Goal: Information Seeking & Learning: Learn about a topic

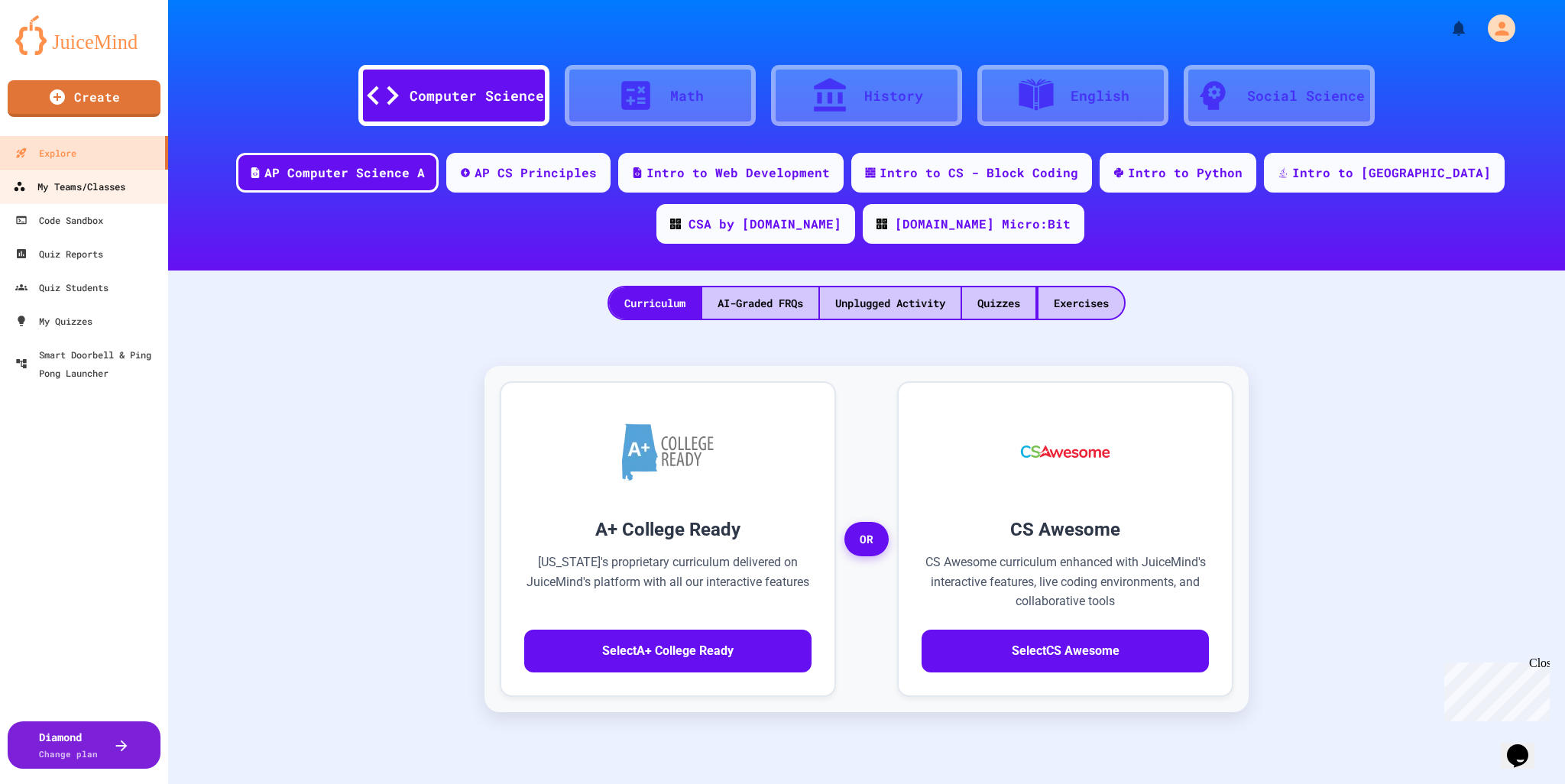
click at [67, 177] on div "My Teams/Classes" at bounding box center [69, 186] width 113 height 19
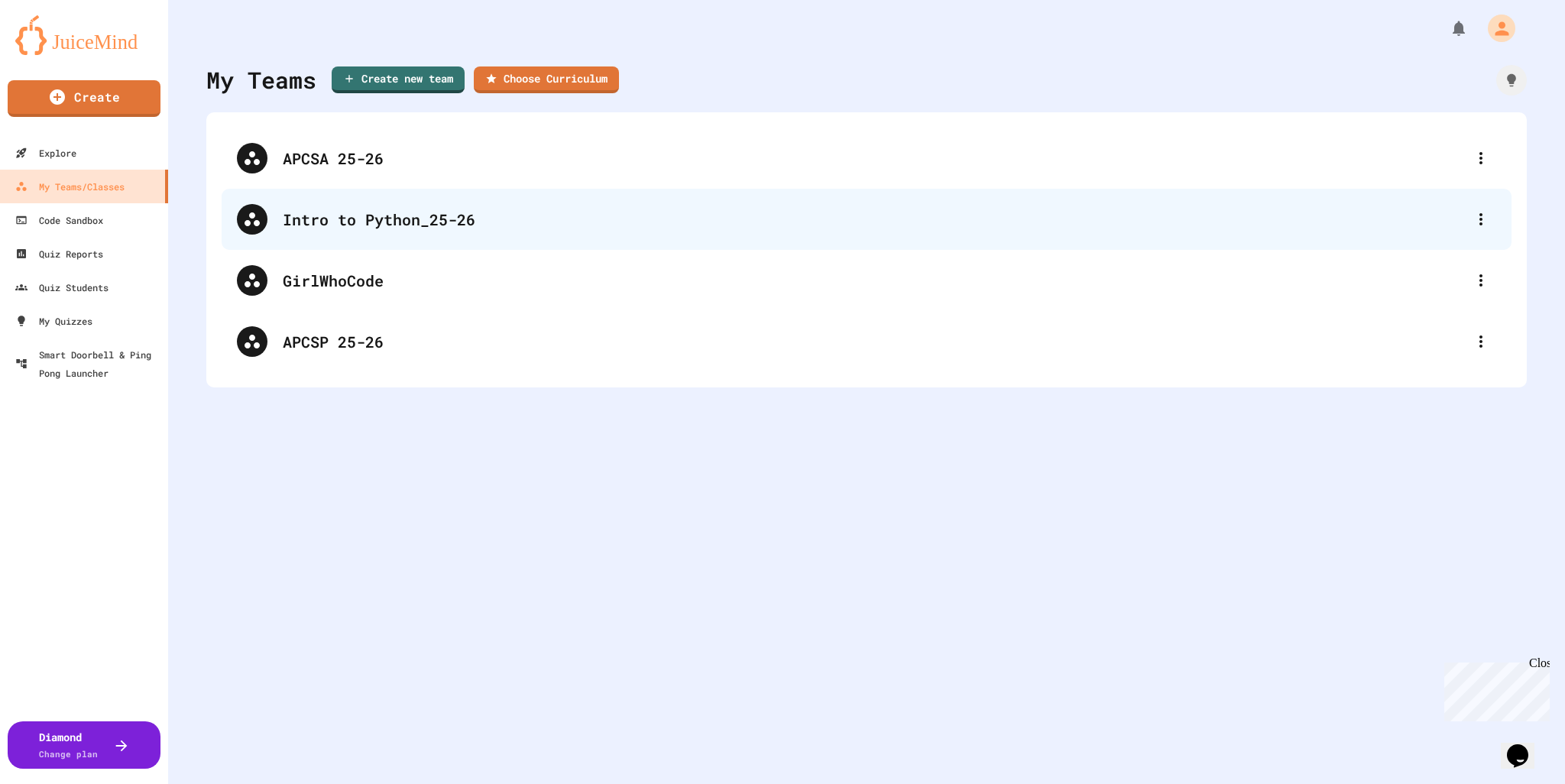
click at [346, 224] on div "Intro to Python_25-26" at bounding box center [874, 219] width 1183 height 23
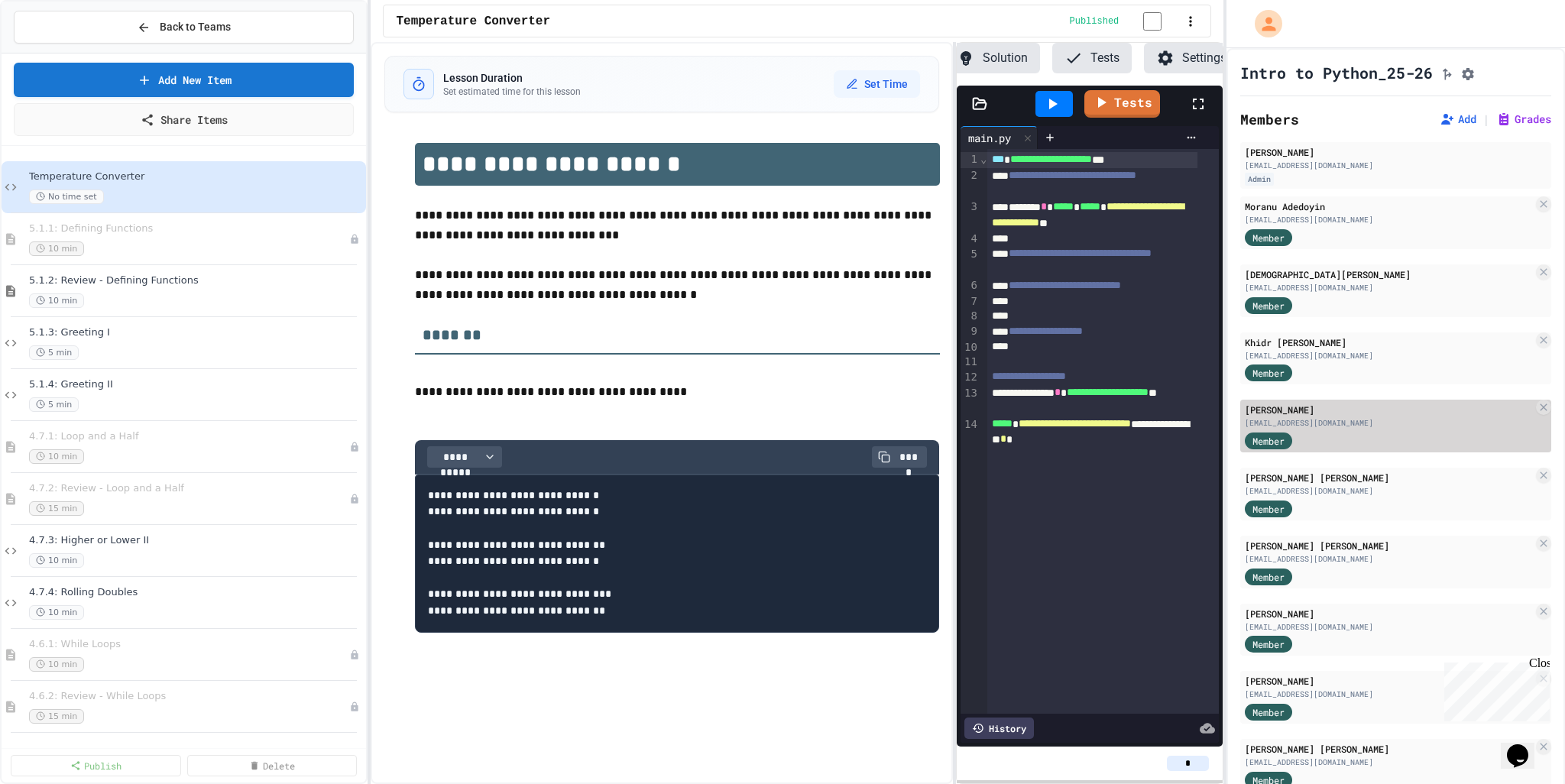
scroll to position [0, 115]
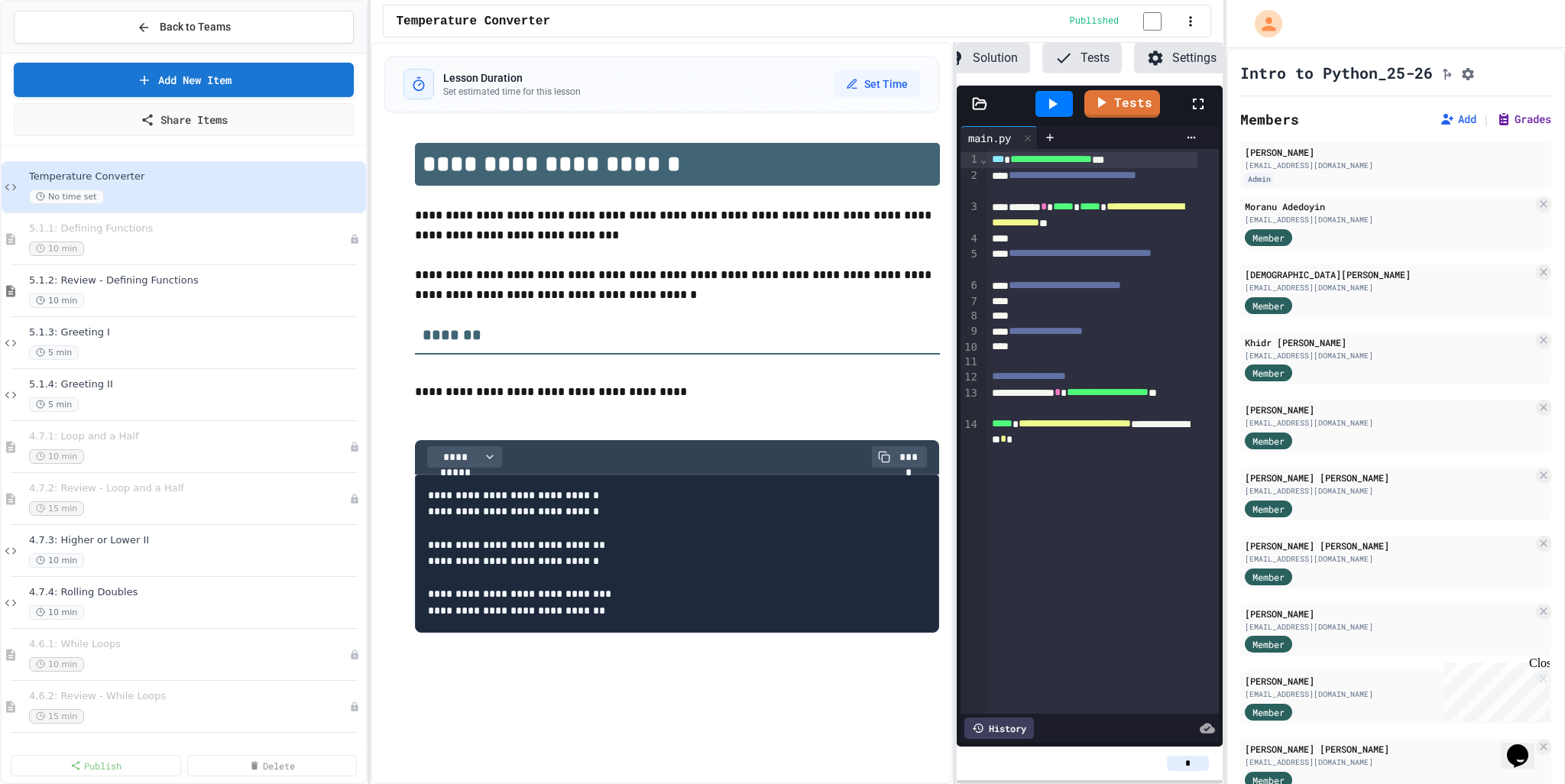
click at [1496, 123] on button "Grades" at bounding box center [1523, 119] width 55 height 16
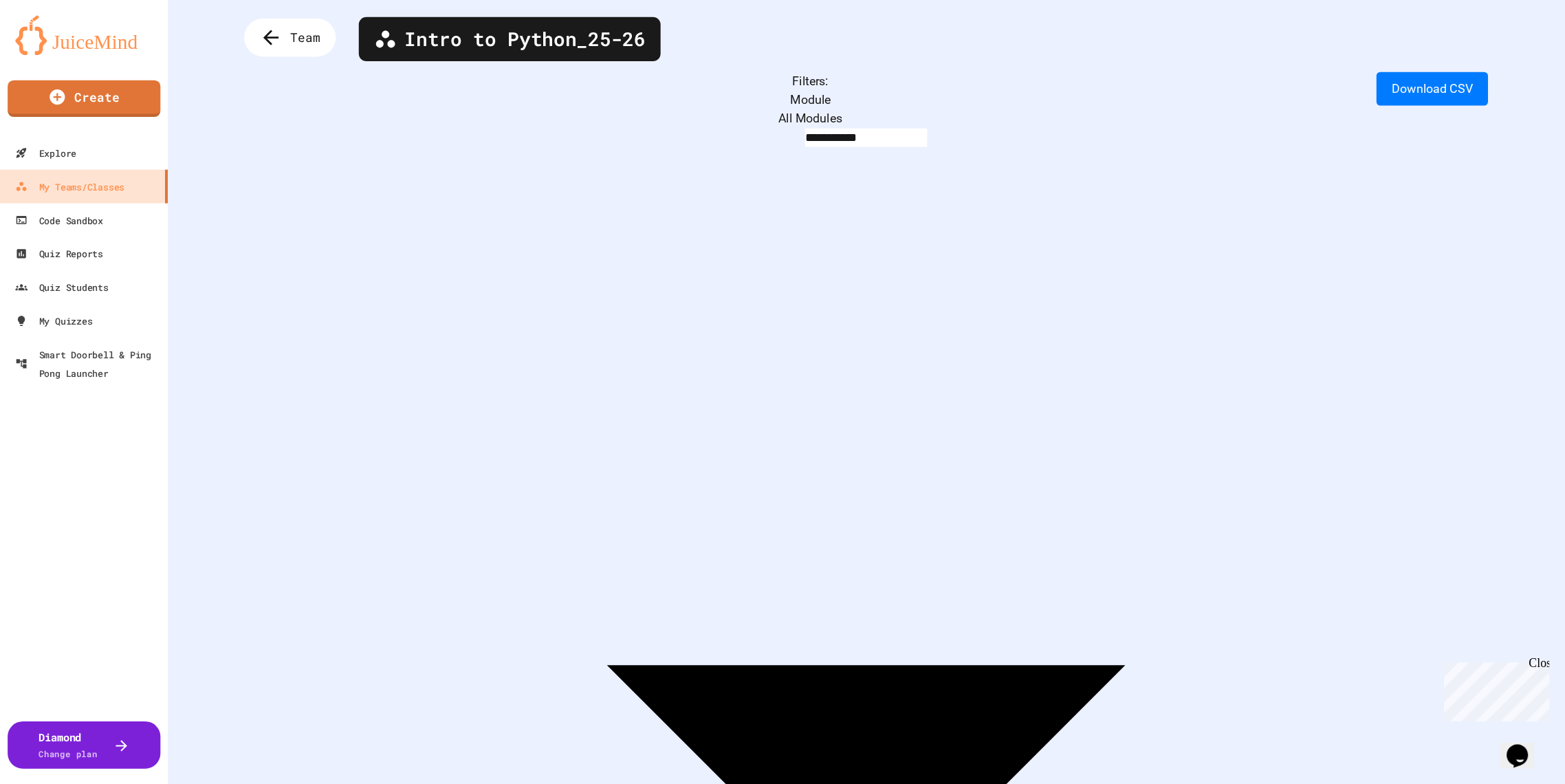
scroll to position [69, 0]
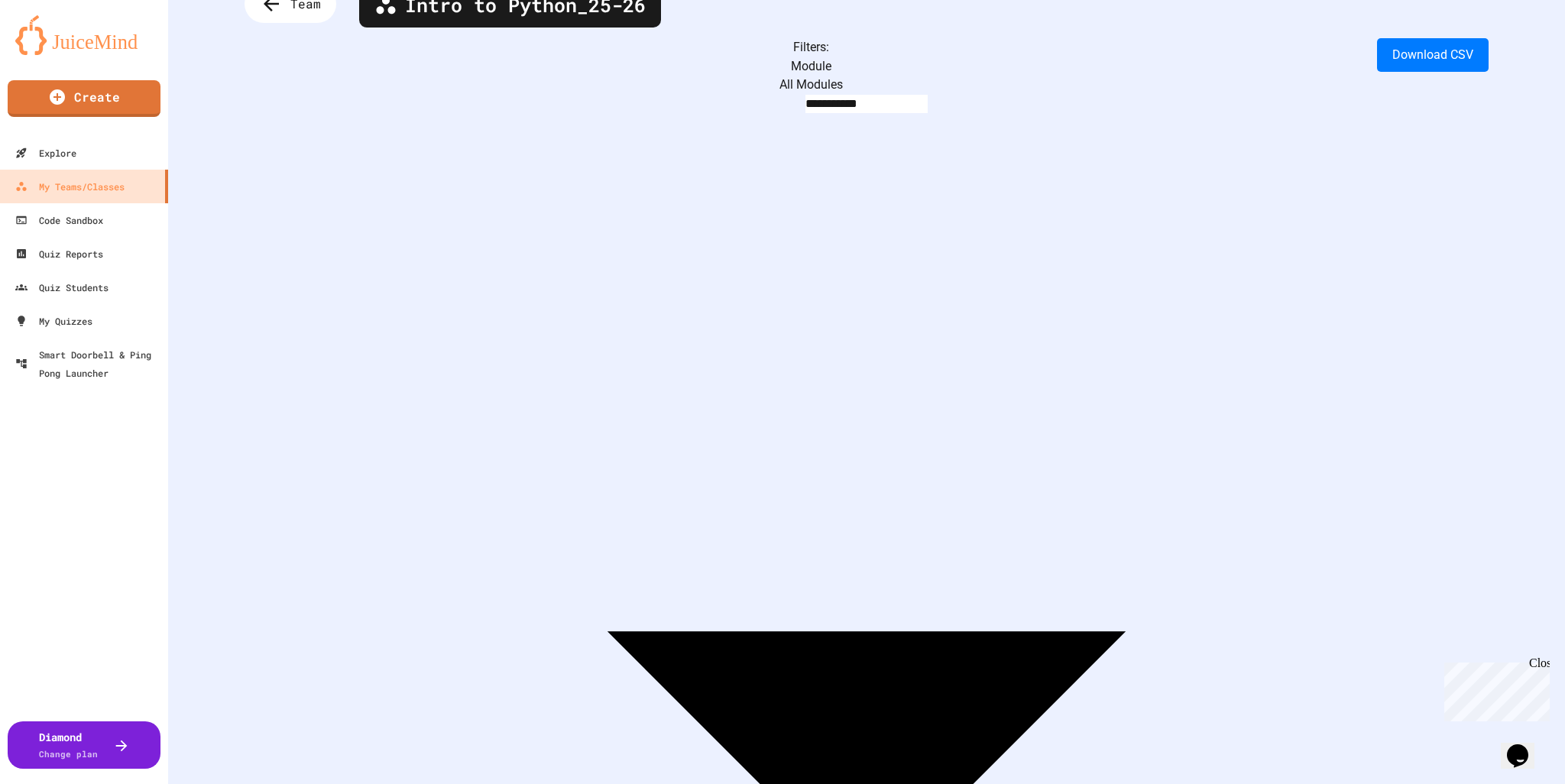
drag, startPoint x: 1174, startPoint y: 618, endPoint x: 742, endPoint y: 607, distance: 432.1
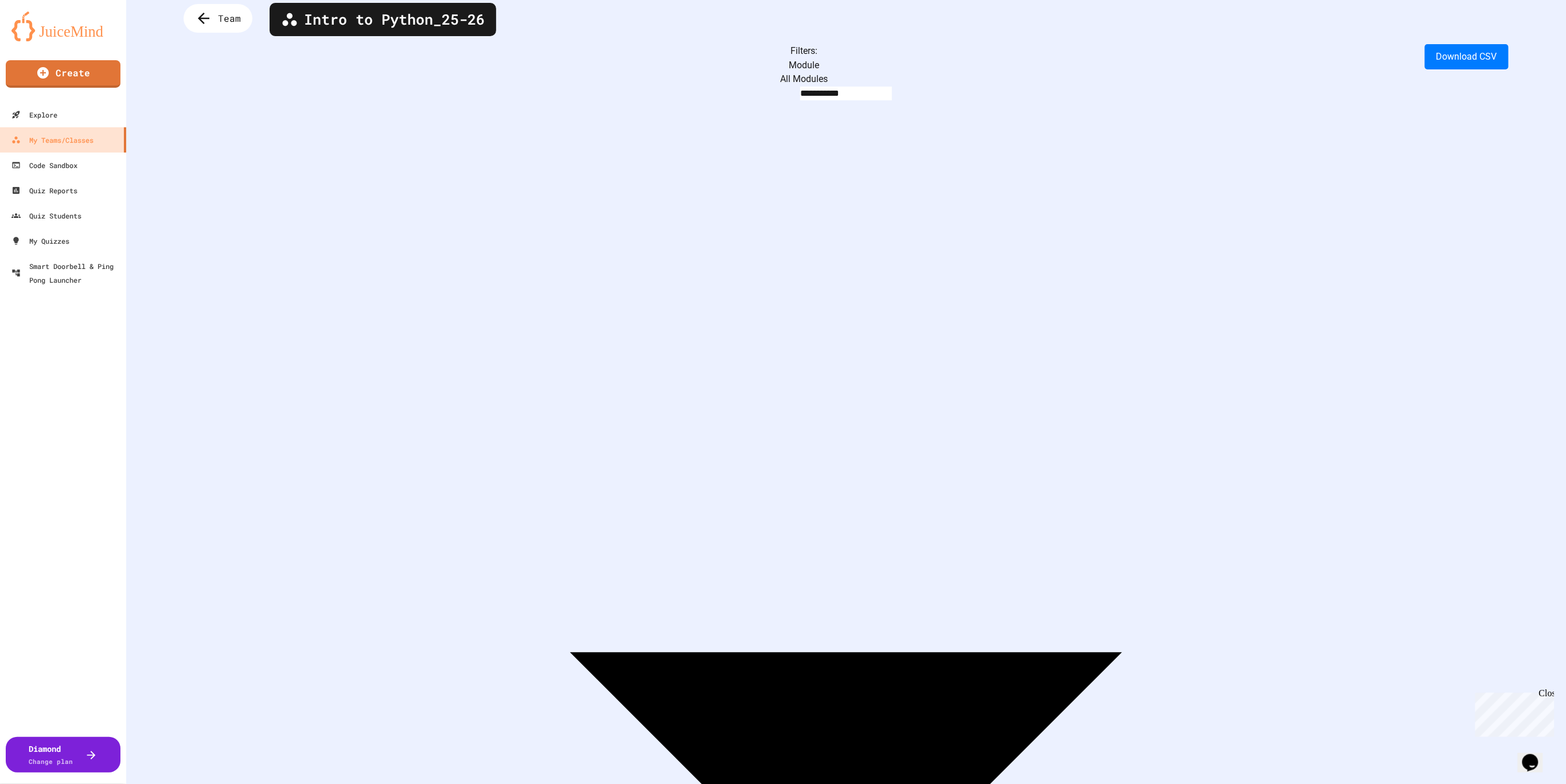
scroll to position [0, 0]
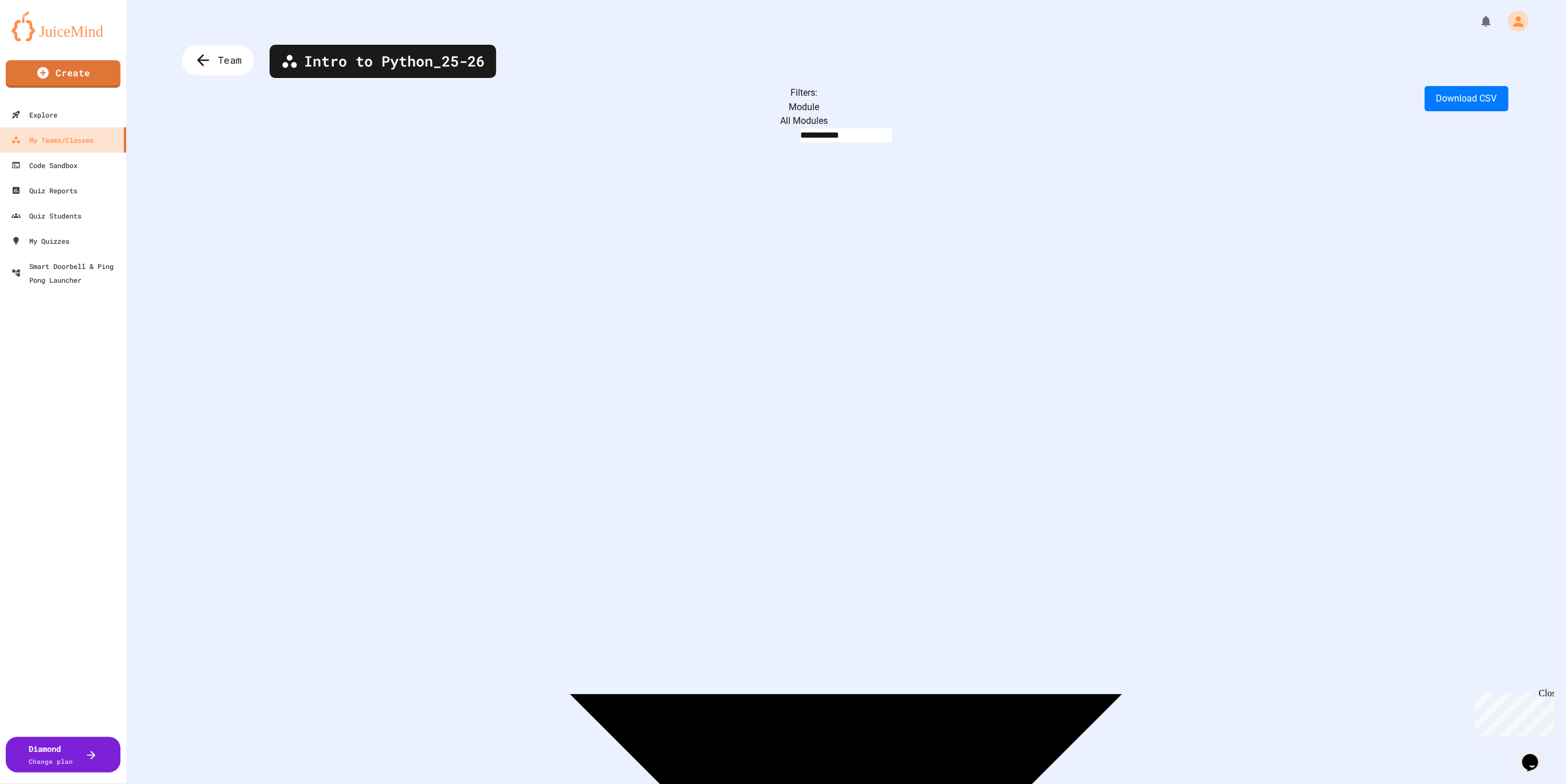
click at [236, 82] on div "**********" at bounding box center [846, 392] width 1440 height 784
click at [235, 75] on div "**********" at bounding box center [846, 392] width 1440 height 784
click at [227, 58] on span "Team" at bounding box center [231, 60] width 25 height 15
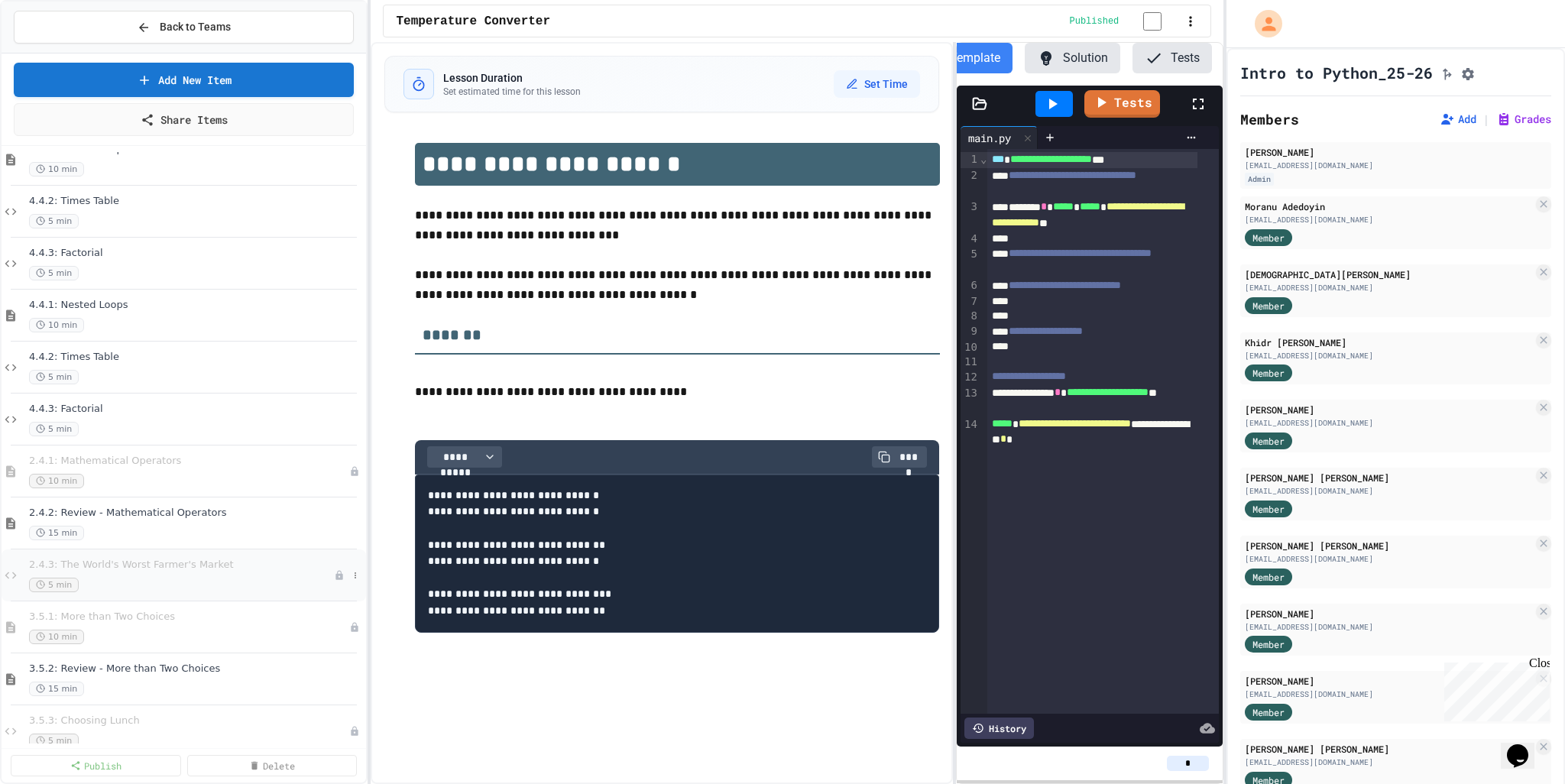
scroll to position [1146, 0]
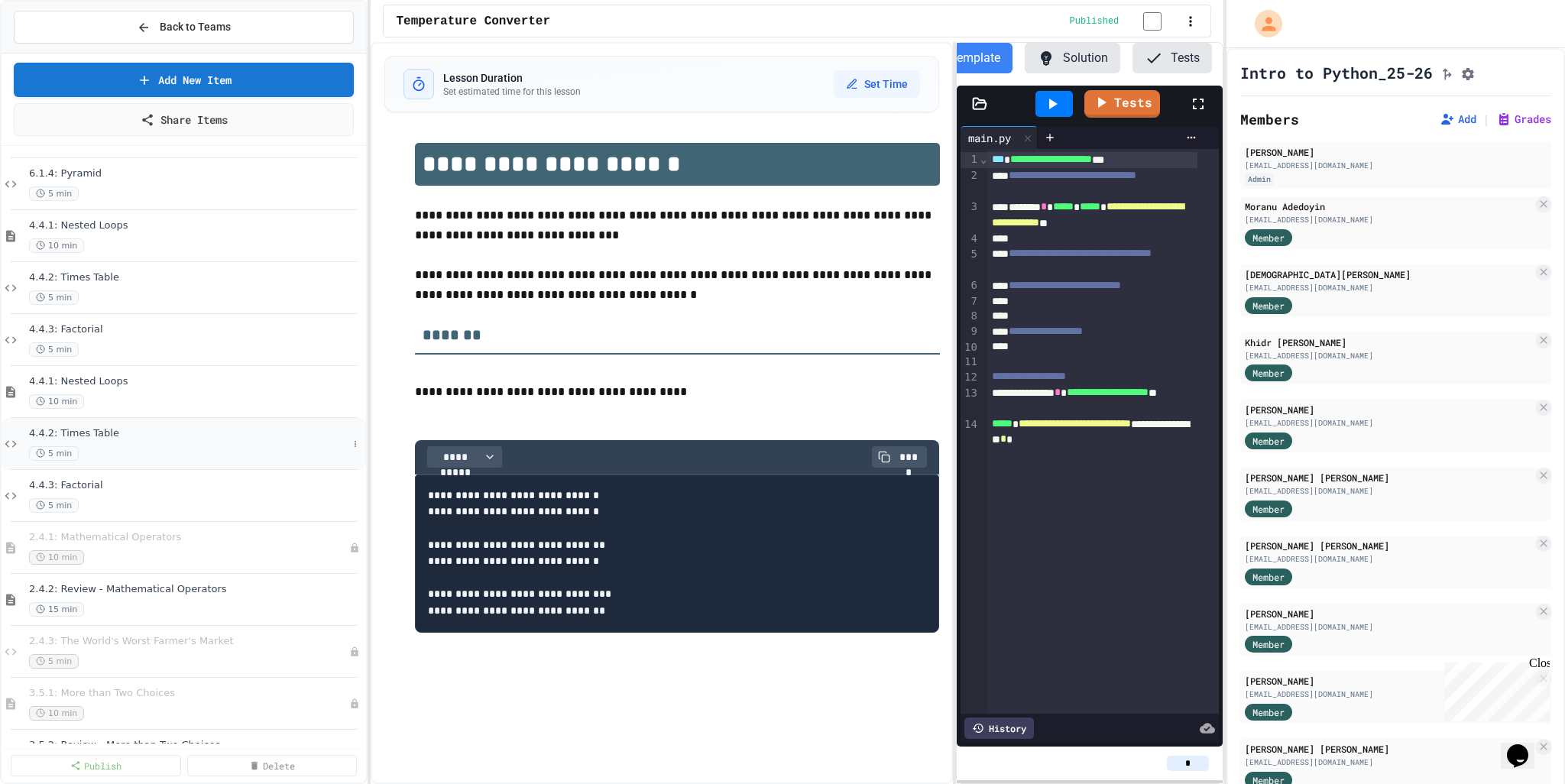
click at [116, 444] on div "4.4.2: Times Table 5 min" at bounding box center [189, 443] width 319 height 33
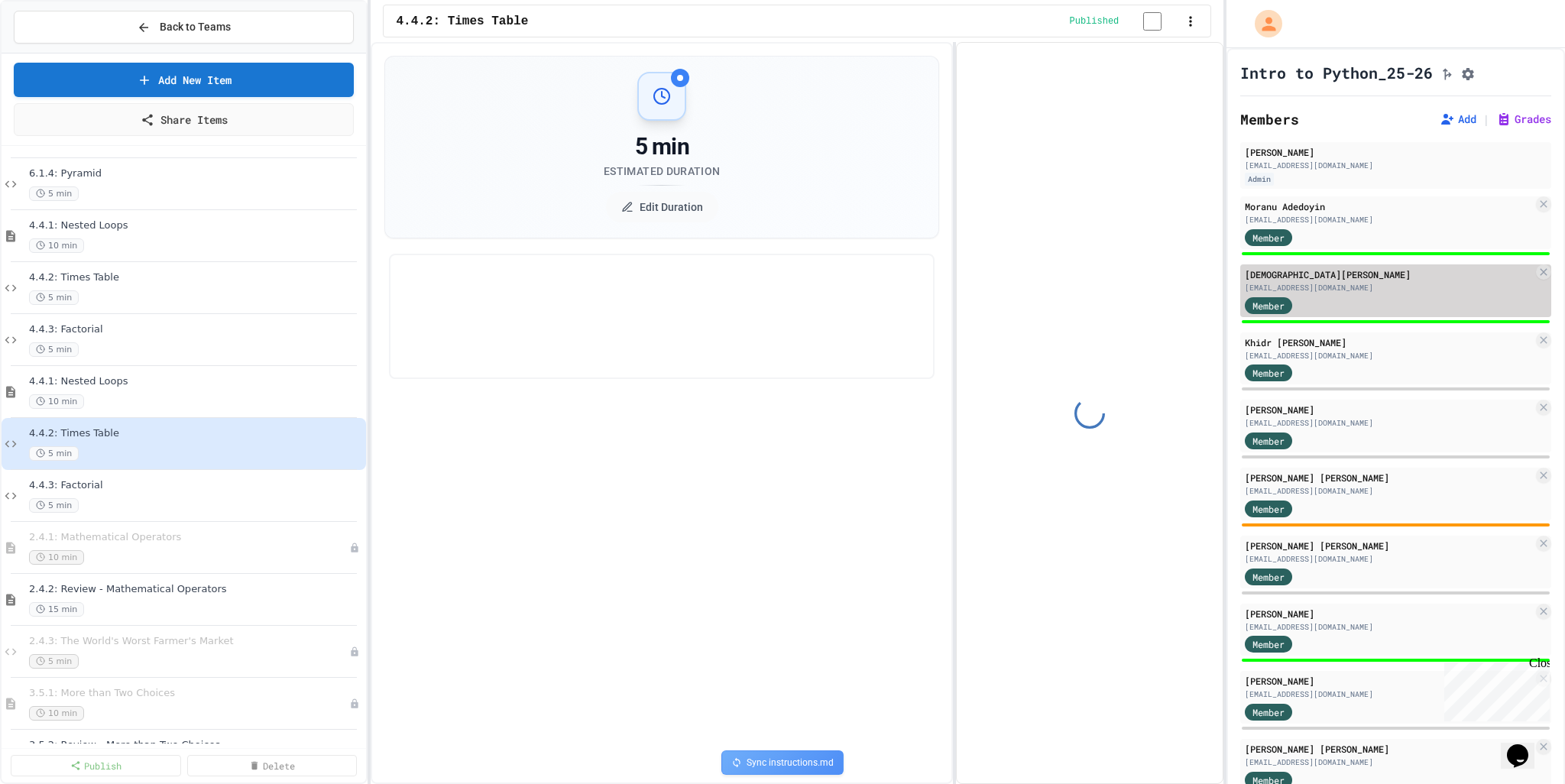
select select "***"
select select "*******"
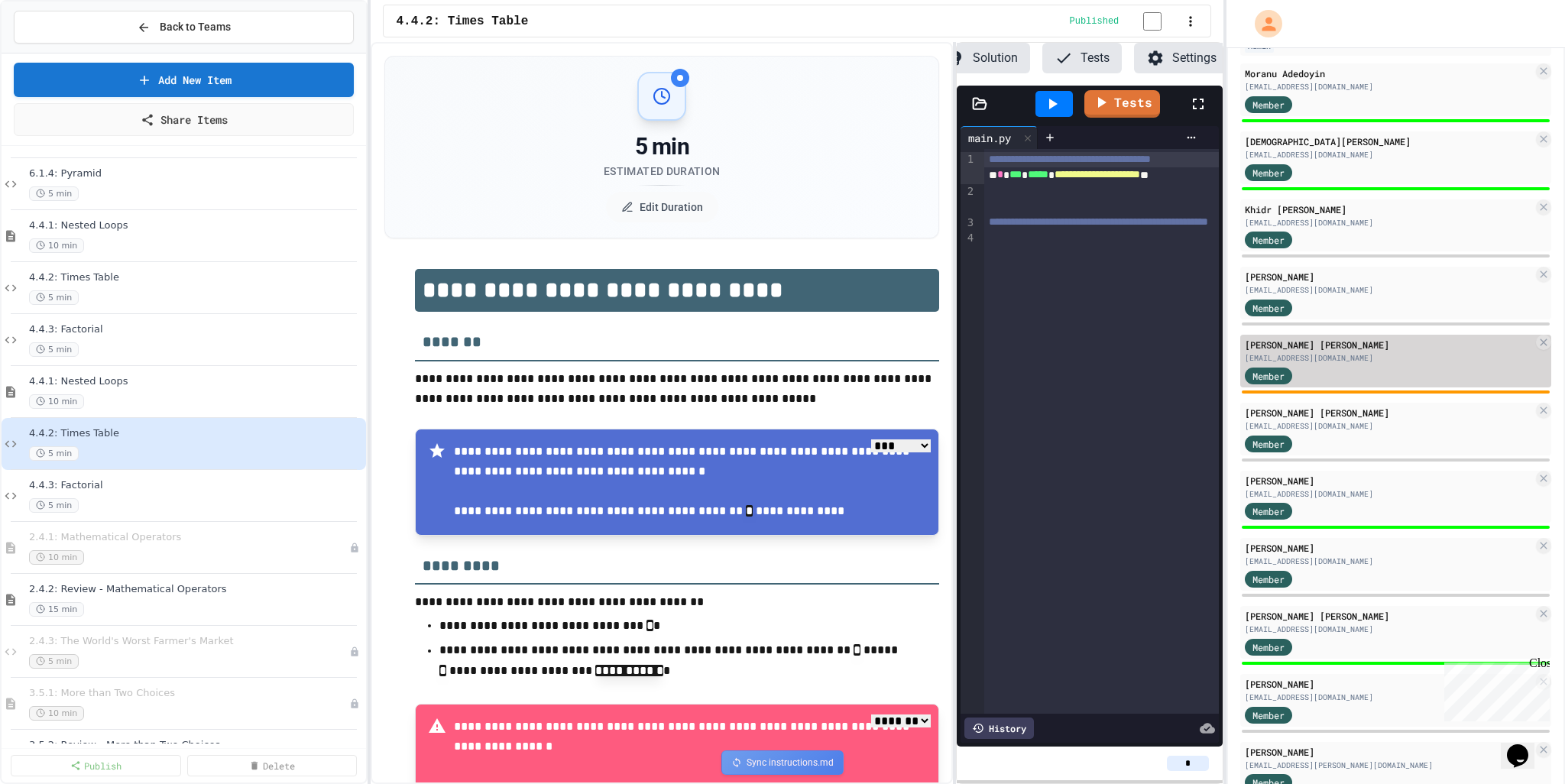
scroll to position [153, 0]
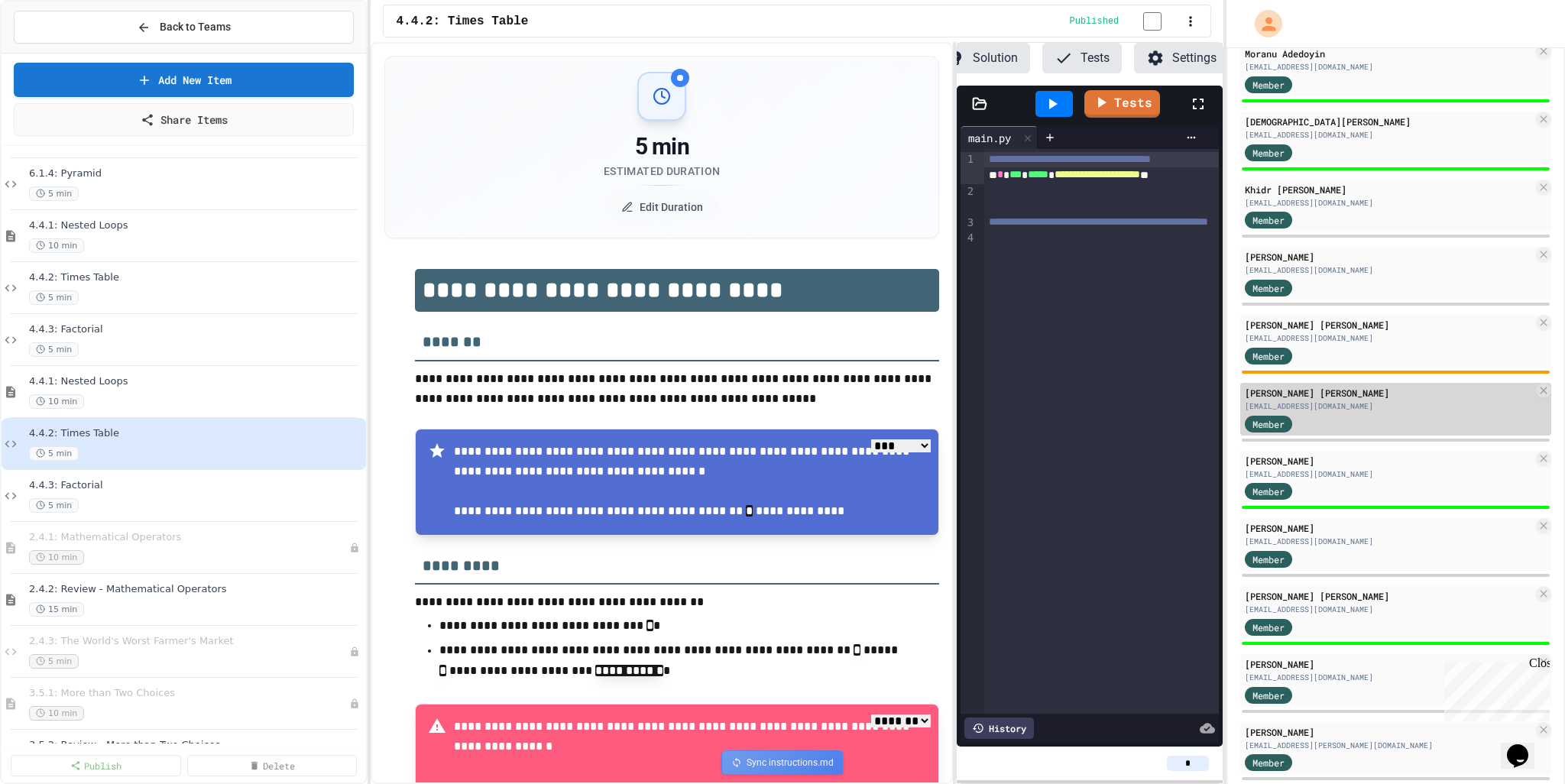
click at [1372, 412] on div "[EMAIL_ADDRESS][DOMAIN_NAME]" at bounding box center [1389, 406] width 288 height 11
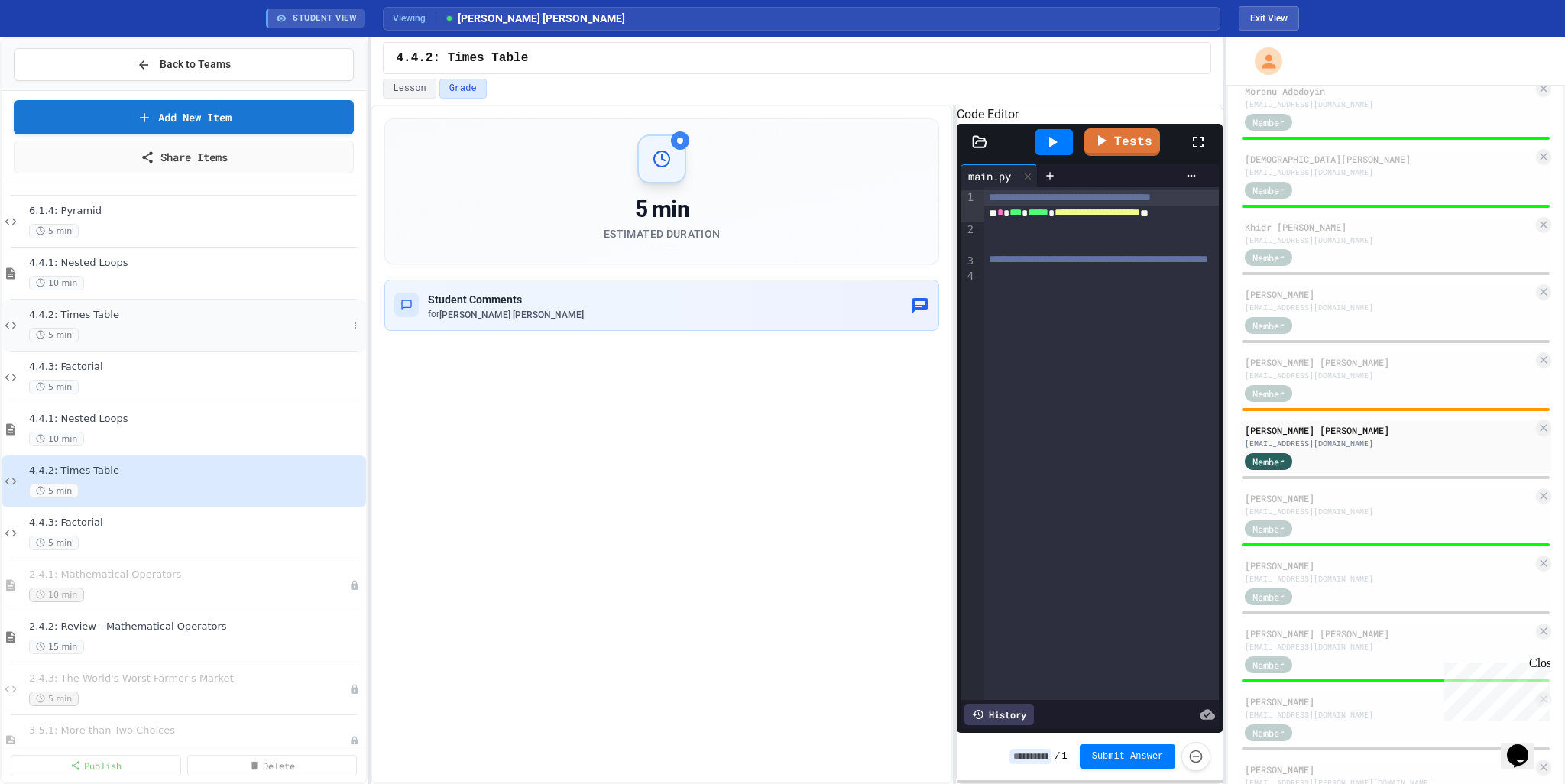
click at [109, 328] on div "5 min" at bounding box center [189, 335] width 319 height 15
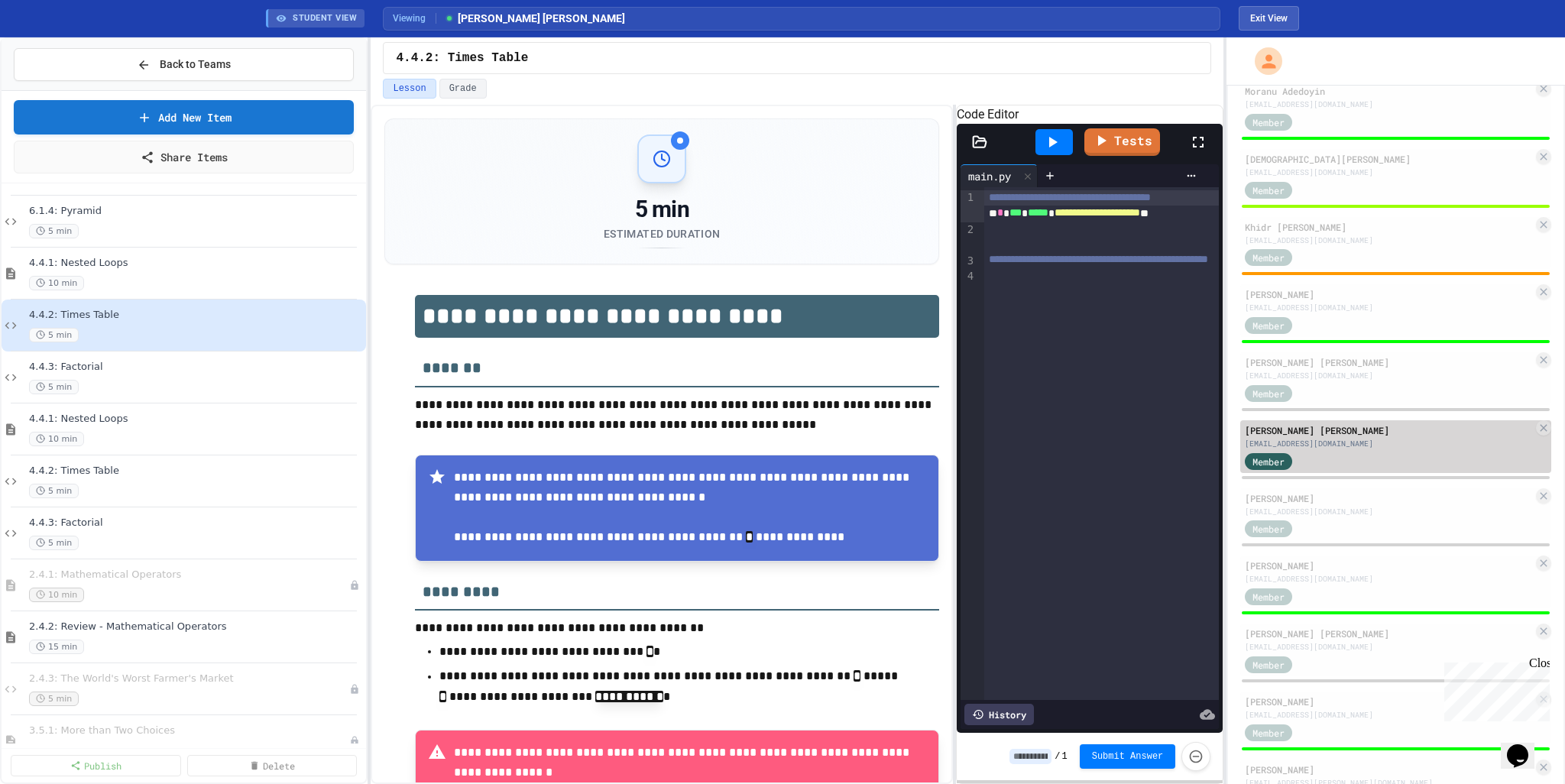
click at [1367, 449] on div "[EMAIL_ADDRESS][DOMAIN_NAME]" at bounding box center [1389, 443] width 288 height 11
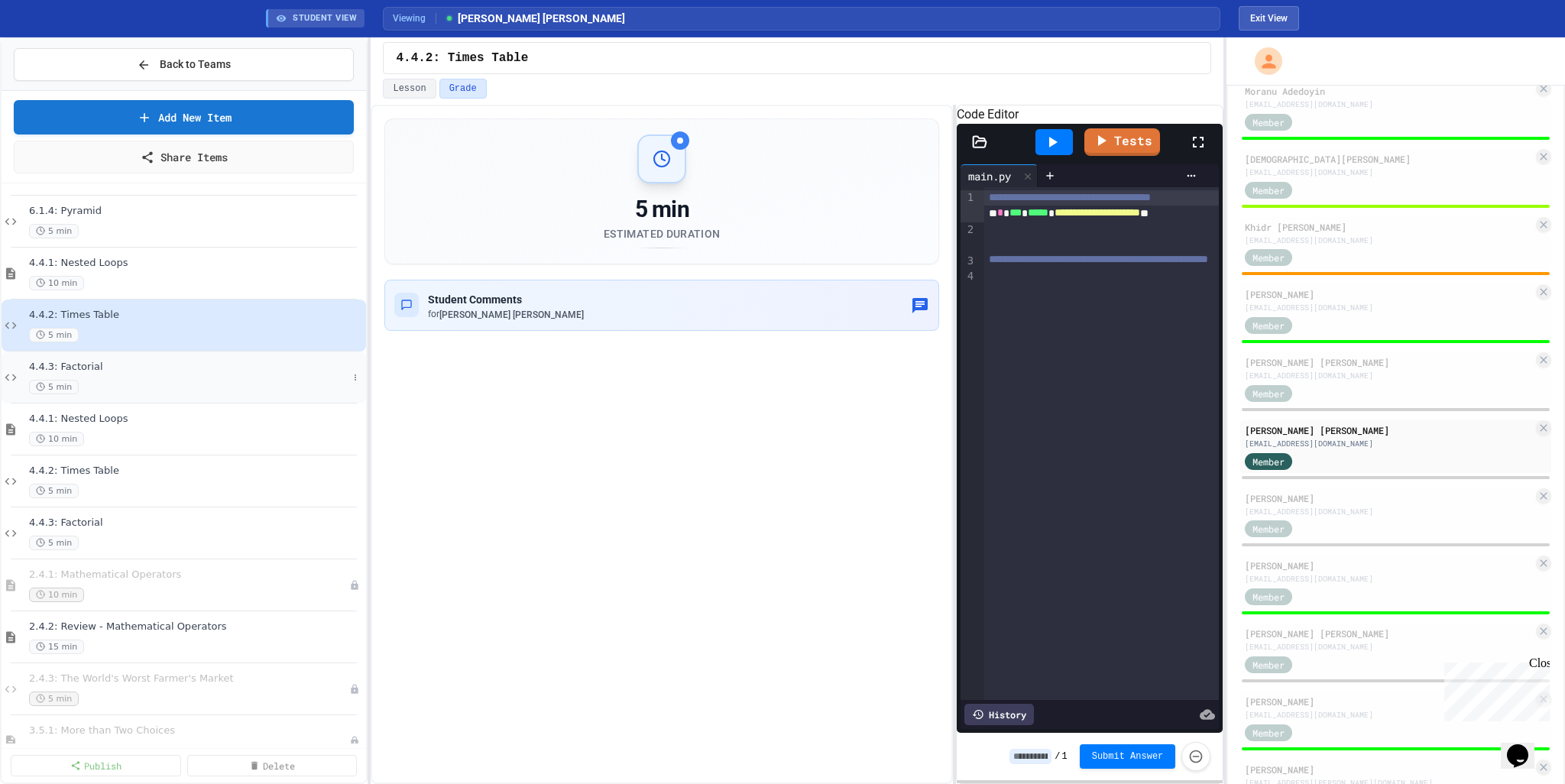
click at [112, 384] on div "5 min" at bounding box center [189, 387] width 319 height 15
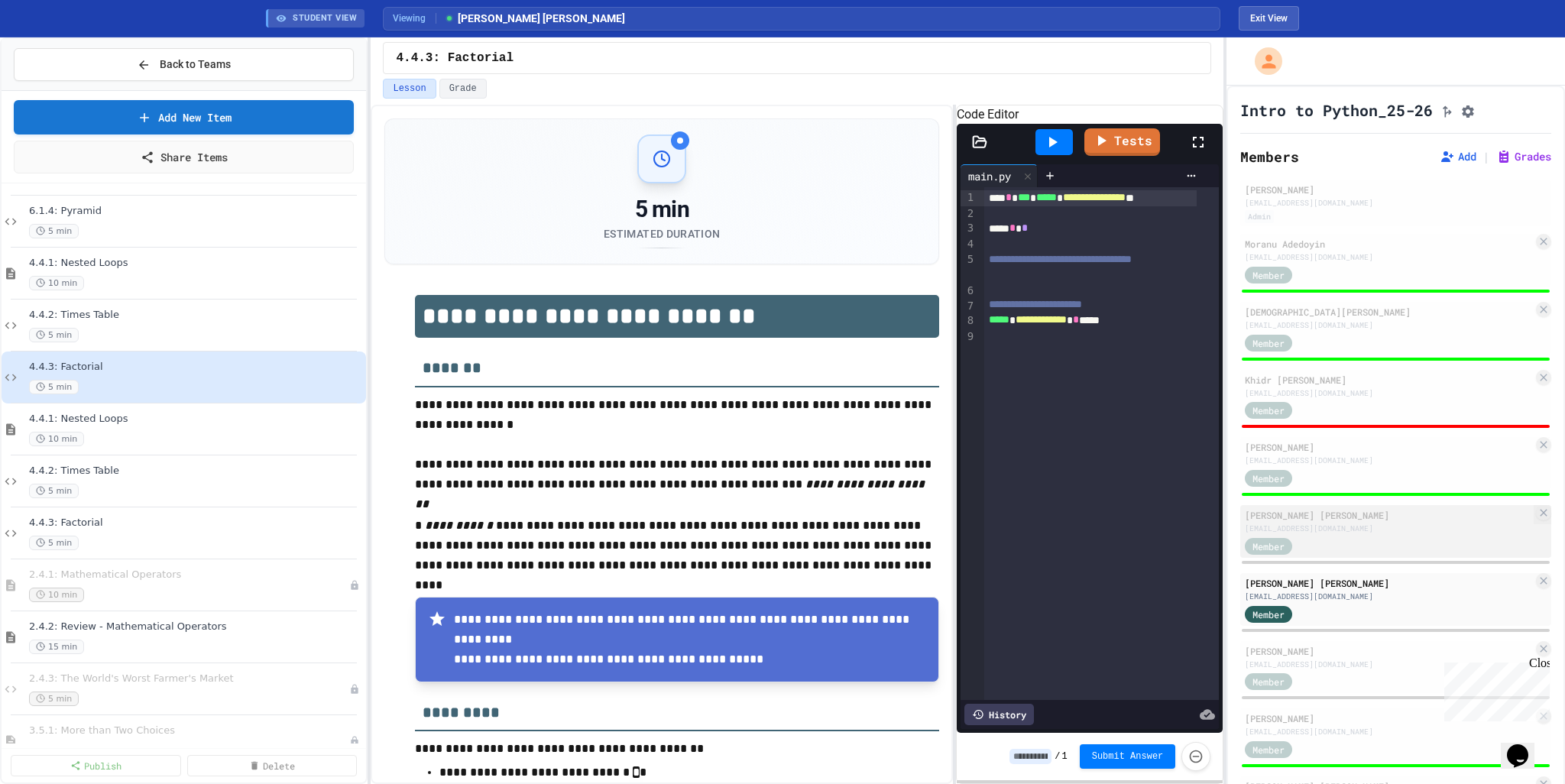
click at [1347, 534] on div "ahumaira@asfaschool.org" at bounding box center [1389, 528] width 288 height 11
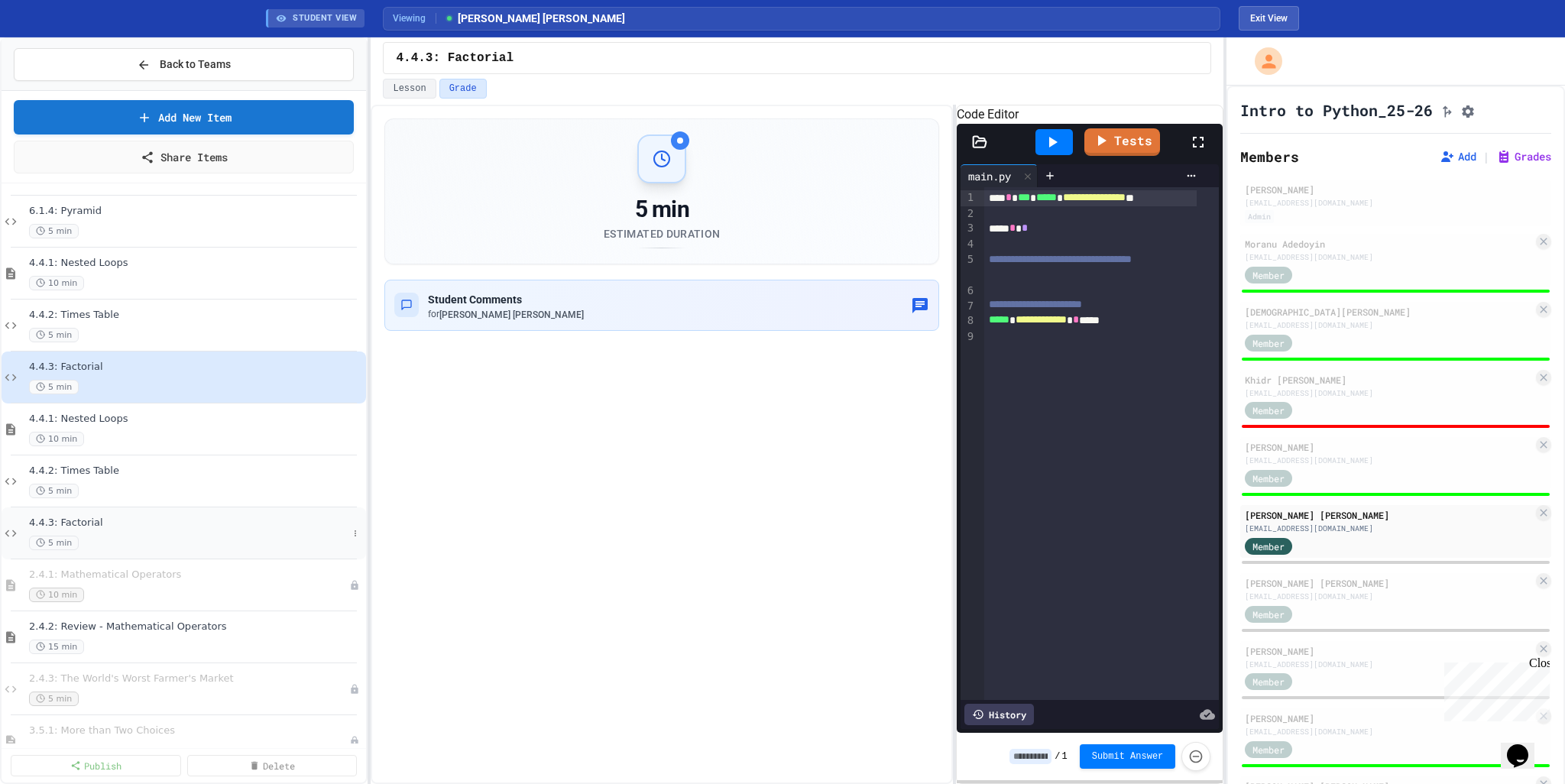
click at [145, 536] on div "5 min" at bounding box center [189, 543] width 319 height 15
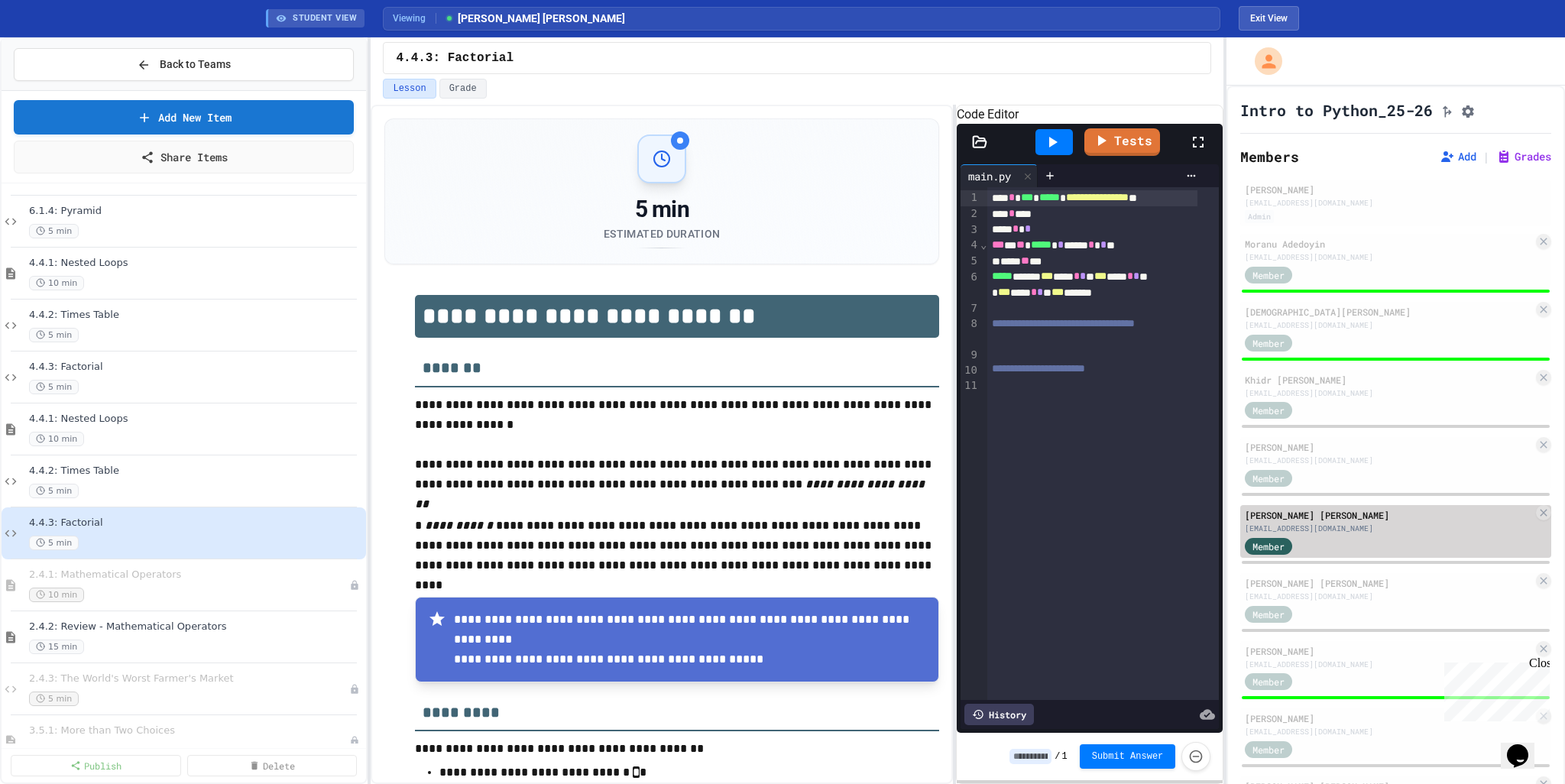
click at [1357, 522] on div "Aaisha Humaira" at bounding box center [1389, 514] width 288 height 14
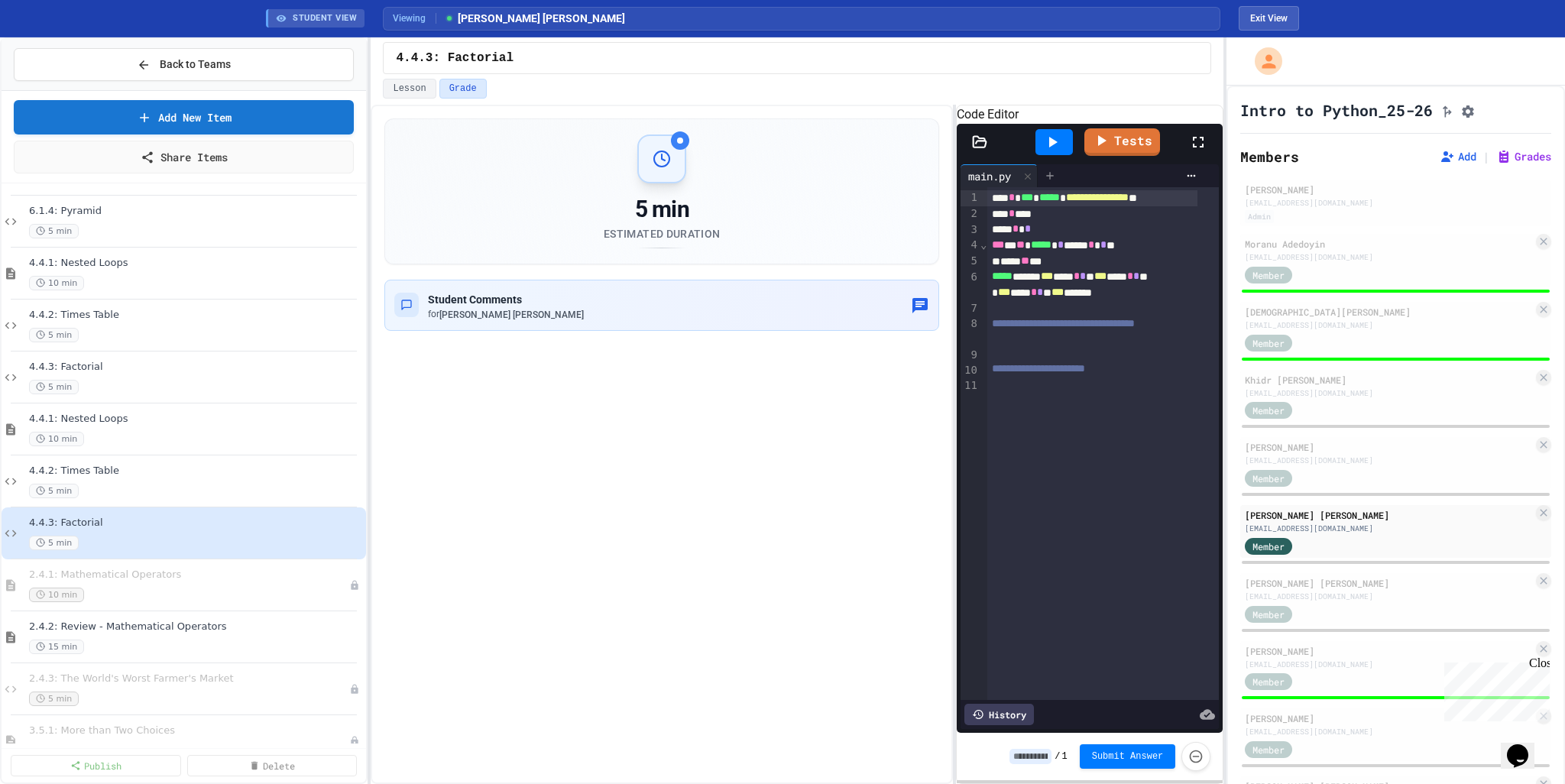
drag, startPoint x: 1050, startPoint y: 169, endPoint x: 1056, endPoint y: 184, distance: 16.2
click at [1050, 151] on icon at bounding box center [1052, 142] width 18 height 18
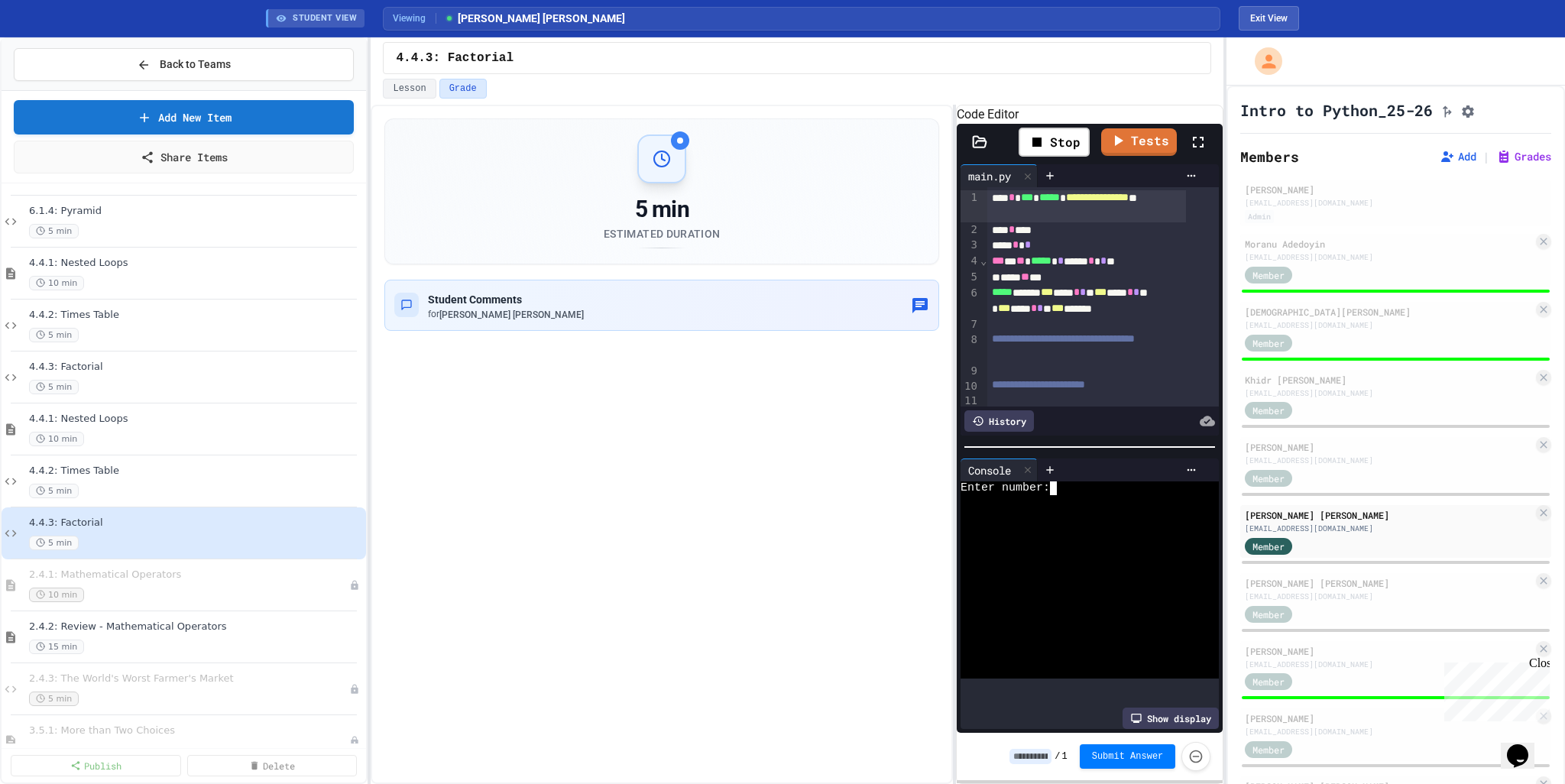
click at [1081, 499] on div at bounding box center [1077, 501] width 234 height 14
click at [181, 68] on span "Back to Teams" at bounding box center [195, 65] width 71 height 16
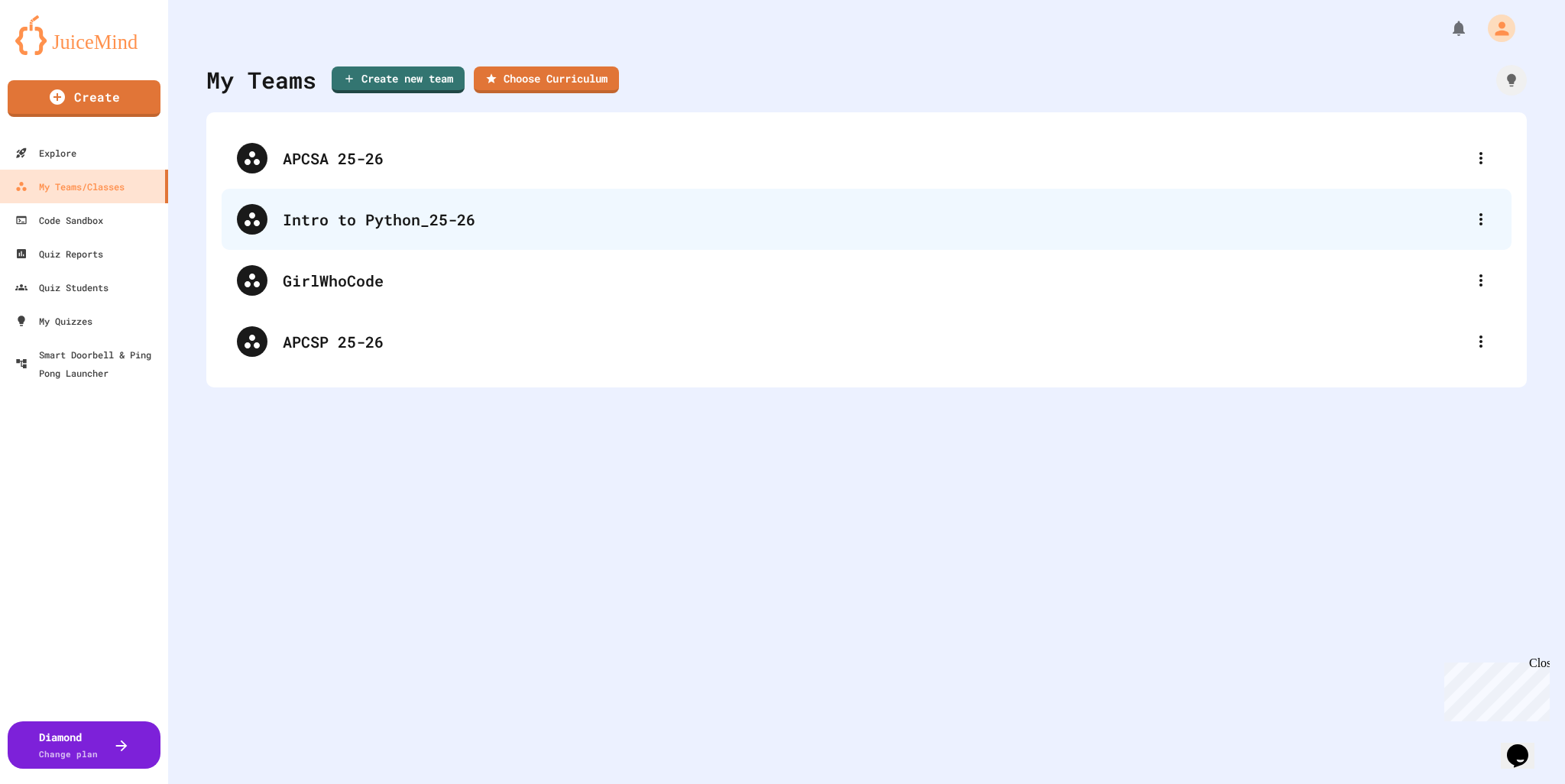
click at [340, 212] on div "Intro to Python_25-26" at bounding box center [874, 219] width 1183 height 23
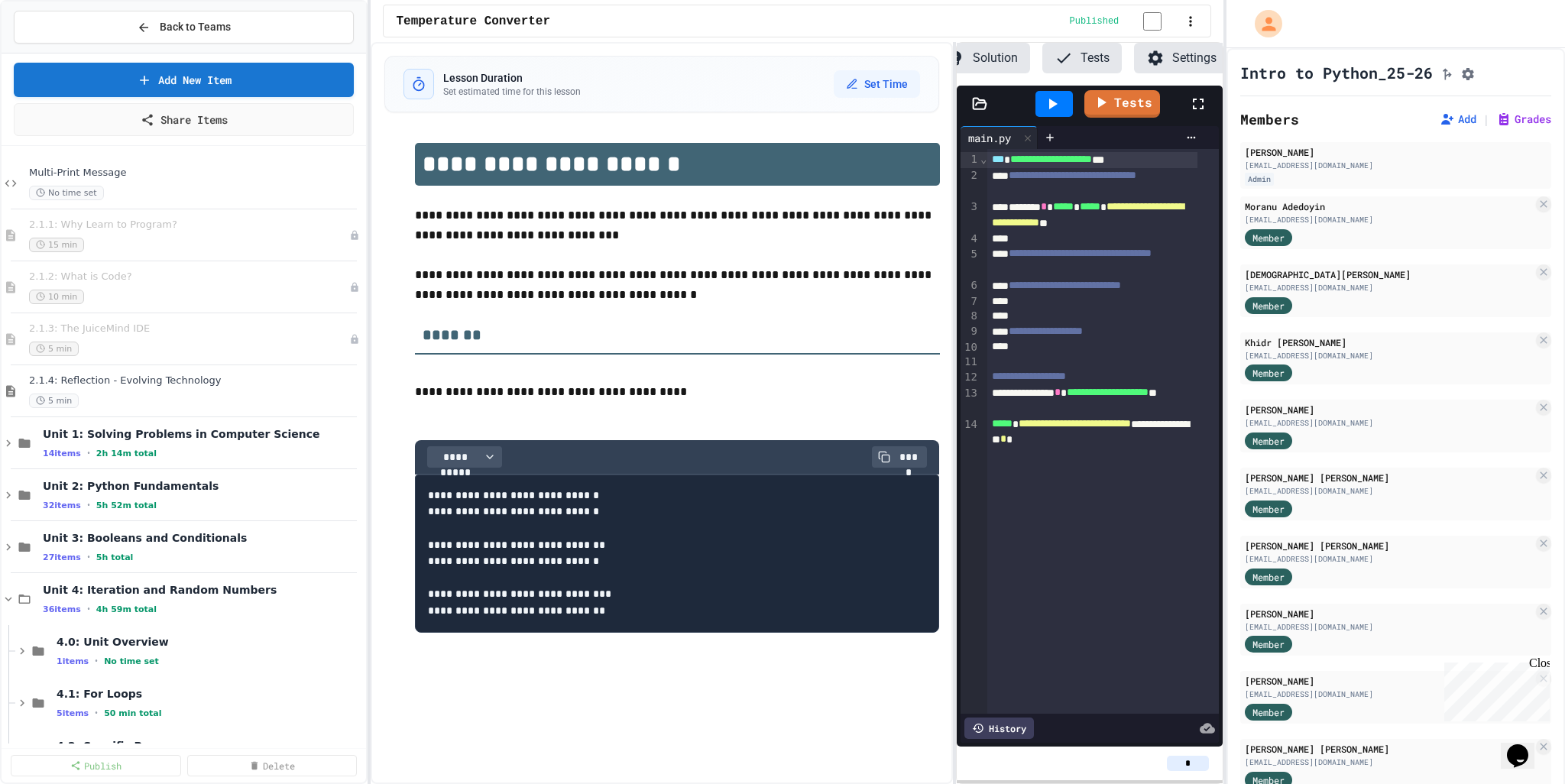
scroll to position [3362, 0]
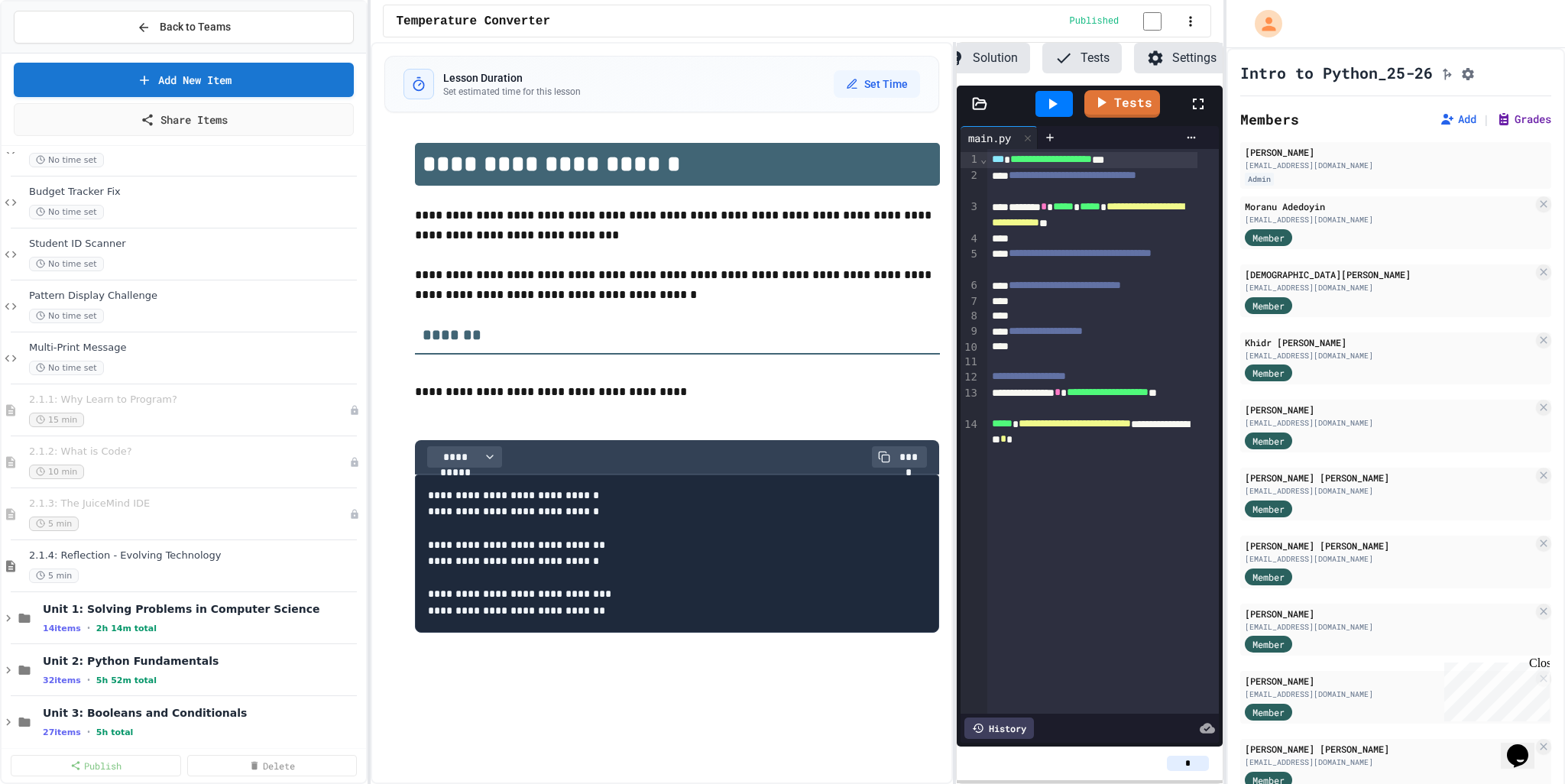
click at [1505, 122] on button "Grades" at bounding box center [1523, 119] width 55 height 16
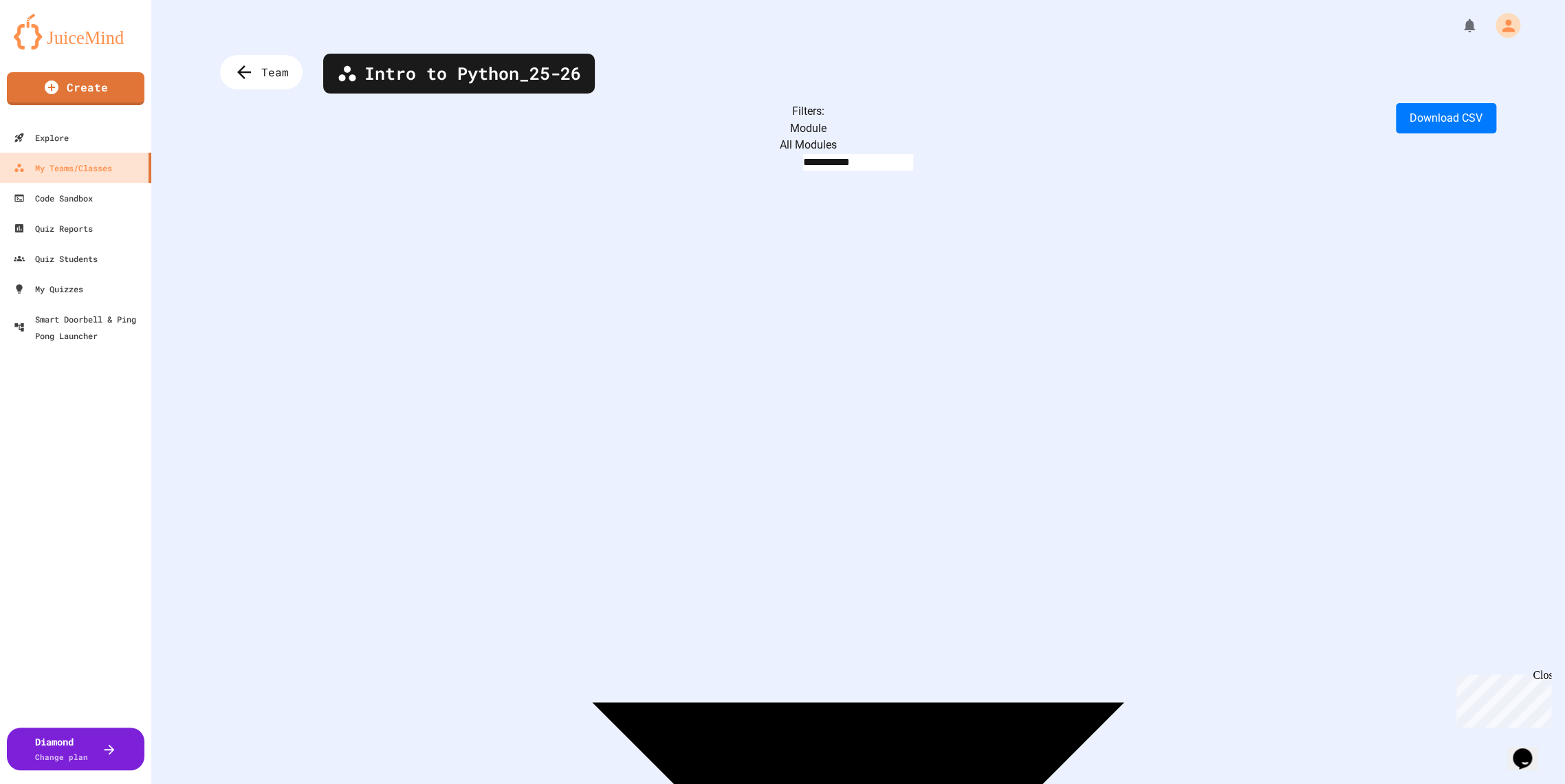
click at [348, 134] on body "**********" at bounding box center [782, 392] width 1565 height 784
click at [370, 134] on body "**********" at bounding box center [782, 392] width 1565 height 784
click at [312, 705] on li "All Modules" at bounding box center [789, 796] width 1552 height 22
type input "**********"
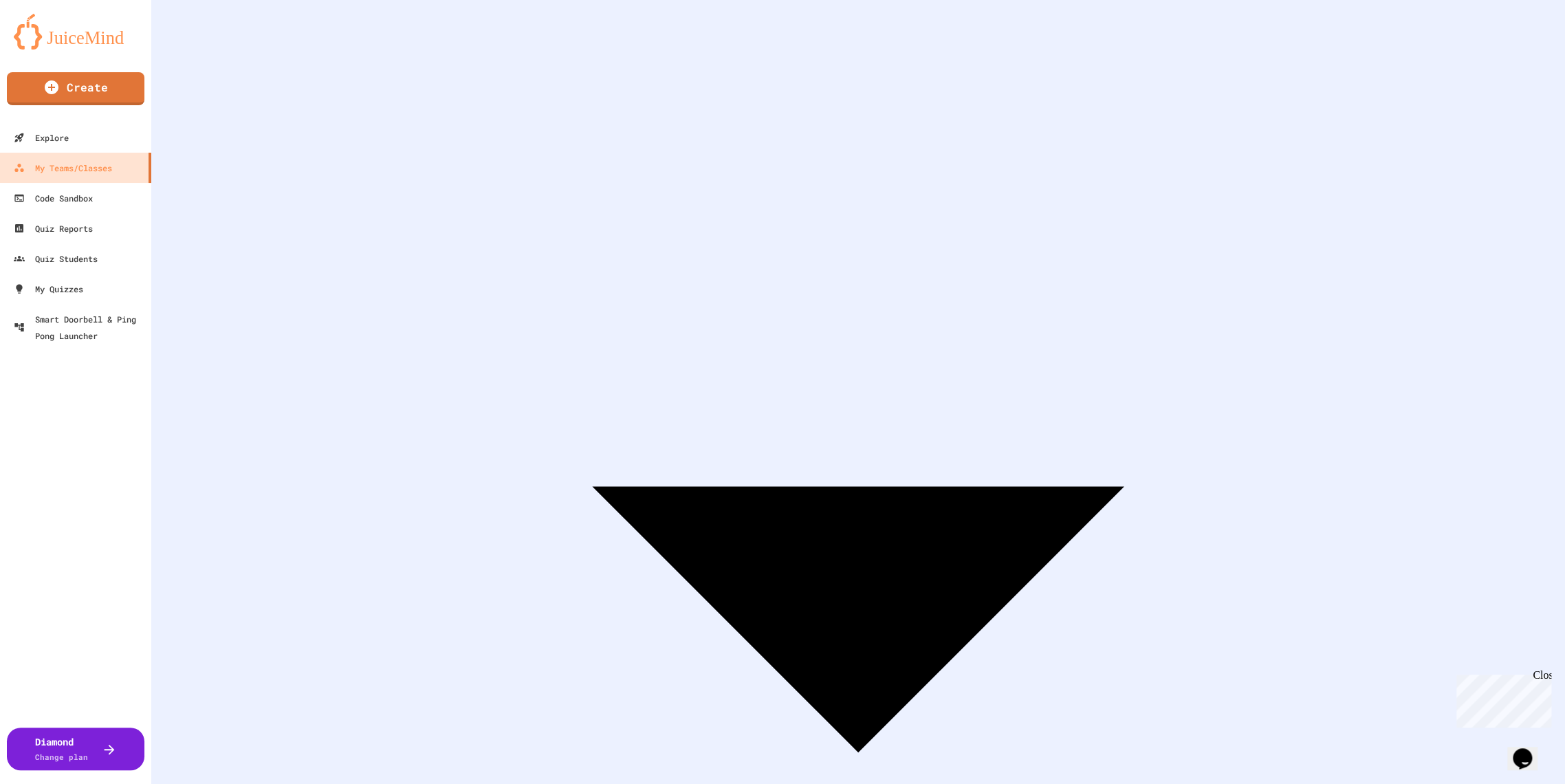
scroll to position [241, 0]
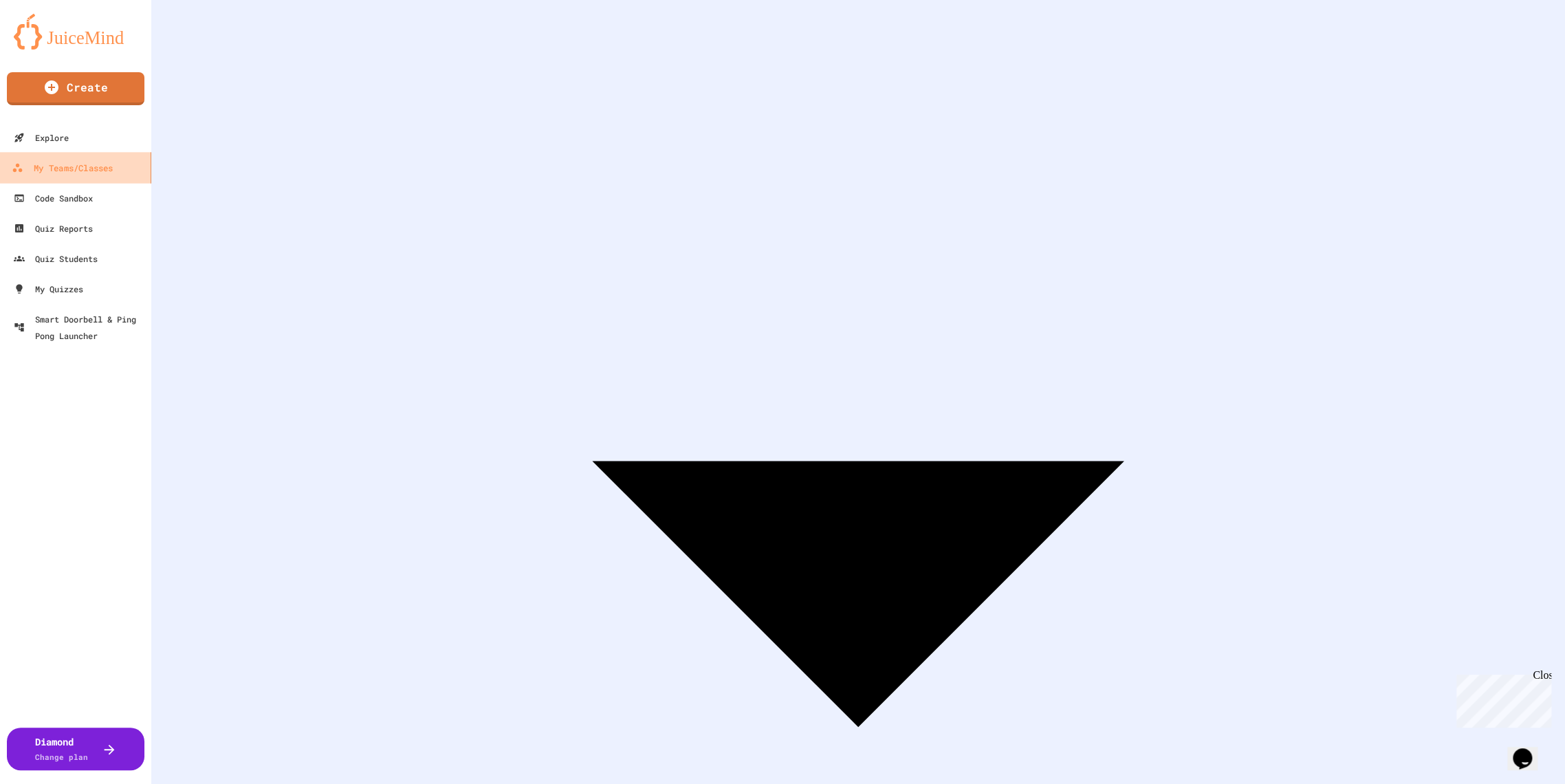
click at [60, 165] on div "My Teams/Classes" at bounding box center [62, 168] width 101 height 17
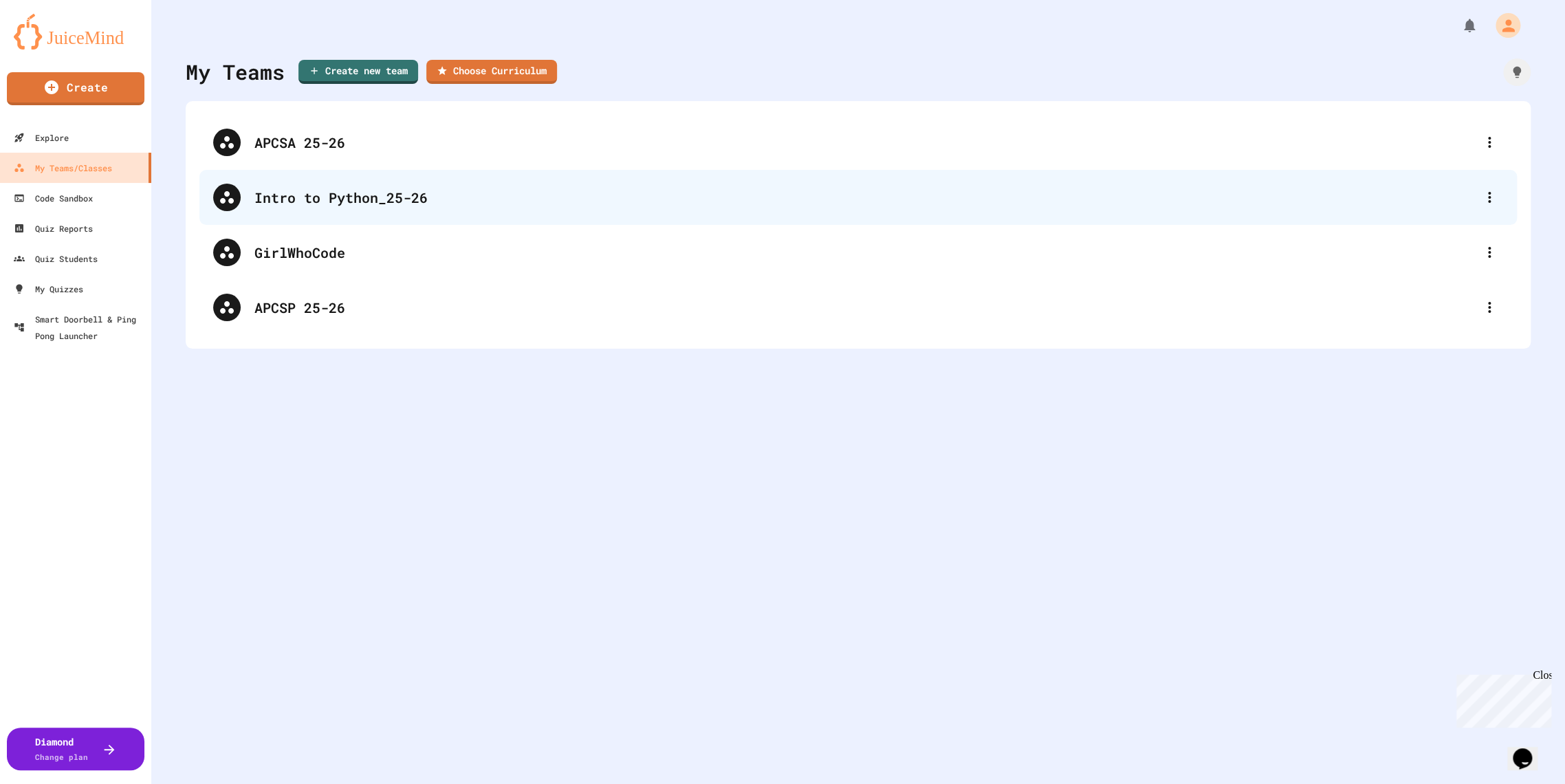
click at [277, 205] on div "Intro to Python_25-26" at bounding box center [865, 197] width 1222 height 21
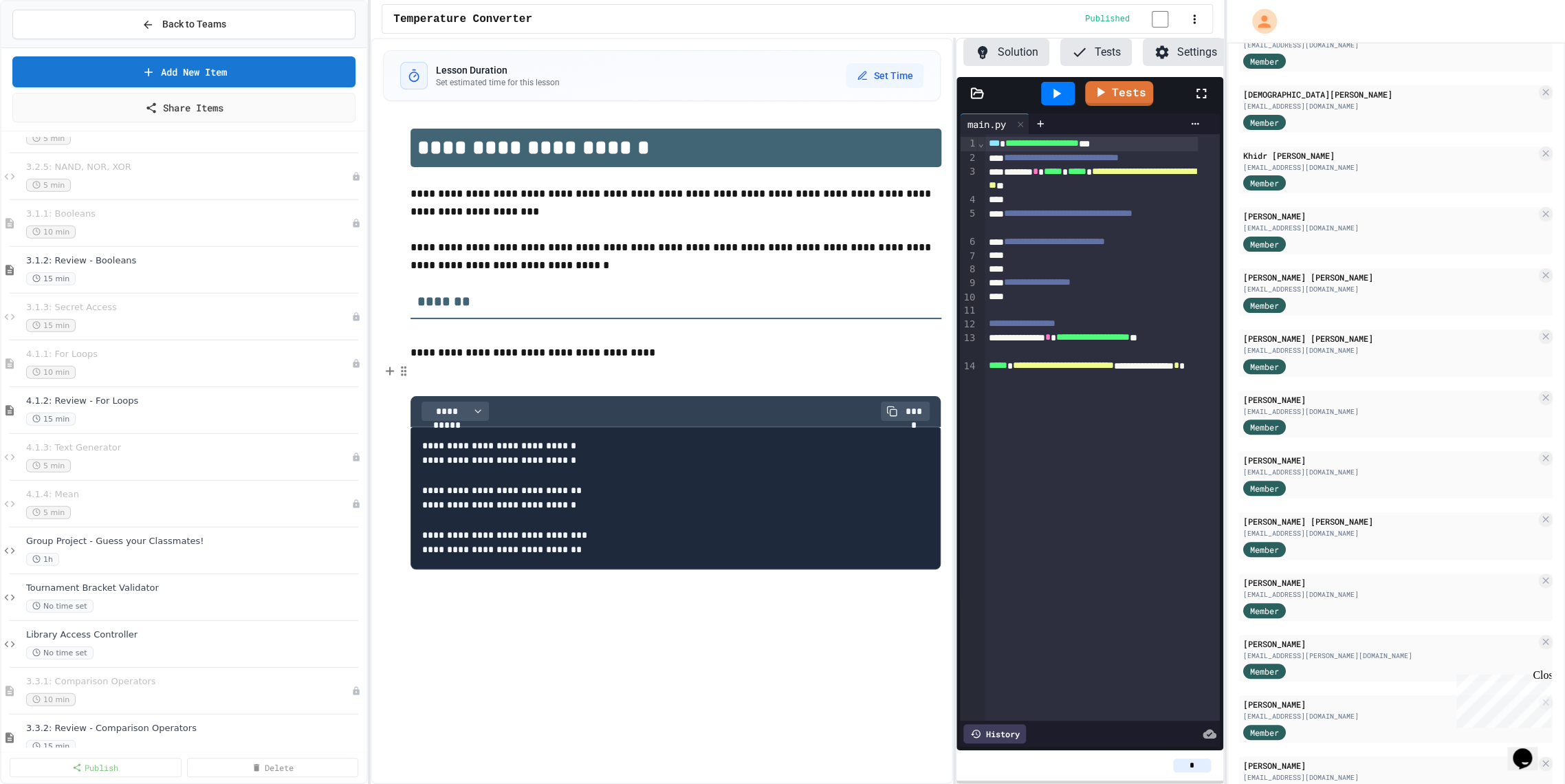
scroll to position [2215, 0]
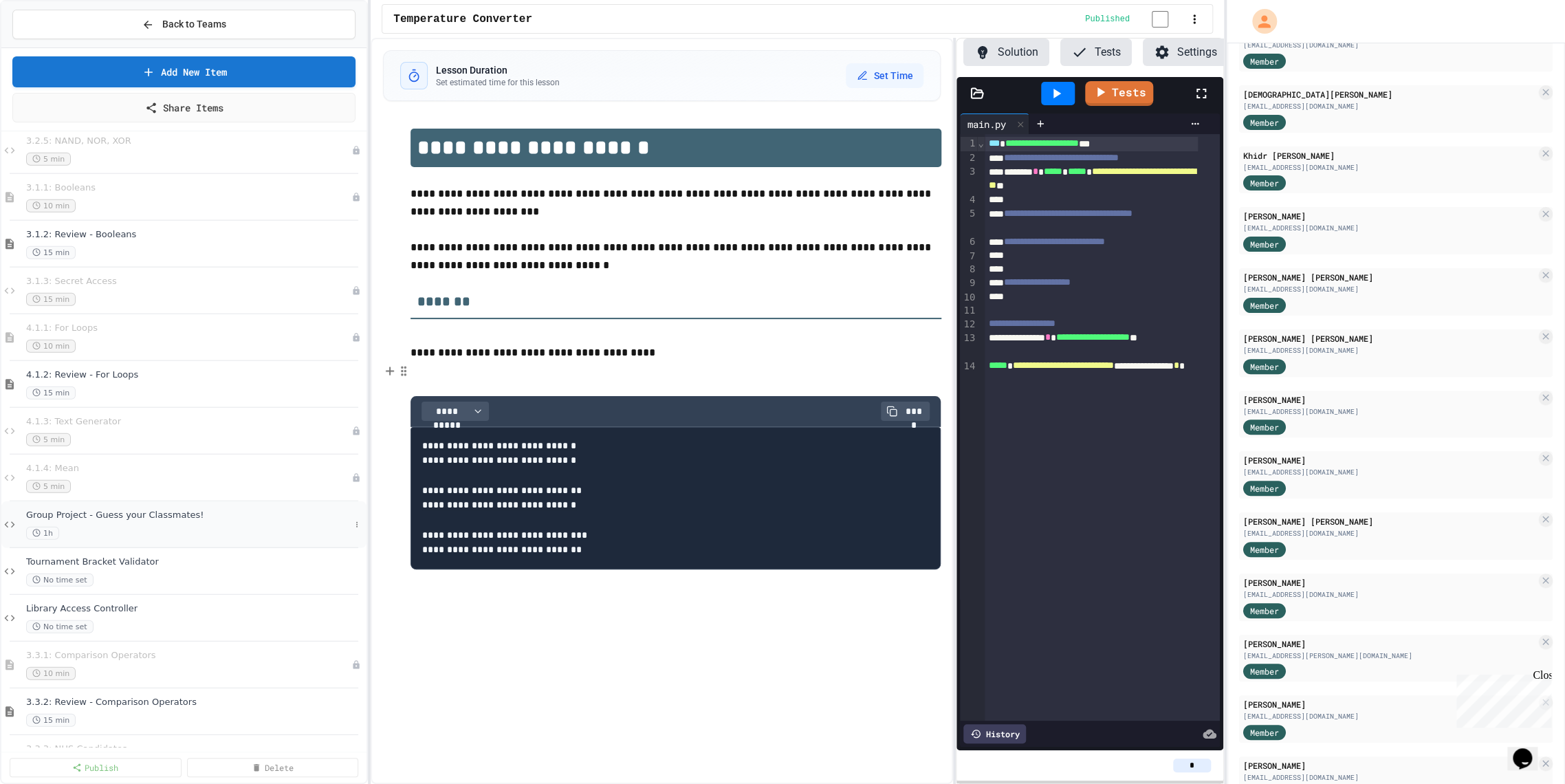
click at [146, 512] on span "Group Project - Guess your Classmates!" at bounding box center [188, 515] width 324 height 12
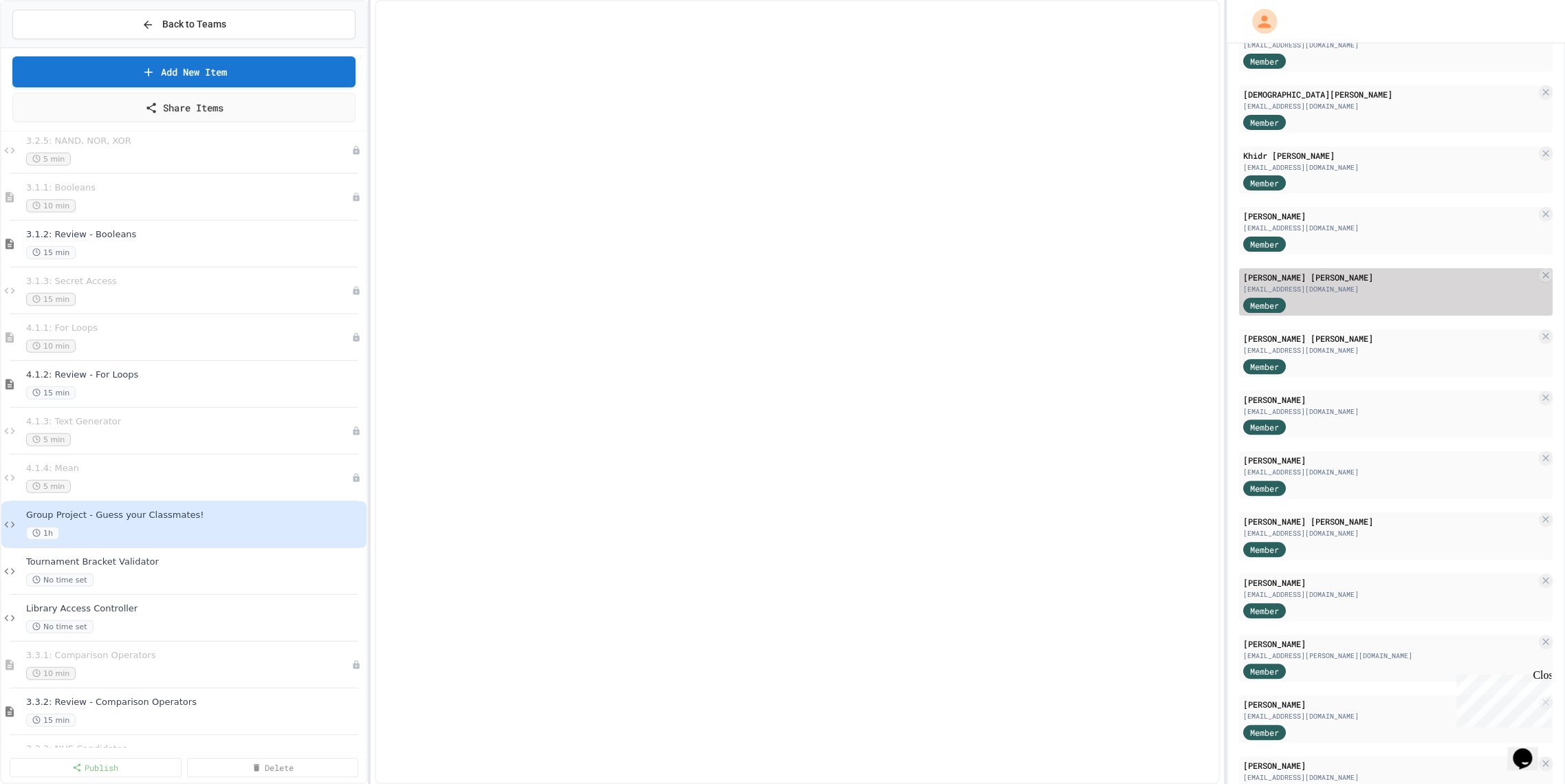
select select "***"
select select "*******"
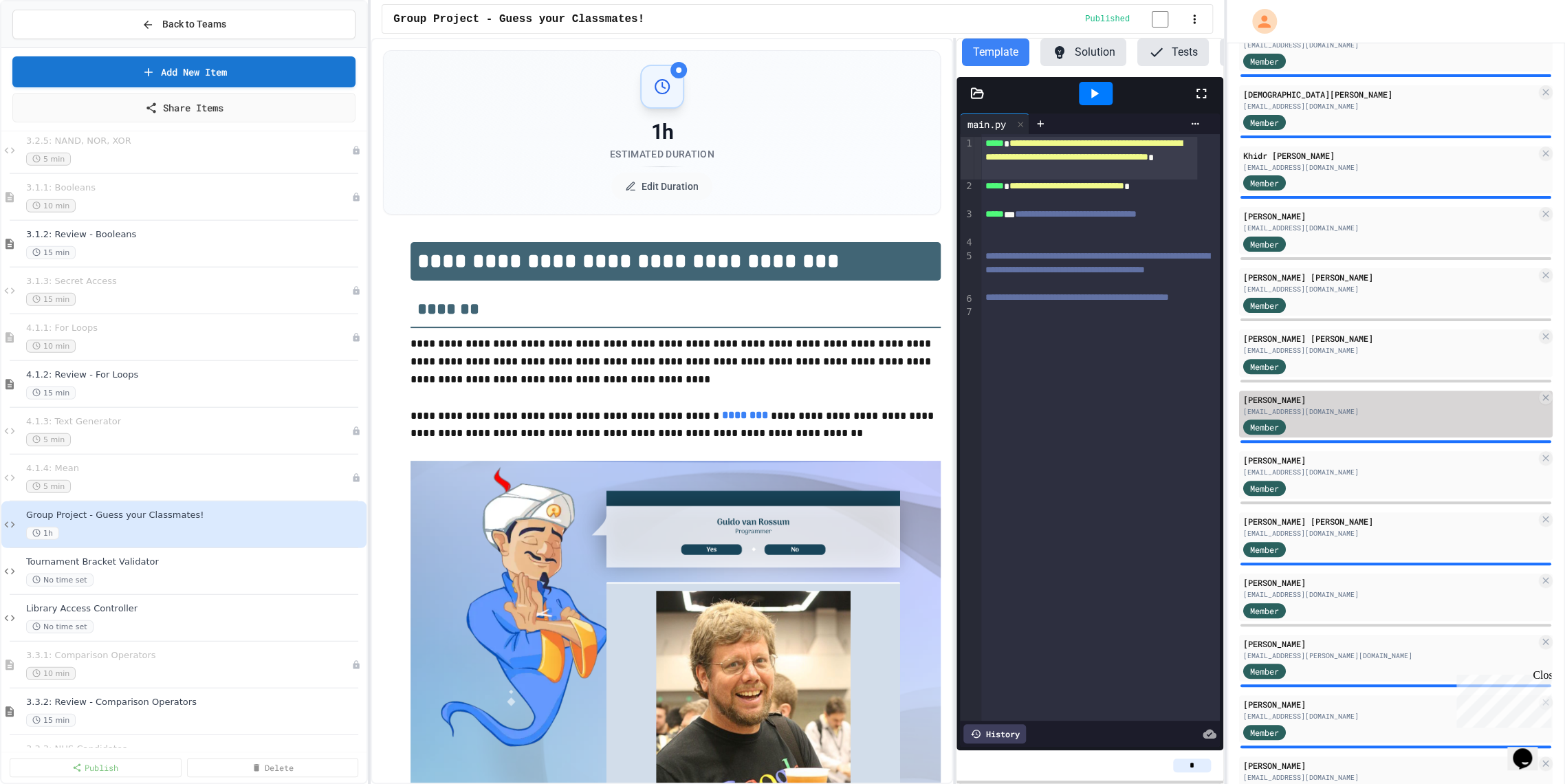
click at [1335, 404] on div "Emily Kim" at bounding box center [1390, 399] width 293 height 12
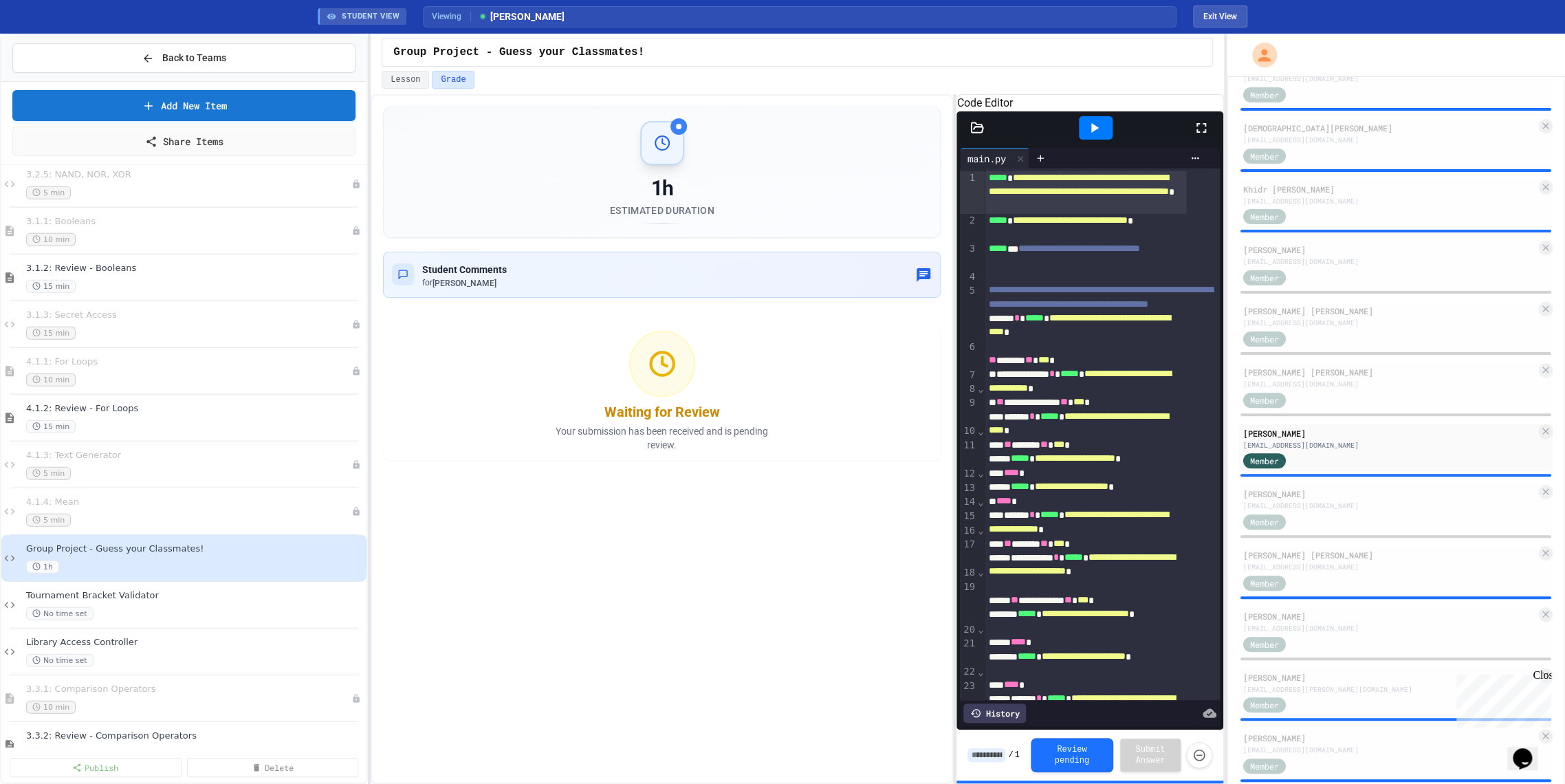
click at [1203, 136] on icon at bounding box center [1201, 128] width 16 height 16
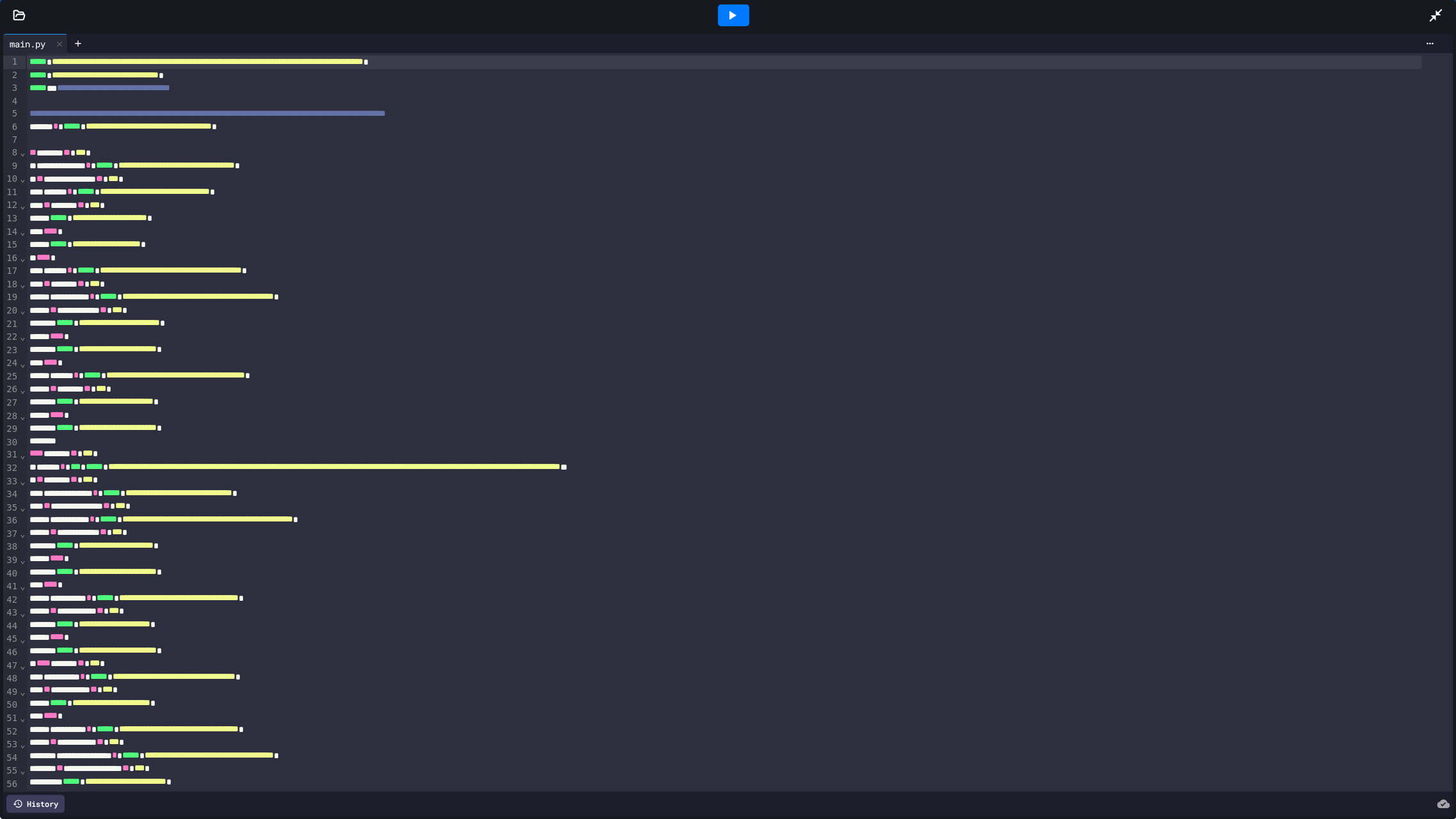
click at [724, 15] on icon at bounding box center [732, 15] width 15 height 15
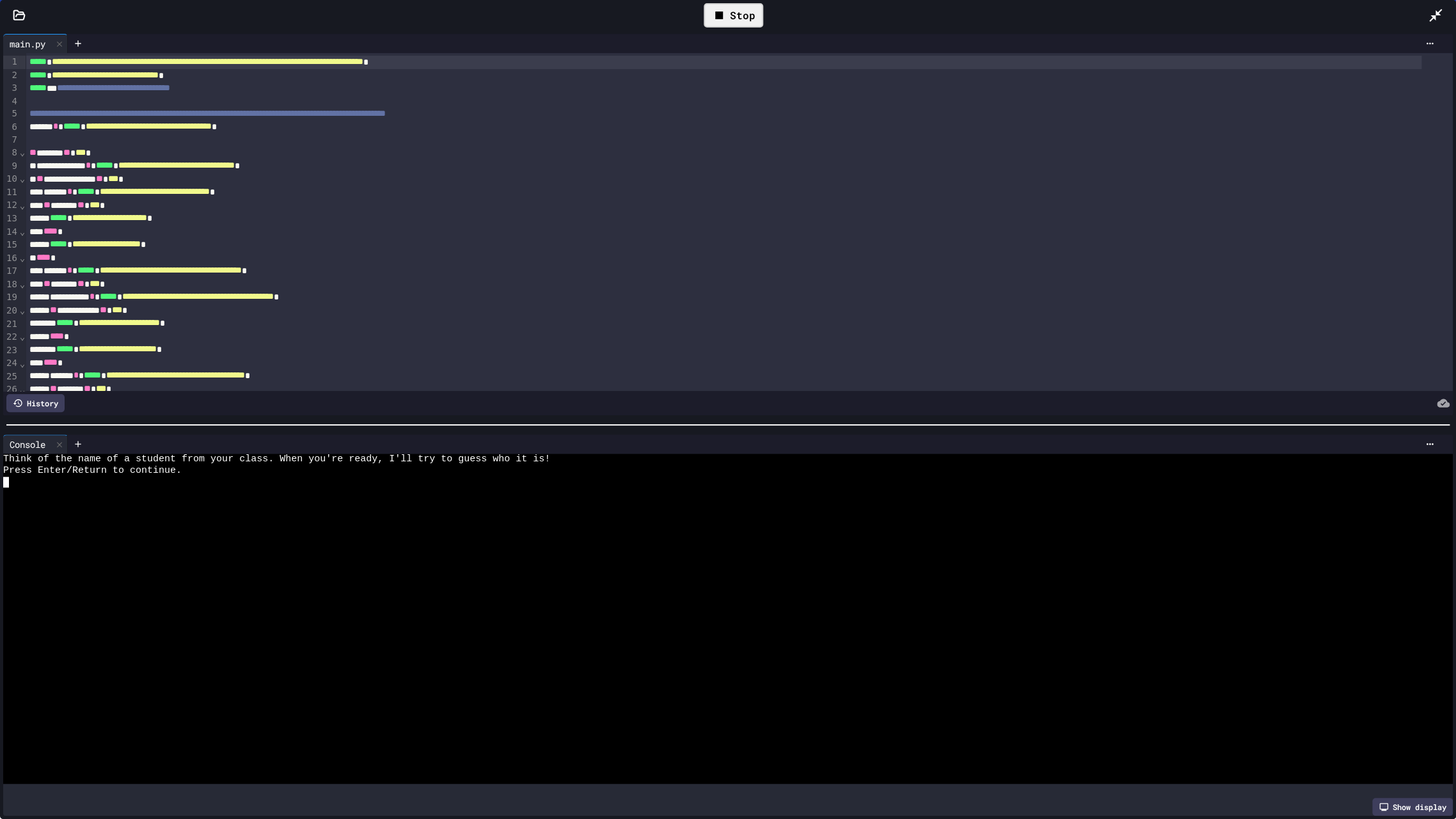
click at [184, 499] on div at bounding box center [715, 505] width 1422 height 12
click at [1310, 18] on icon at bounding box center [1435, 15] width 15 height 15
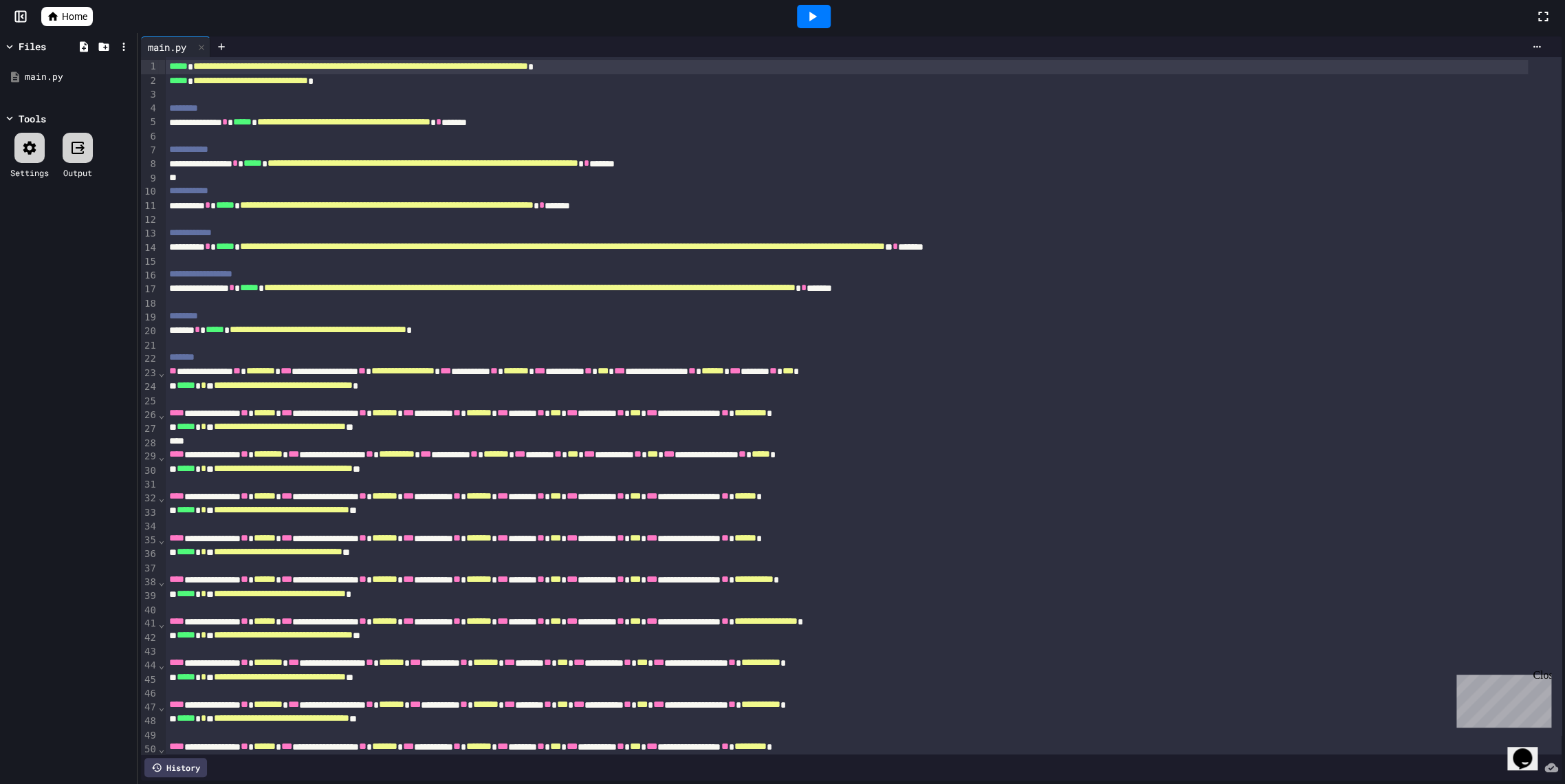
click at [801, 15] on div at bounding box center [814, 17] width 34 height 24
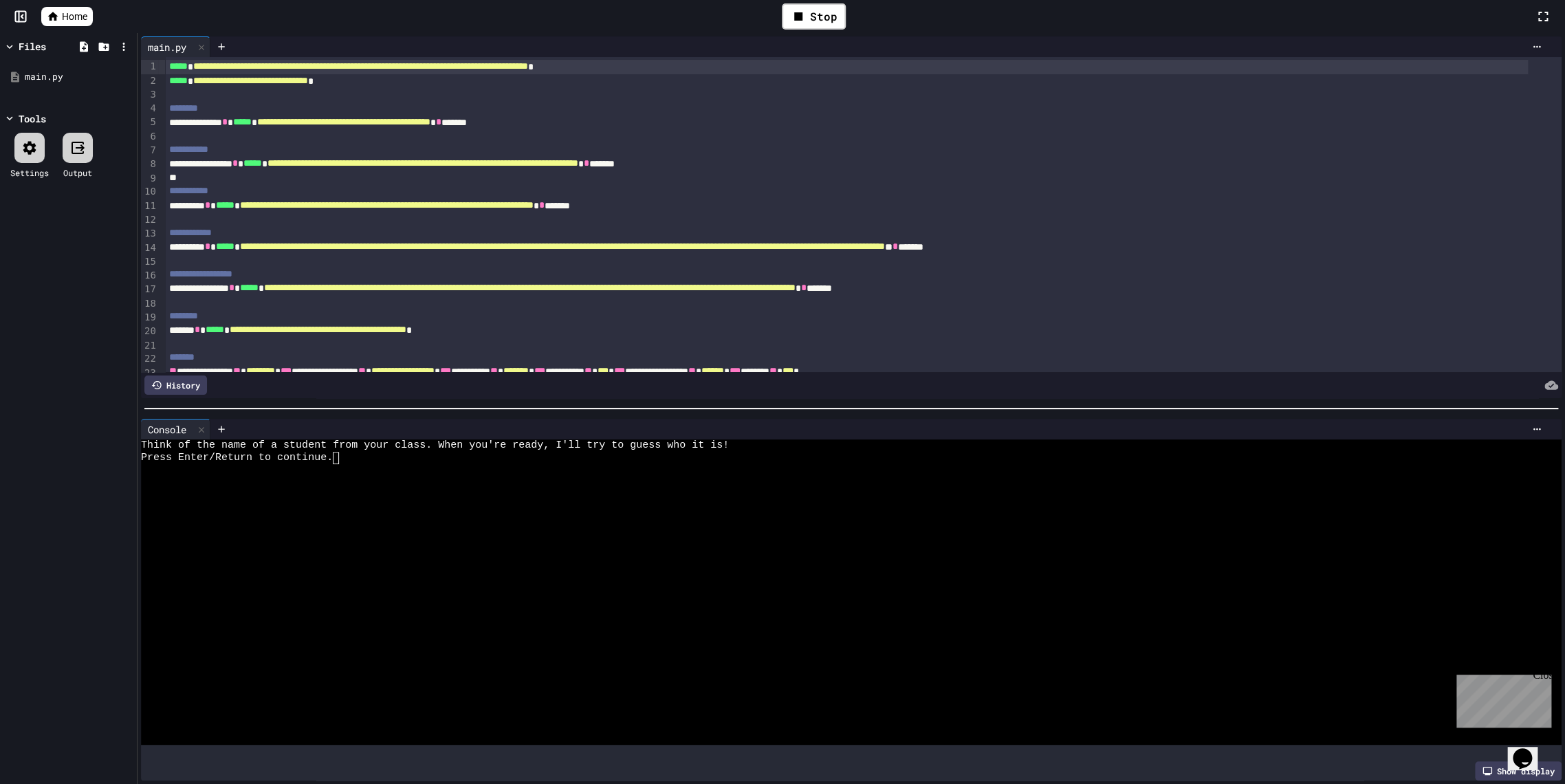
click at [347, 479] on div at bounding box center [837, 481] width 1393 height 12
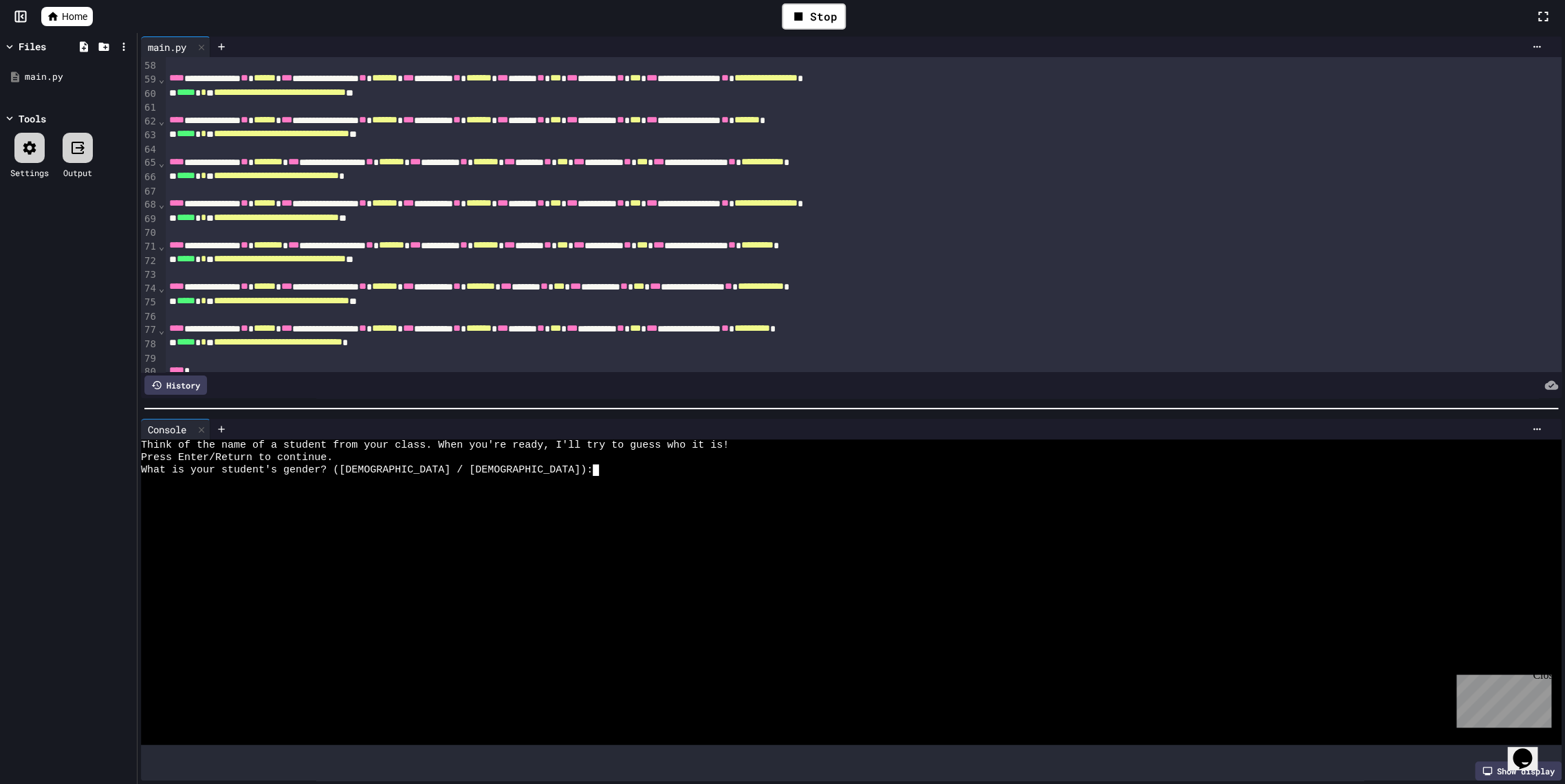
scroll to position [833, 0]
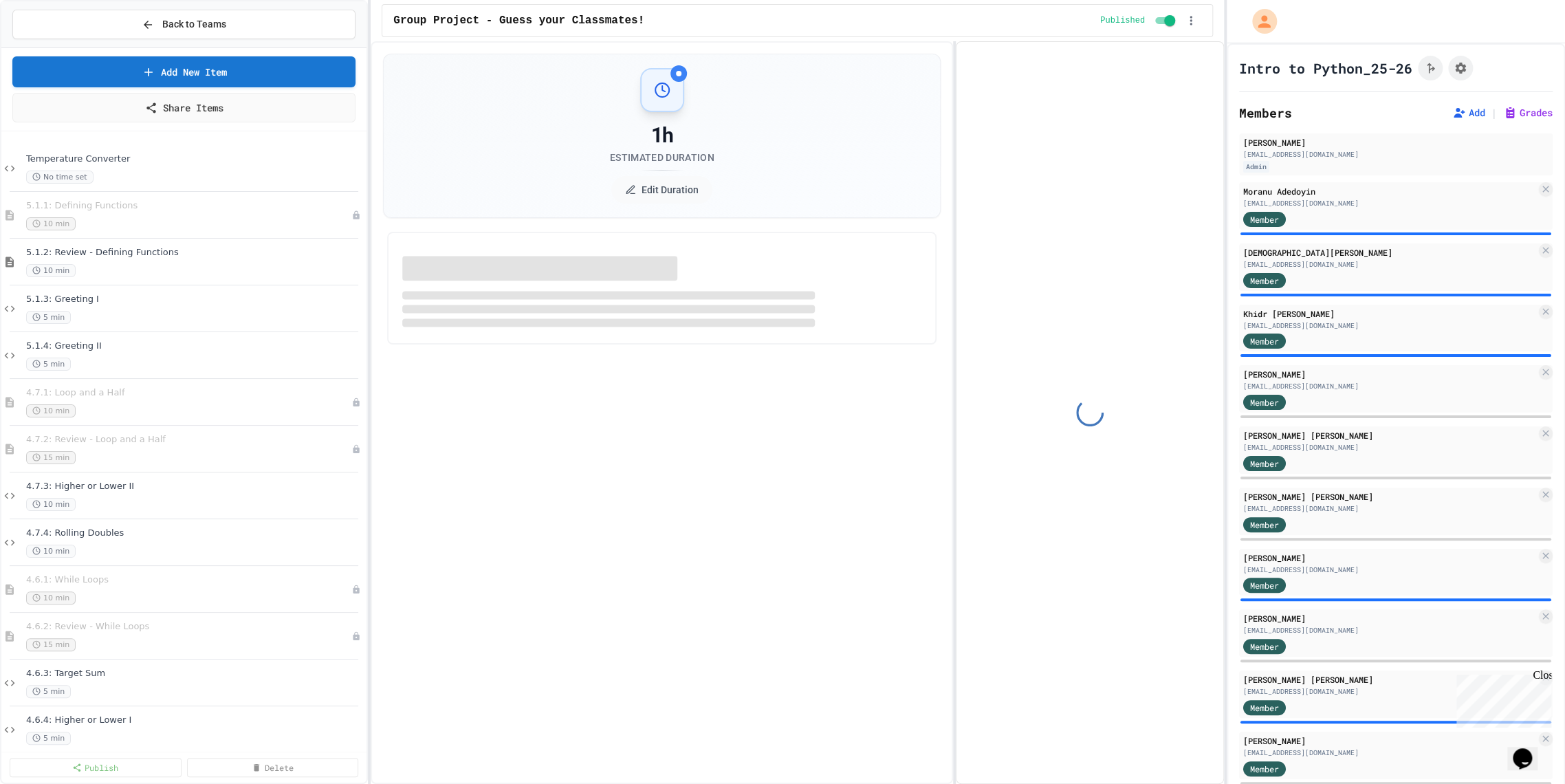
select select "***"
select select "*******"
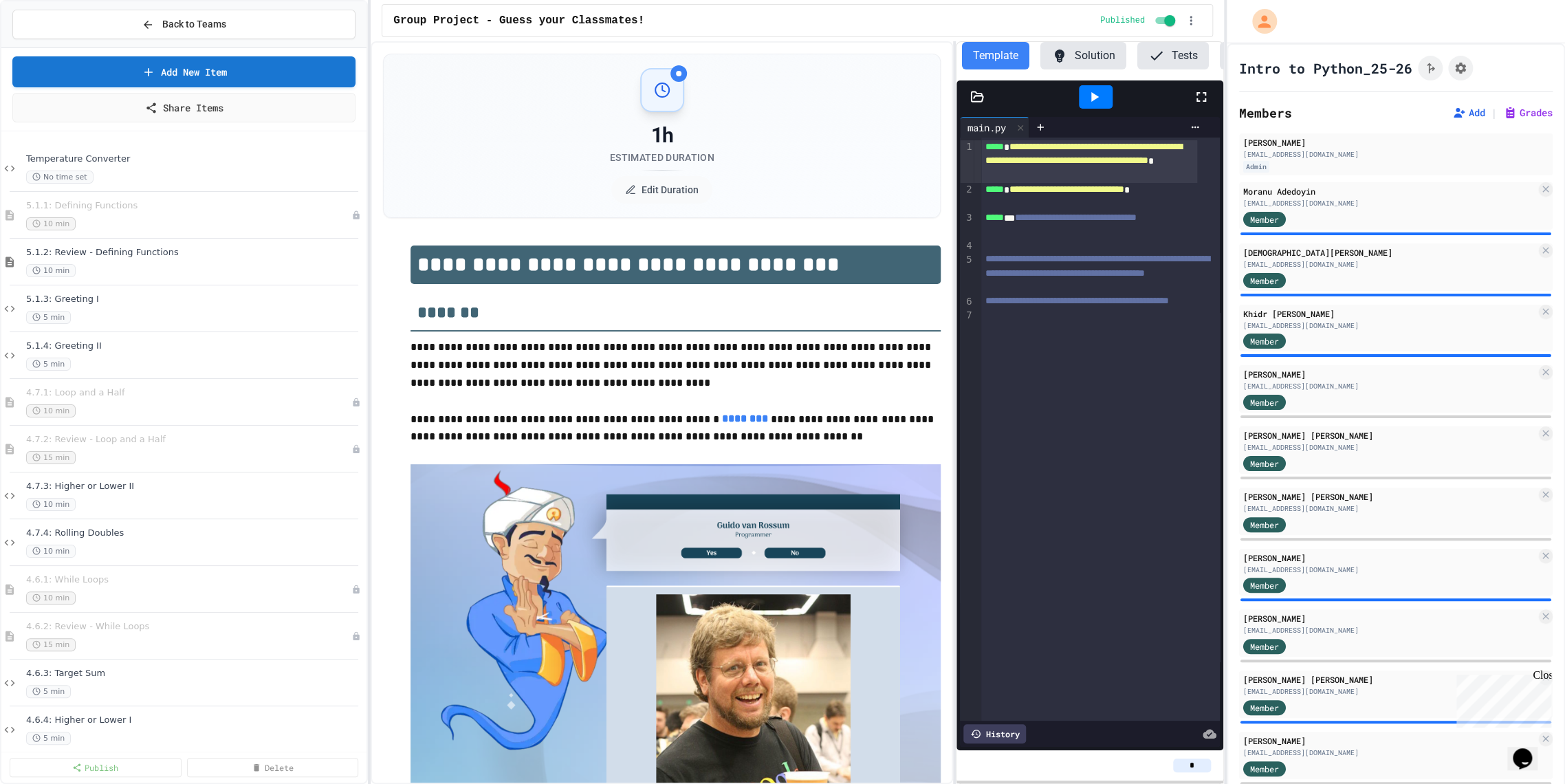
click at [1086, 105] on icon at bounding box center [1094, 97] width 16 height 16
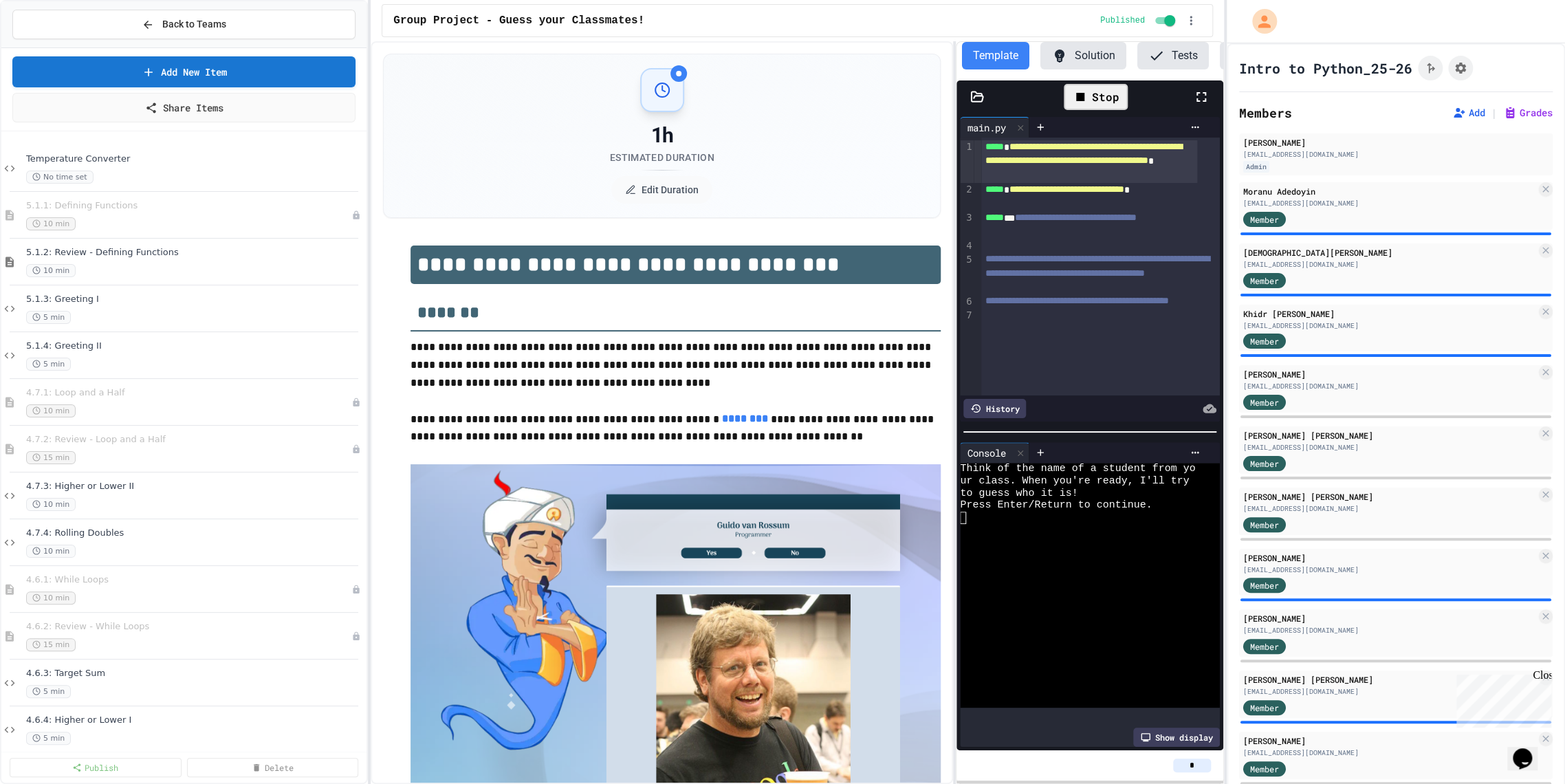
click at [1201, 105] on icon at bounding box center [1201, 97] width 16 height 16
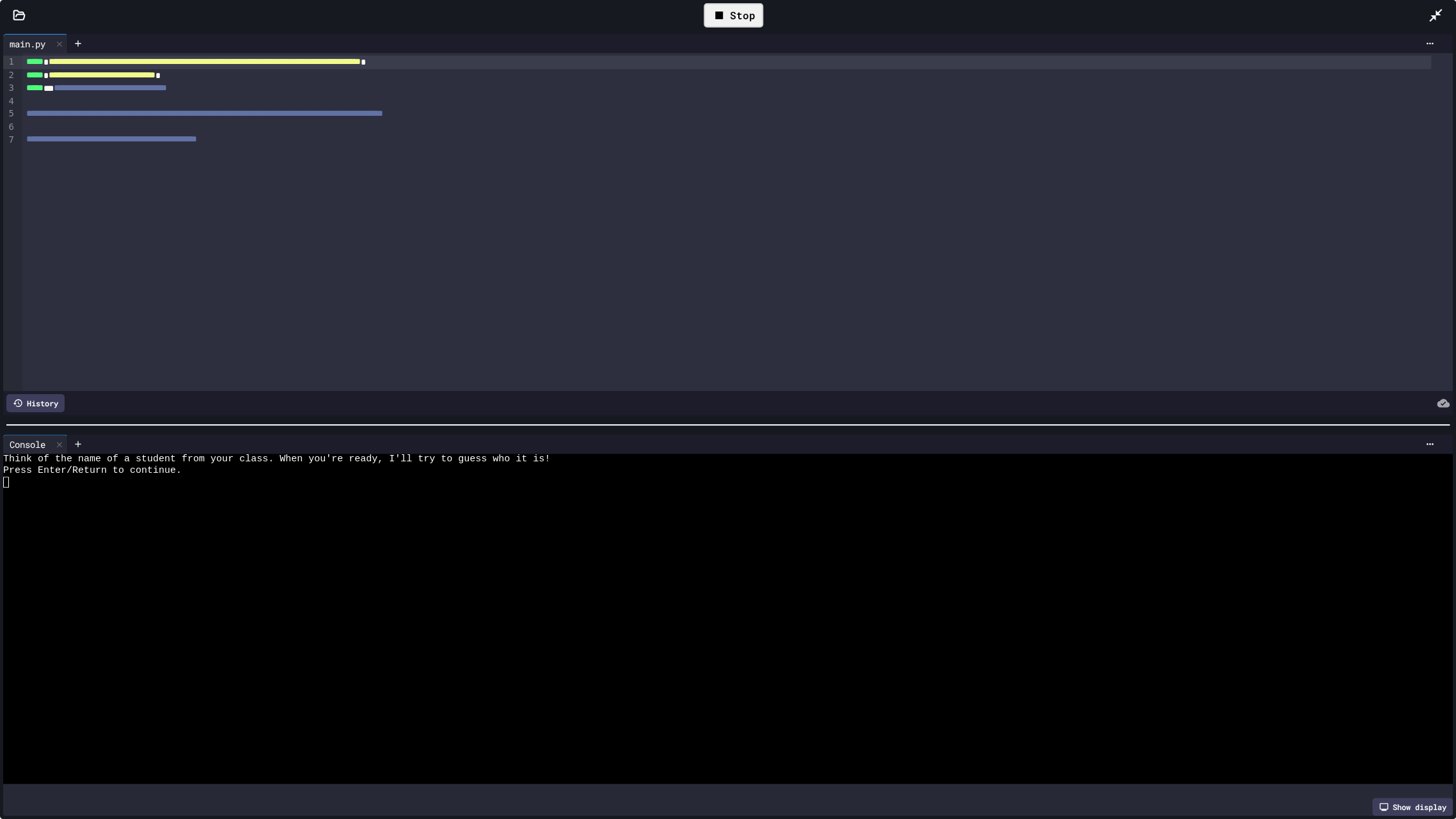
click at [234, 500] on div at bounding box center [715, 505] width 1422 height 12
click at [1438, 16] on icon at bounding box center [1435, 15] width 15 height 15
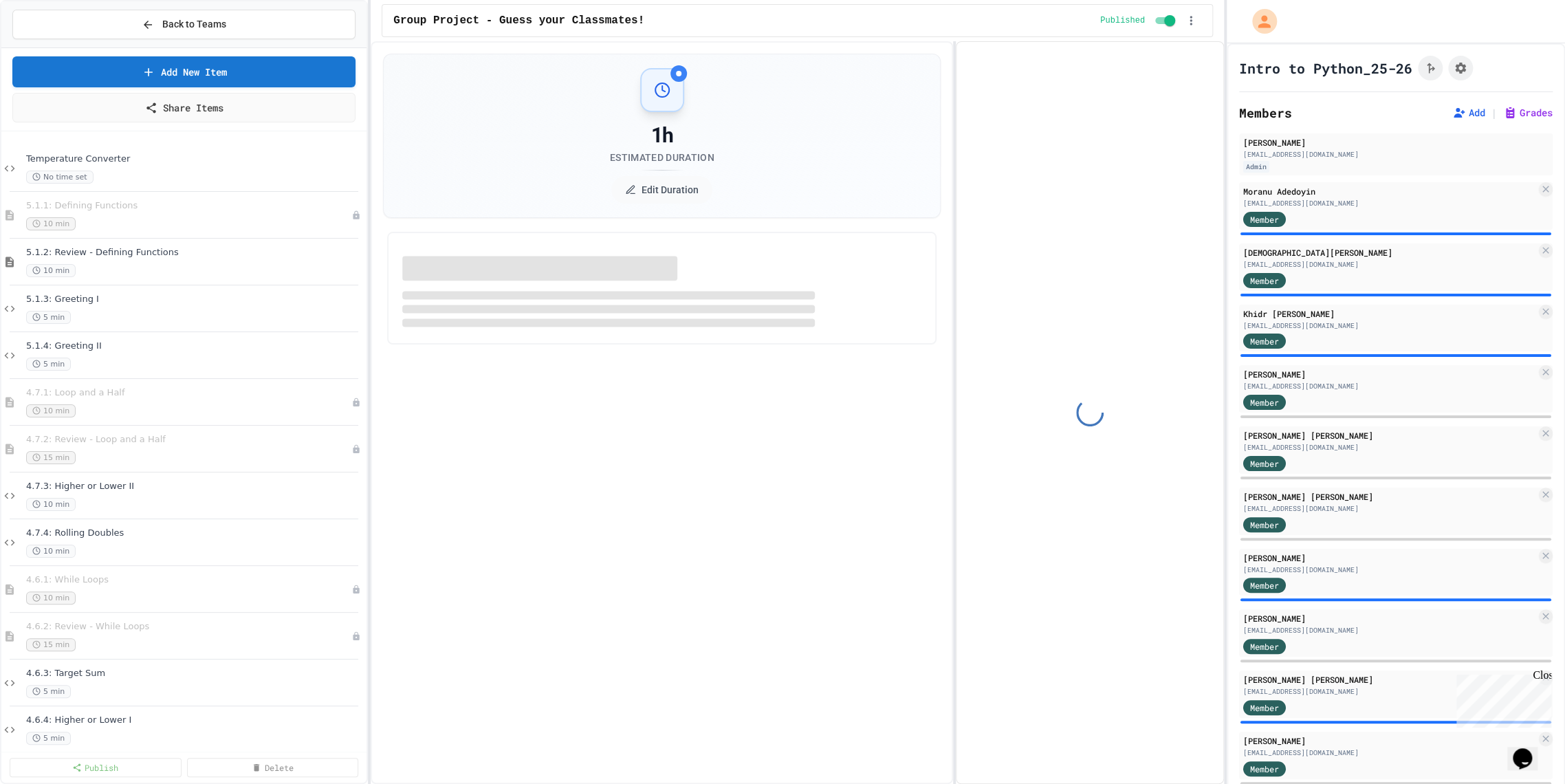
select select "***"
select select "*******"
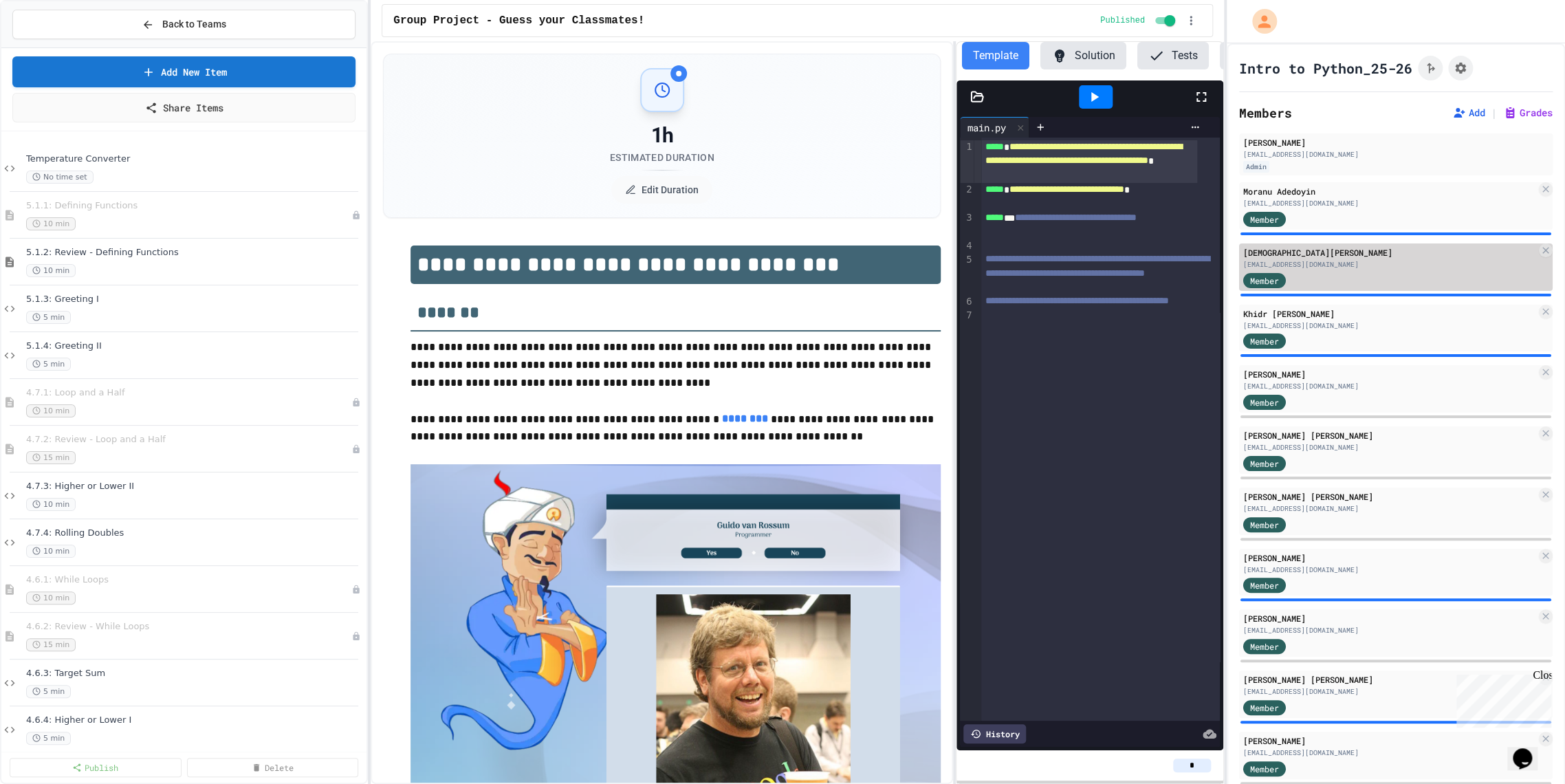
click at [1287, 260] on div "bbudhwani@asfaschool.org" at bounding box center [1390, 265] width 293 height 10
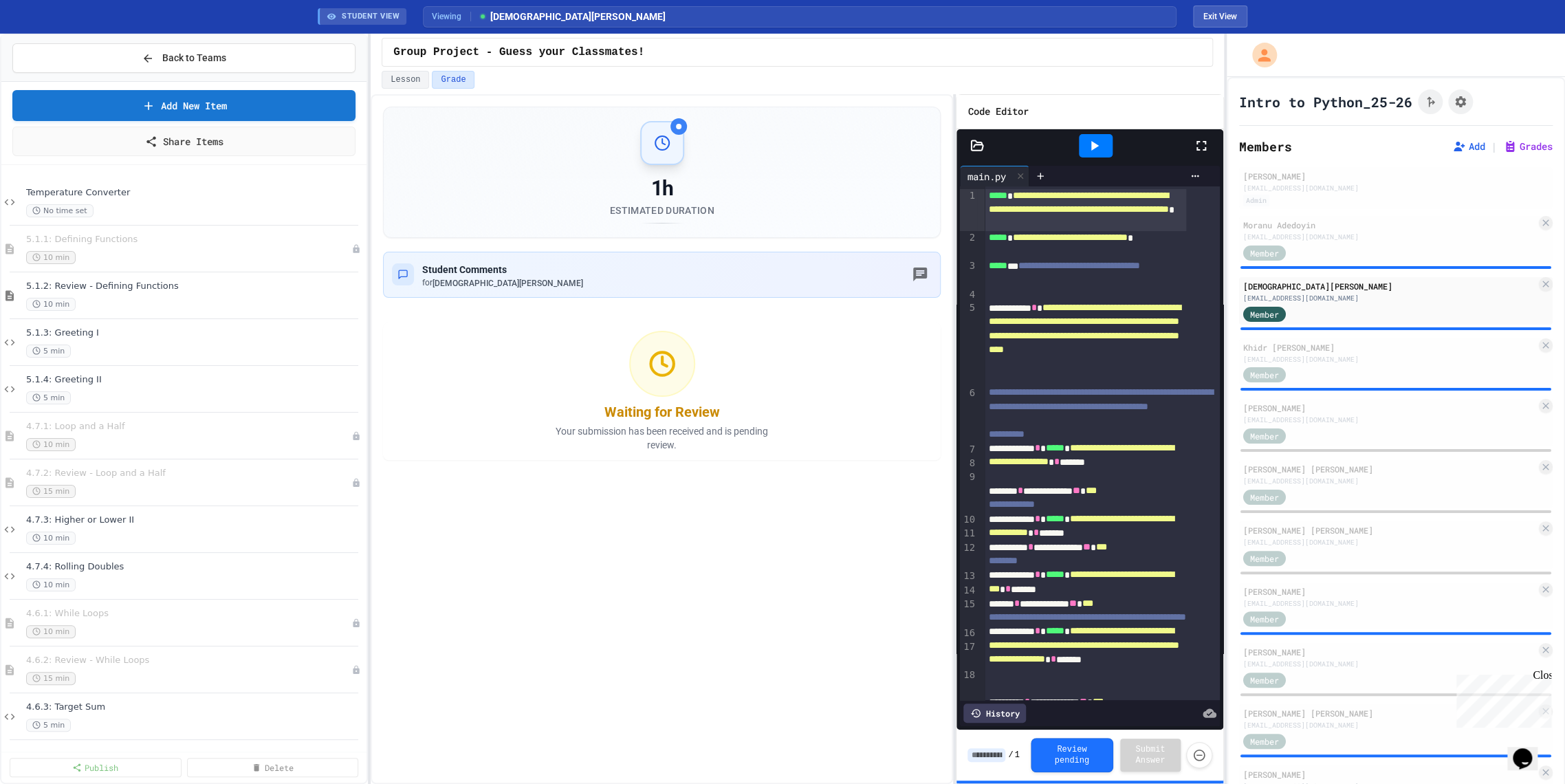
click at [1201, 144] on icon at bounding box center [1201, 145] width 16 height 16
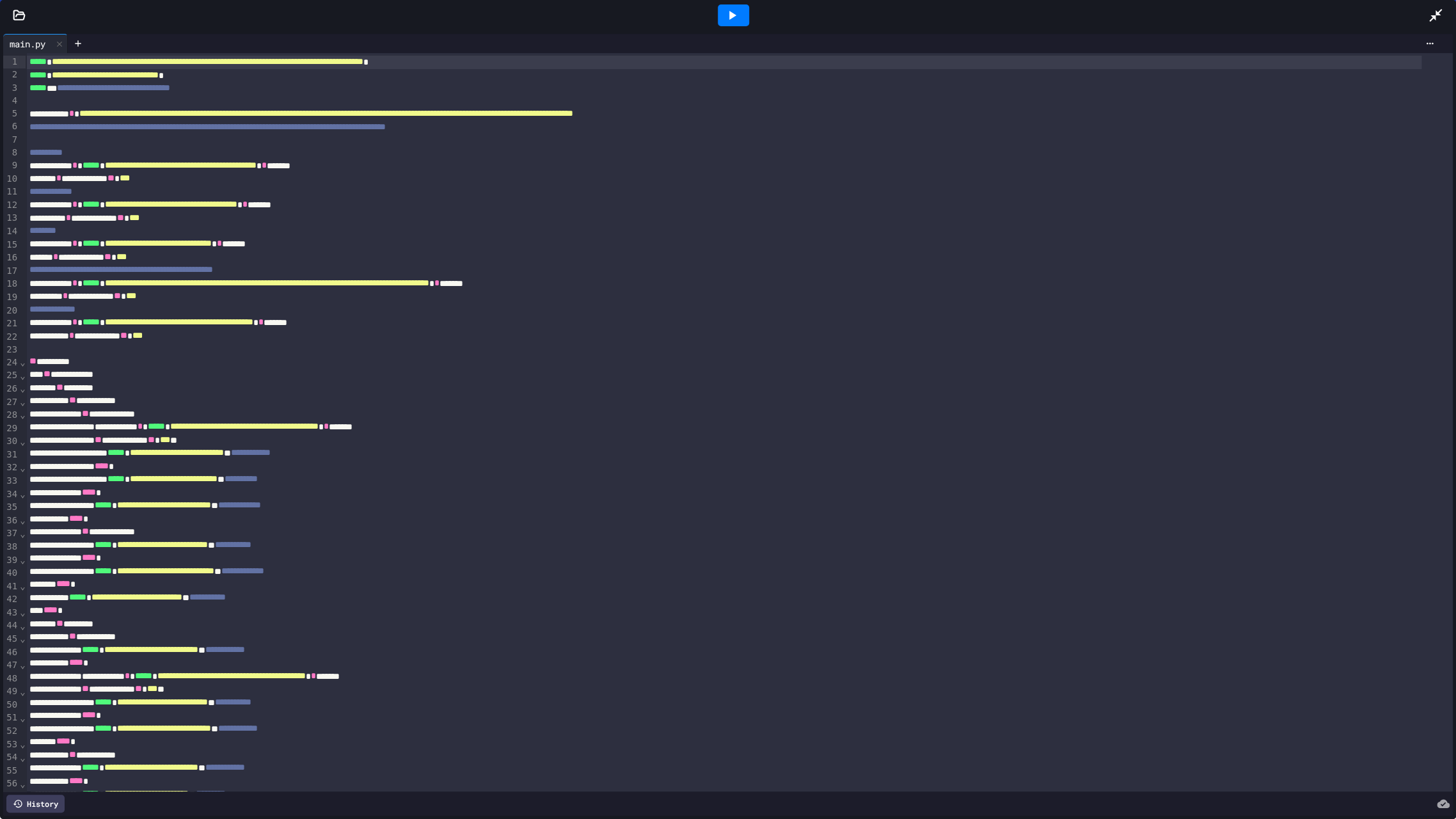
click at [728, 8] on icon at bounding box center [732, 15] width 15 height 15
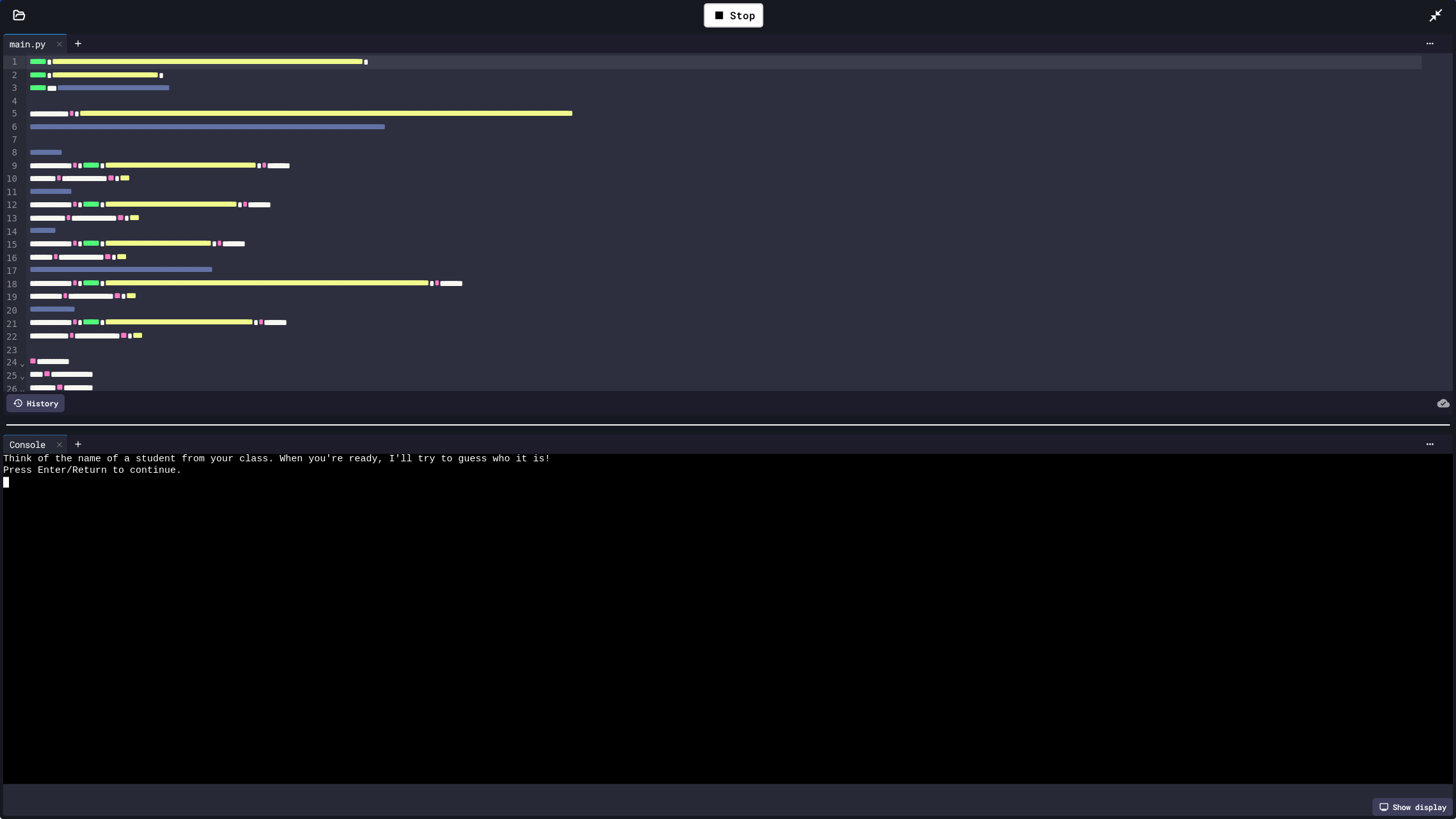
click at [209, 511] on div at bounding box center [715, 516] width 1422 height 12
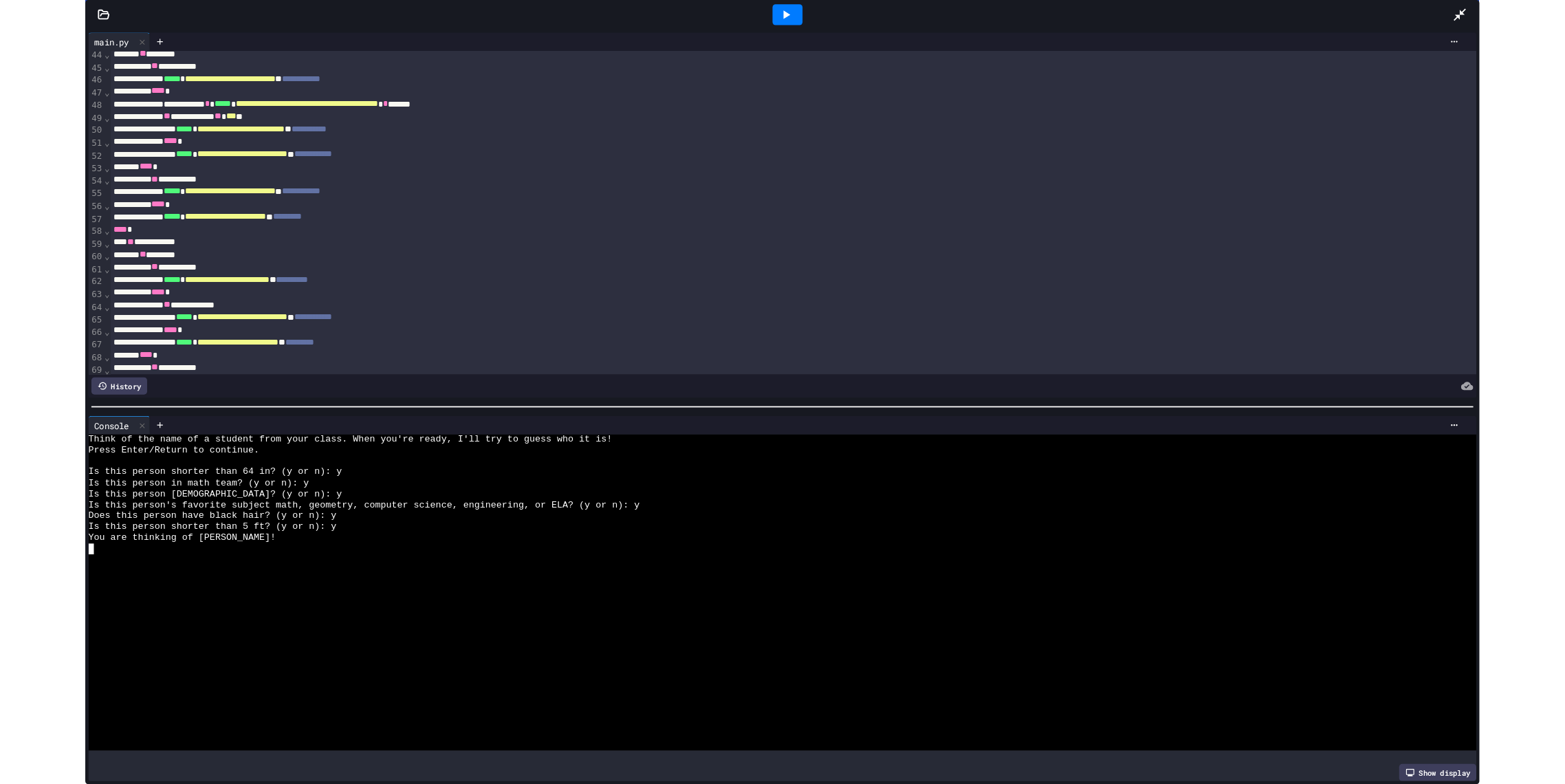
scroll to position [830, 0]
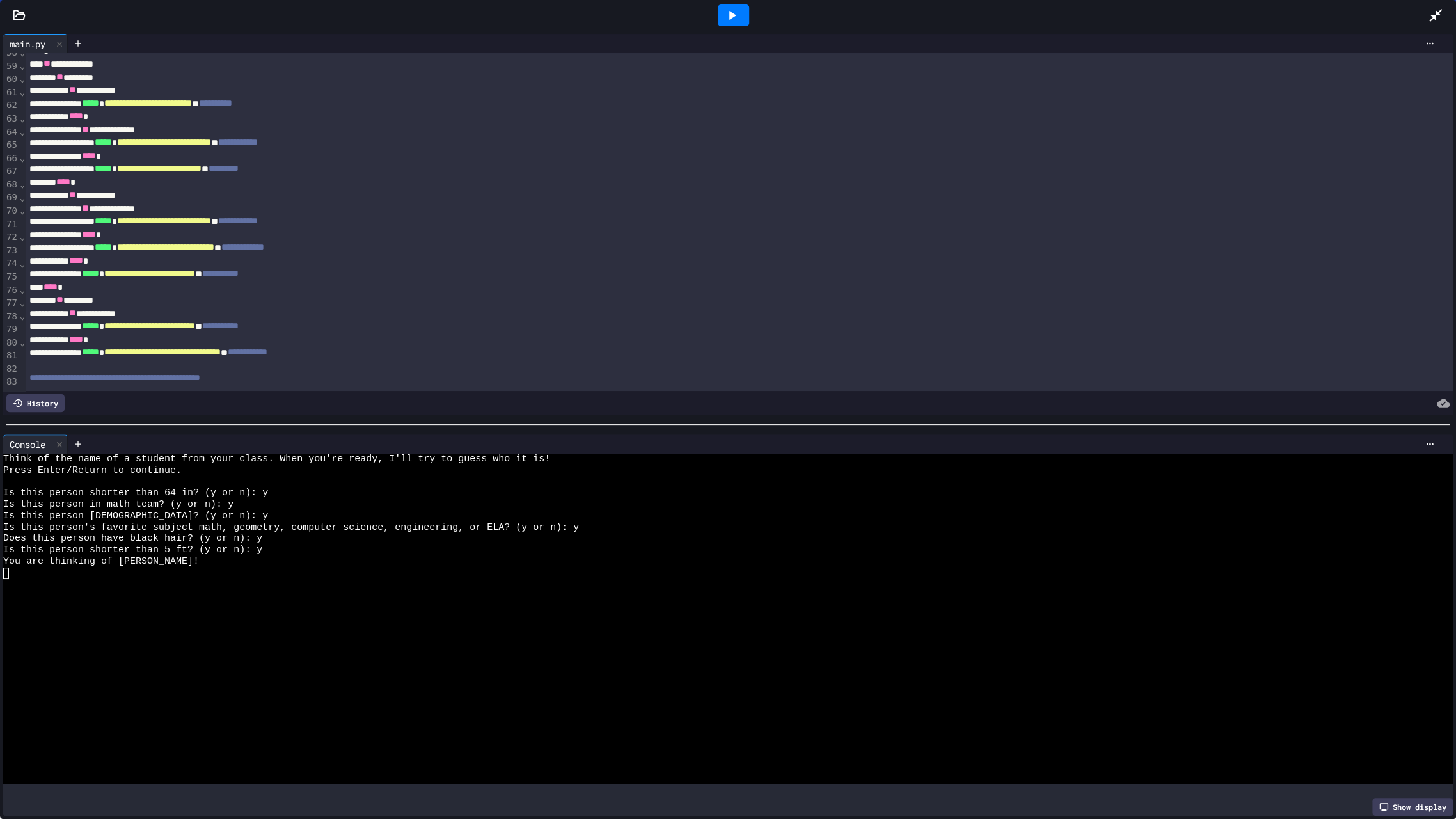
click at [1431, 17] on icon at bounding box center [1435, 15] width 15 height 15
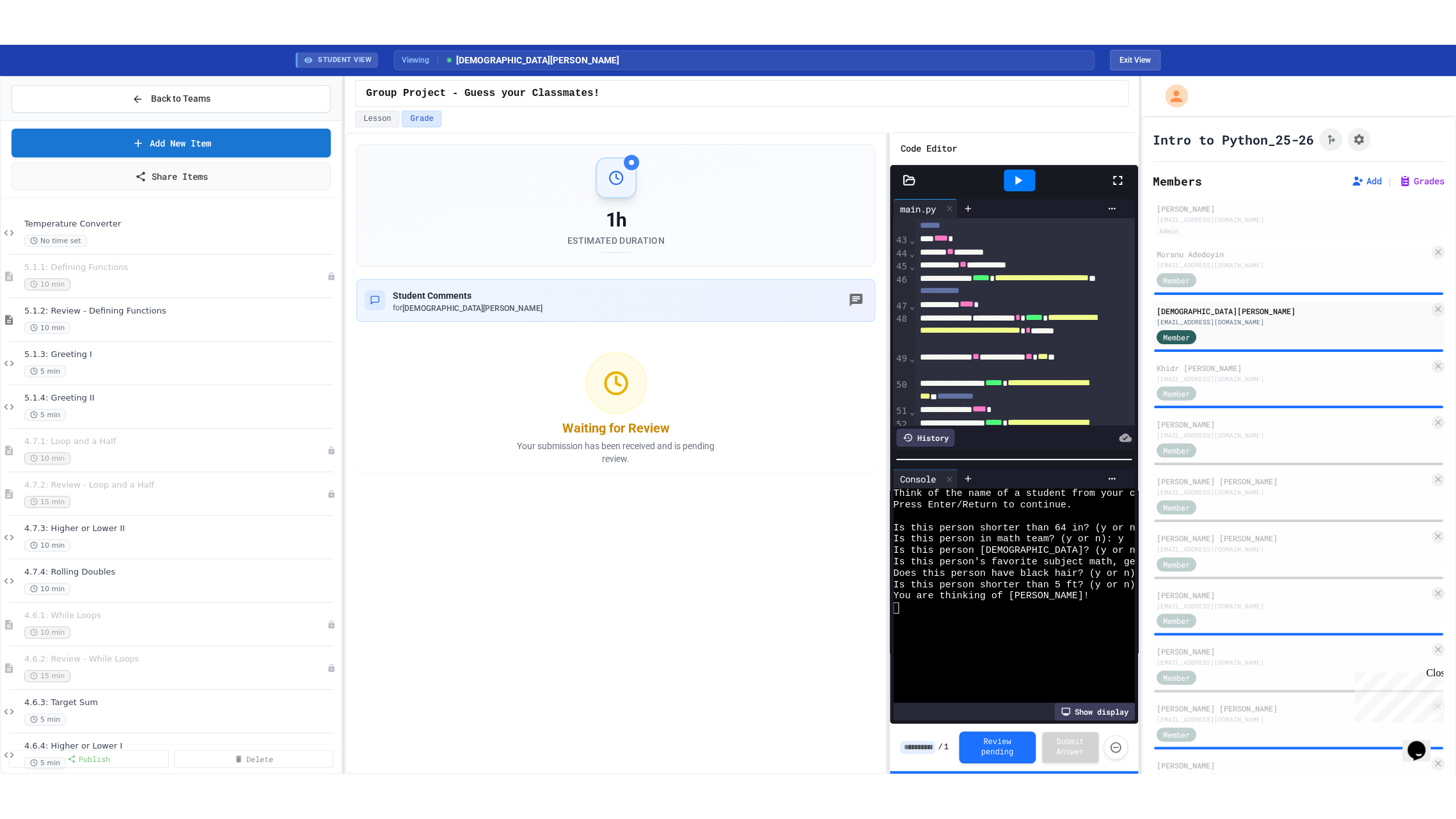
scroll to position [11, 0]
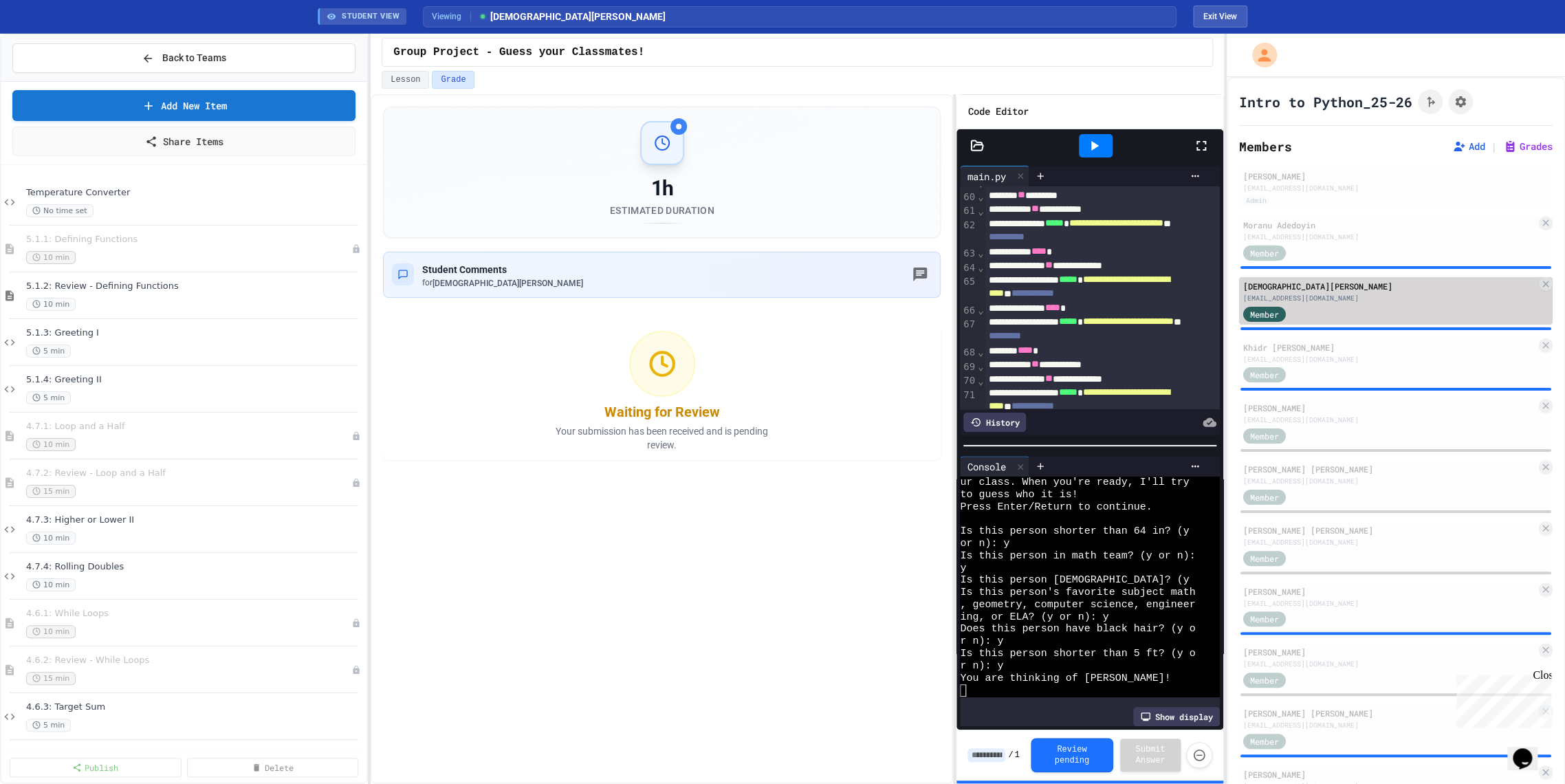
click at [1302, 284] on div "[DEMOGRAPHIC_DATA][PERSON_NAME]" at bounding box center [1390, 286] width 293 height 12
click at [1195, 148] on icon at bounding box center [1201, 145] width 16 height 16
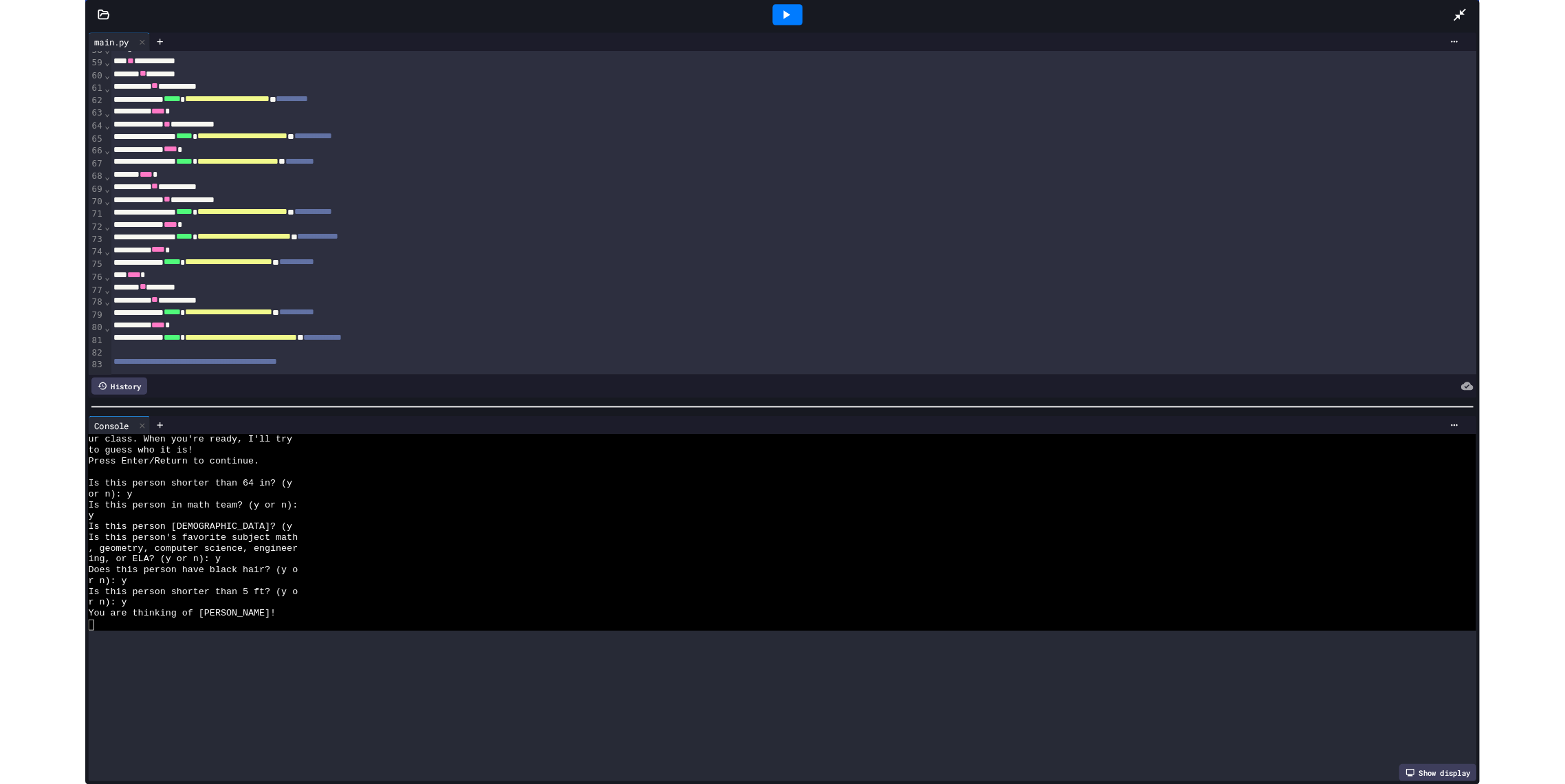
scroll to position [0, 0]
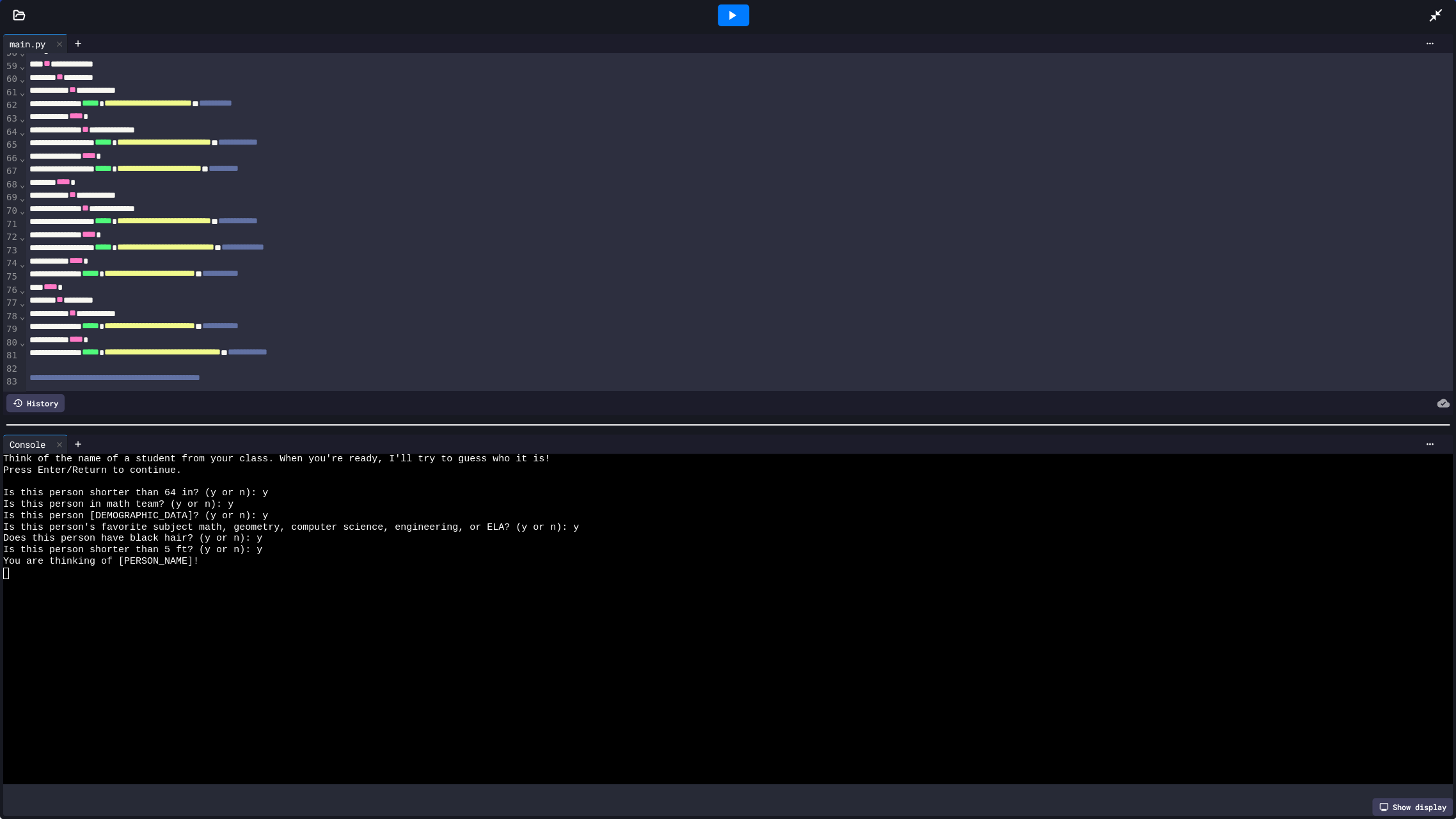
click at [1443, 5] on div at bounding box center [1442, 15] width 28 height 35
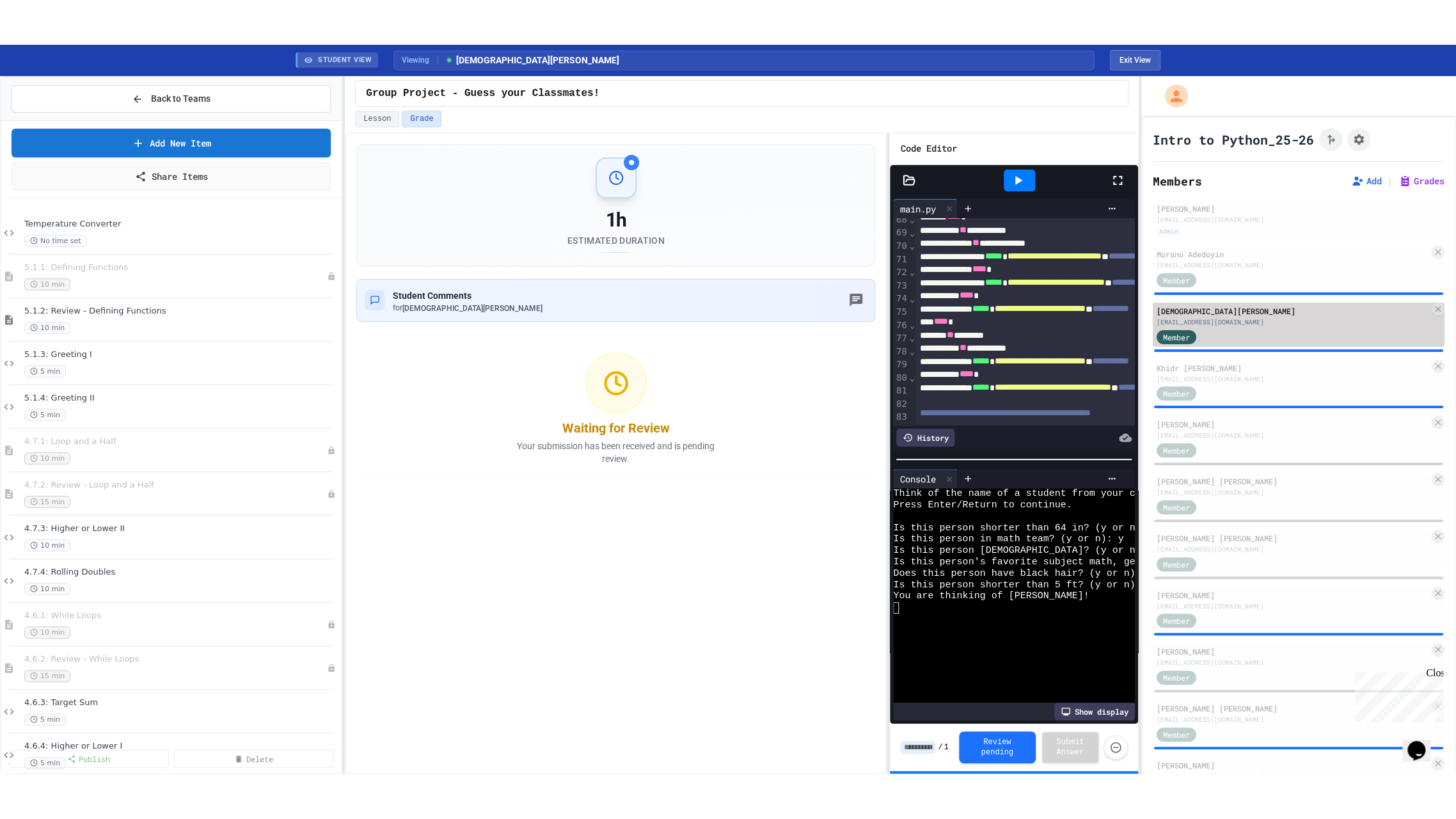
scroll to position [11, 0]
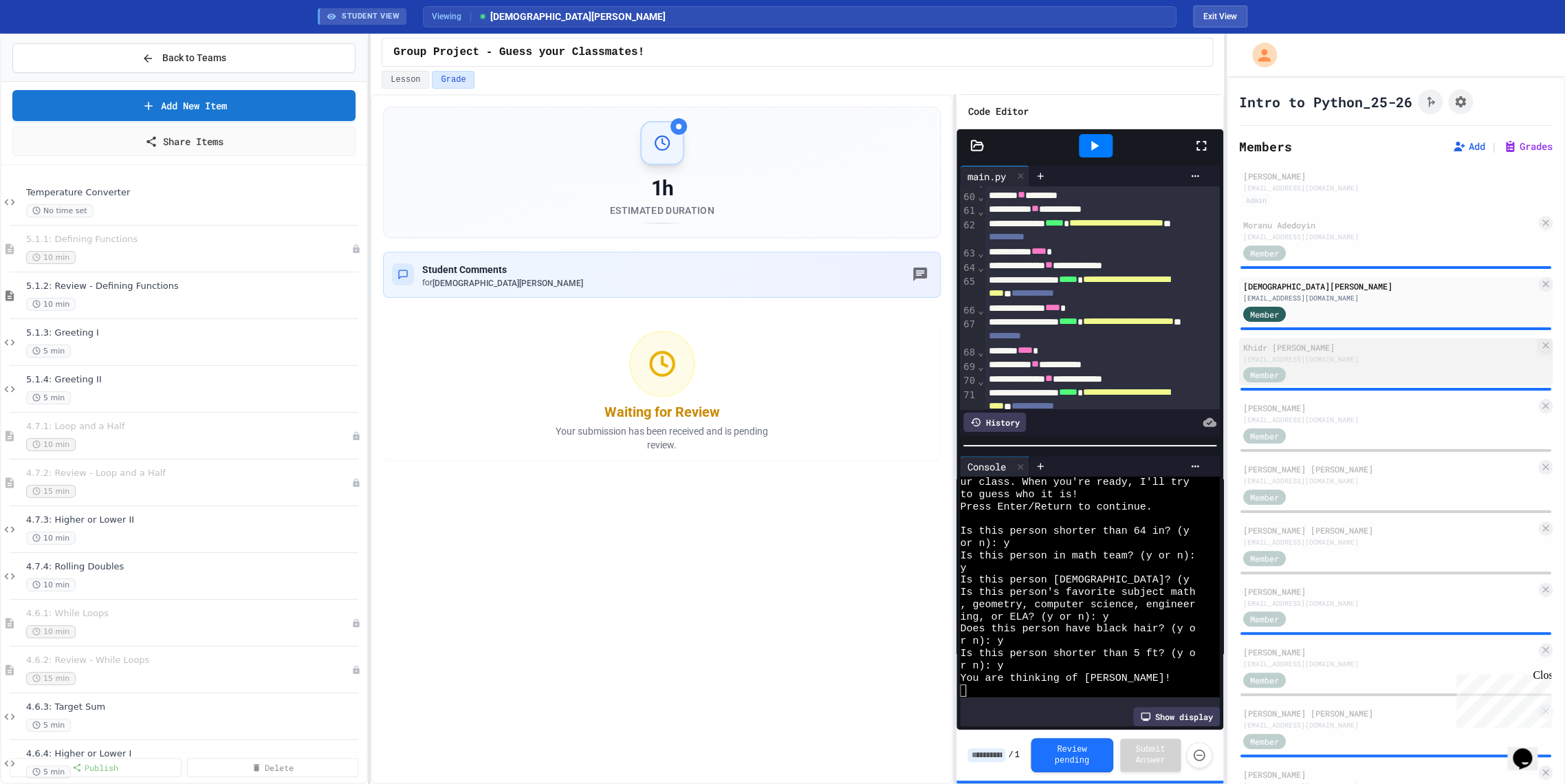
click at [1287, 344] on div "Khidr Kishan Budhwani" at bounding box center [1390, 347] width 293 height 12
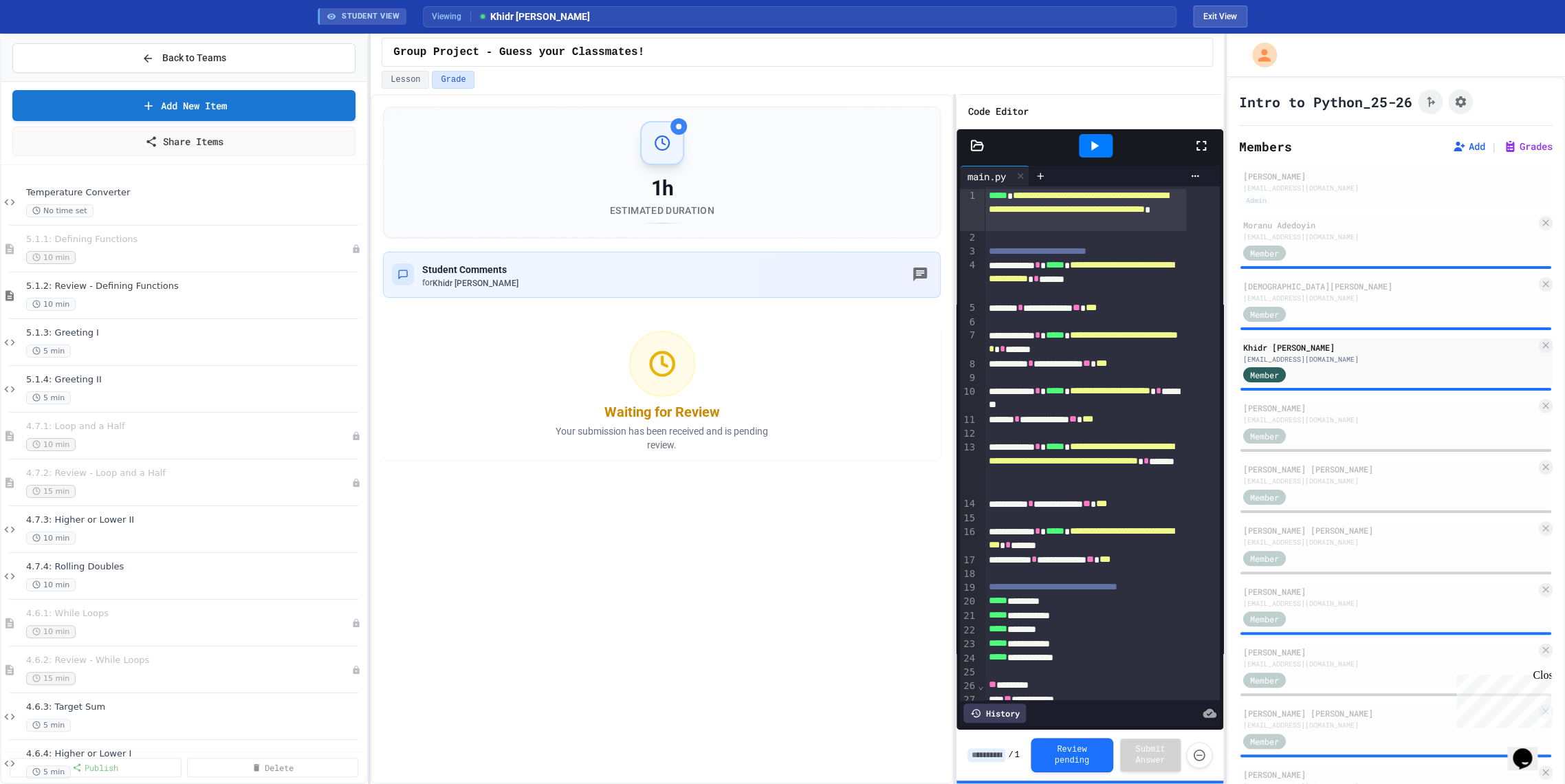
click at [1201, 145] on icon at bounding box center [1201, 145] width 16 height 16
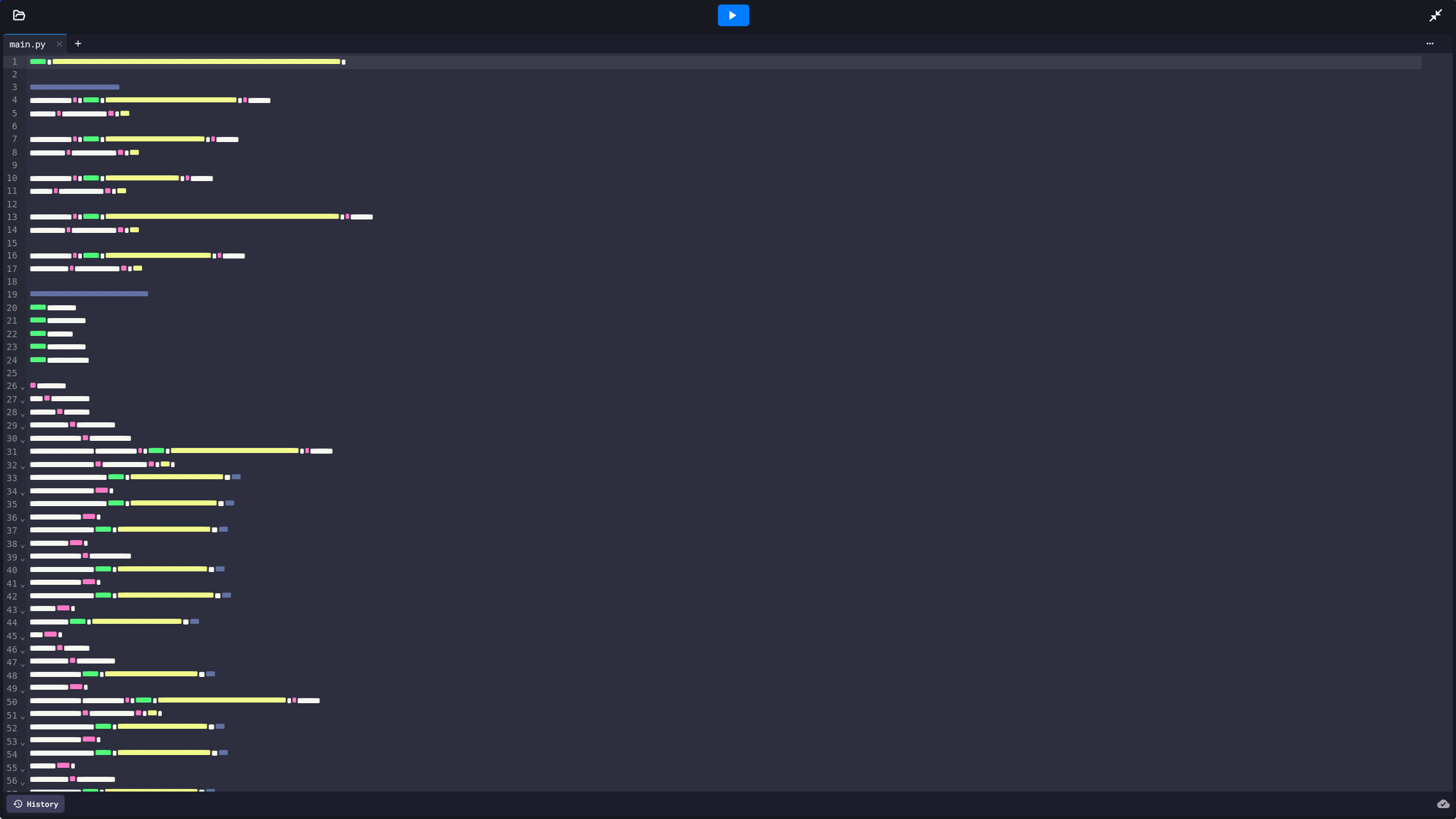
click at [734, 16] on icon at bounding box center [732, 15] width 15 height 15
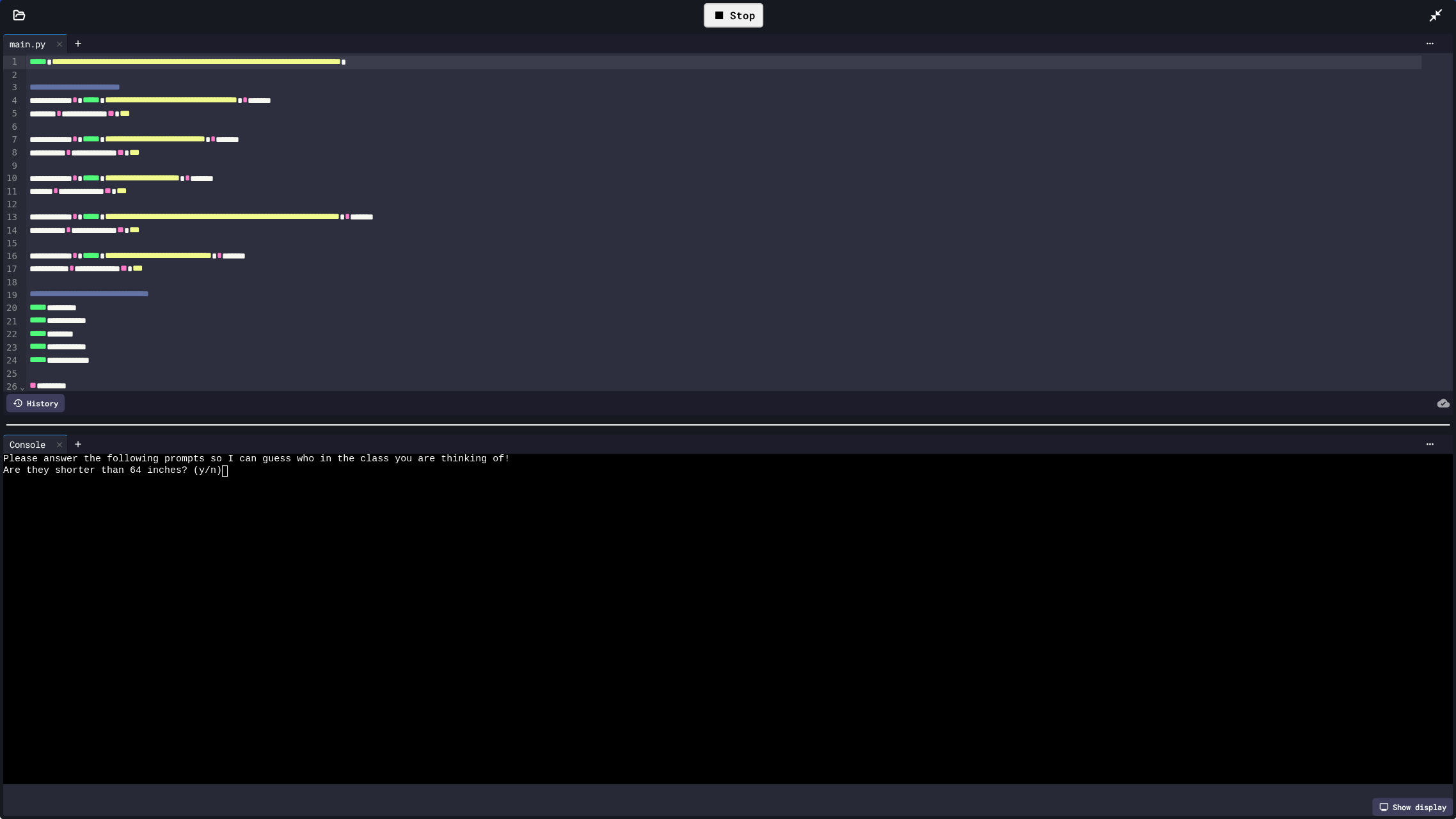
click at [321, 487] on div at bounding box center [715, 493] width 1422 height 12
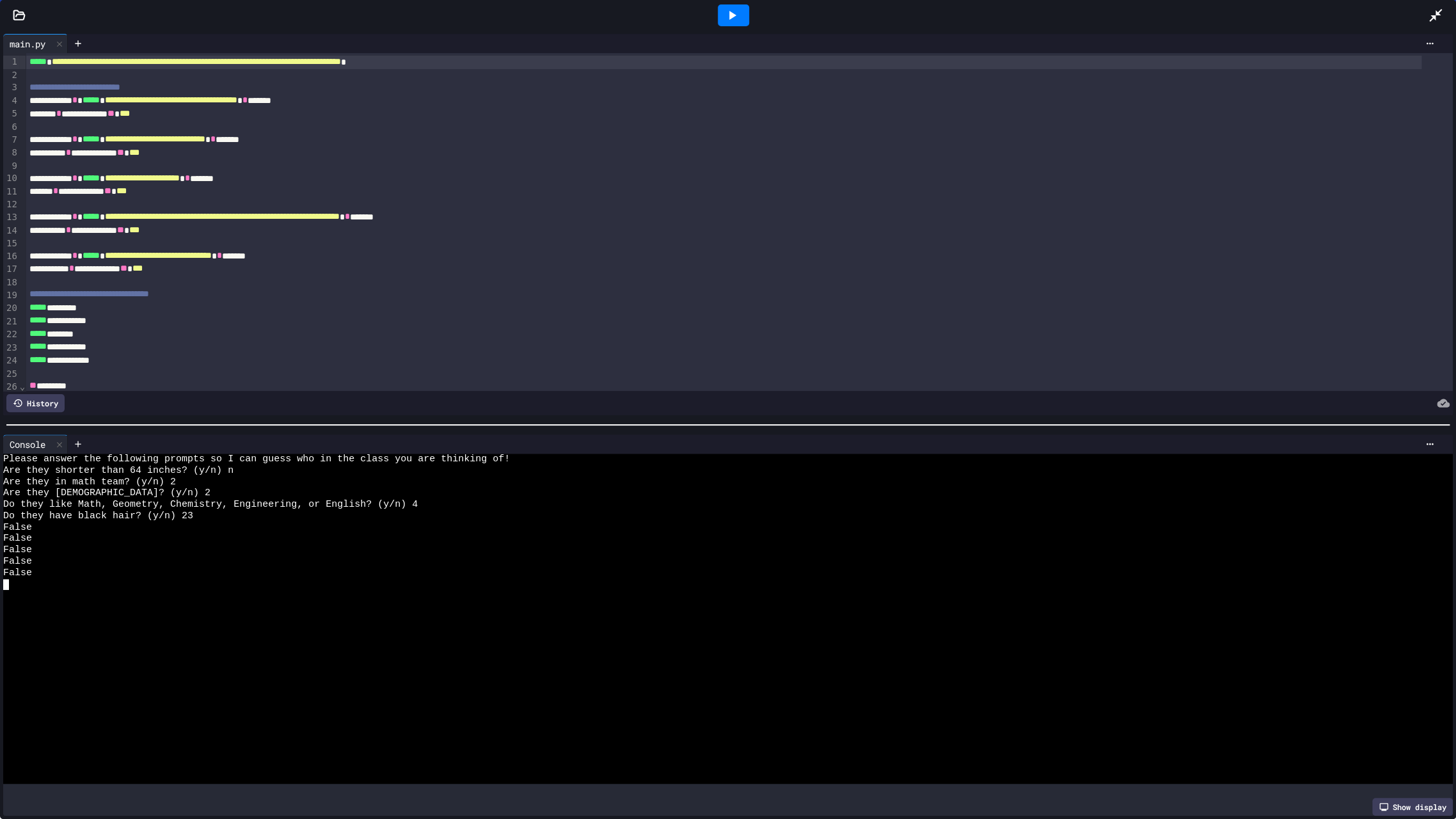
click at [1433, 15] on icon at bounding box center [1435, 15] width 13 height 13
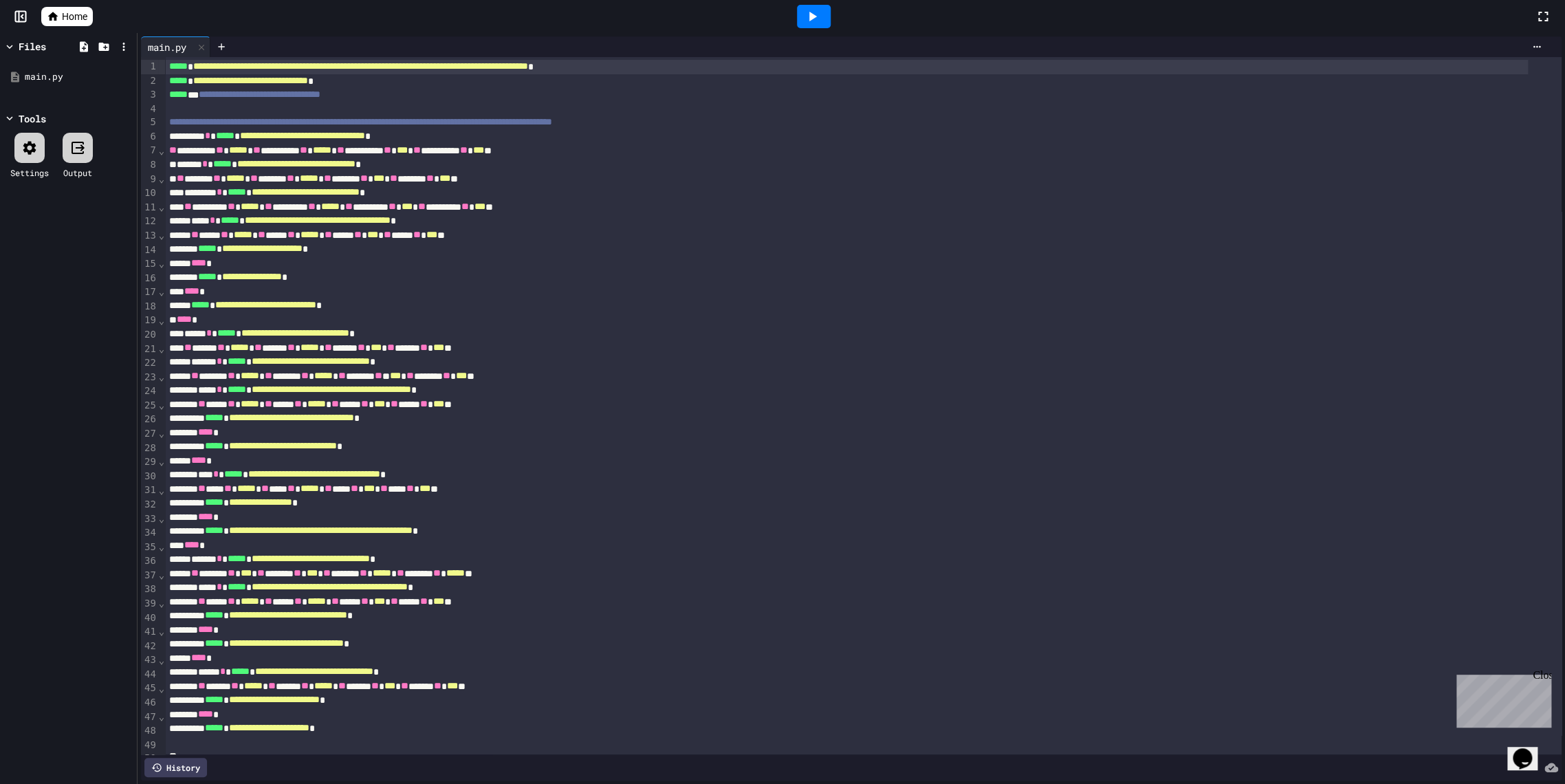
click at [806, 18] on icon at bounding box center [812, 16] width 16 height 16
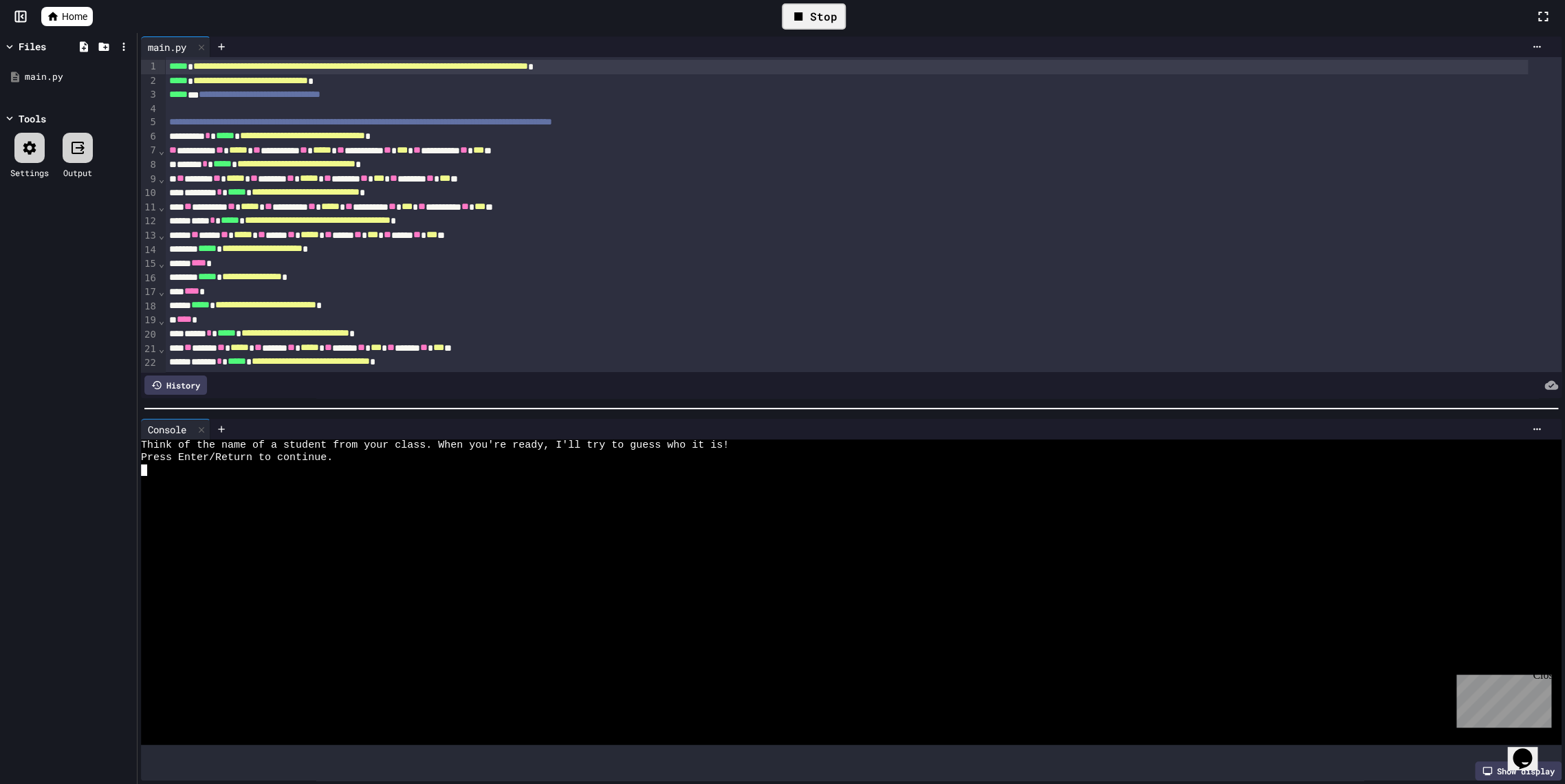
click at [370, 465] on div at bounding box center [837, 470] width 1393 height 12
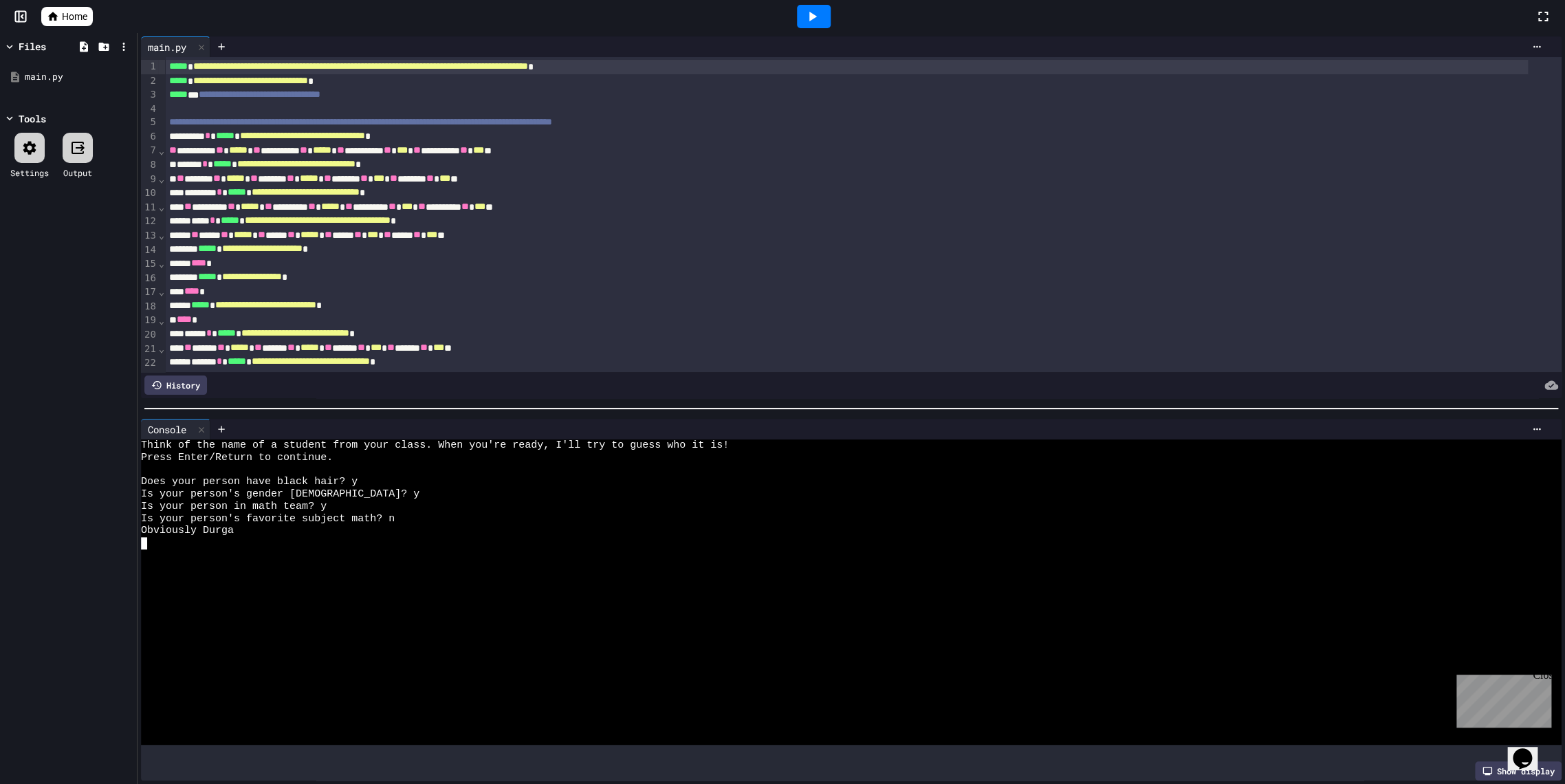
click at [806, 13] on icon at bounding box center [812, 16] width 16 height 16
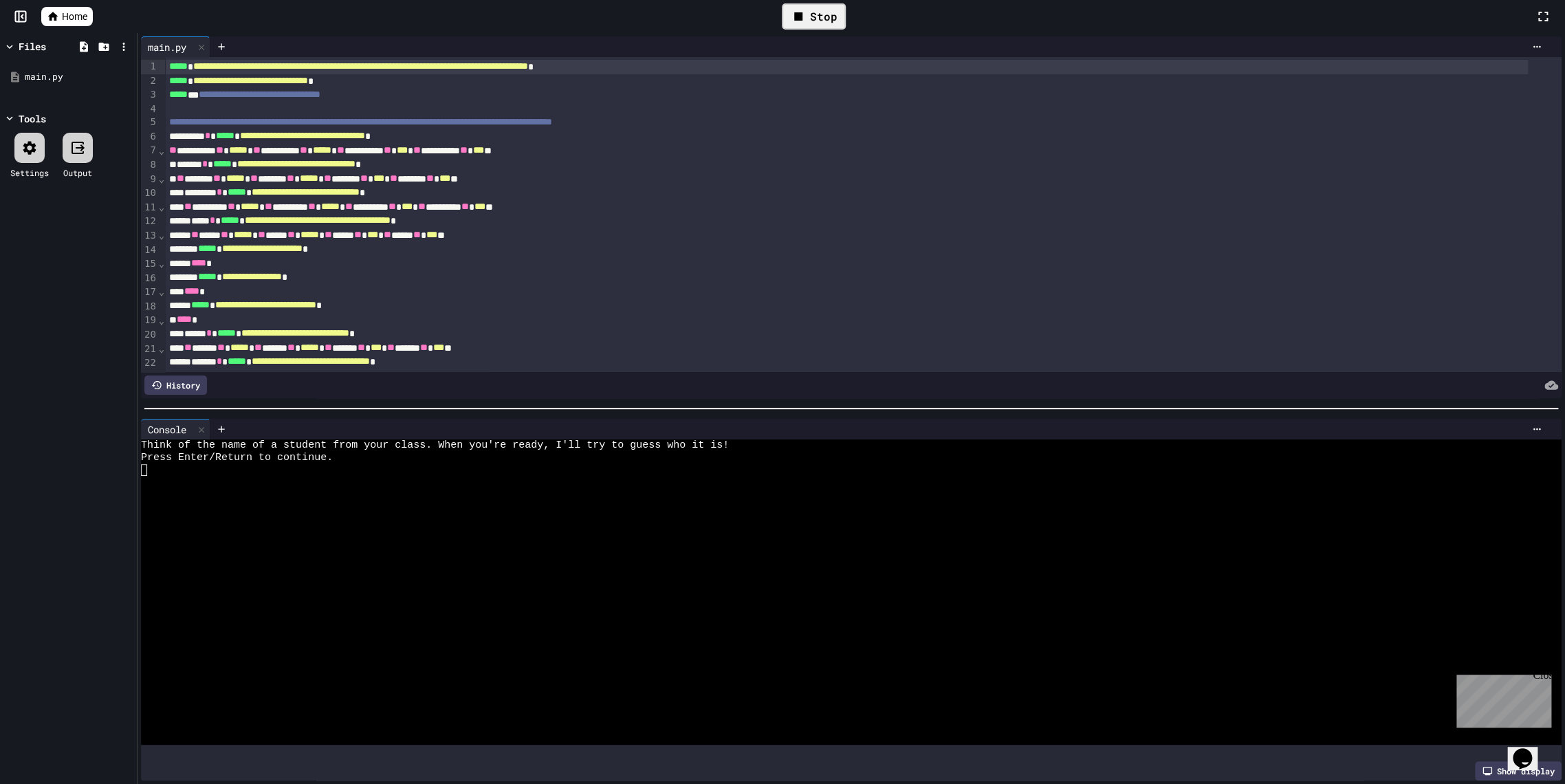
click at [343, 455] on div "Press Enter/Return to continue." at bounding box center [837, 458] width 1393 height 12
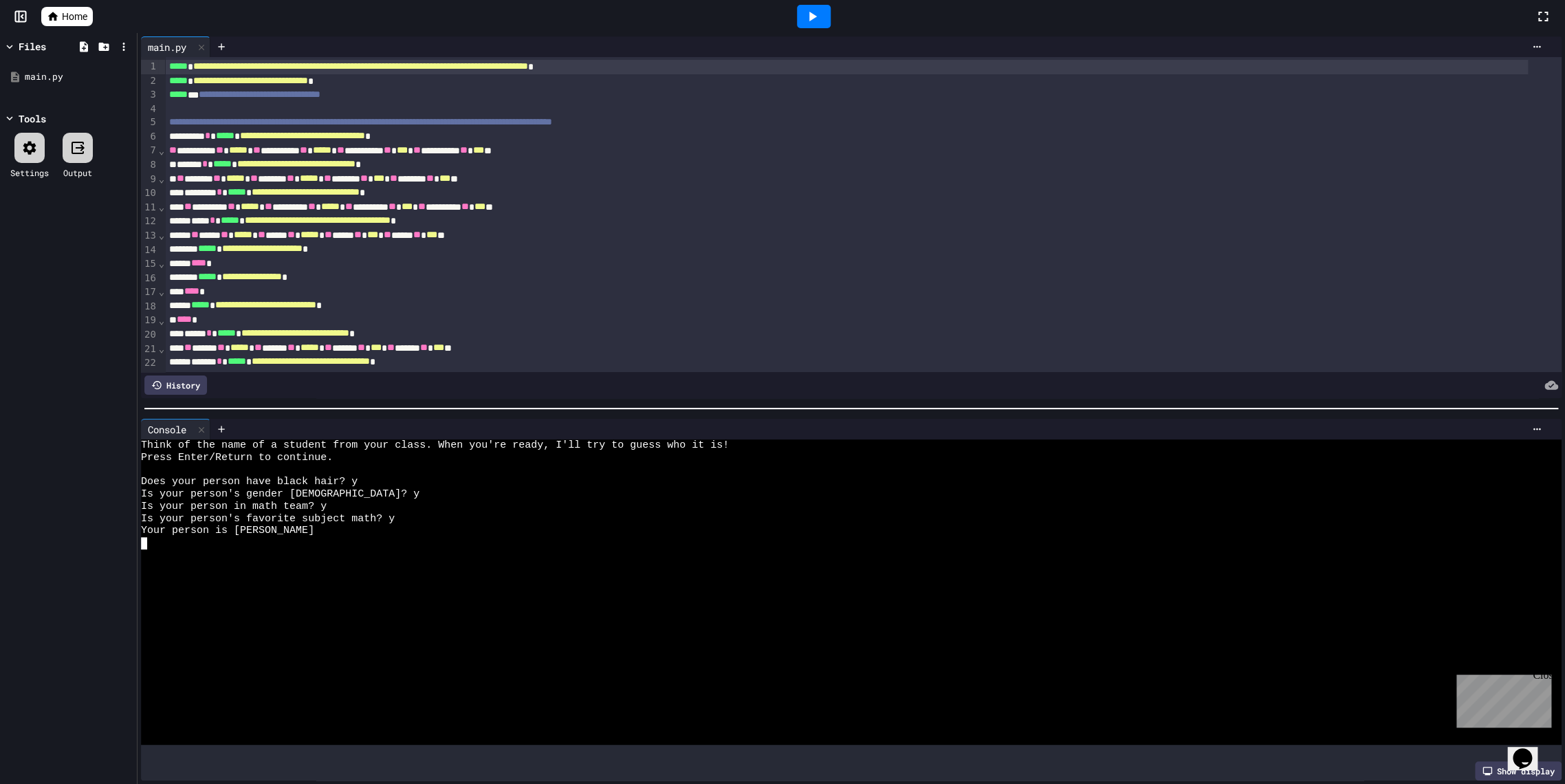
click at [814, 8] on icon at bounding box center [812, 16] width 16 height 16
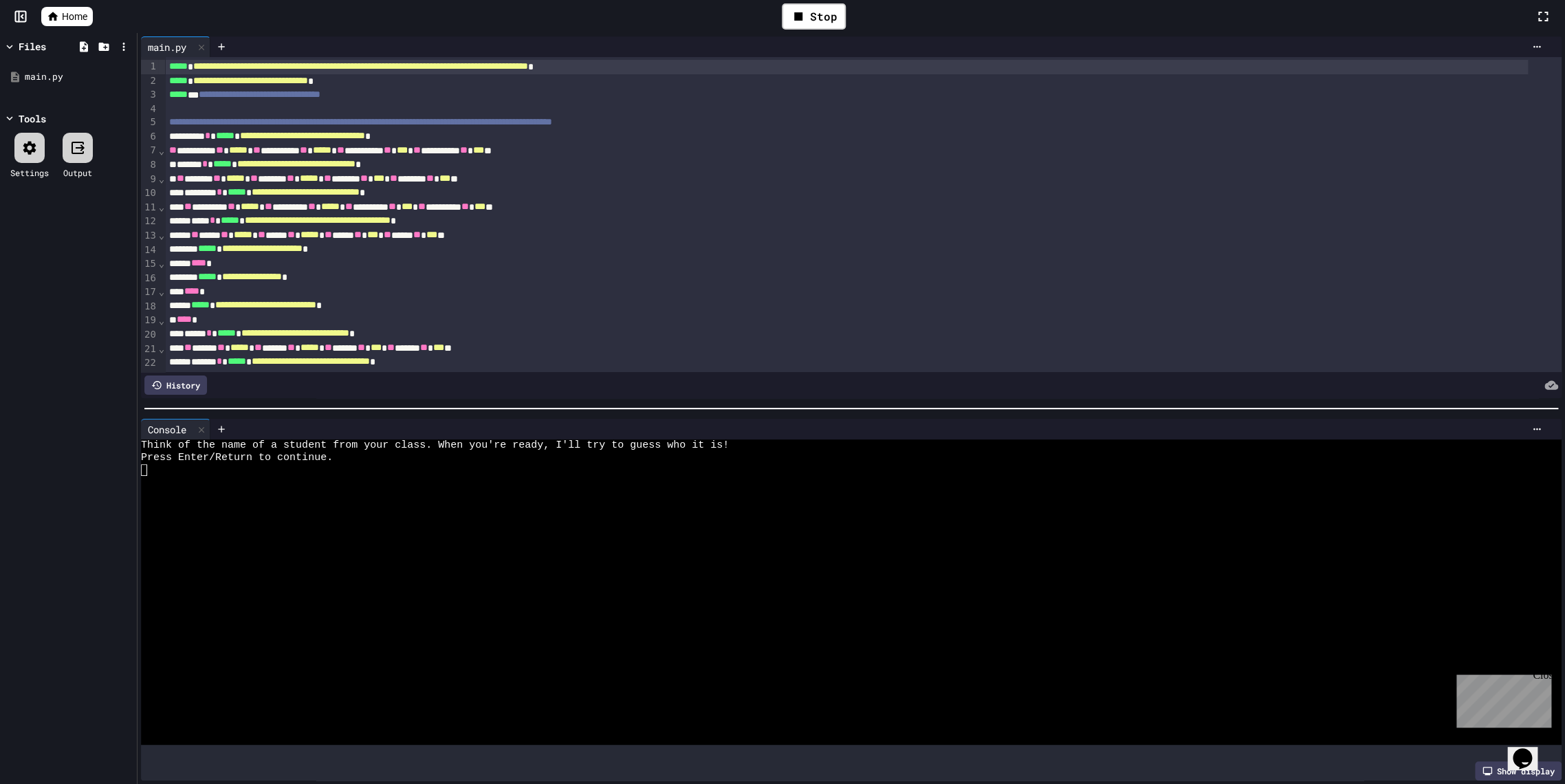
click at [325, 464] on div at bounding box center [837, 470] width 1393 height 12
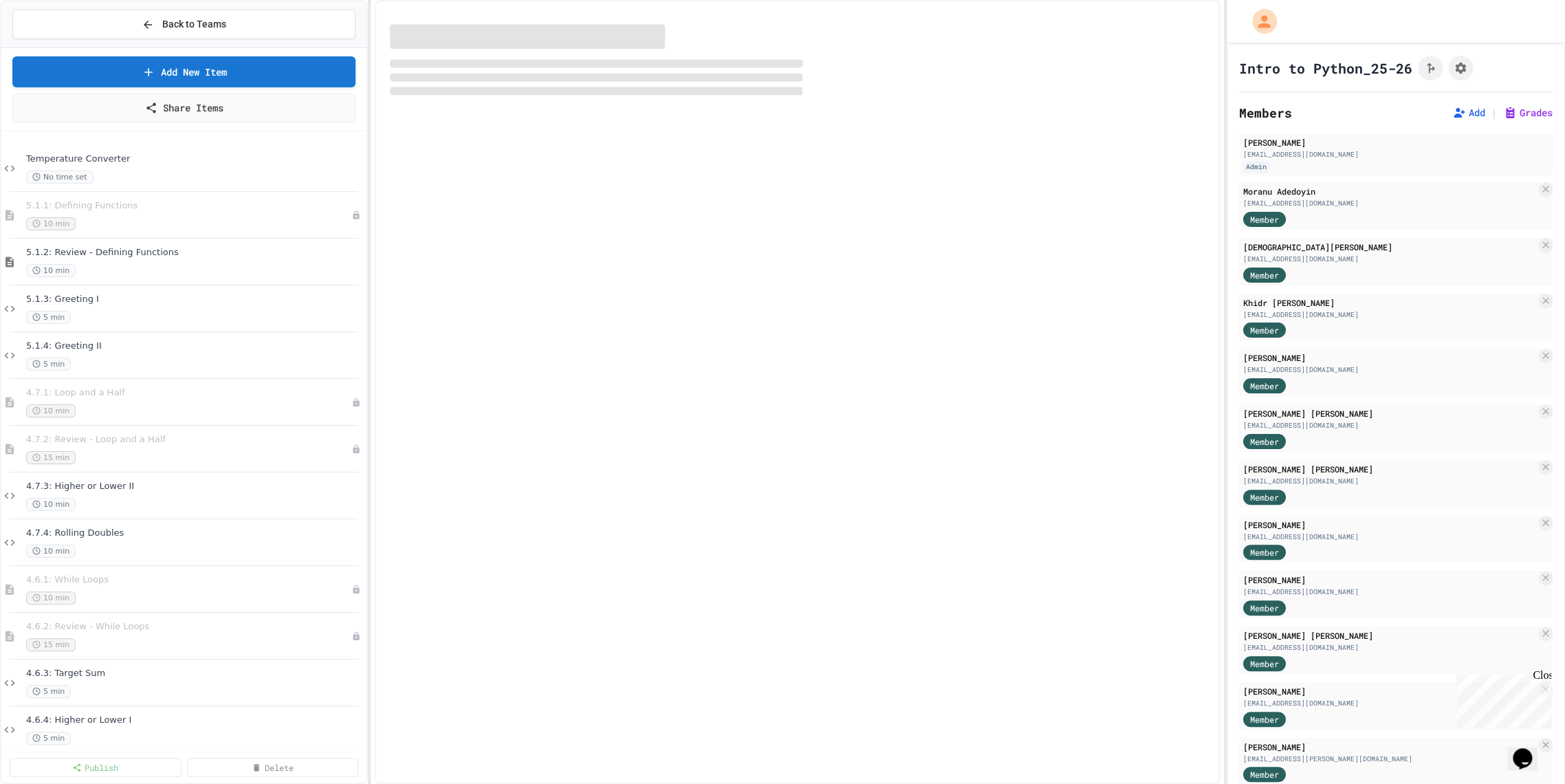
select select "***"
select select "*******"
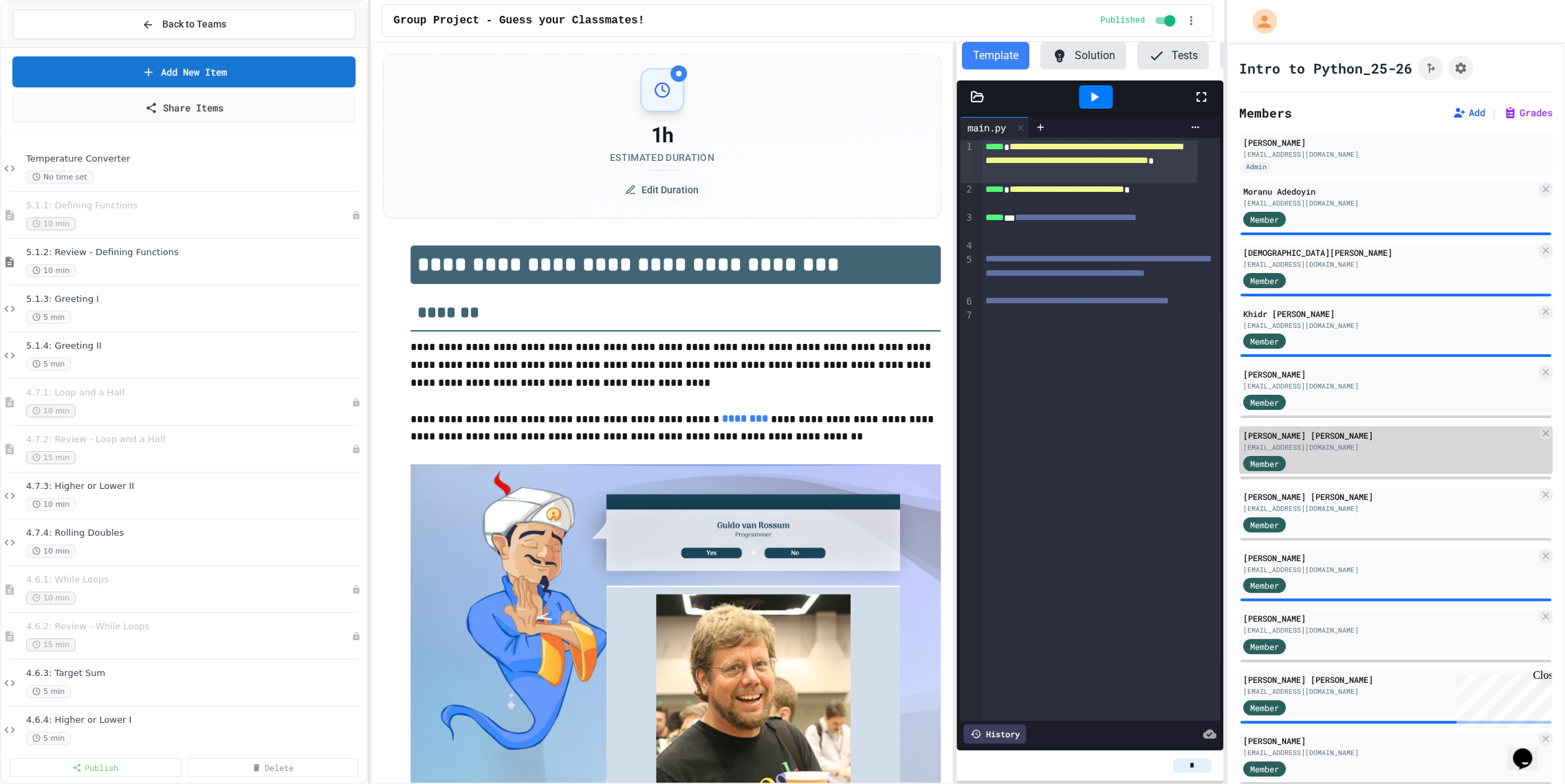
click at [1306, 436] on div "[PERSON_NAME] [PERSON_NAME]" at bounding box center [1390, 435] width 293 height 12
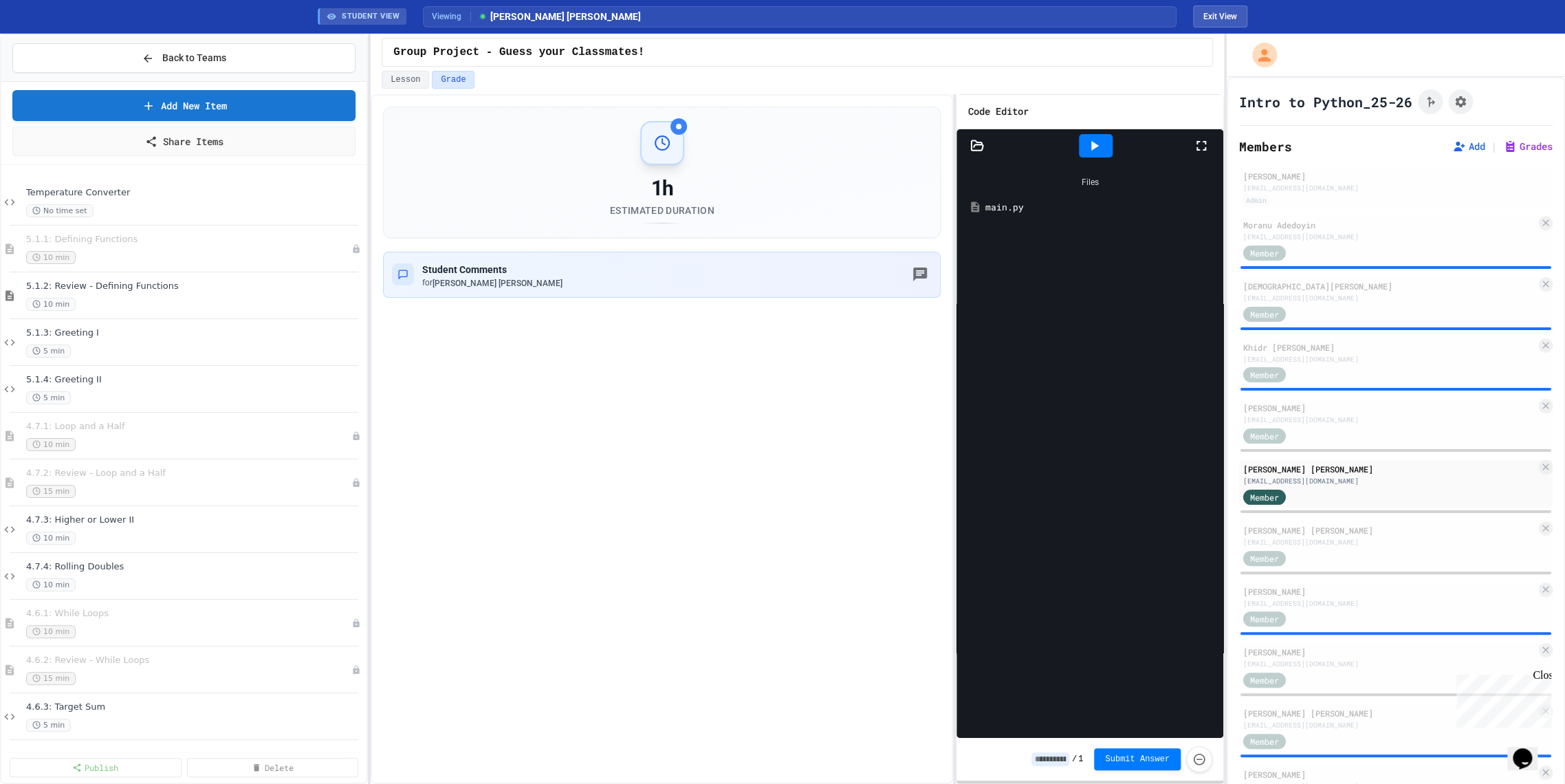
click at [1094, 142] on icon at bounding box center [1095, 145] width 7 height 10
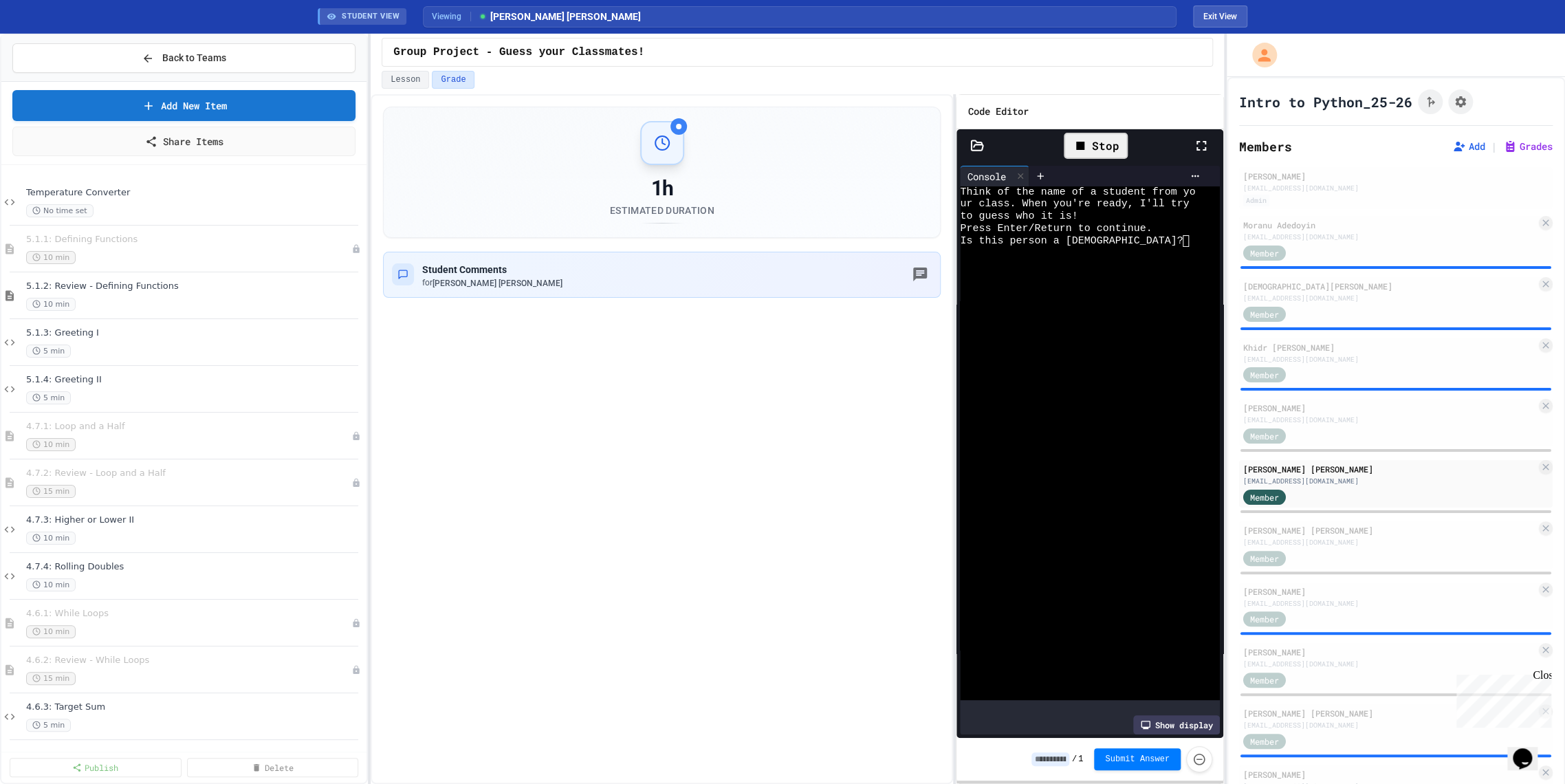
click at [1195, 143] on icon at bounding box center [1201, 145] width 16 height 16
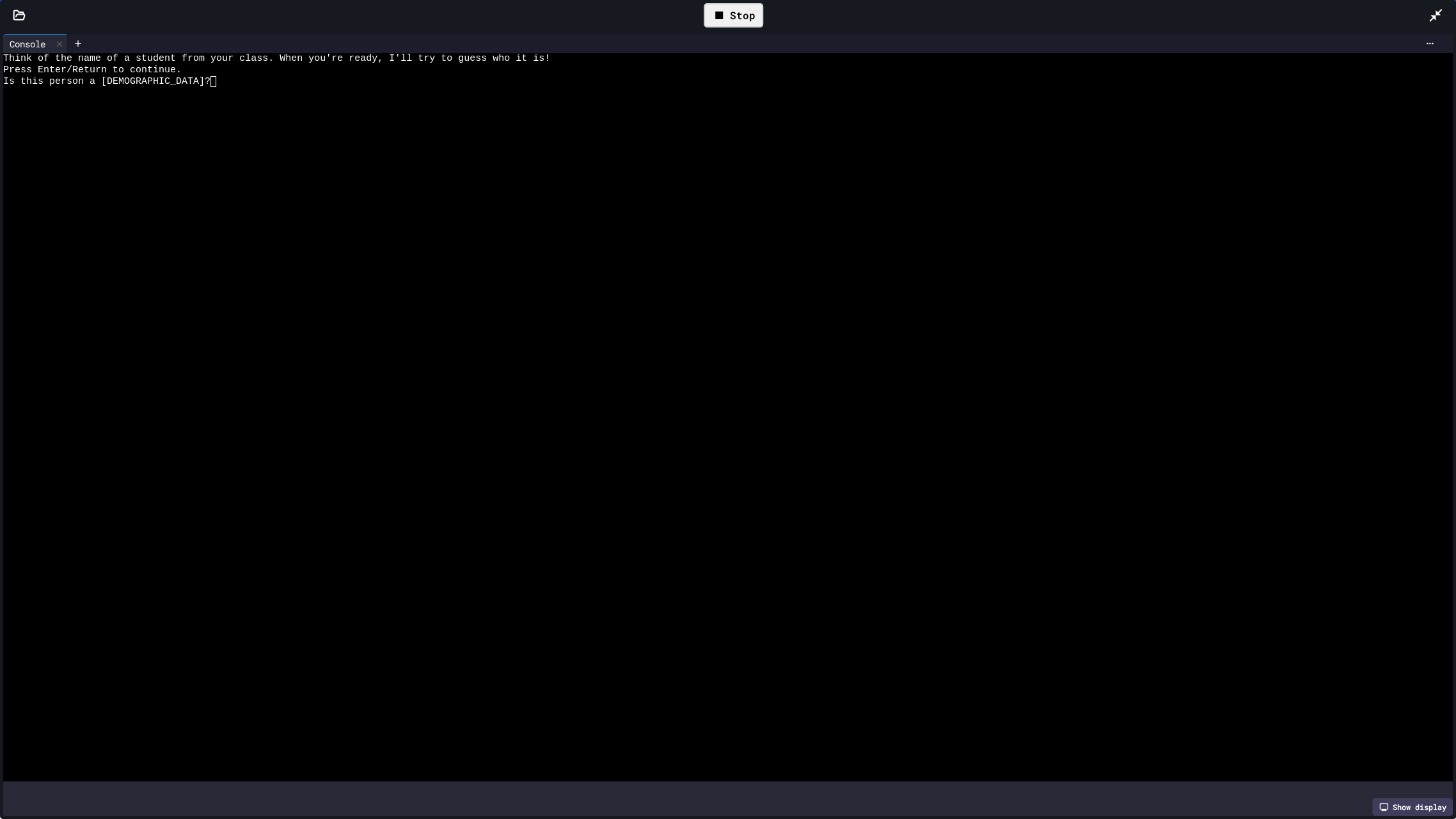
click at [184, 113] on div at bounding box center [715, 116] width 1422 height 12
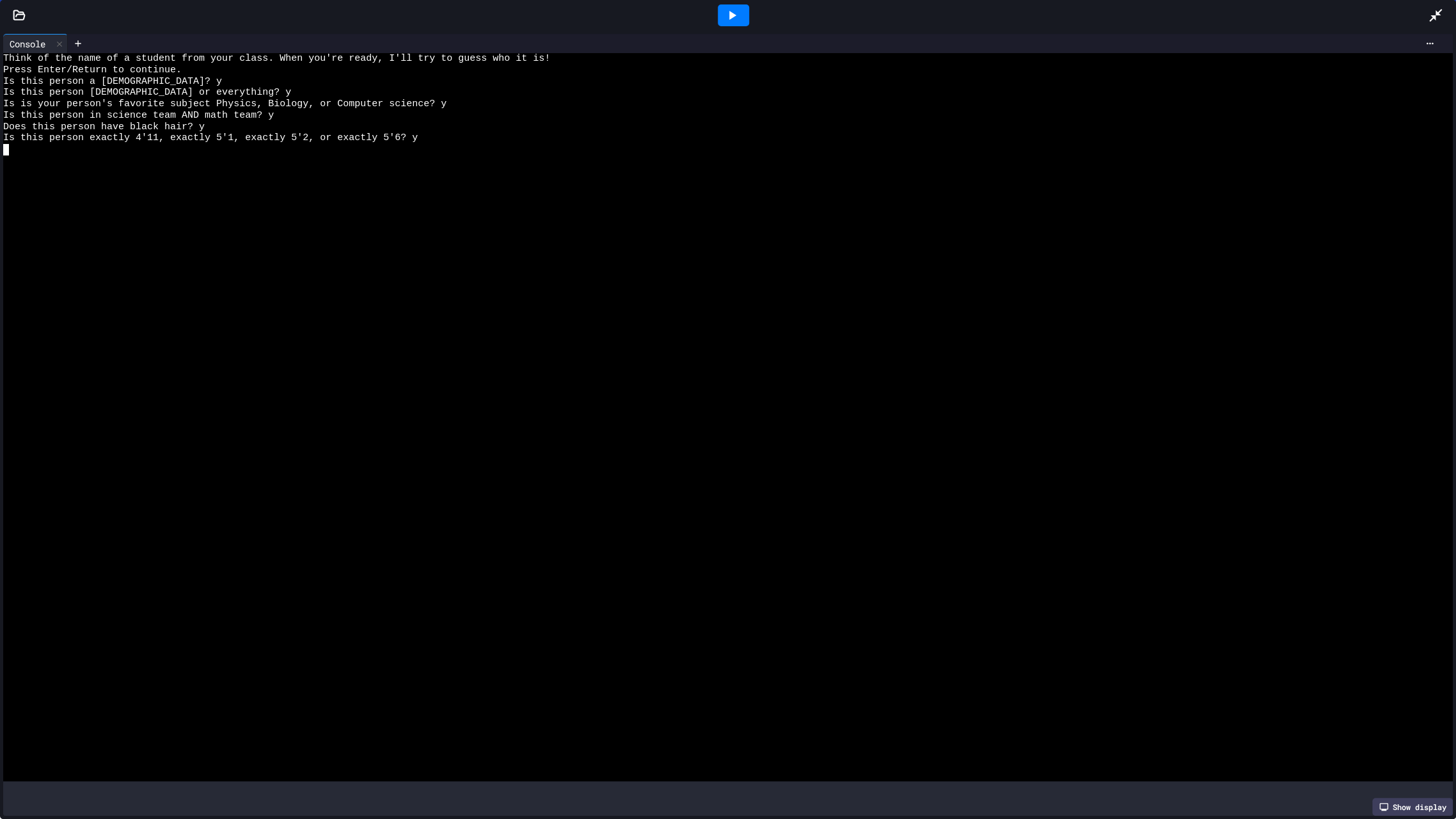
click at [737, 17] on icon at bounding box center [732, 15] width 15 height 15
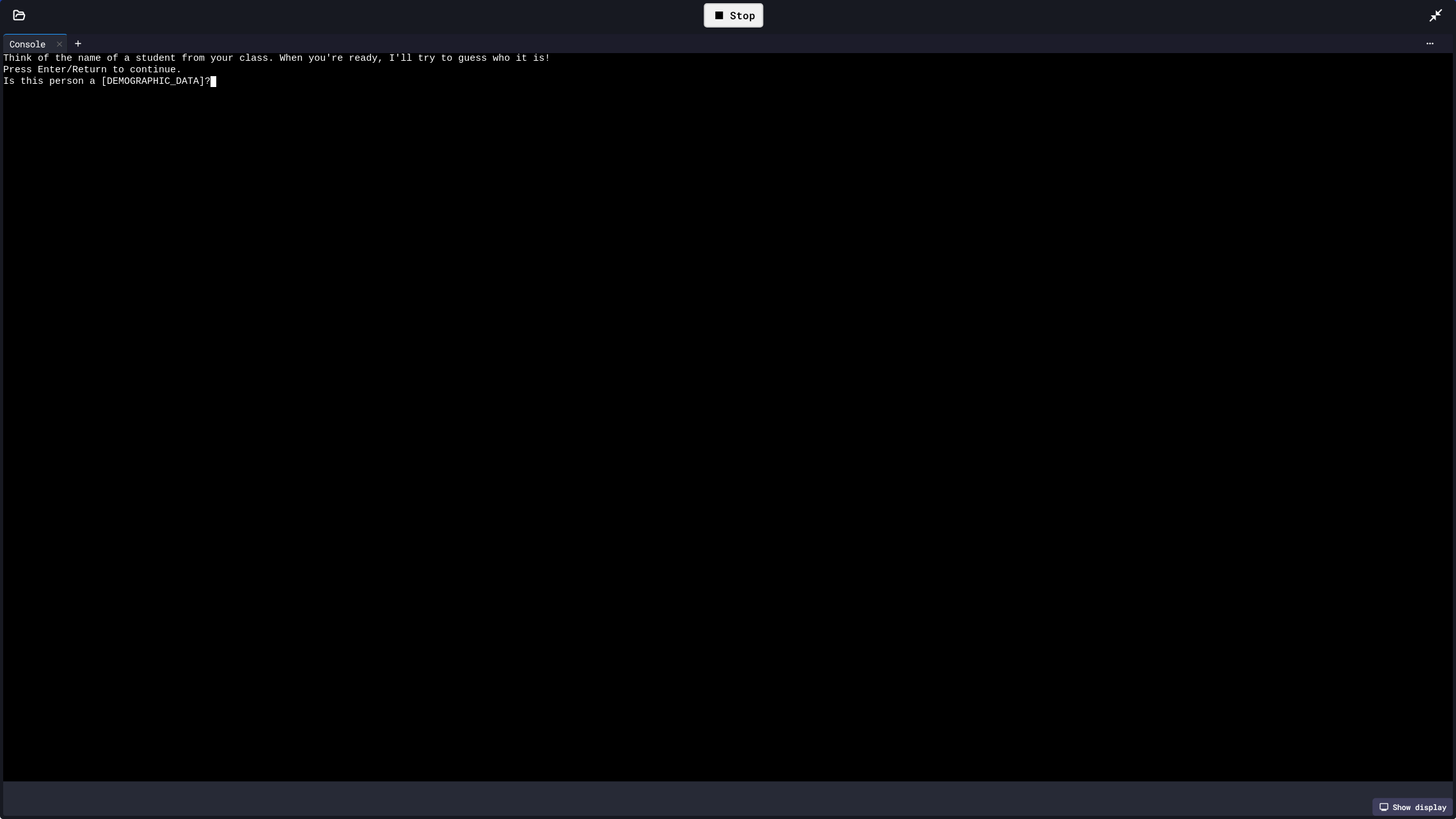
click at [233, 90] on div at bounding box center [715, 92] width 1422 height 12
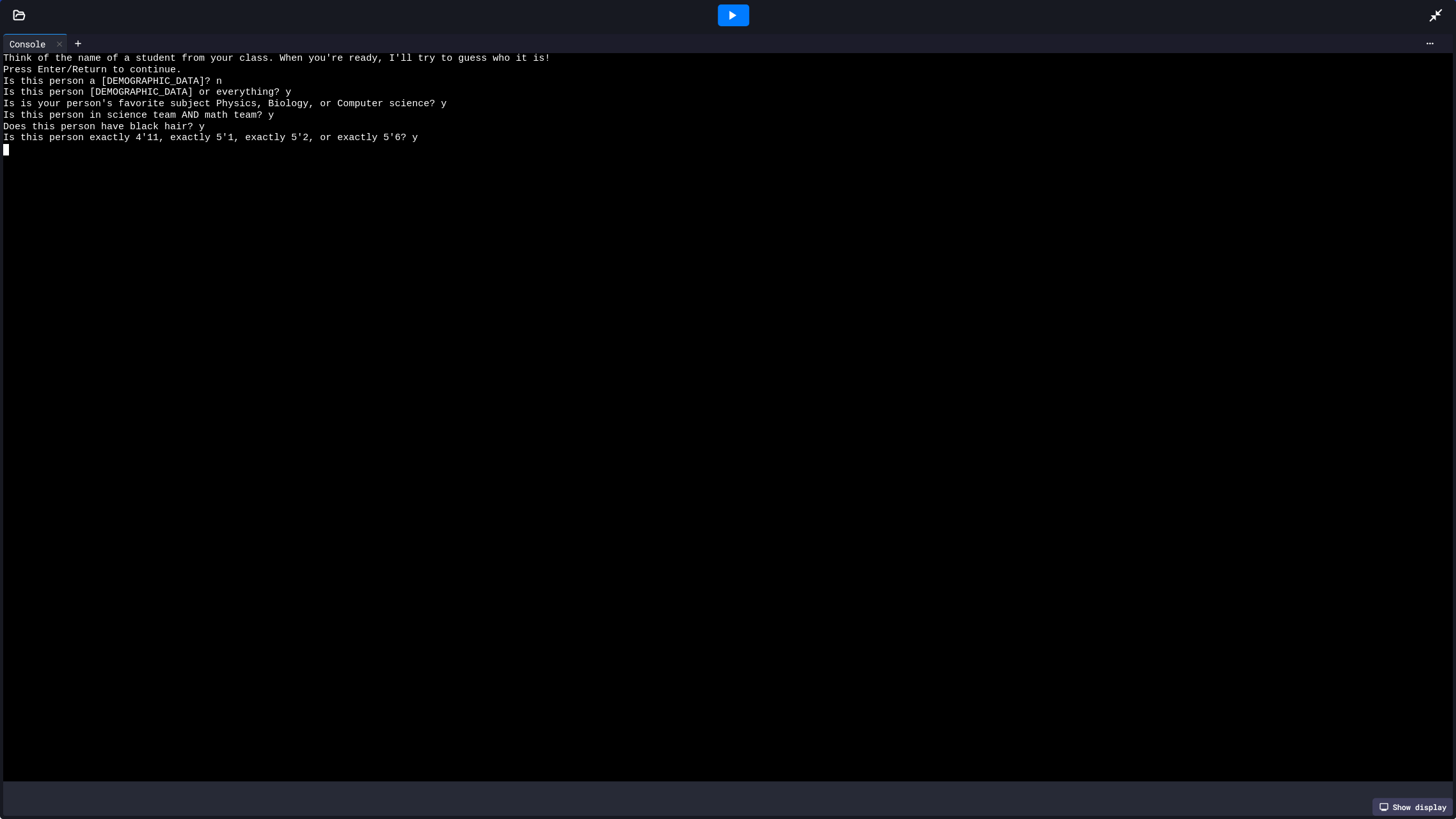
click at [734, 8] on icon at bounding box center [732, 15] width 15 height 15
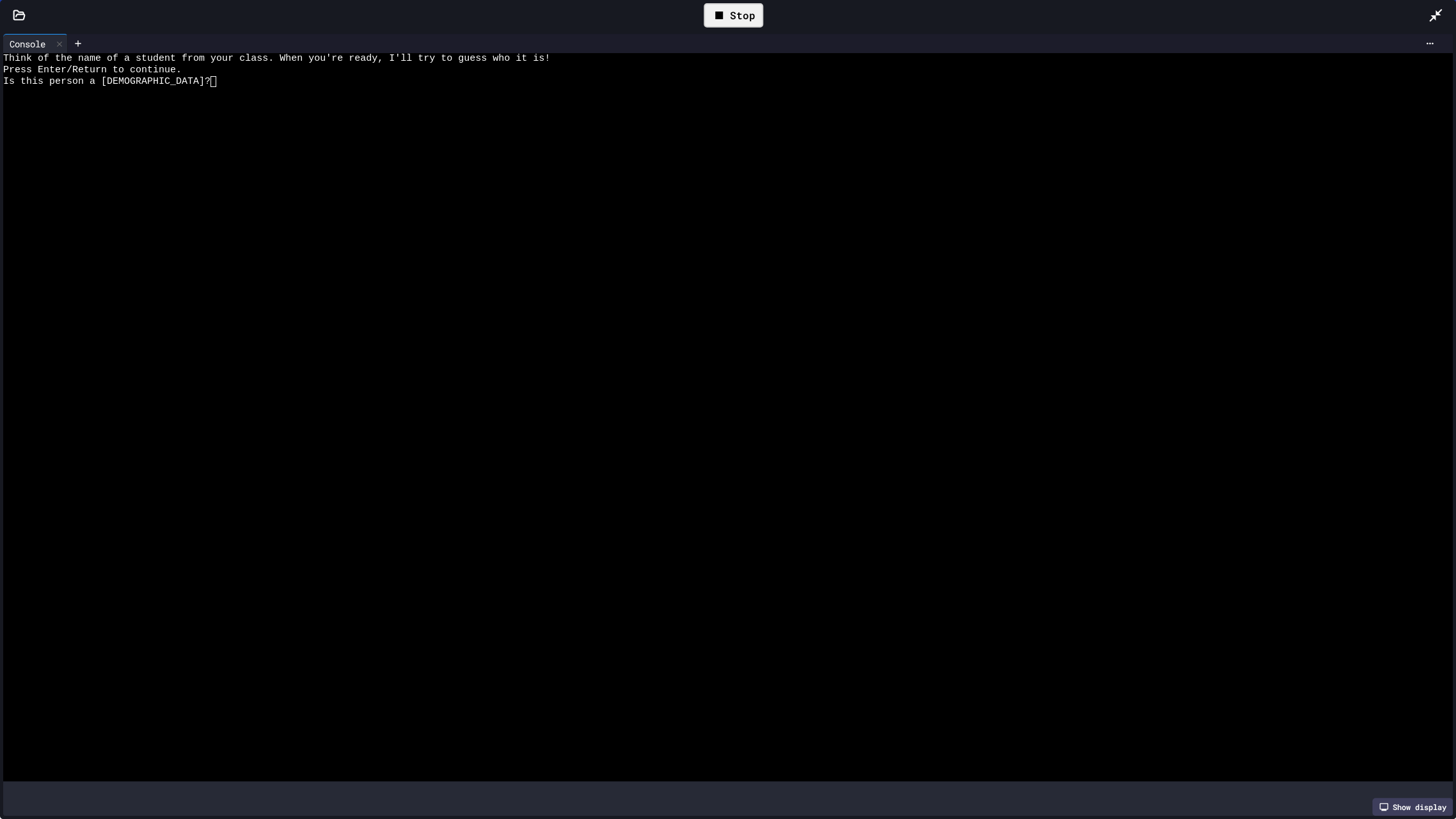
click at [274, 113] on div at bounding box center [715, 116] width 1422 height 12
click at [1440, 15] on icon at bounding box center [1435, 15] width 15 height 15
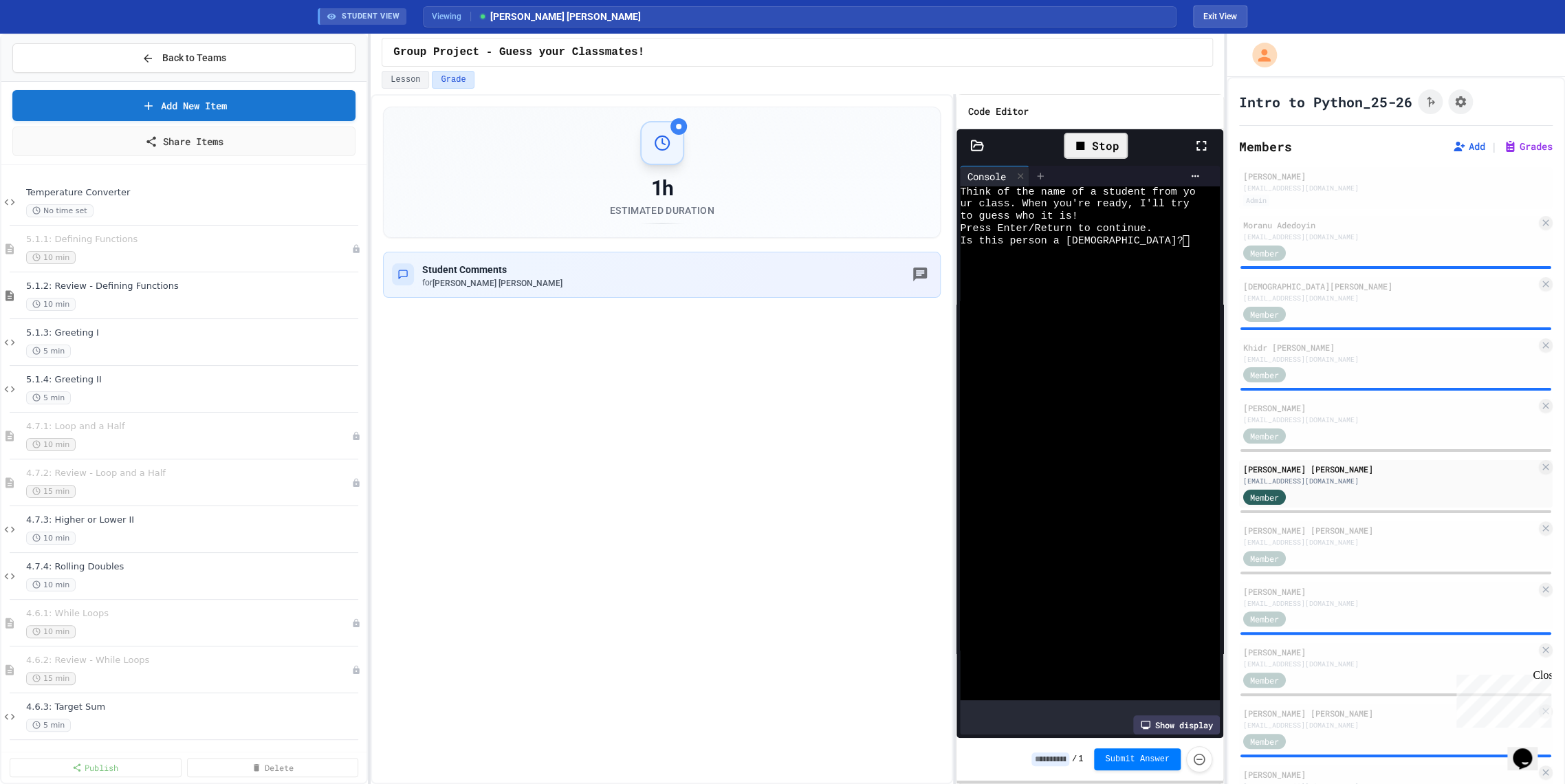
click at [1041, 176] on icon at bounding box center [1041, 176] width 6 height 6
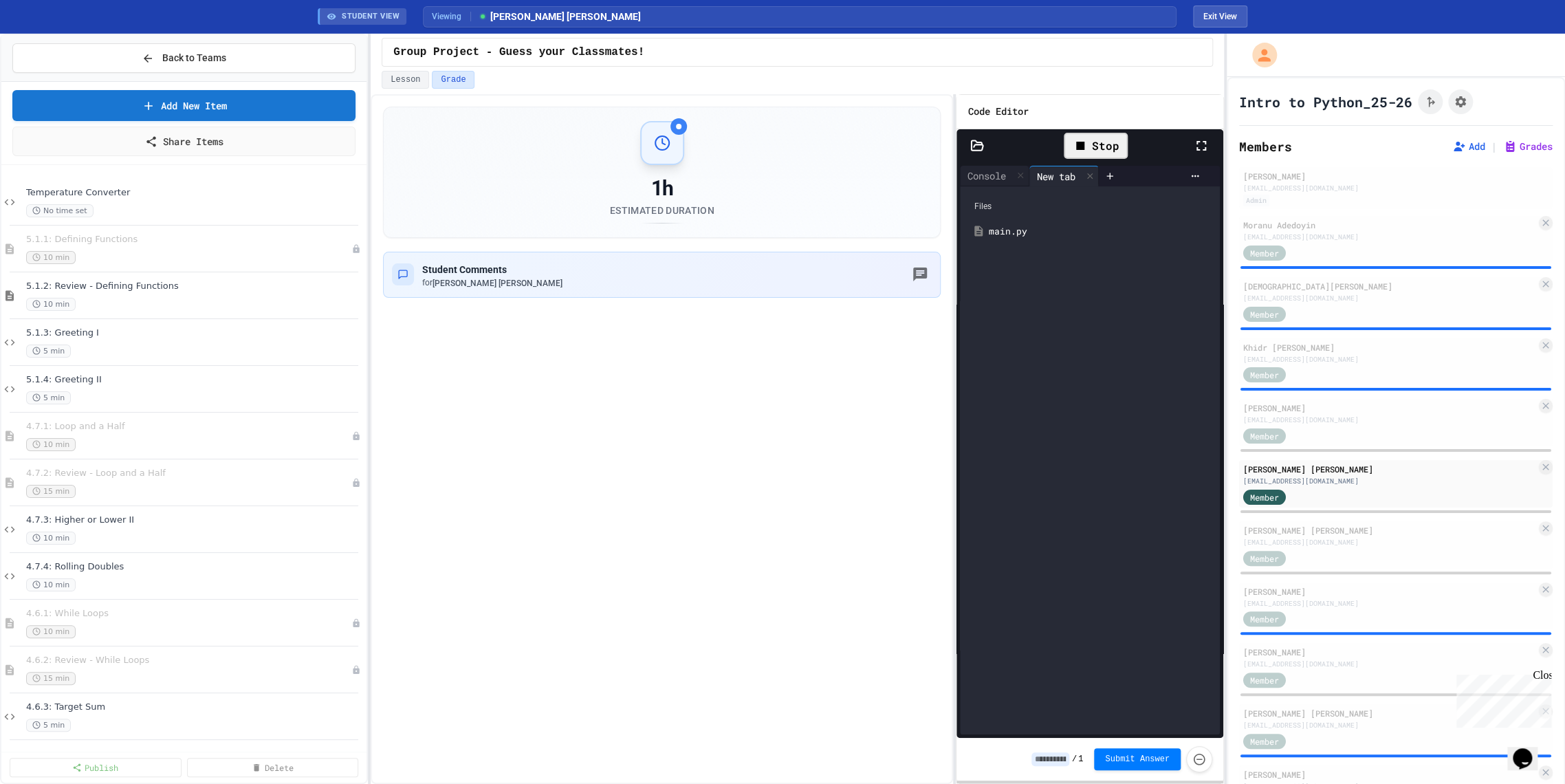
click at [1008, 233] on div "main.py" at bounding box center [1100, 231] width 223 height 14
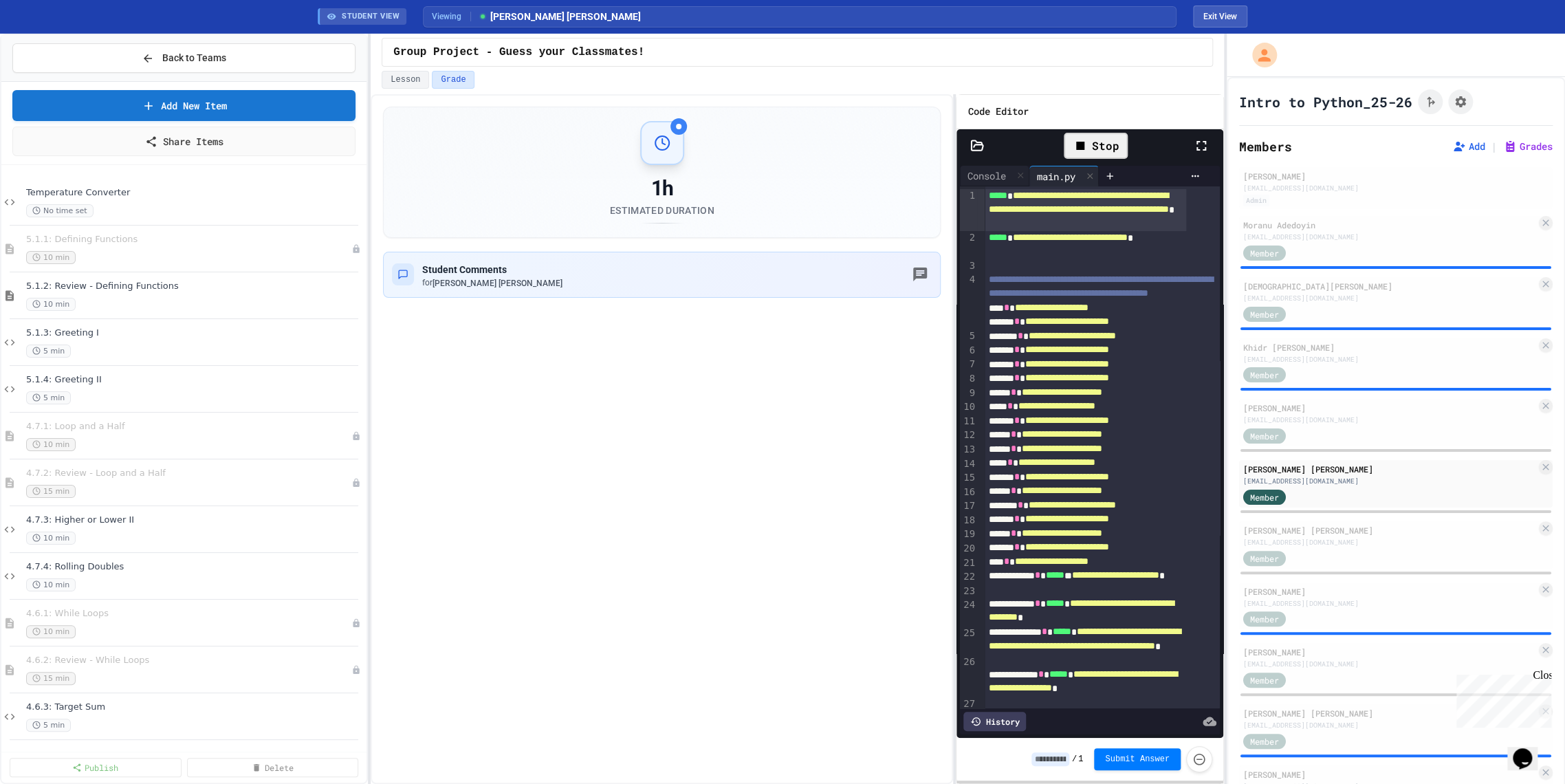
click at [1198, 148] on icon at bounding box center [1201, 145] width 16 height 16
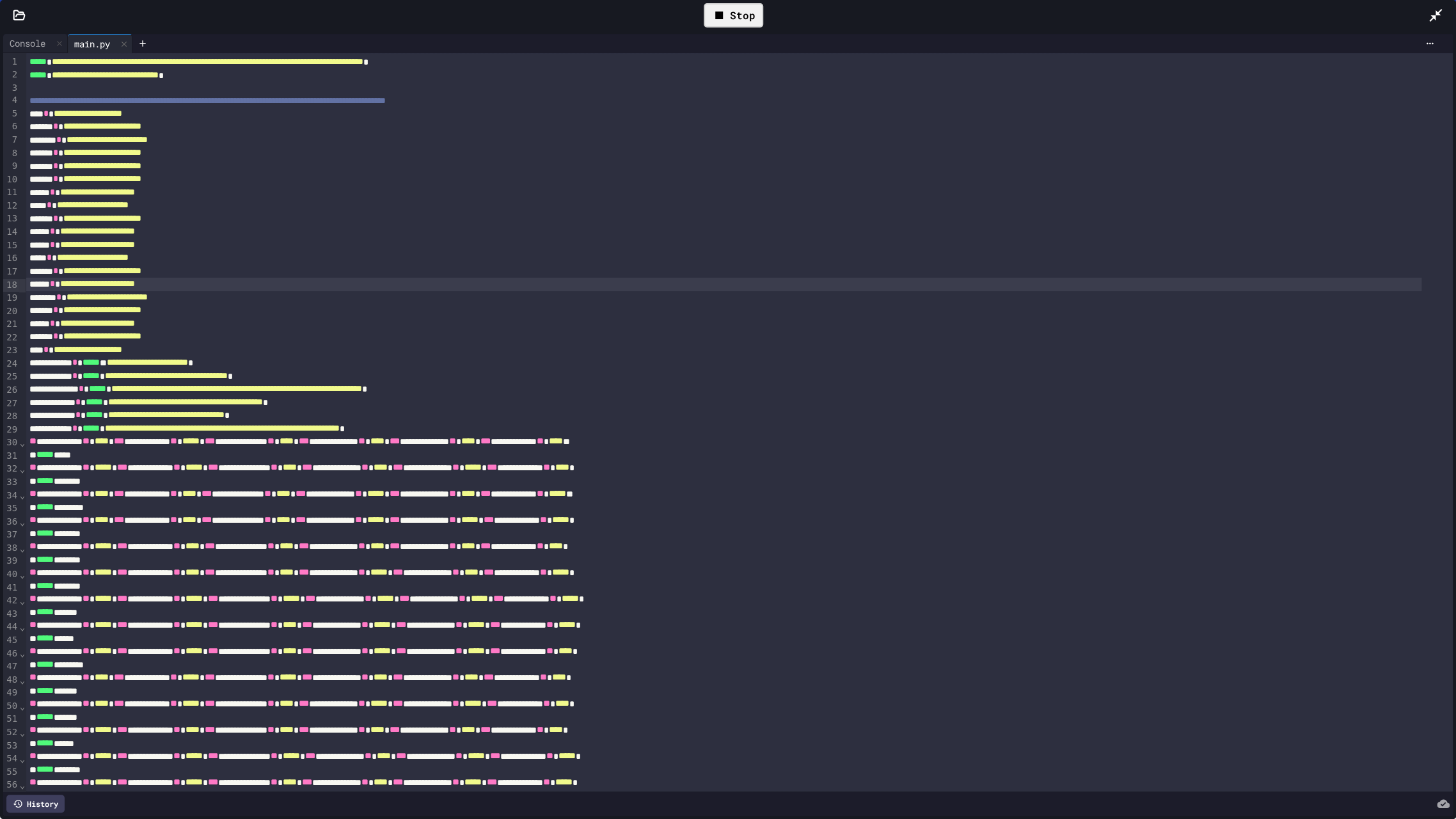
drag, startPoint x: 596, startPoint y: 283, endPoint x: 481, endPoint y: 281, distance: 115.0
click at [595, 283] on div "**********" at bounding box center [723, 284] width 1396 height 14
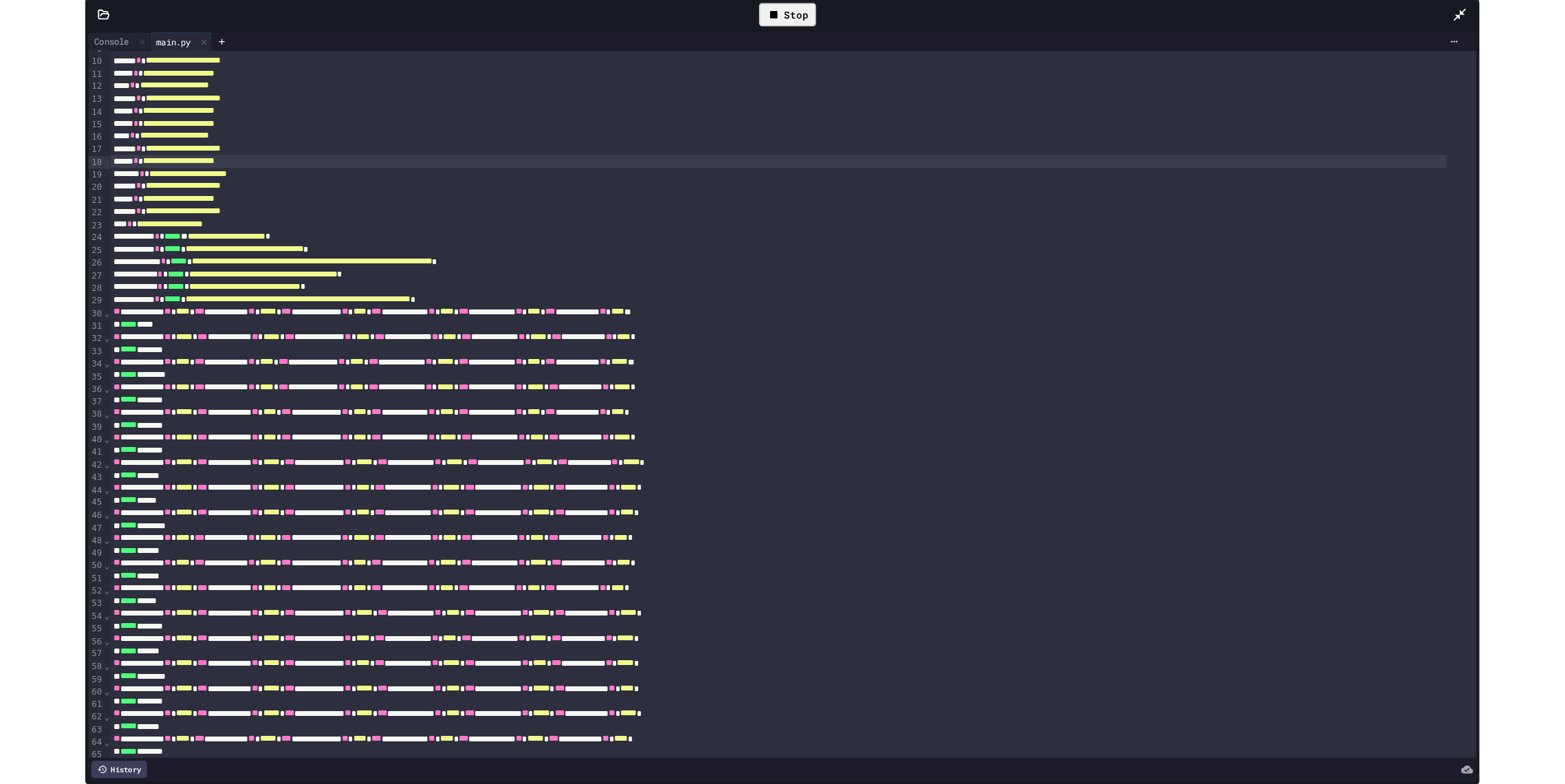
scroll to position [43, 0]
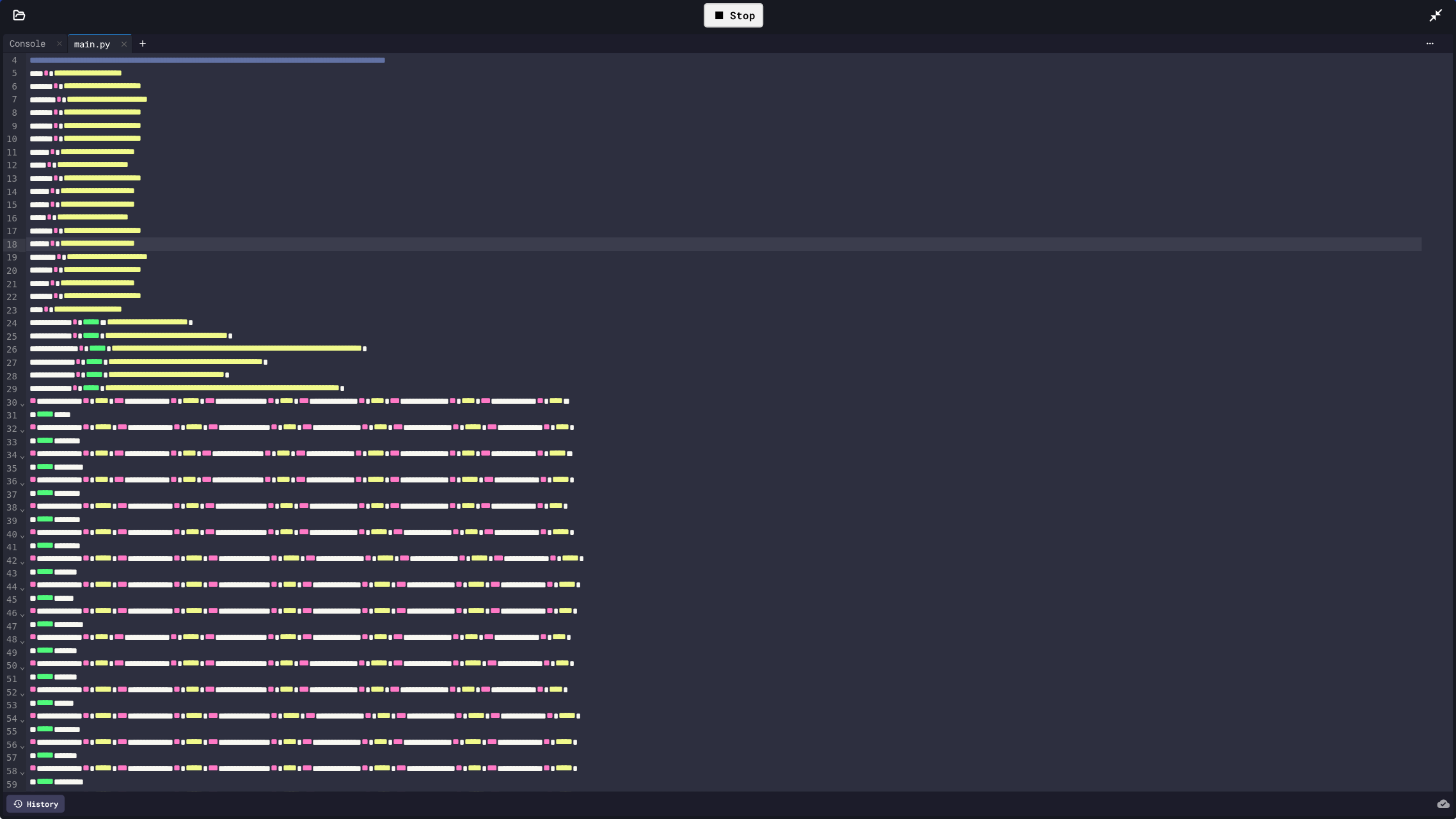
click at [1433, 21] on icon at bounding box center [1435, 15] width 15 height 15
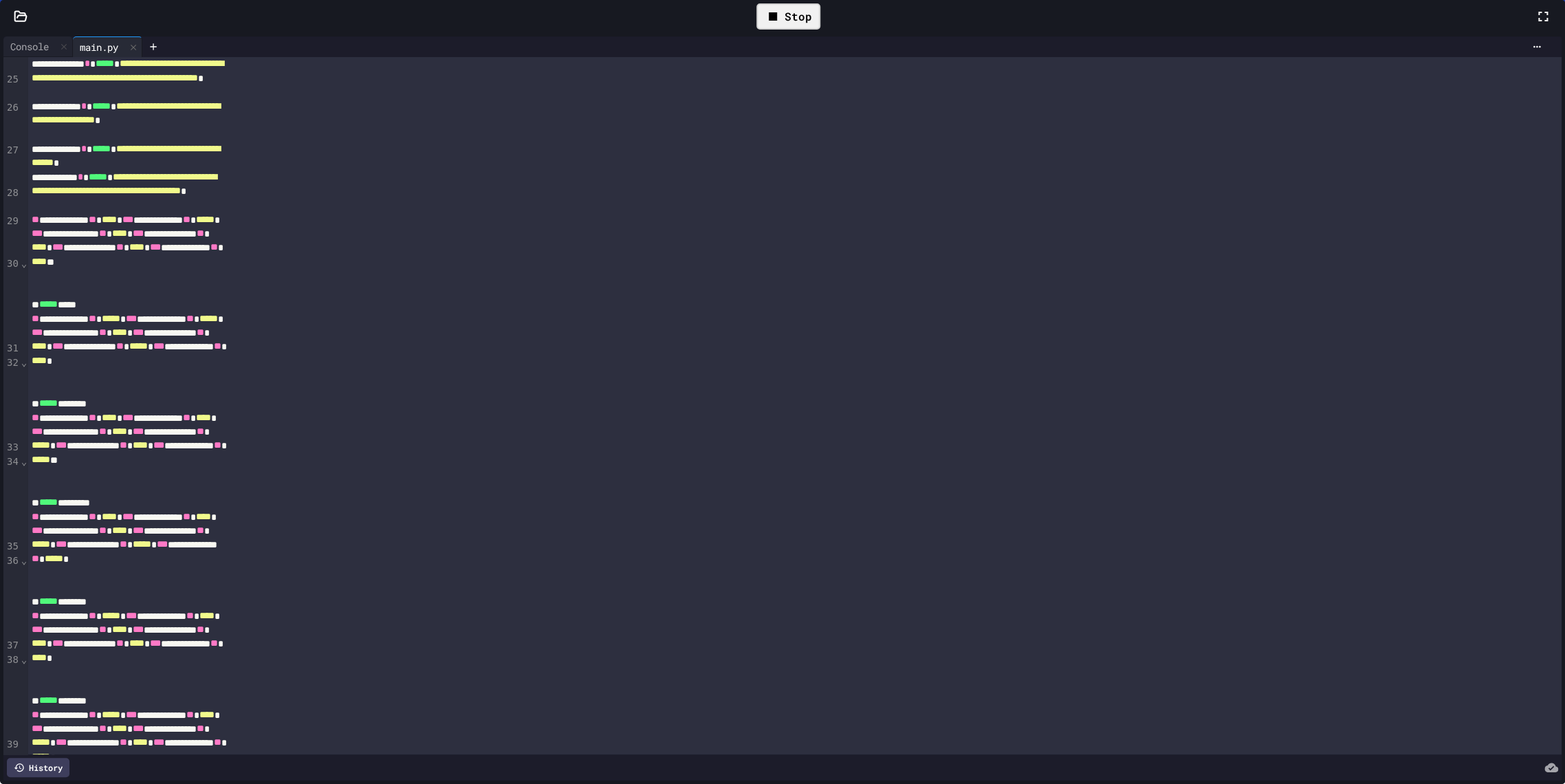
scroll to position [501, 0]
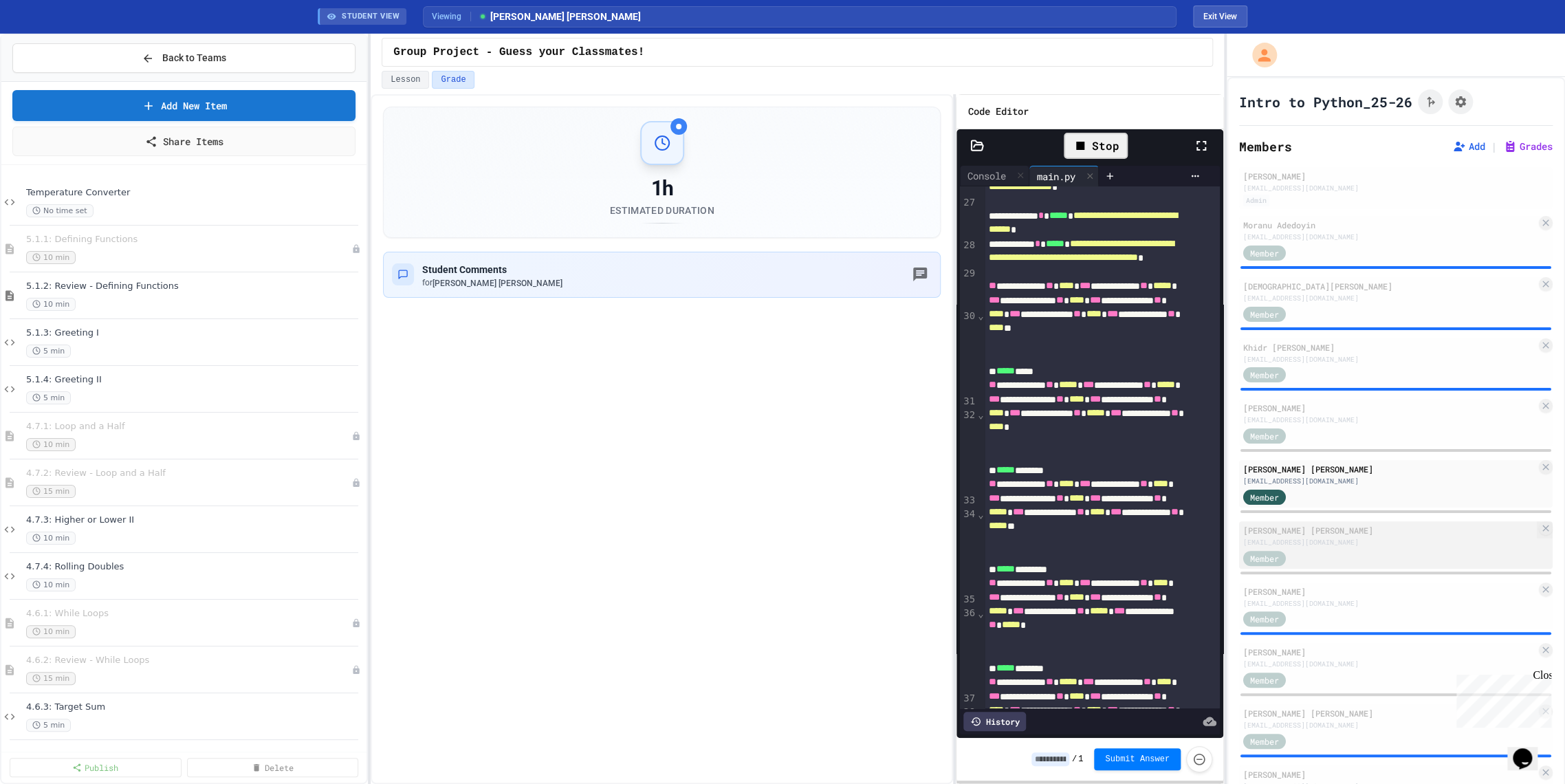
click at [1320, 540] on div "[EMAIL_ADDRESS][DOMAIN_NAME]" at bounding box center [1390, 542] width 293 height 10
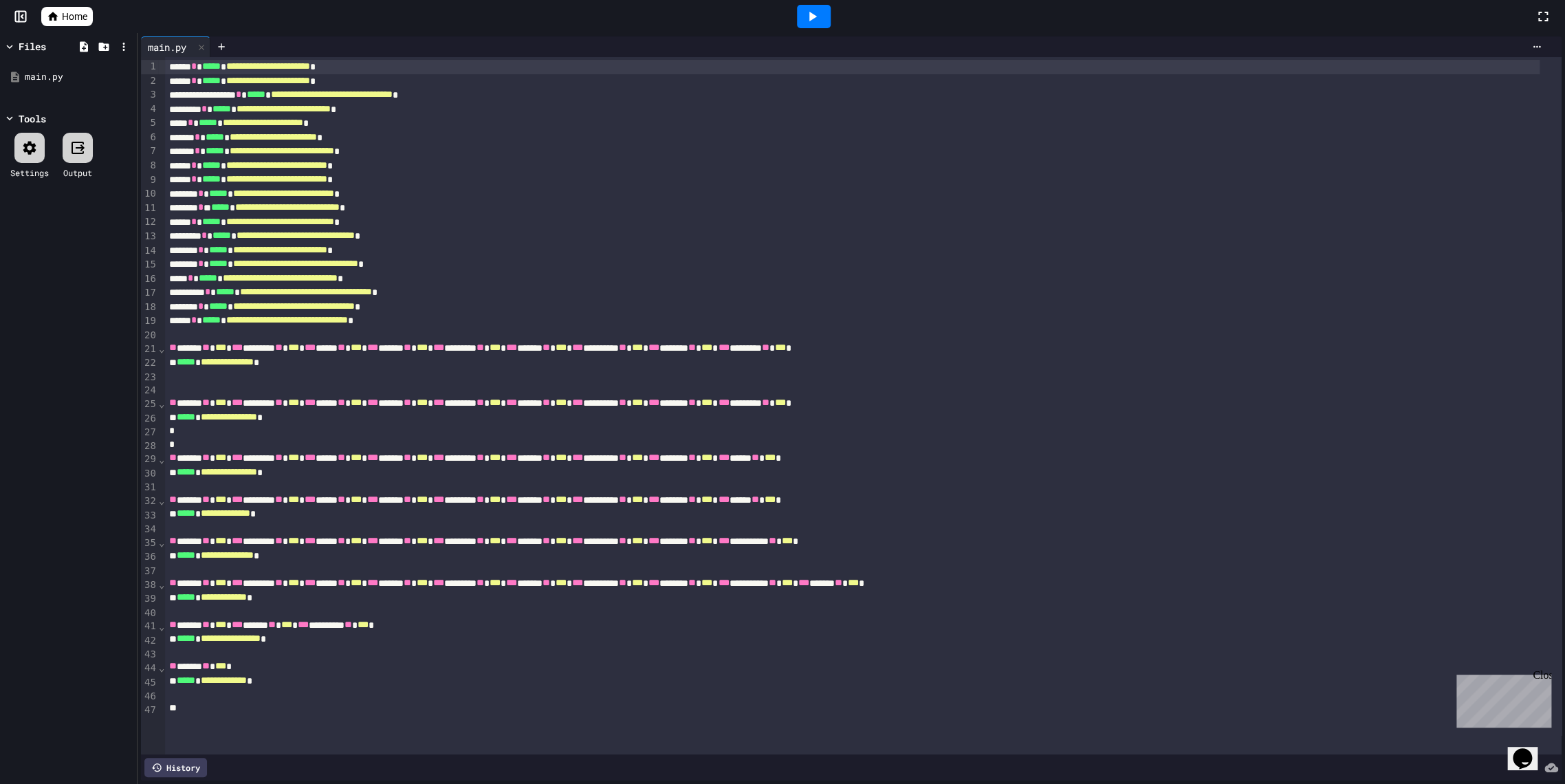
click at [810, 2] on div at bounding box center [814, 16] width 48 height 37
click at [814, 16] on icon at bounding box center [813, 16] width 7 height 10
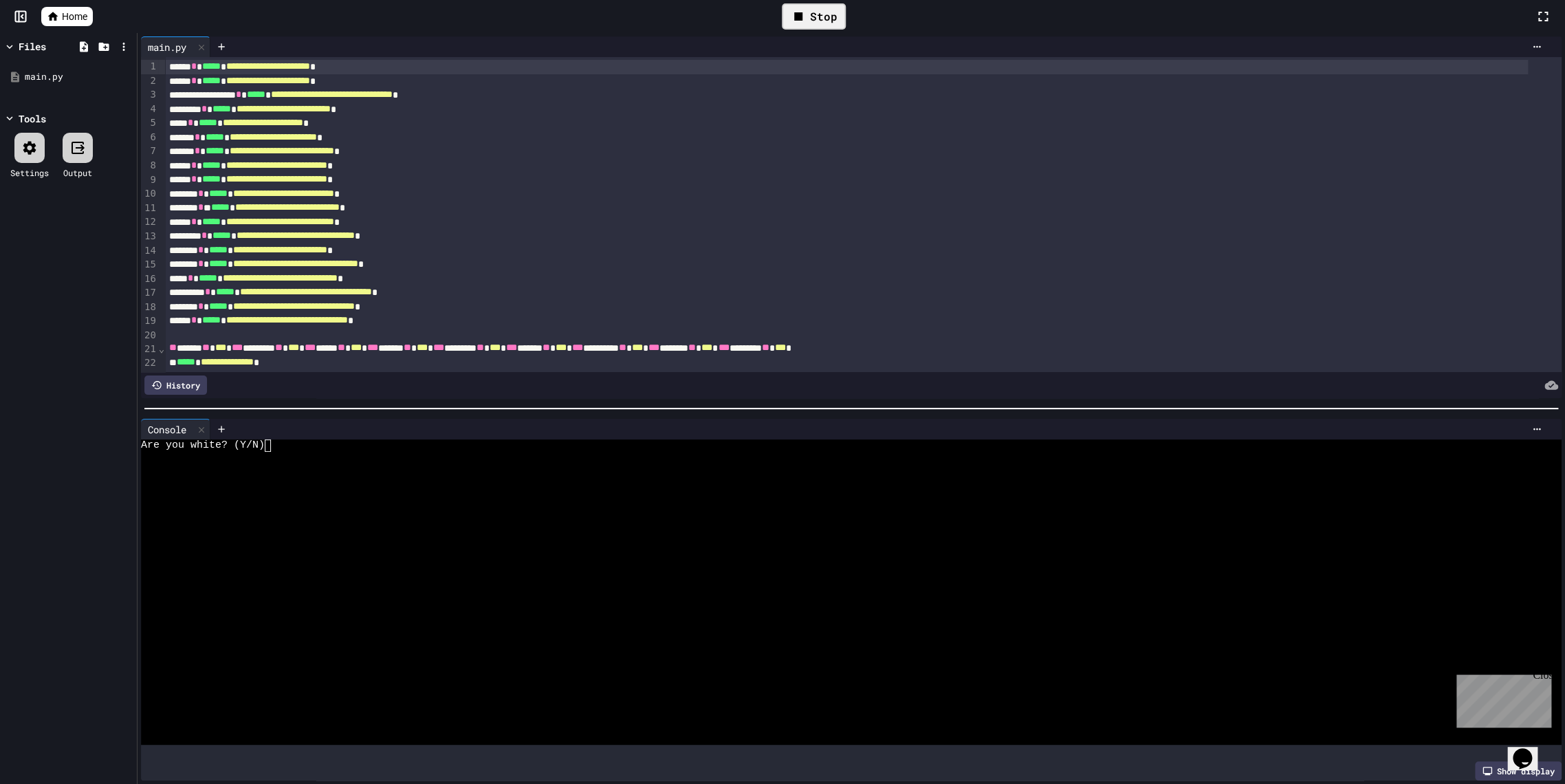
click at [429, 475] on div at bounding box center [837, 481] width 1393 height 12
type textarea "*"
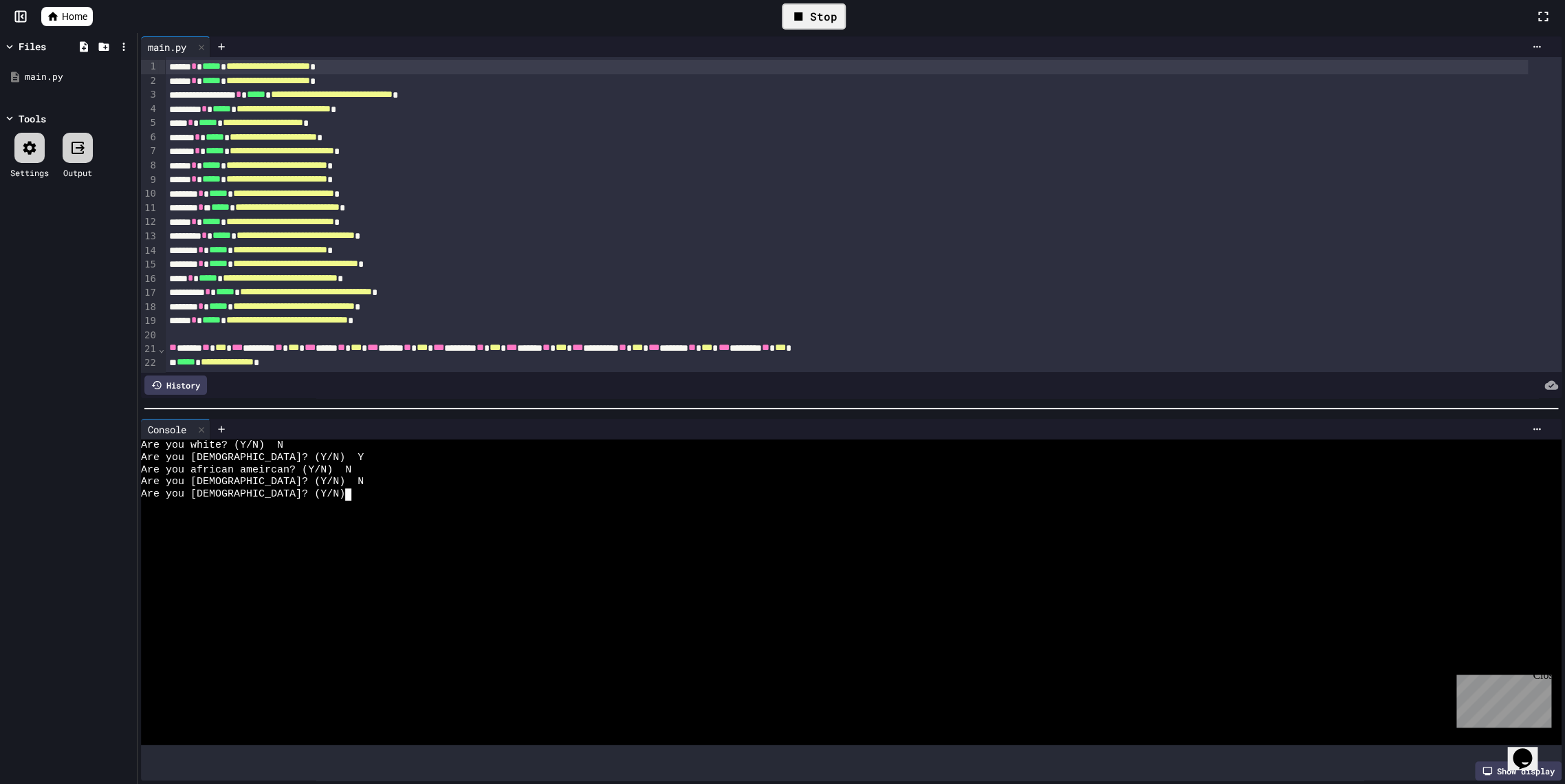
type textarea "*"
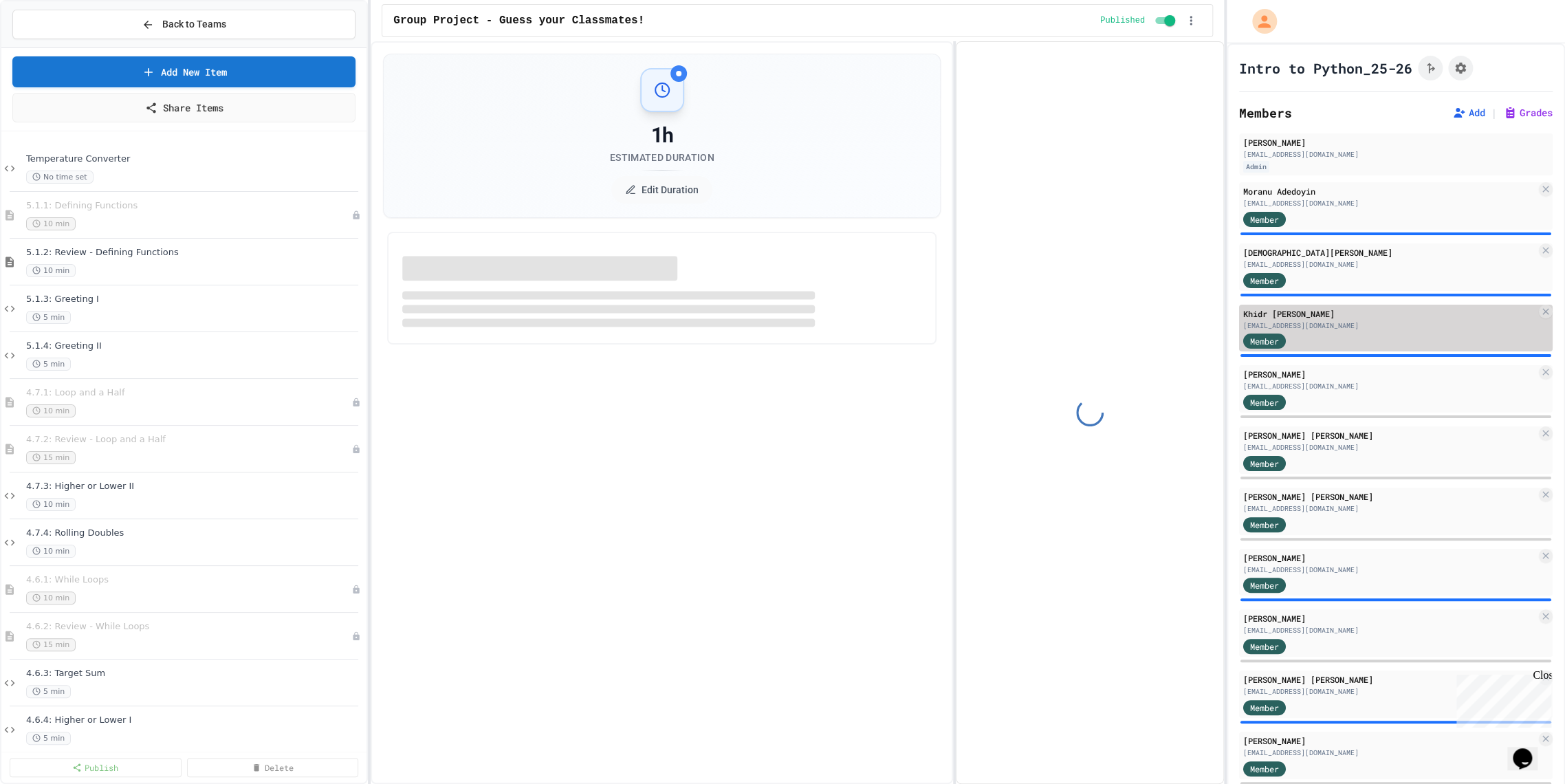
select select "***"
select select "*******"
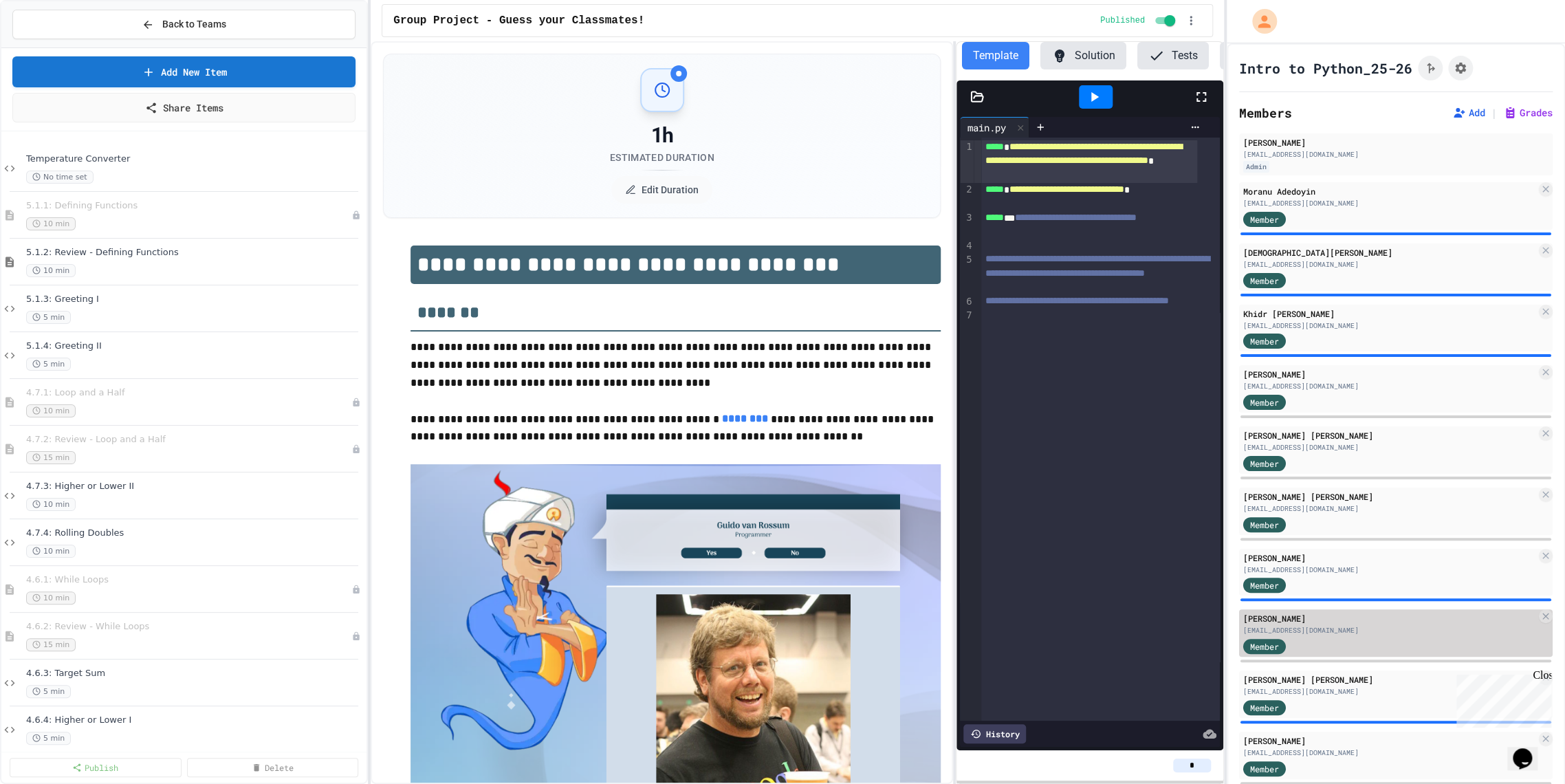
click at [1300, 623] on div "[PERSON_NAME]" at bounding box center [1390, 618] width 293 height 12
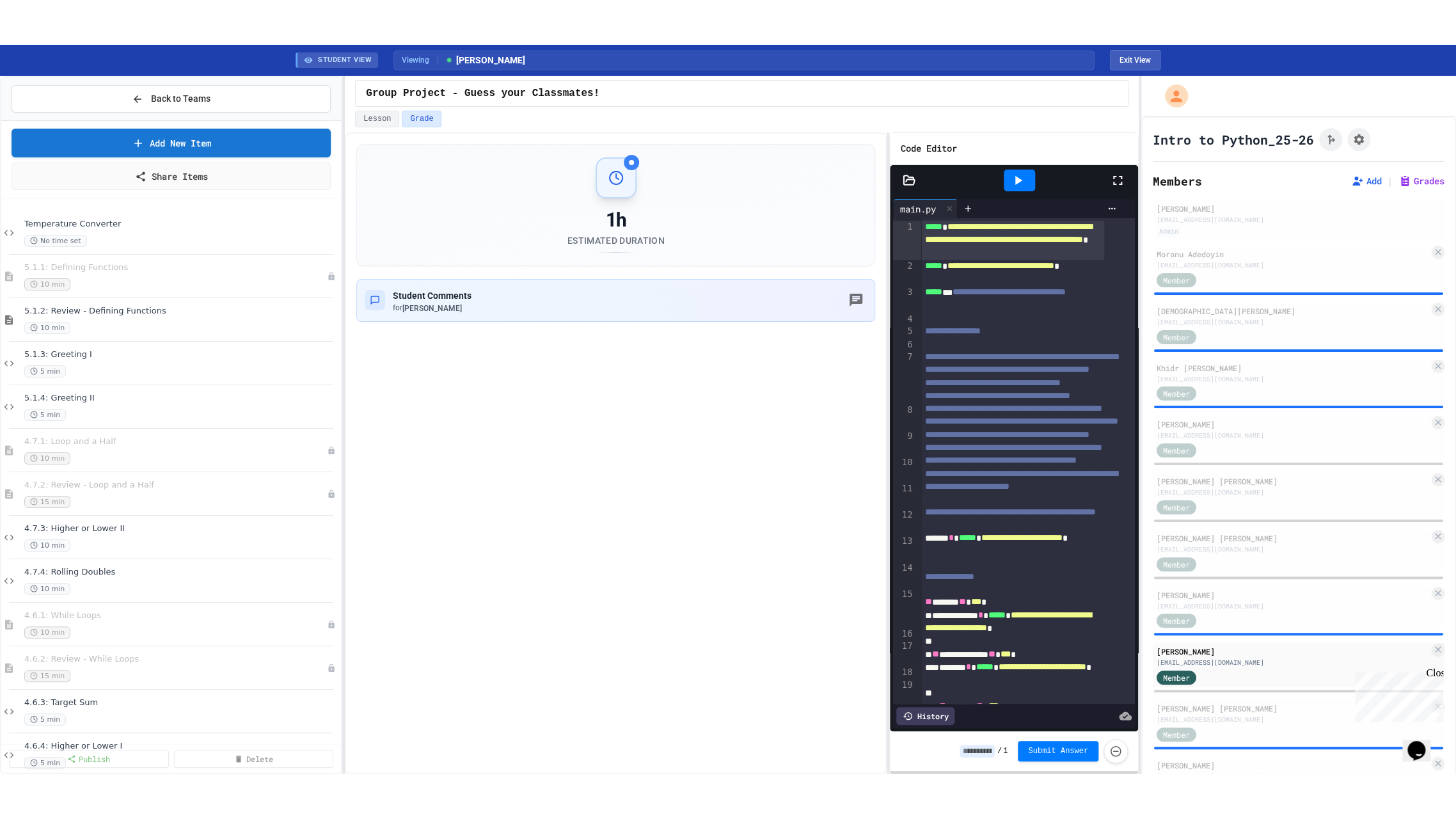
scroll to position [284, 0]
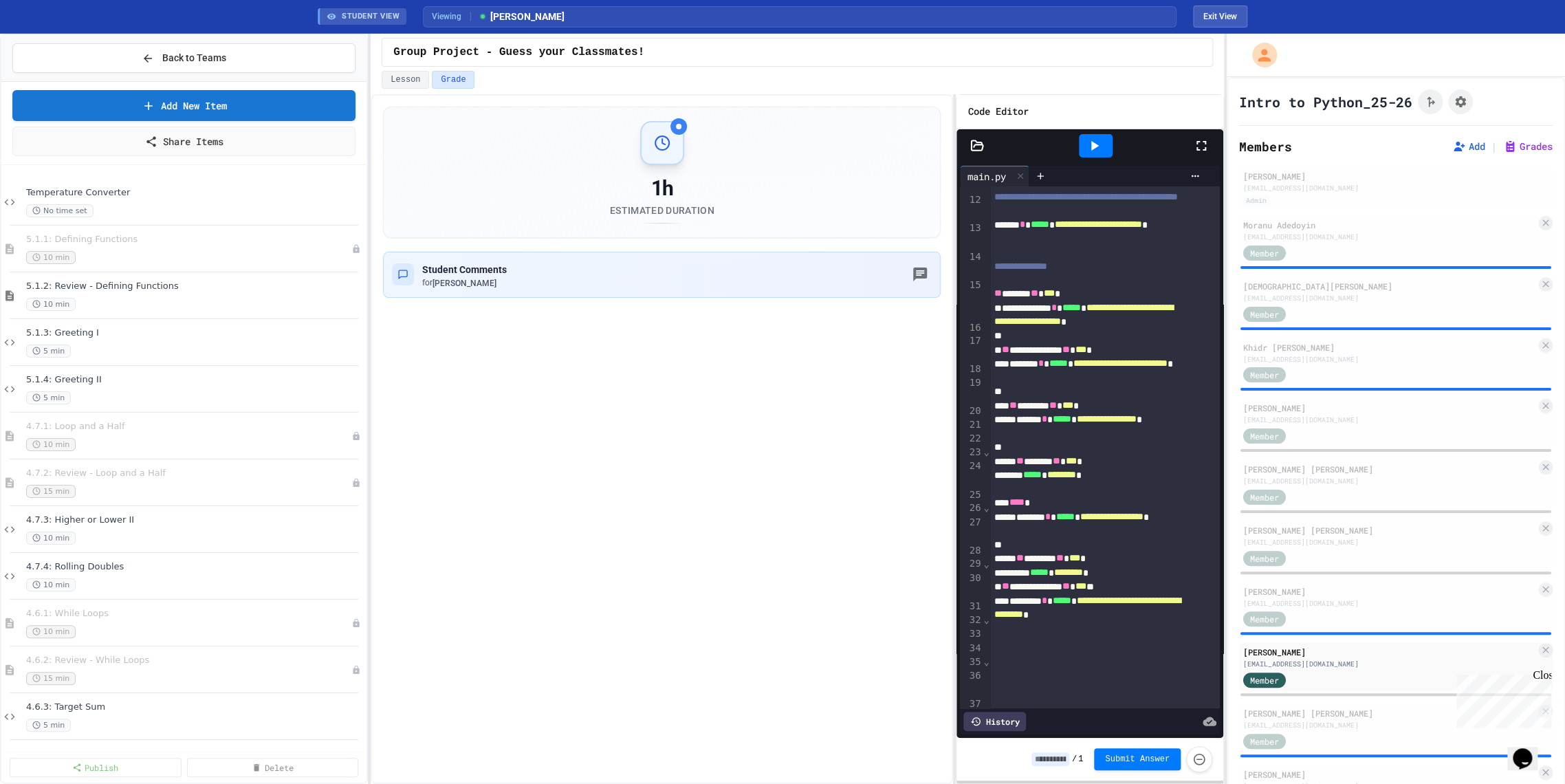
click at [1092, 144] on icon at bounding box center [1095, 145] width 7 height 10
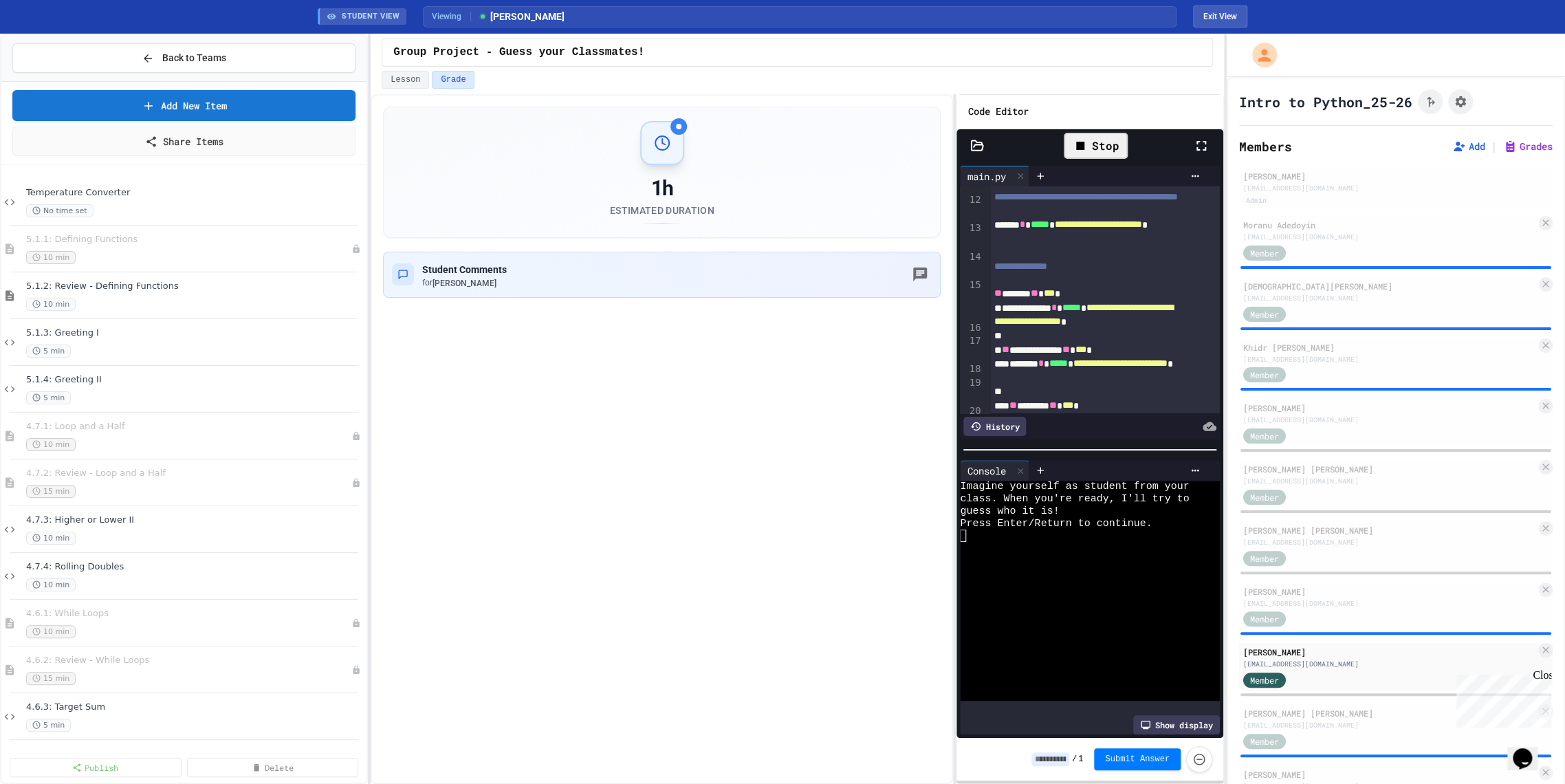
click at [1204, 148] on icon at bounding box center [1201, 145] width 10 height 10
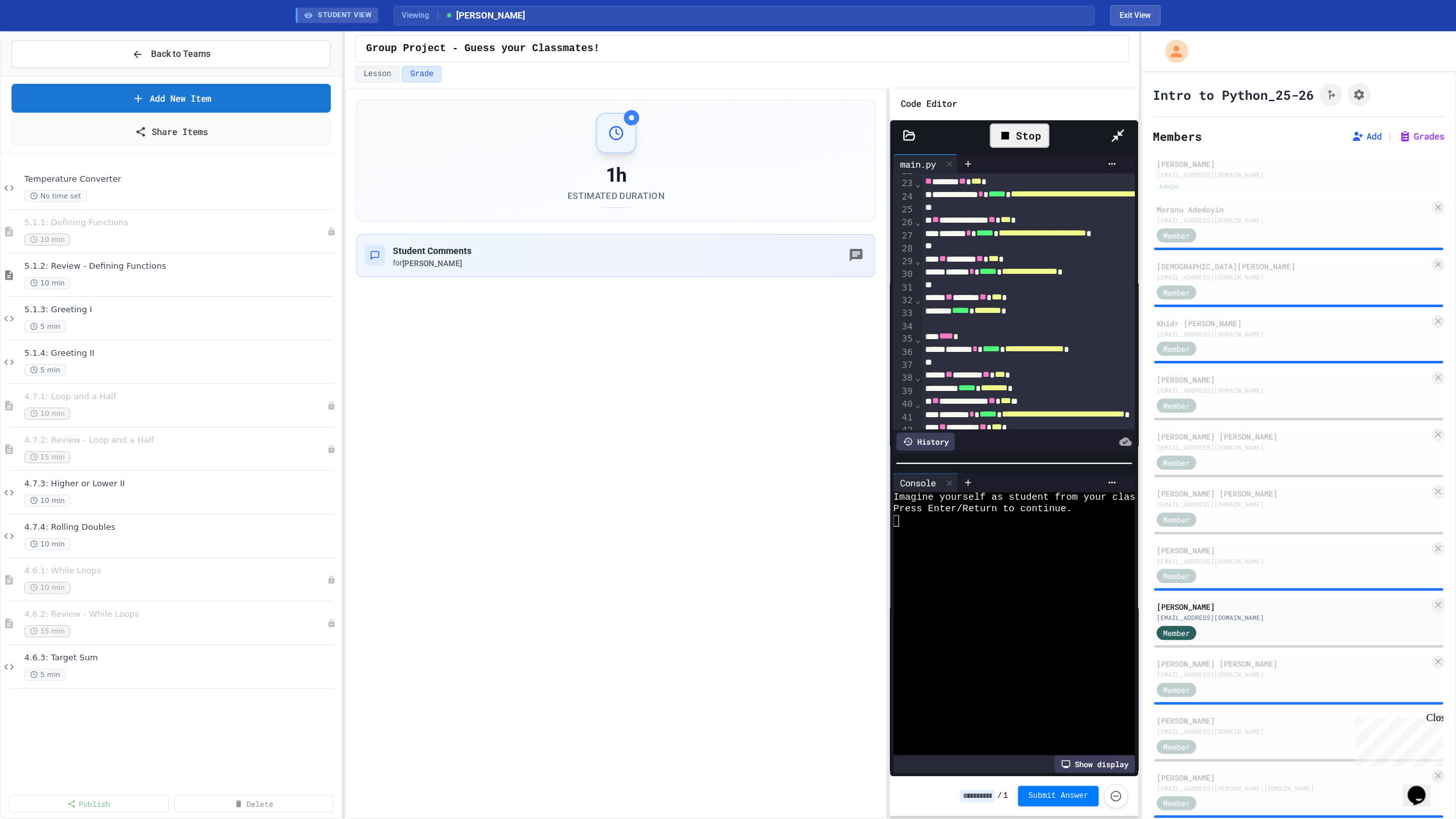
scroll to position [139, 0]
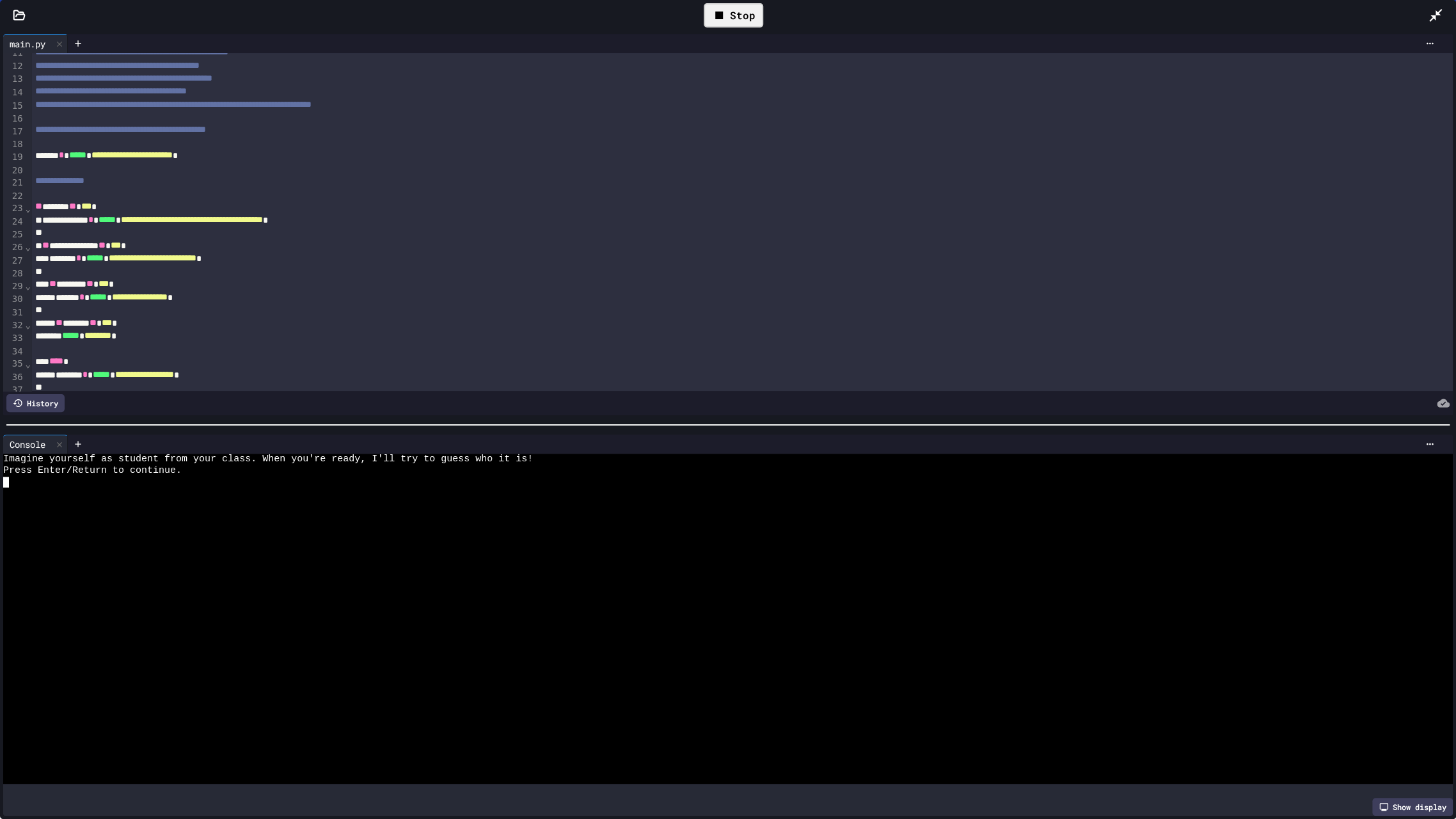
click at [258, 514] on div at bounding box center [715, 516] width 1422 height 12
click at [728, 14] on icon at bounding box center [732, 15] width 15 height 15
click at [103, 522] on div at bounding box center [715, 527] width 1422 height 12
type textarea "*"
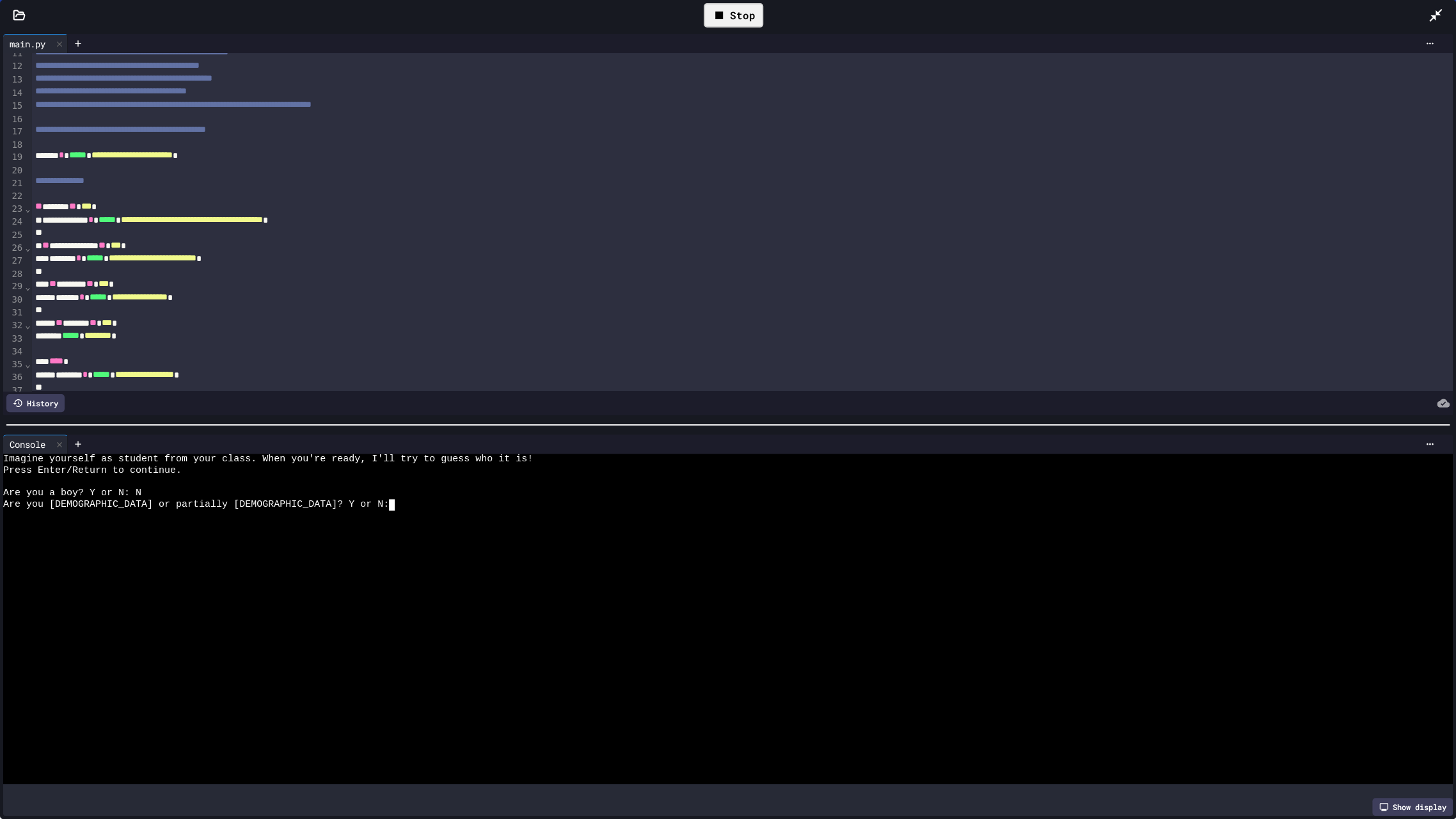
type textarea "*"
click at [730, 21] on icon at bounding box center [732, 15] width 15 height 15
click at [184, 476] on div at bounding box center [715, 482] width 1422 height 12
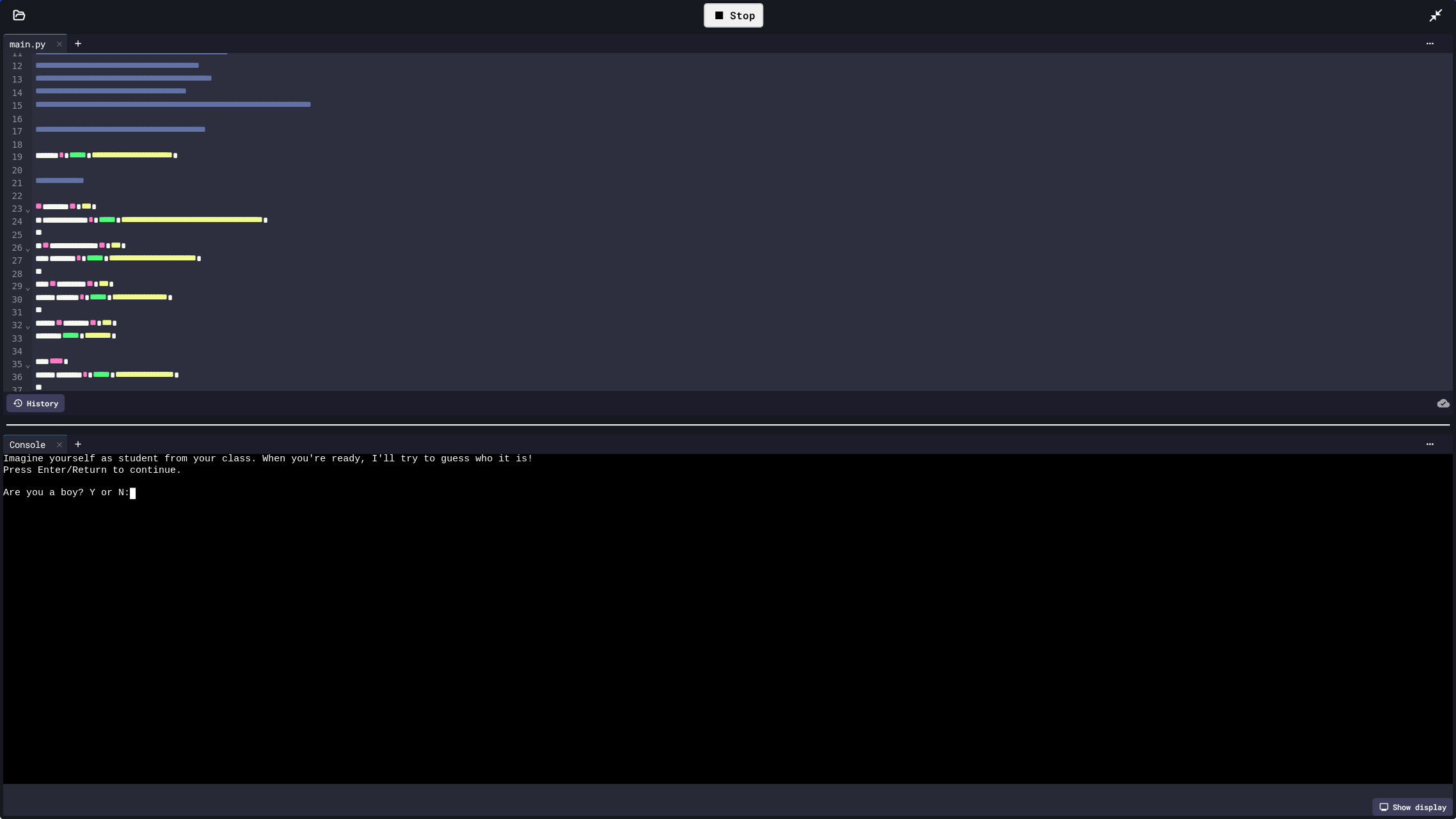
type textarea "*"
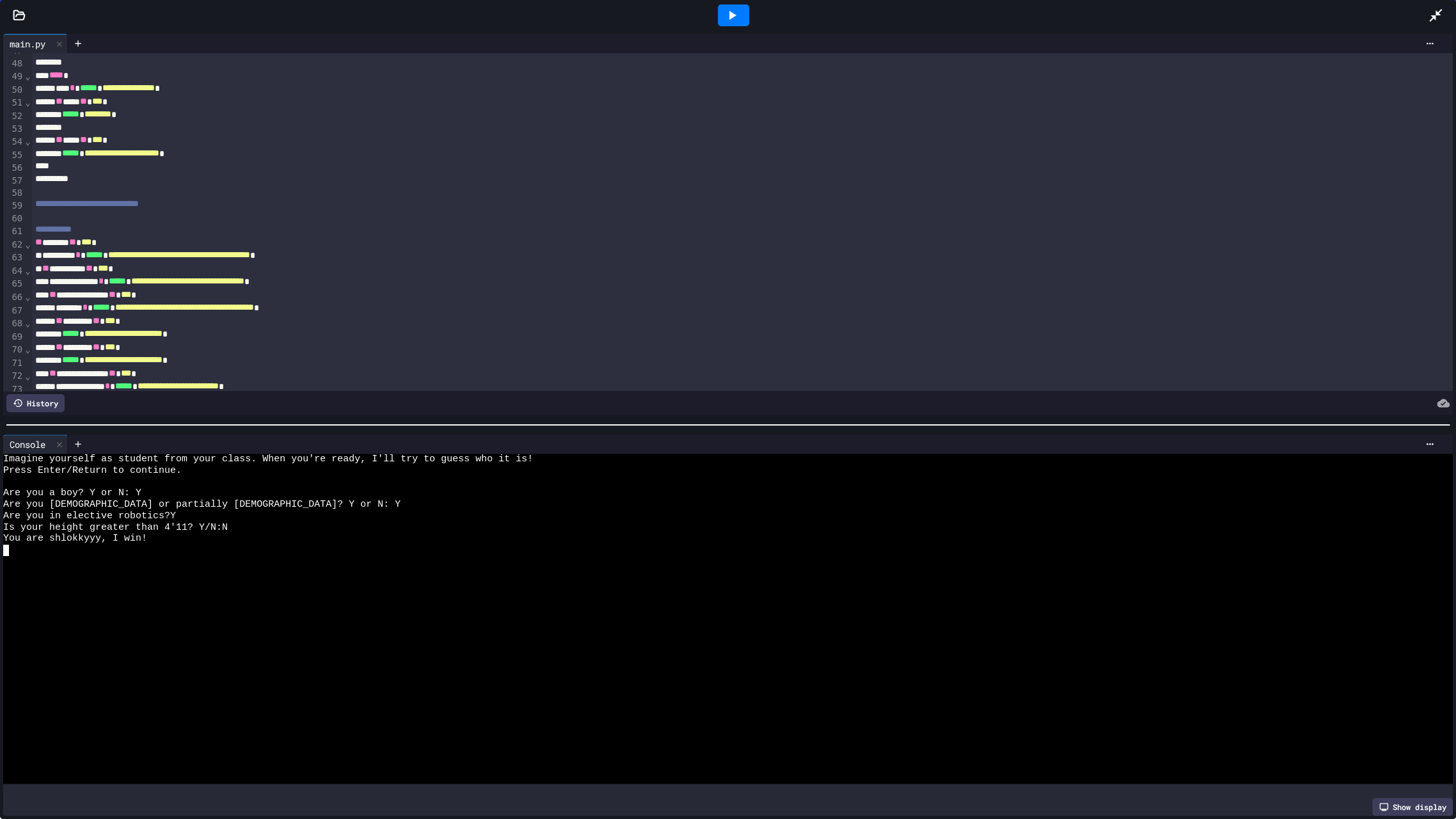
scroll to position [636, 0]
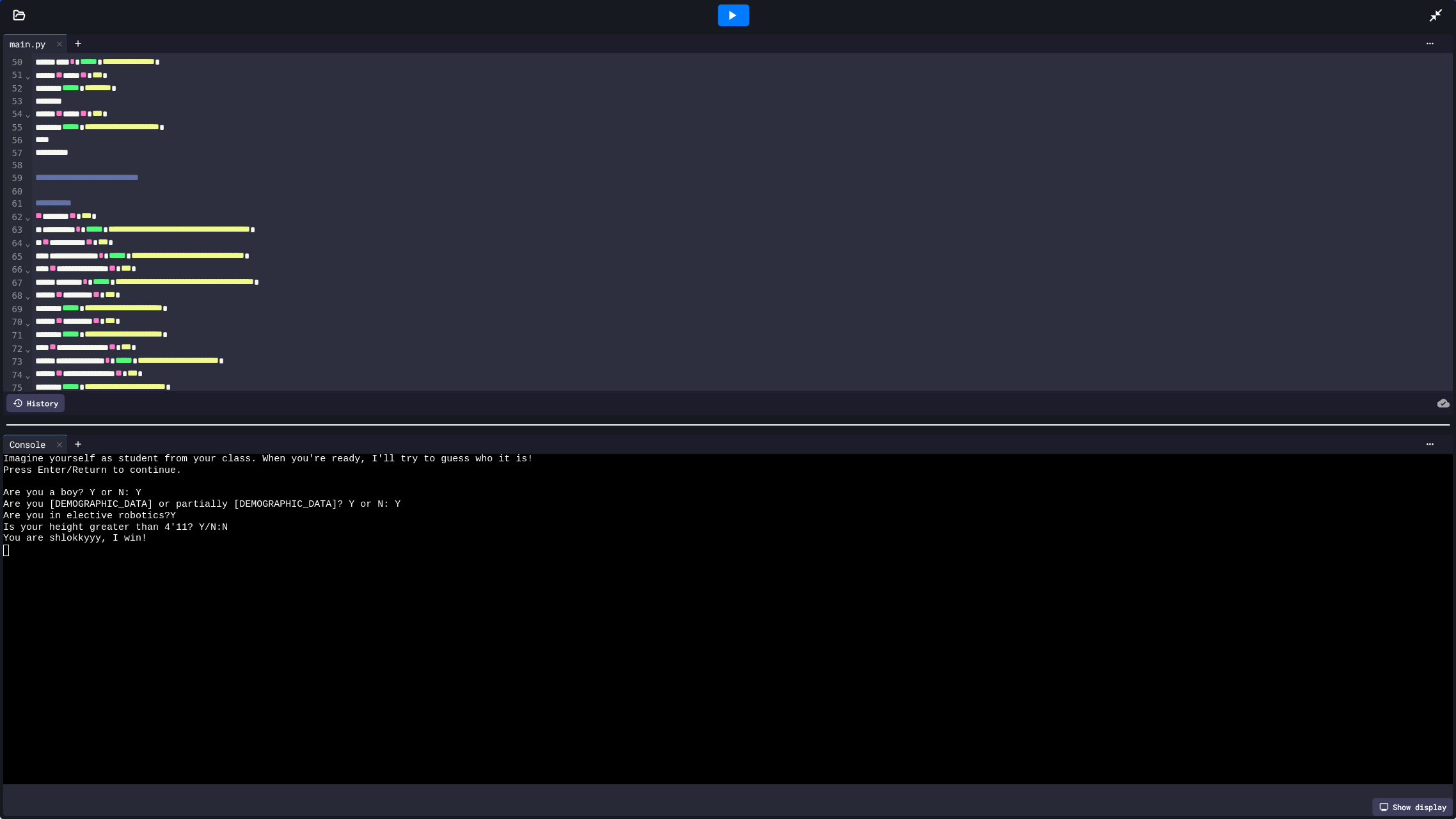
click at [1438, 11] on icon at bounding box center [1435, 15] width 15 height 15
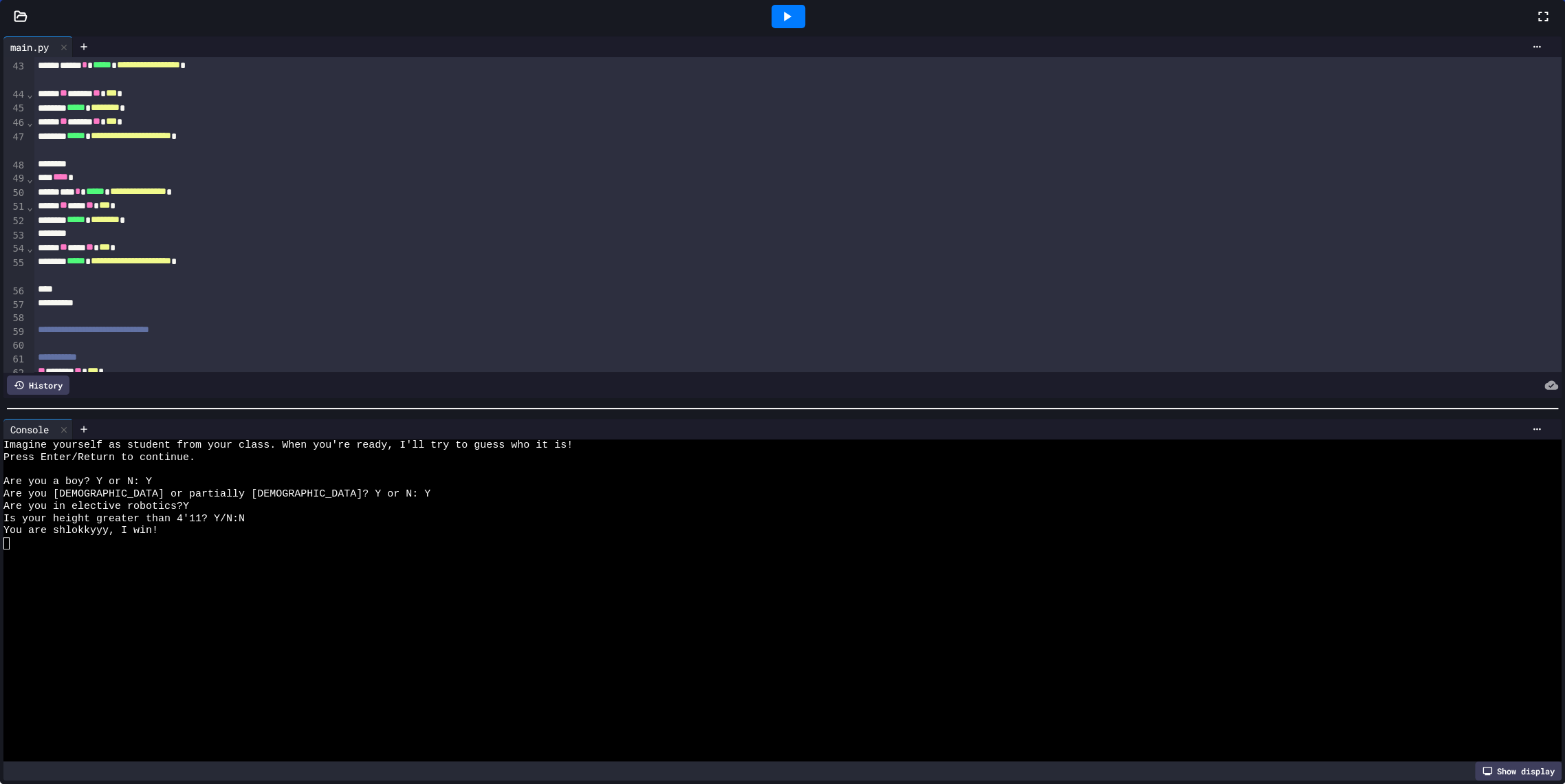
scroll to position [810, 0]
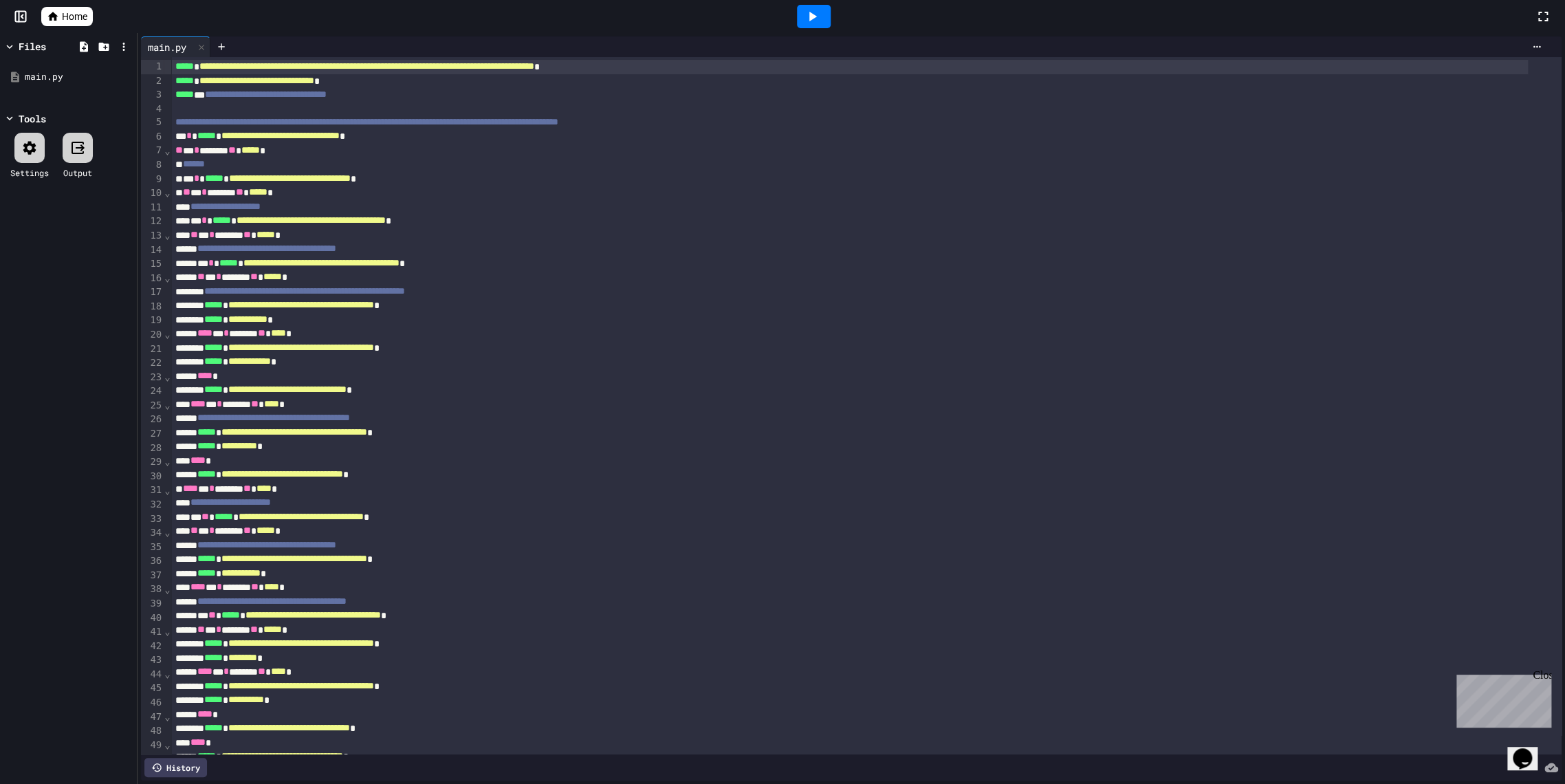
click at [809, 5] on div at bounding box center [814, 17] width 34 height 24
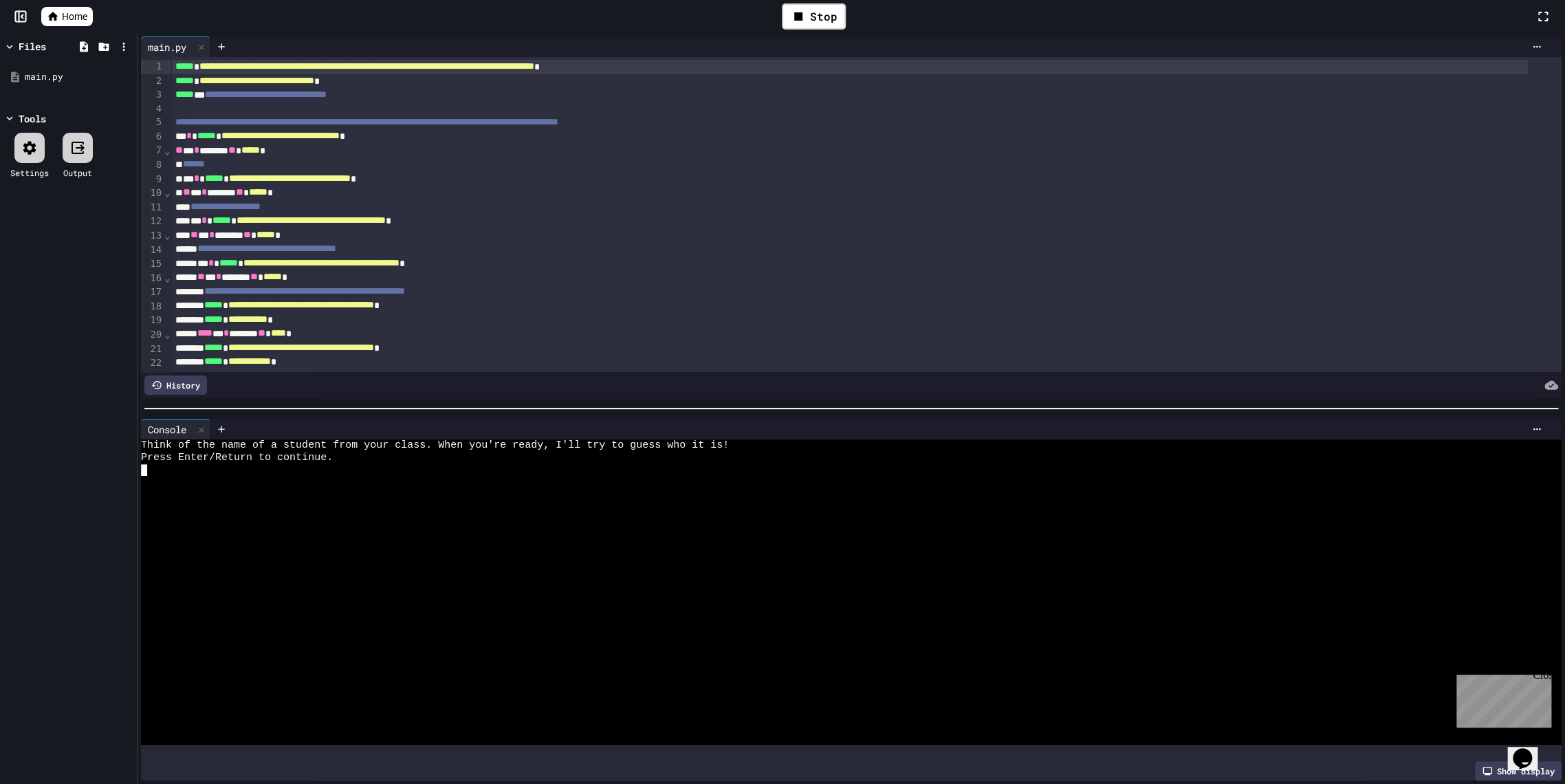
click at [344, 464] on div at bounding box center [837, 470] width 1393 height 12
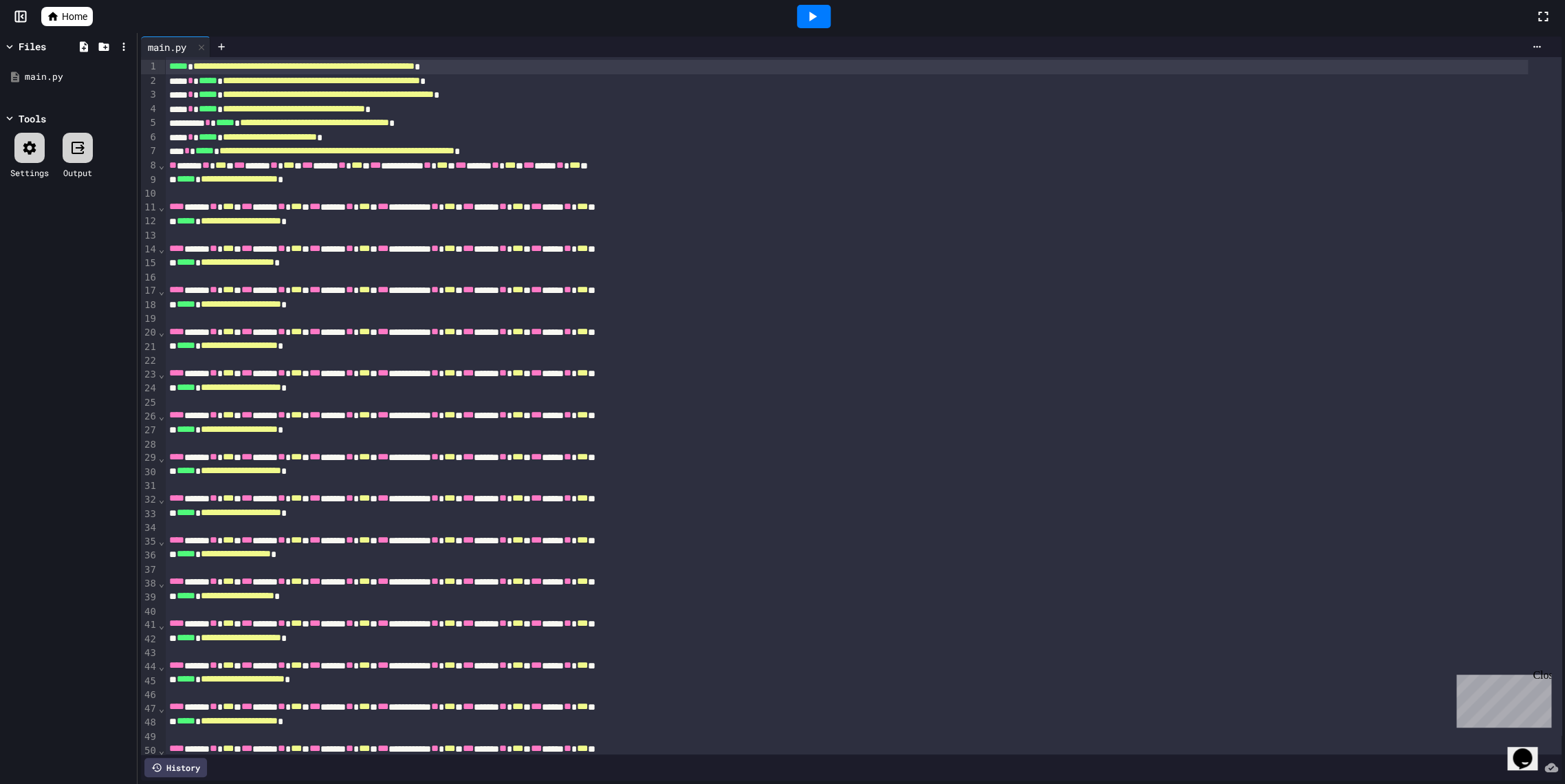
click at [806, 12] on icon at bounding box center [812, 16] width 16 height 16
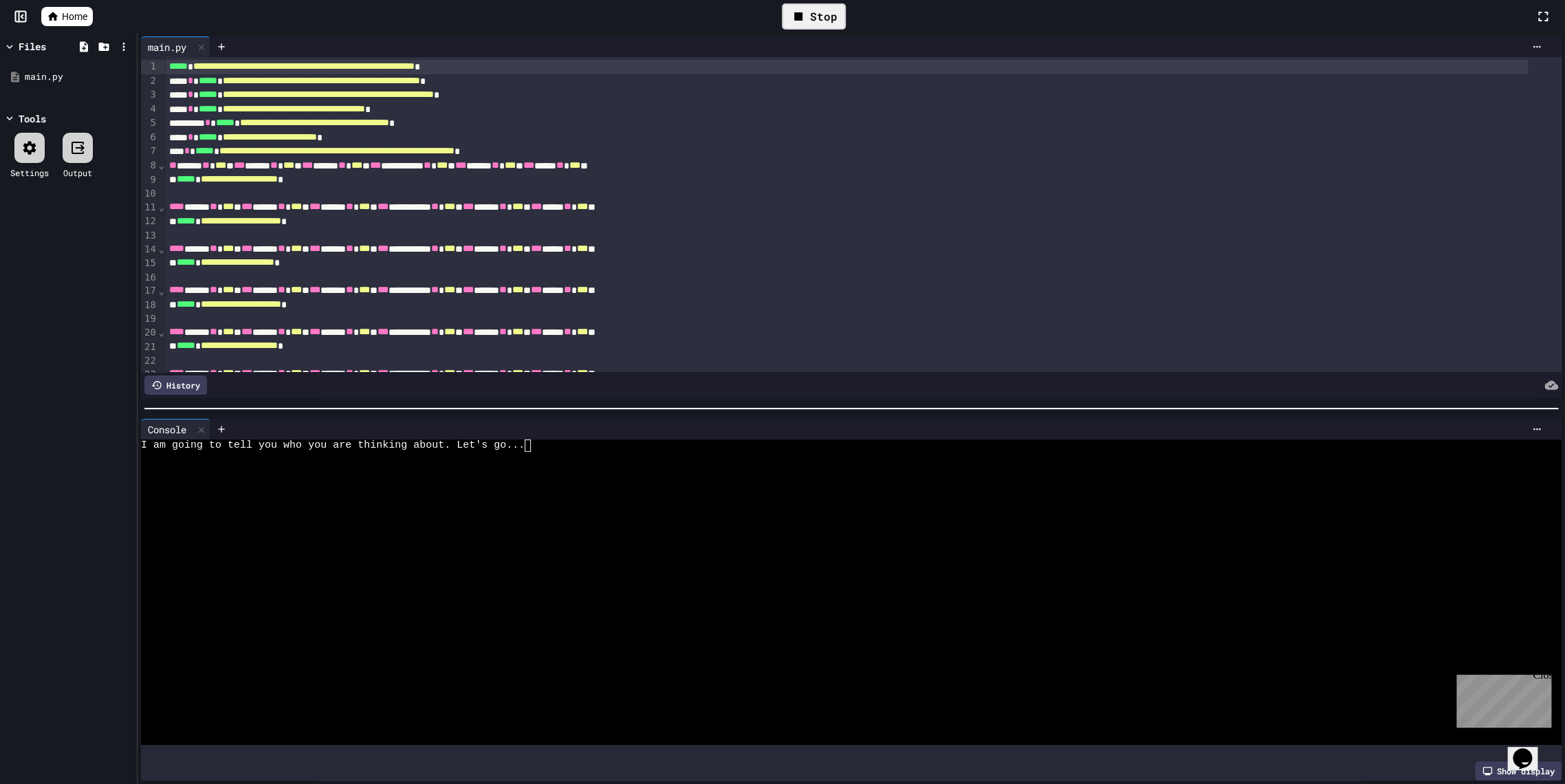
click at [594, 464] on div at bounding box center [837, 470] width 1393 height 12
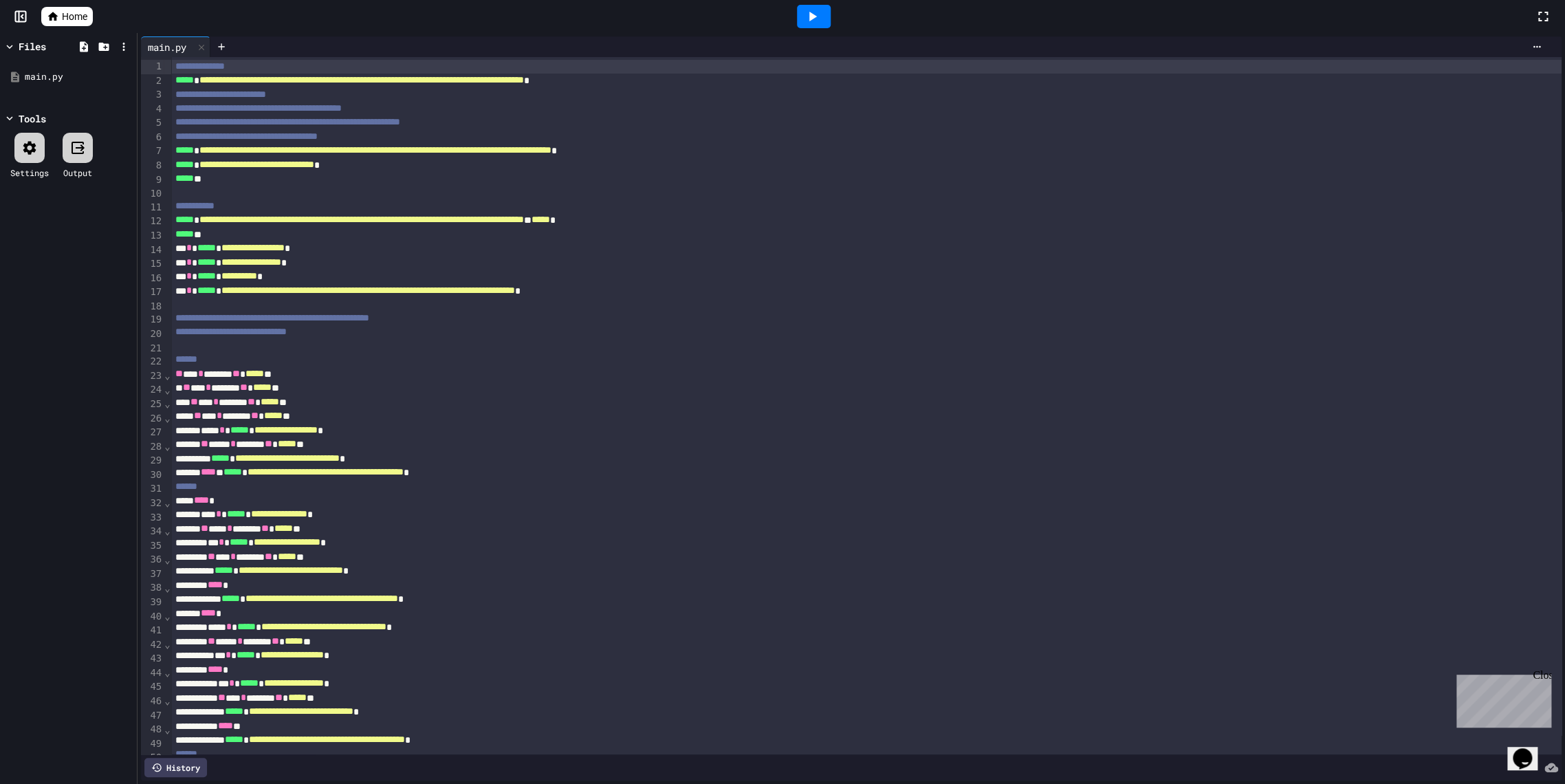
click at [809, 20] on icon at bounding box center [812, 16] width 16 height 16
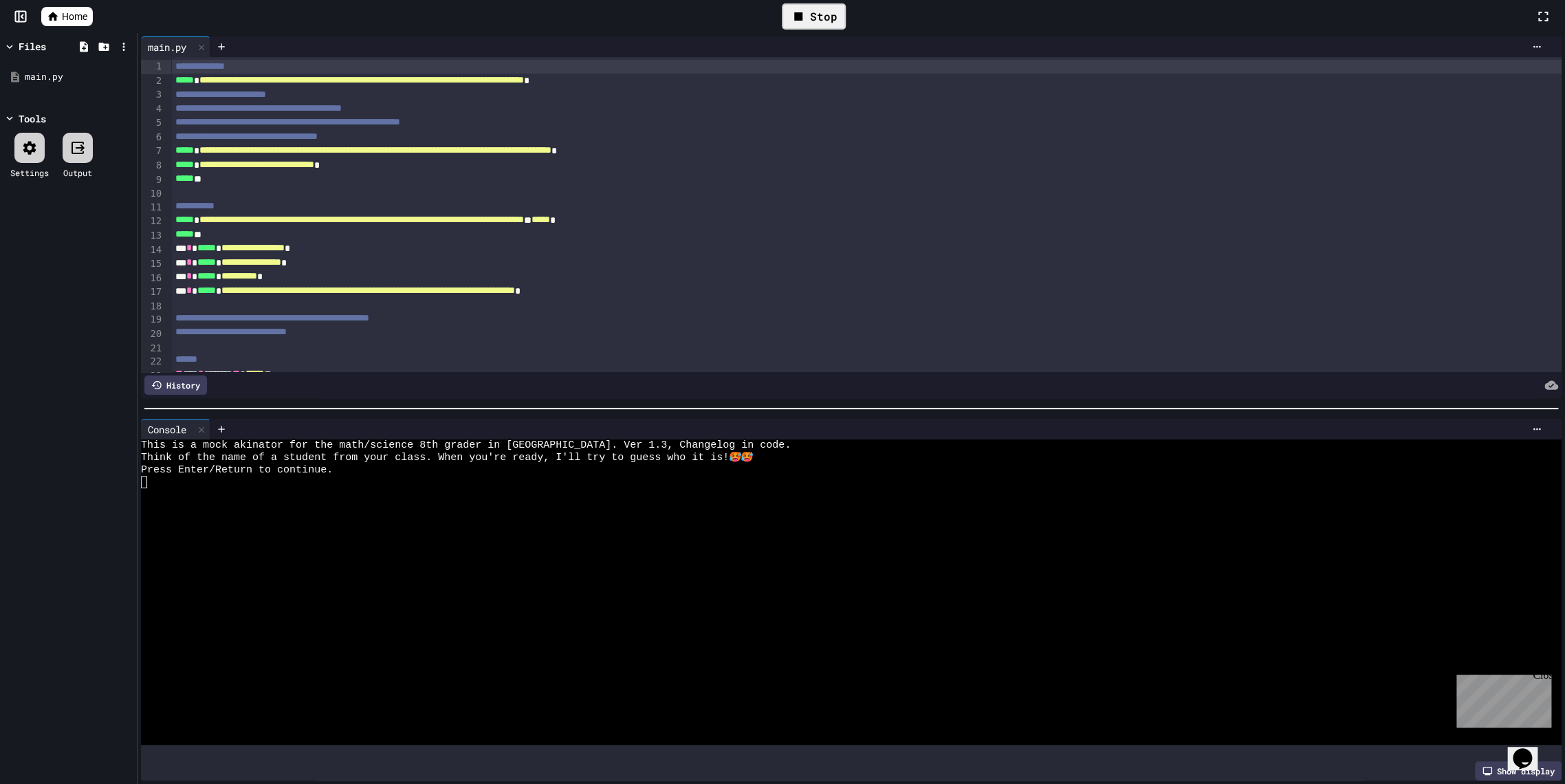
click at [364, 490] on div at bounding box center [837, 494] width 1393 height 12
type textarea "*"
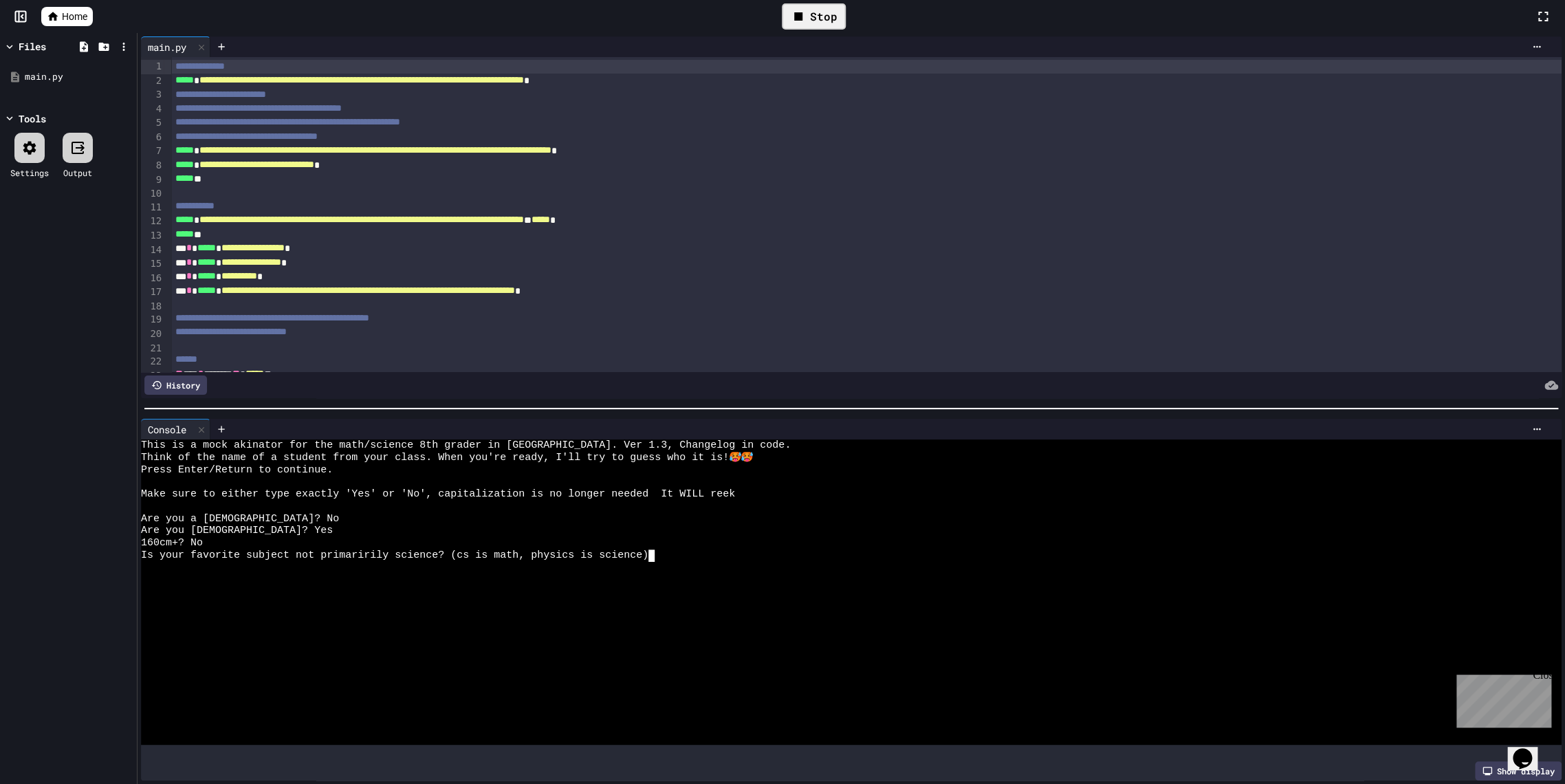
type textarea "*"
type textarea "**"
type textarea "*"
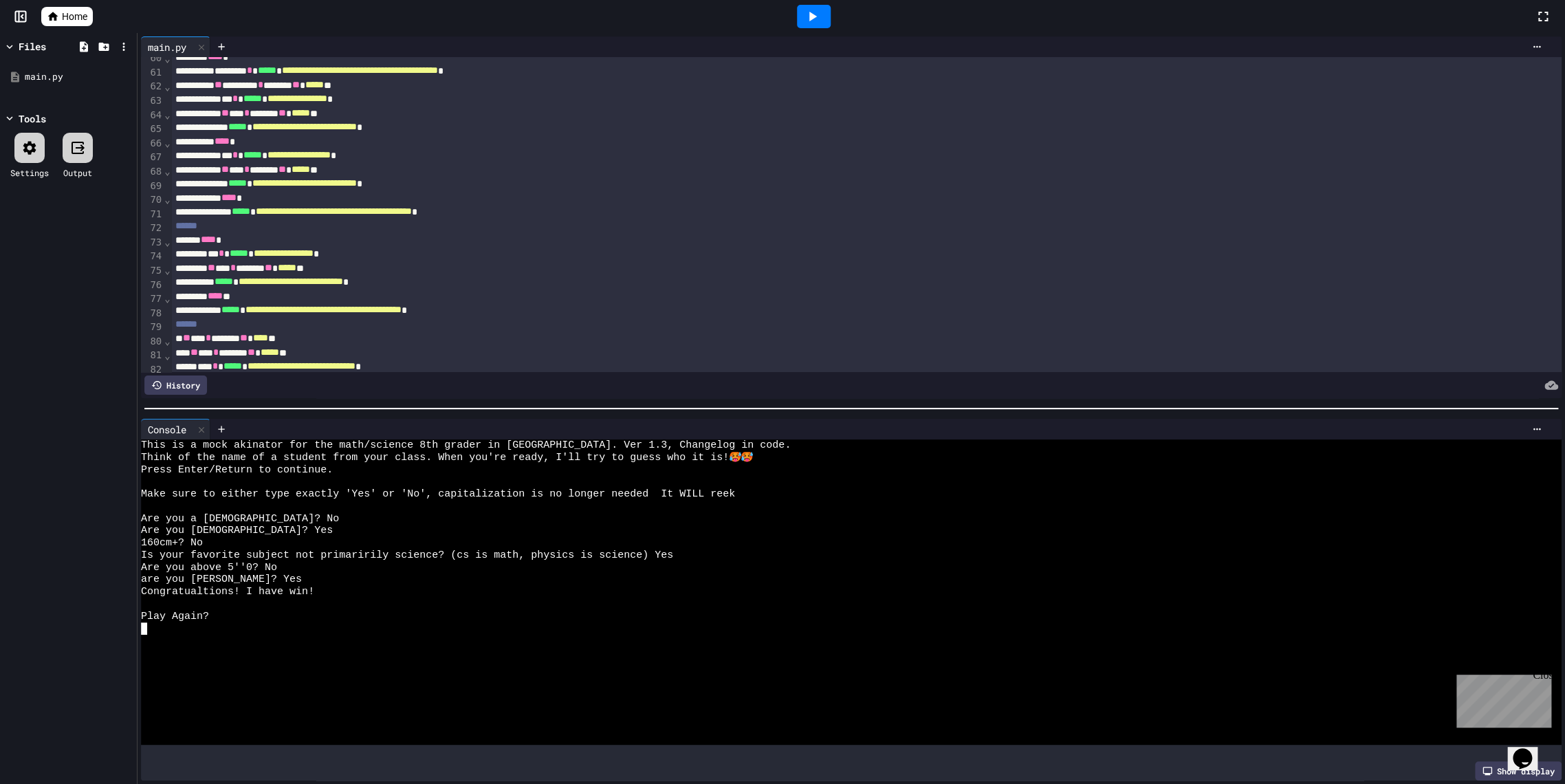
scroll to position [1146, 0]
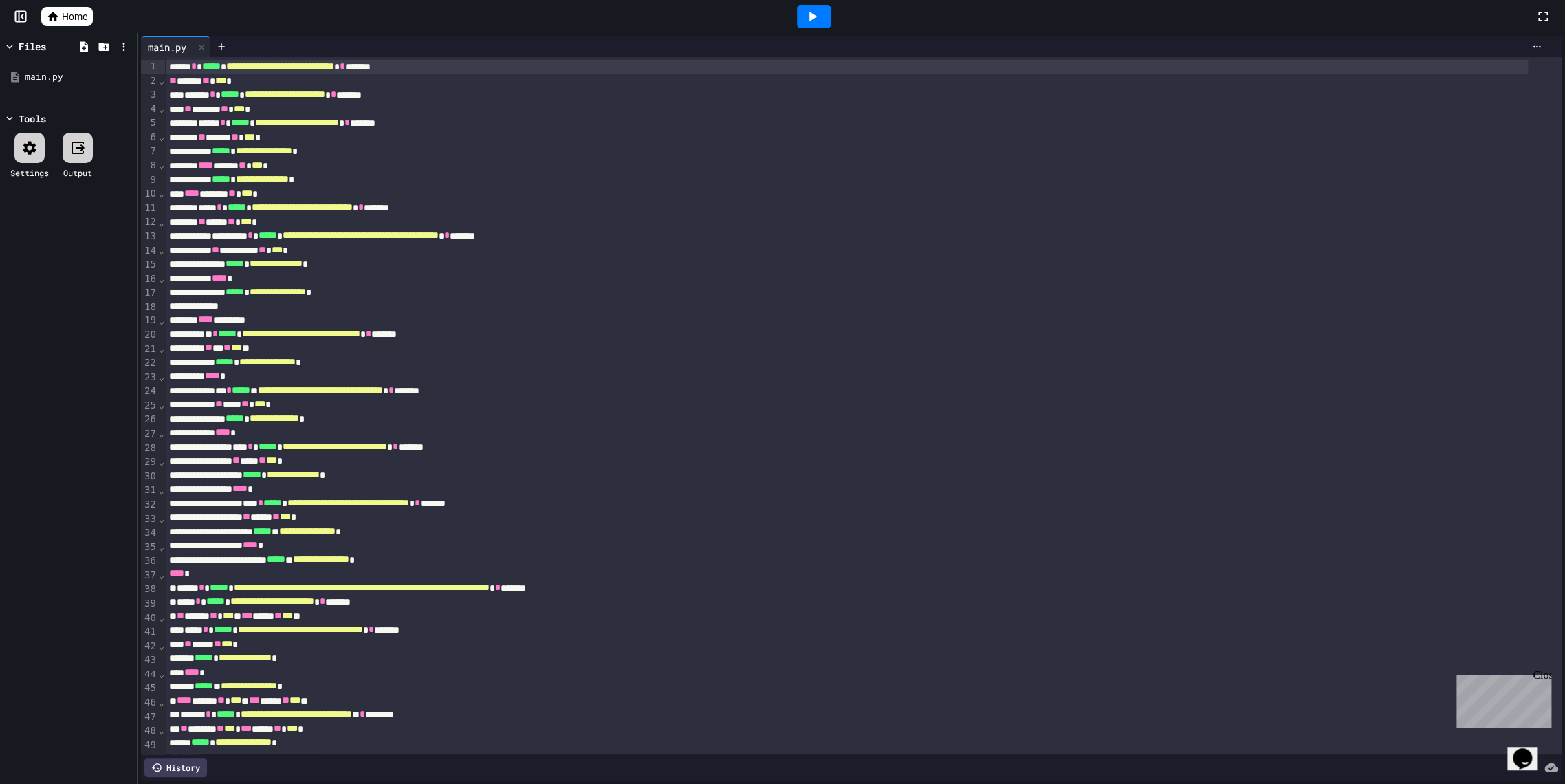
click at [814, 12] on icon at bounding box center [812, 16] width 16 height 16
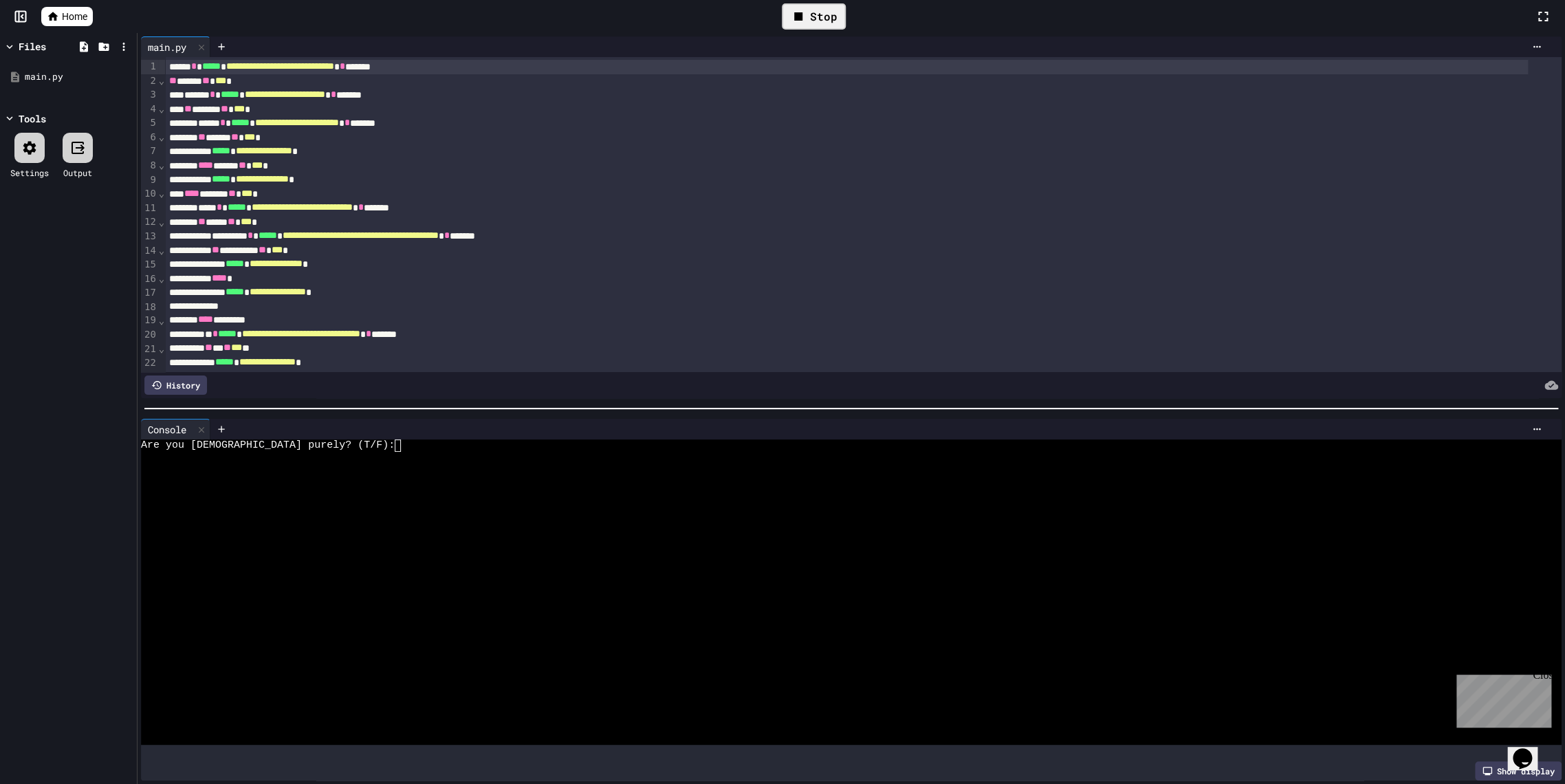
click at [362, 464] on div at bounding box center [837, 470] width 1393 height 12
type textarea "*"
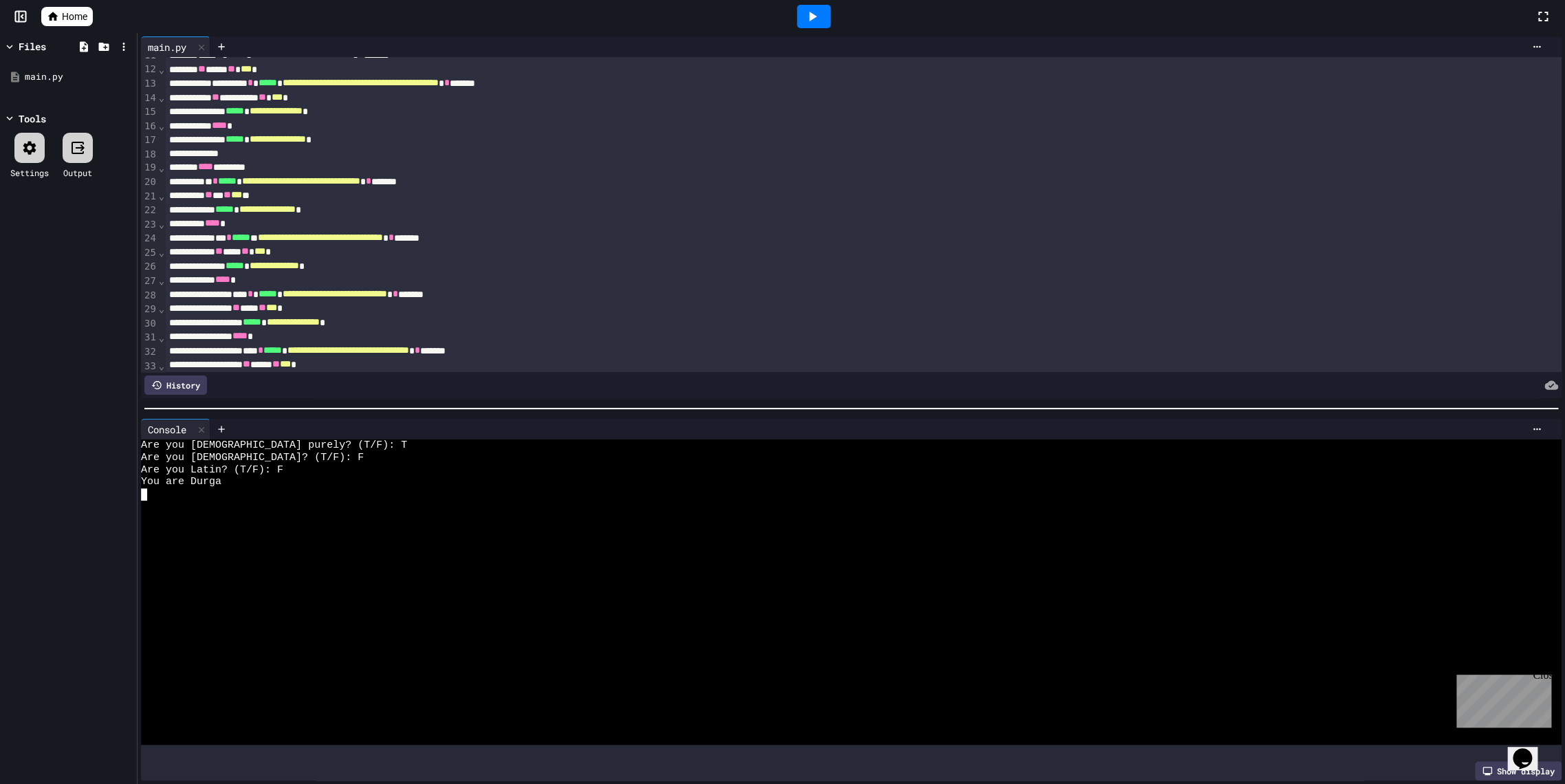
scroll to position [381, 0]
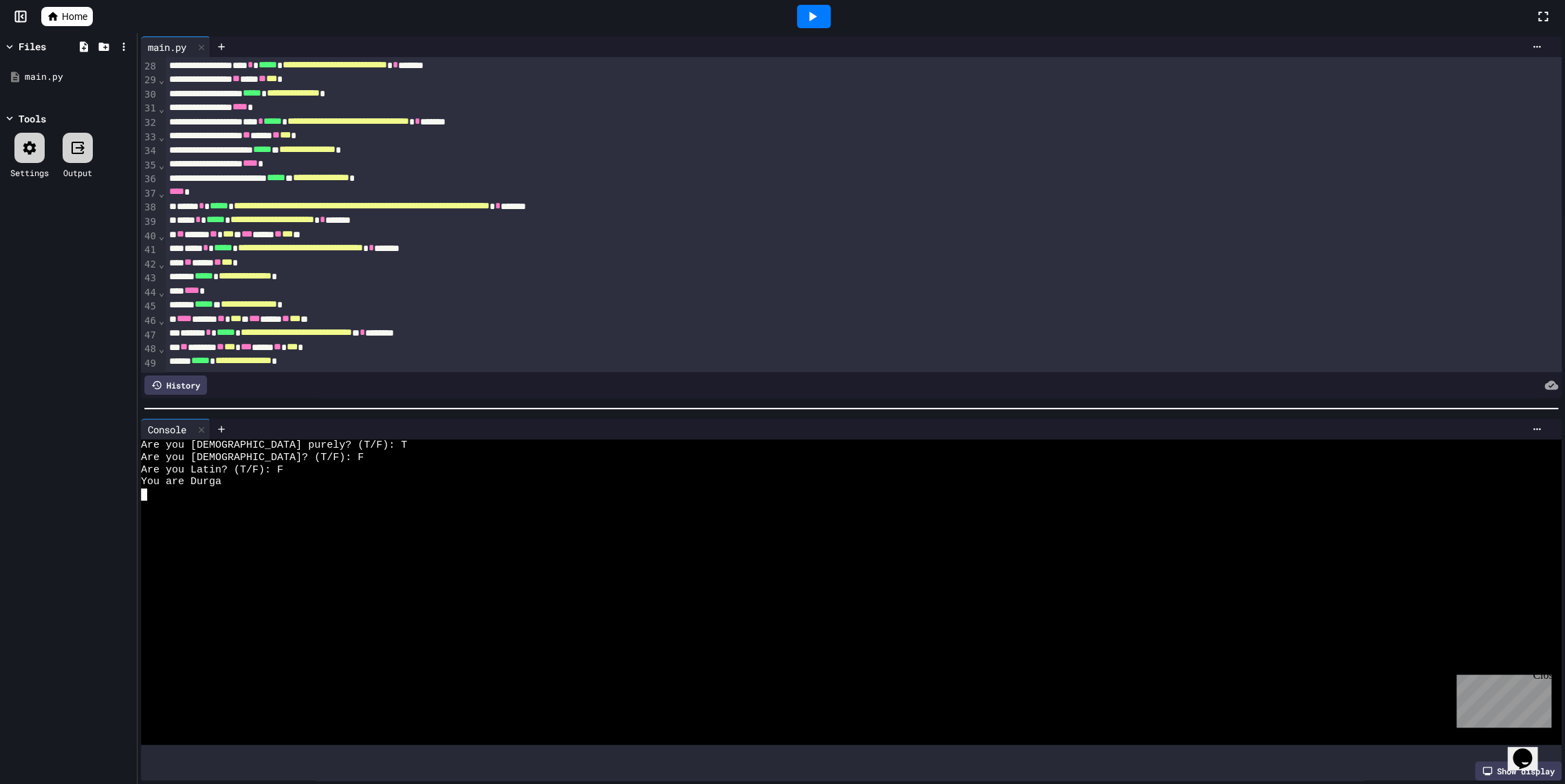
click at [821, 18] on div at bounding box center [814, 17] width 34 height 24
click at [337, 452] on div at bounding box center [837, 458] width 1393 height 12
type textarea "**"
type textarea "*"
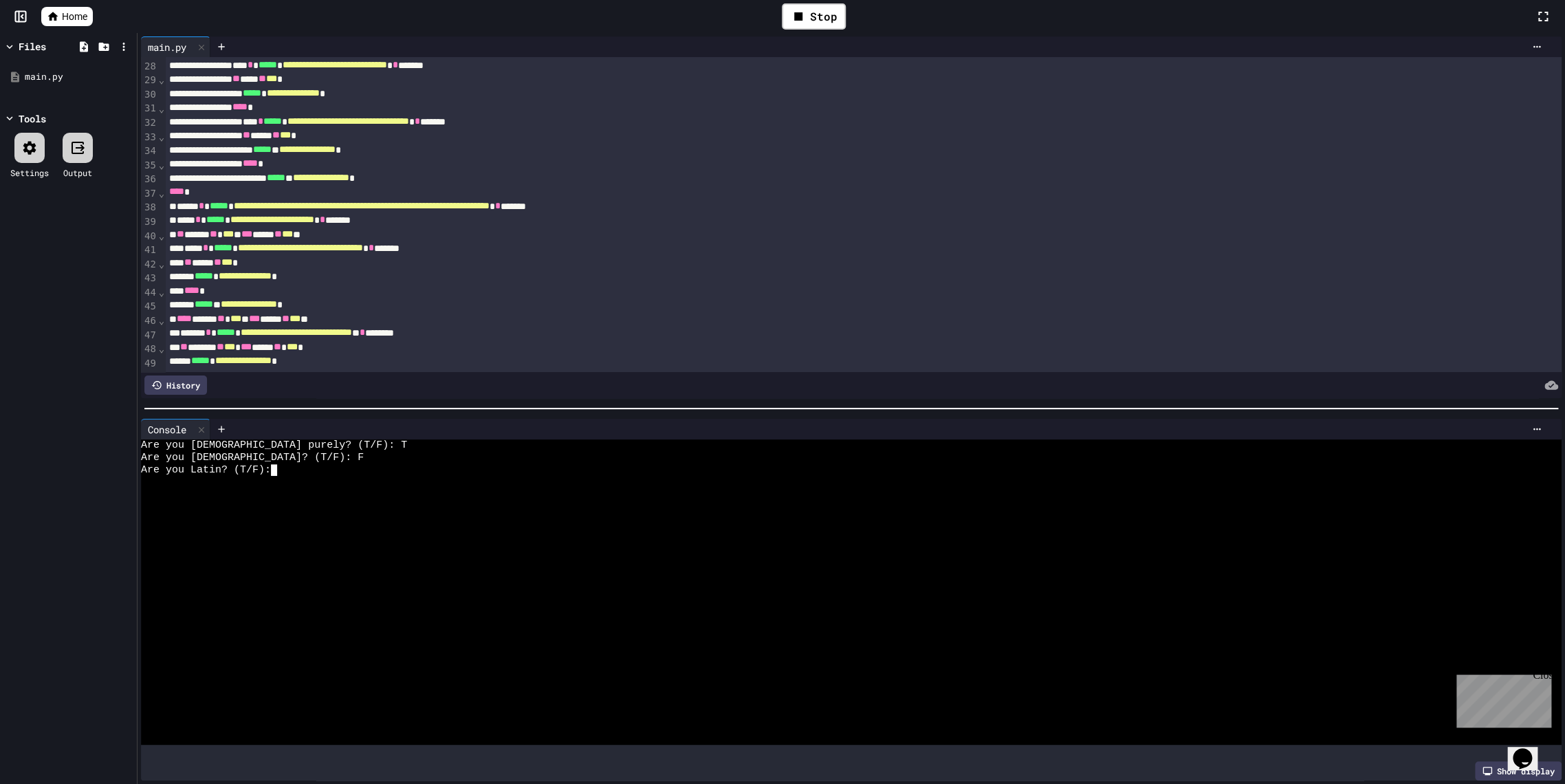
type textarea "*"
click at [443, 134] on div "** **** ** *** *" at bounding box center [846, 136] width 1362 height 15
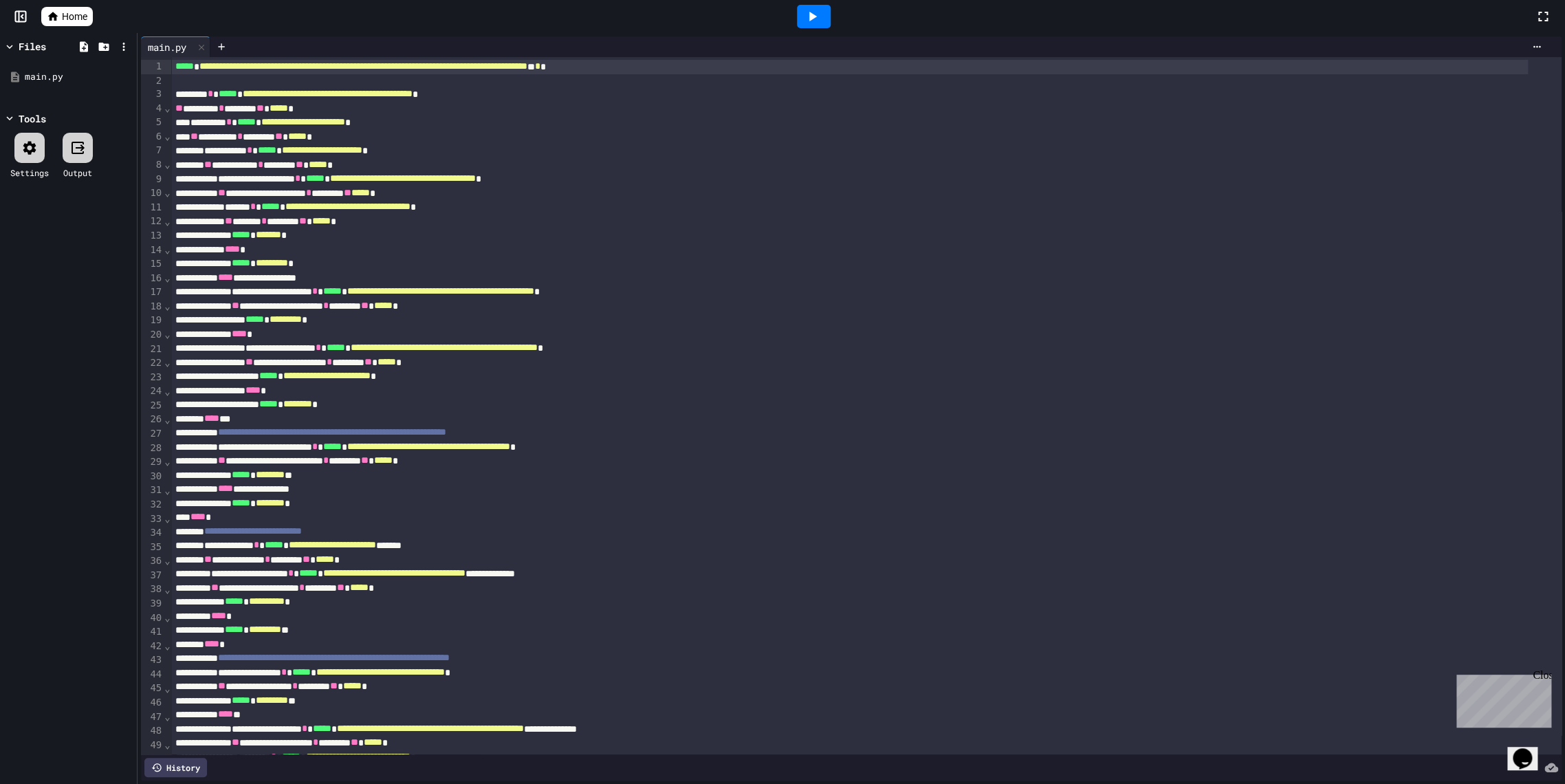
click at [821, 15] on div at bounding box center [814, 17] width 34 height 24
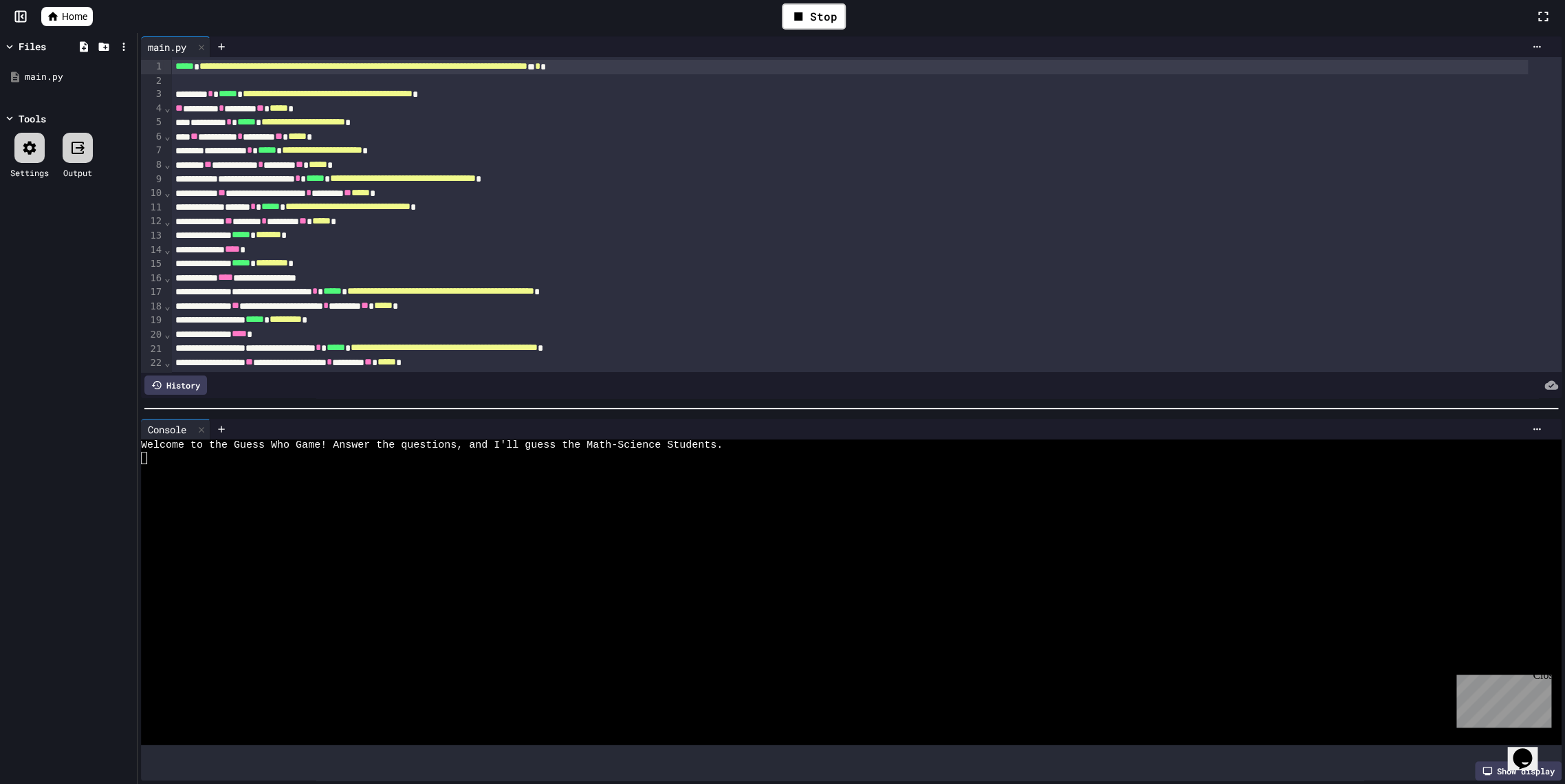
click at [279, 475] on div at bounding box center [837, 481] width 1393 height 12
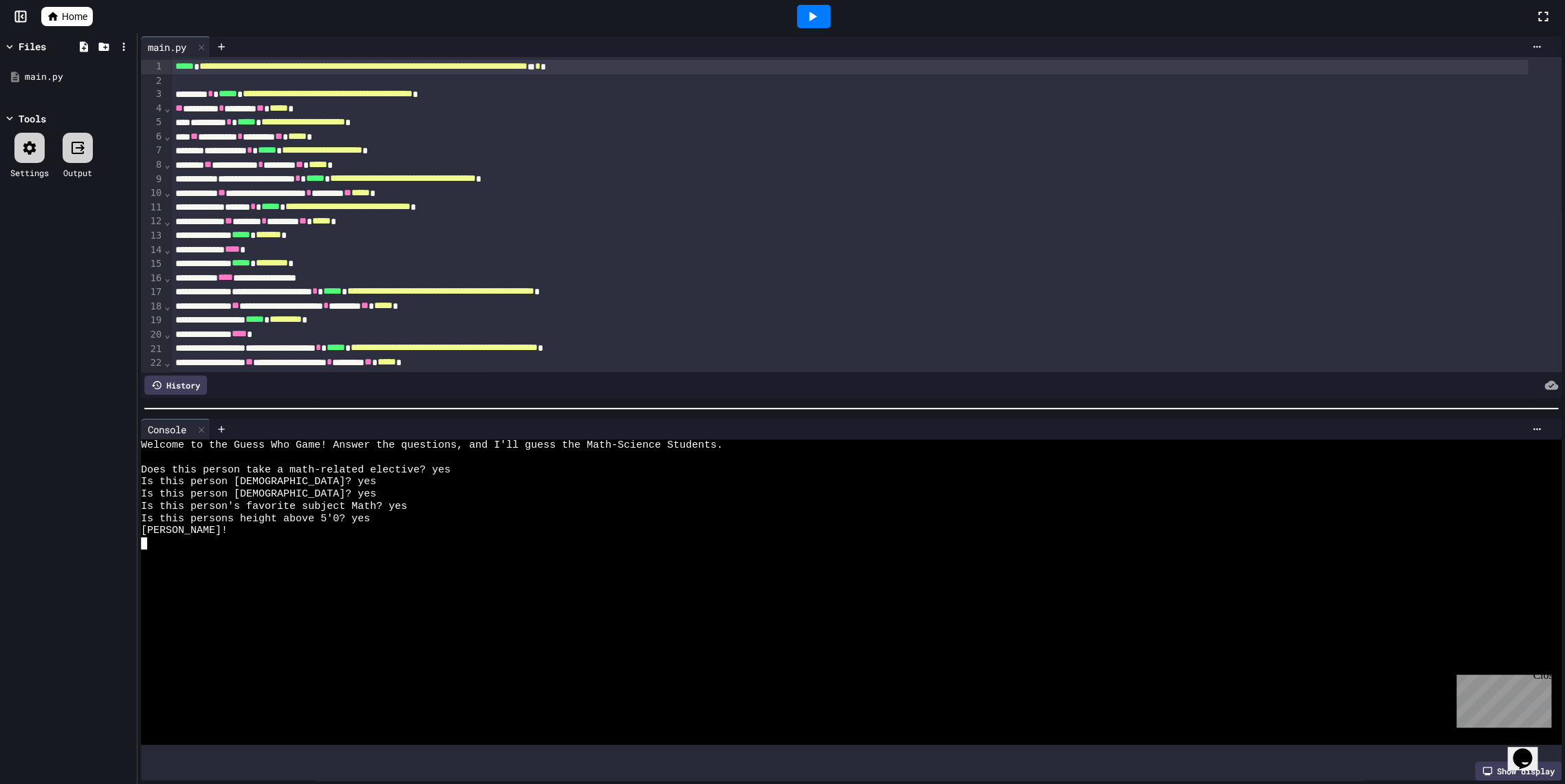
click at [812, 15] on icon at bounding box center [813, 16] width 7 height 10
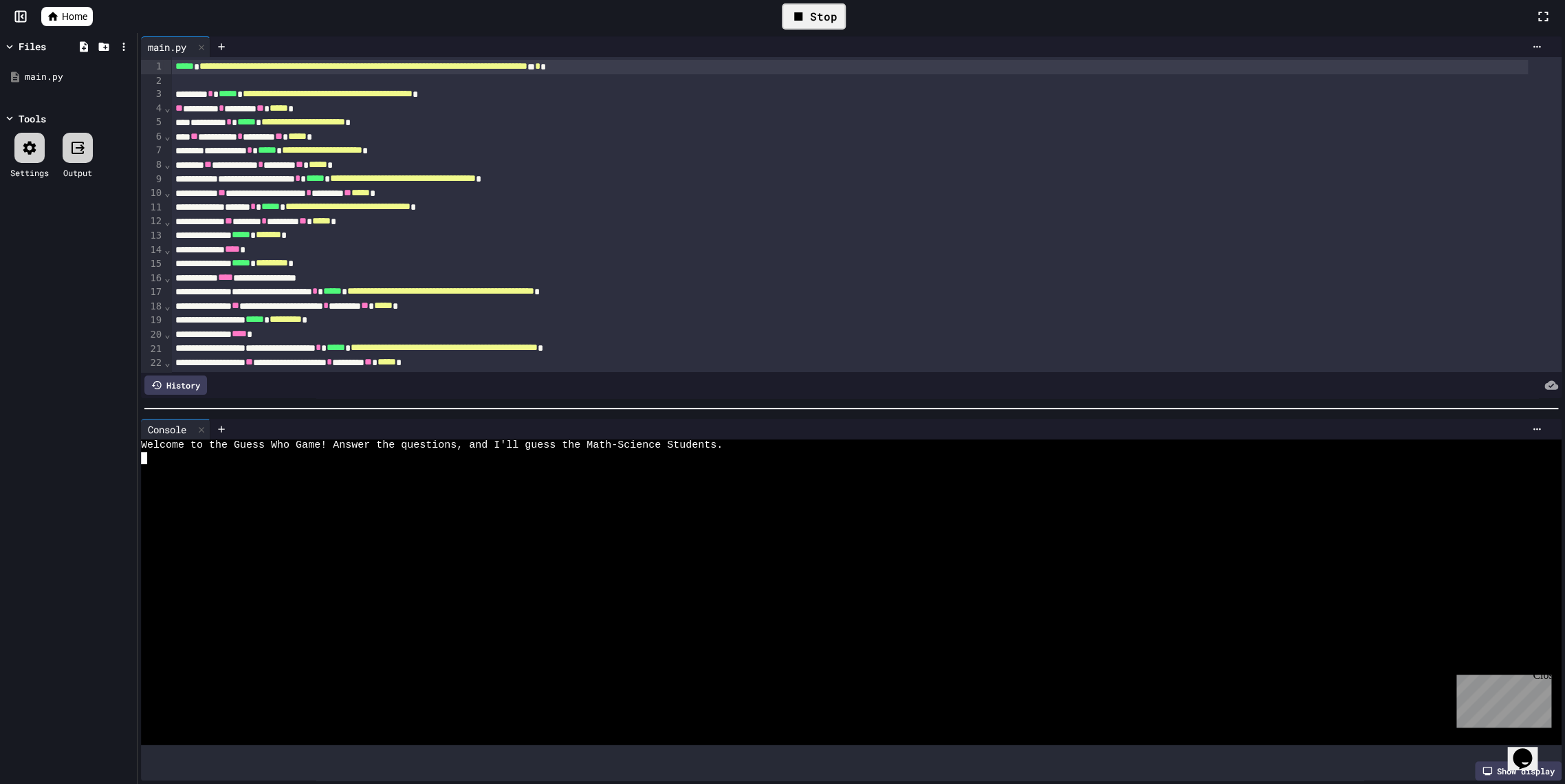
click at [355, 479] on div at bounding box center [837, 481] width 1393 height 12
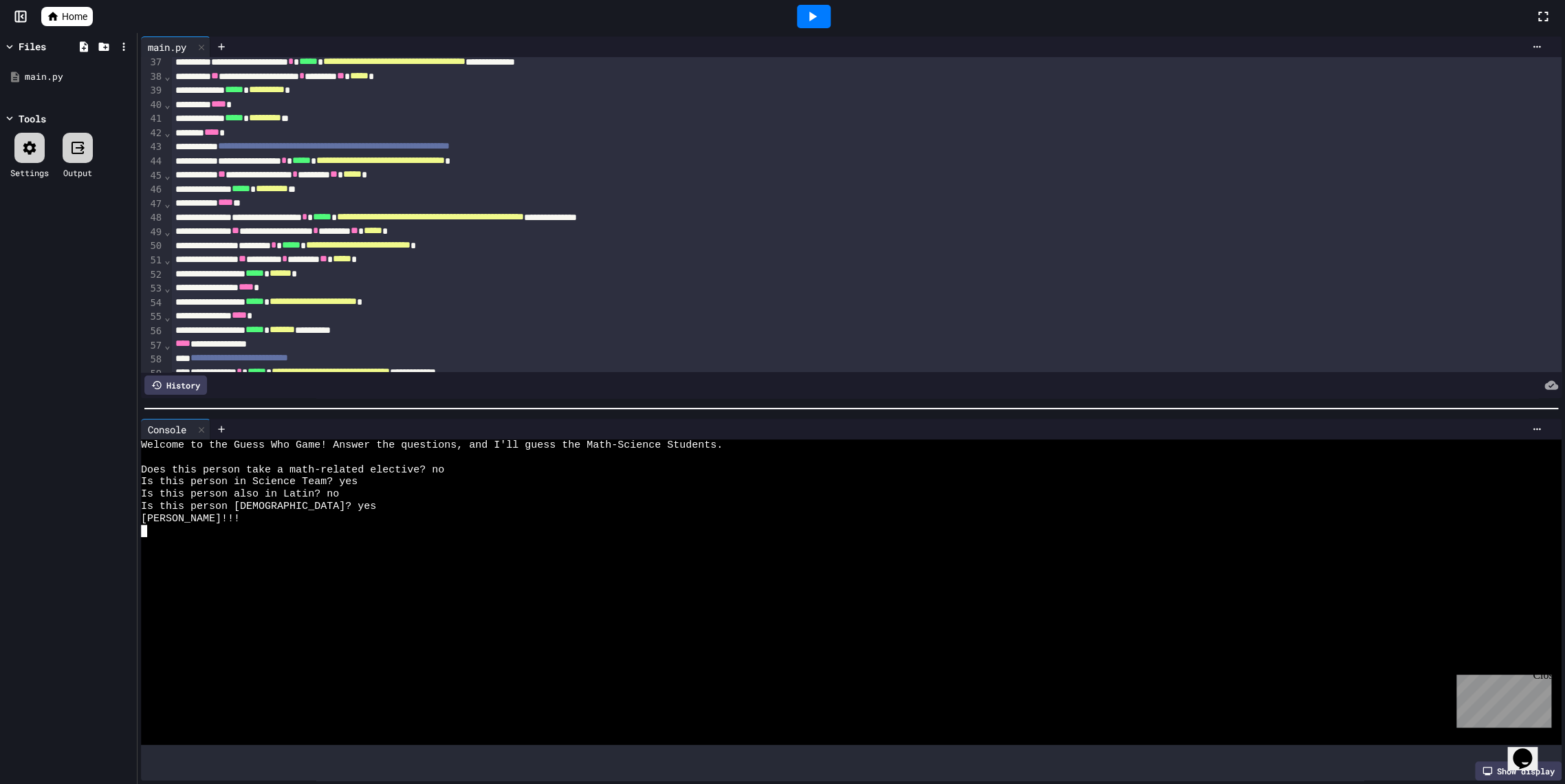
scroll to position [330, 0]
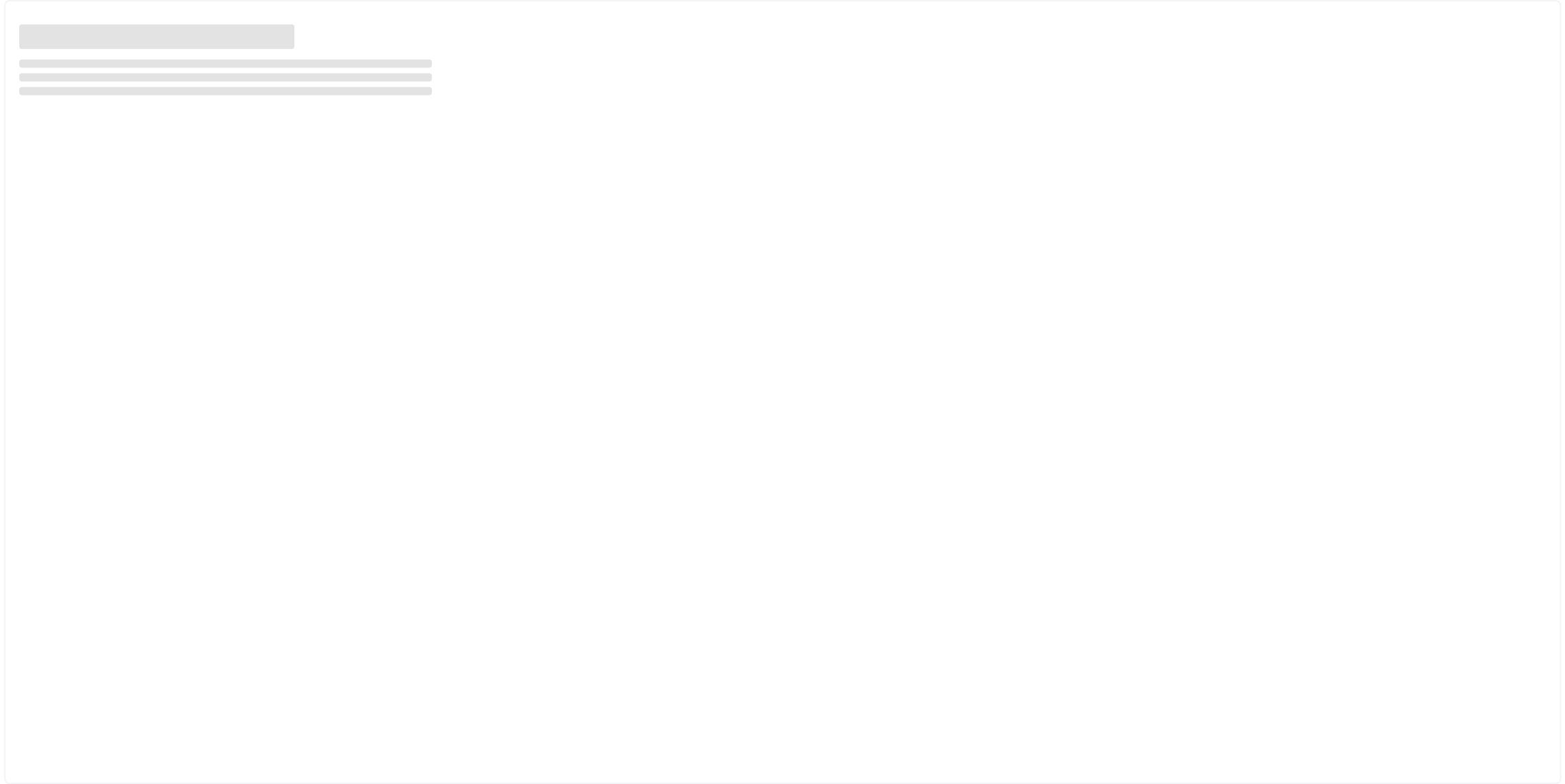
select select "***"
select select "*******"
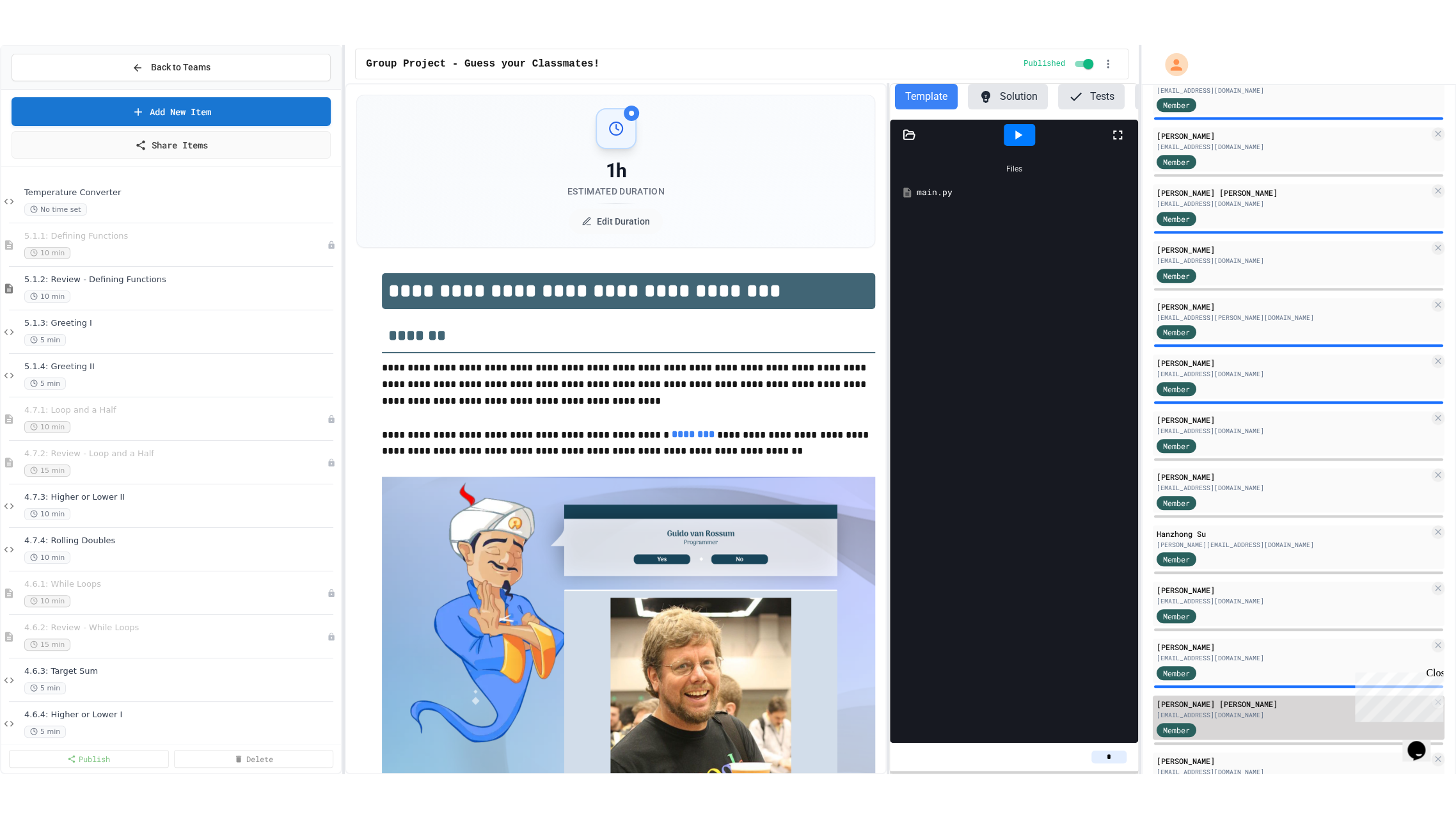
scroll to position [568, 0]
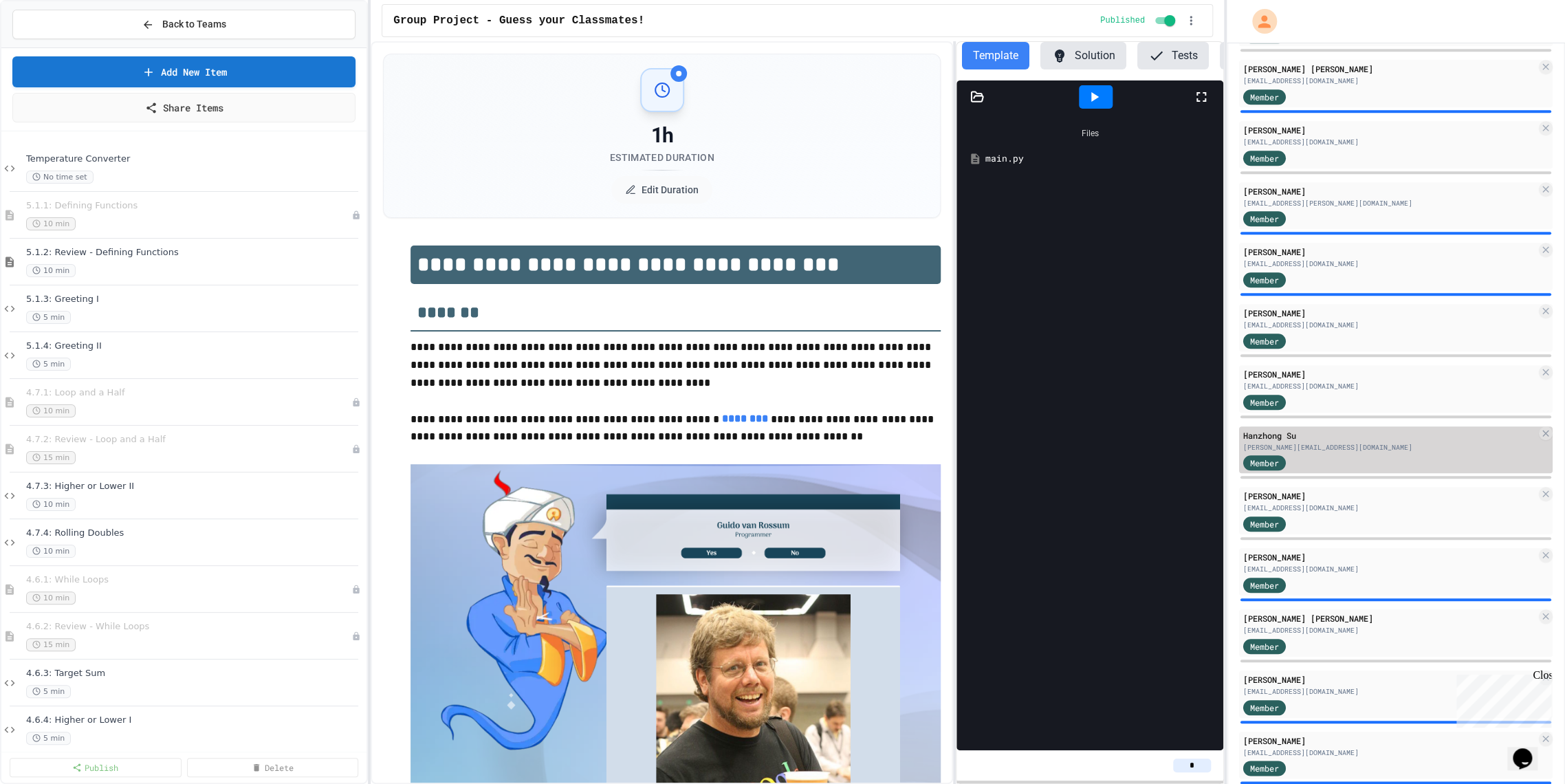
click at [1327, 444] on div "[PERSON_NAME][EMAIL_ADDRESS][DOMAIN_NAME]" at bounding box center [1390, 447] width 293 height 10
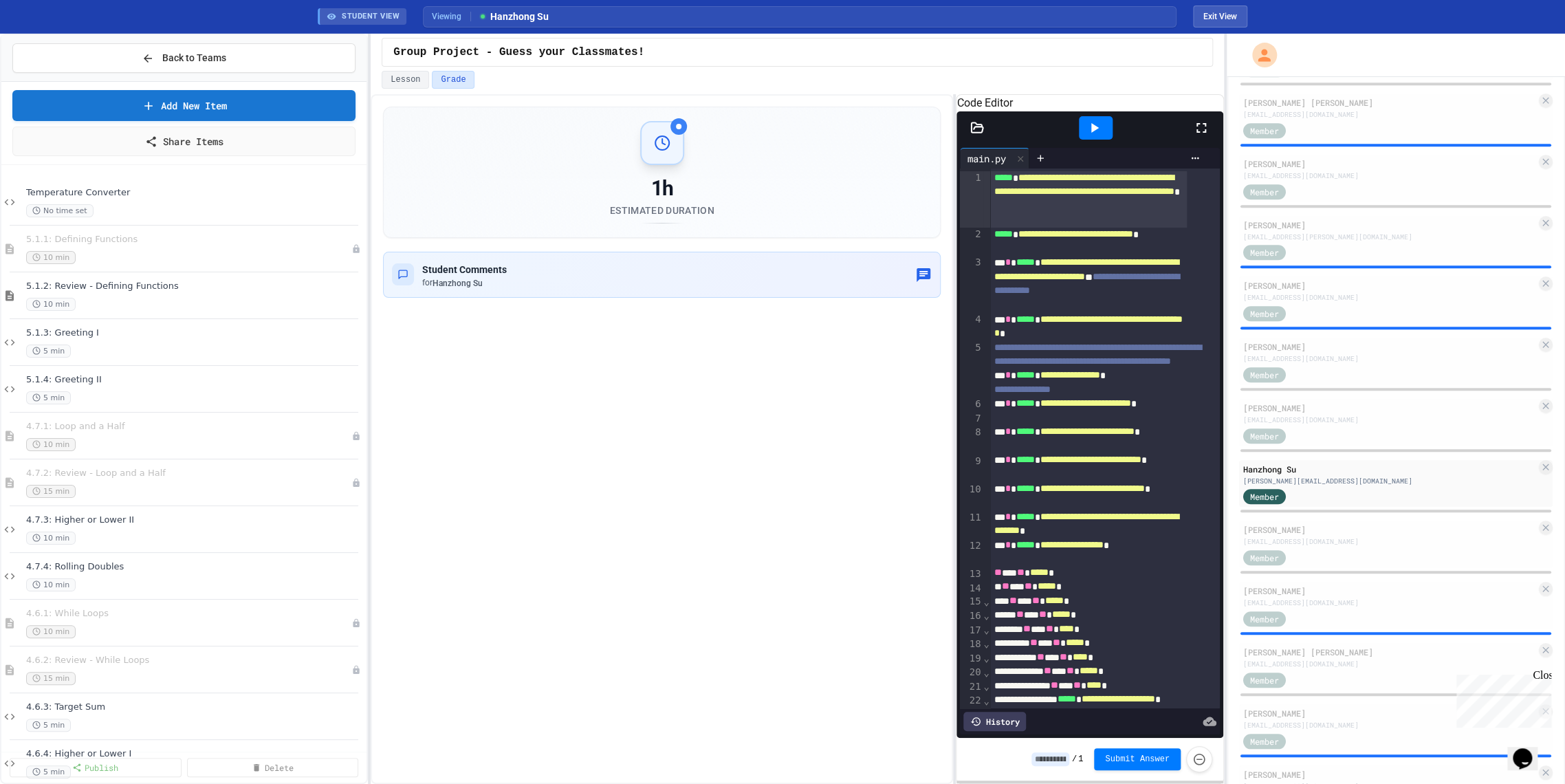
click at [1201, 136] on icon at bounding box center [1201, 128] width 16 height 16
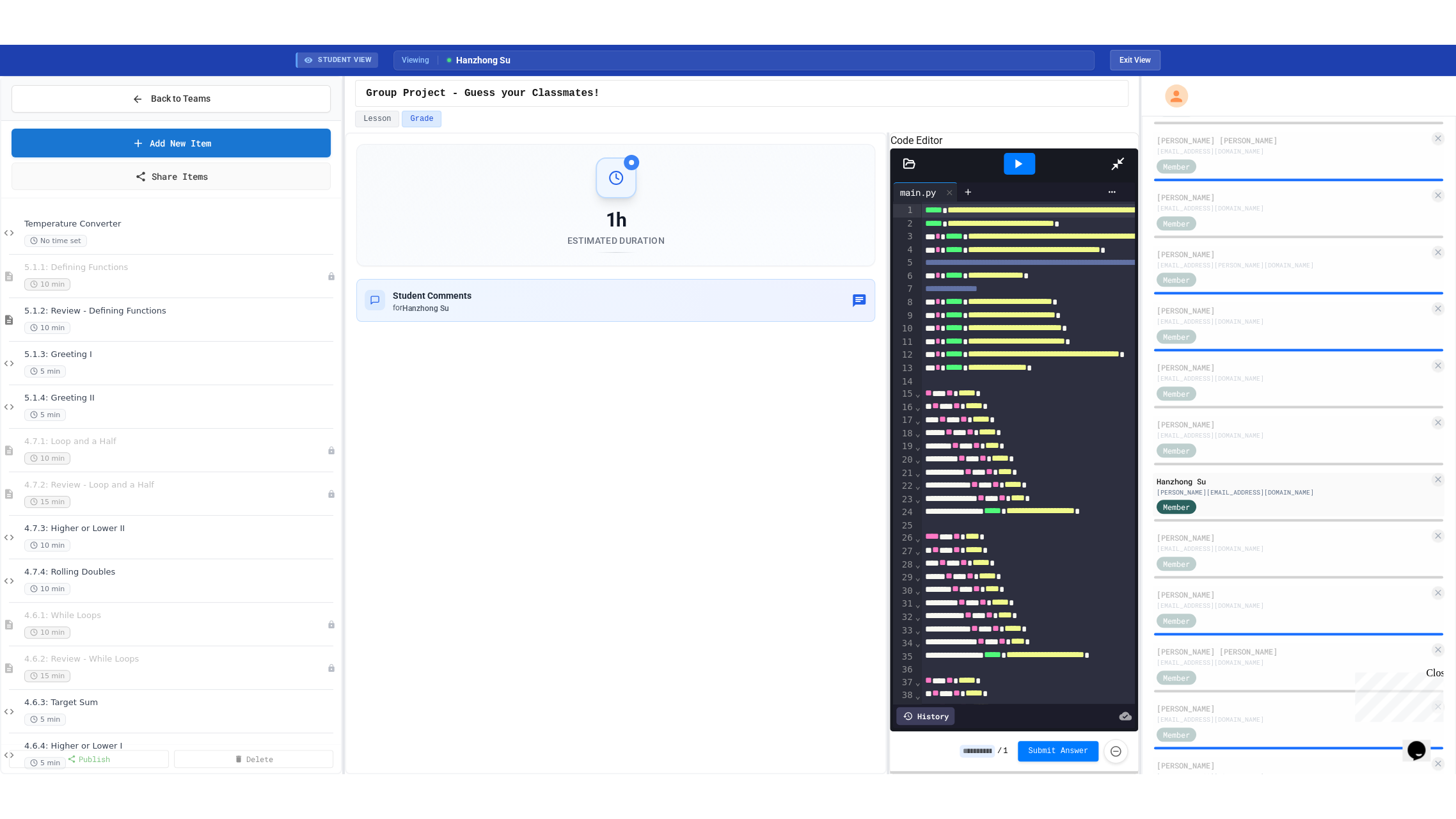
scroll to position [535, 0]
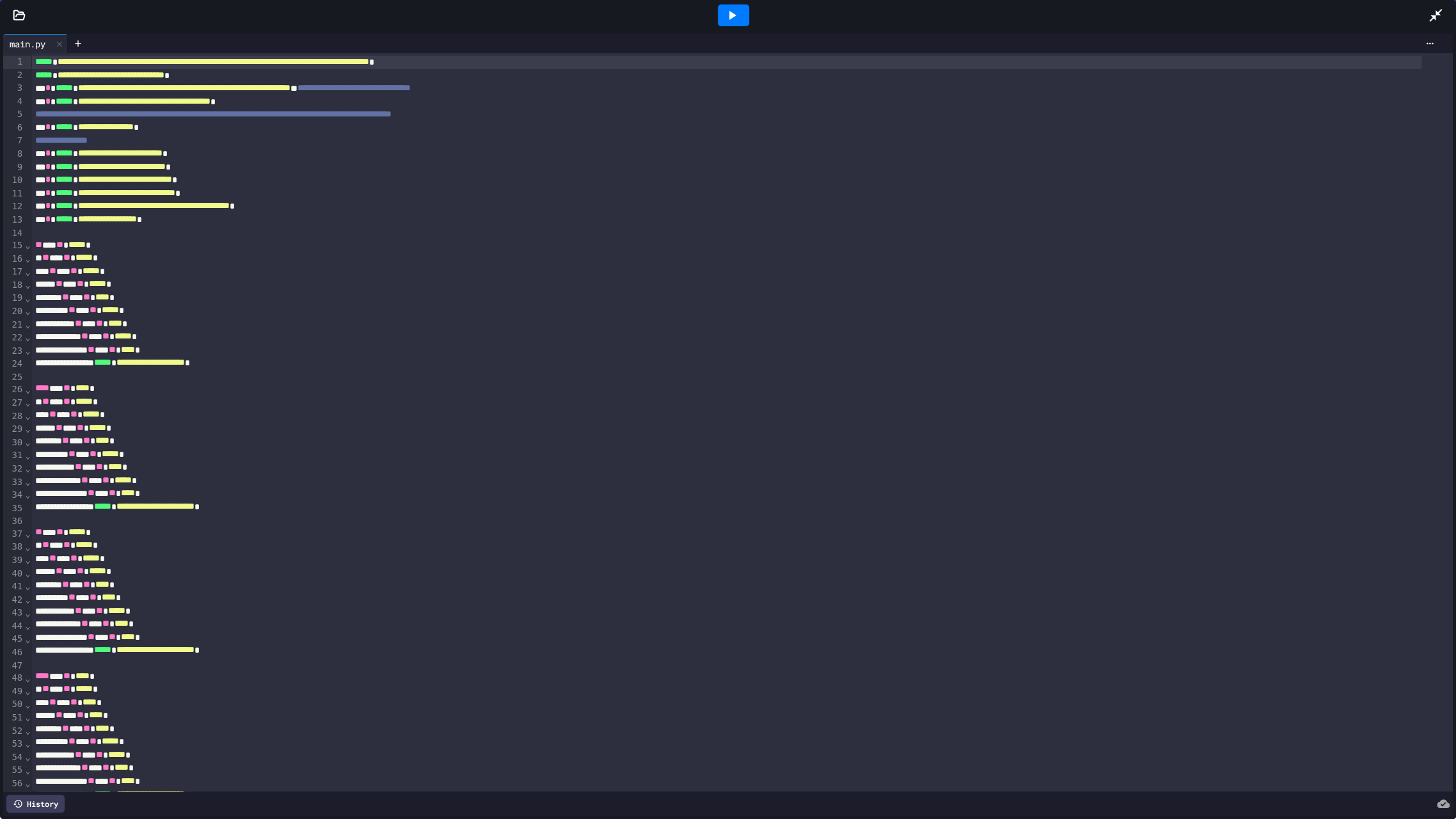
click at [722, 14] on div at bounding box center [734, 16] width 31 height 22
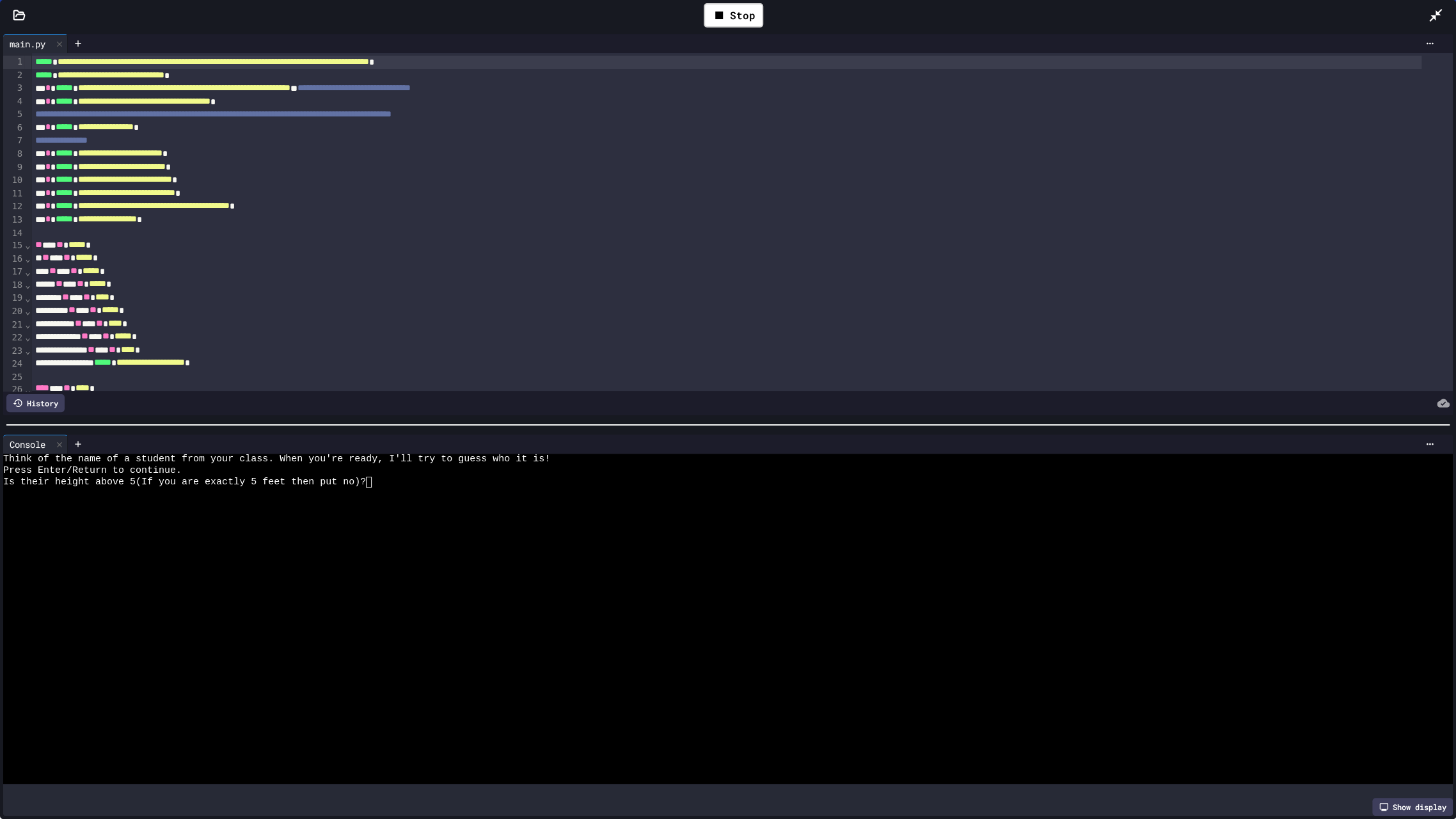
click at [420, 499] on div at bounding box center [715, 505] width 1422 height 12
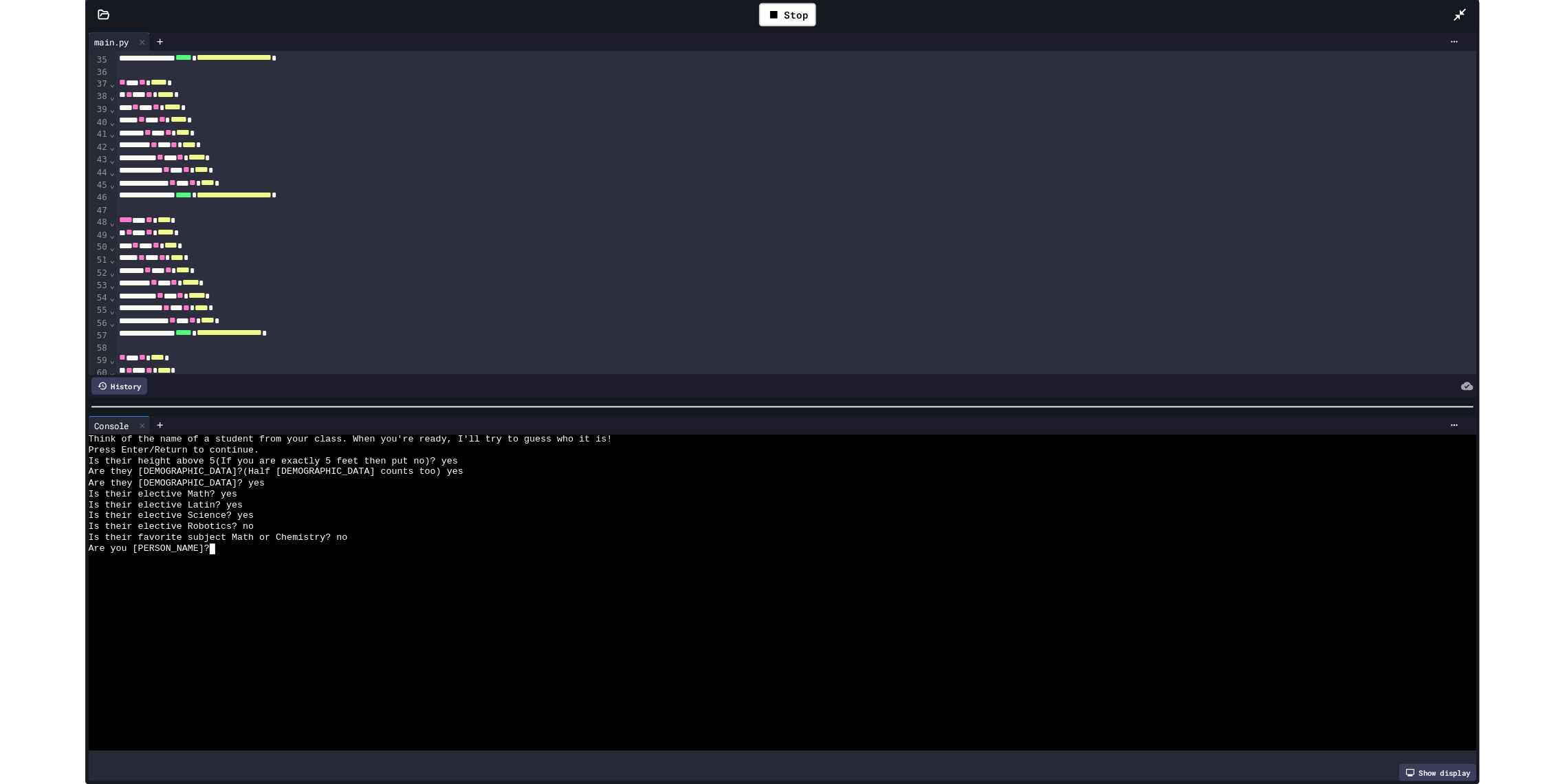
scroll to position [534, 0]
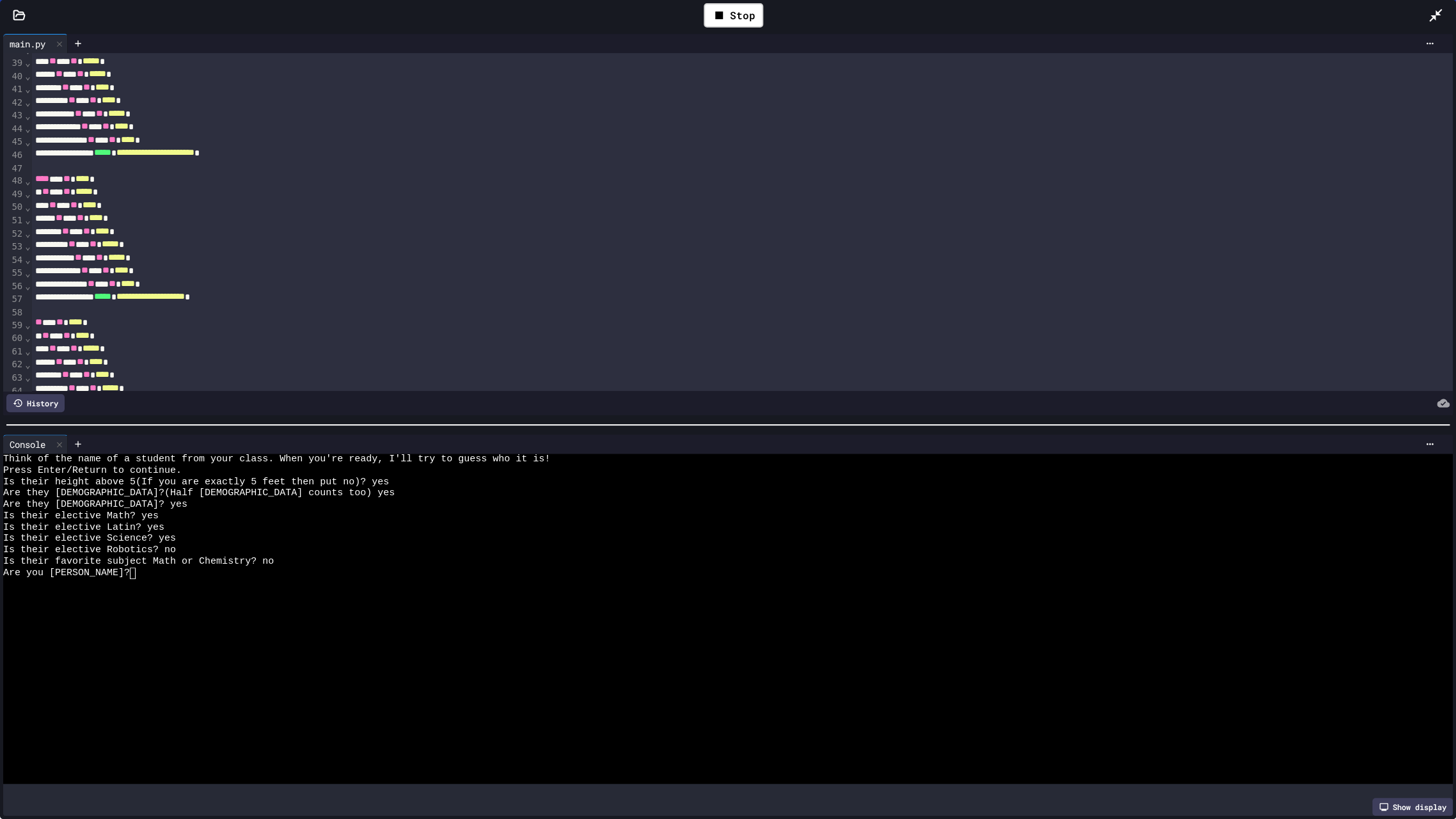
click at [1436, 17] on icon at bounding box center [1435, 15] width 15 height 15
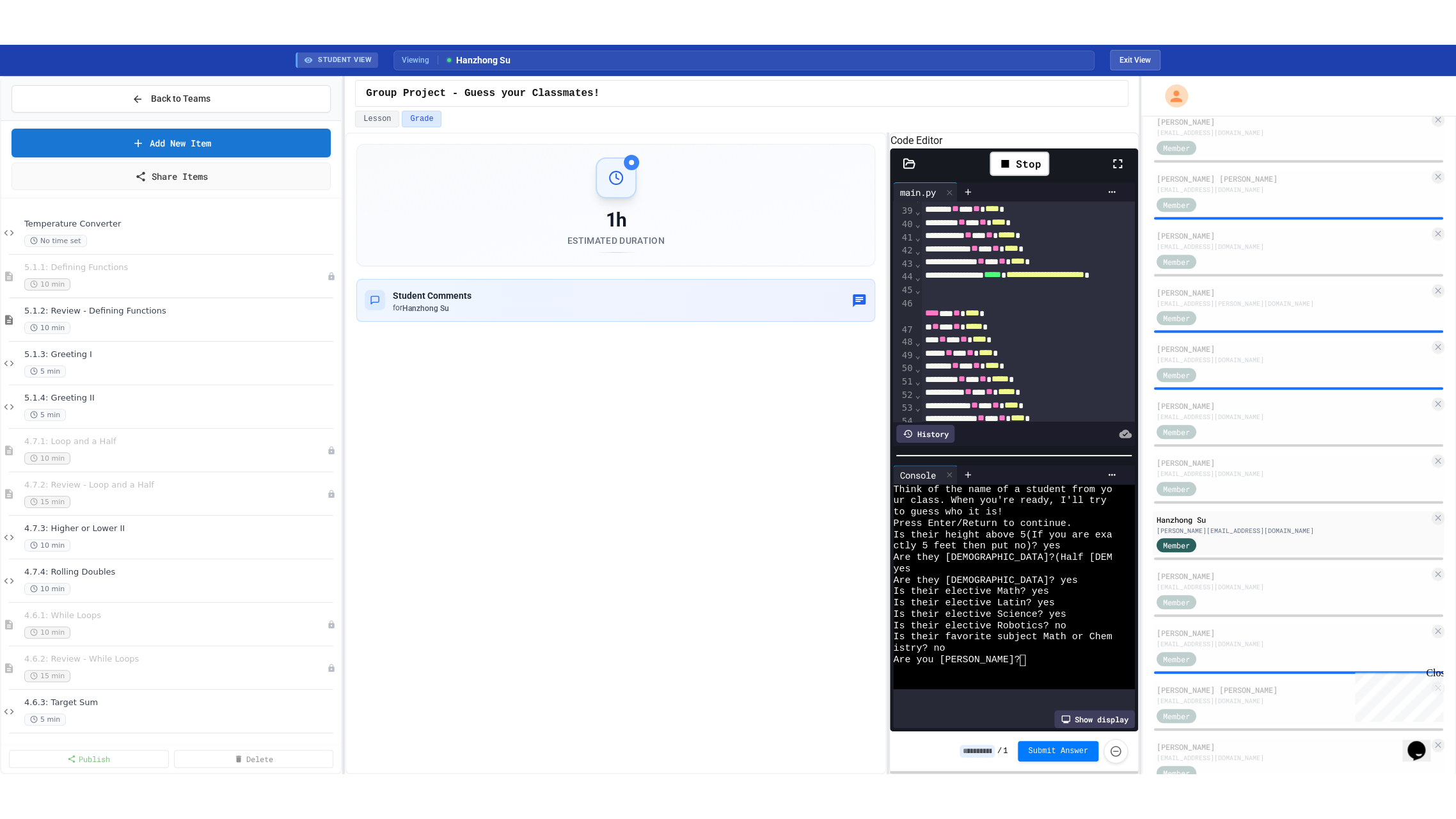
scroll to position [482, 0]
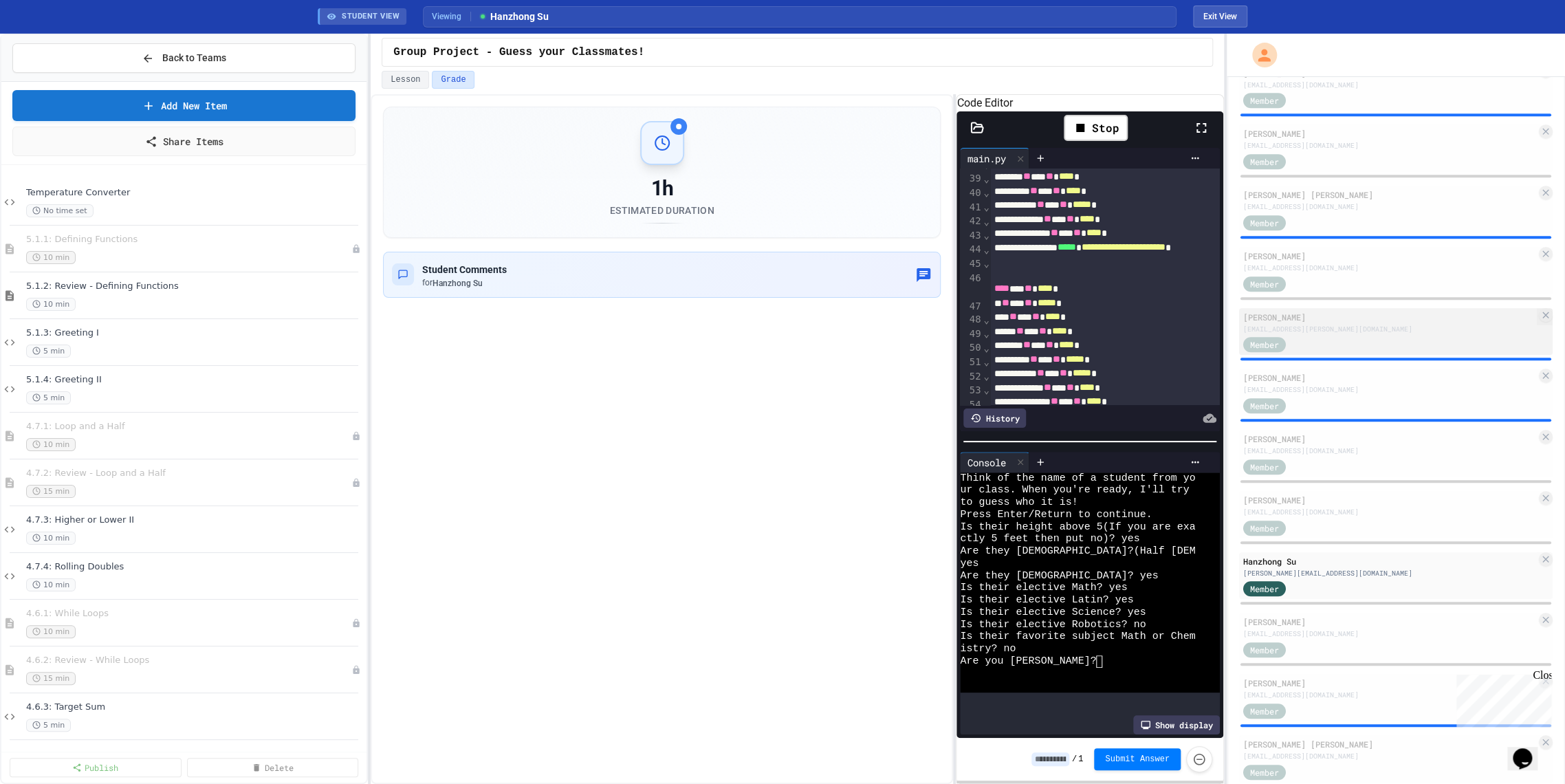
click at [1265, 315] on div "Thaissa Montas-Mejia" at bounding box center [1390, 317] width 293 height 12
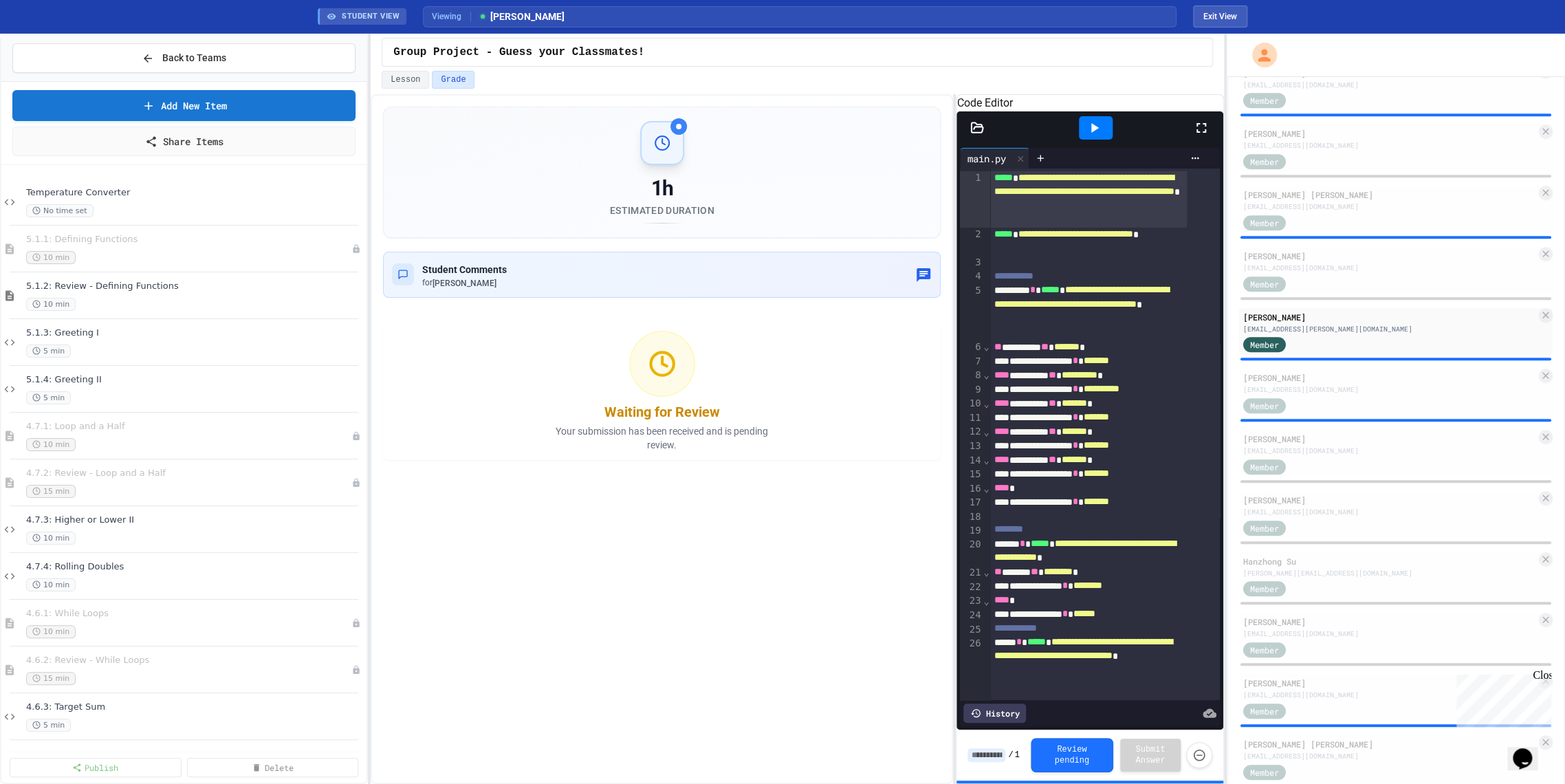
click at [1203, 136] on icon at bounding box center [1201, 128] width 16 height 16
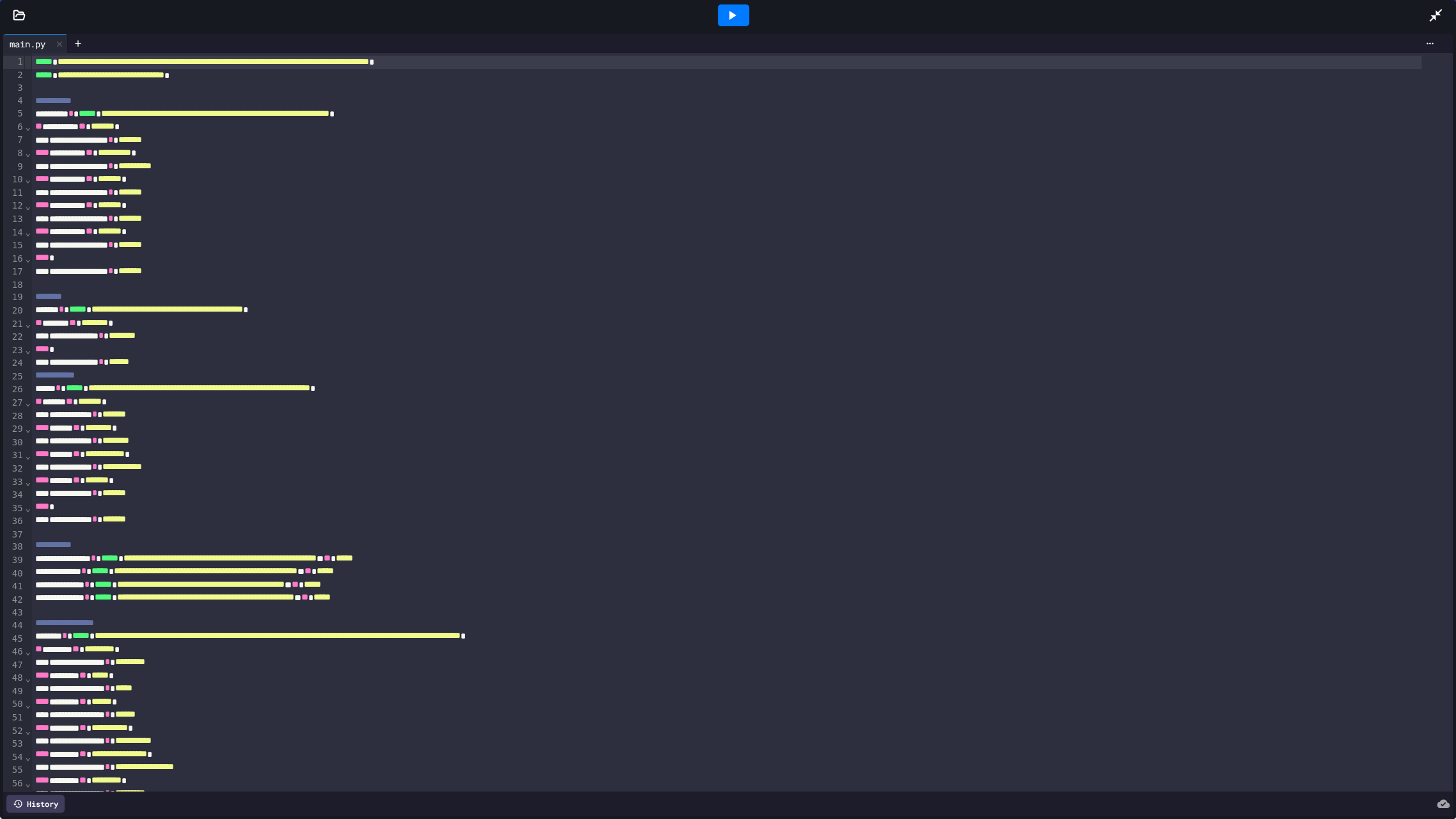
click at [739, 18] on icon at bounding box center [732, 15] width 15 height 15
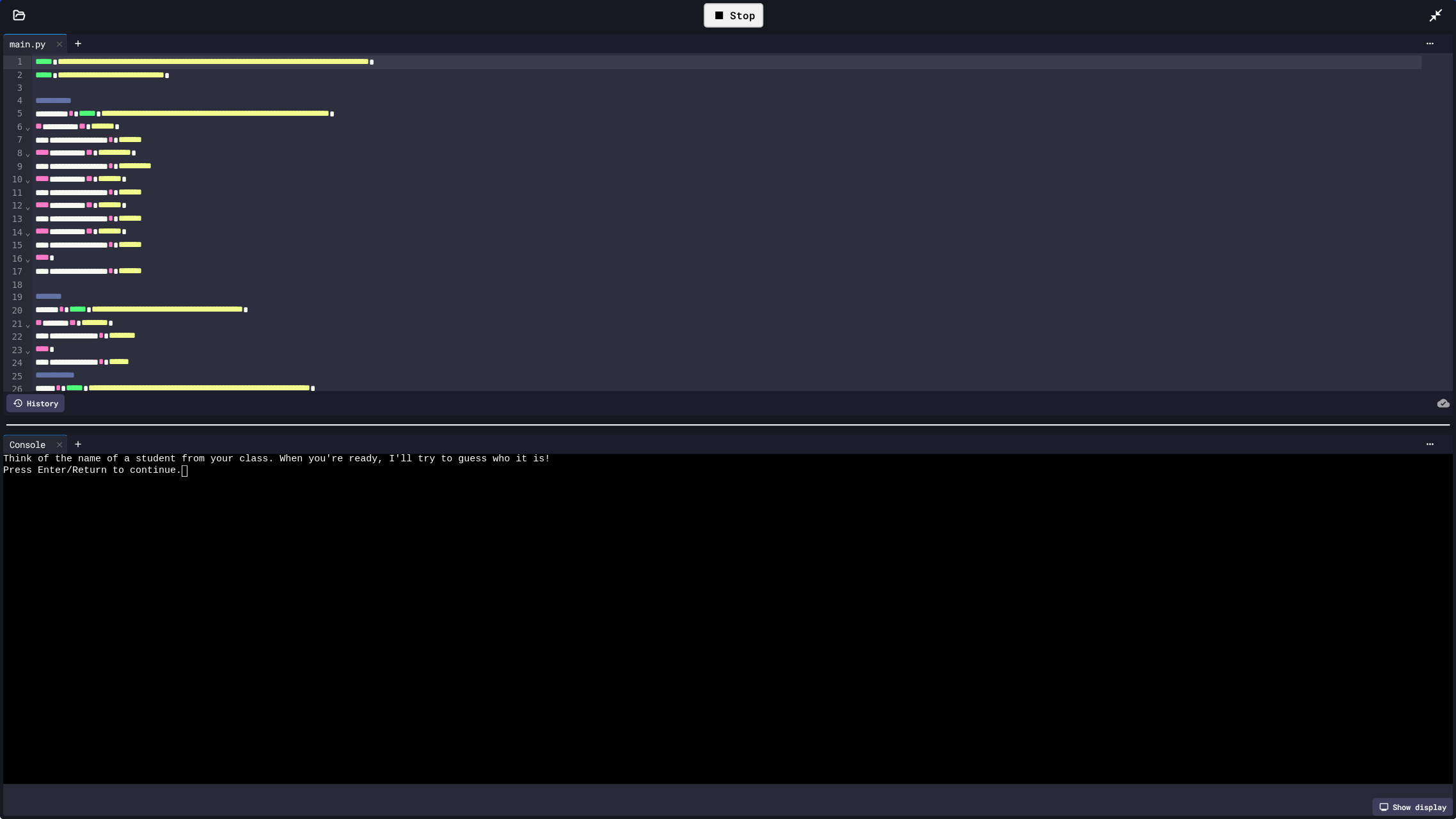
click at [307, 499] on div at bounding box center [715, 505] width 1422 height 12
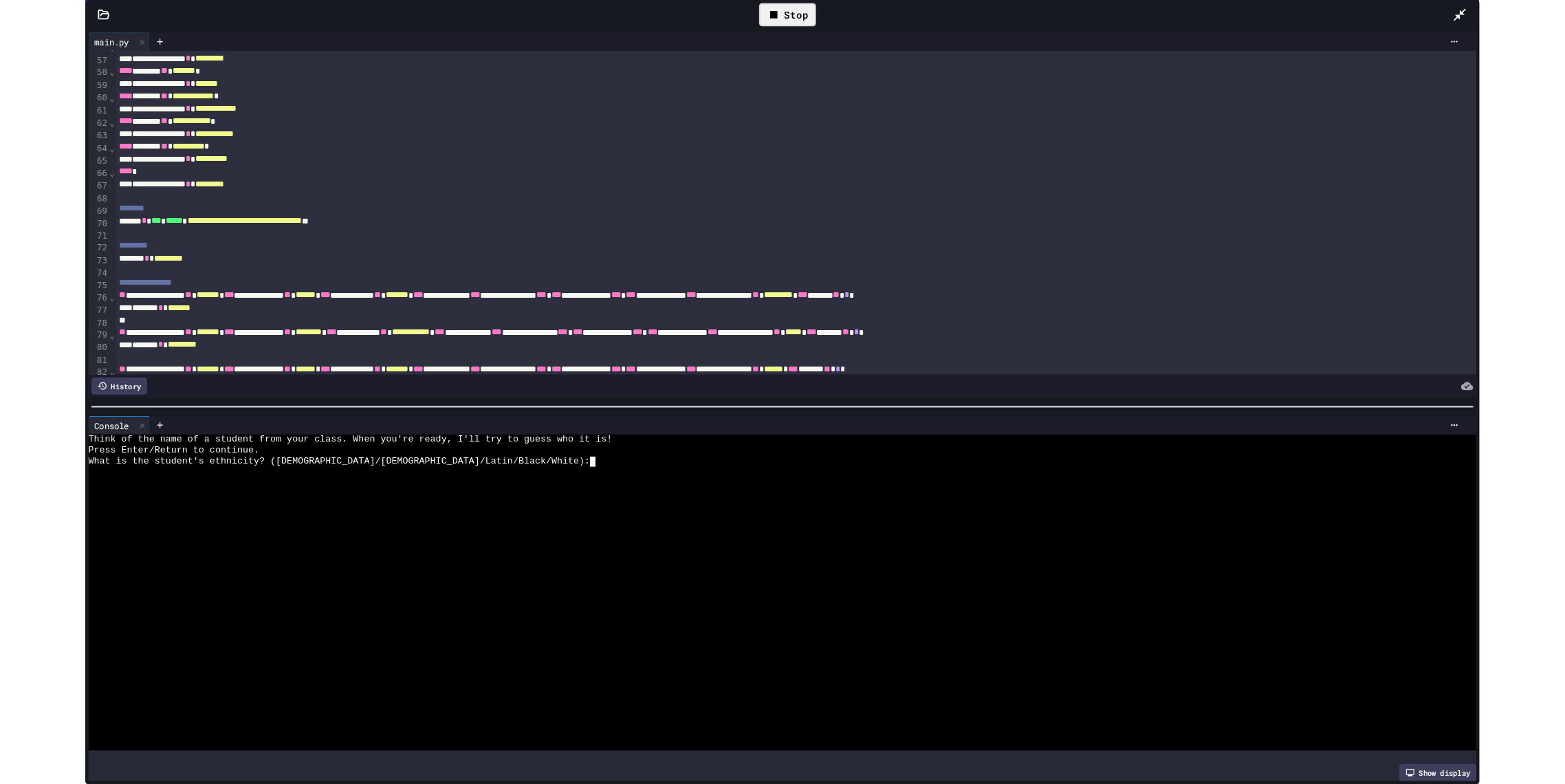
scroll to position [840, 0]
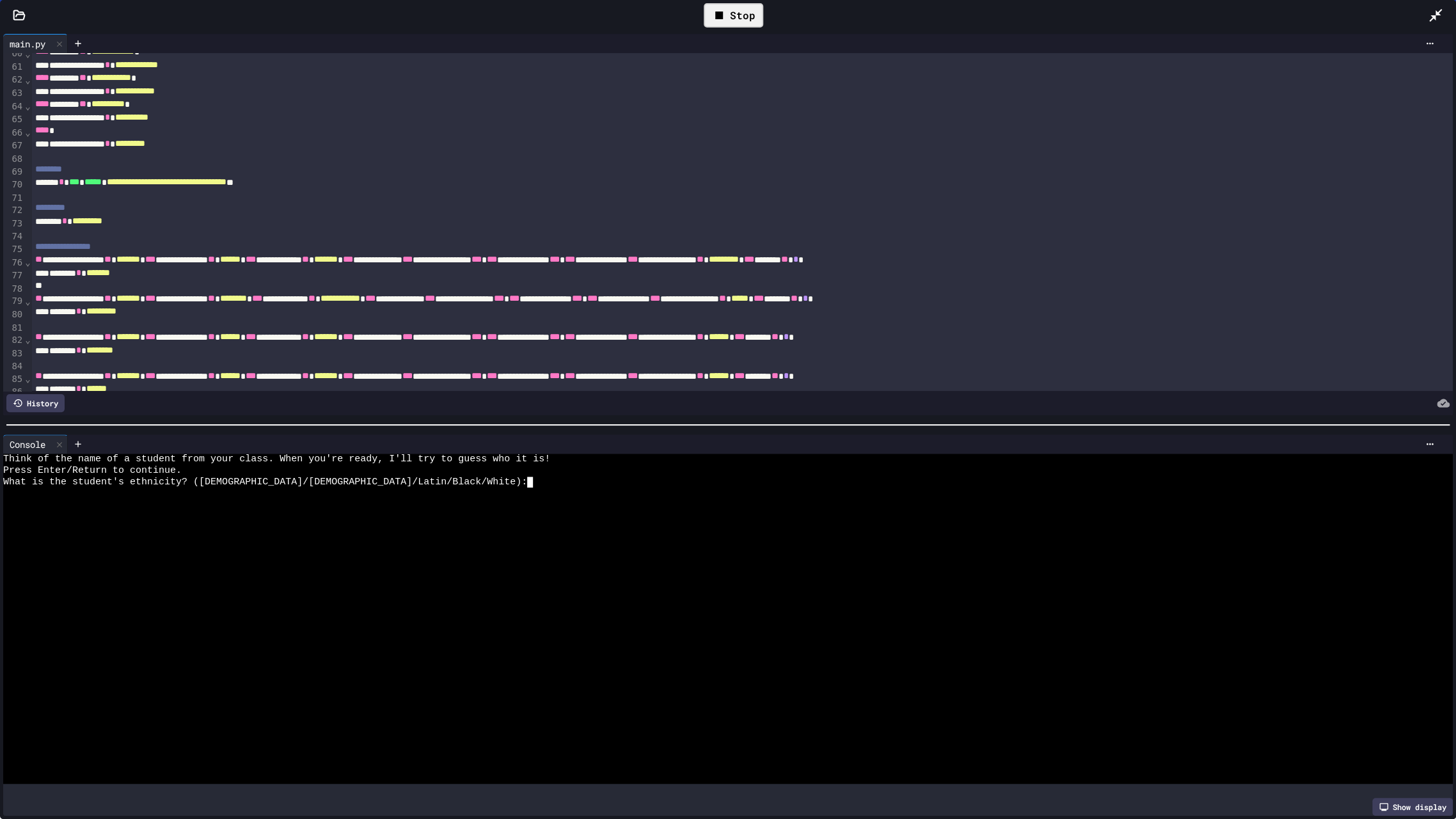
click at [1430, 18] on icon at bounding box center [1435, 15] width 15 height 15
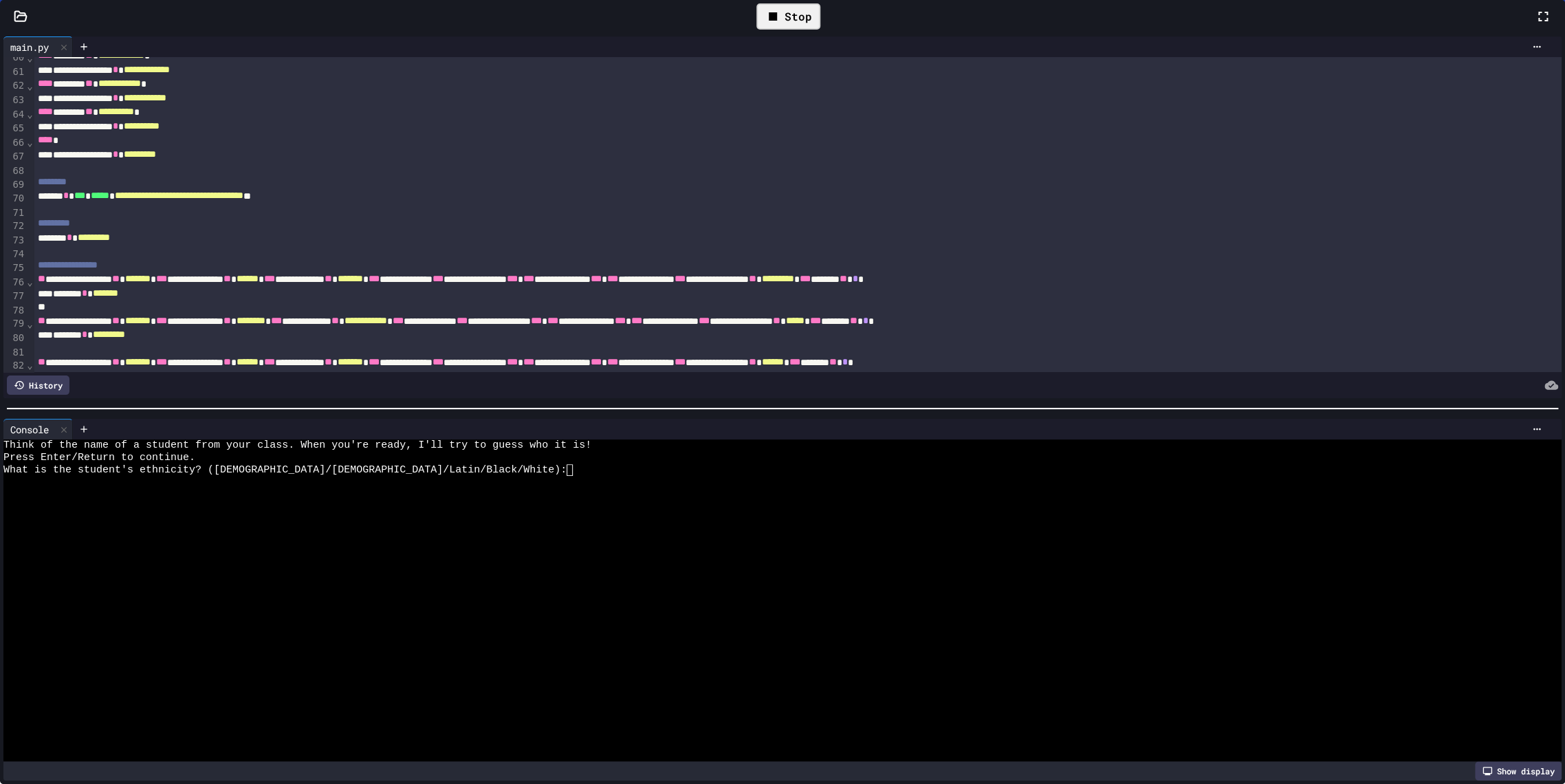
scroll to position [1064, 0]
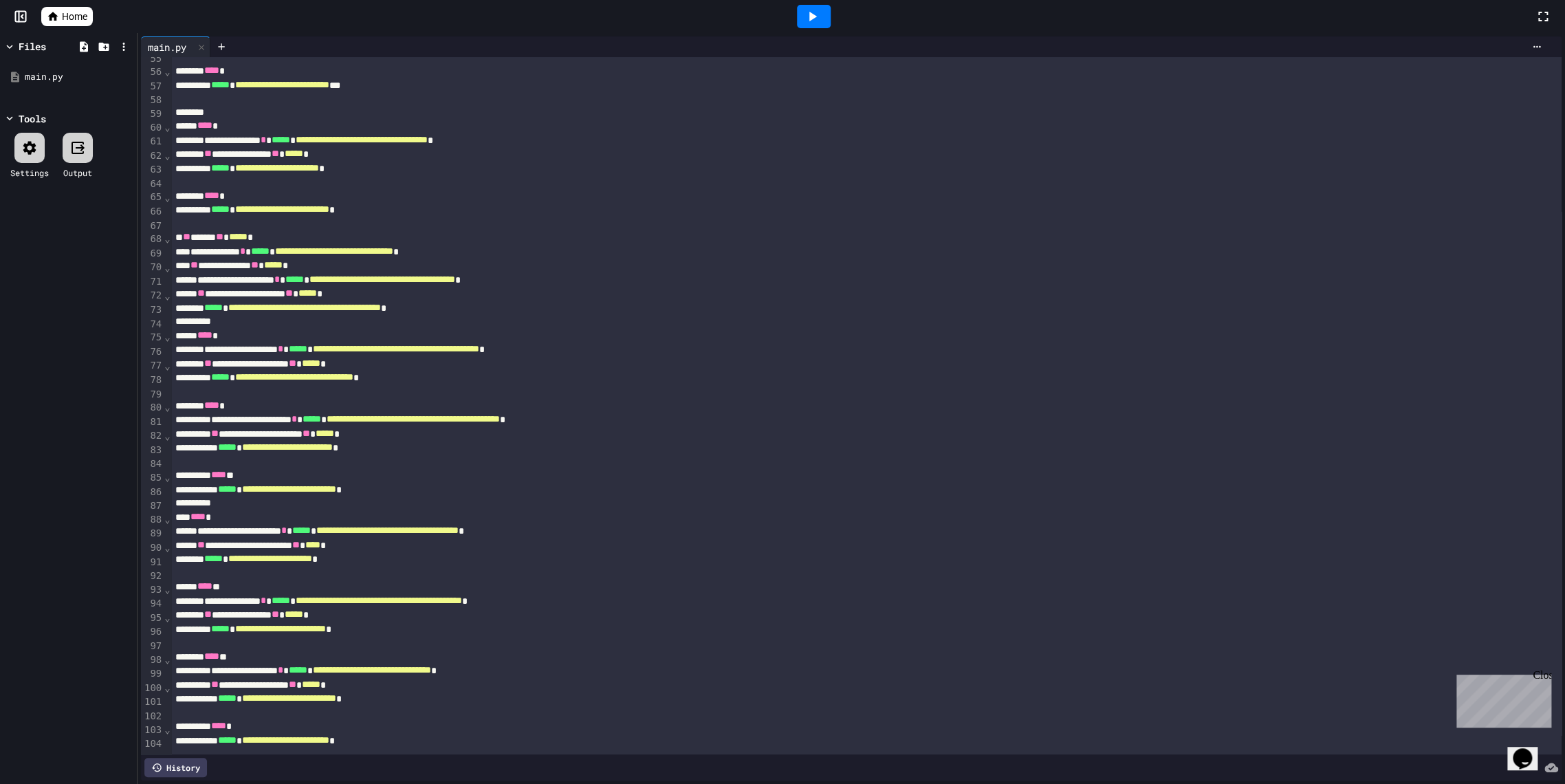
scroll to position [785, 0]
click at [803, 19] on div at bounding box center [814, 17] width 34 height 24
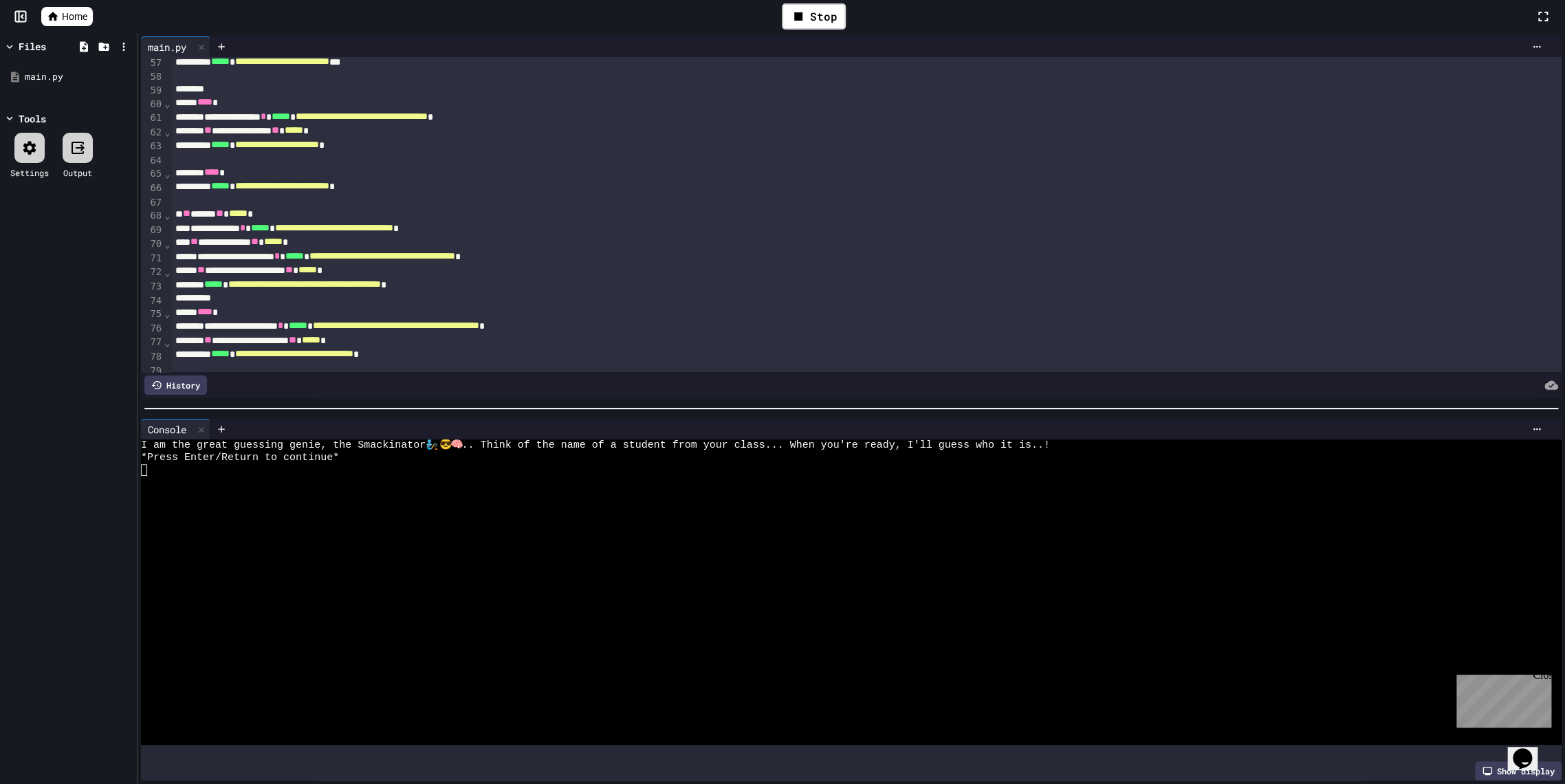
click at [368, 478] on div at bounding box center [837, 481] width 1393 height 12
click at [806, 20] on icon at bounding box center [812, 16] width 16 height 16
click at [335, 488] on div at bounding box center [837, 494] width 1393 height 12
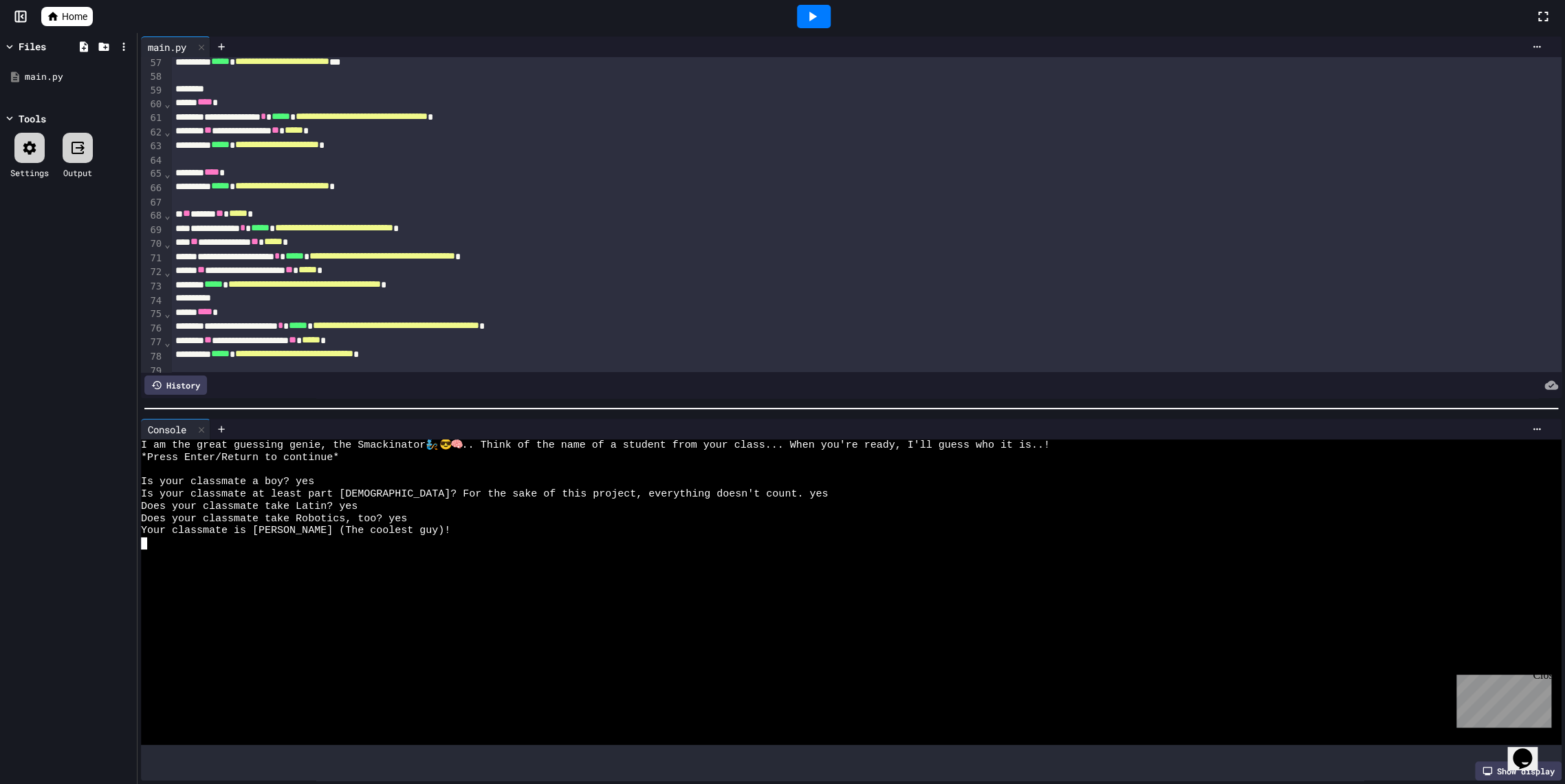
click at [828, 16] on div at bounding box center [814, 17] width 34 height 24
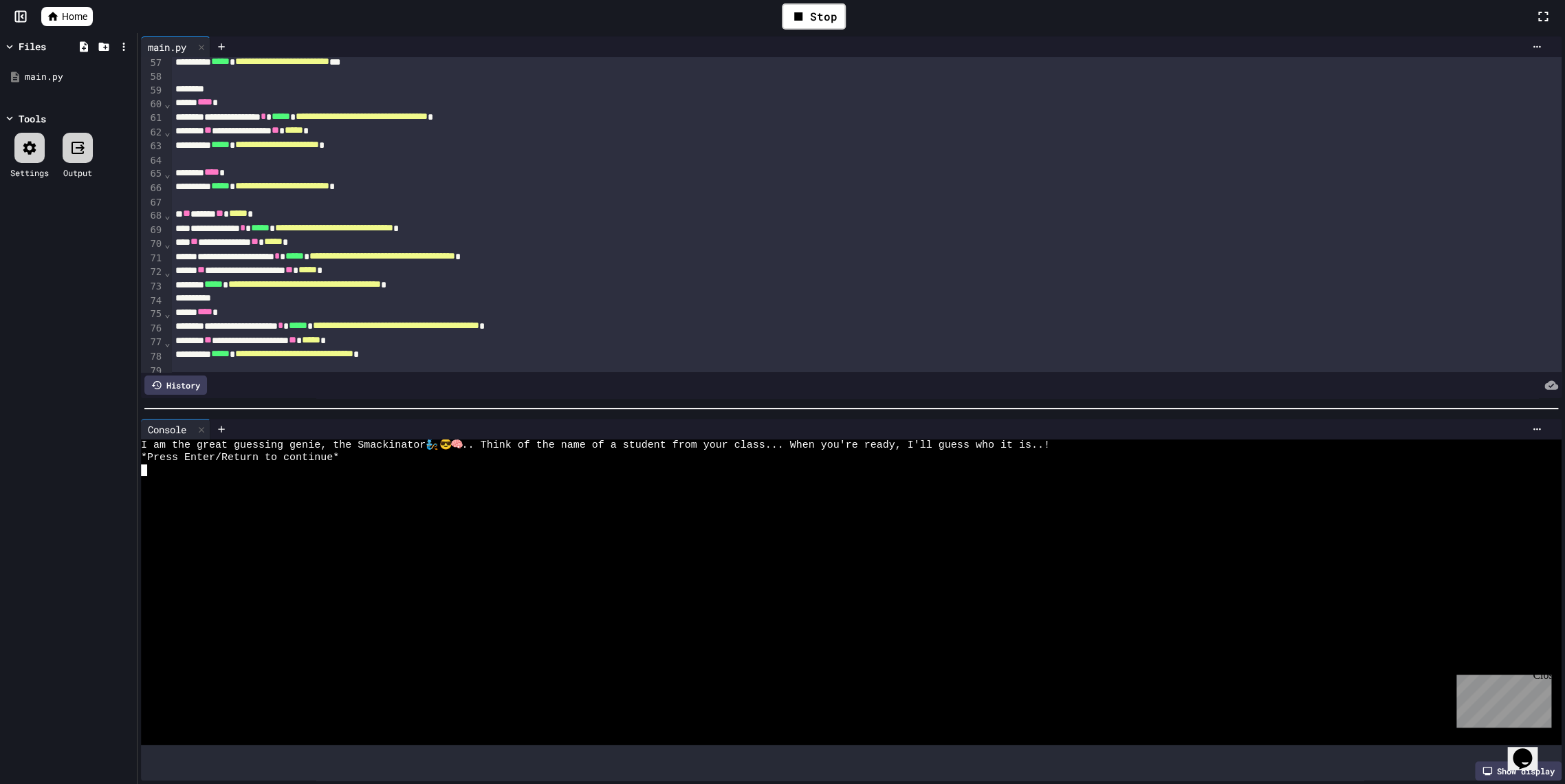
click at [395, 475] on div at bounding box center [837, 481] width 1393 height 12
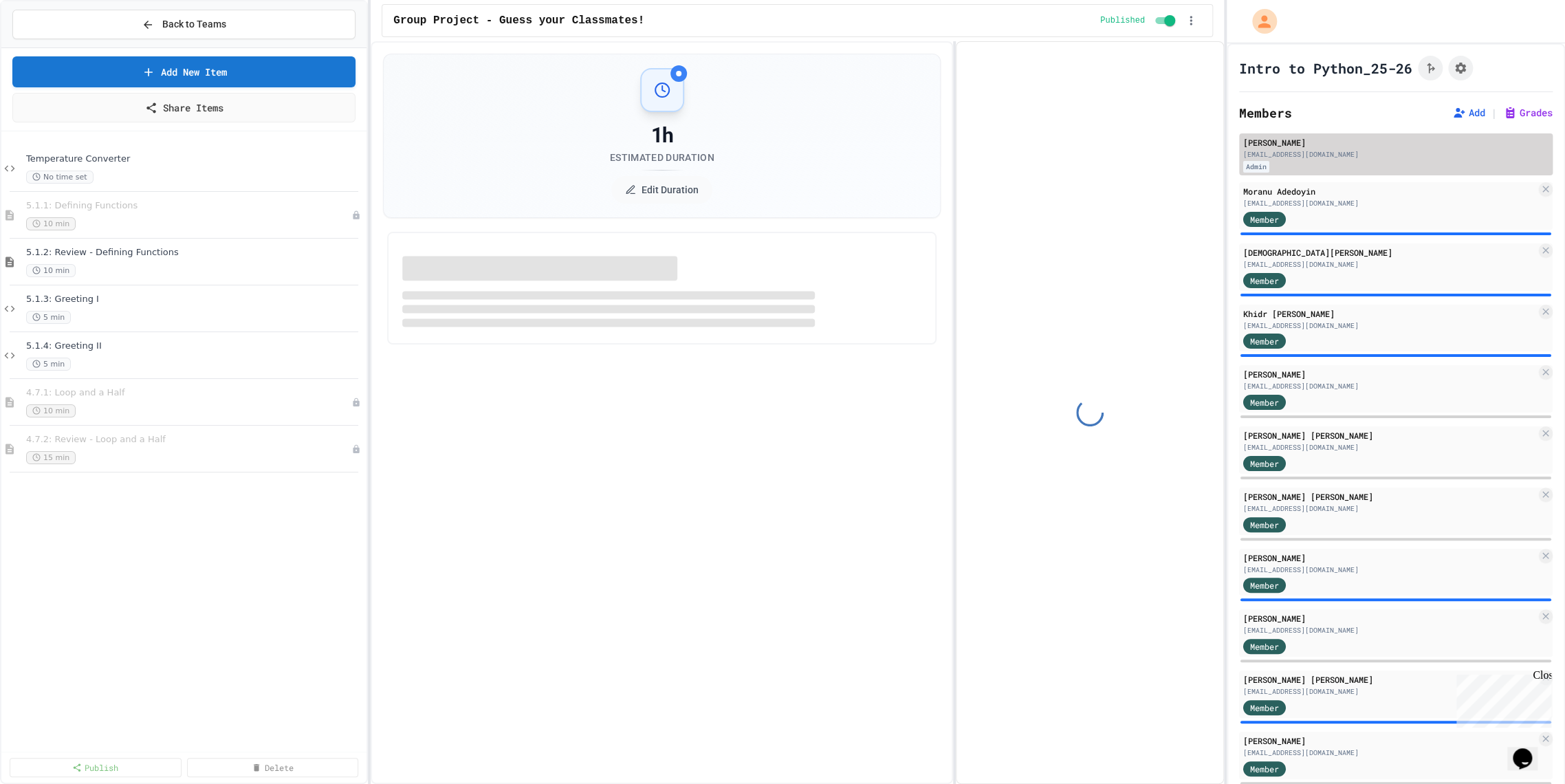
select select "***"
select select "*******"
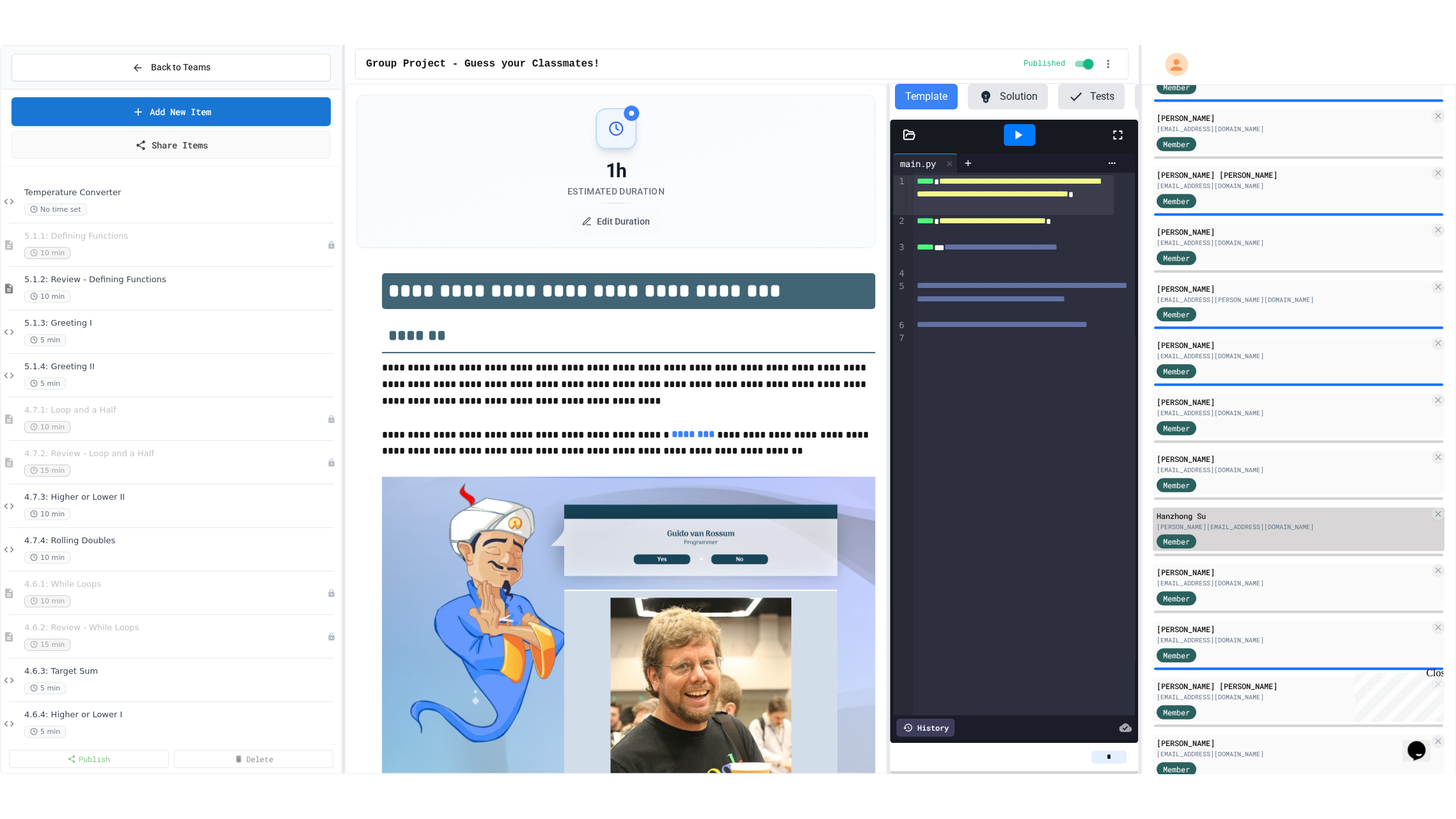
scroll to position [593, 0]
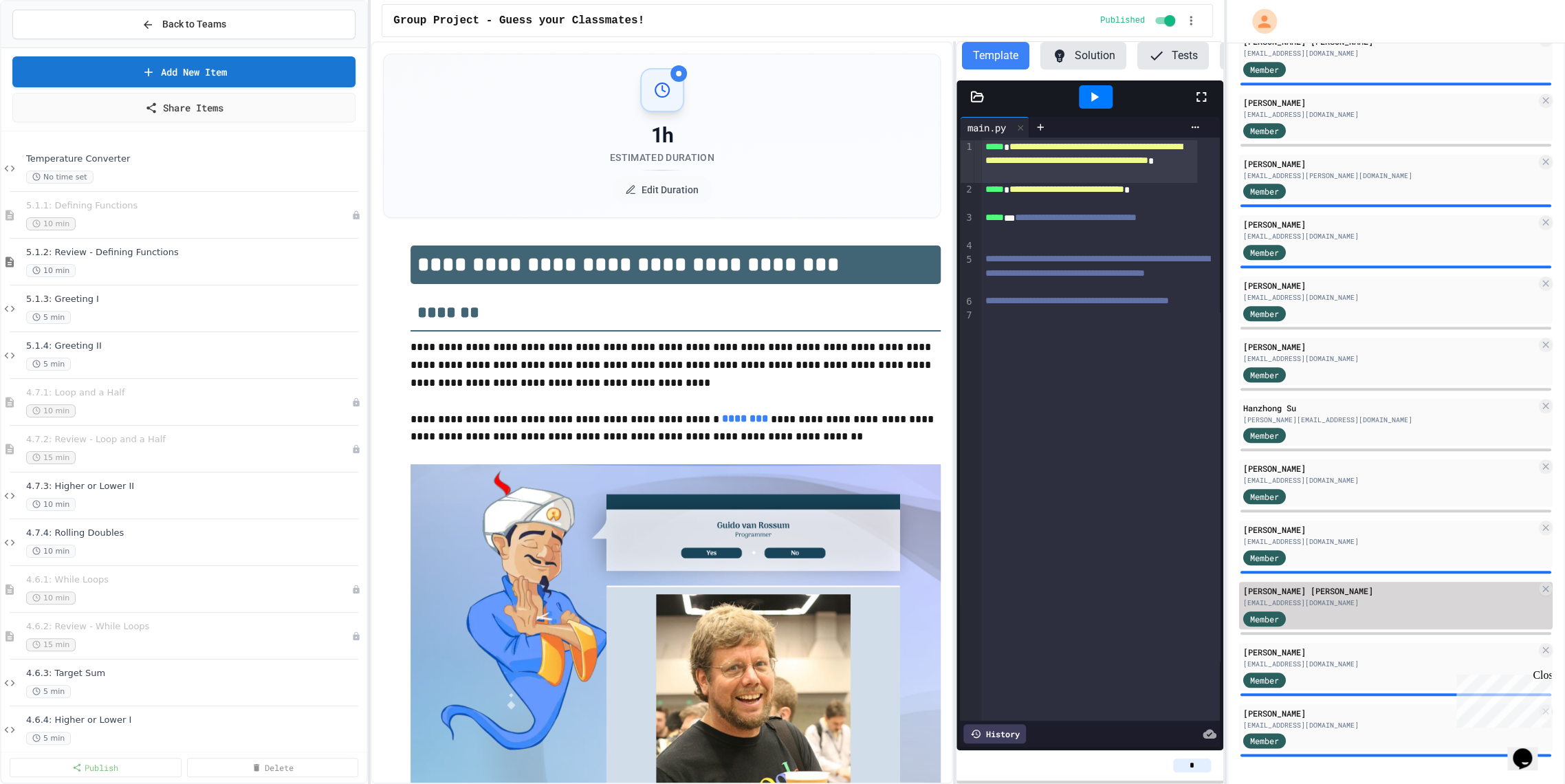
click at [1314, 584] on div "[PERSON_NAME] [PERSON_NAME]" at bounding box center [1390, 590] width 293 height 12
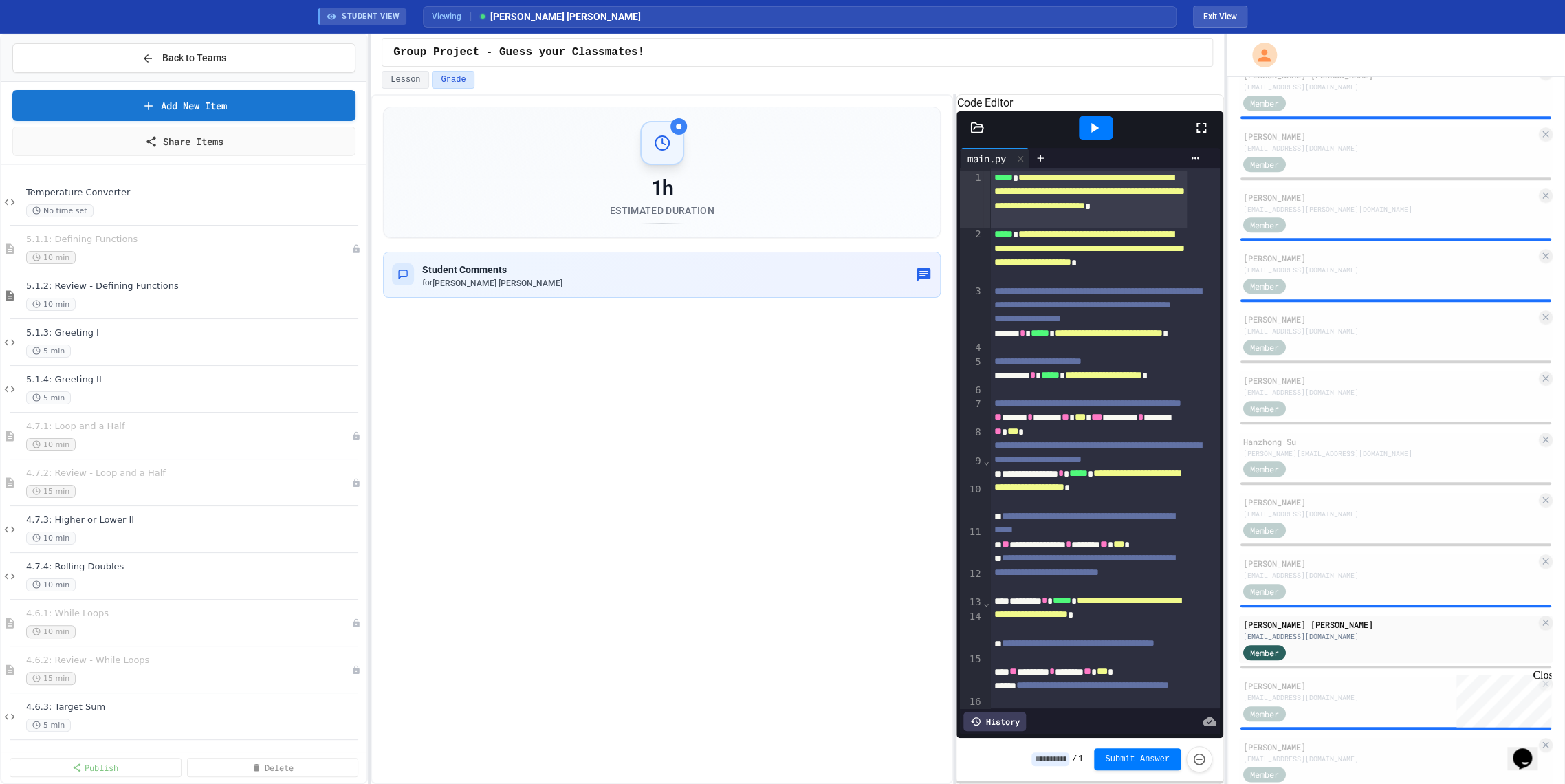
click at [1092, 133] on icon at bounding box center [1095, 127] width 7 height 10
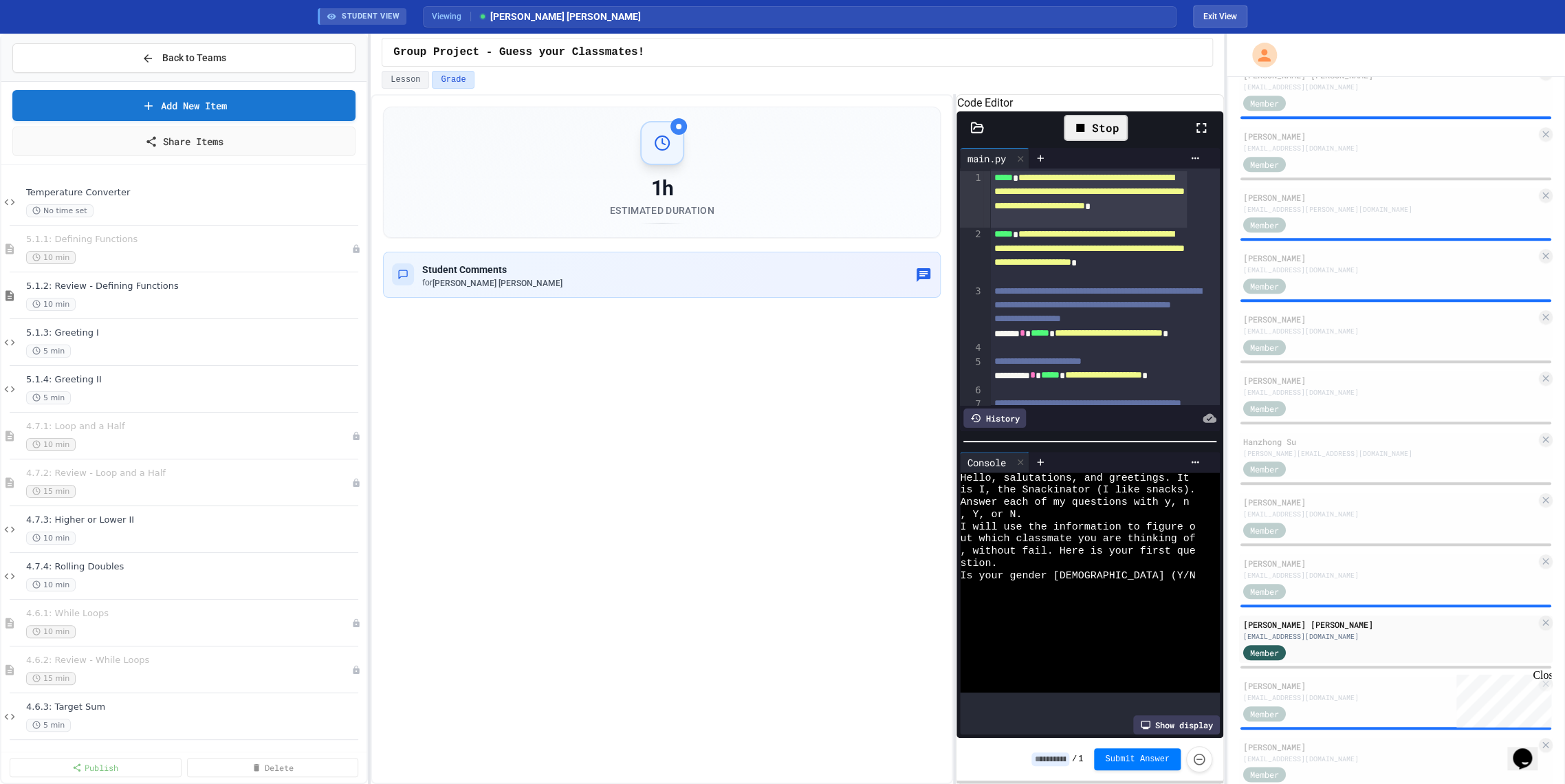
click at [1197, 133] on icon at bounding box center [1201, 127] width 10 height 10
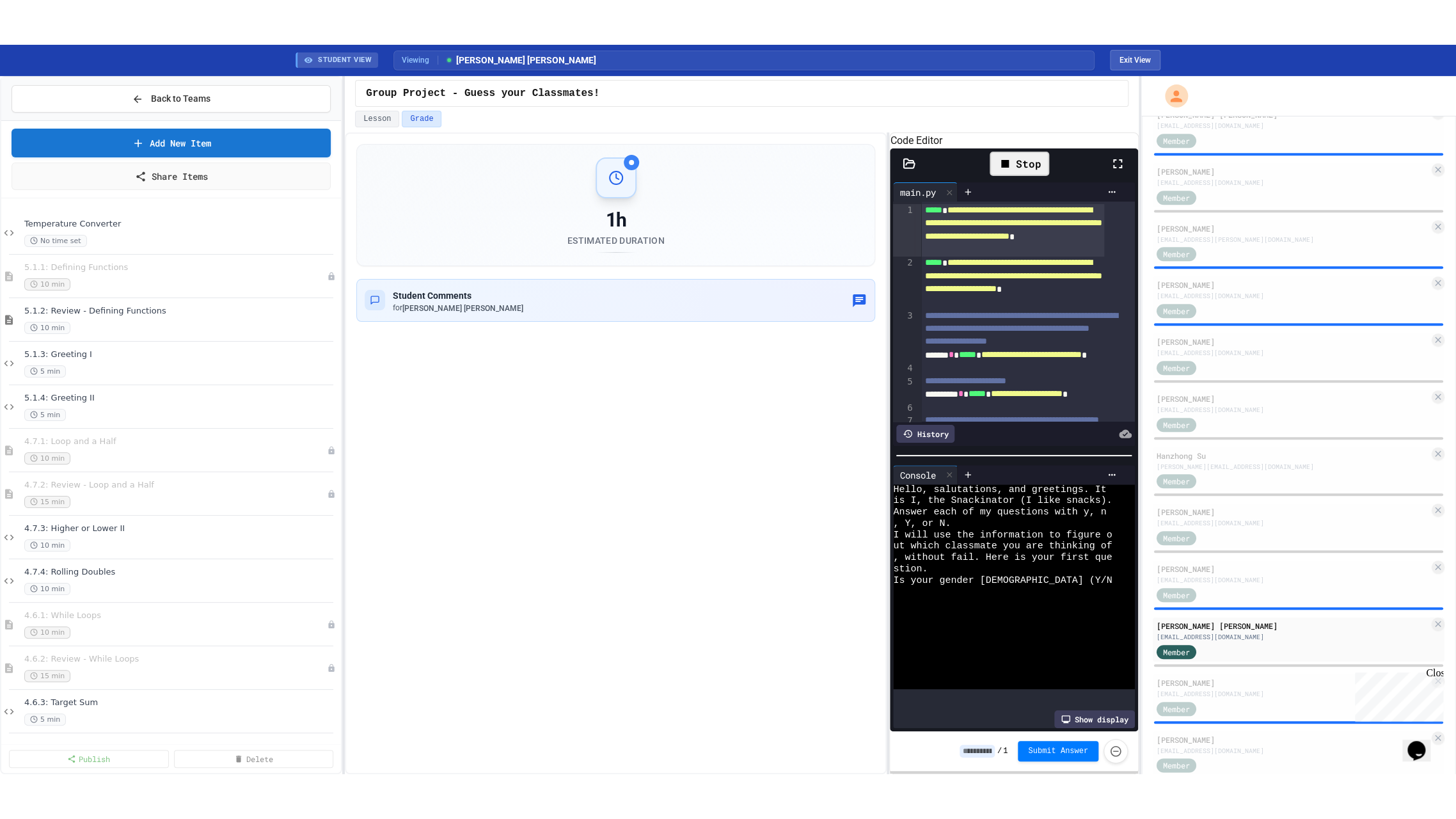
scroll to position [535, 0]
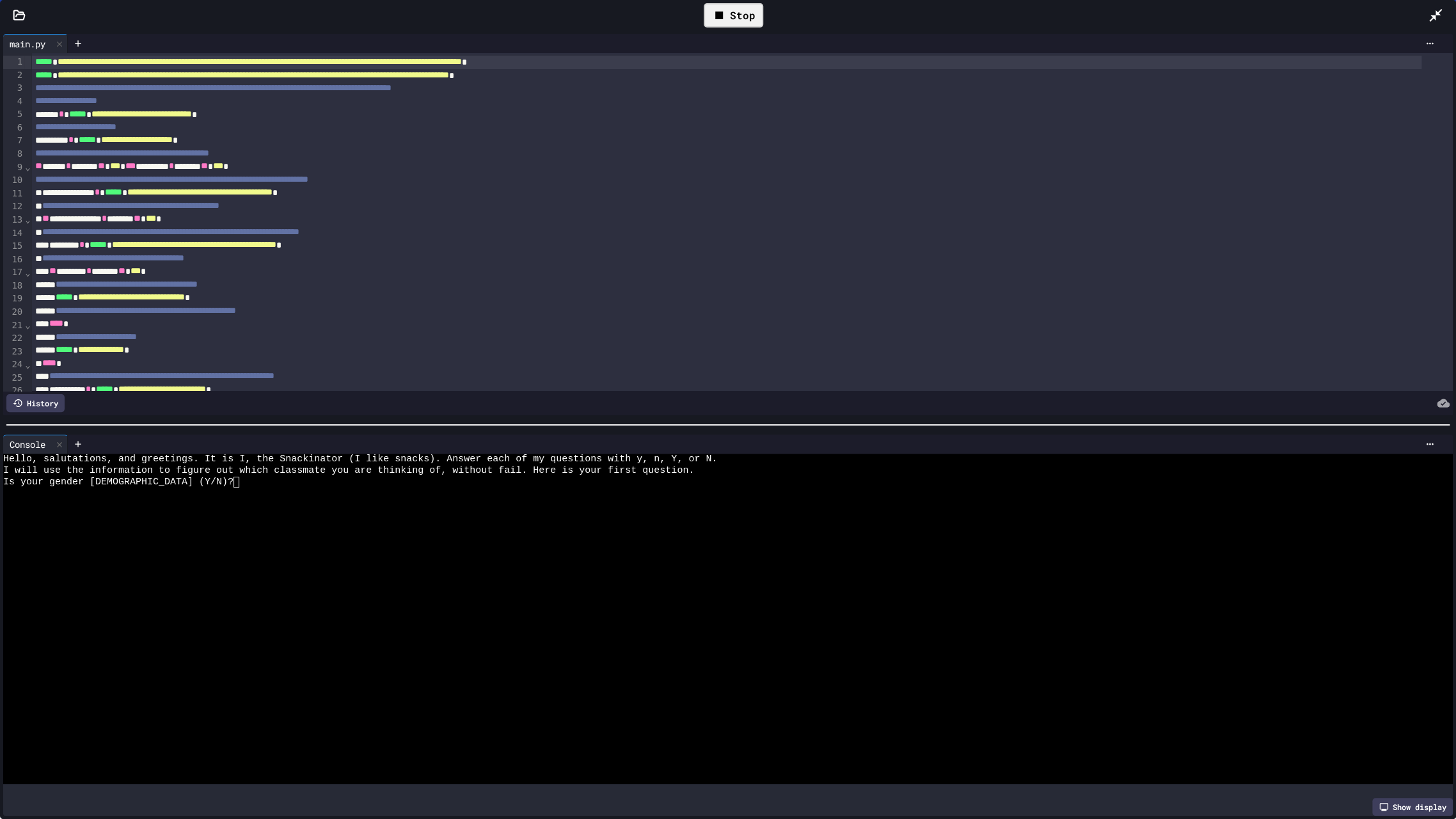
click at [211, 487] on div at bounding box center [715, 493] width 1422 height 12
type textarea "*"
type textarea "**"
type textarea "*"
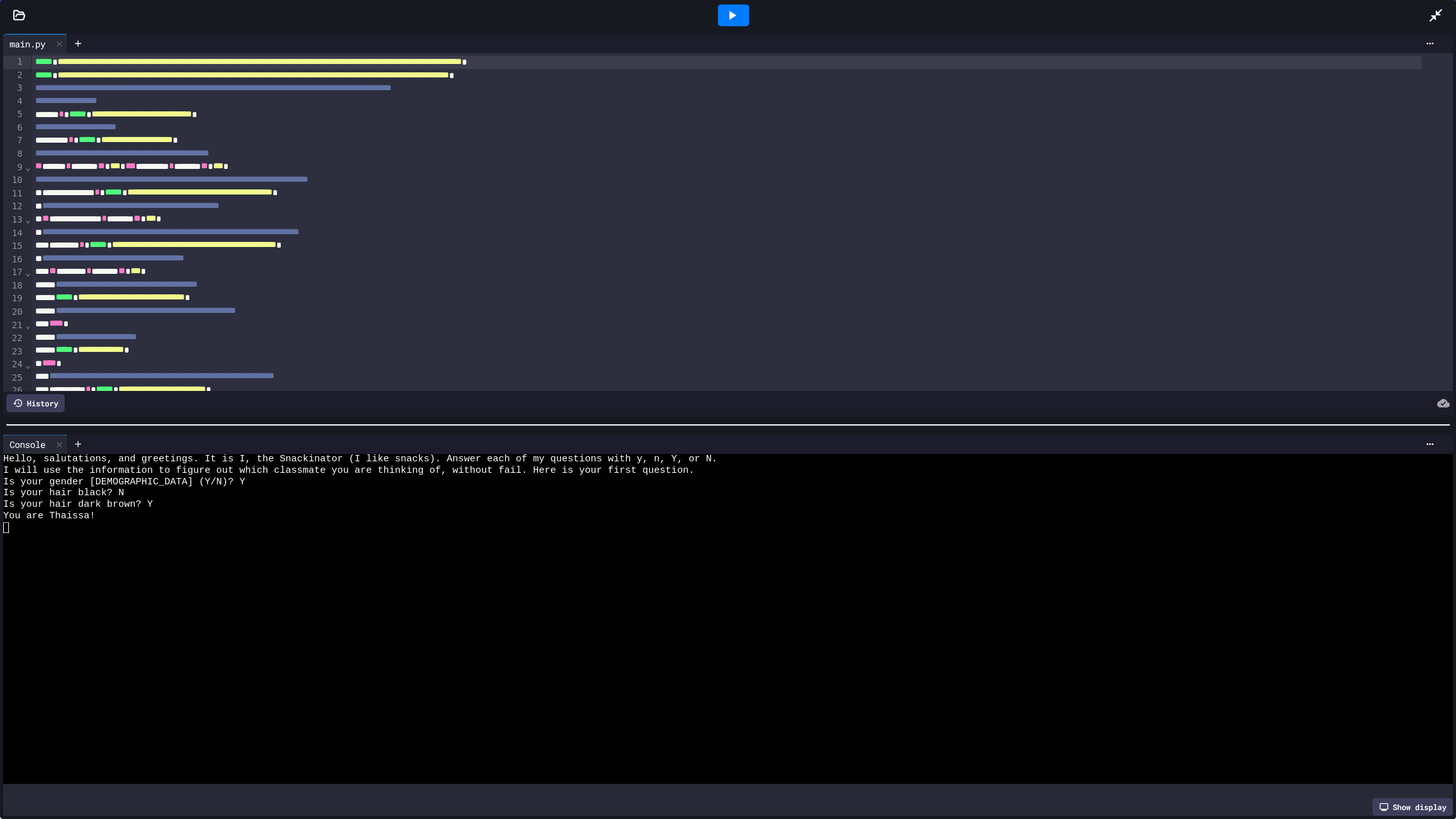
click at [739, 15] on div at bounding box center [734, 16] width 31 height 22
click at [178, 481] on div "Is your gender female (Y/N)?" at bounding box center [715, 482] width 1422 height 12
type textarea "*"
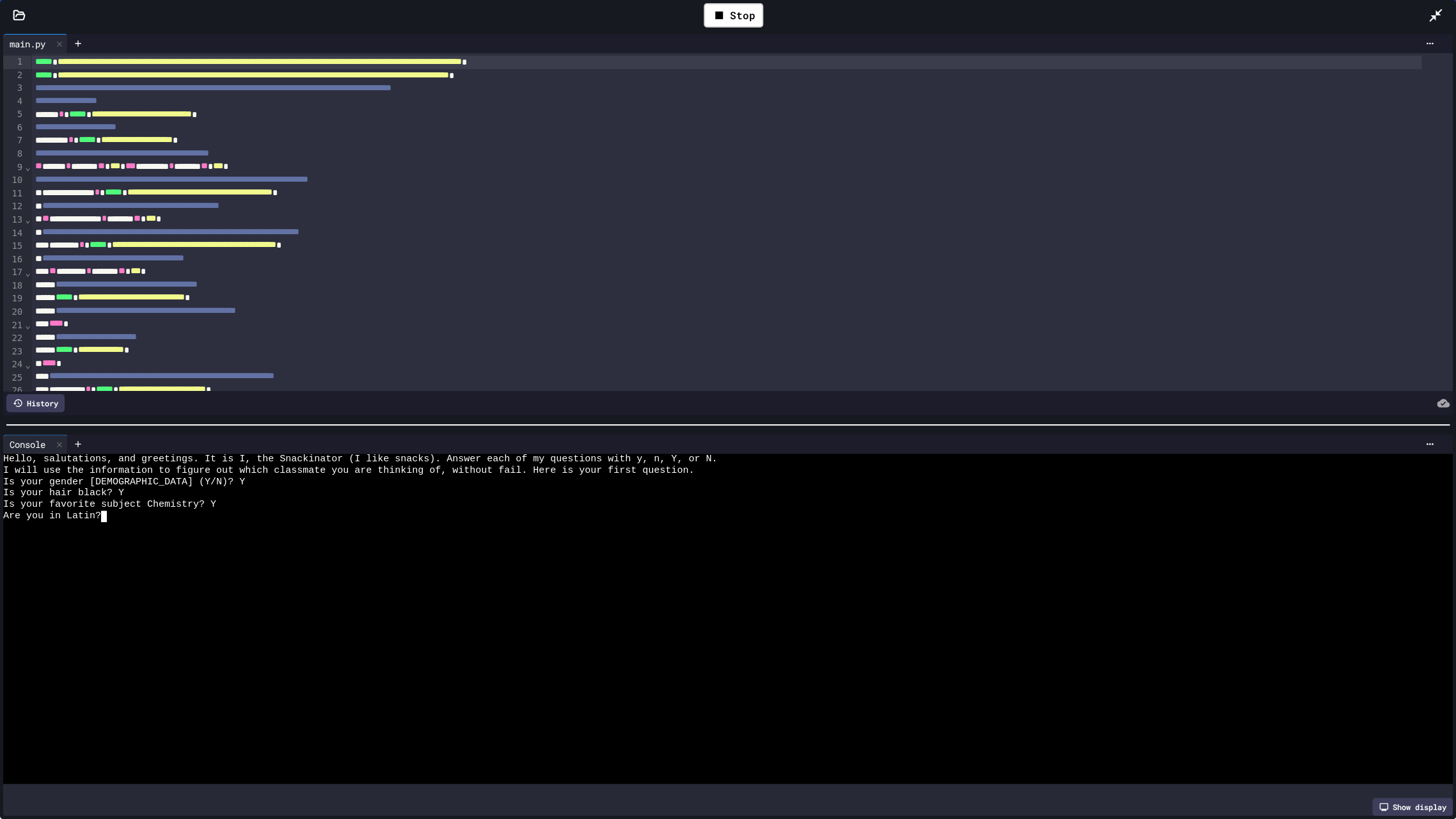
type textarea "*"
click at [1434, 10] on icon at bounding box center [1435, 15] width 15 height 15
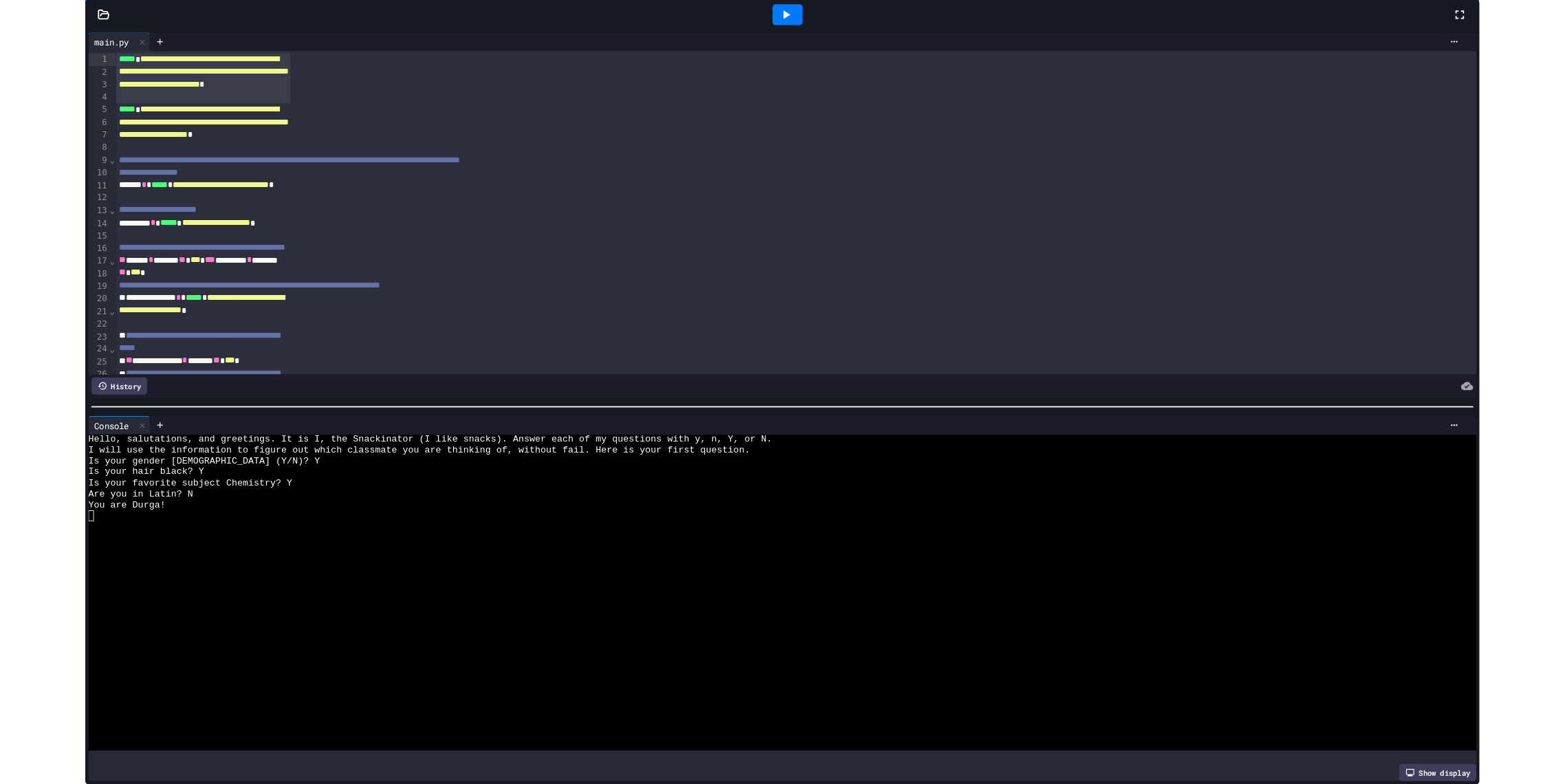
scroll to position [638, 0]
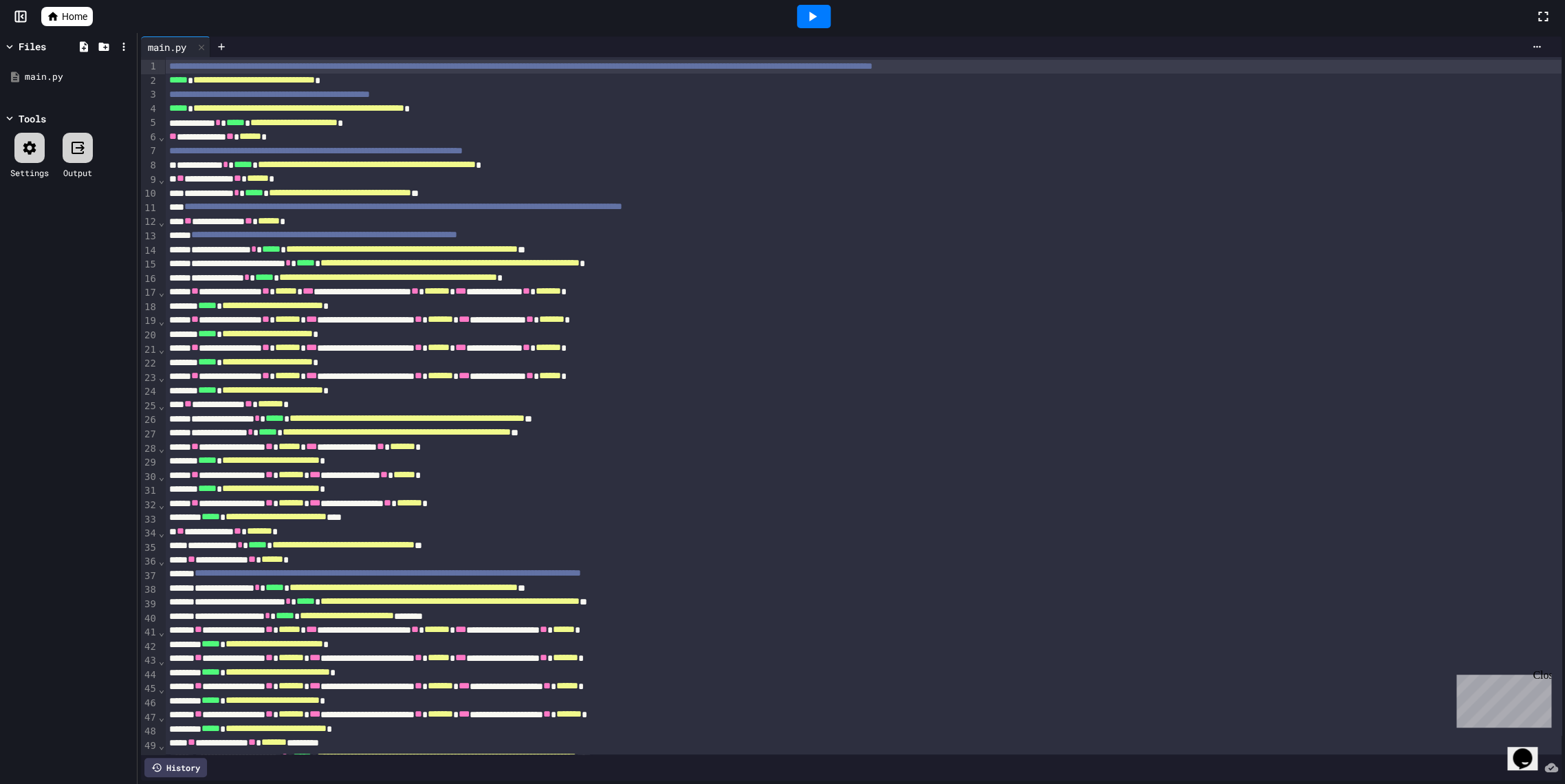
click at [797, 8] on div at bounding box center [814, 17] width 34 height 24
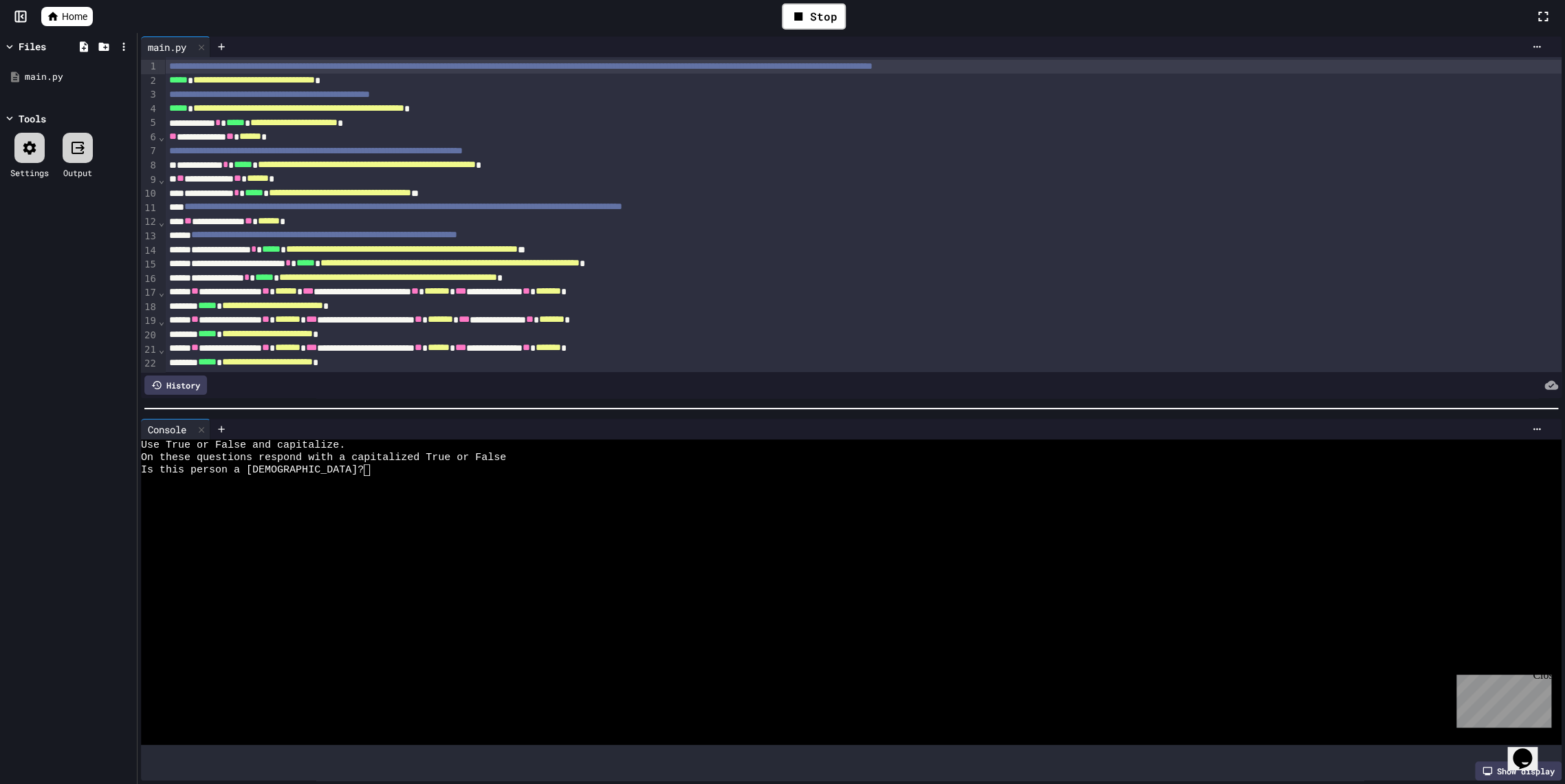
click at [403, 489] on div at bounding box center [837, 494] width 1393 height 12
type textarea "*"
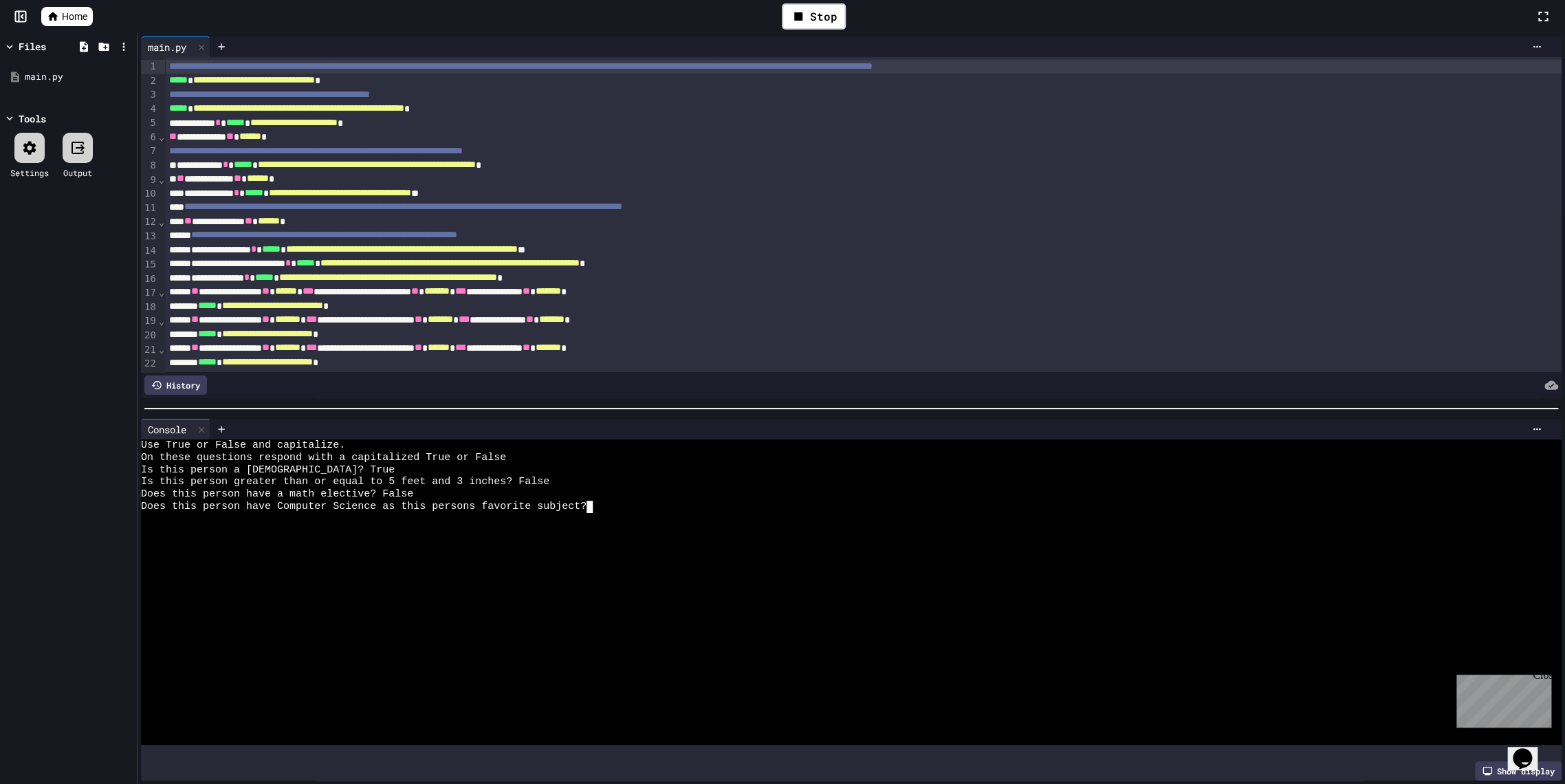
type textarea "*"
click at [832, 16] on div at bounding box center [814, 16] width 48 height 37
click at [806, 21] on icon at bounding box center [812, 16] width 16 height 16
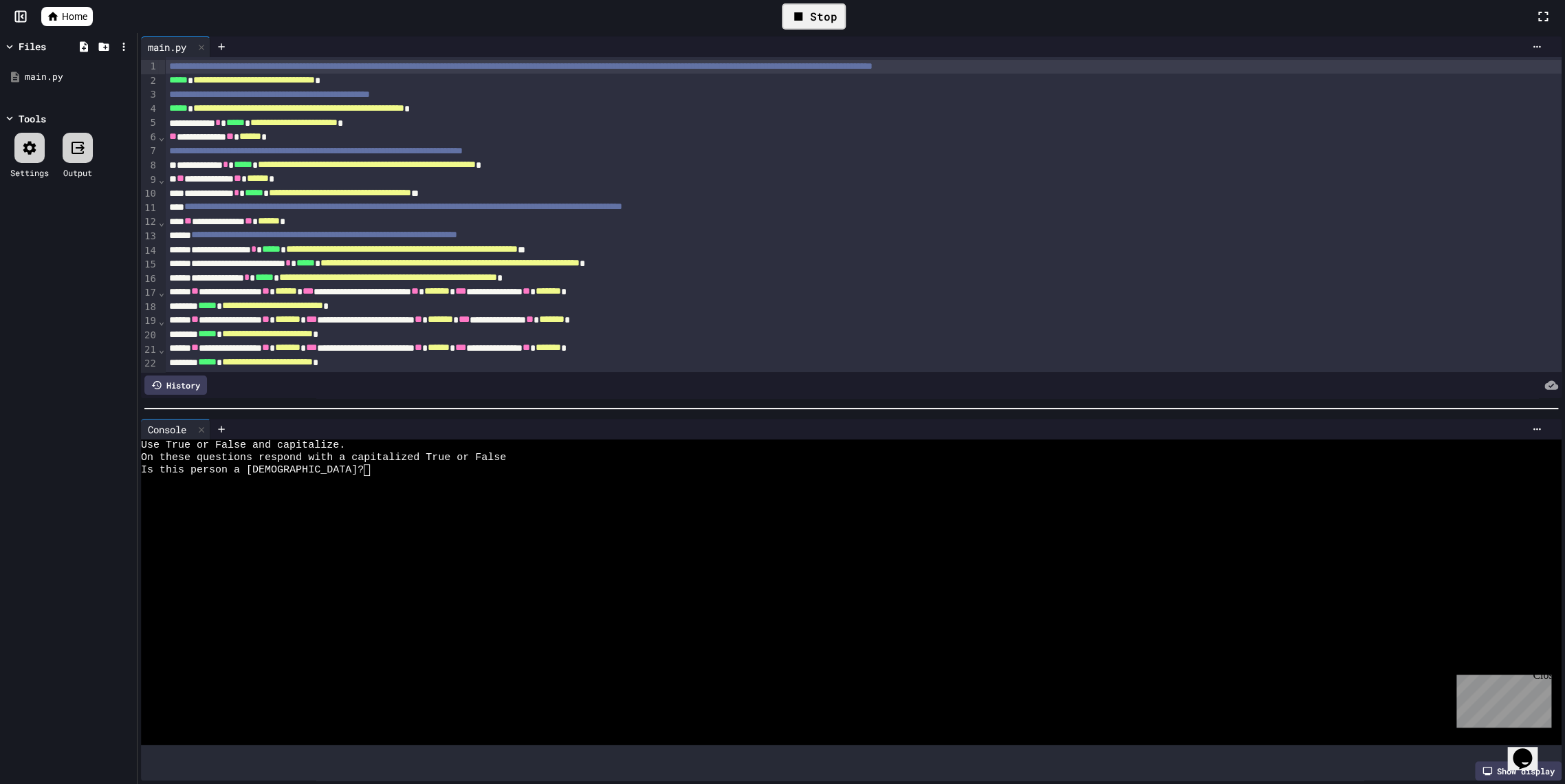
click at [330, 466] on div "Is this person a male?" at bounding box center [837, 470] width 1393 height 12
type textarea "*"
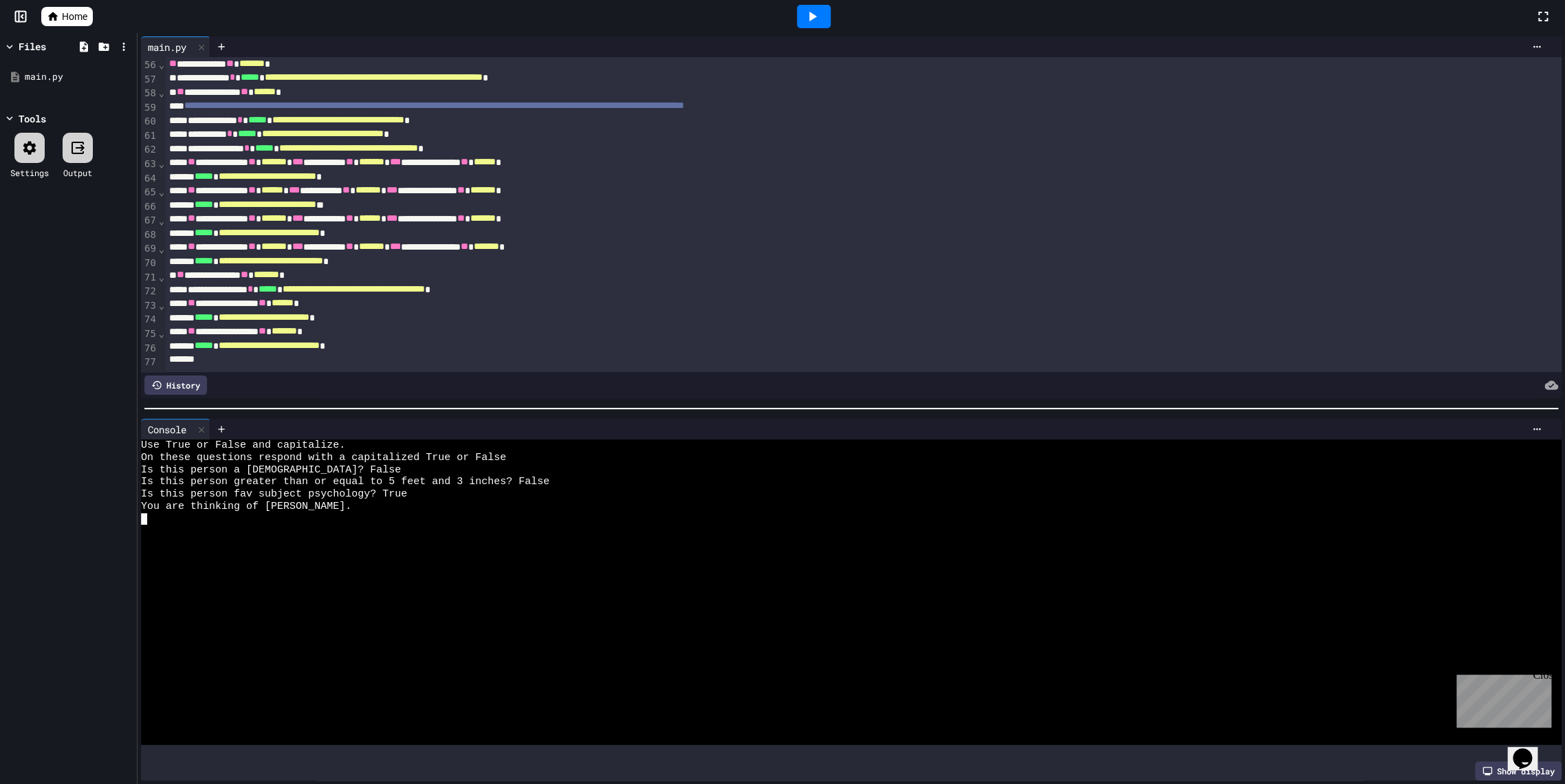
scroll to position [796, 0]
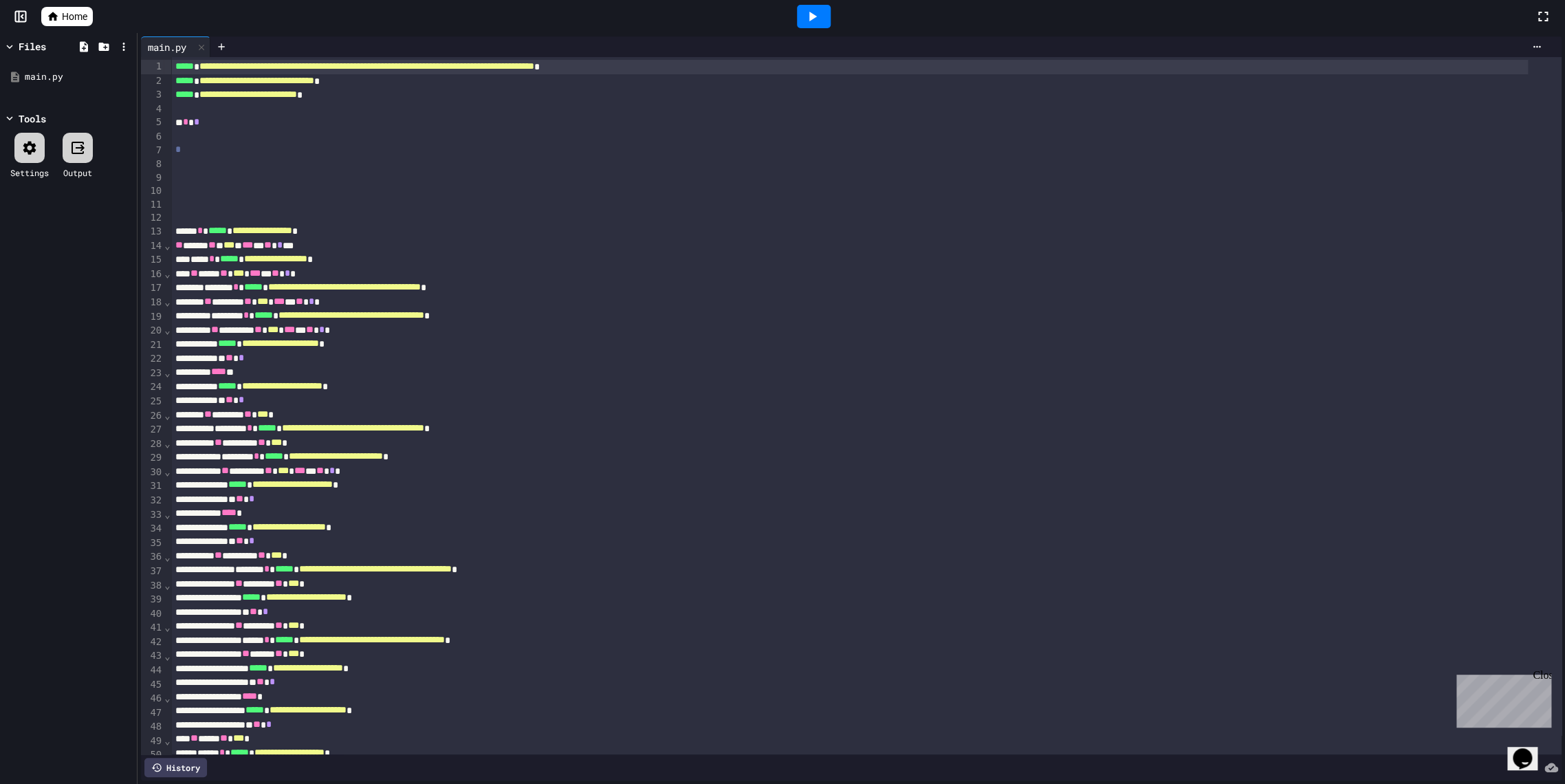
click at [812, 16] on icon at bounding box center [813, 16] width 7 height 10
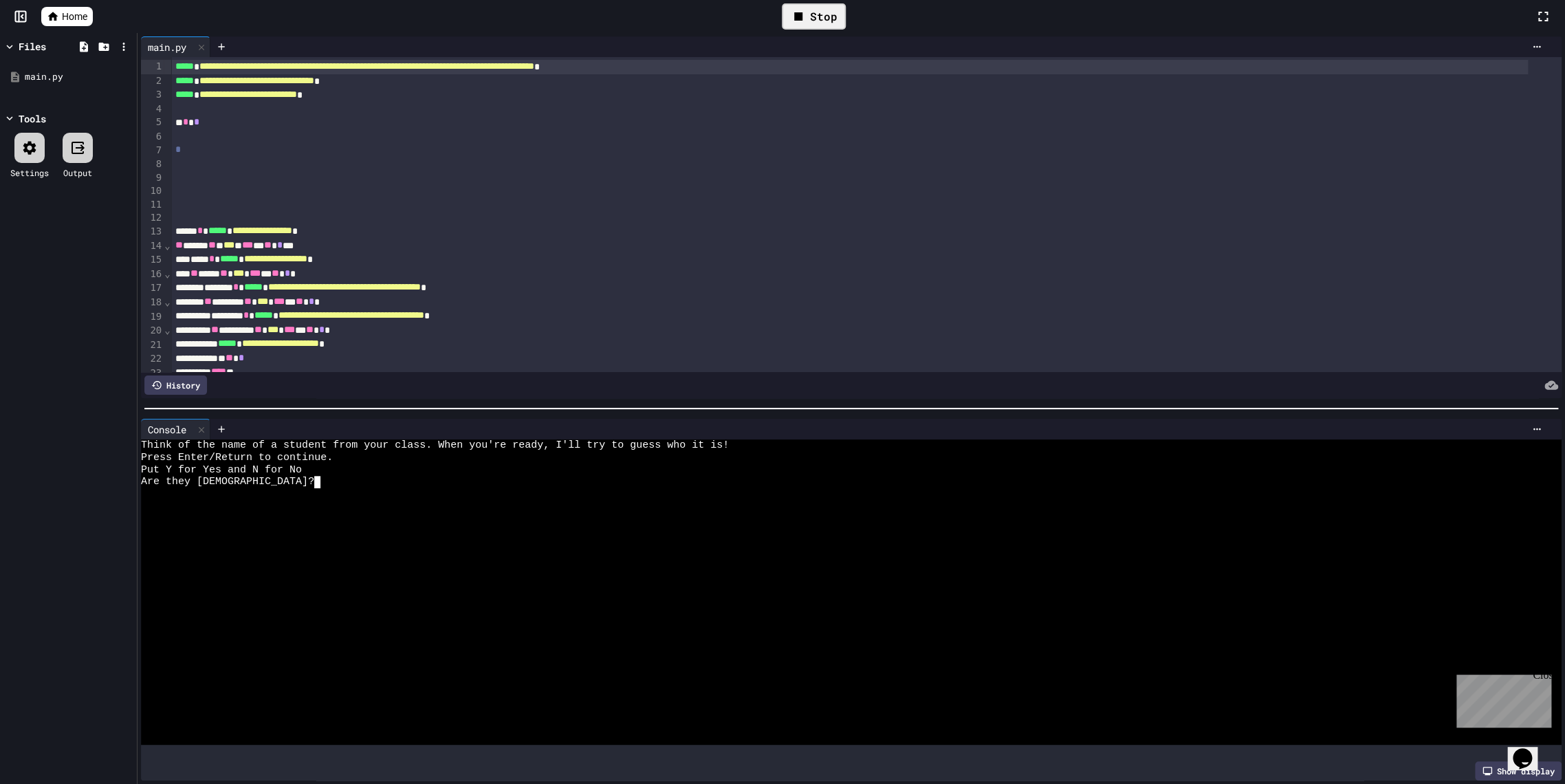
click at [293, 500] on div at bounding box center [837, 506] width 1393 height 12
type textarea "**"
type textarea "*"
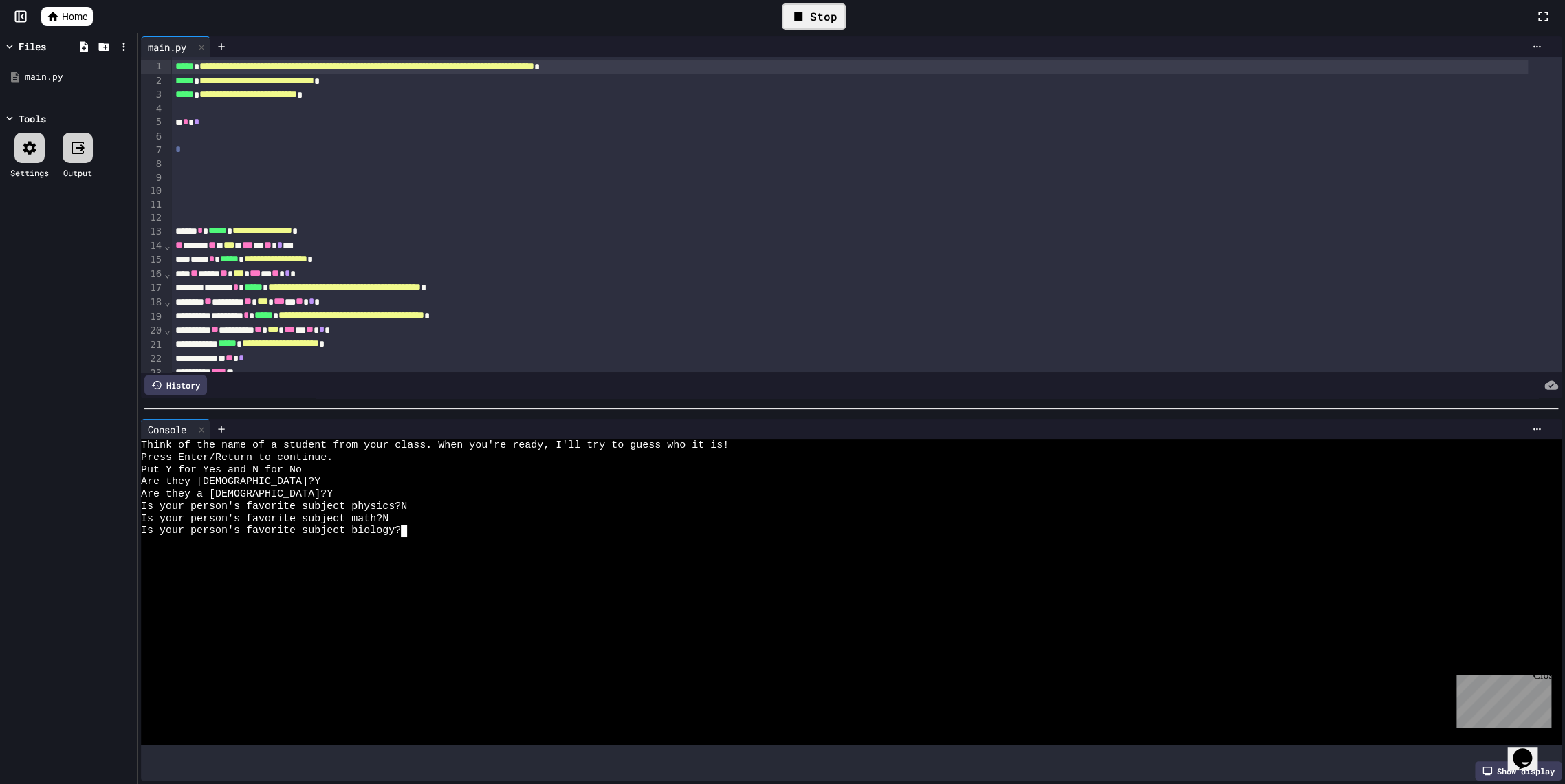
type textarea "*"
click at [812, 23] on icon at bounding box center [812, 16] width 16 height 16
click at [325, 500] on div at bounding box center [837, 506] width 1393 height 12
type textarea "*"
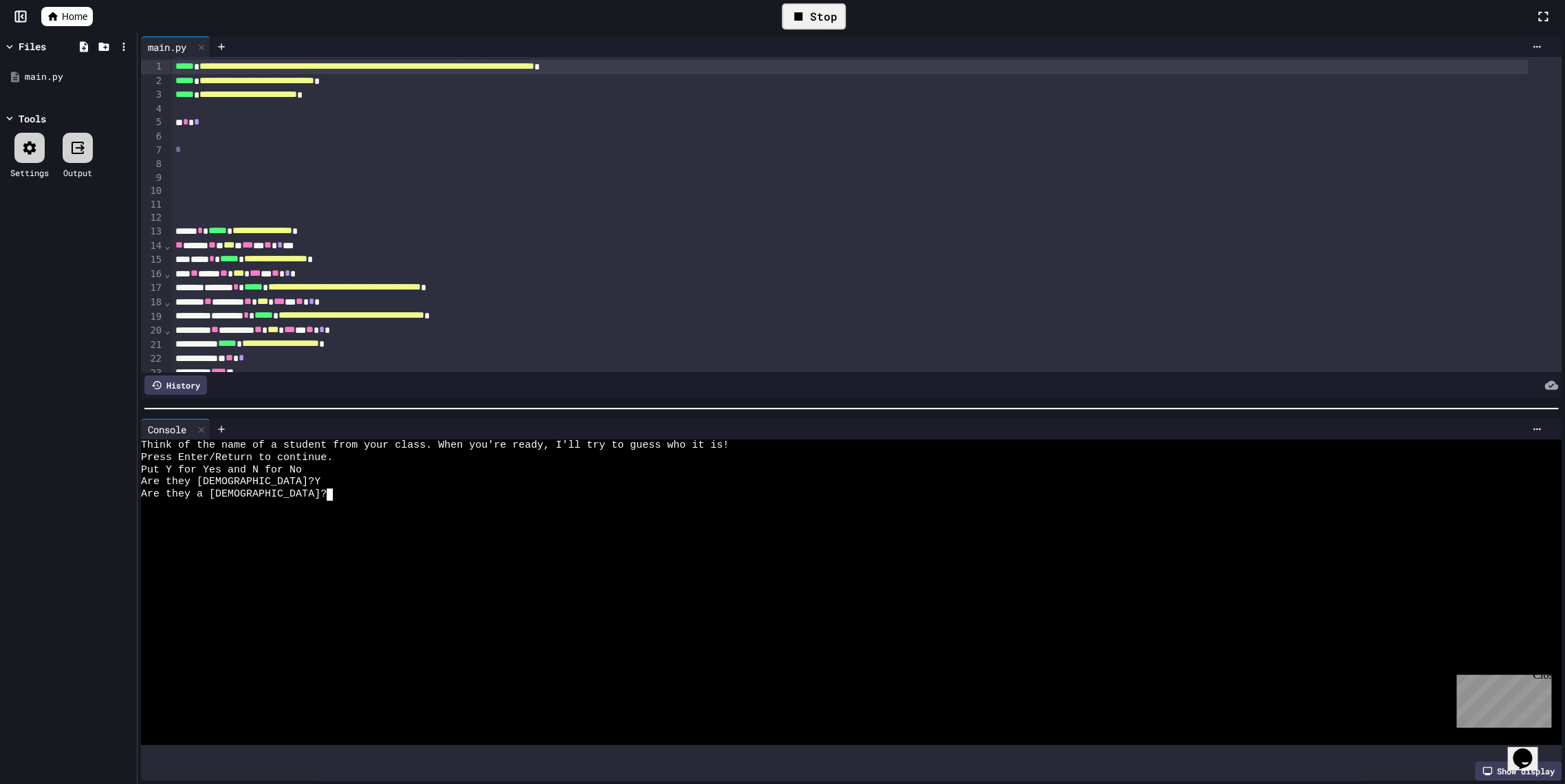
type textarea "*"
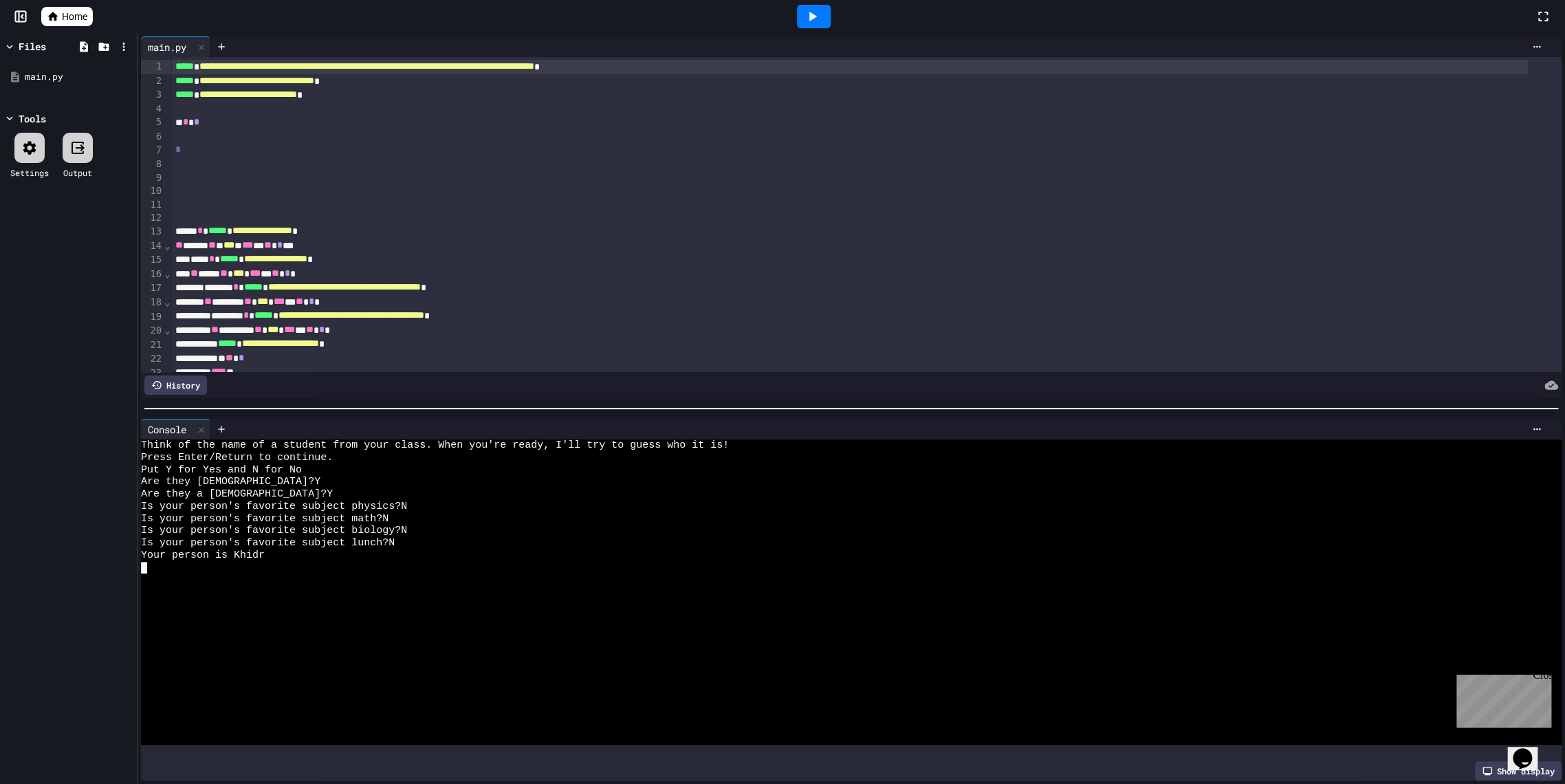
click at [826, 23] on div at bounding box center [814, 17] width 34 height 24
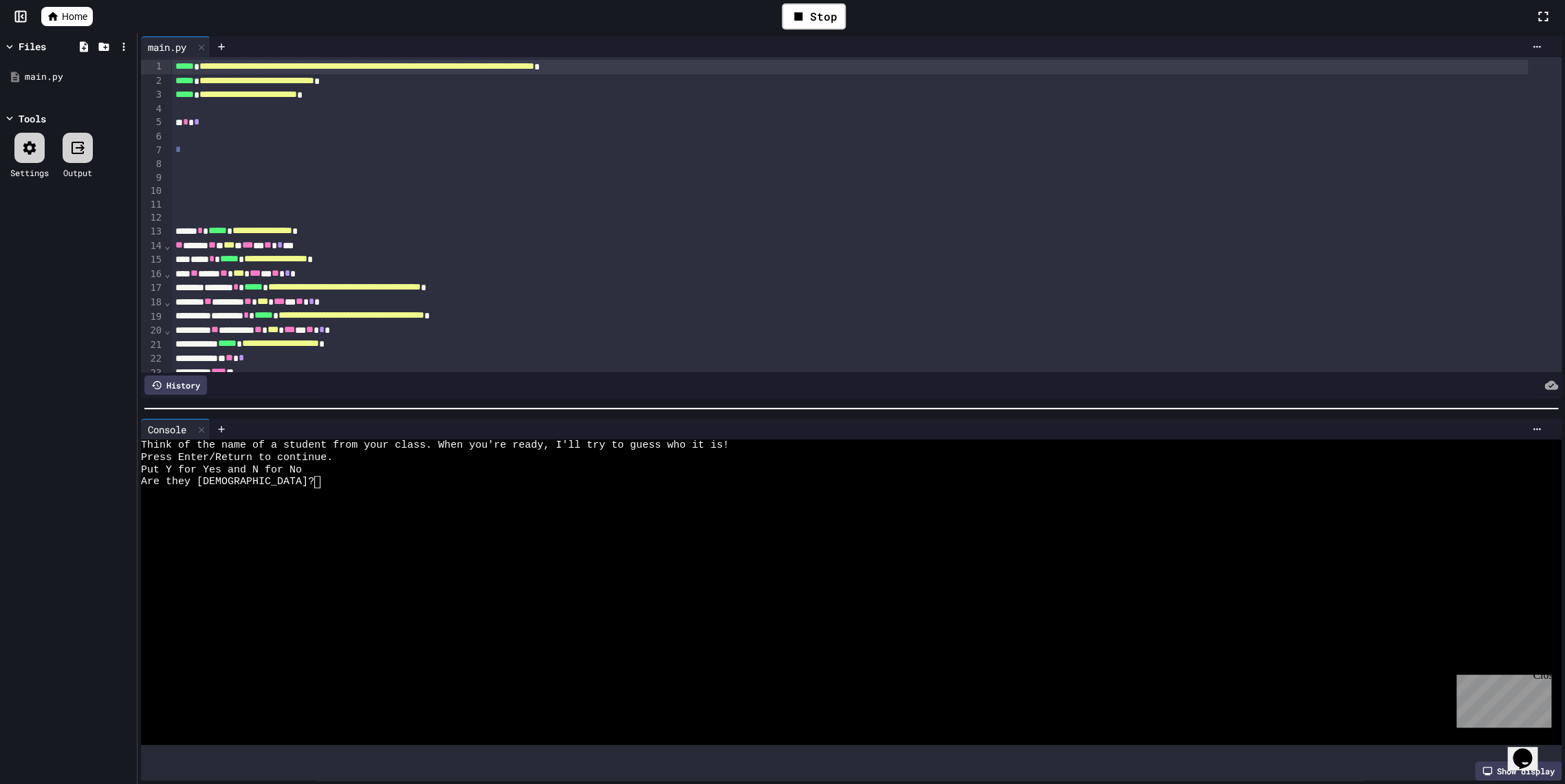
click at [308, 514] on div at bounding box center [837, 519] width 1393 height 12
type textarea "*"
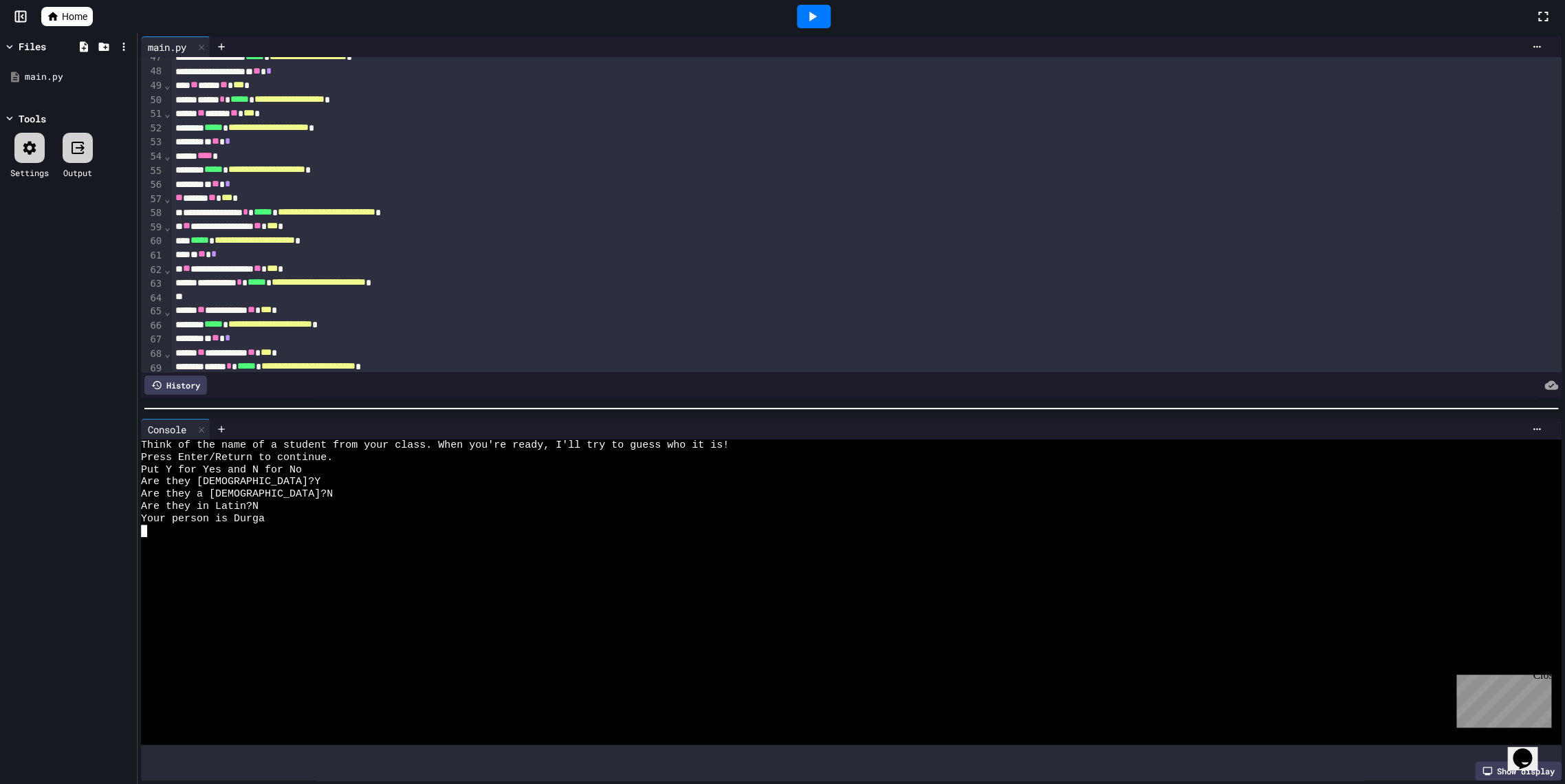
scroll to position [611, 0]
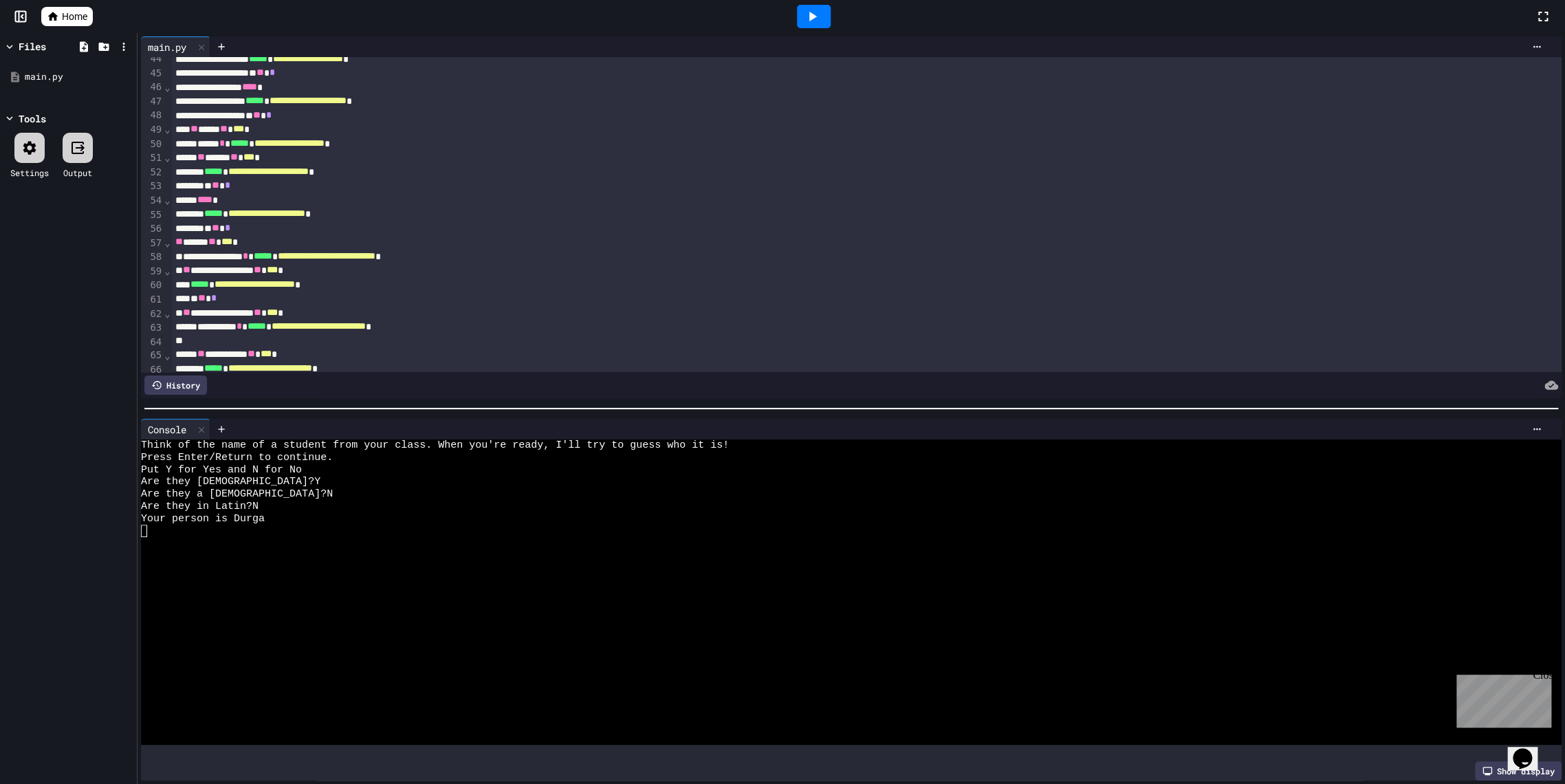
click at [826, 13] on div at bounding box center [814, 17] width 34 height 24
click at [298, 488] on div at bounding box center [837, 494] width 1393 height 12
click at [311, 502] on div at bounding box center [837, 506] width 1393 height 12
type textarea "*"
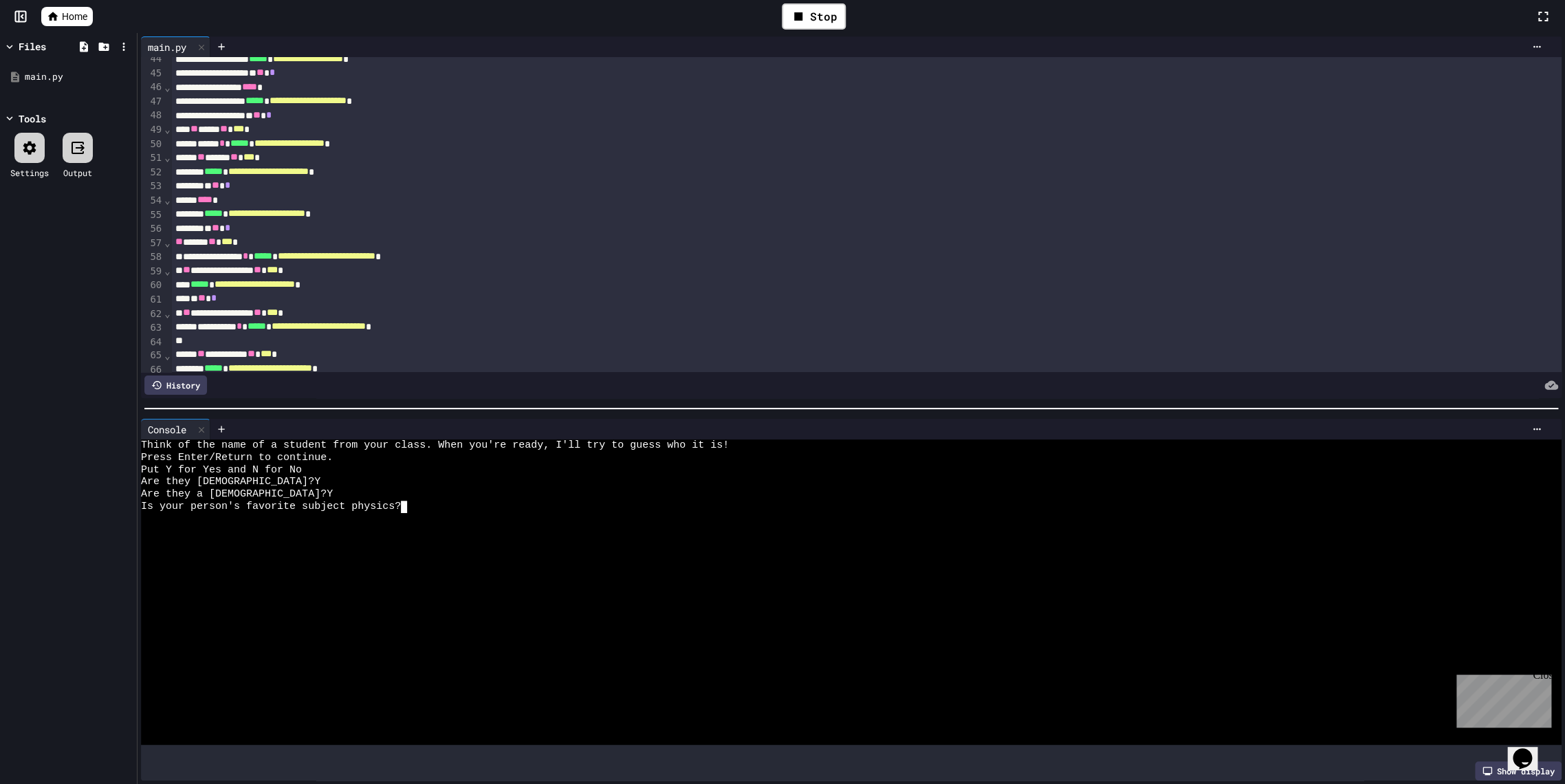
type textarea "*"
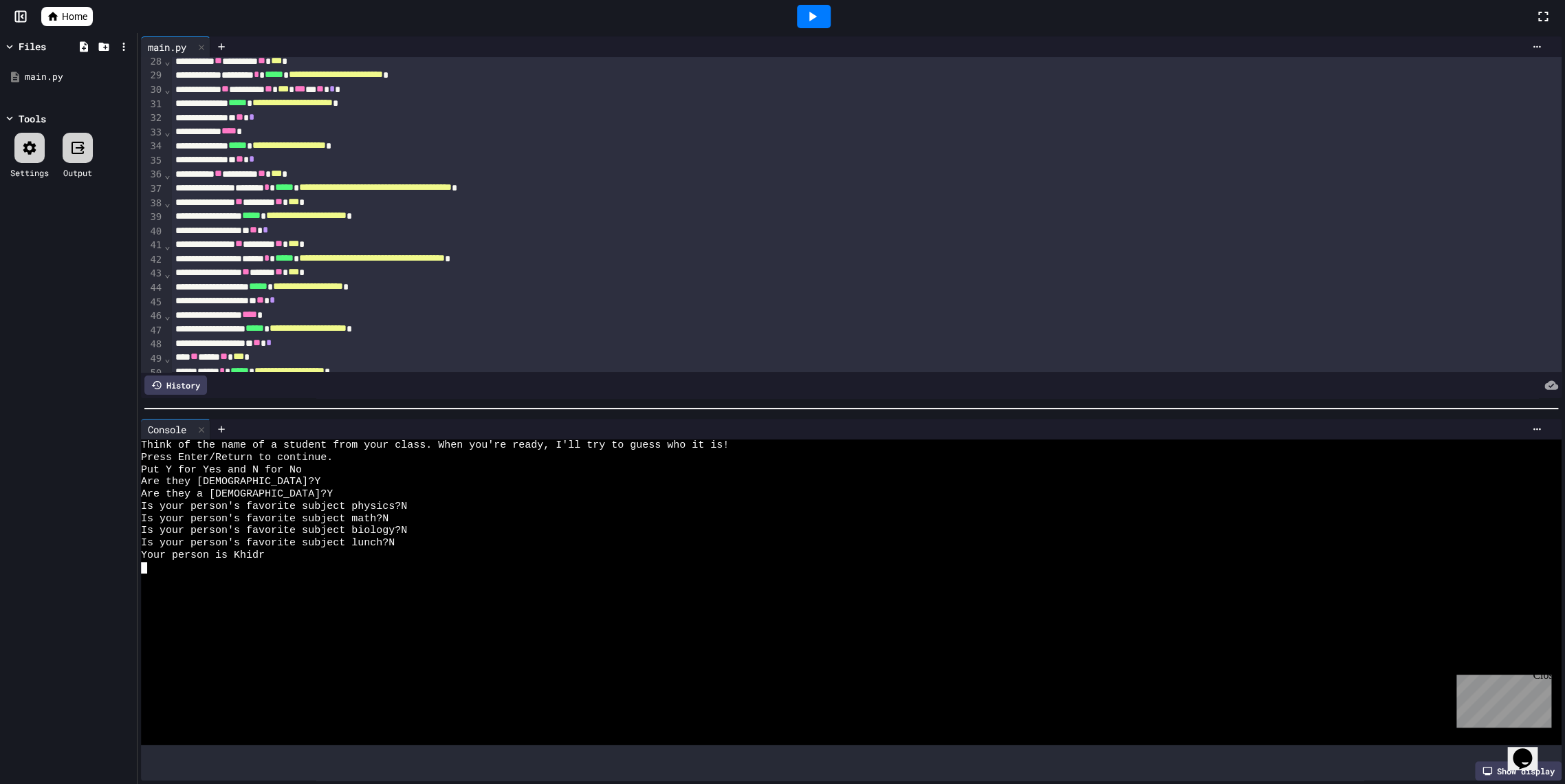
scroll to position [153, 0]
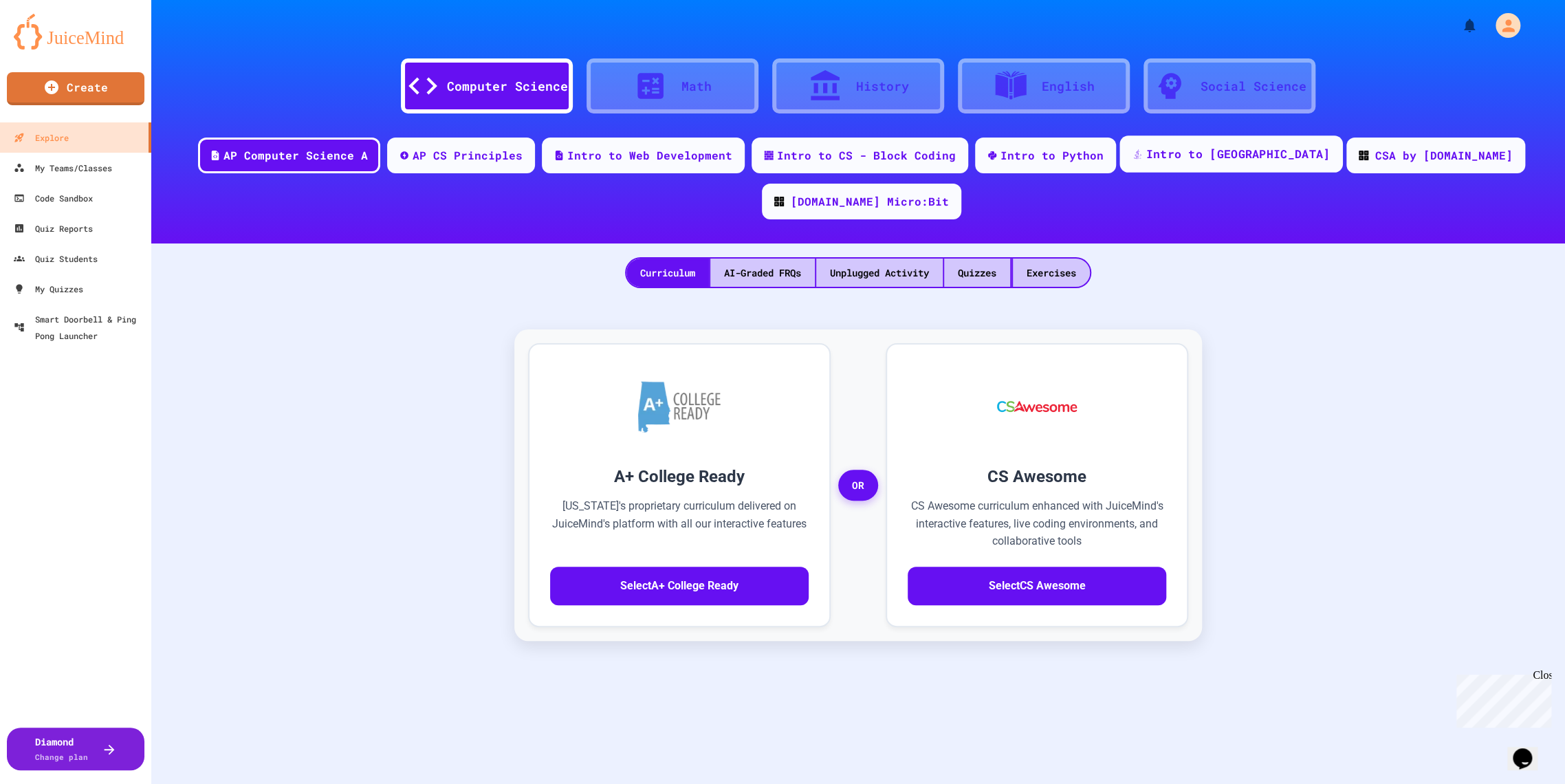
click at [1147, 159] on div "Intro to [GEOGRAPHIC_DATA]" at bounding box center [1238, 154] width 185 height 17
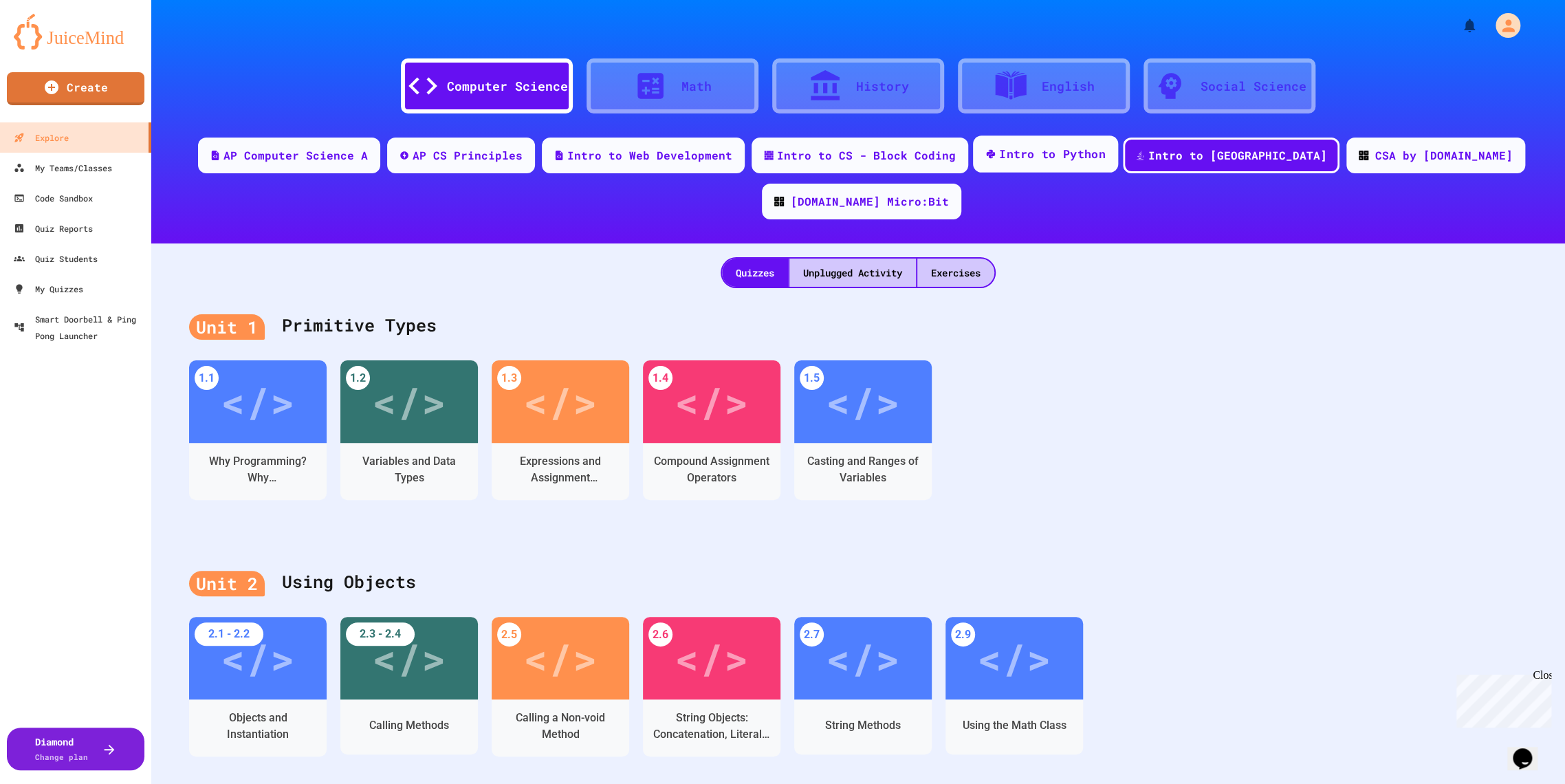
click at [1031, 159] on div "Intro to Python" at bounding box center [1052, 154] width 107 height 17
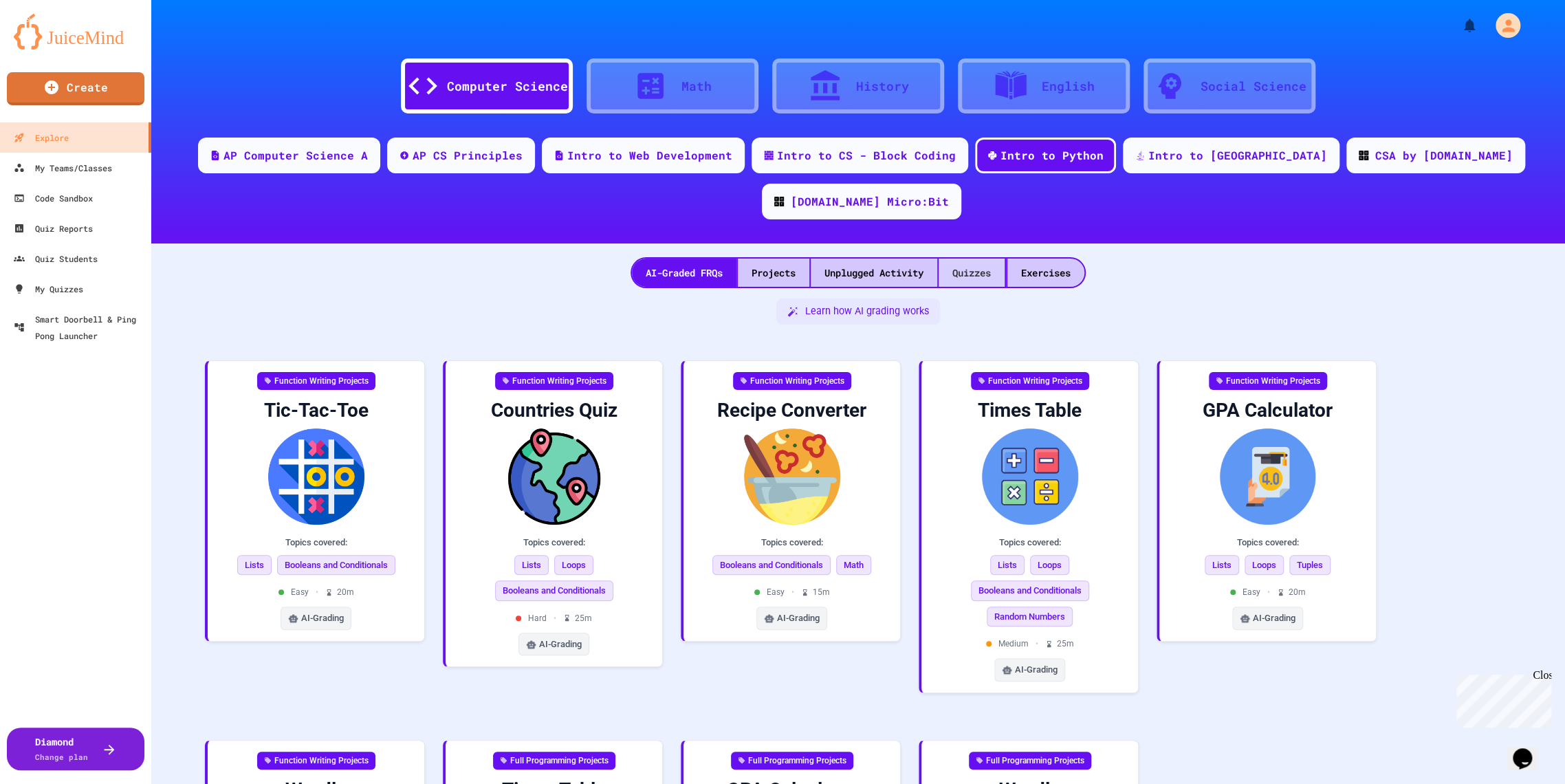
click at [980, 259] on div "Quizzes" at bounding box center [972, 273] width 66 height 28
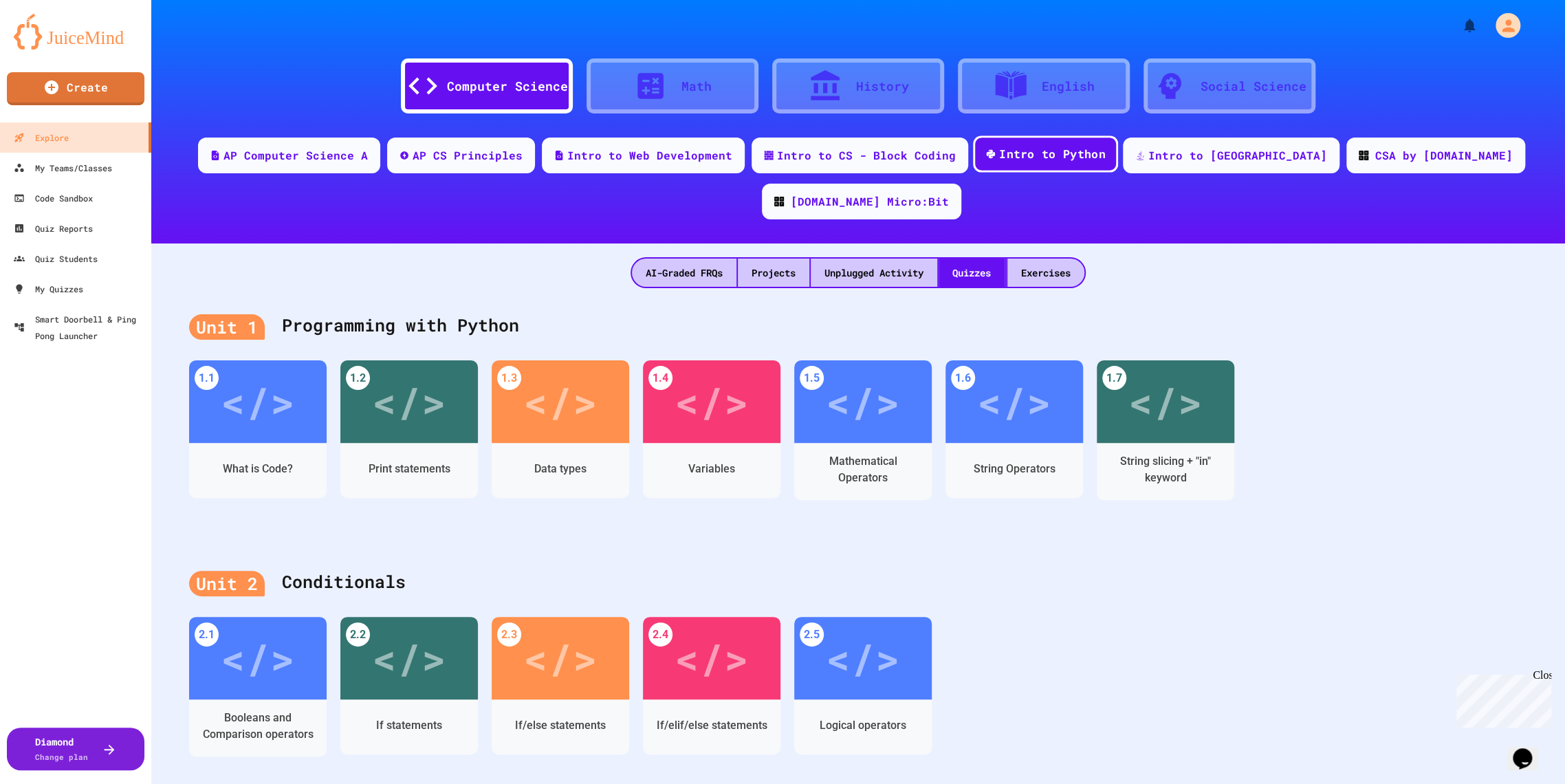
click at [1020, 153] on div "Intro to Python" at bounding box center [1052, 154] width 107 height 17
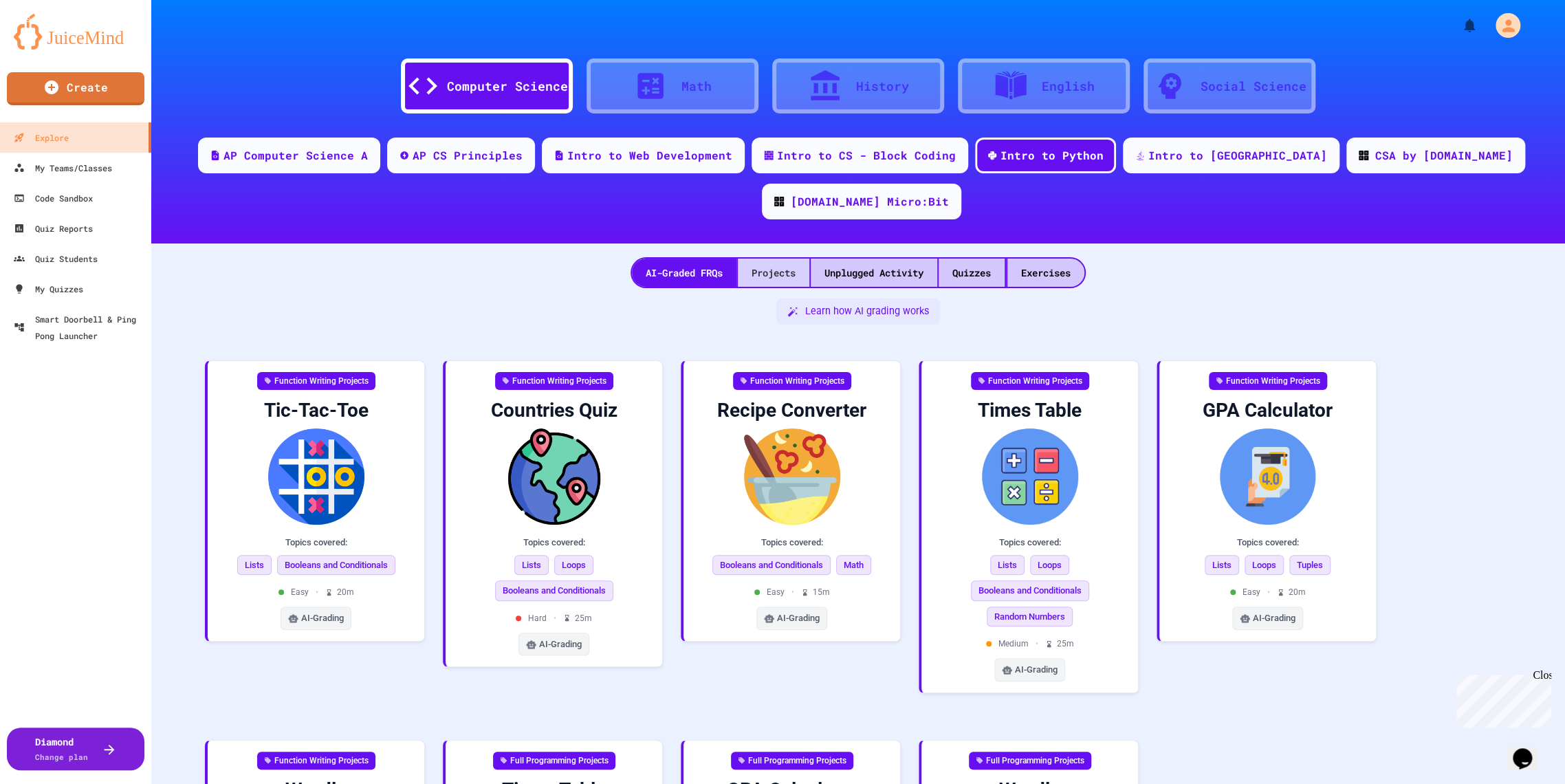
click at [764, 259] on div "Projects" at bounding box center [773, 273] width 71 height 28
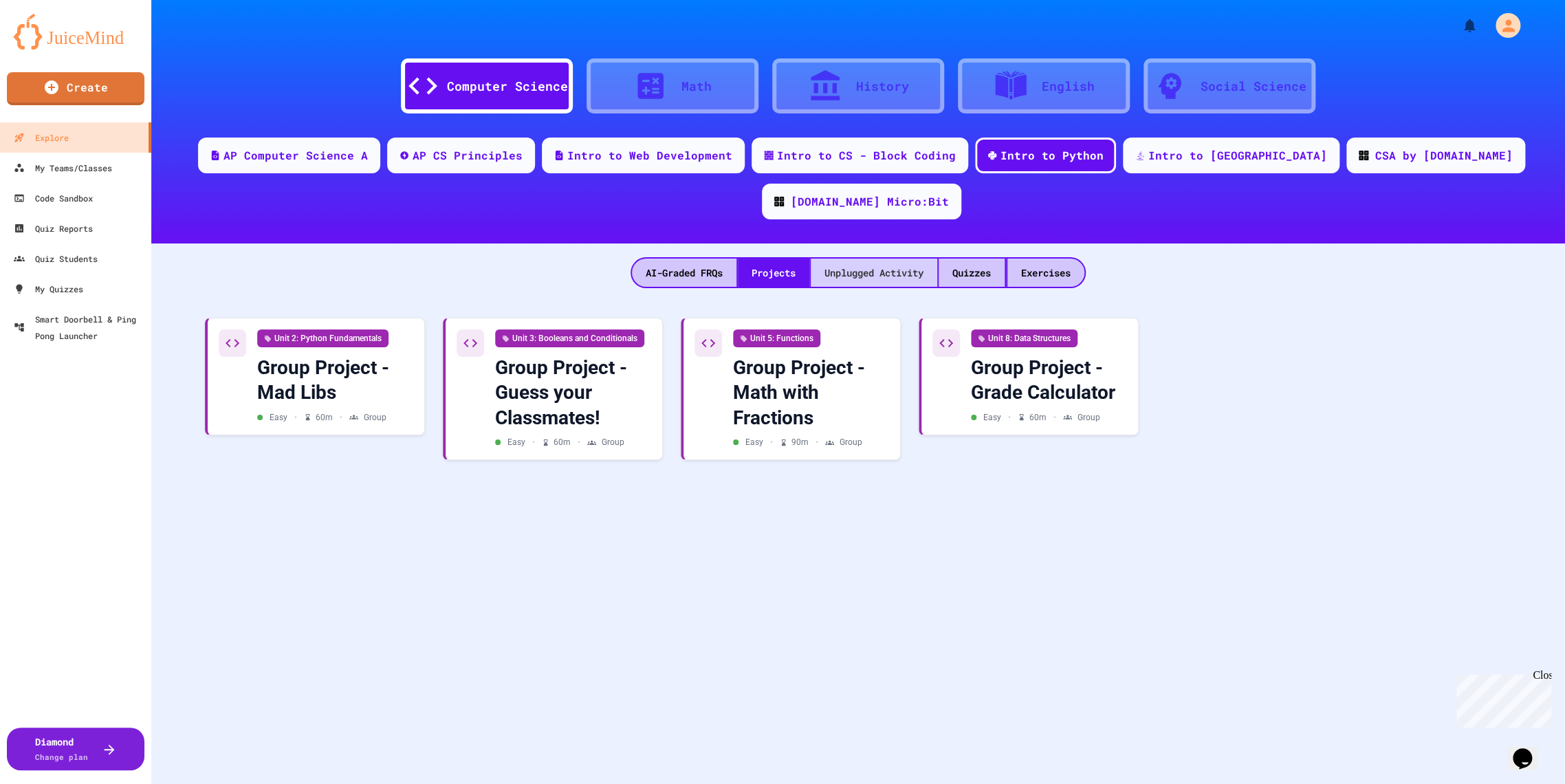
click at [895, 259] on div "Unplugged Activity" at bounding box center [874, 273] width 126 height 28
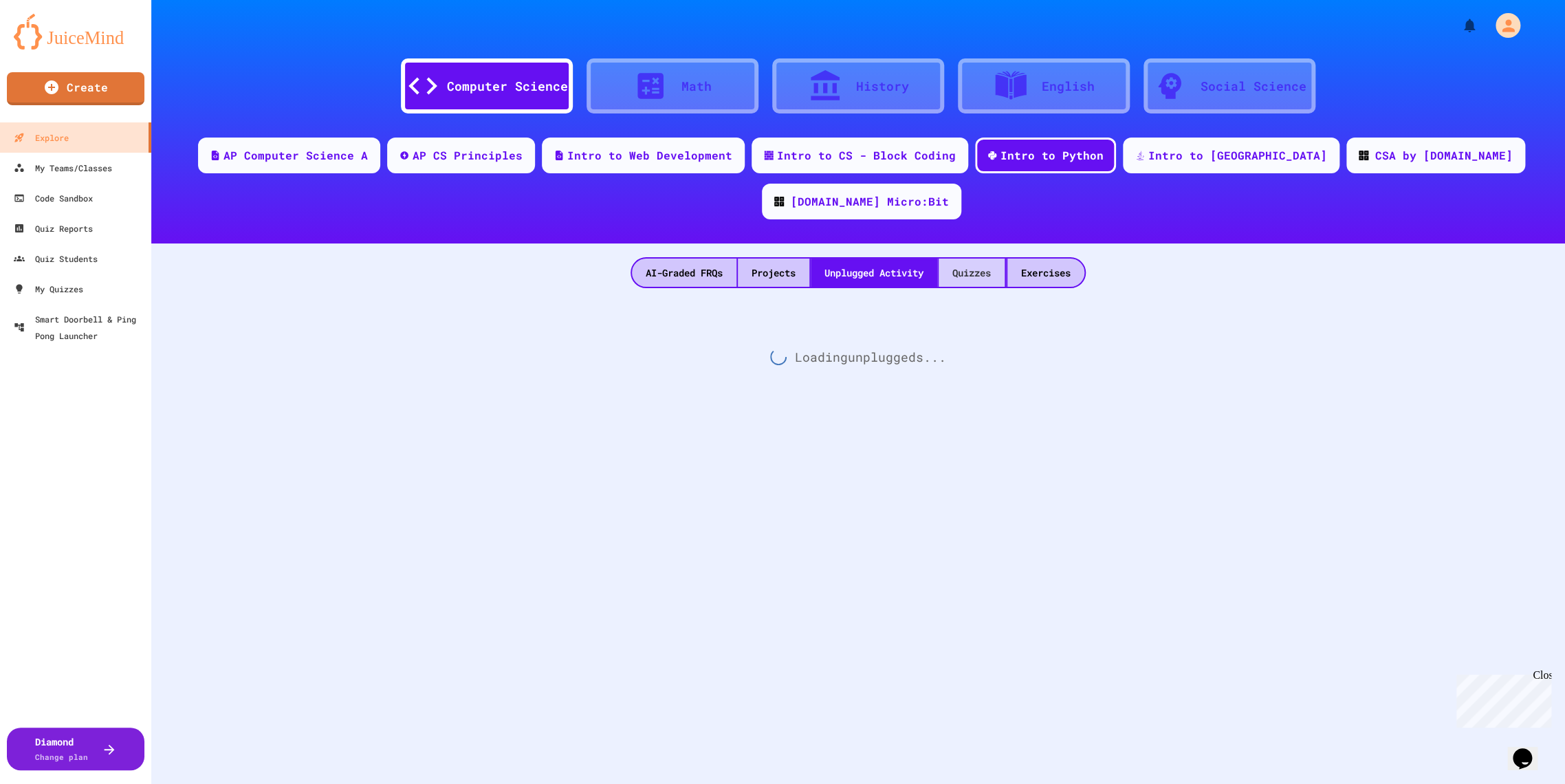
click at [981, 259] on div "Quizzes" at bounding box center [972, 273] width 66 height 28
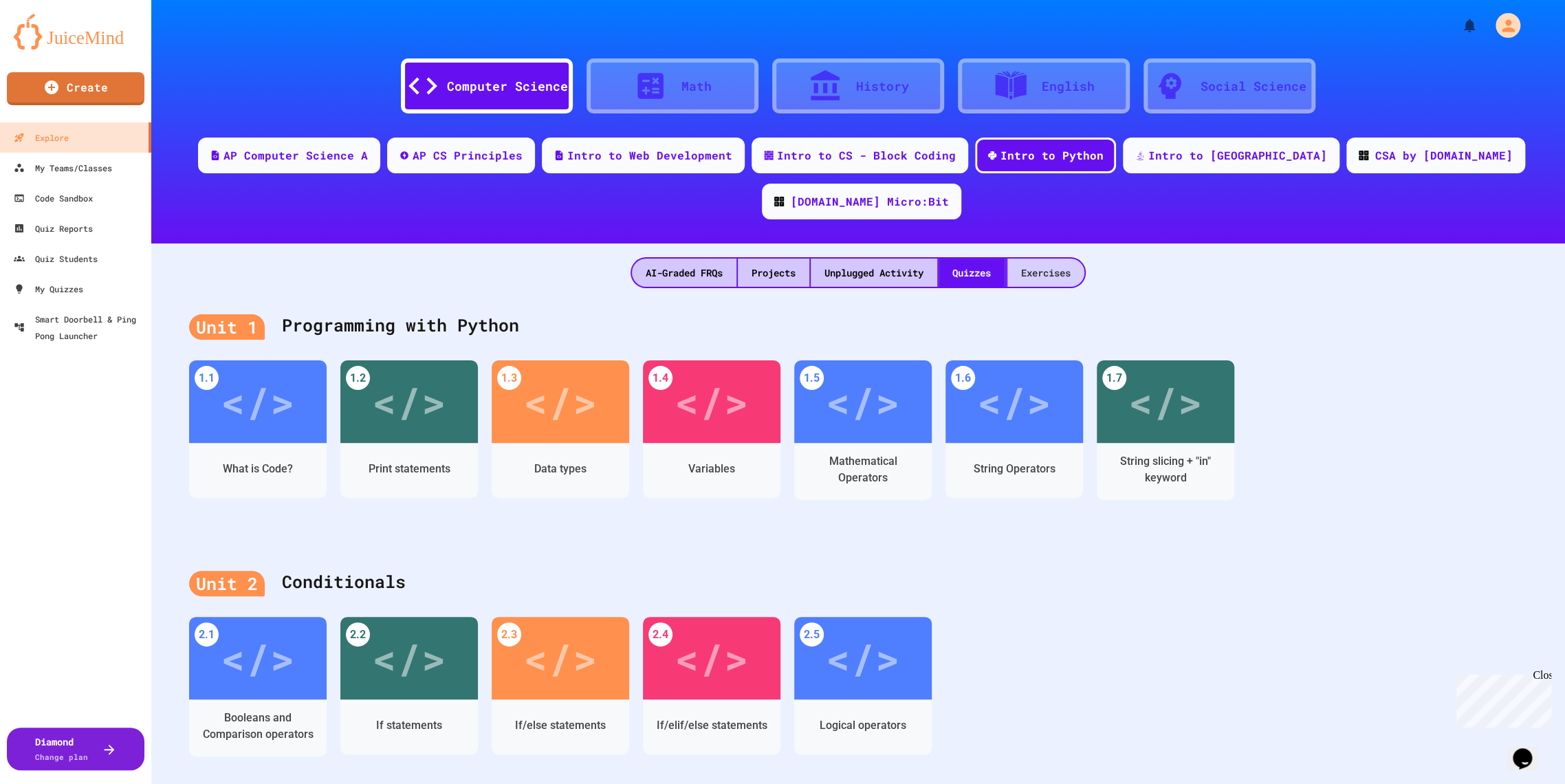
click at [1048, 259] on div "Exercises" at bounding box center [1046, 273] width 77 height 28
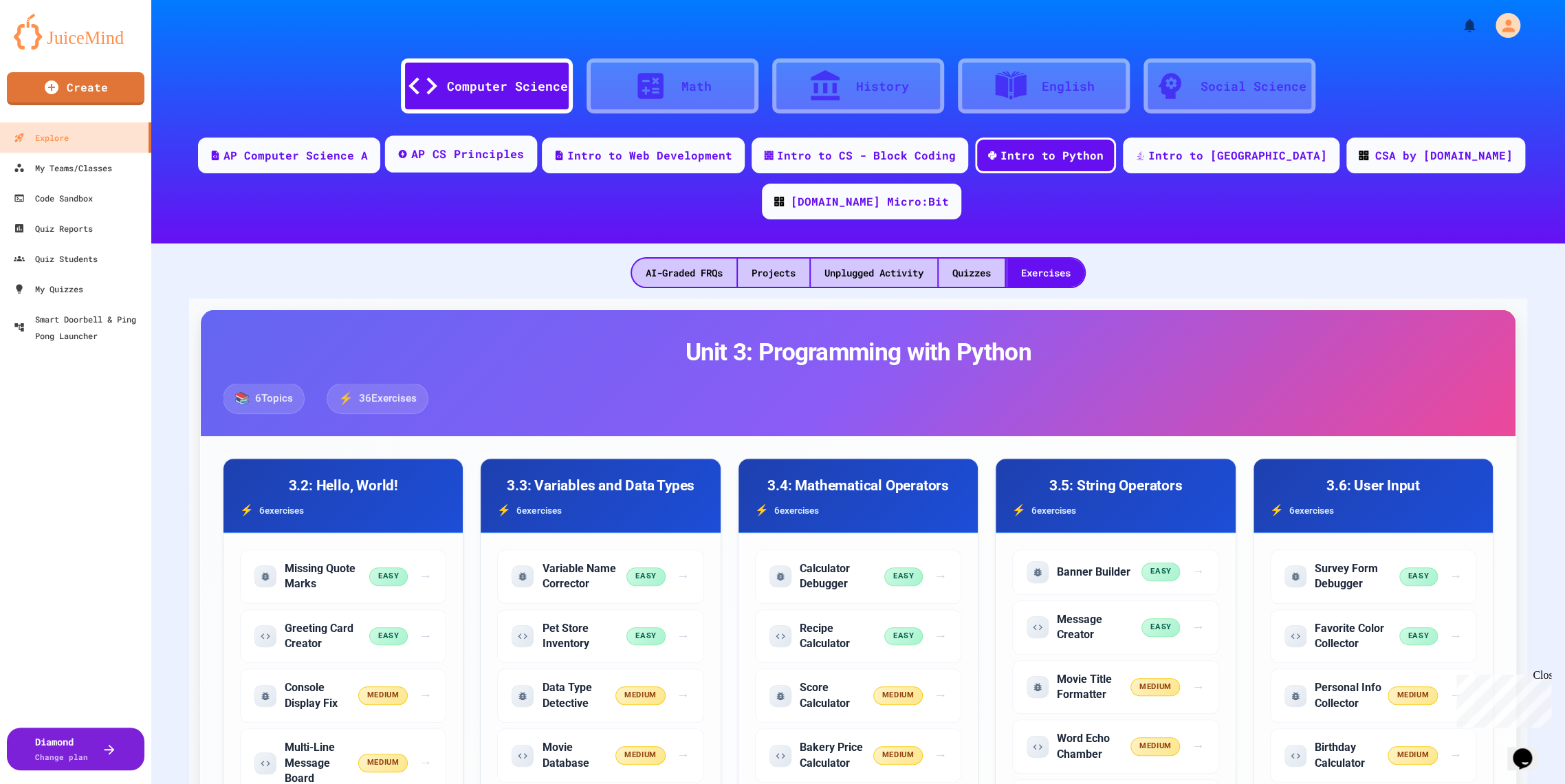
click at [432, 150] on div "AP CS Principles" at bounding box center [468, 154] width 113 height 17
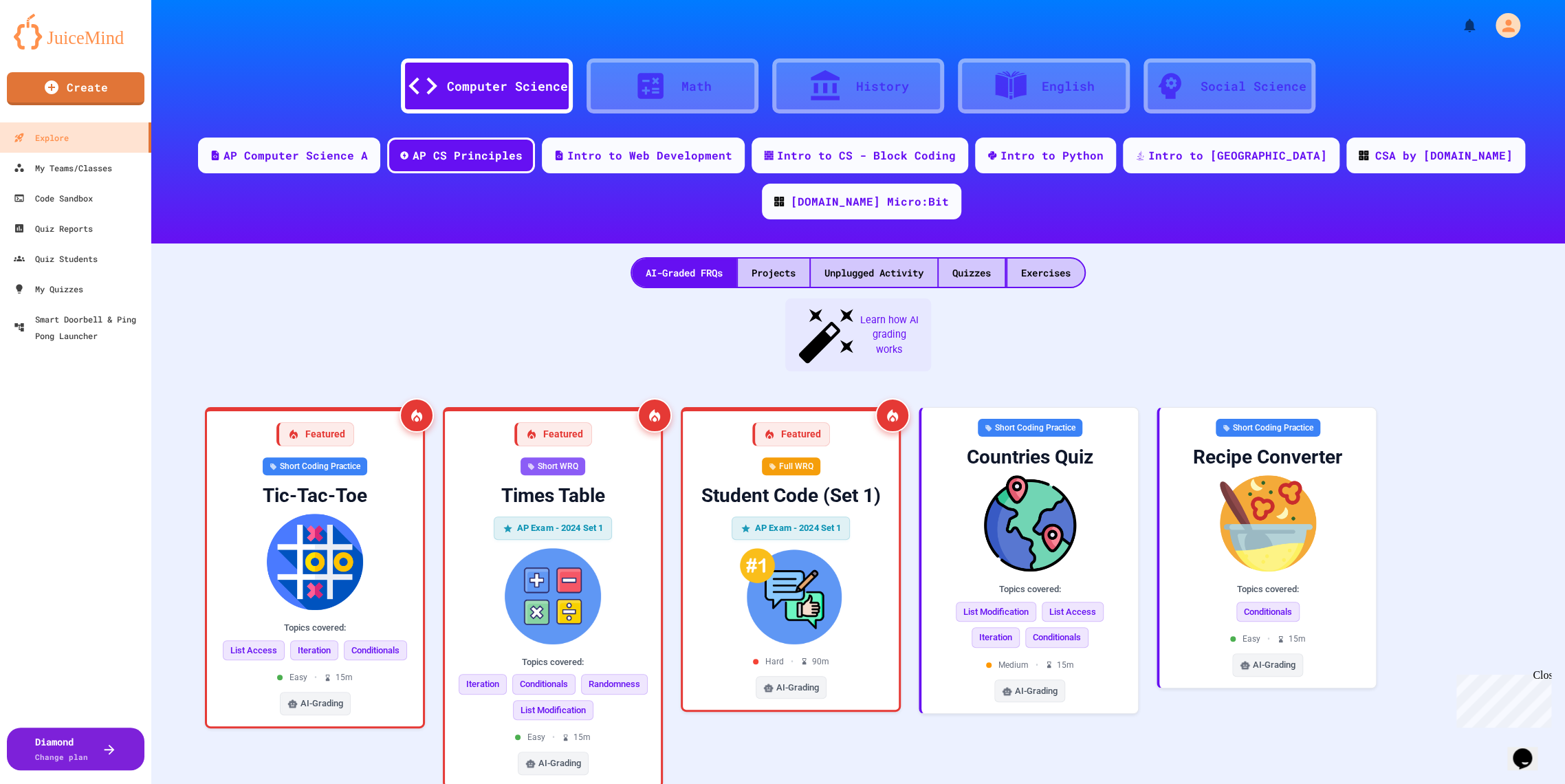
click at [1008, 259] on div "Exercises" at bounding box center [1046, 273] width 77 height 28
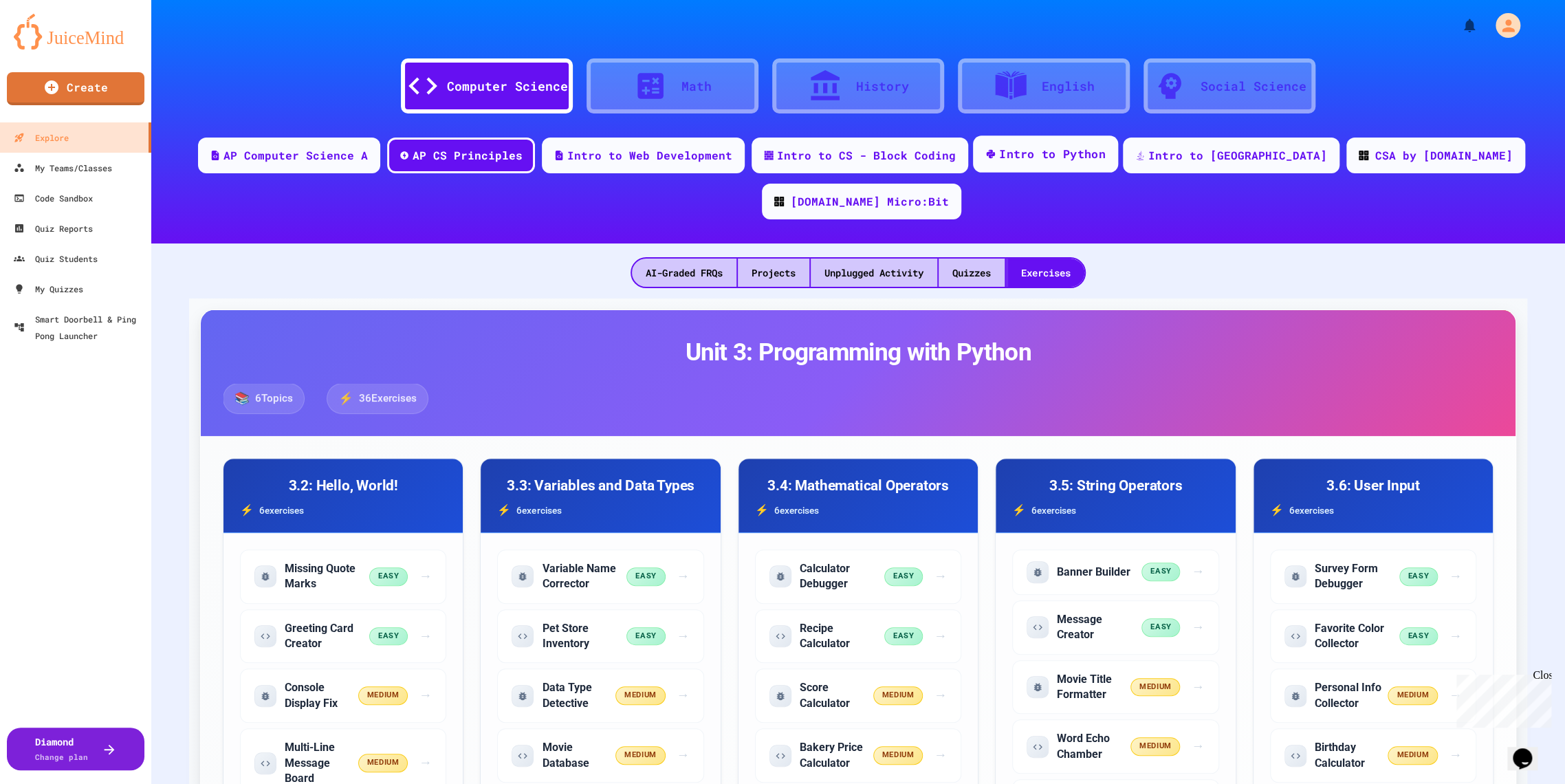
click at [1020, 150] on div "Intro to Python" at bounding box center [1052, 154] width 107 height 17
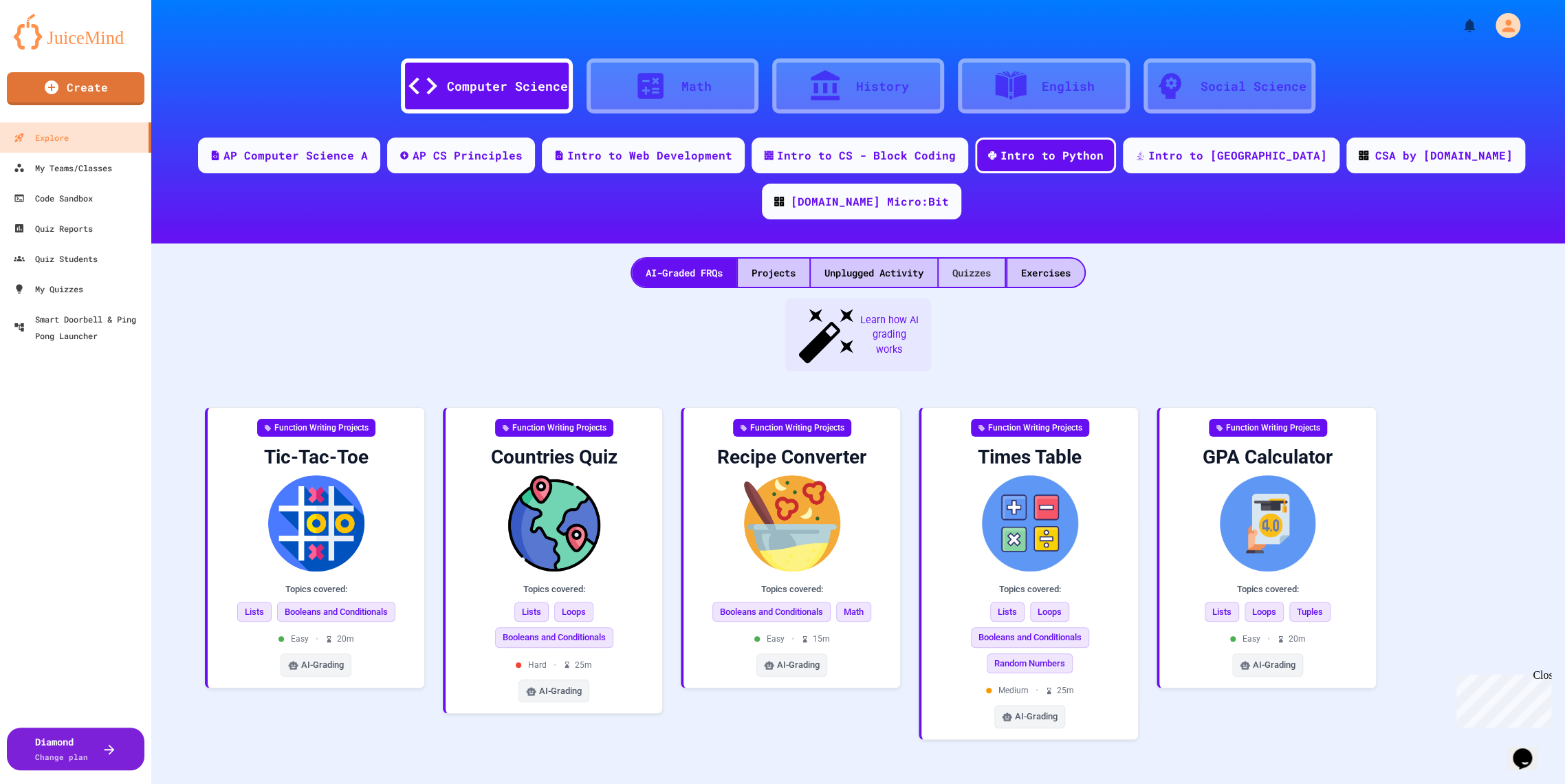
click at [998, 259] on div "Quizzes" at bounding box center [972, 273] width 66 height 28
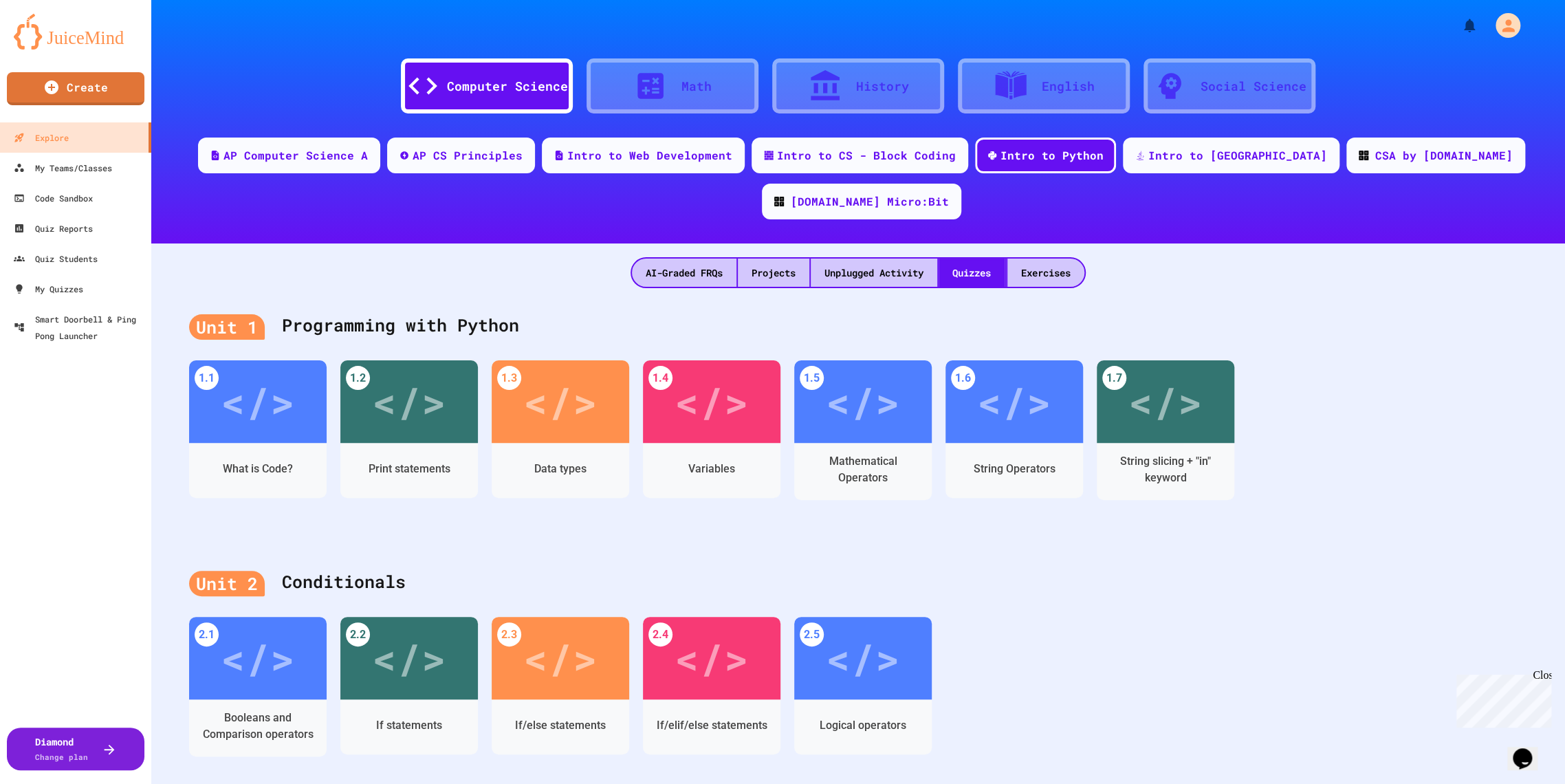
click at [1006, 259] on div at bounding box center [1007, 273] width 1 height 28
click at [1055, 259] on div "Exercises" at bounding box center [1046, 273] width 77 height 28
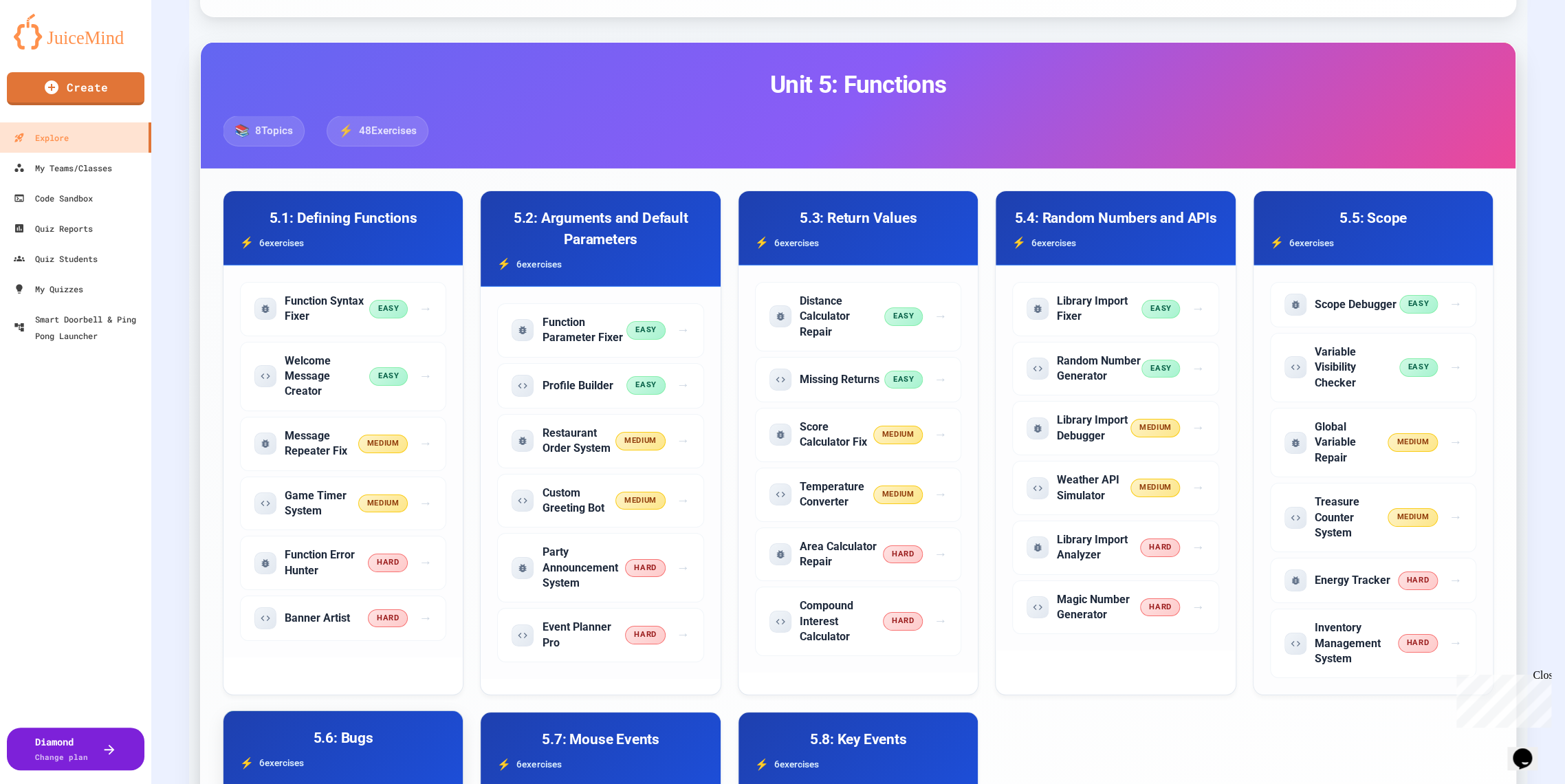
scroll to position [2826, 0]
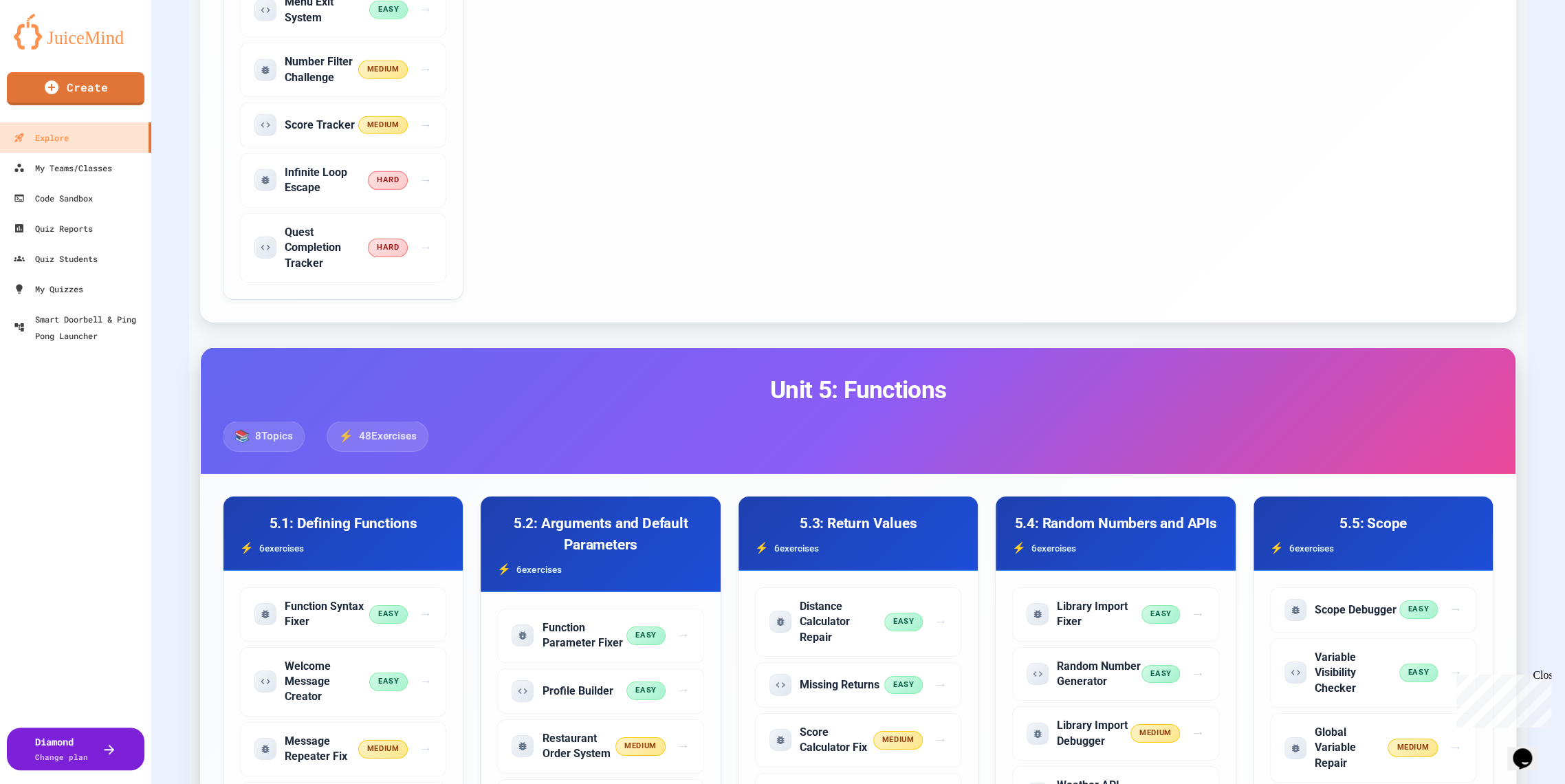
click at [245, 427] on span "📚" at bounding box center [242, 436] width 15 height 18
click at [402, 428] on span "48 Exercises" at bounding box center [387, 436] width 58 height 16
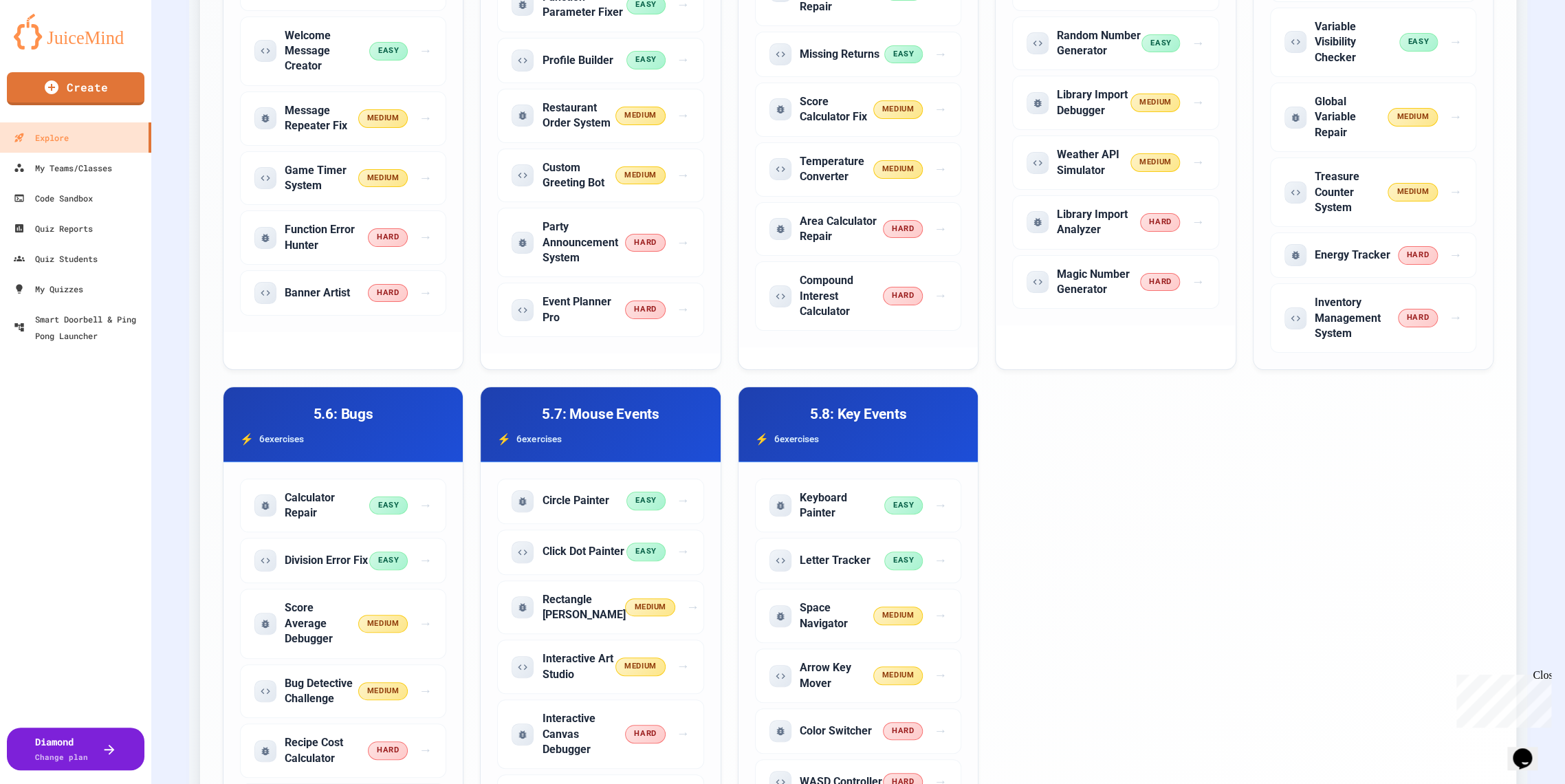
scroll to position [3590, 0]
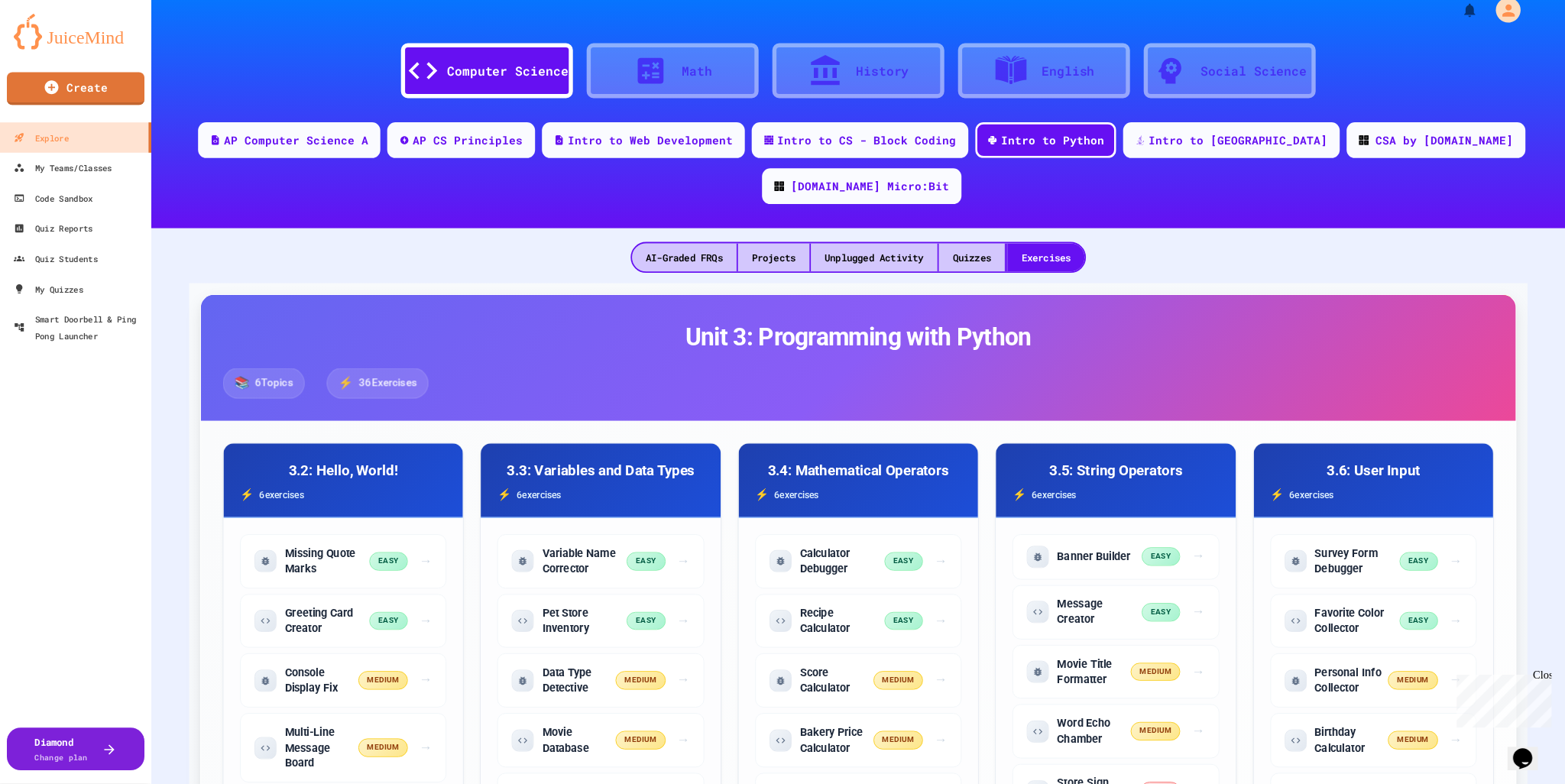
scroll to position [0, 0]
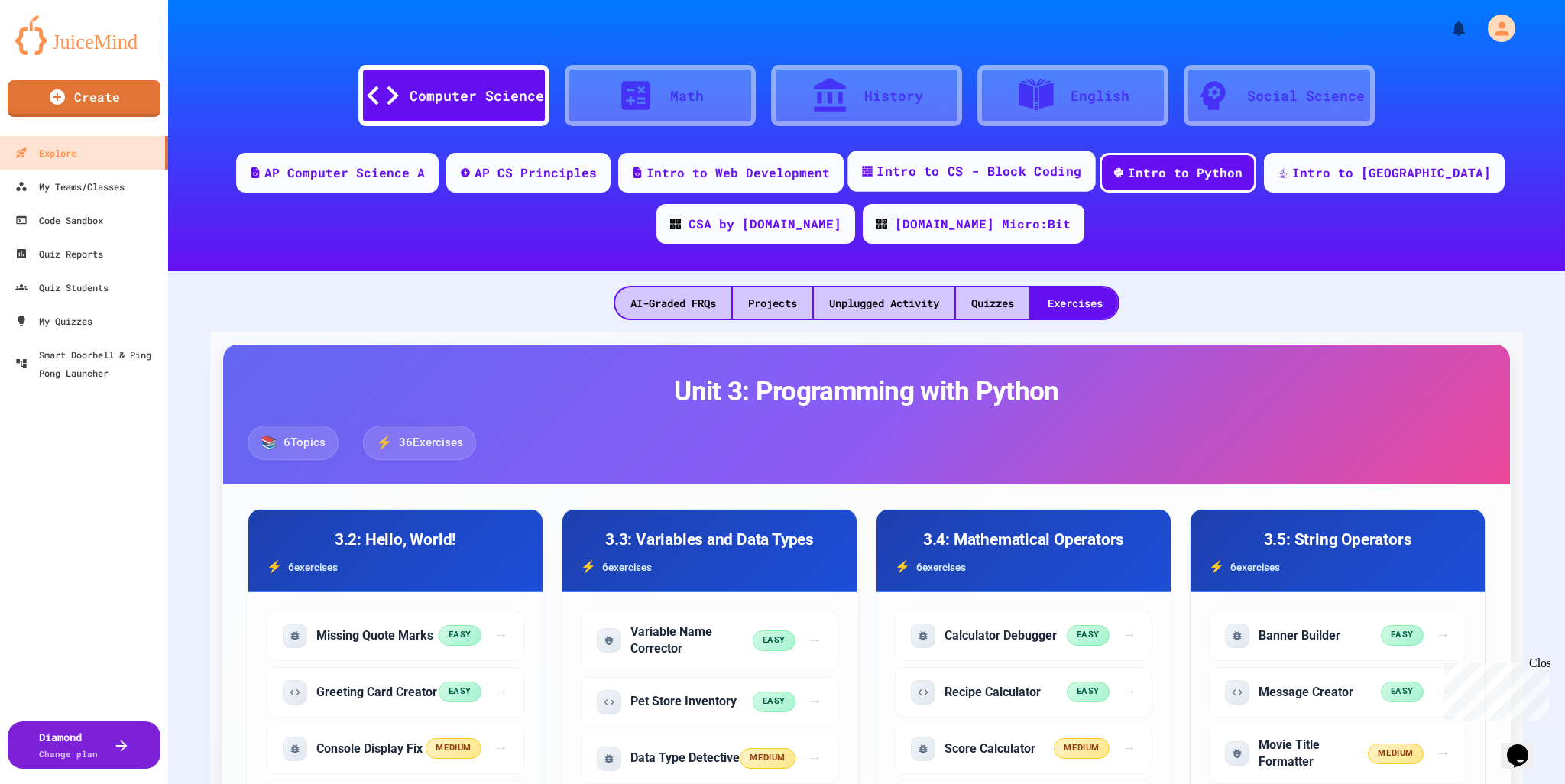
click at [917, 170] on div "Intro to CS - Block Coding" at bounding box center [979, 171] width 205 height 19
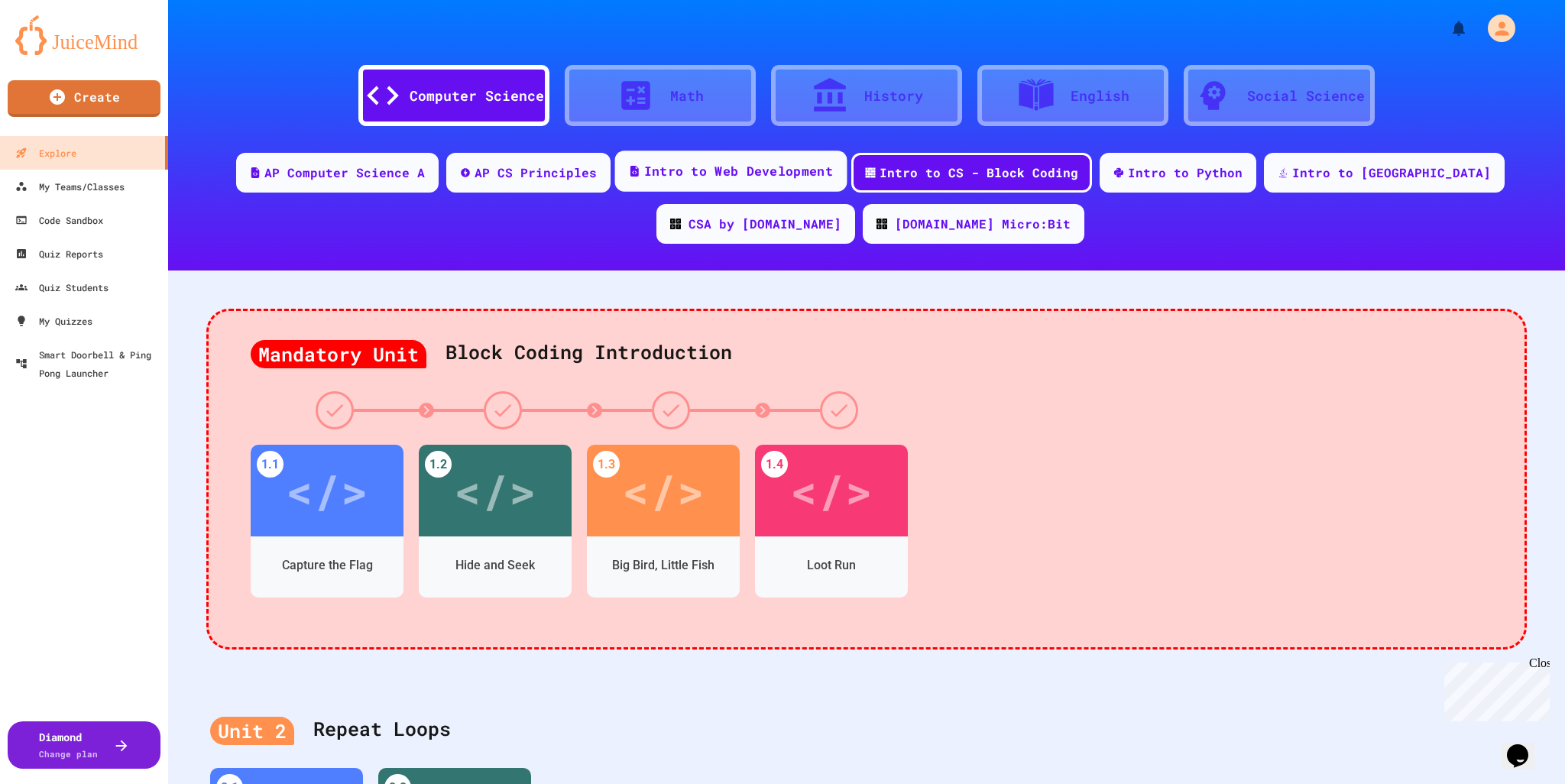
click at [697, 181] on div "Intro to Web Development" at bounding box center [731, 171] width 232 height 42
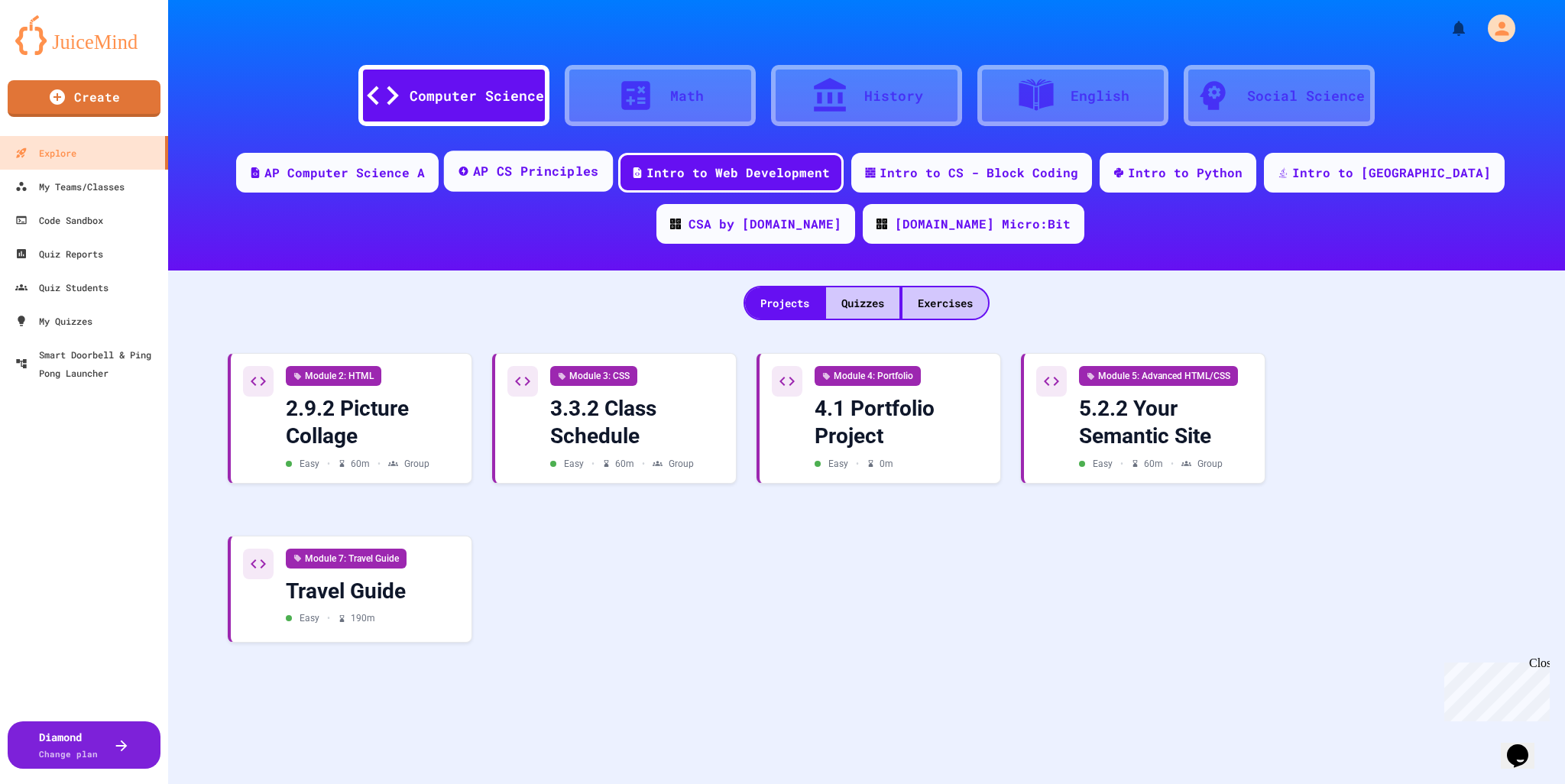
click at [477, 182] on div "AP CS Principles" at bounding box center [528, 171] width 169 height 42
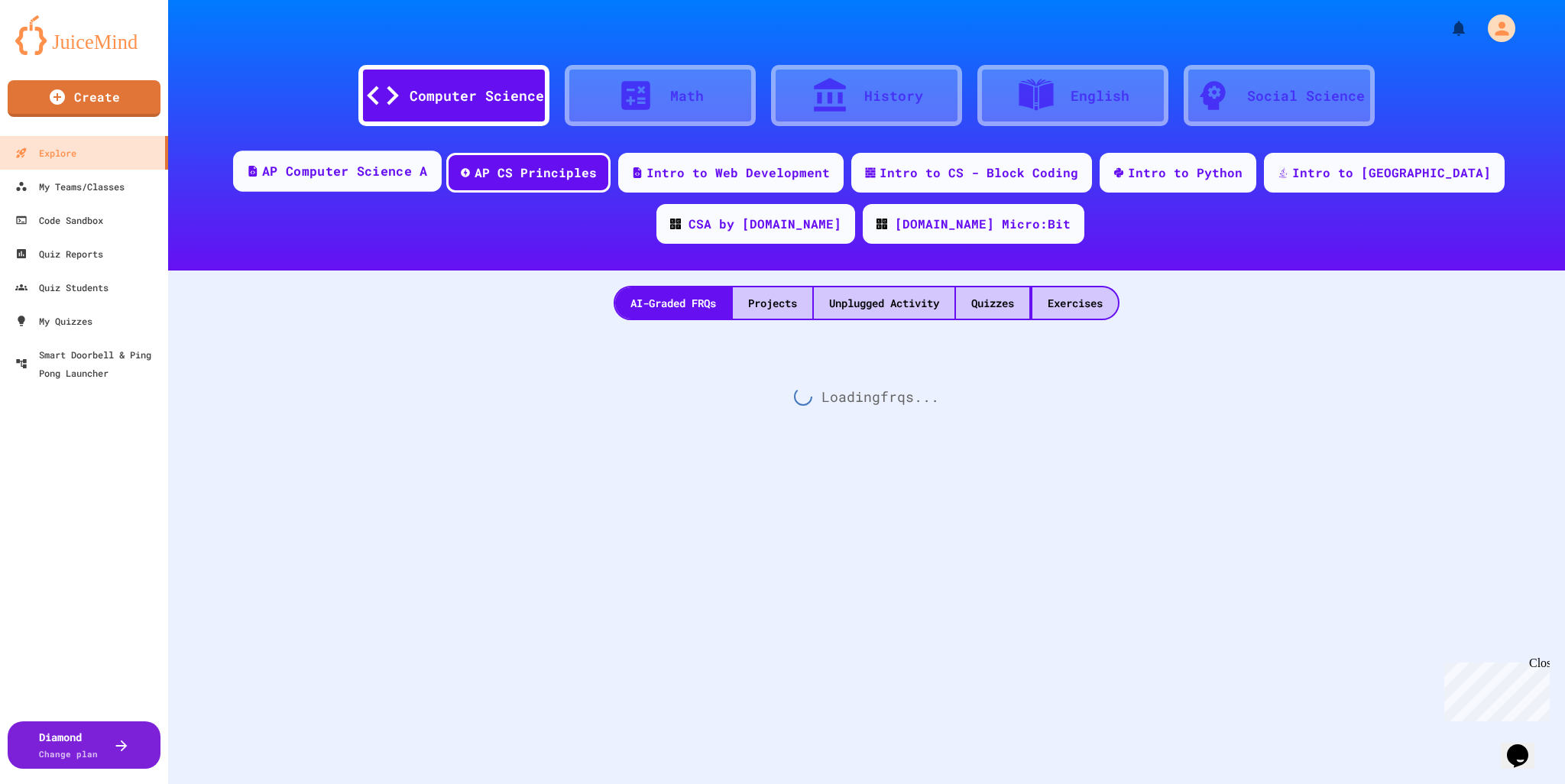
click at [327, 163] on div "AP Computer Science A" at bounding box center [345, 171] width 165 height 19
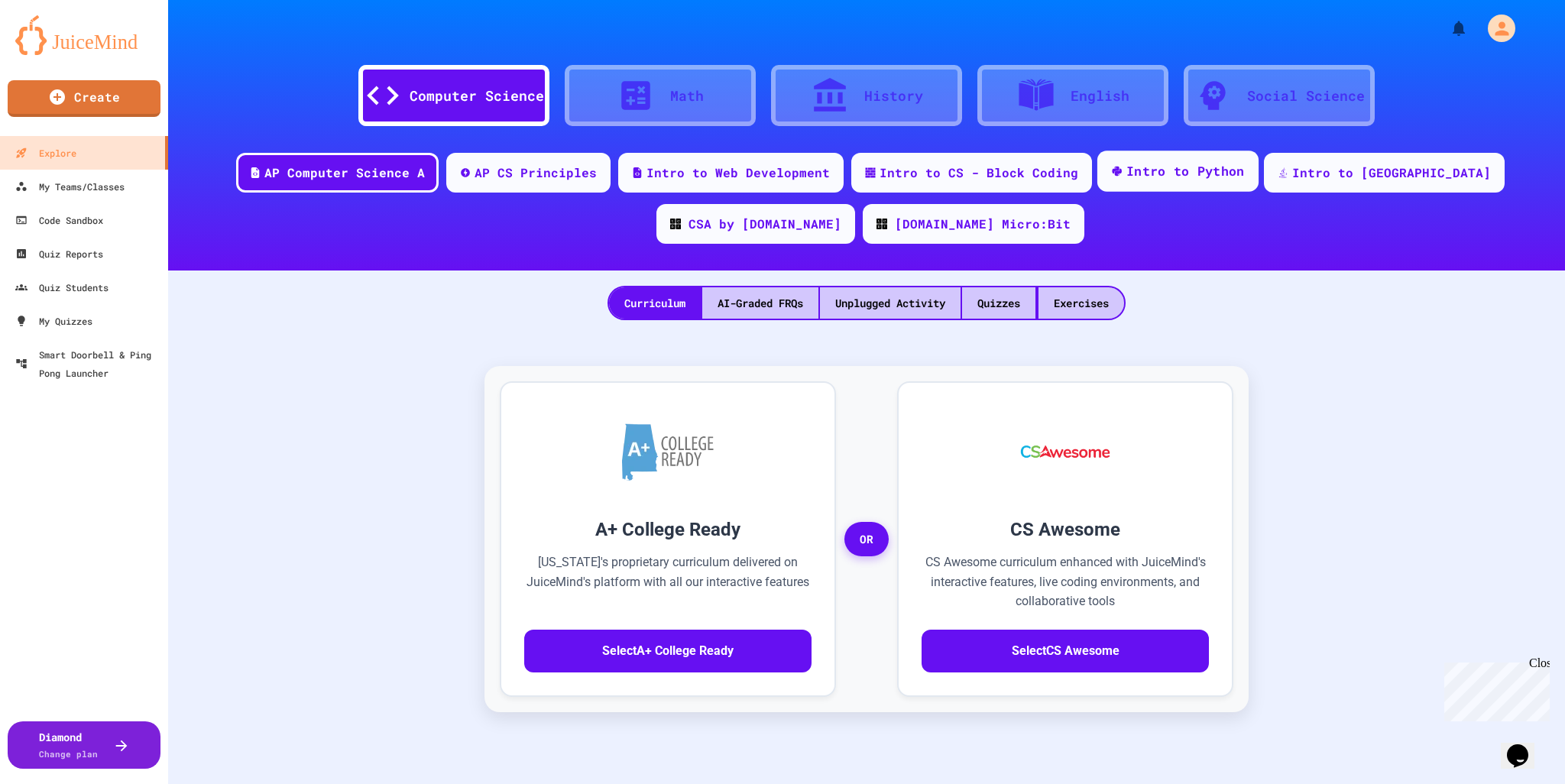
click at [1169, 181] on div "Intro to Python" at bounding box center [1178, 171] width 161 height 42
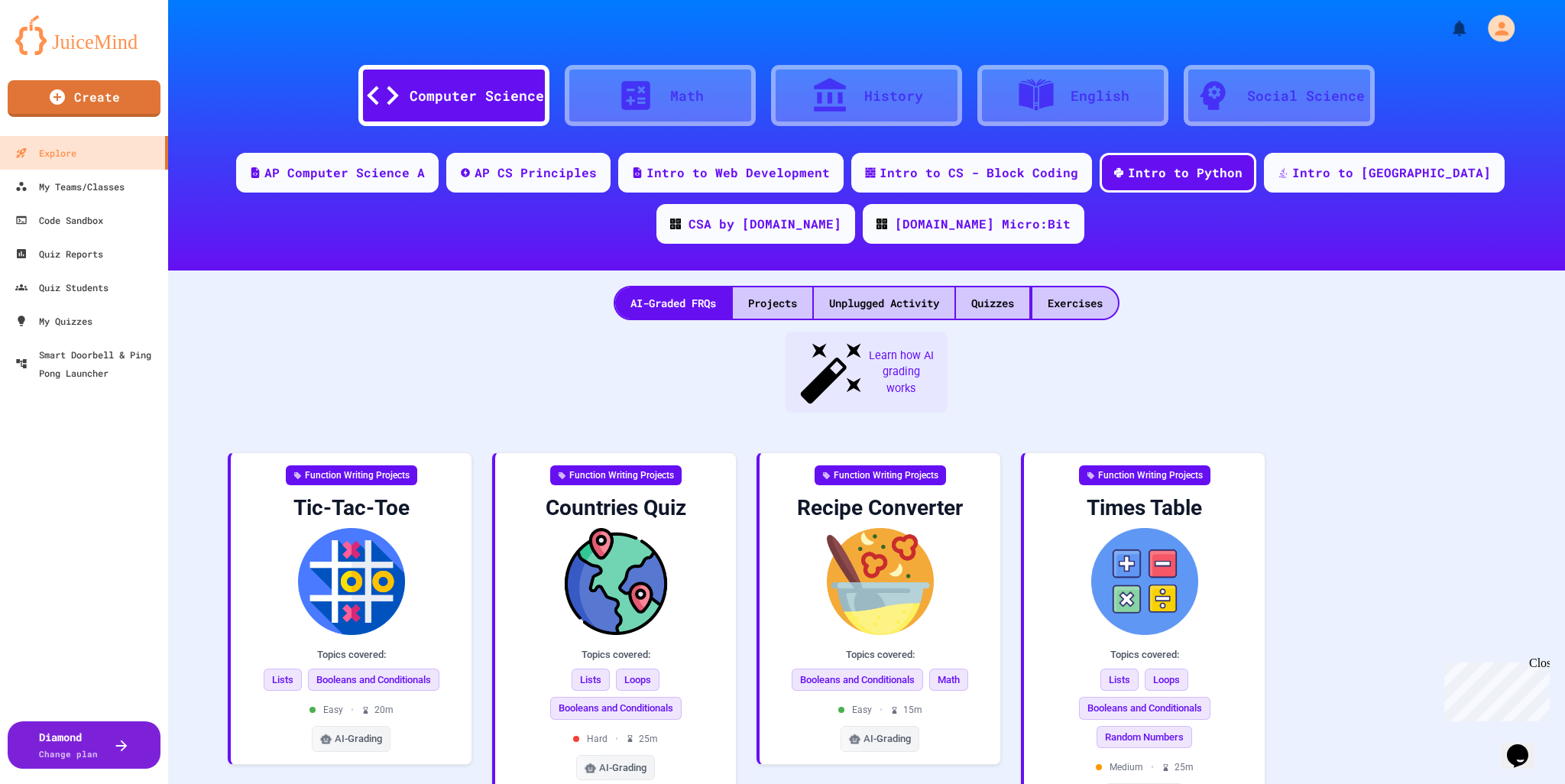
drag, startPoint x: 1514, startPoint y: 31, endPoint x: 1465, endPoint y: 34, distance: 49.1
click at [1509, 32] on div at bounding box center [867, 23] width 1397 height 46
click at [1495, 33] on icon "My Account" at bounding box center [1503, 28] width 17 height 17
click at [1427, 784] on div at bounding box center [782, 784] width 1565 height 0
click at [1289, 180] on div "Intro to [GEOGRAPHIC_DATA]" at bounding box center [1391, 171] width 205 height 19
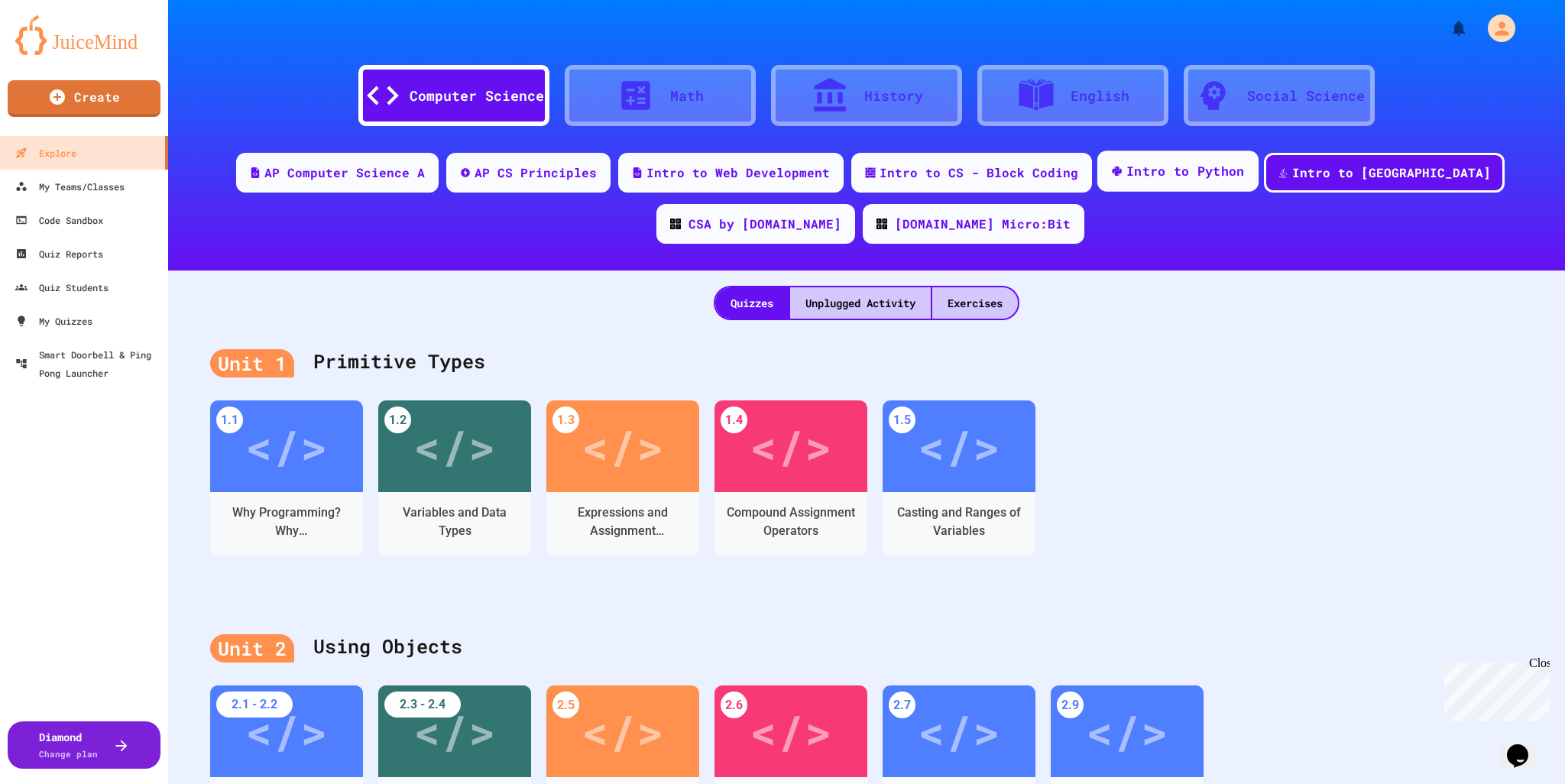
click at [1126, 185] on div "Intro to Python" at bounding box center [1178, 171] width 161 height 42
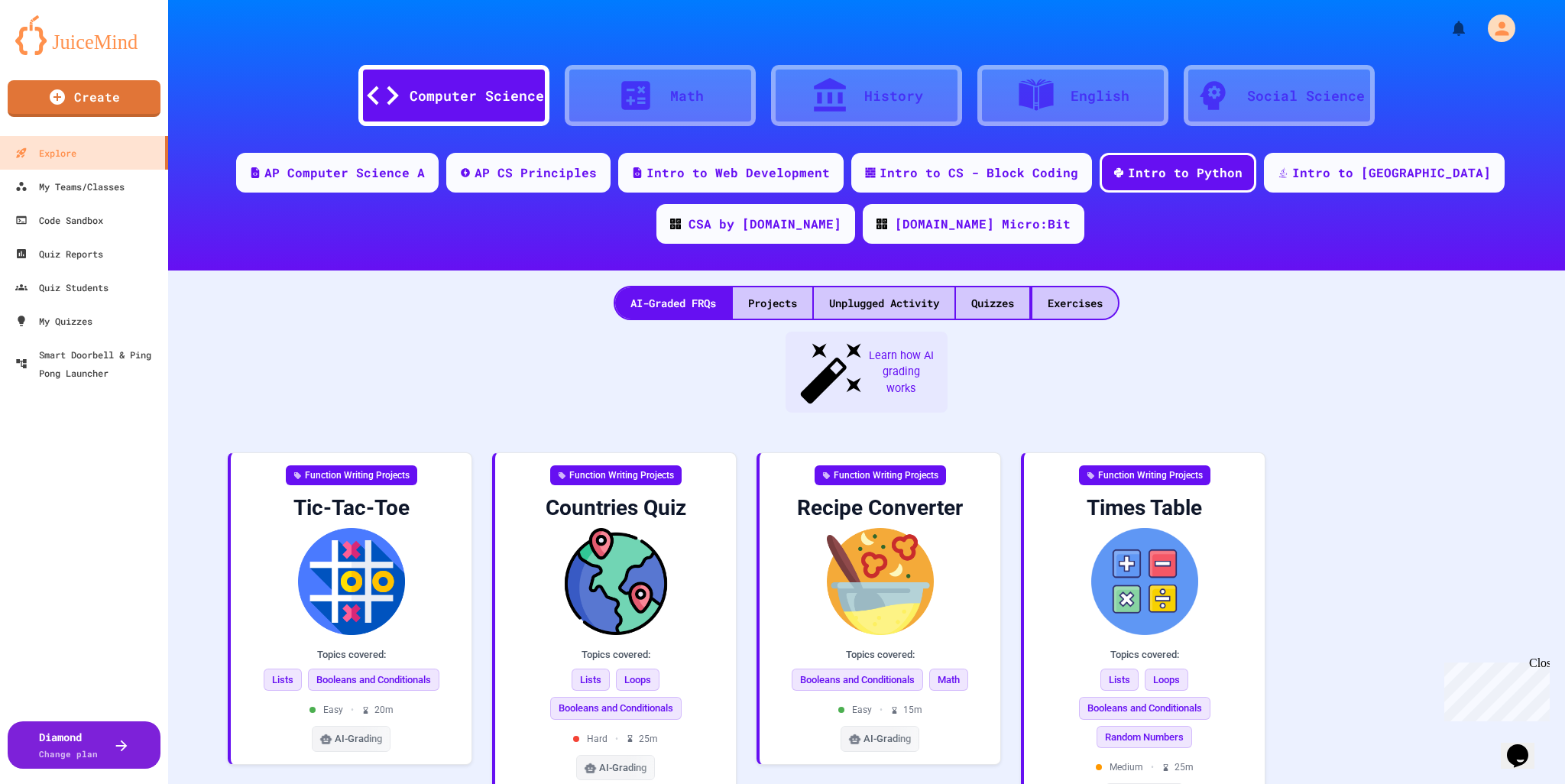
click at [1031, 297] on div at bounding box center [1032, 303] width 2 height 31
click at [1008, 308] on div "Quizzes" at bounding box center [992, 303] width 74 height 31
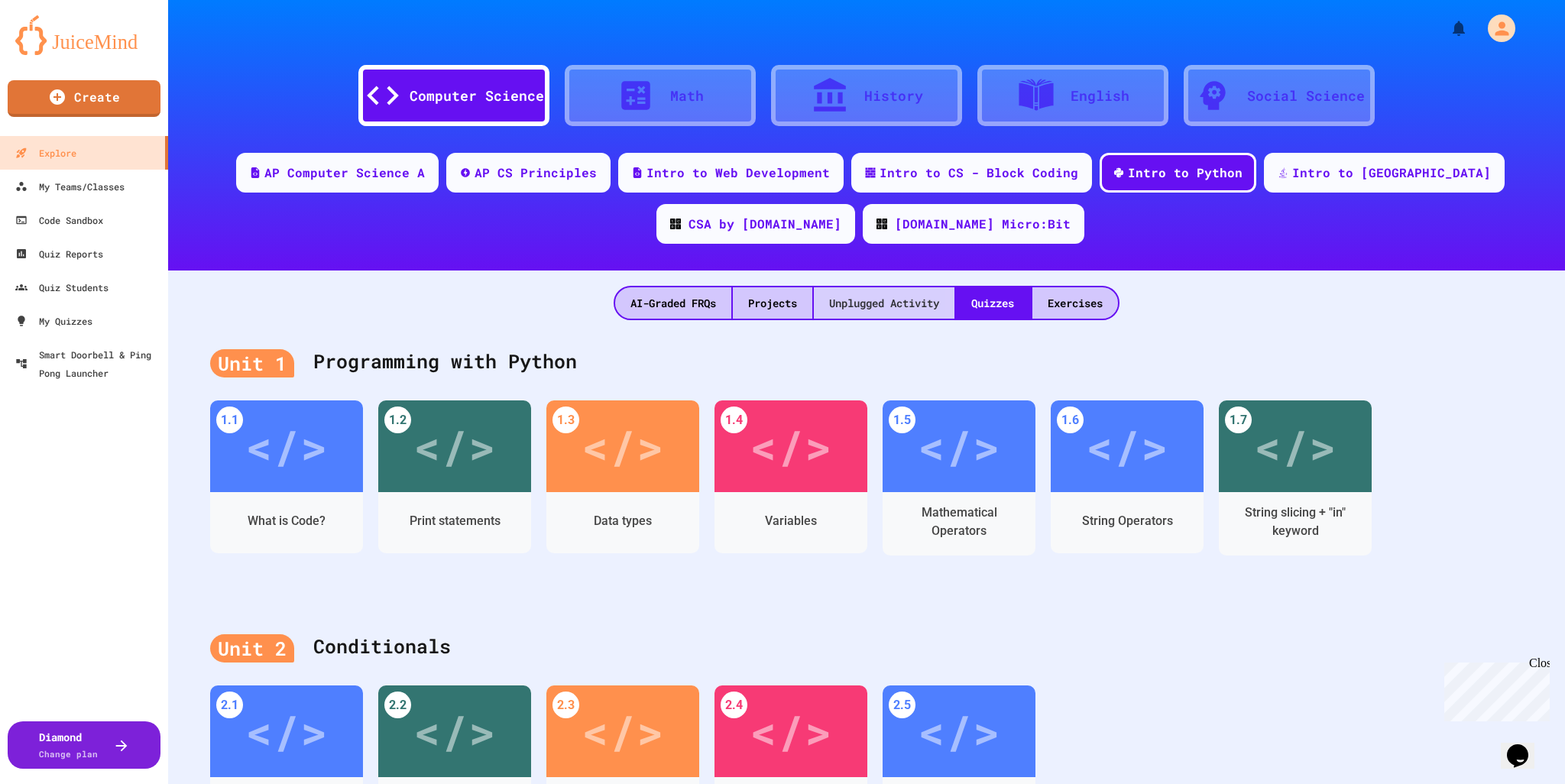
click at [876, 307] on div "Unplugged Activity" at bounding box center [884, 303] width 140 height 31
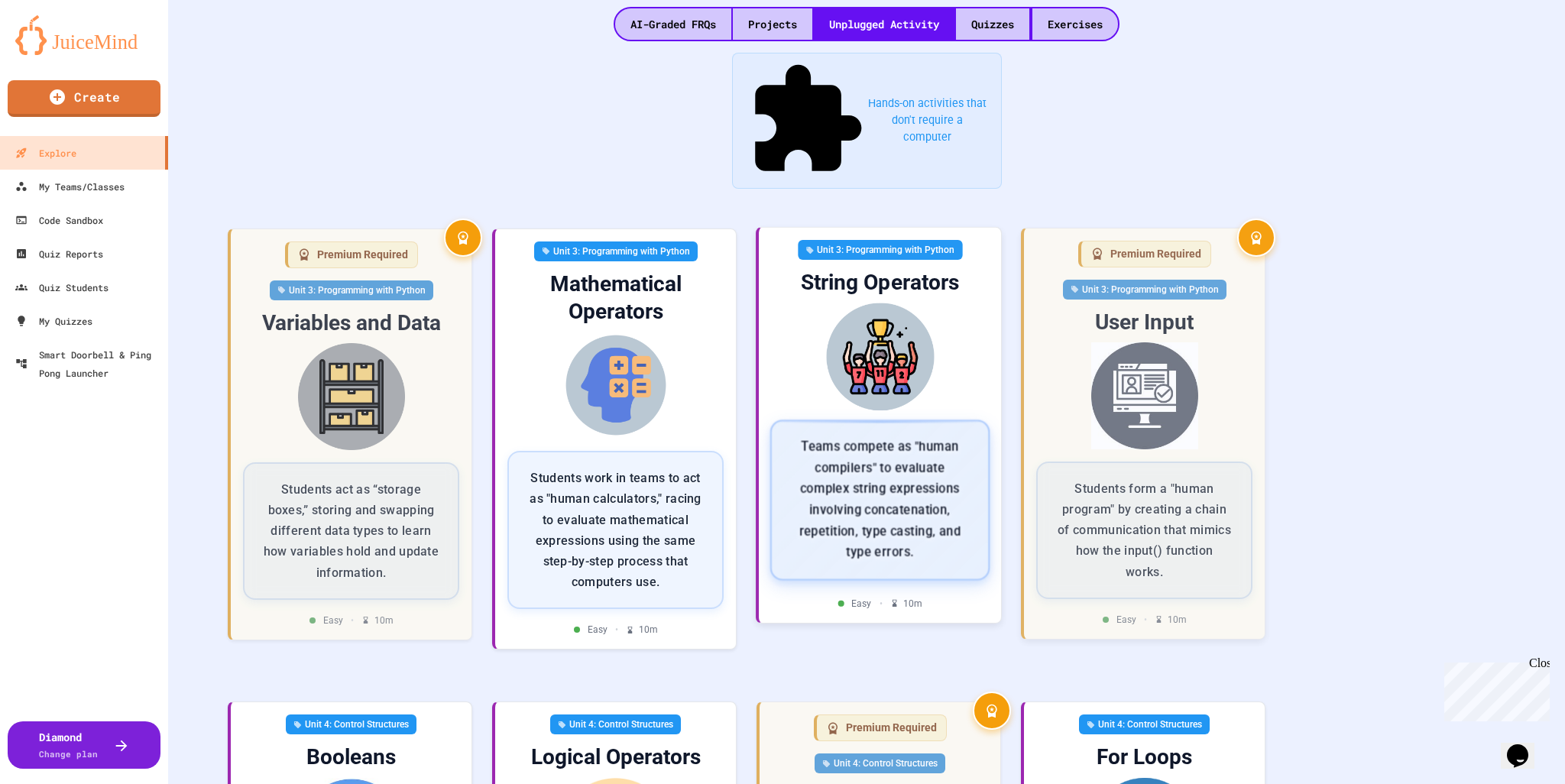
scroll to position [305, 0]
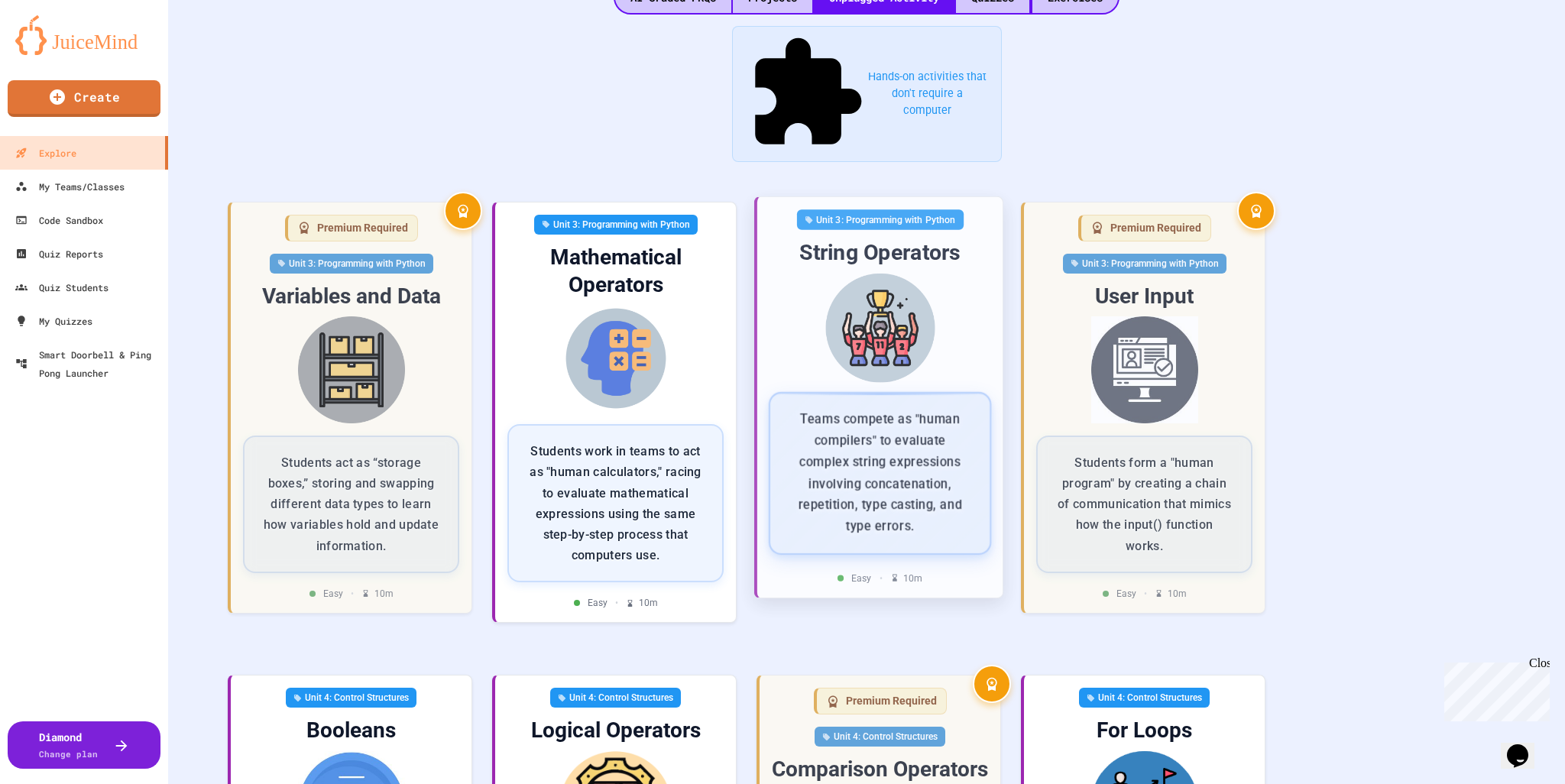
click at [858, 408] on p "Teams compete as "human compilers" to evaluate complex string expressions invol…" at bounding box center [880, 472] width 182 height 128
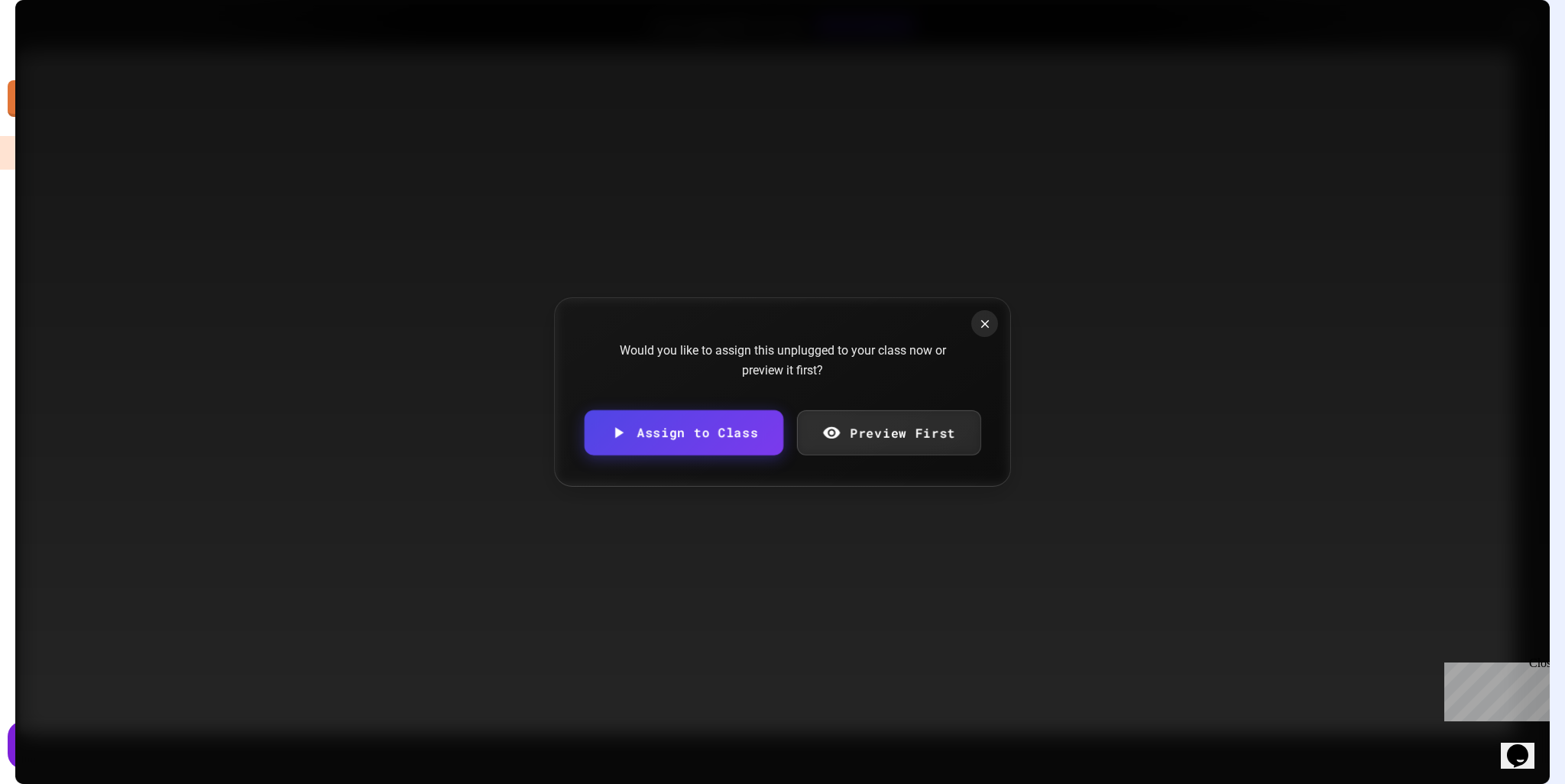
click at [867, 422] on div "Would you like to assign this unplugged to your class now or preview it first? …" at bounding box center [782, 391] width 457 height 189
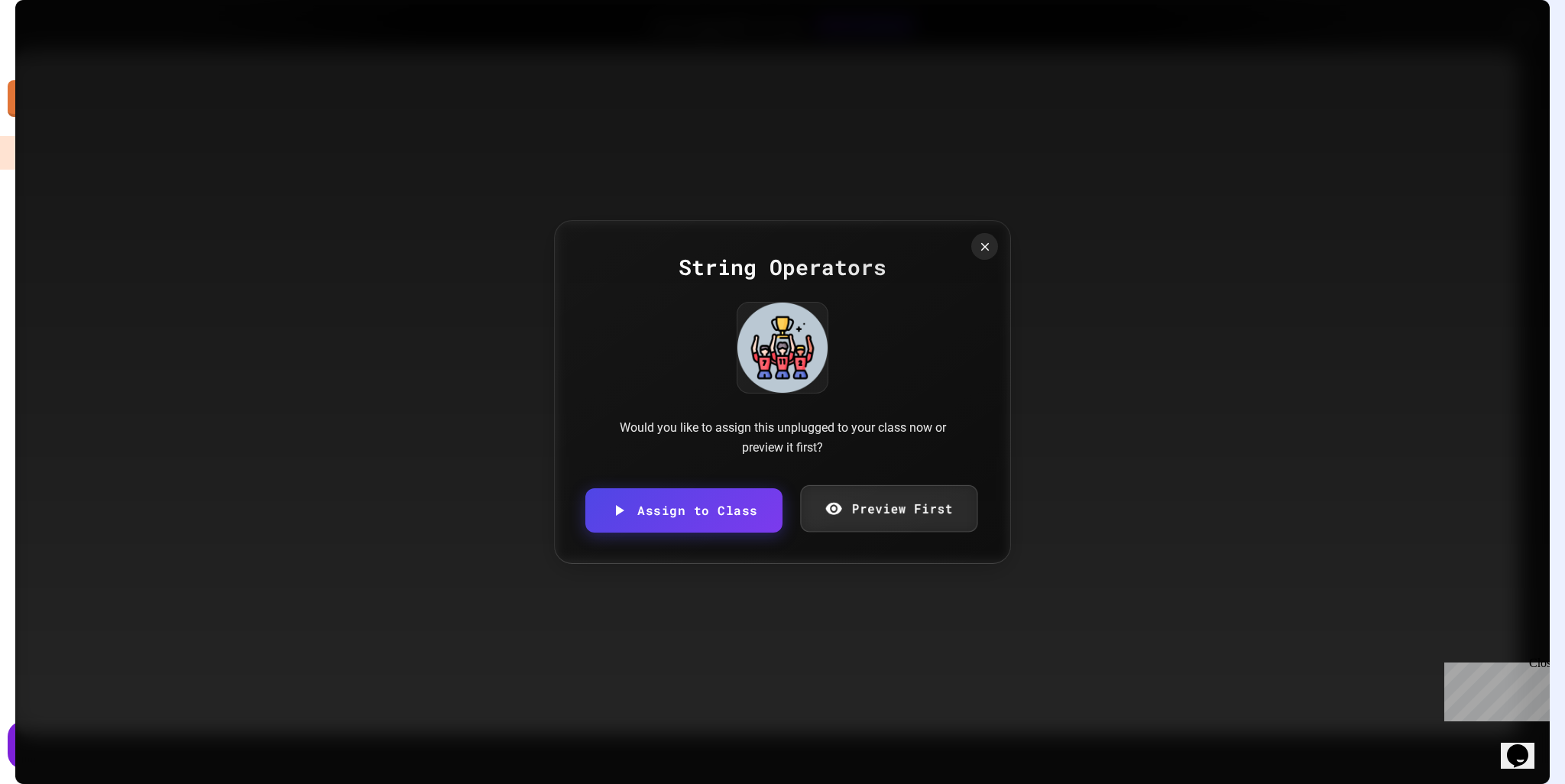
click at [872, 507] on link "Preview First" at bounding box center [889, 508] width 177 height 47
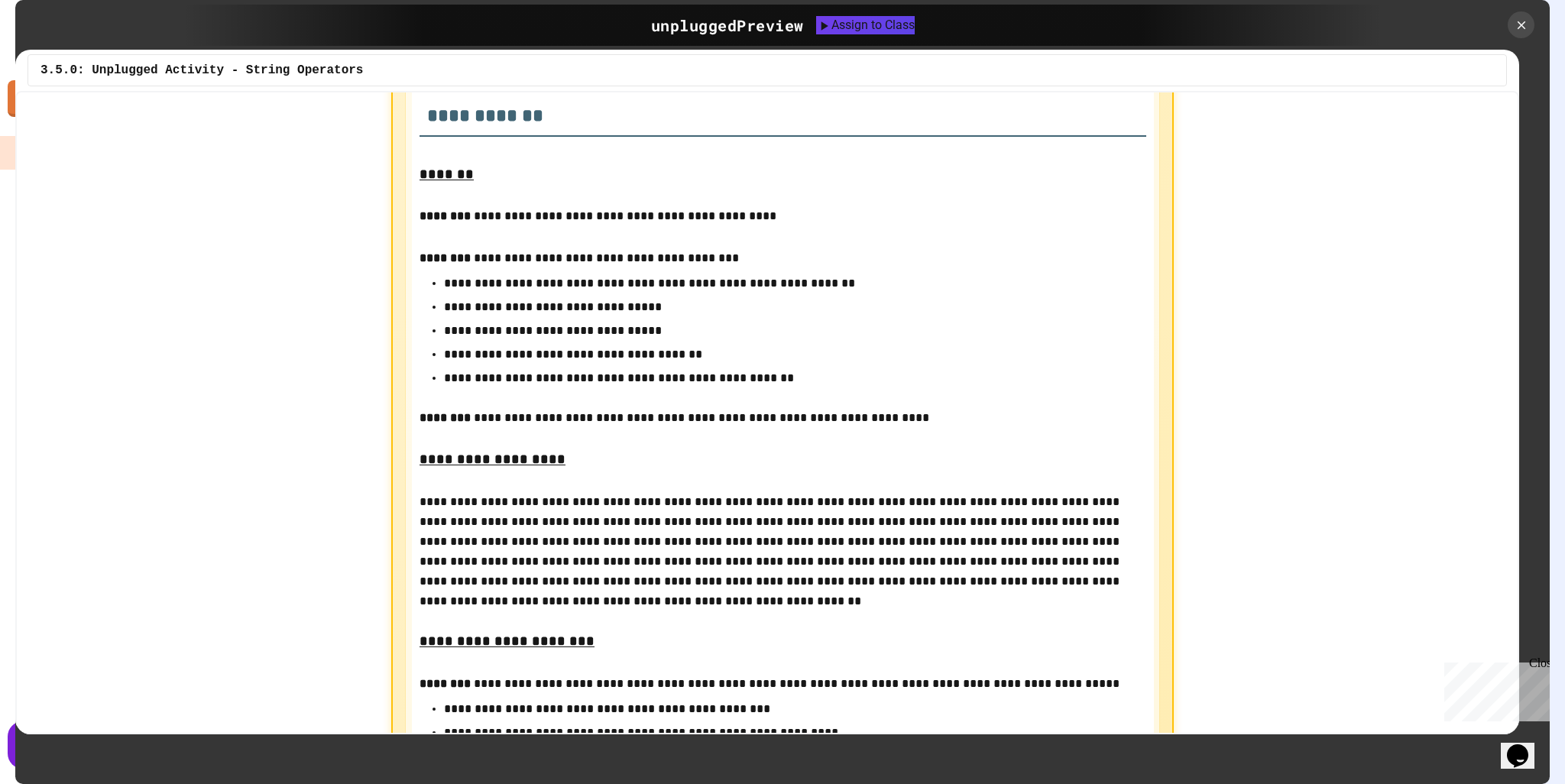
scroll to position [458, 0]
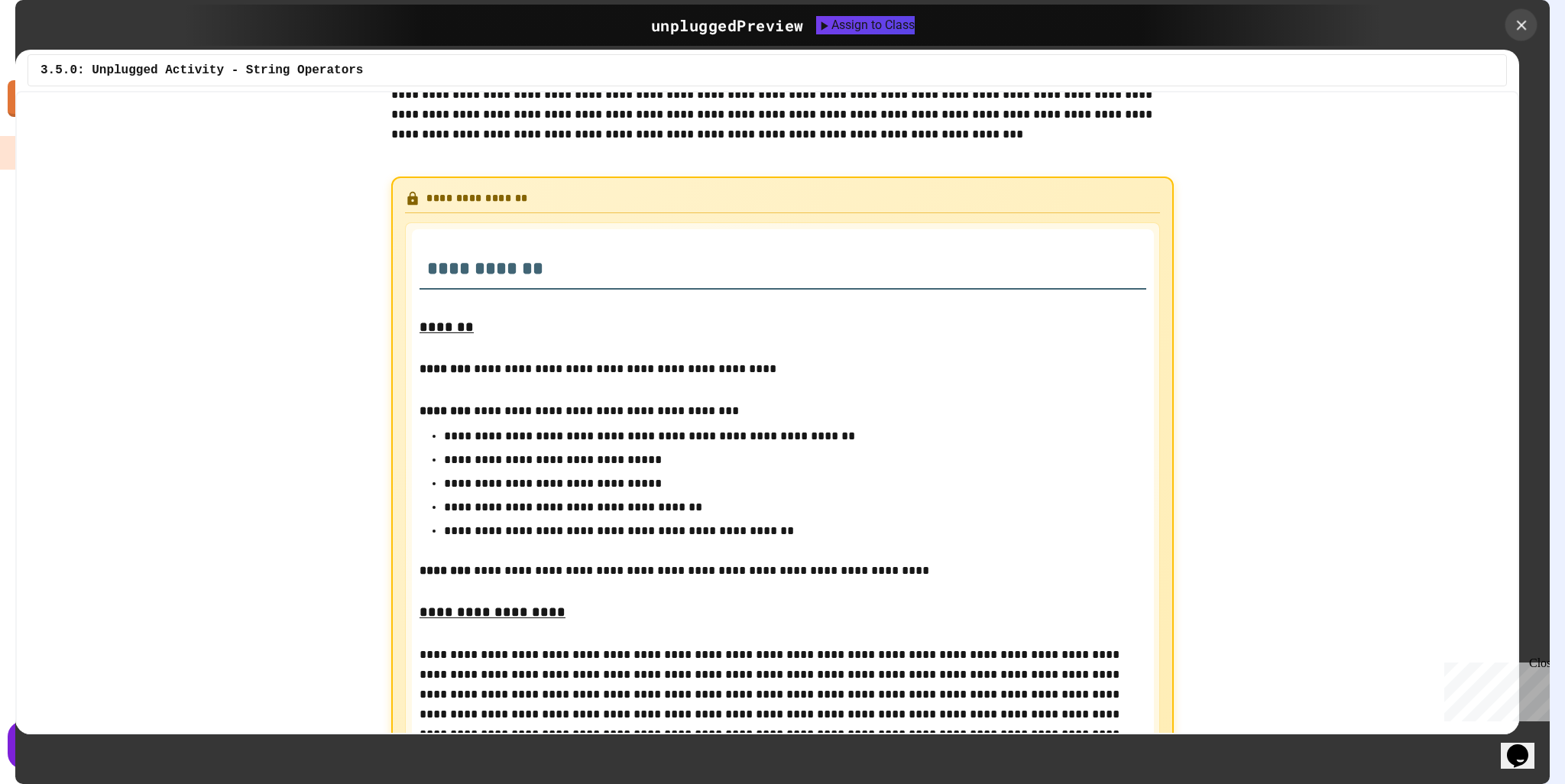
click at [1525, 26] on icon at bounding box center [1522, 25] width 17 height 17
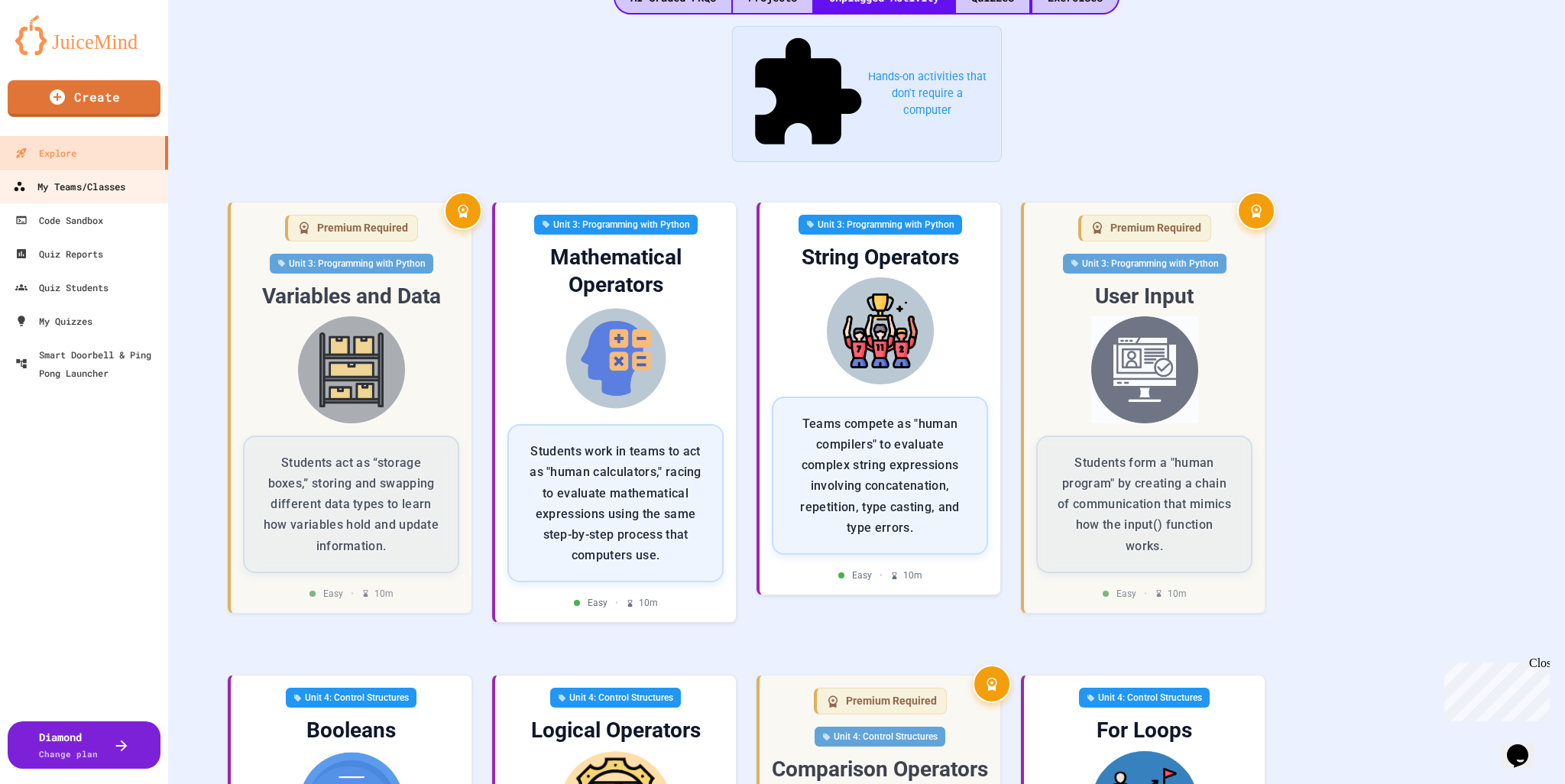
click at [96, 187] on div "My Teams/Classes" at bounding box center [69, 186] width 113 height 19
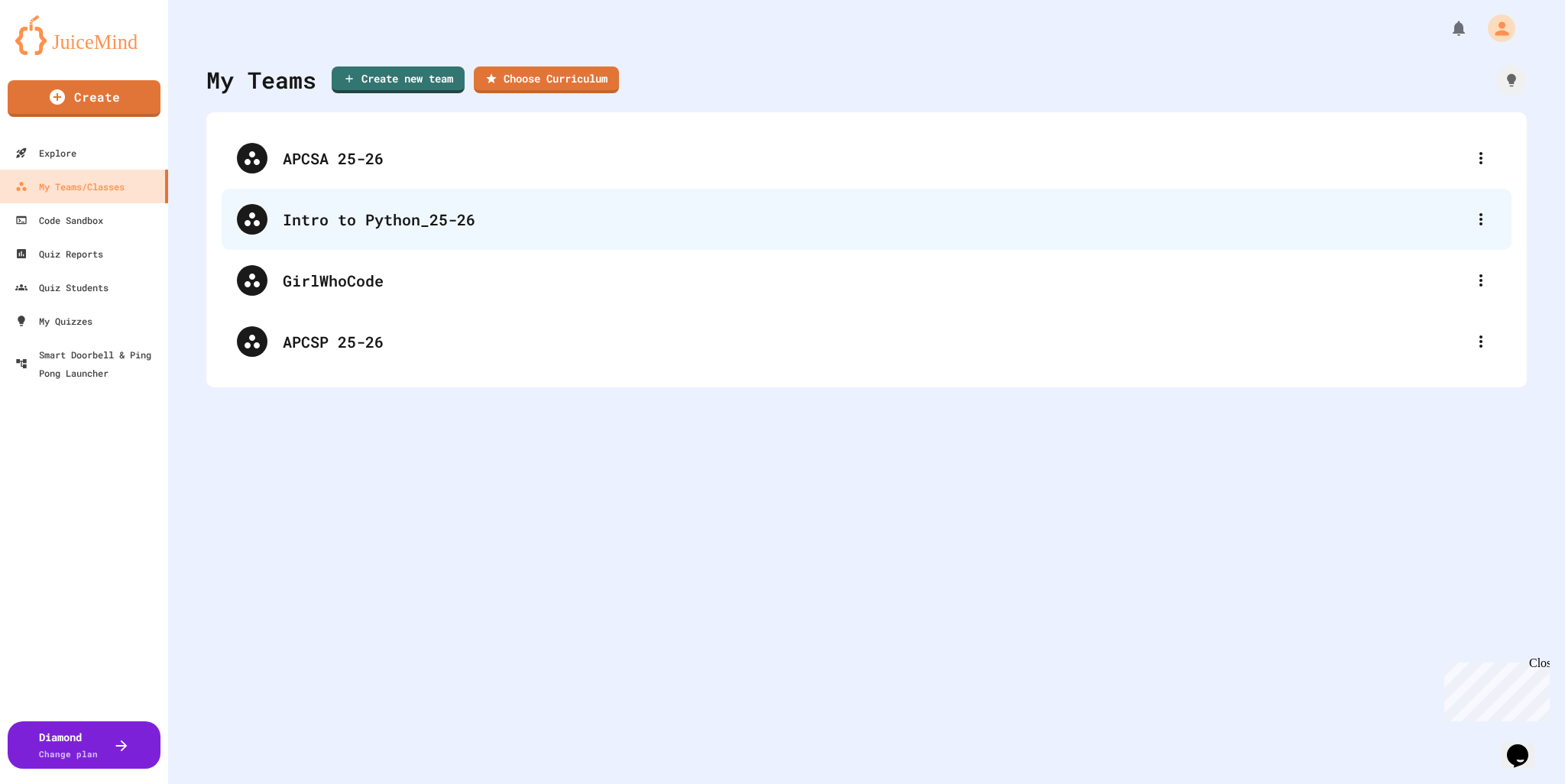
click at [325, 226] on div "Intro to Python_25-26" at bounding box center [874, 219] width 1183 height 23
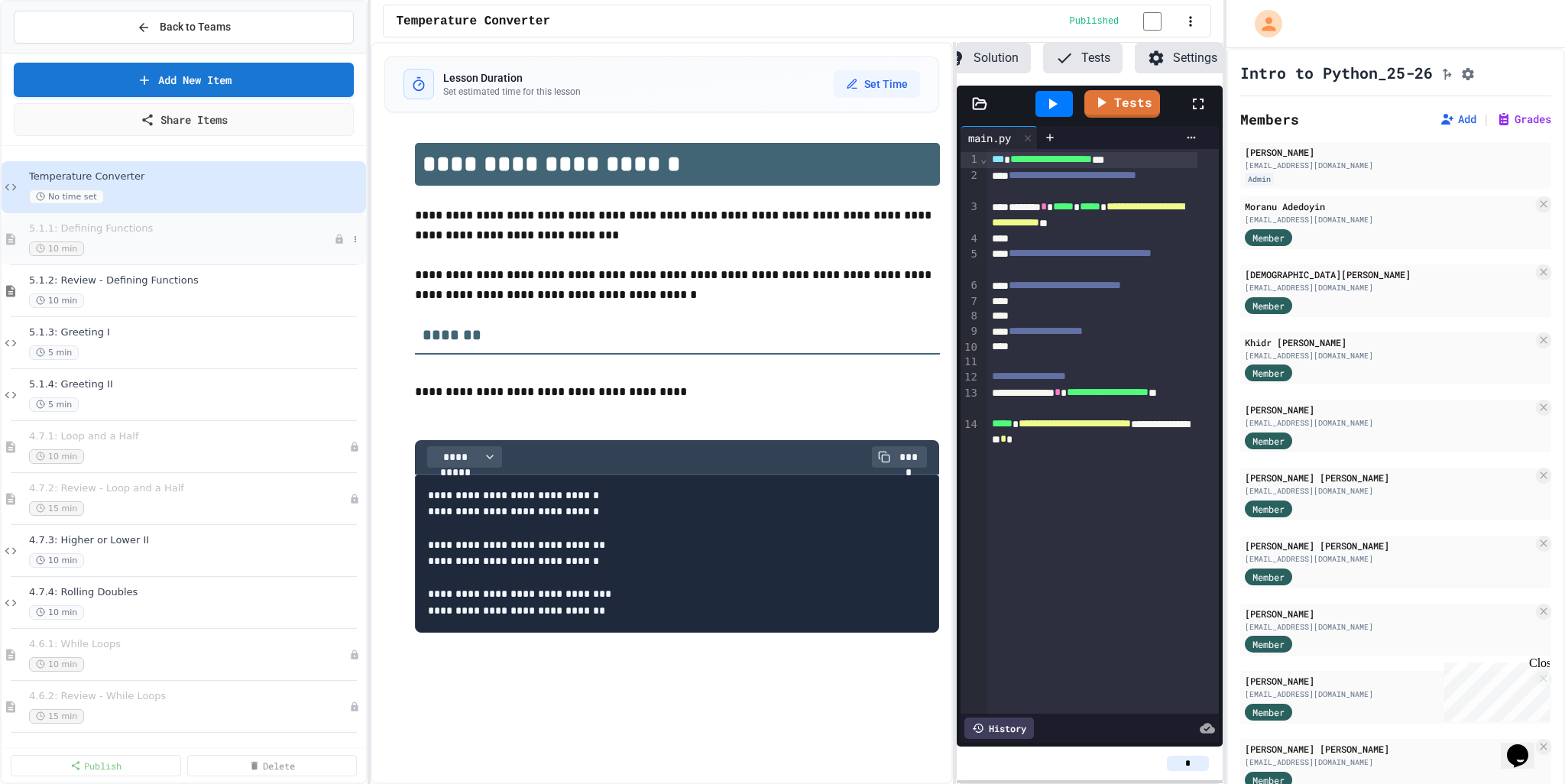
scroll to position [0, 115]
click at [120, 227] on span "5.1.1: Defining Functions" at bounding box center [181, 229] width 305 height 13
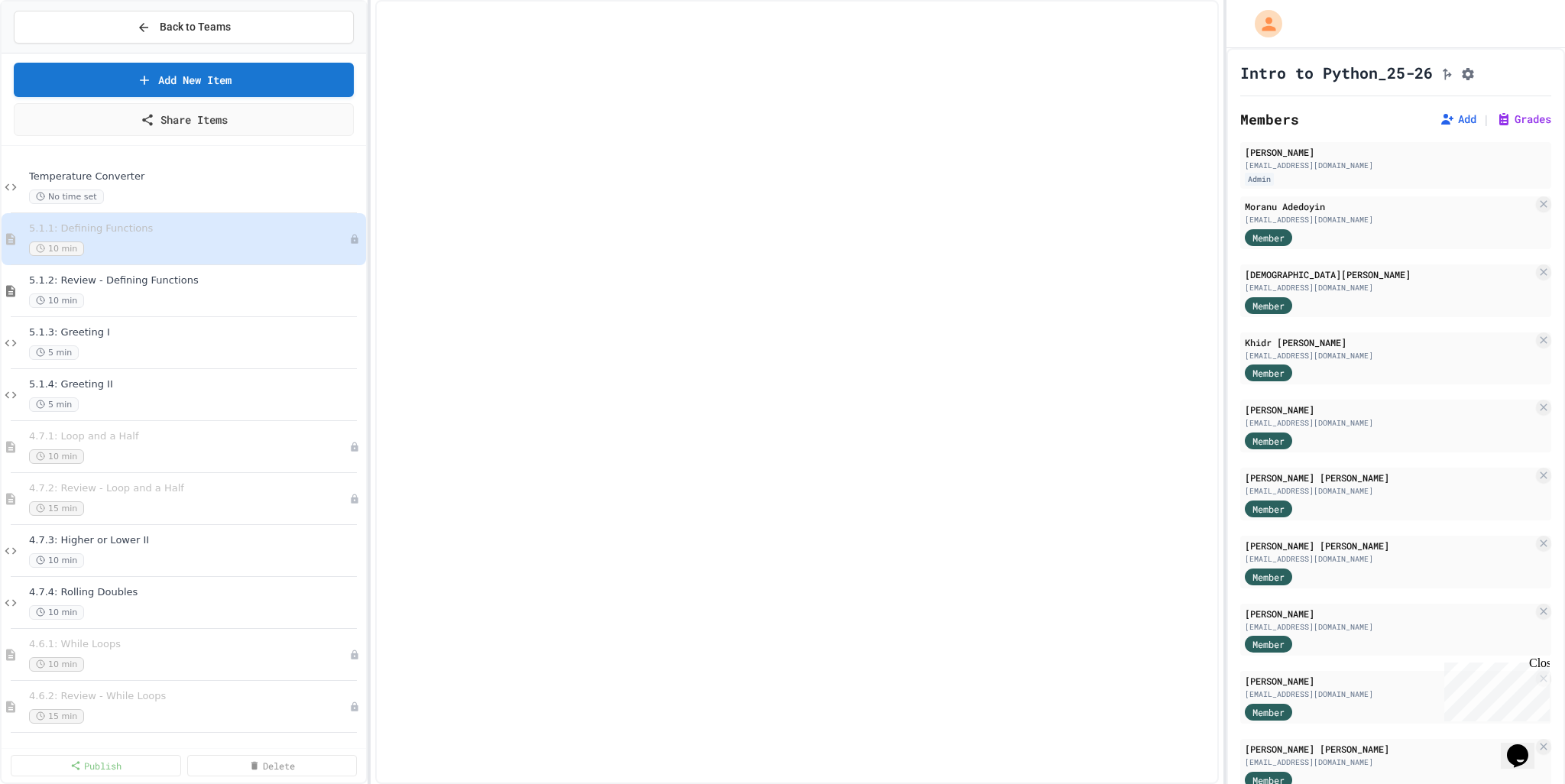
select select "***"
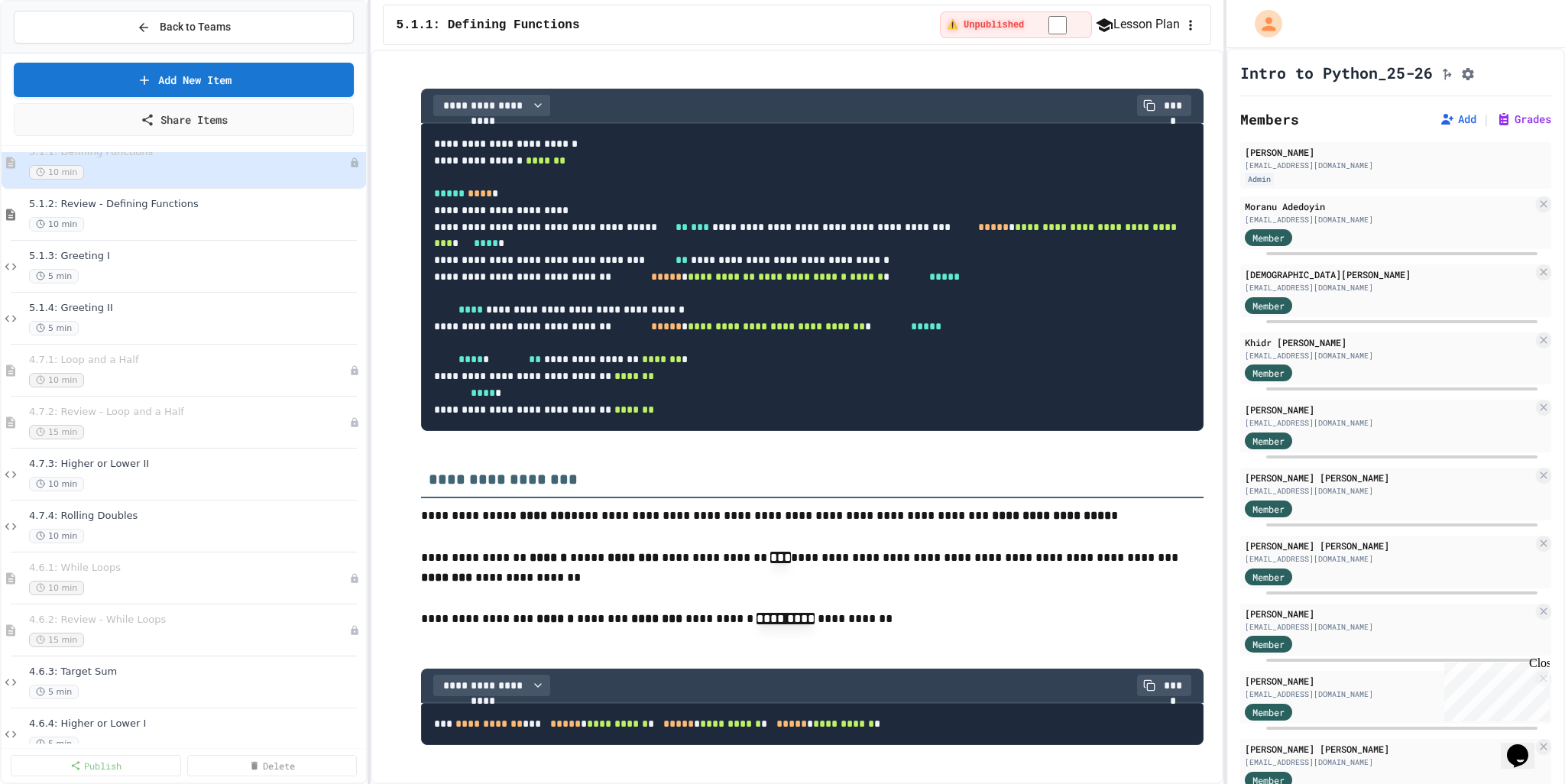
scroll to position [247, 0]
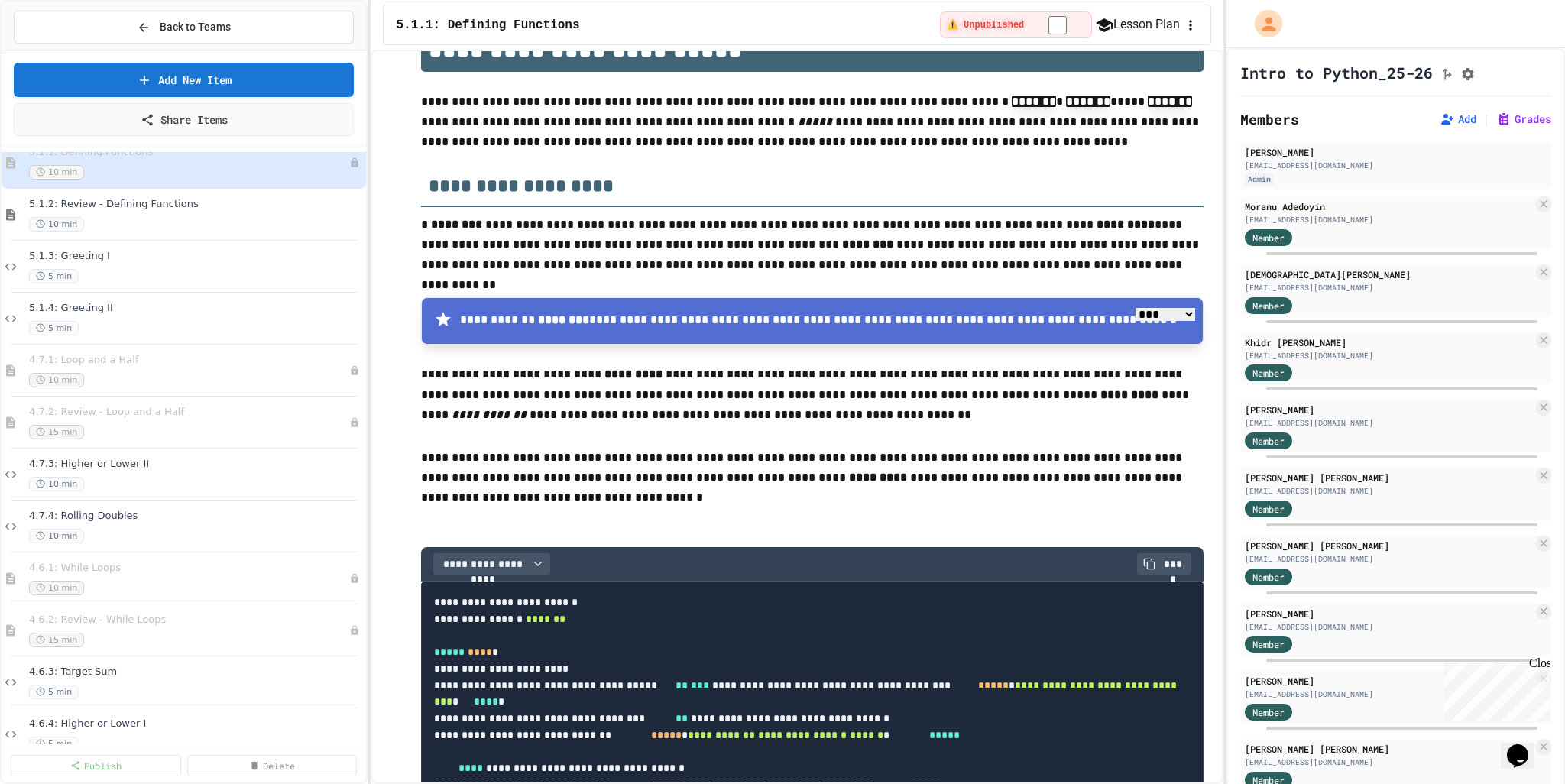
click at [1135, 24] on button "Lesson Plan" at bounding box center [1138, 24] width 85 height 19
click at [1350, 78] on h1 "Intro to Python_25-26" at bounding box center [1337, 73] width 193 height 21
click at [1156, 24] on button "Lesson Plan" at bounding box center [1138, 24] width 85 height 19
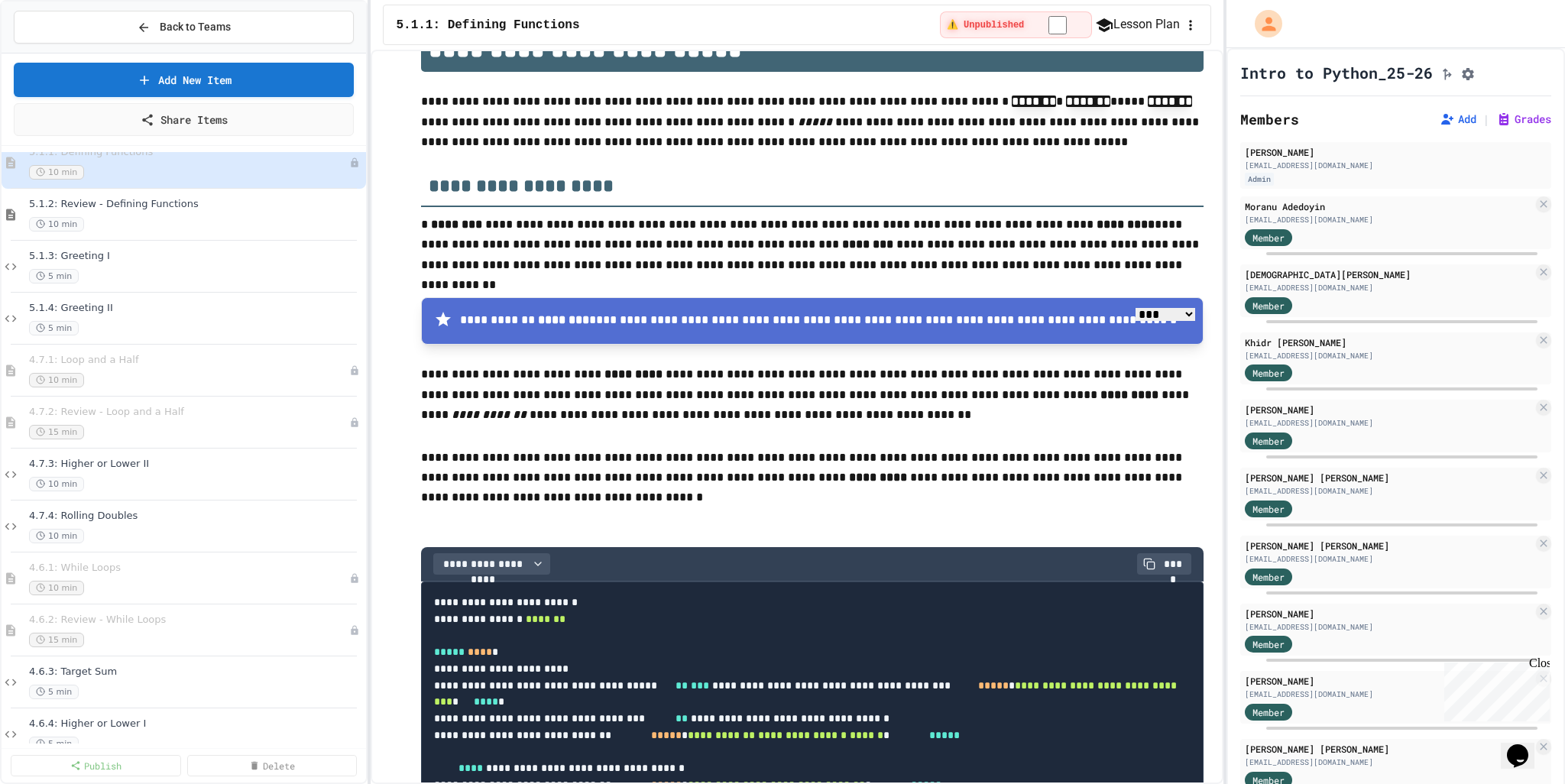
click at [1183, 25] on icon "button" at bounding box center [1190, 25] width 16 height 16
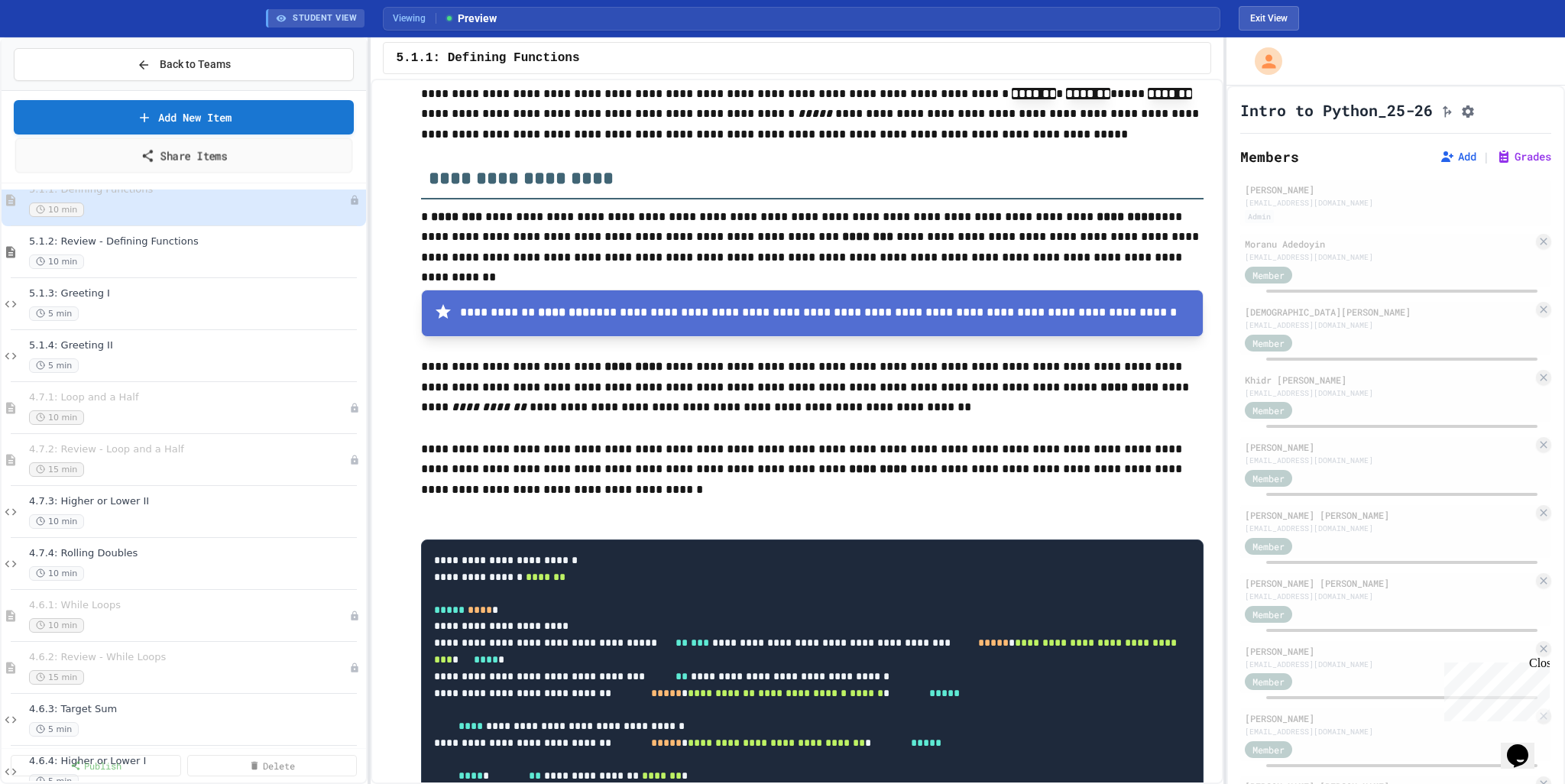
scroll to position [211, 0]
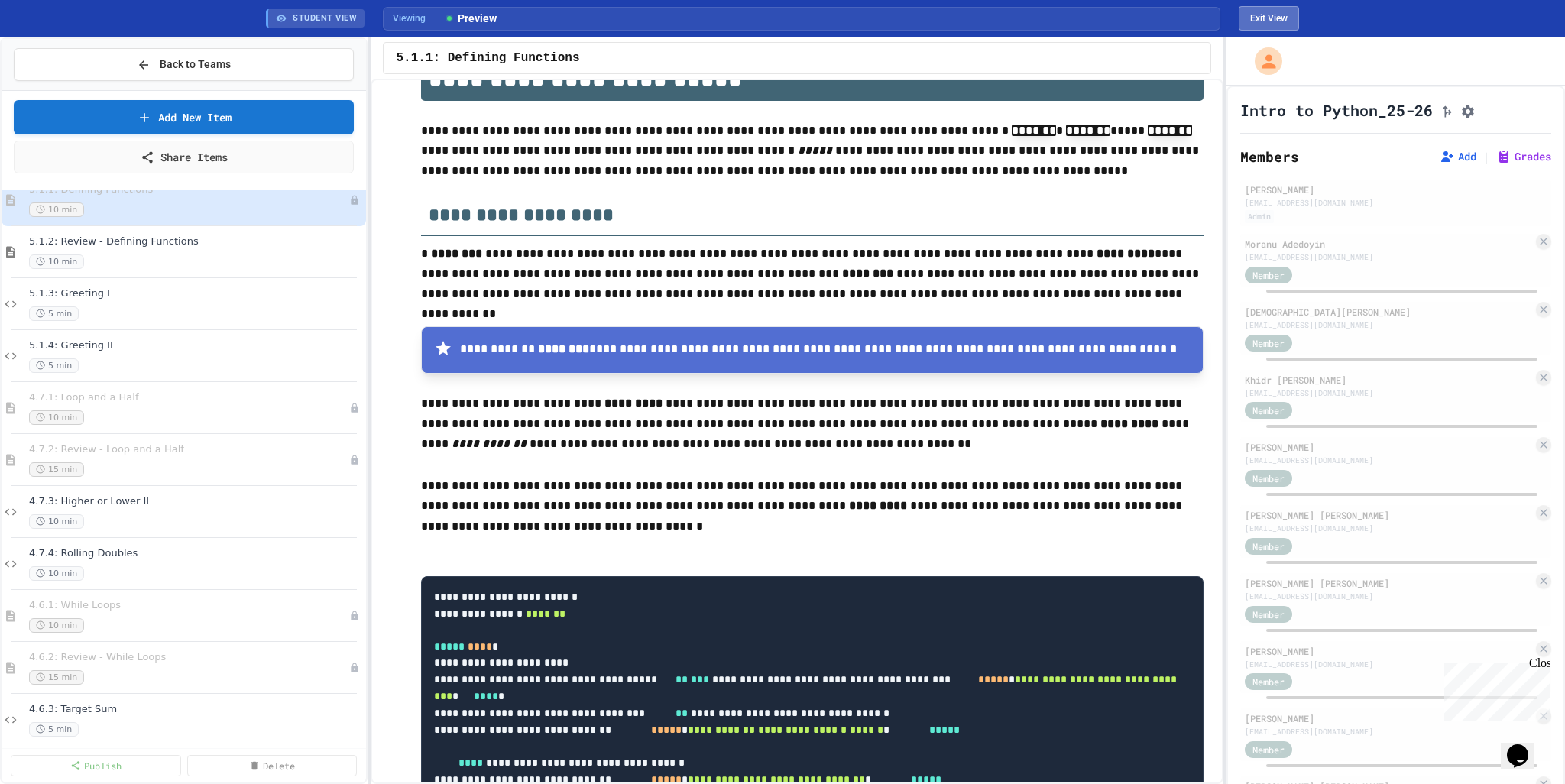
click at [1261, 13] on button "Exit View" at bounding box center [1269, 18] width 60 height 24
select select "***"
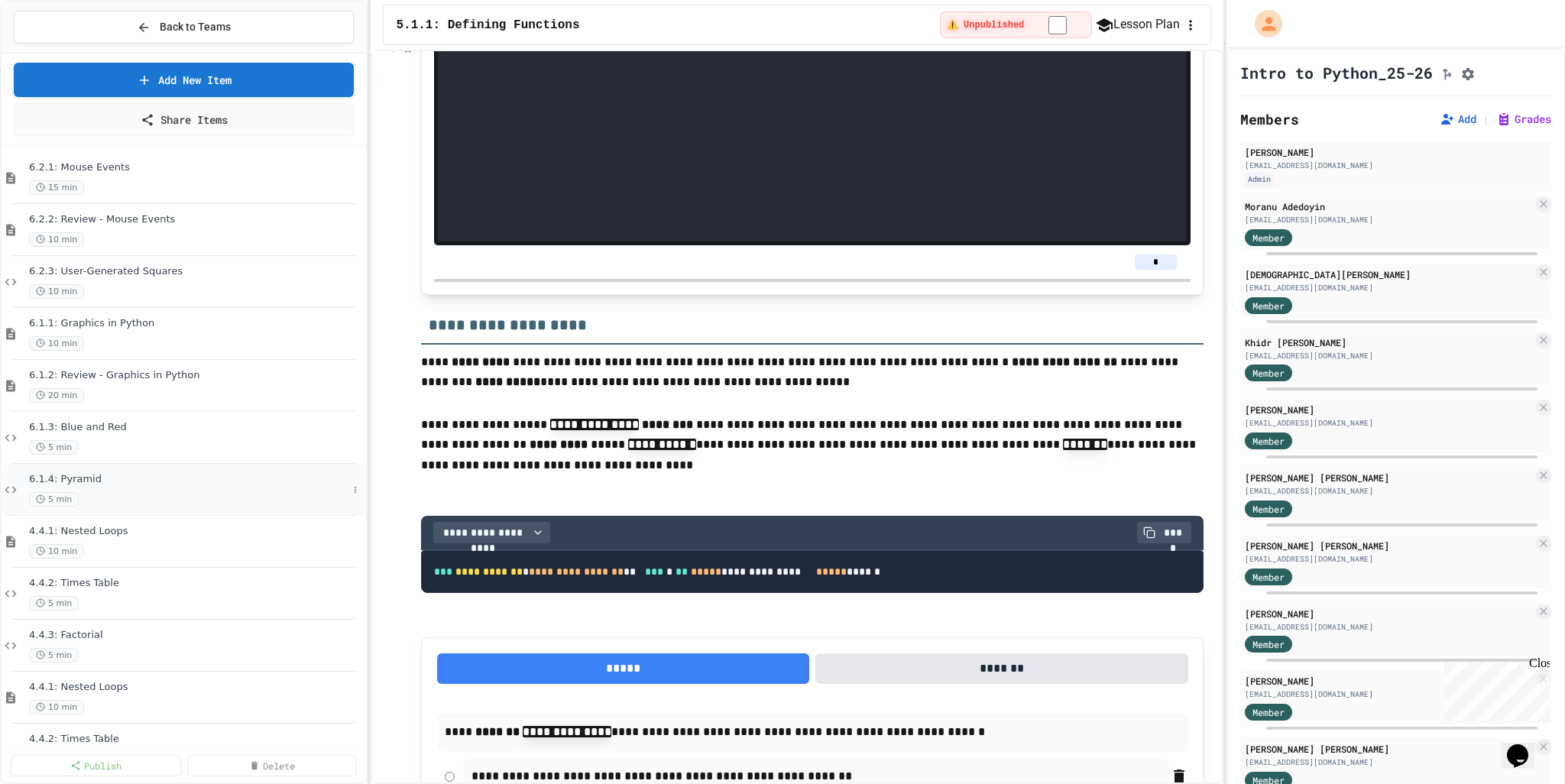
scroll to position [4693, 0]
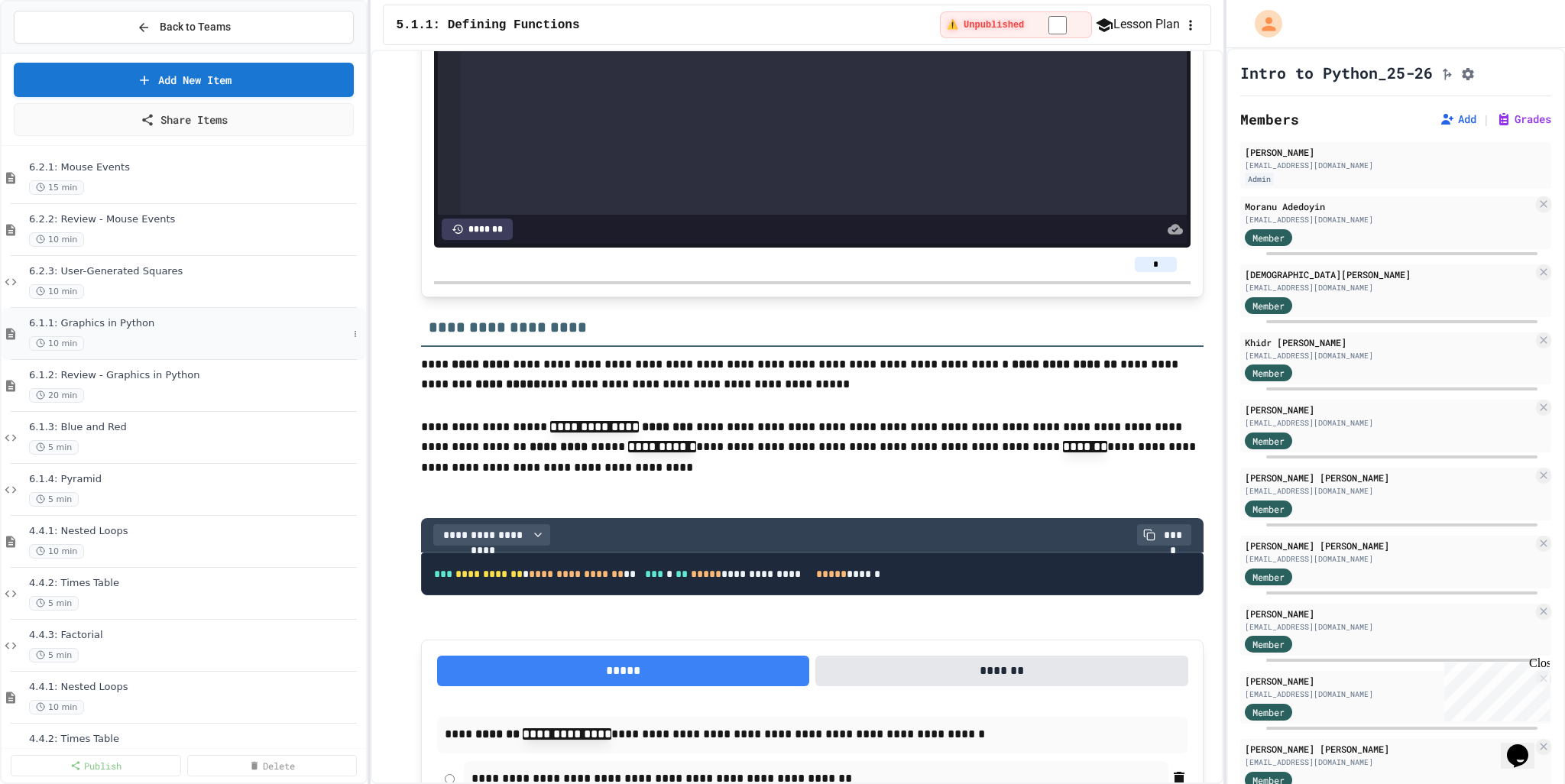
click at [125, 320] on span "6.1.1: Graphics in Python" at bounding box center [189, 323] width 319 height 13
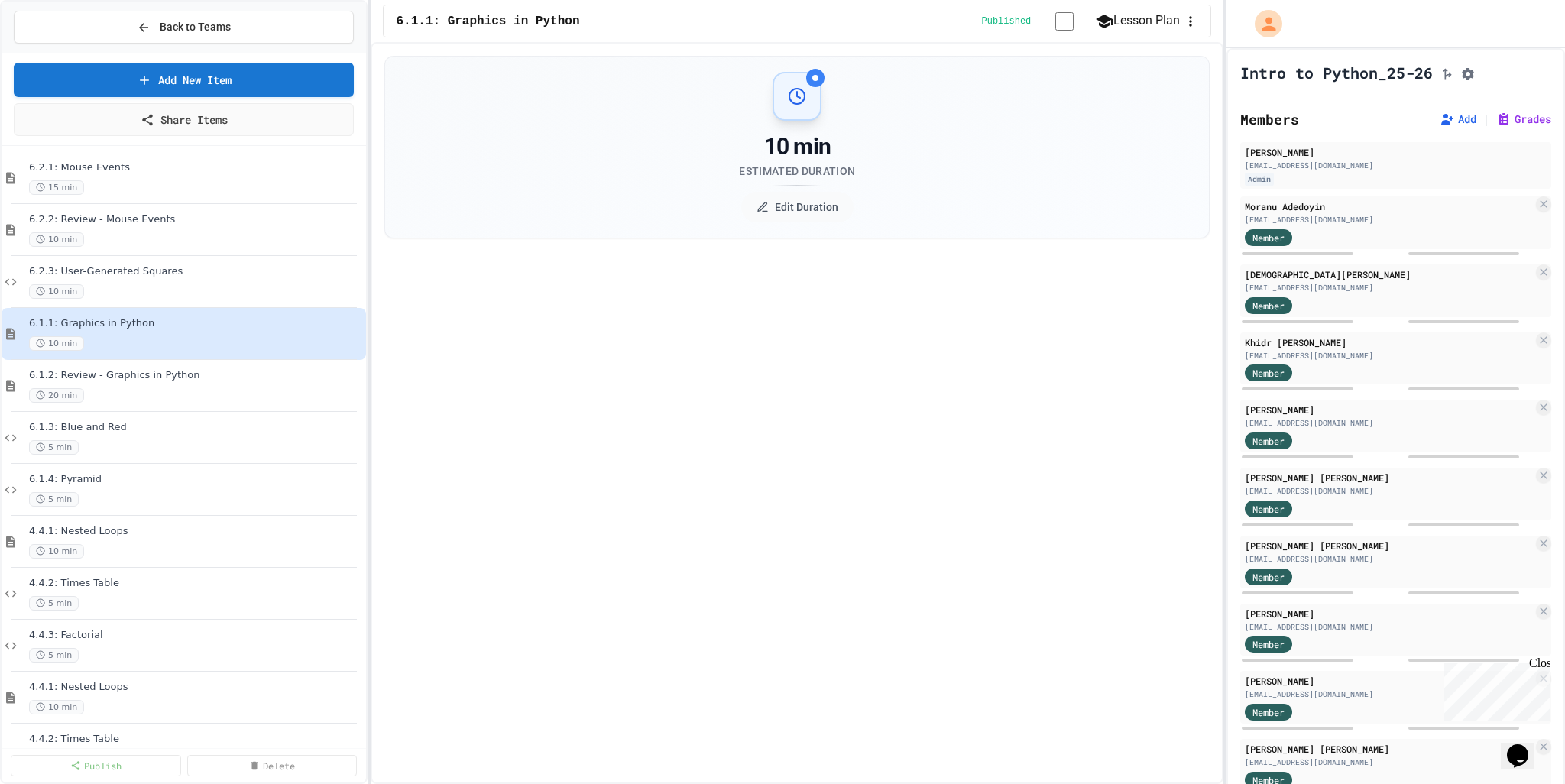
select select "***"
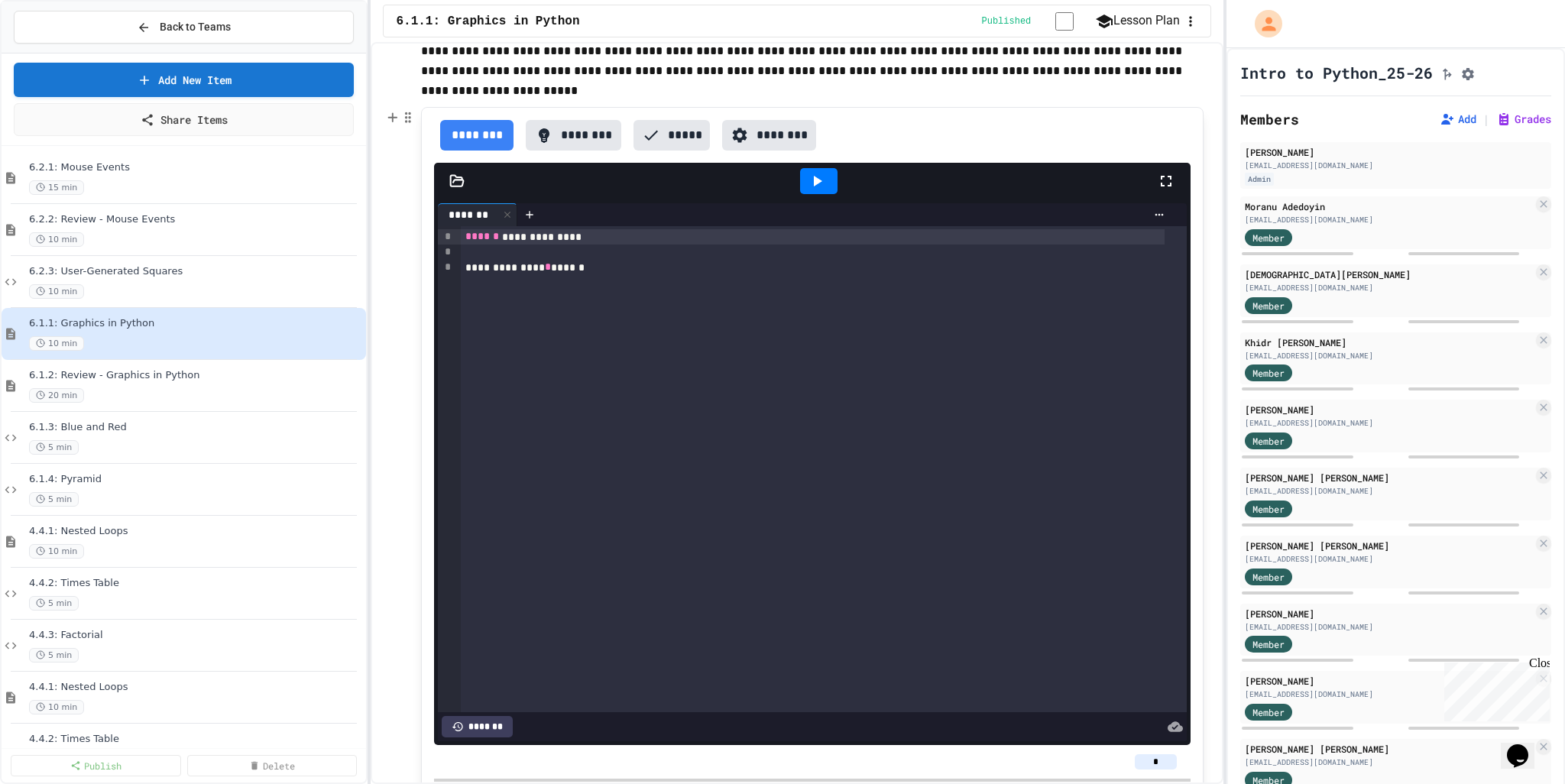
scroll to position [466, 0]
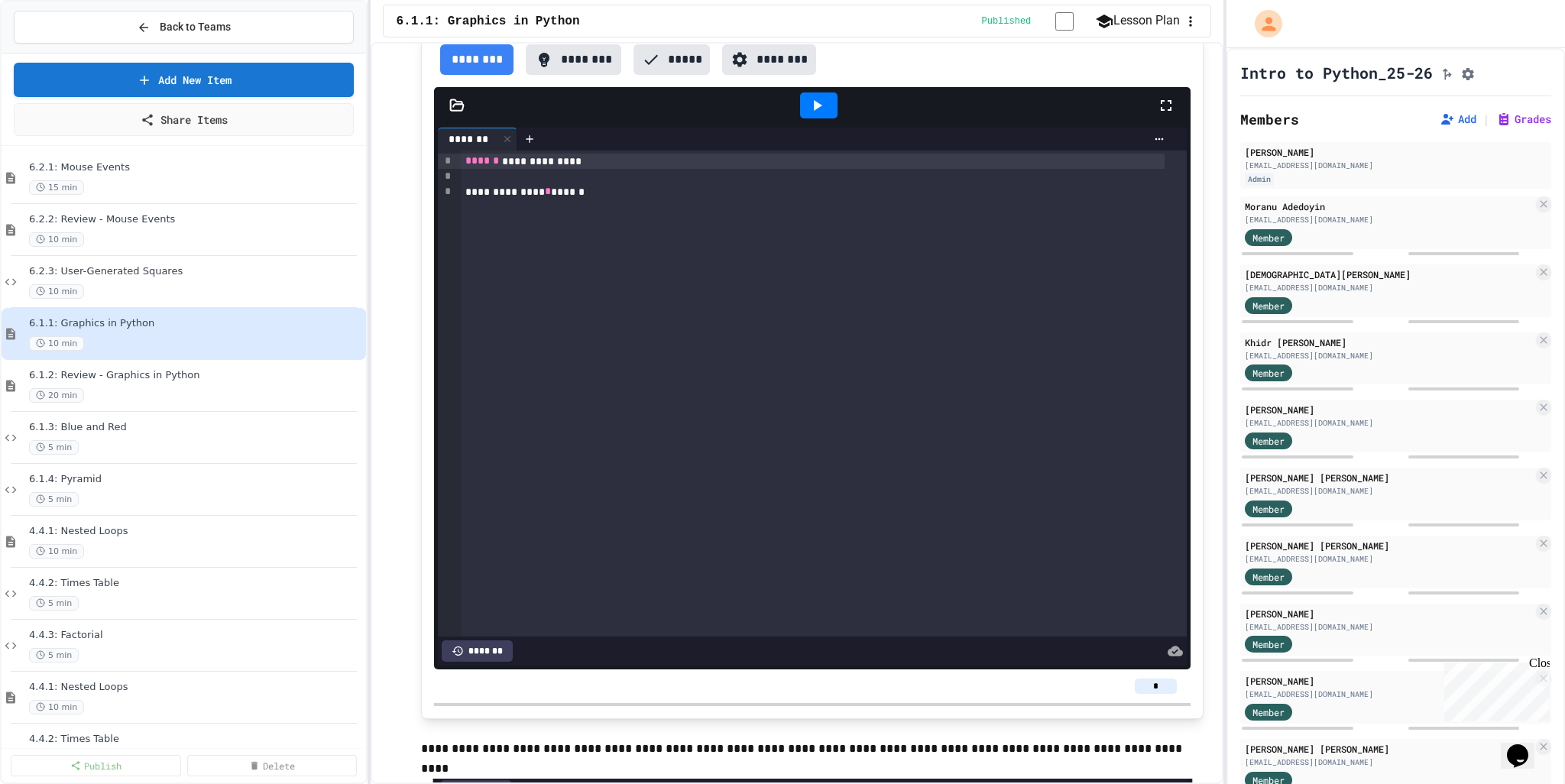
click at [1137, 22] on button "Lesson Plan" at bounding box center [1138, 20] width 85 height 19
click at [1183, 25] on icon "button" at bounding box center [1190, 21] width 16 height 16
click at [908, 786] on div at bounding box center [782, 786] width 1565 height 0
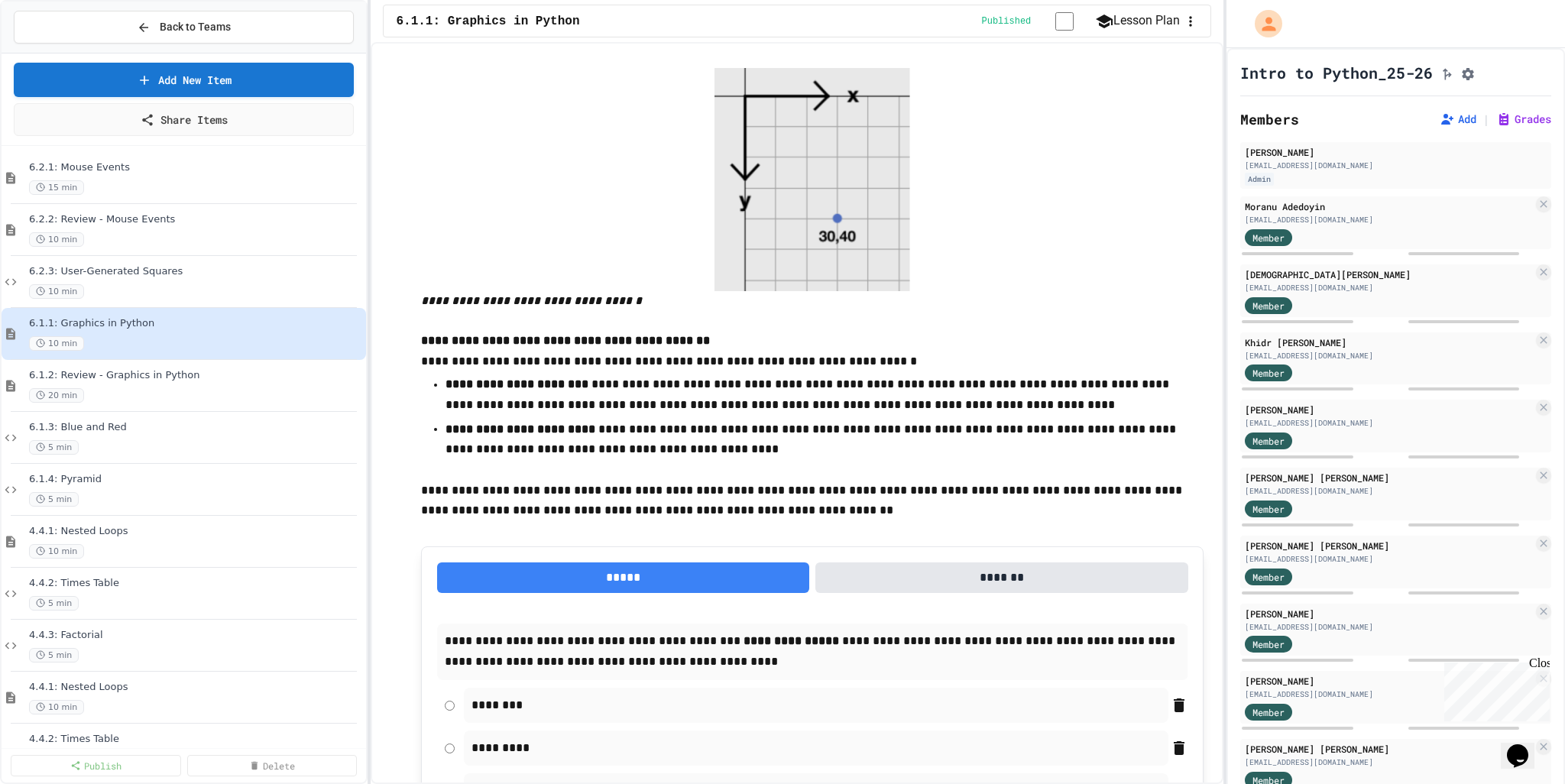
scroll to position [458, 0]
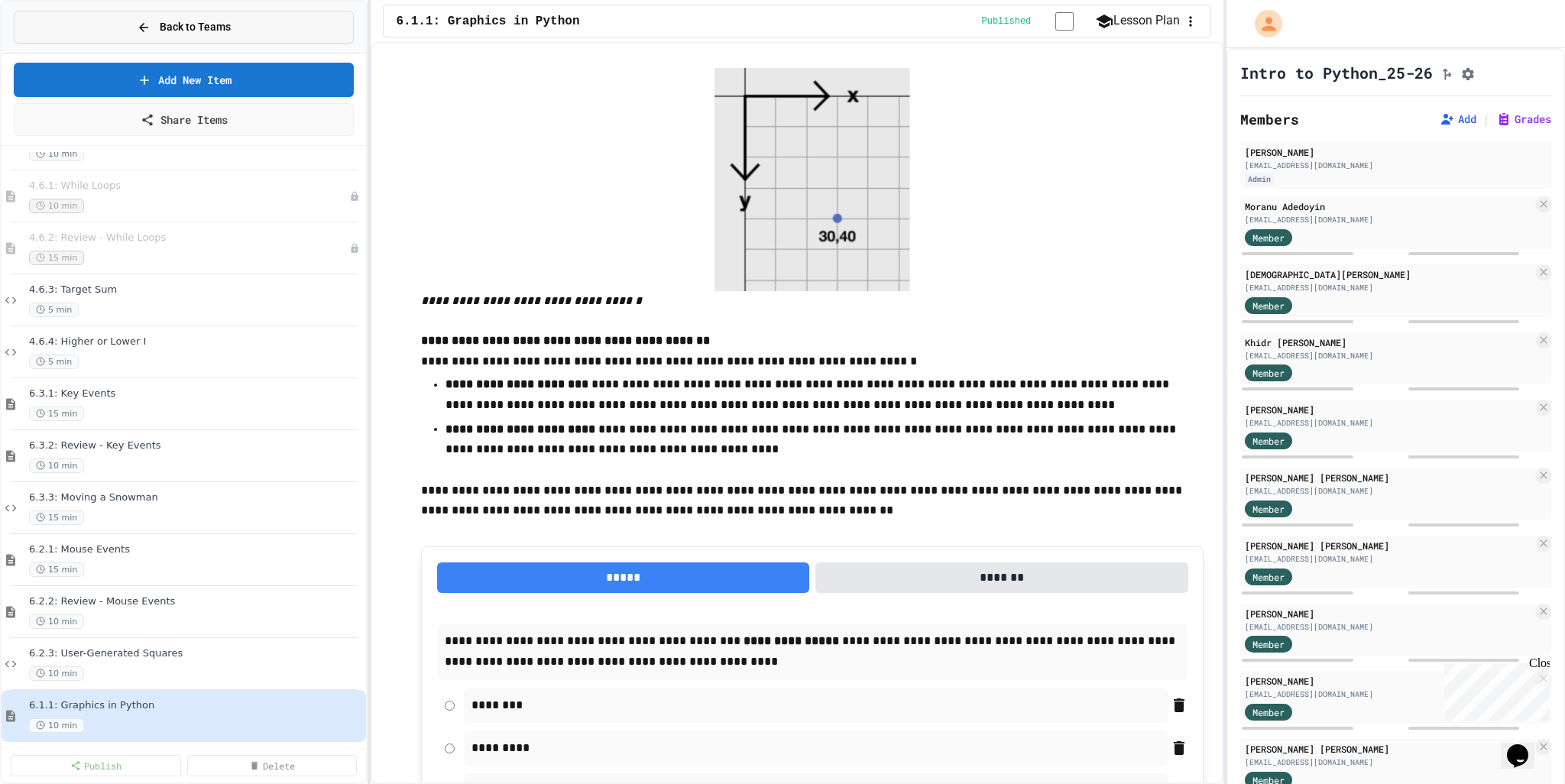
click at [193, 33] on span "Back to Teams" at bounding box center [195, 27] width 71 height 16
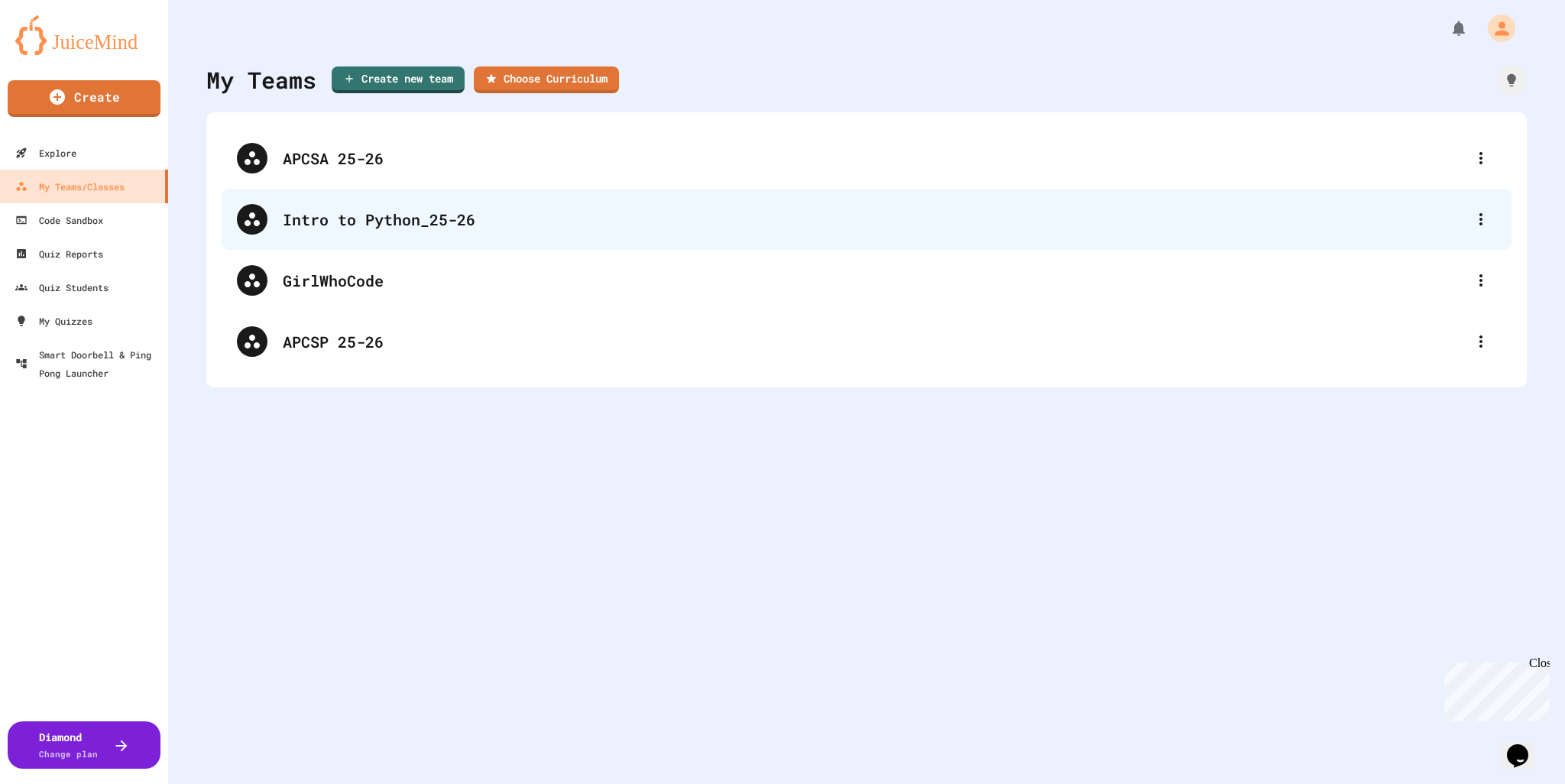
click at [339, 235] on div "Intro to Python_25-26" at bounding box center [866, 219] width 1290 height 61
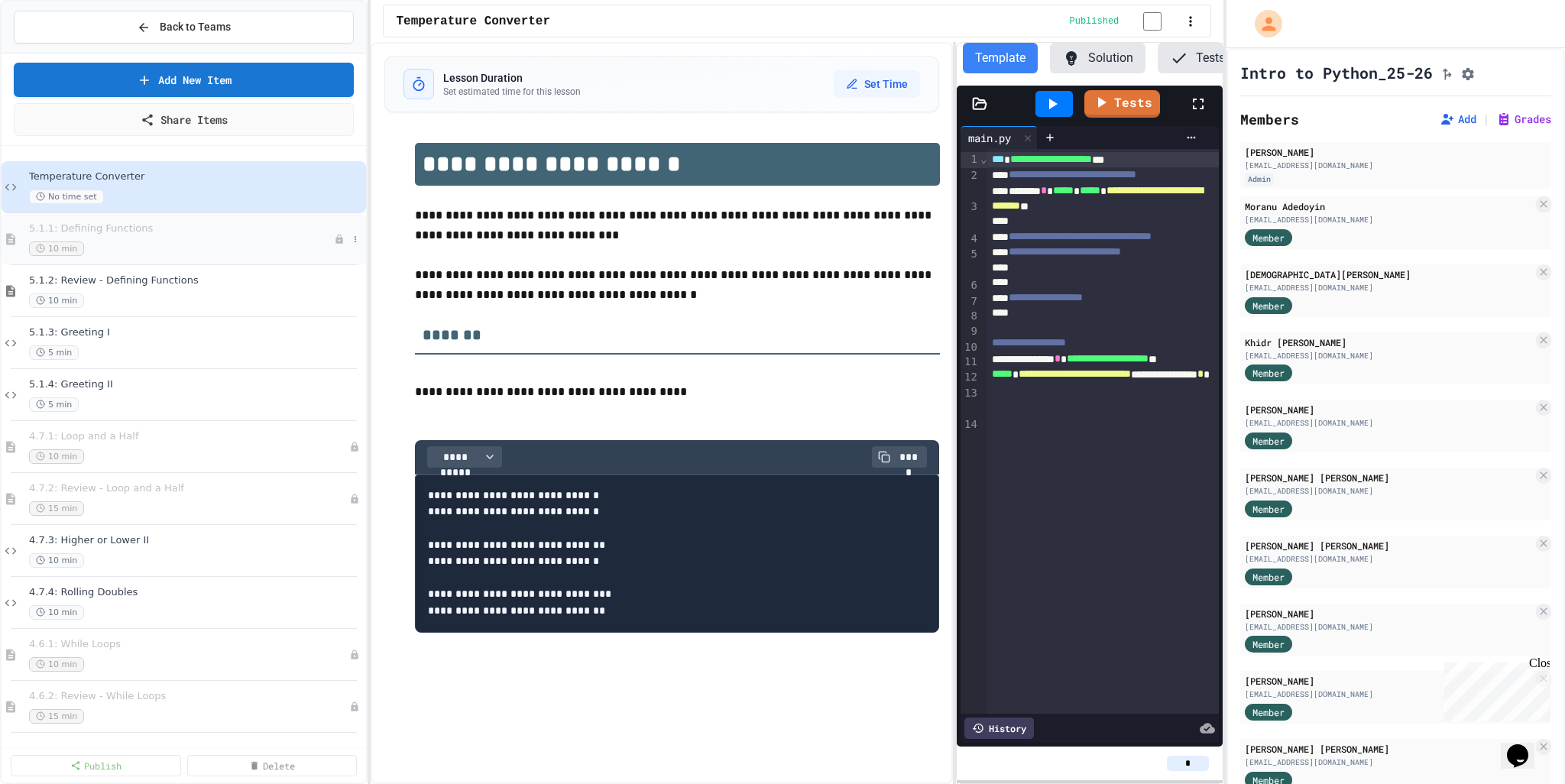
scroll to position [0, 115]
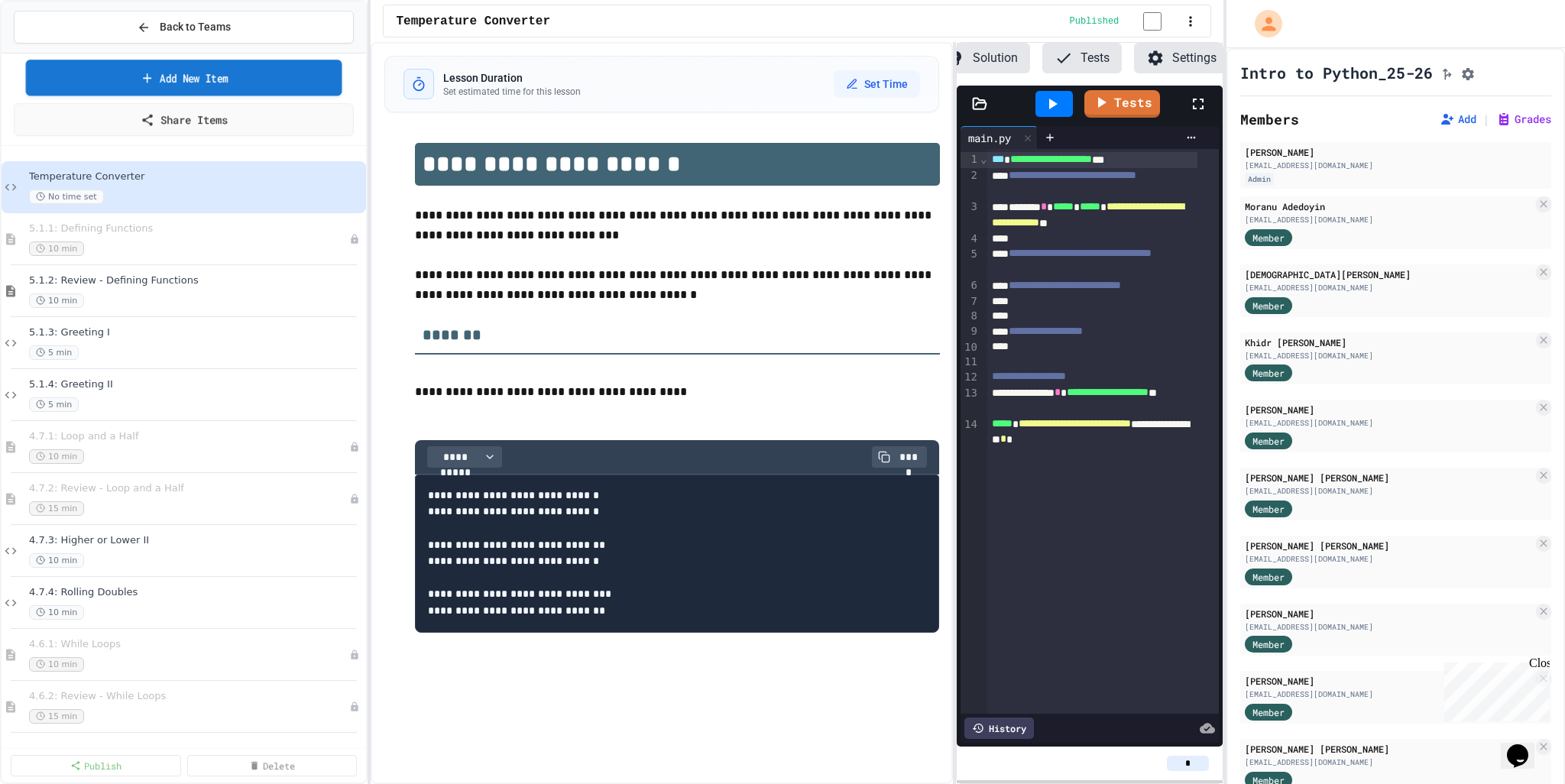
click at [196, 77] on link "Add New Item" at bounding box center [184, 78] width 316 height 36
select select "**********"
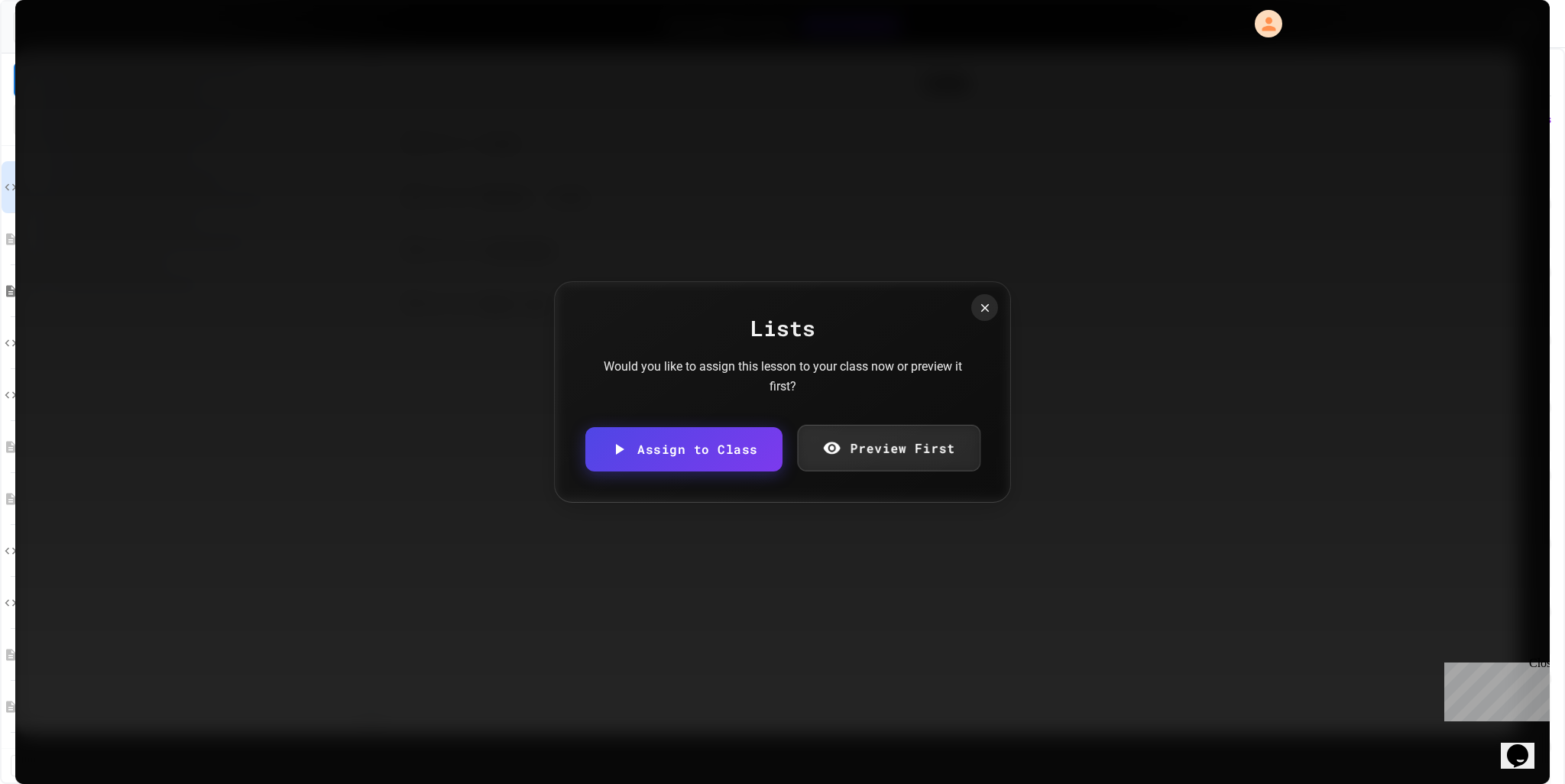
click at [856, 452] on link "Preview First" at bounding box center [889, 447] width 183 height 47
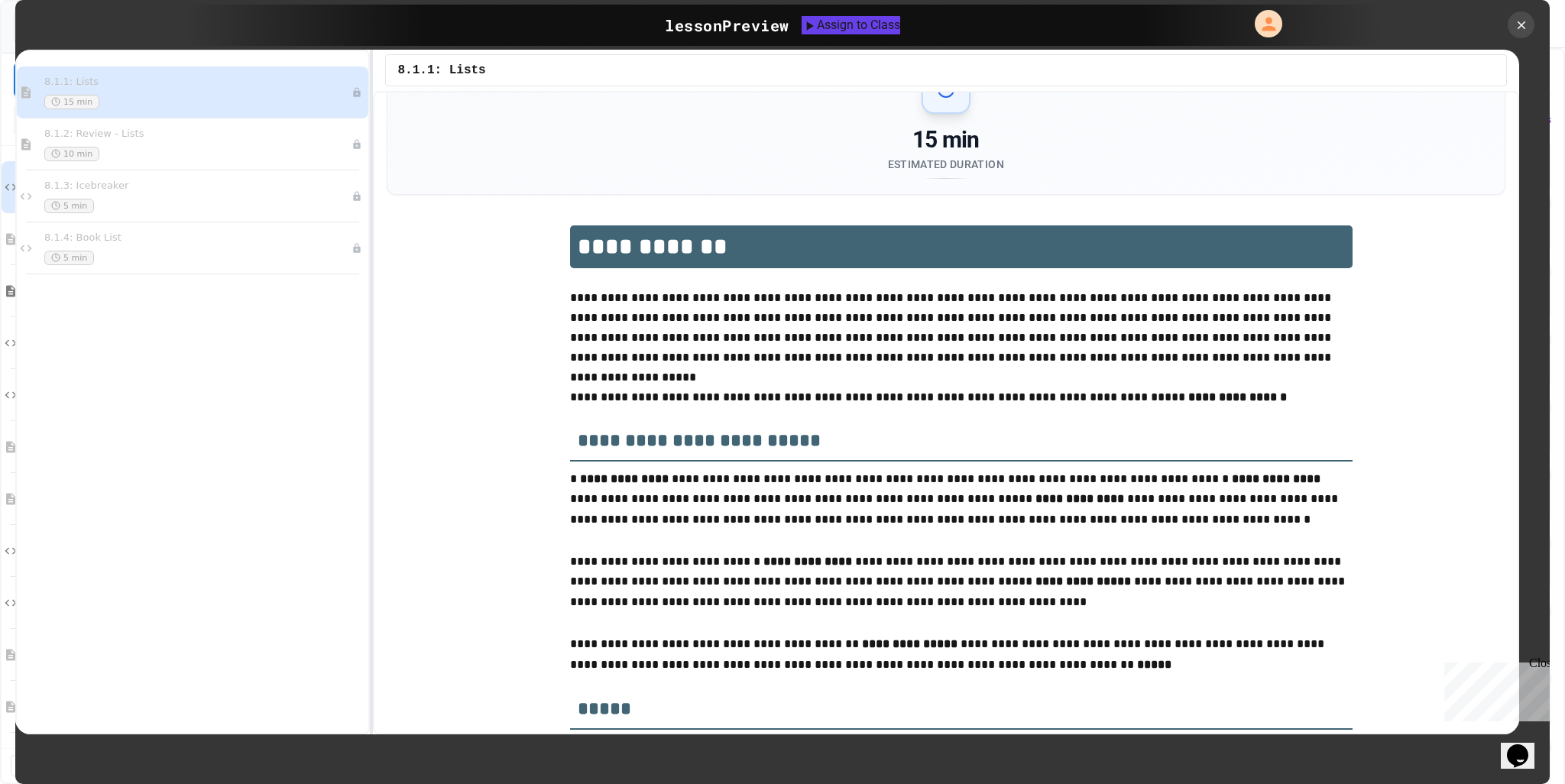
scroll to position [77, 0]
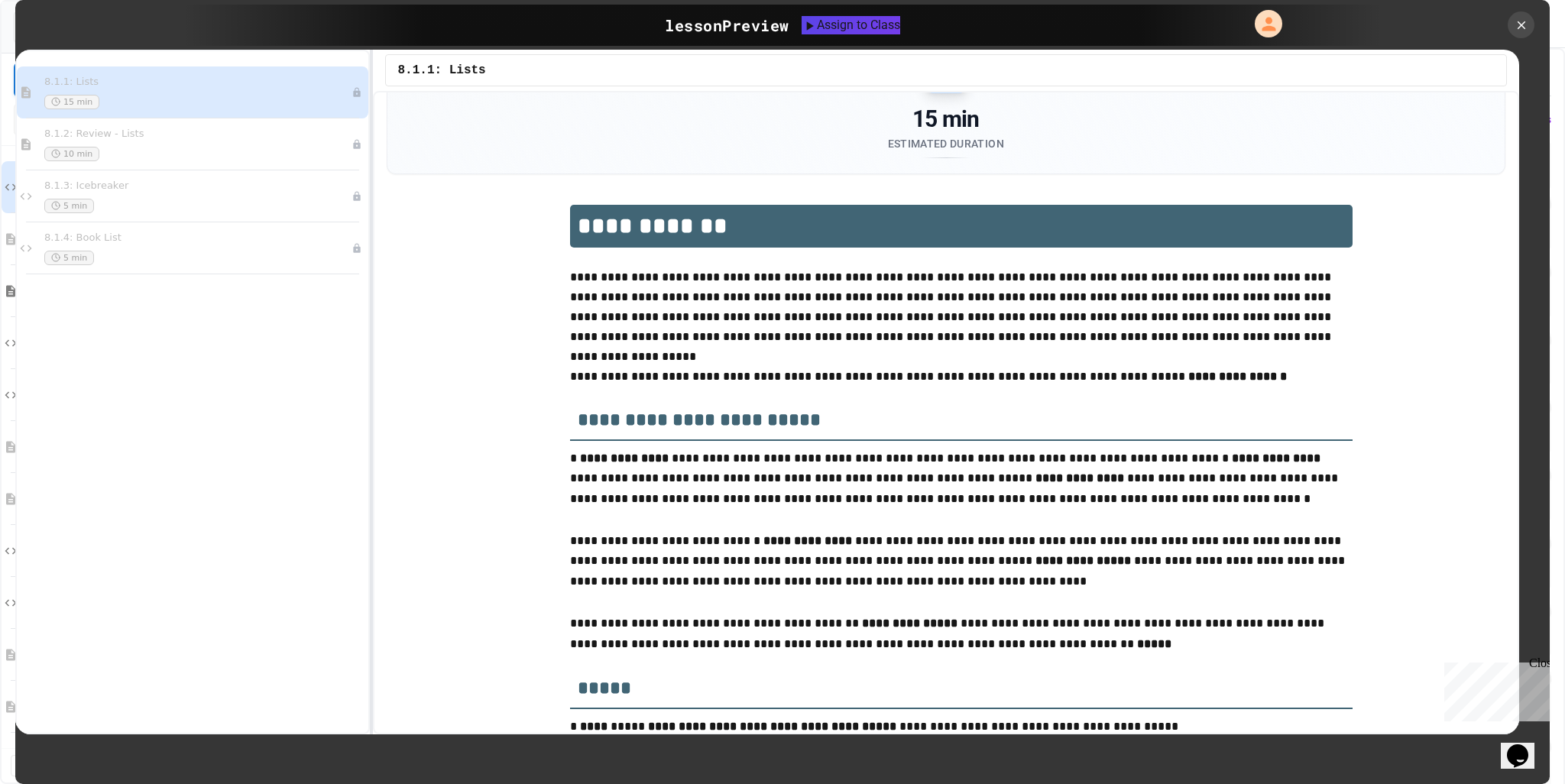
click at [861, 301] on p "**********" at bounding box center [961, 306] width 782 height 79
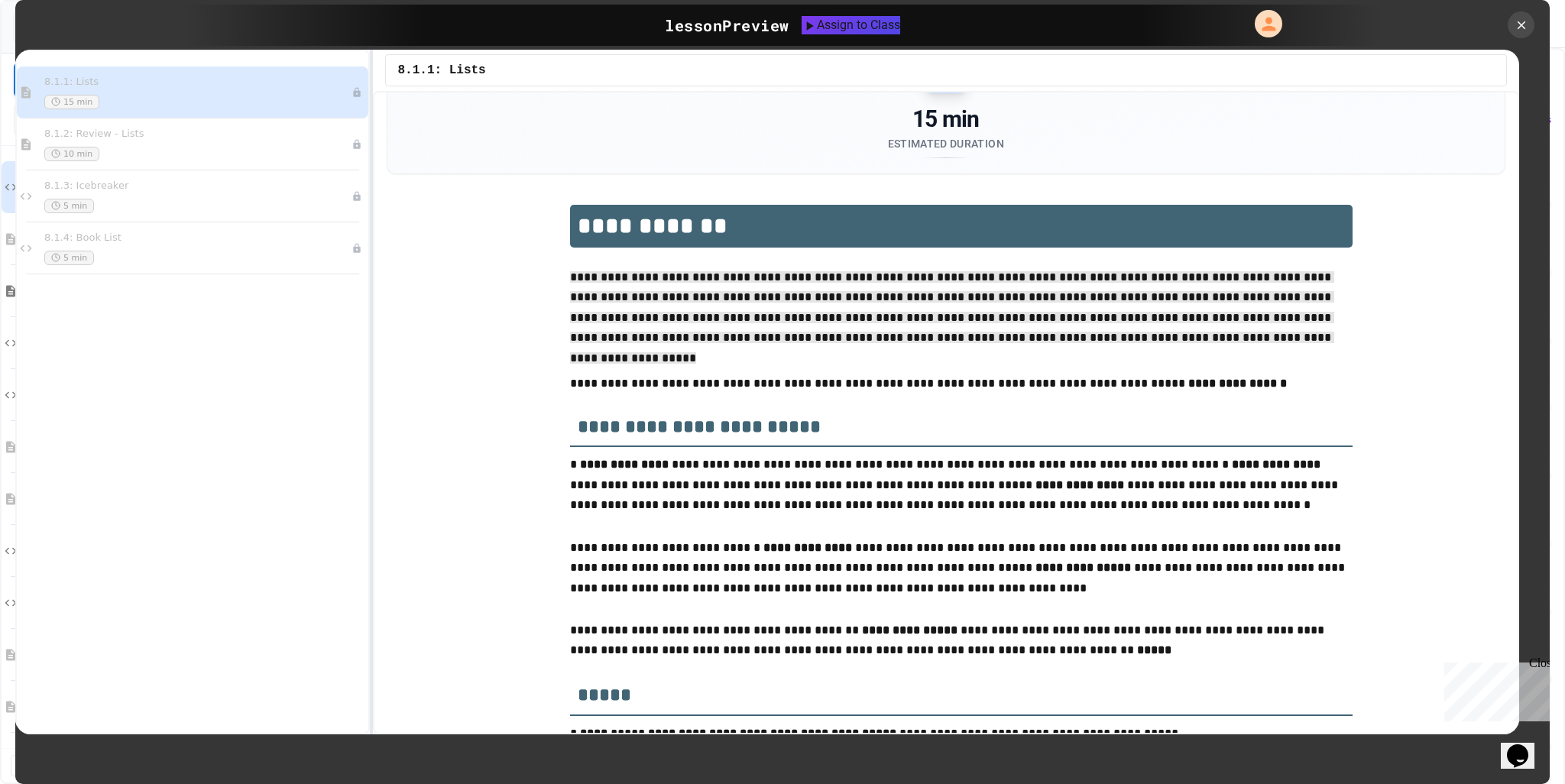
click at [1057, 321] on span "**********" at bounding box center [952, 317] width 765 height 92
click at [1175, 337] on p "**********" at bounding box center [961, 310] width 782 height 87
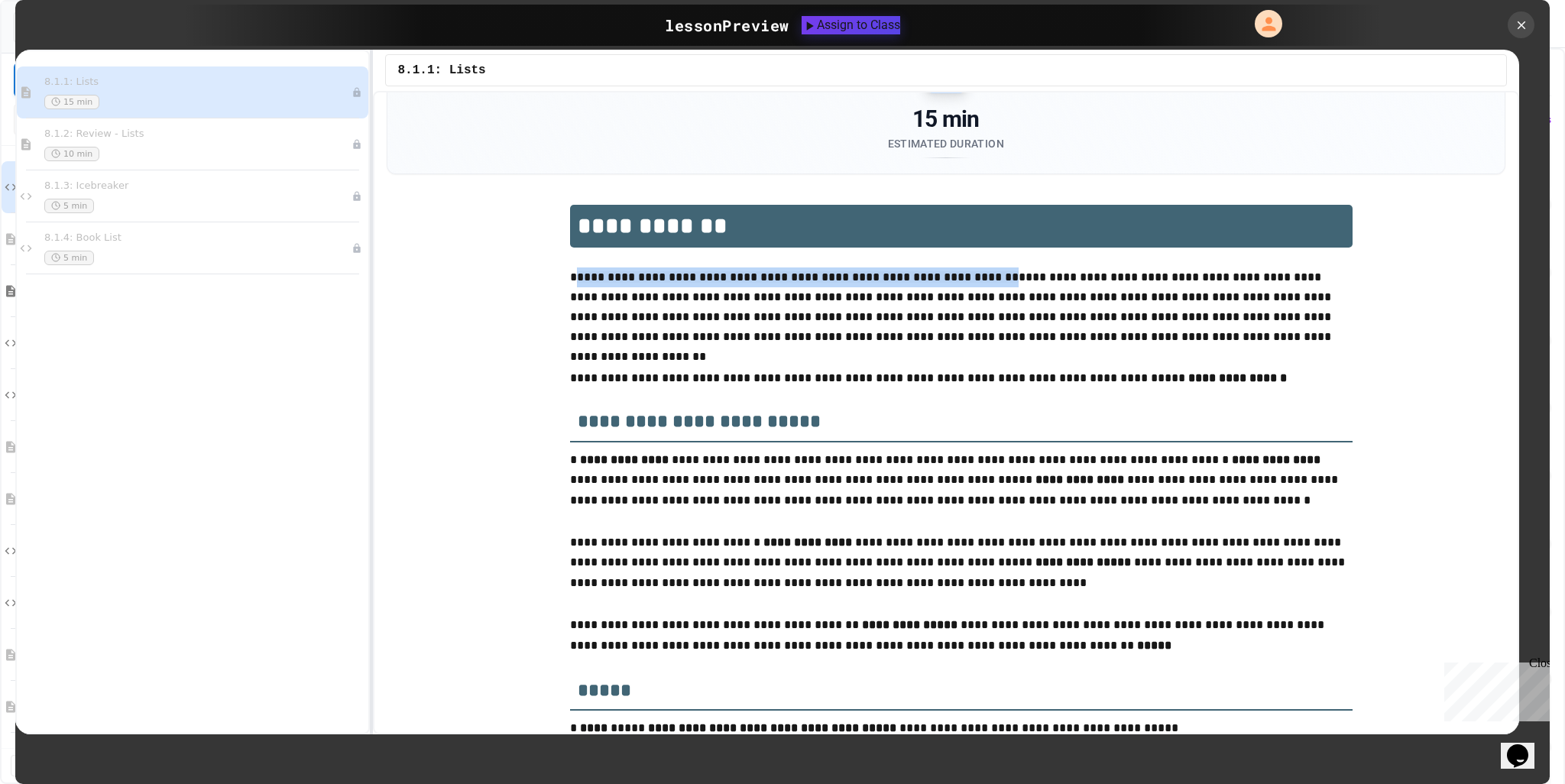
drag, startPoint x: 567, startPoint y: 279, endPoint x: 958, endPoint y: 288, distance: 391.1
click at [958, 288] on p "**********" at bounding box center [961, 307] width 782 height 81
click at [963, 313] on p "**********" at bounding box center [961, 306] width 782 height 79
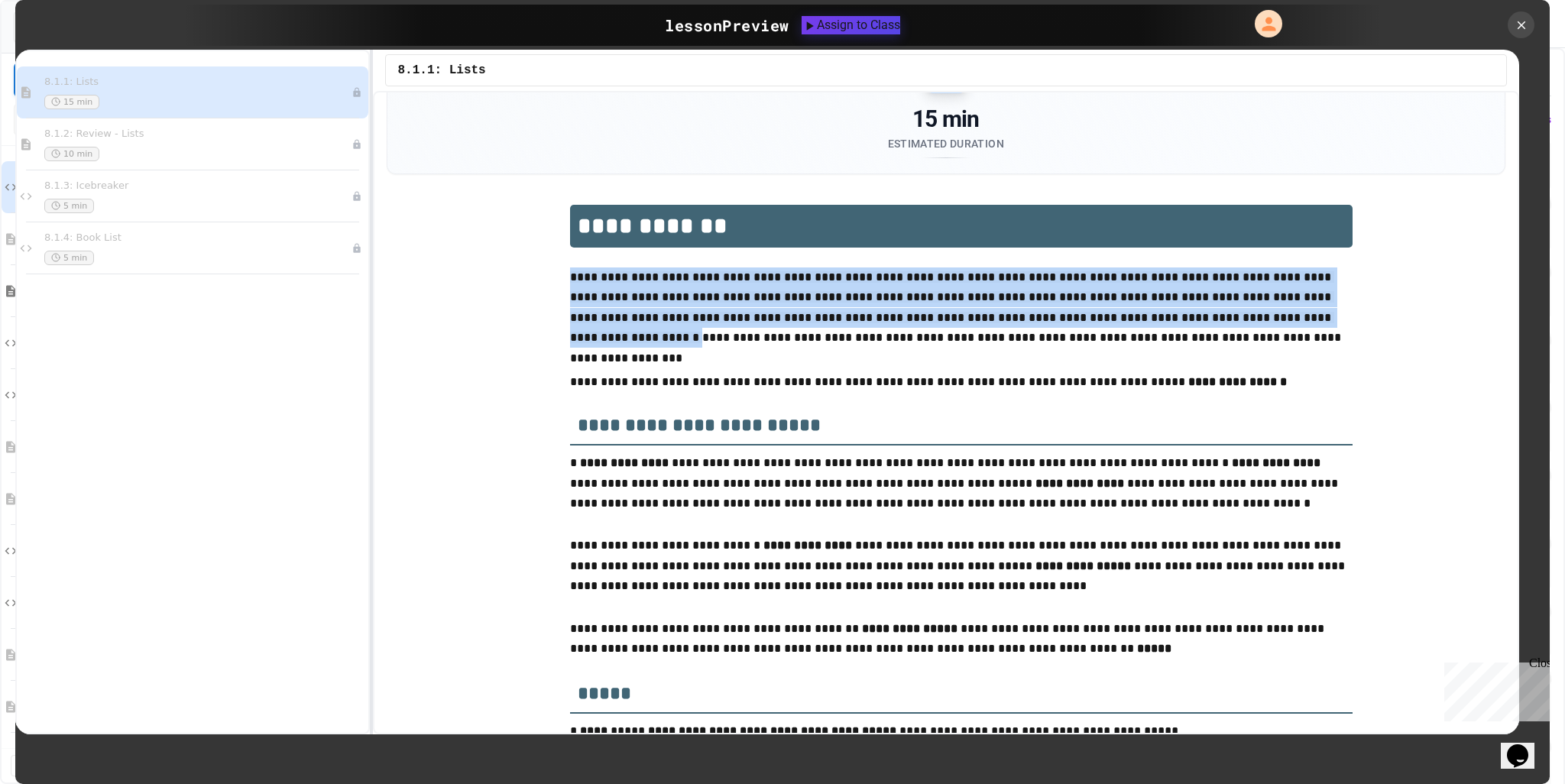
drag, startPoint x: 564, startPoint y: 278, endPoint x: 1202, endPoint y: 318, distance: 639.3
click at [1202, 318] on p "**********" at bounding box center [961, 310] width 782 height 85
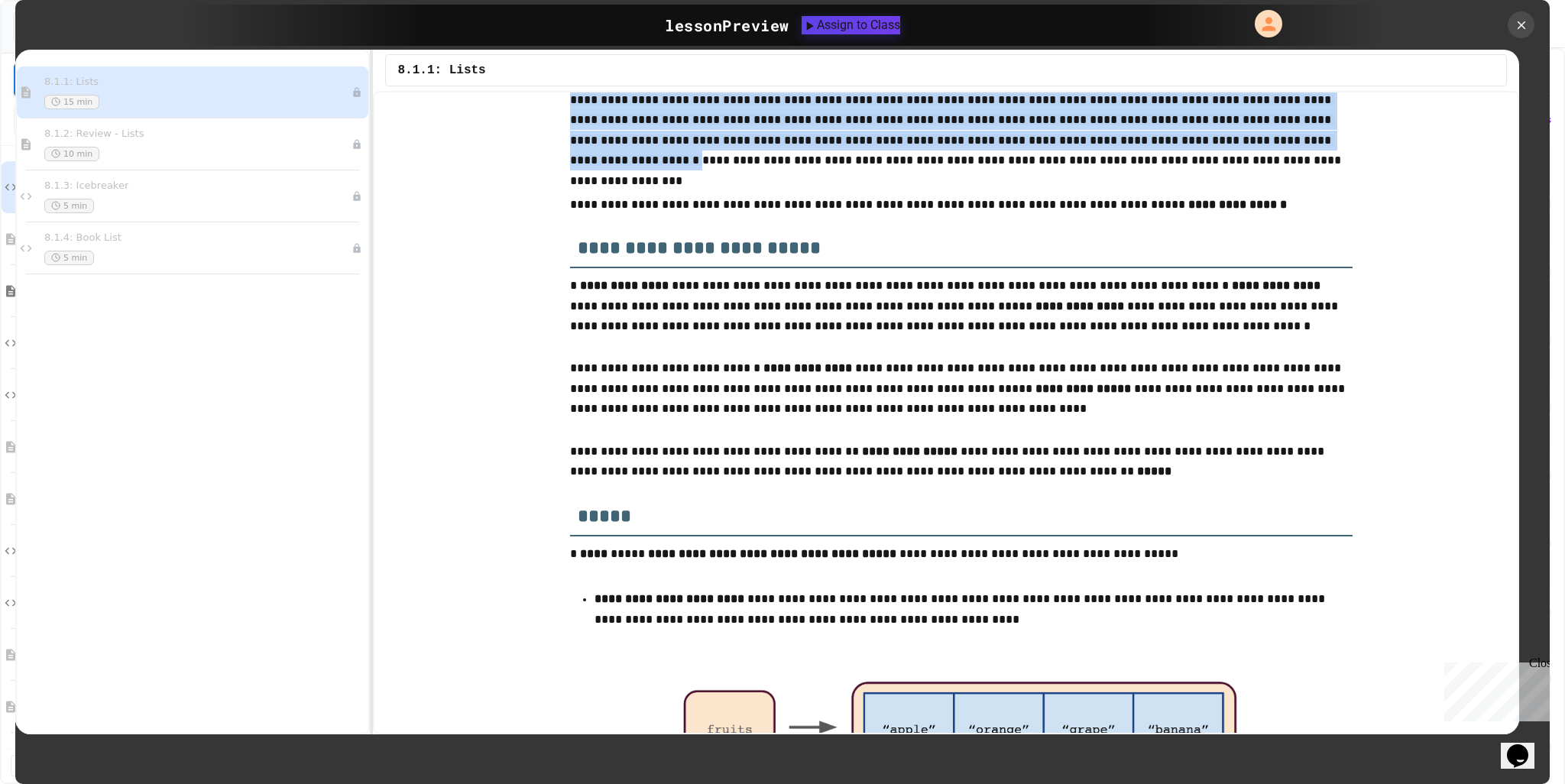
scroll to position [229, 0]
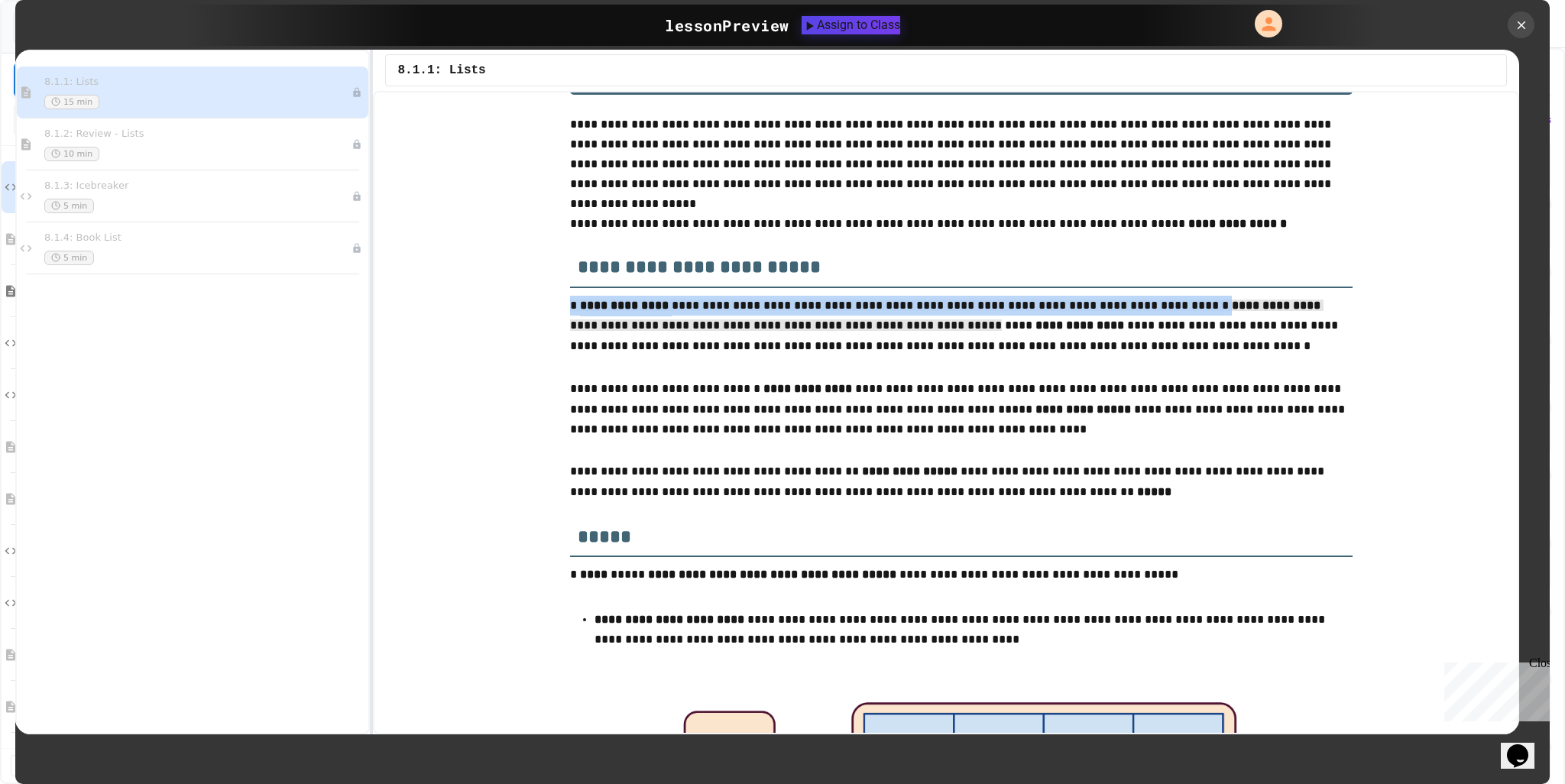
drag, startPoint x: 565, startPoint y: 310, endPoint x: 814, endPoint y: 322, distance: 249.3
click at [814, 322] on p "**********" at bounding box center [961, 327] width 782 height 65
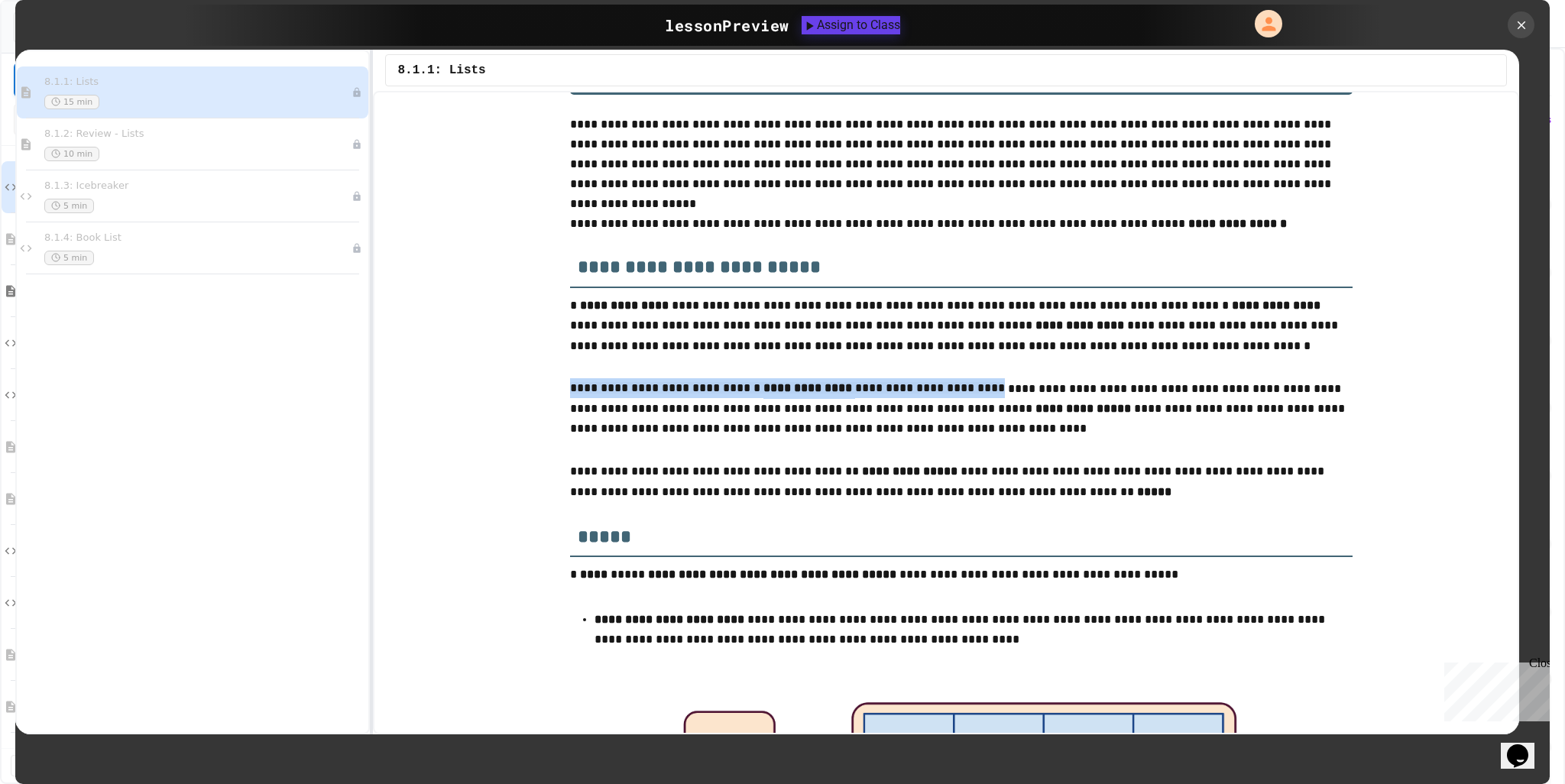
drag, startPoint x: 556, startPoint y: 386, endPoint x: 931, endPoint y: 383, distance: 375.0
copy p "**********"
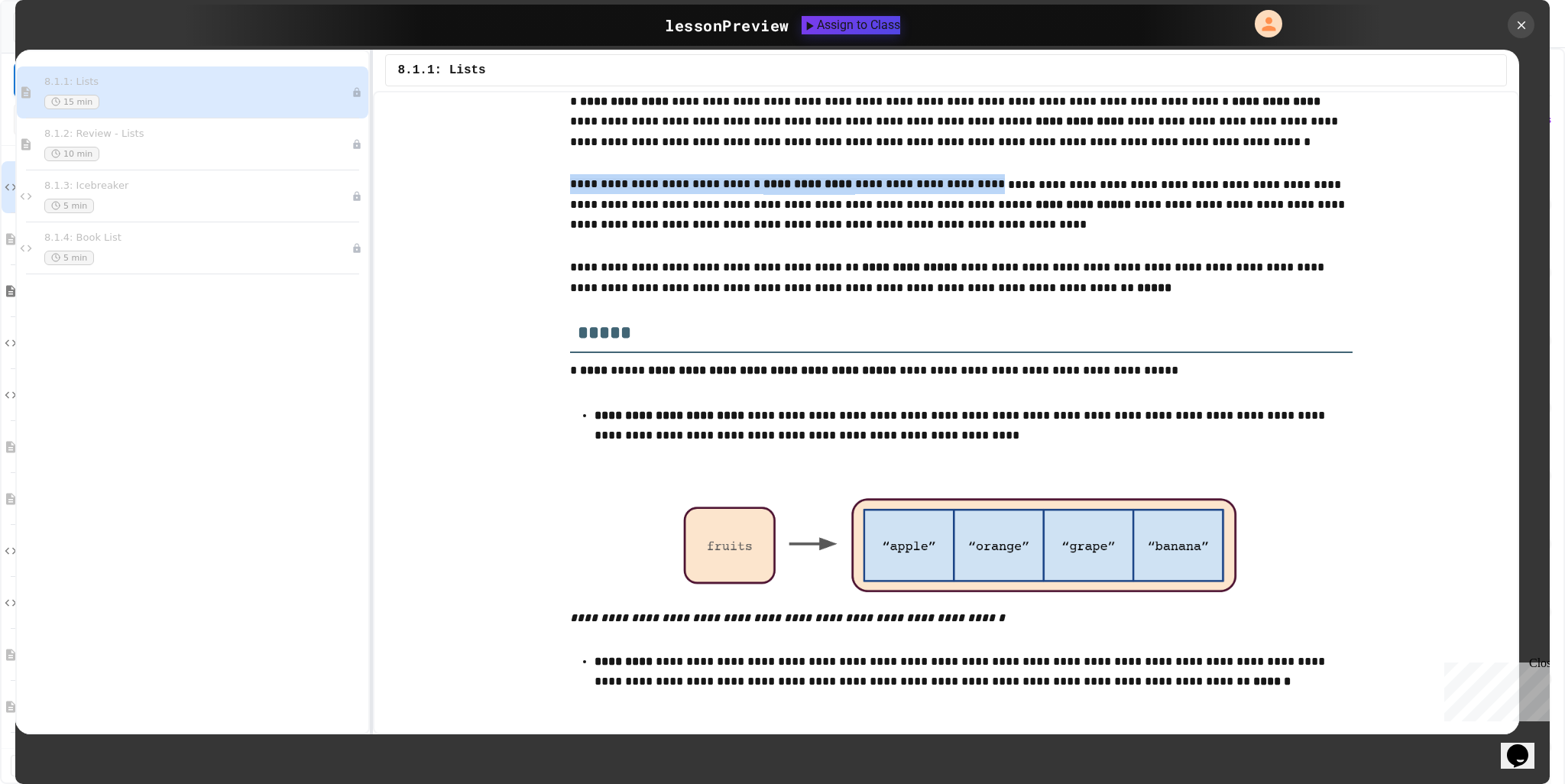
scroll to position [458, 0]
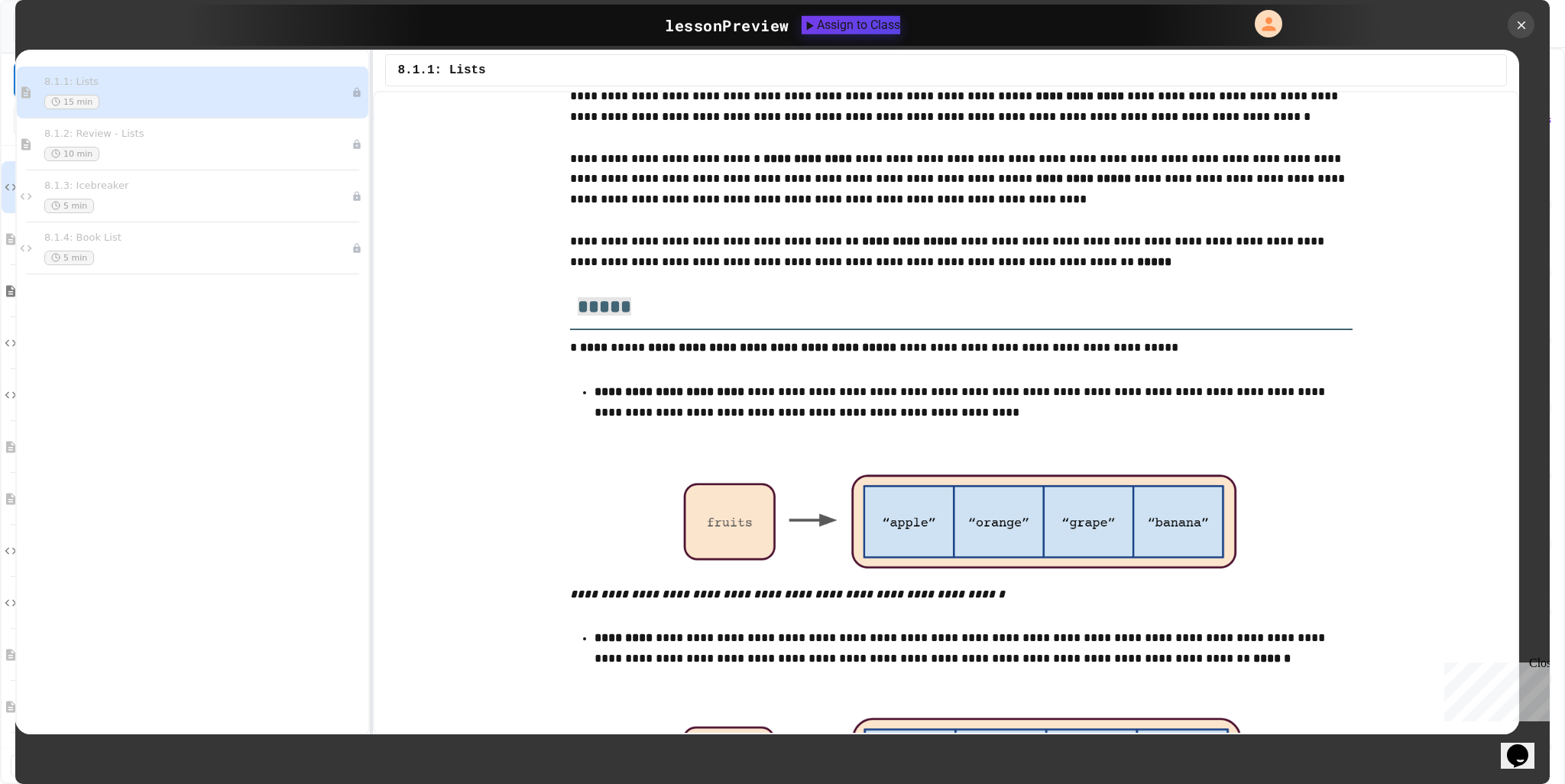
drag, startPoint x: 570, startPoint y: 305, endPoint x: 625, endPoint y: 327, distance: 59.2
click at [625, 327] on h2 "*****" at bounding box center [961, 301] width 782 height 55
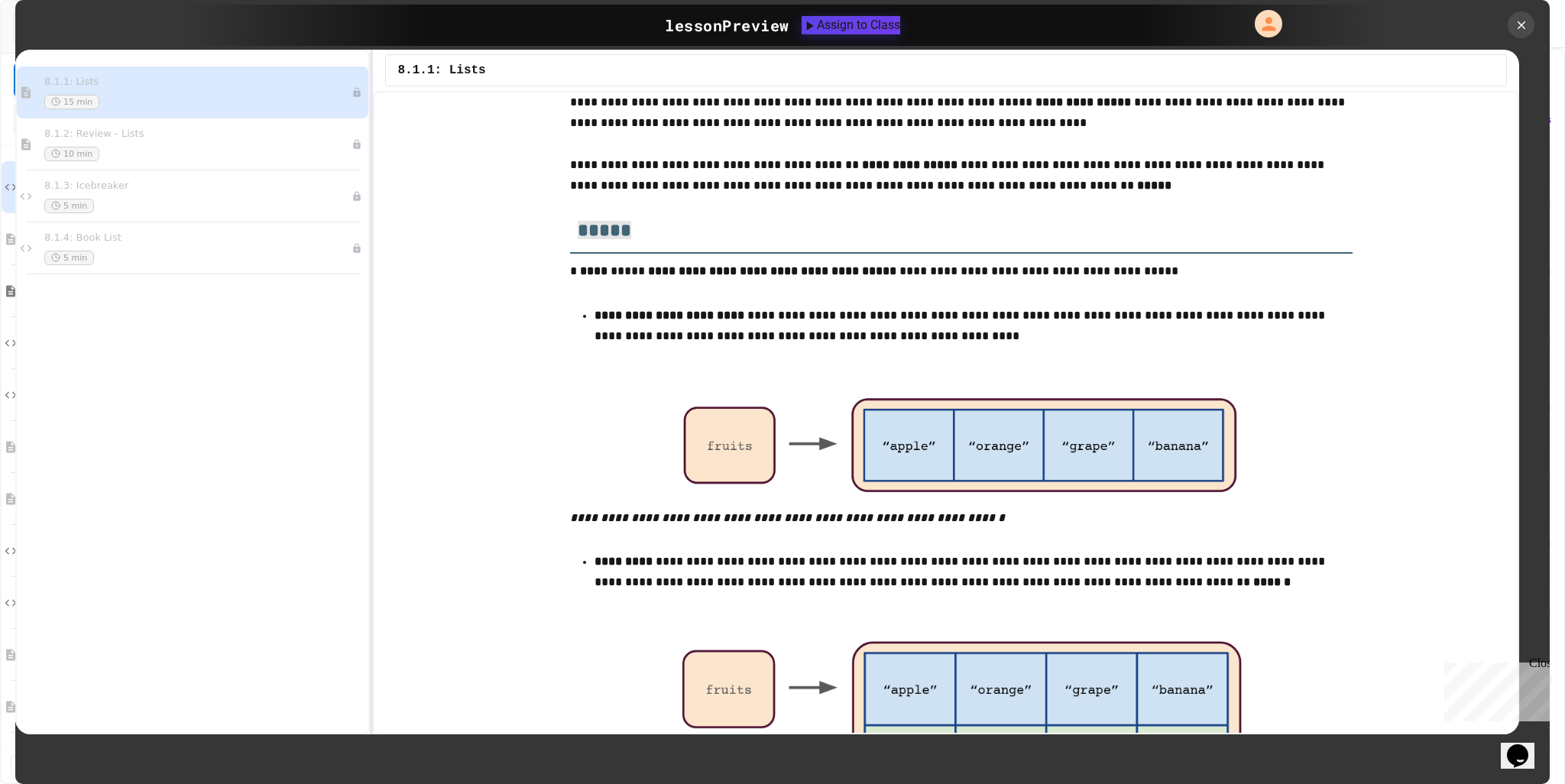
click at [573, 276] on p "**********" at bounding box center [961, 272] width 782 height 21
drag, startPoint x: 563, startPoint y: 269, endPoint x: 857, endPoint y: 270, distance: 294.0
copy p "* **** *****"
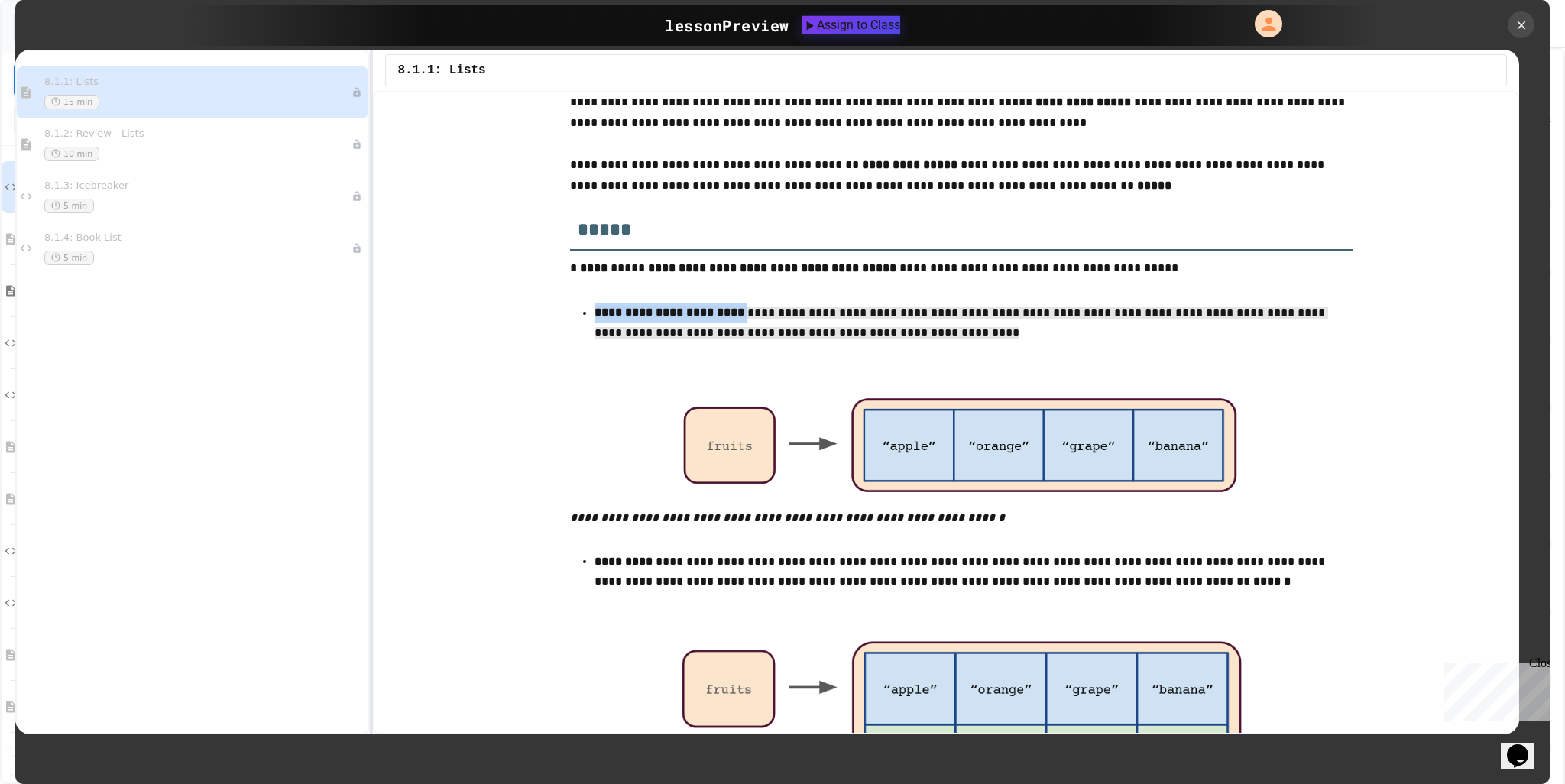
drag, startPoint x: 573, startPoint y: 313, endPoint x: 911, endPoint y: 339, distance: 339.0
click at [911, 339] on ul "**********" at bounding box center [961, 339] width 782 height 75
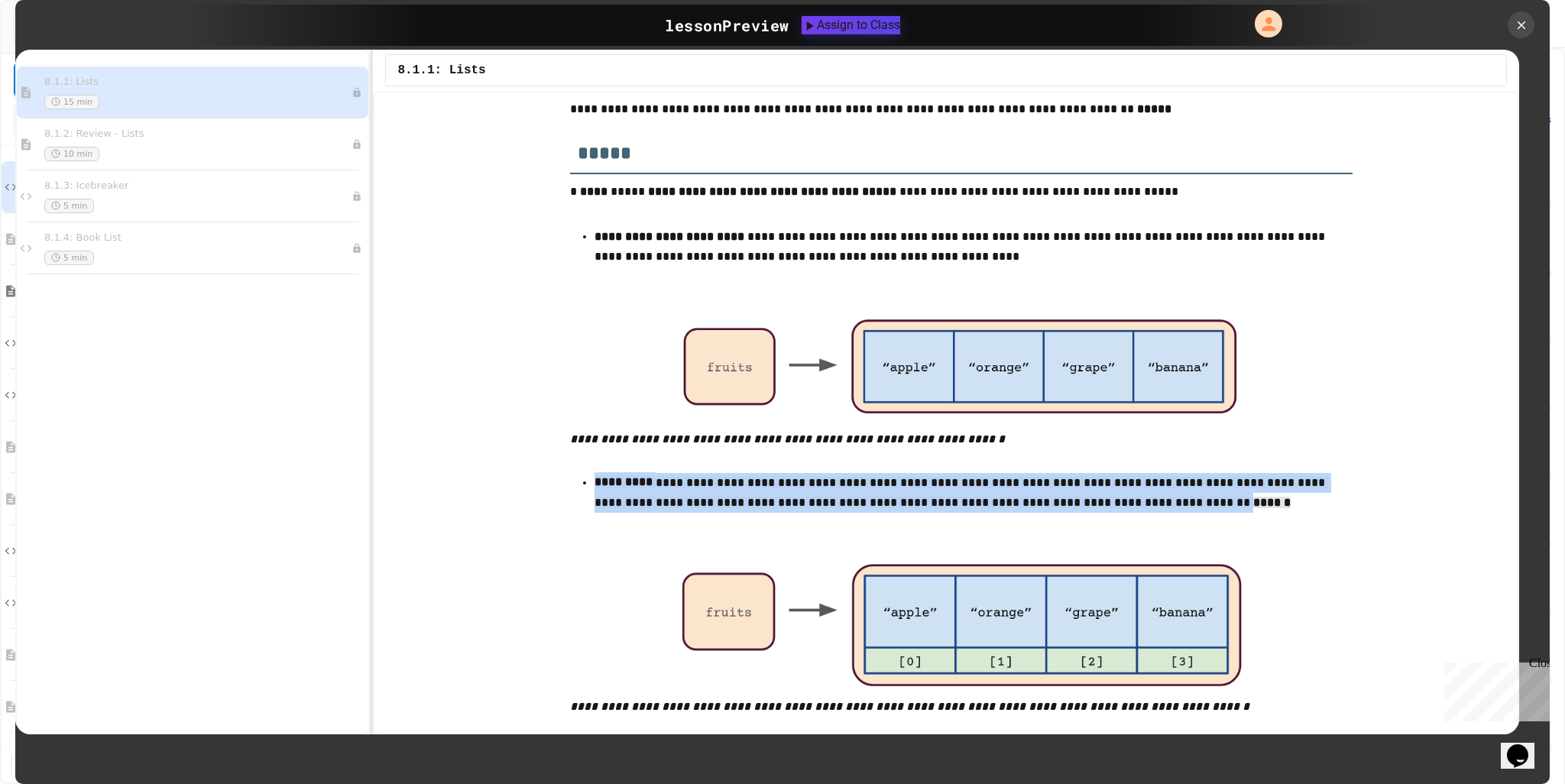
drag, startPoint x: 590, startPoint y: 487, endPoint x: 1137, endPoint y: 511, distance: 547.5
click at [1137, 511] on p "**********" at bounding box center [961, 494] width 733 height 45
copy p "**********"
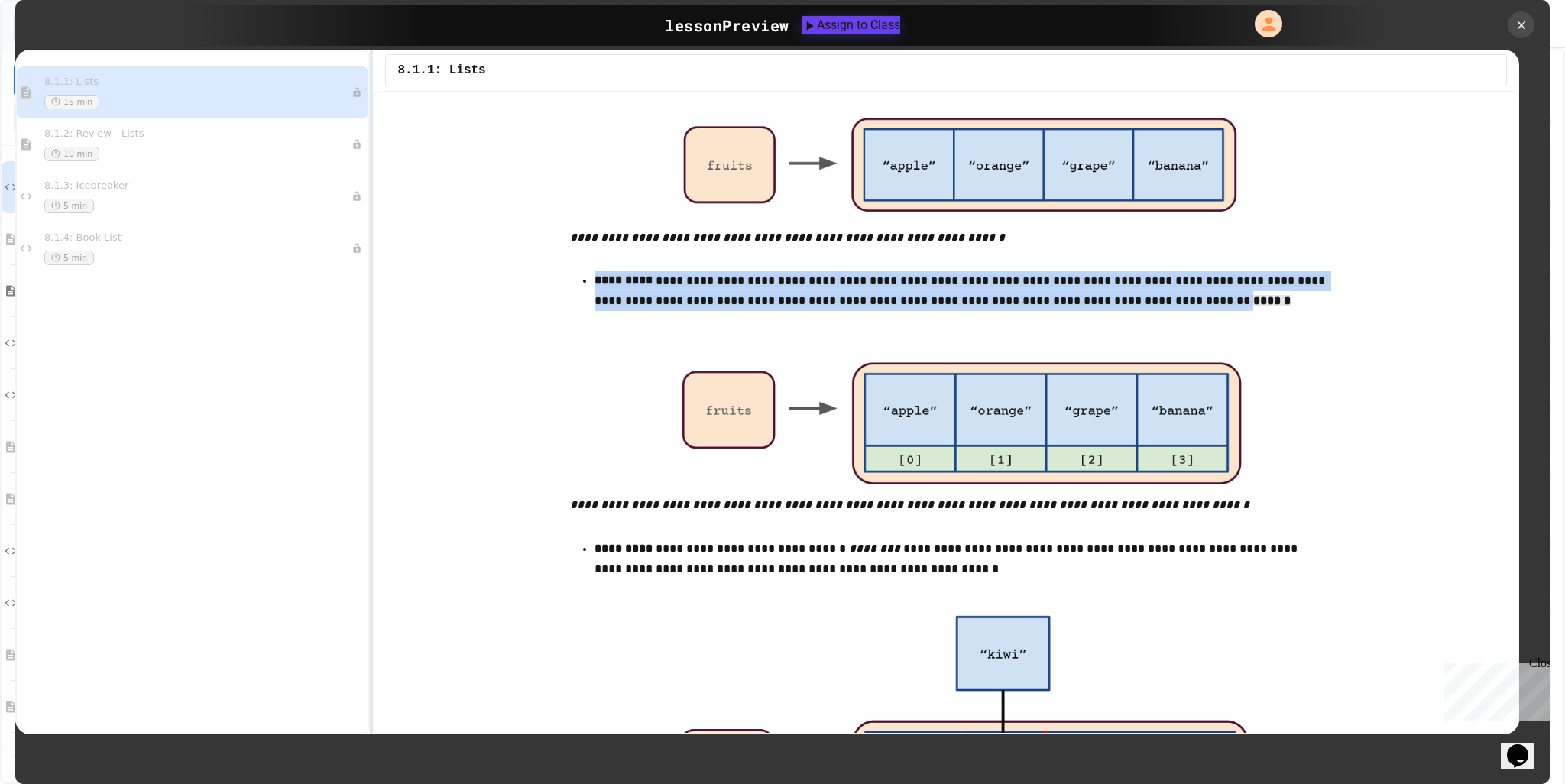
scroll to position [840, 0]
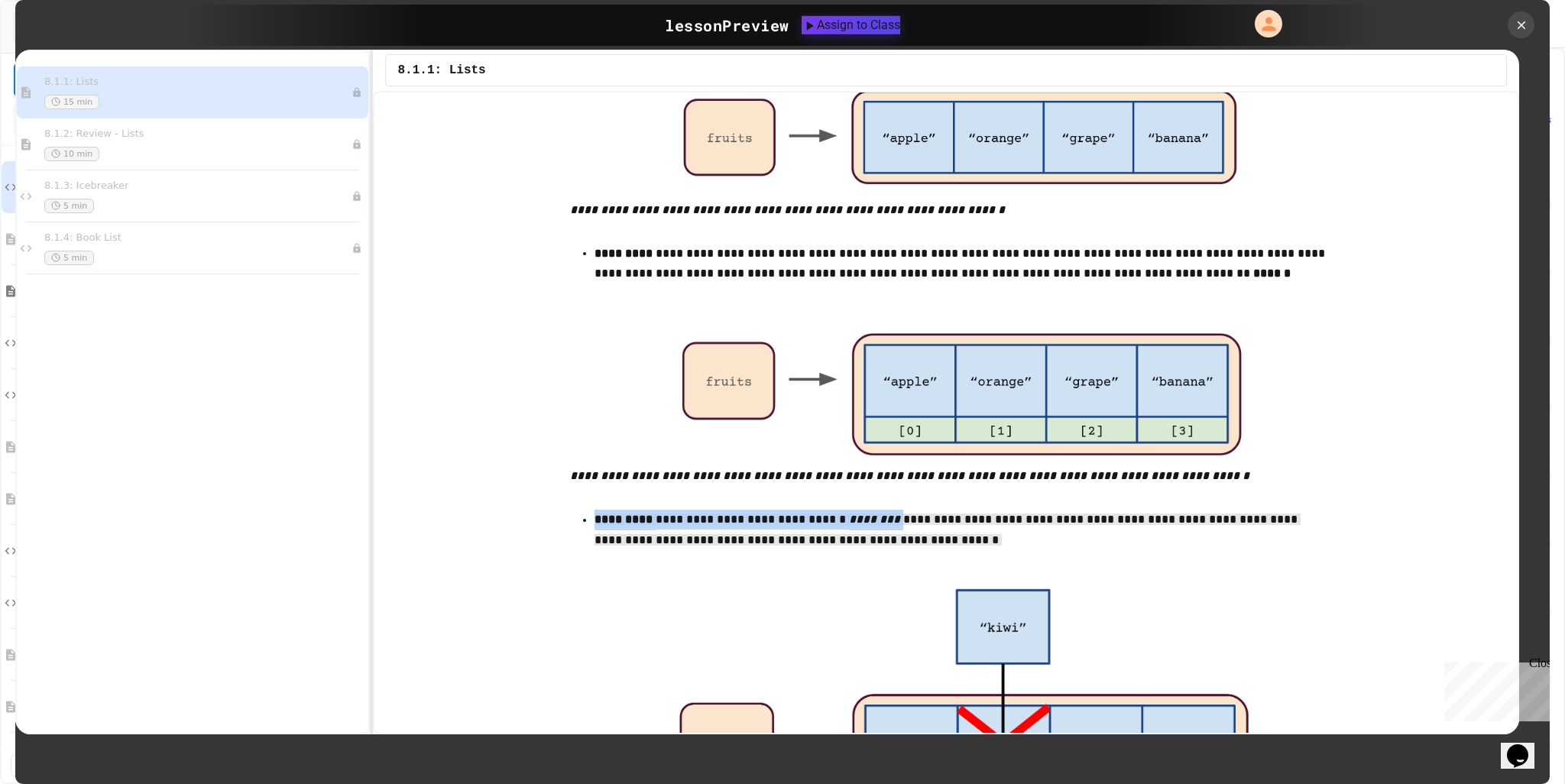
drag, startPoint x: 587, startPoint y: 526, endPoint x: 908, endPoint y: 546, distance: 321.6
click at [908, 546] on p "**********" at bounding box center [961, 532] width 733 height 44
copy p "**********"
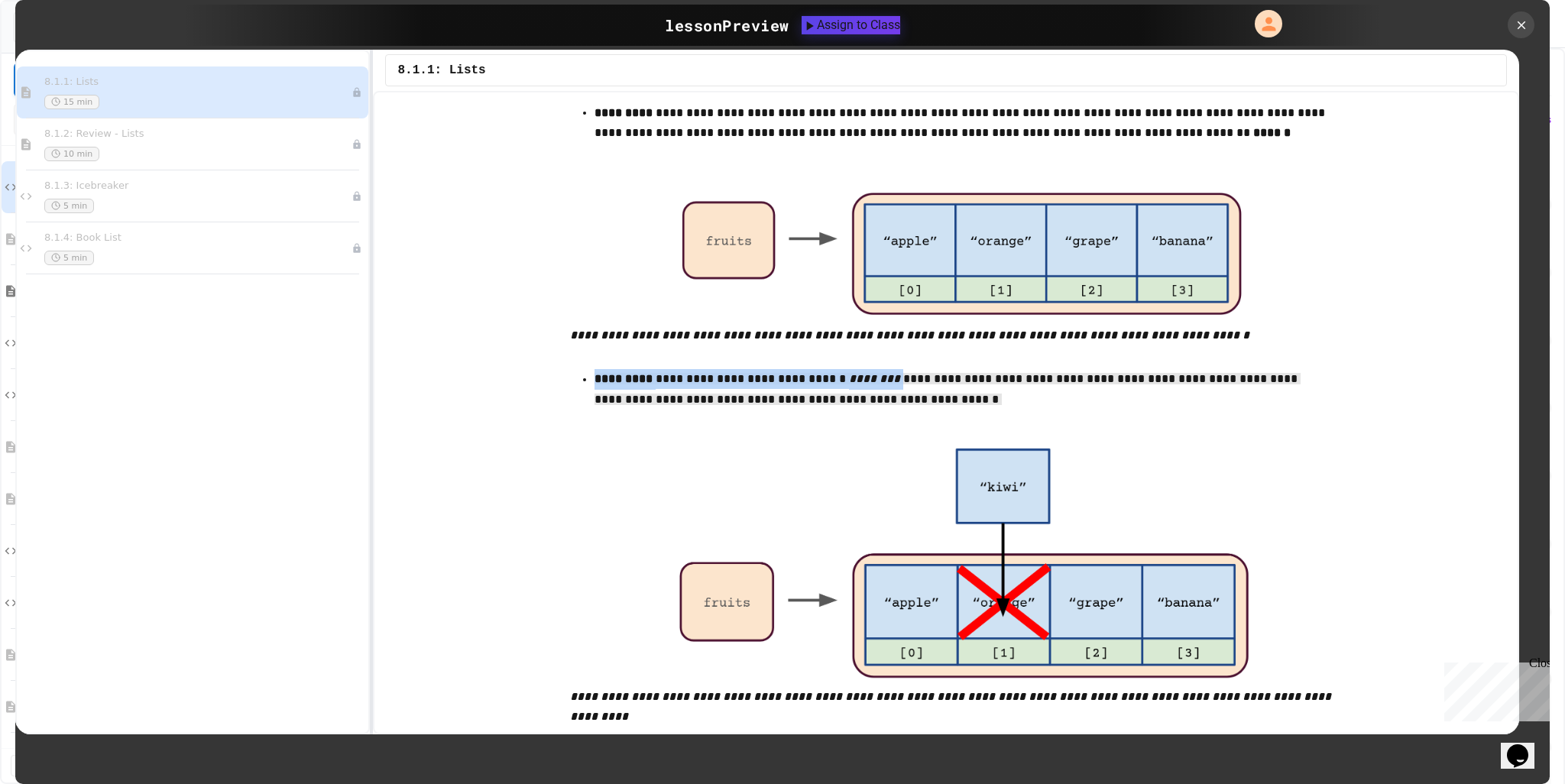
scroll to position [1070, 0]
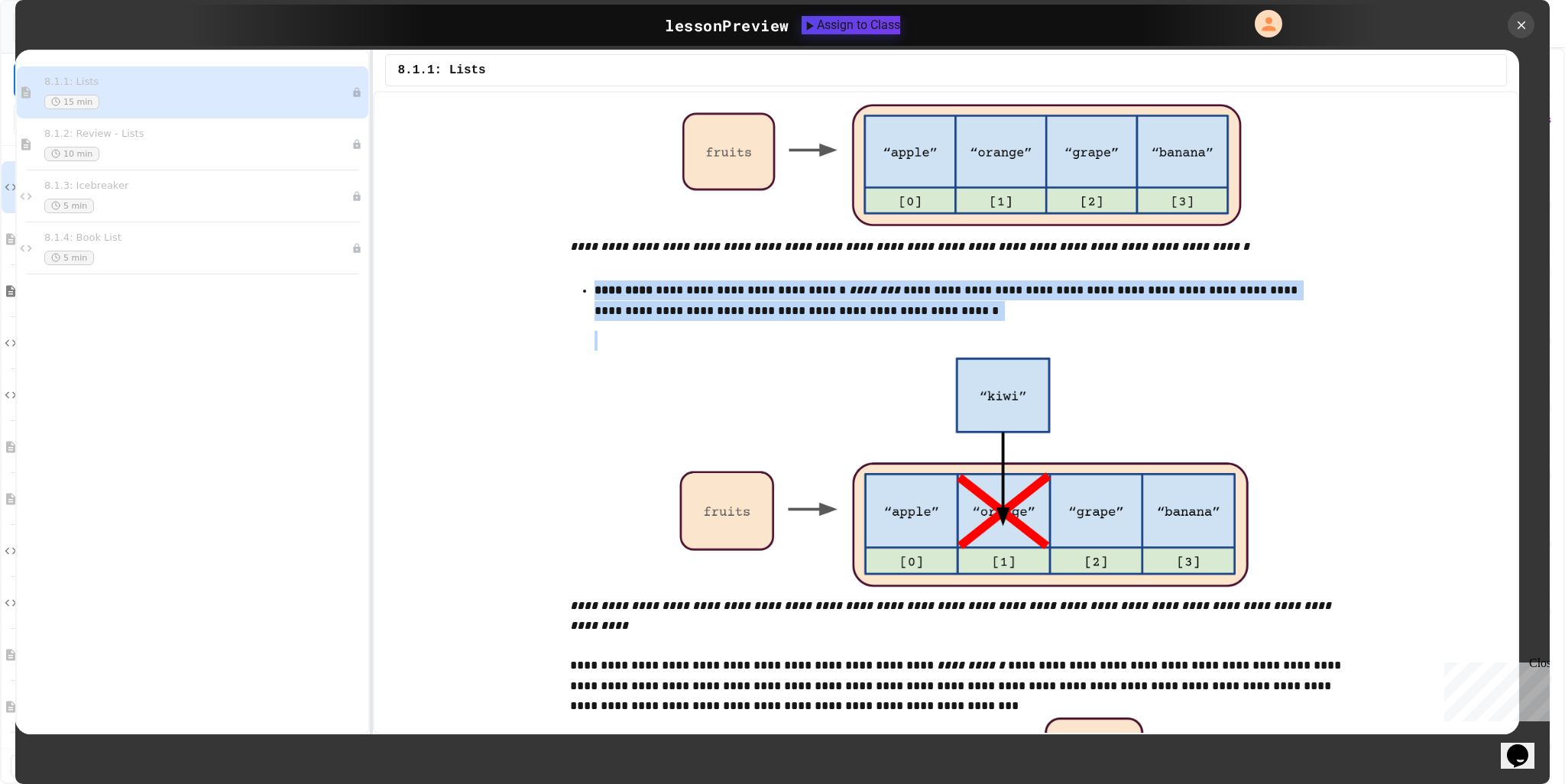
drag, startPoint x: 949, startPoint y: 520, endPoint x: 991, endPoint y: 175, distance: 347.5
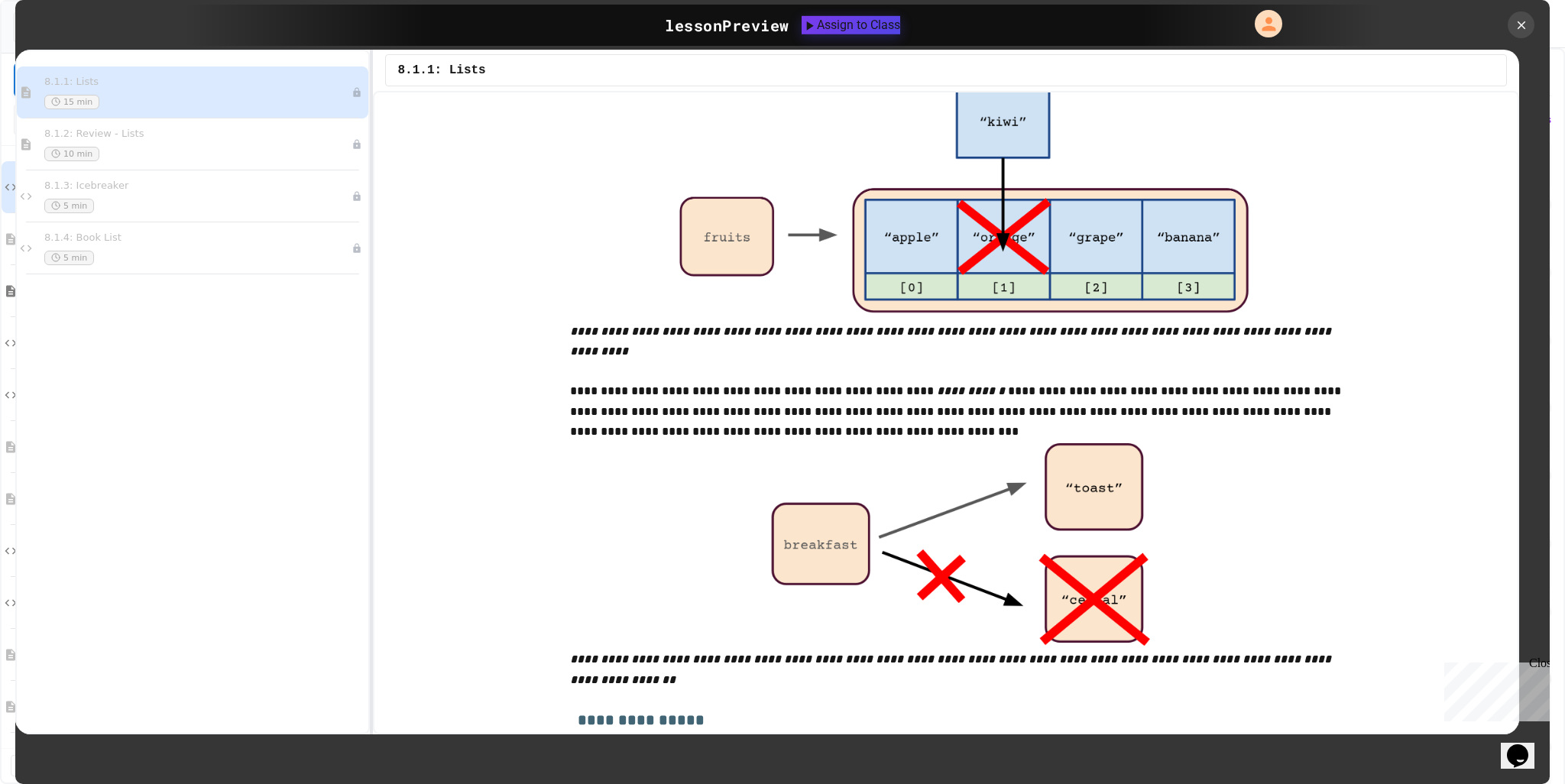
scroll to position [1452, 0]
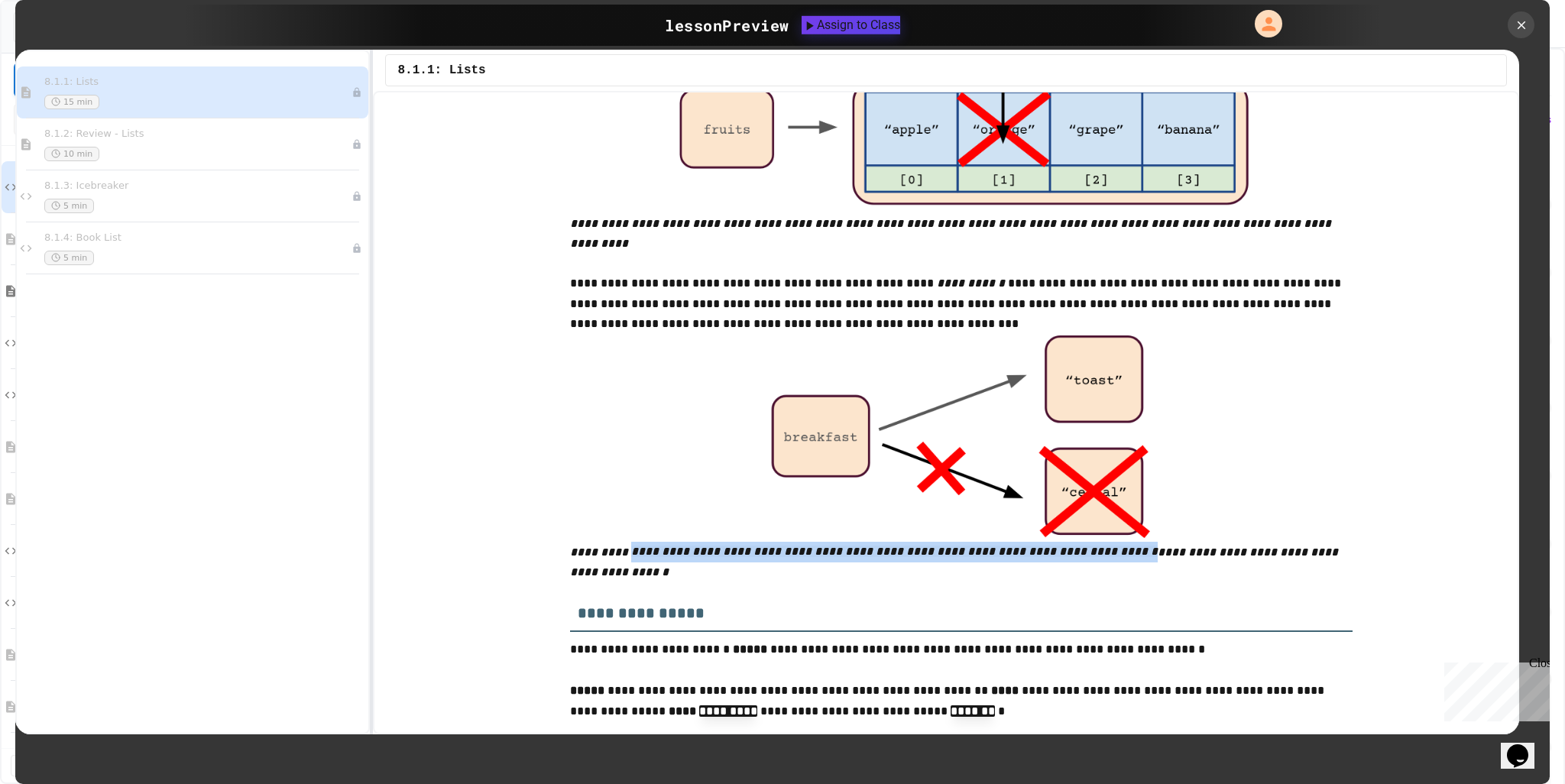
drag, startPoint x: 611, startPoint y: 539, endPoint x: 1065, endPoint y: 542, distance: 454.0
click at [1065, 546] on em "**********" at bounding box center [956, 562] width 771 height 31
click at [1026, 546] on span "**********" at bounding box center [894, 551] width 527 height 11
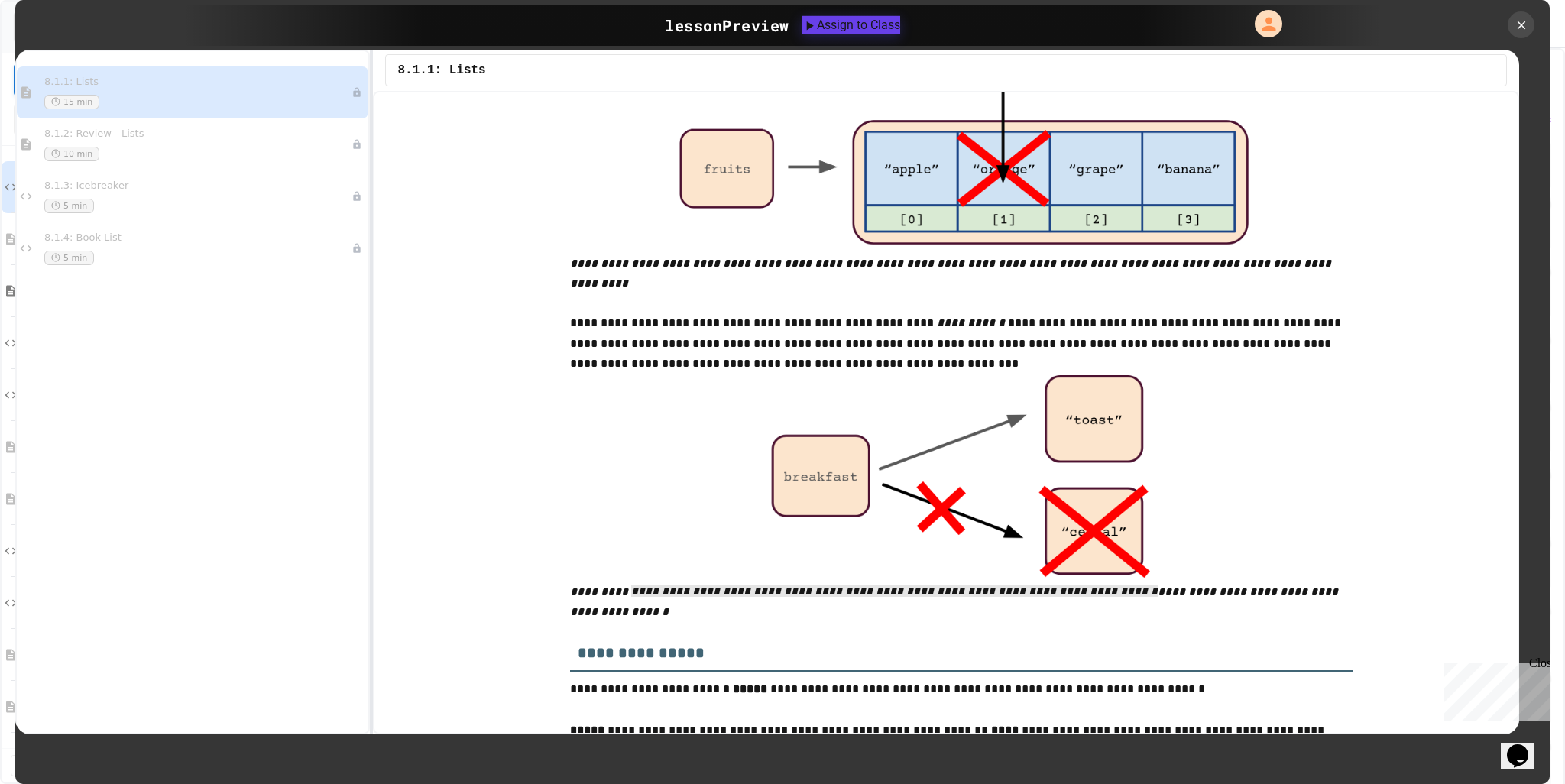
scroll to position [1375, 0]
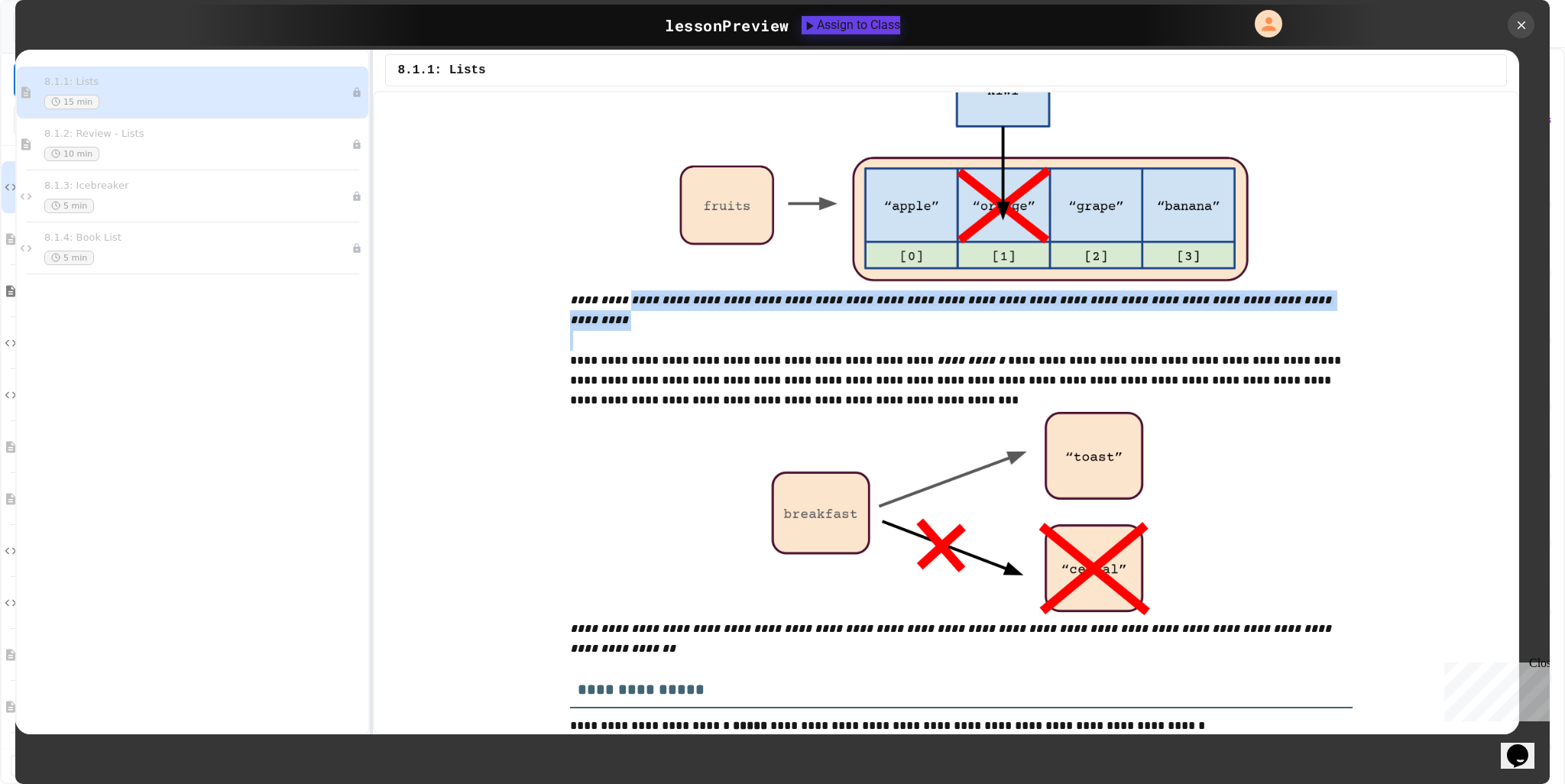
drag, startPoint x: 614, startPoint y: 308, endPoint x: 913, endPoint y: 317, distance: 299.1
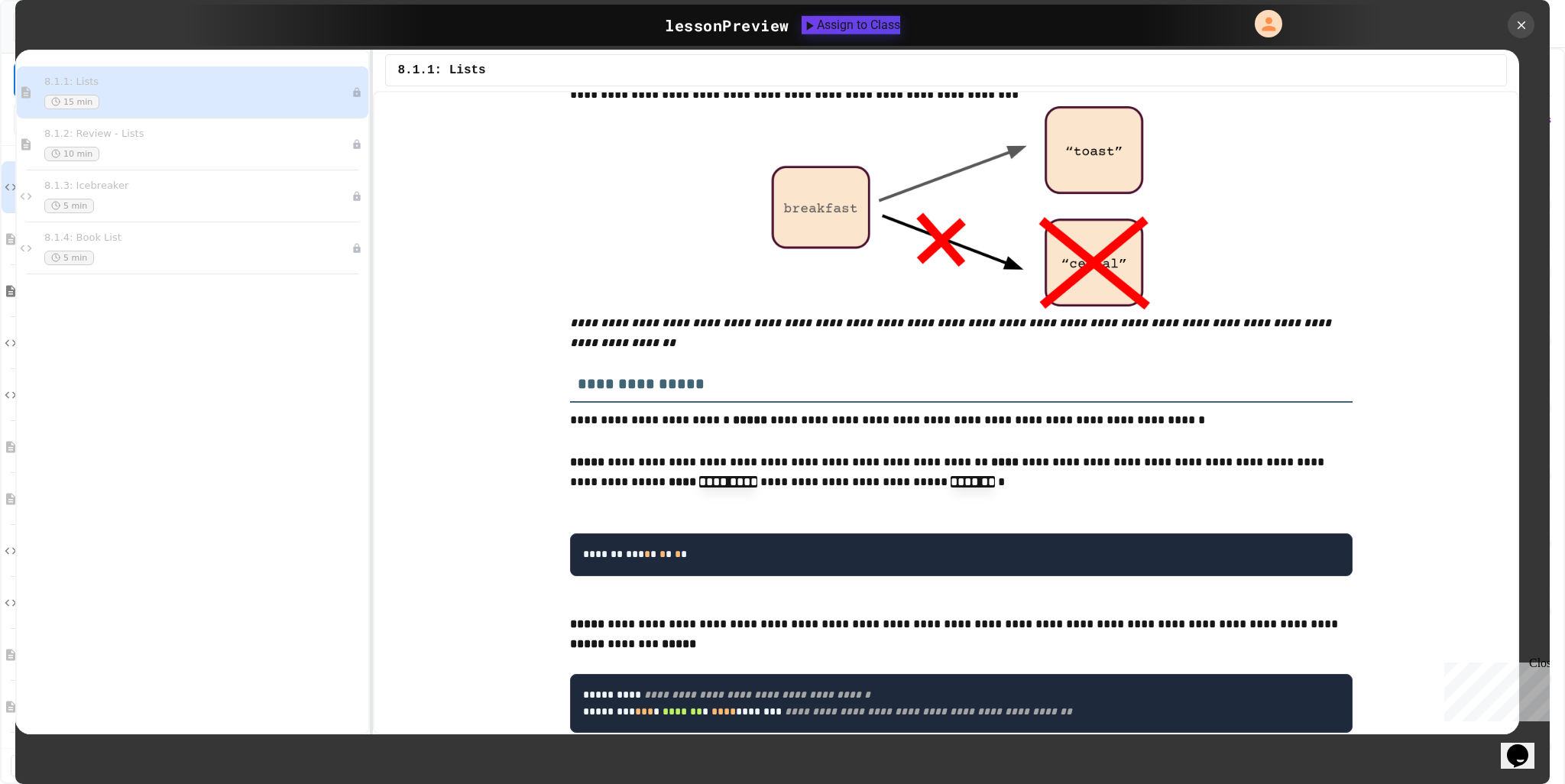
scroll to position [1680, 0]
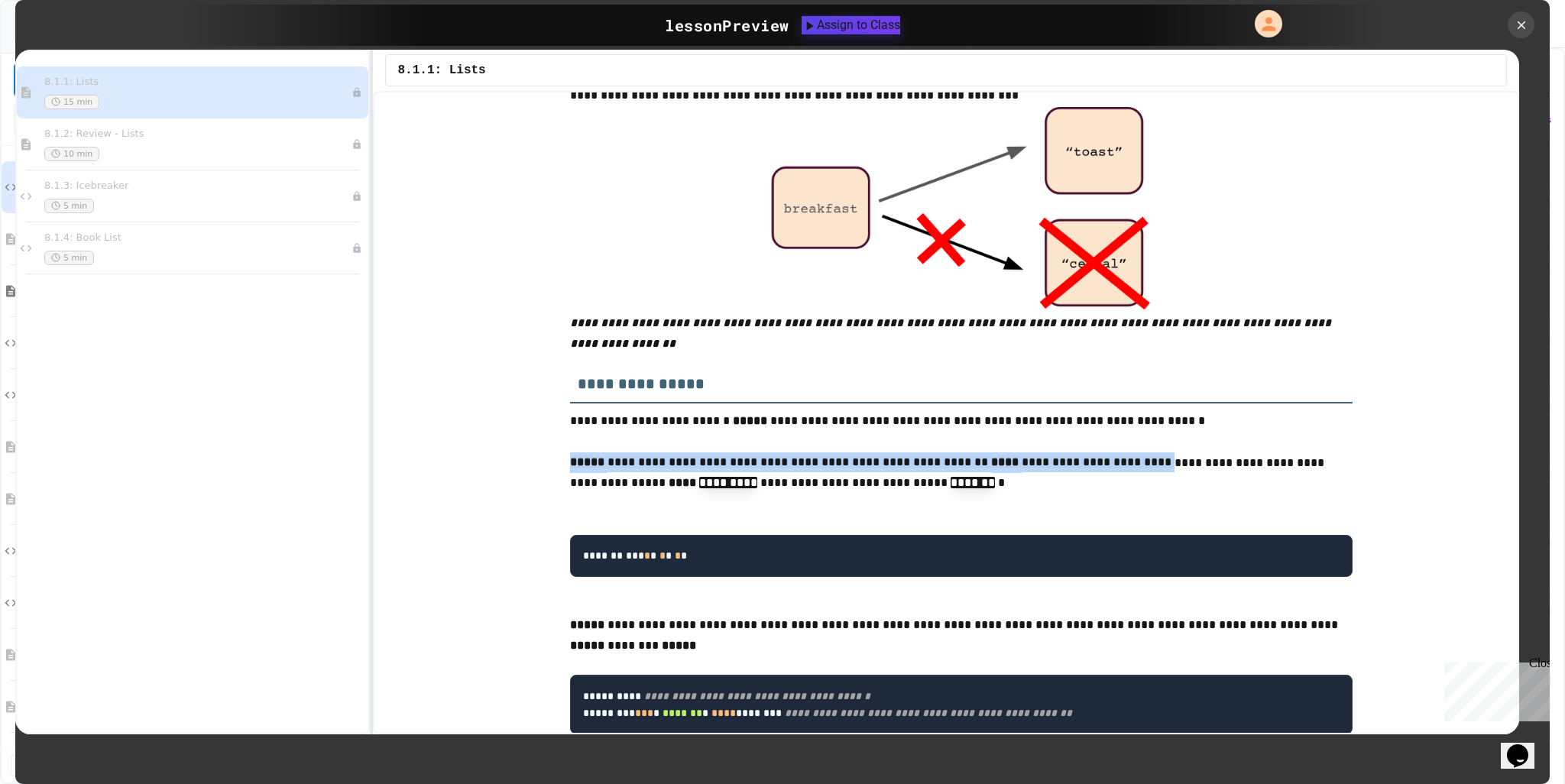
drag, startPoint x: 564, startPoint y: 432, endPoint x: 1097, endPoint y: 429, distance: 533.0
click at [1097, 452] on p "**********" at bounding box center [961, 474] width 782 height 44
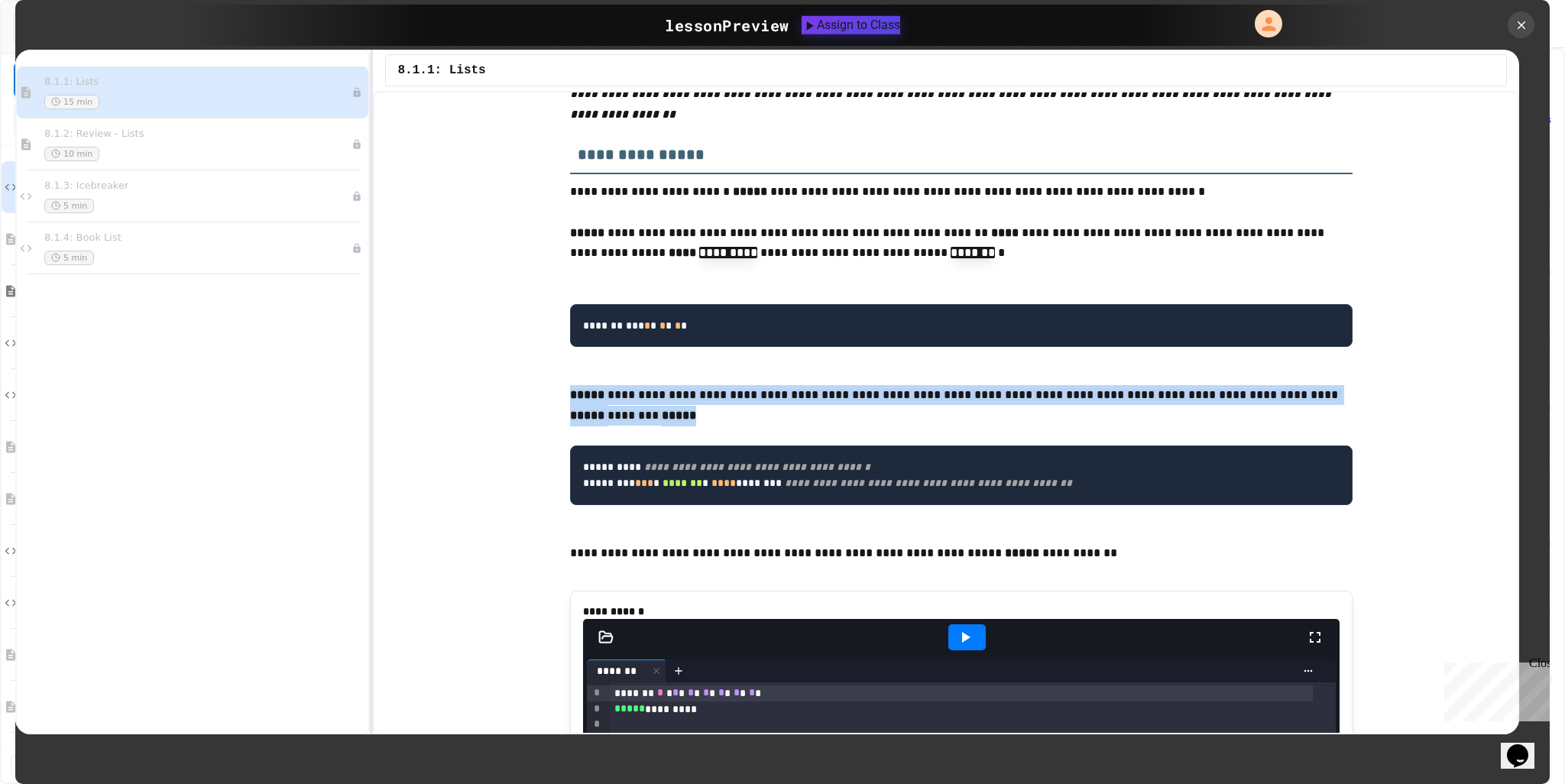
drag, startPoint x: 564, startPoint y: 365, endPoint x: 1339, endPoint y: 365, distance: 775.0
click at [1339, 385] on p "**********" at bounding box center [961, 396] width 782 height 22
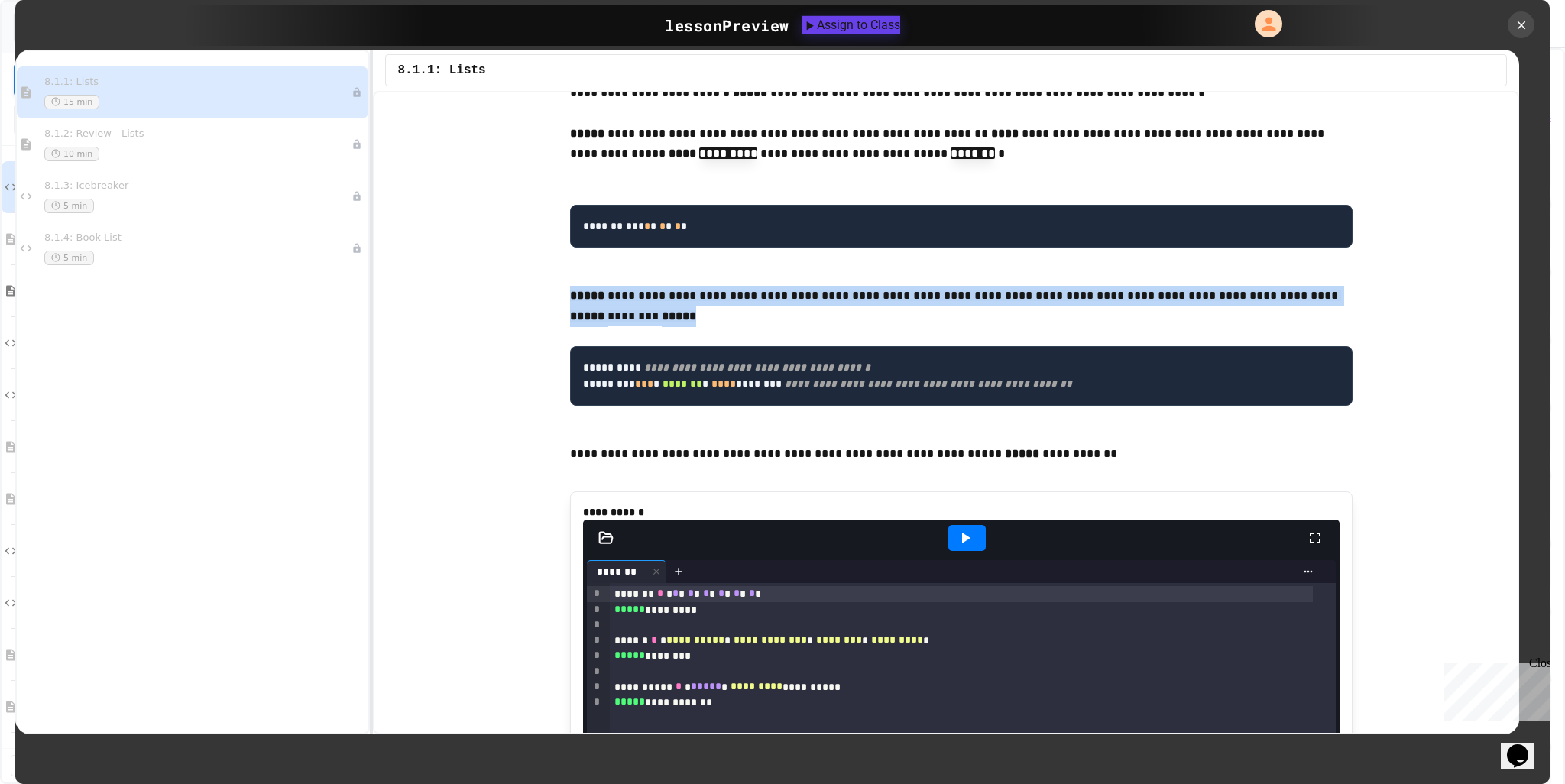
scroll to position [2062, 0]
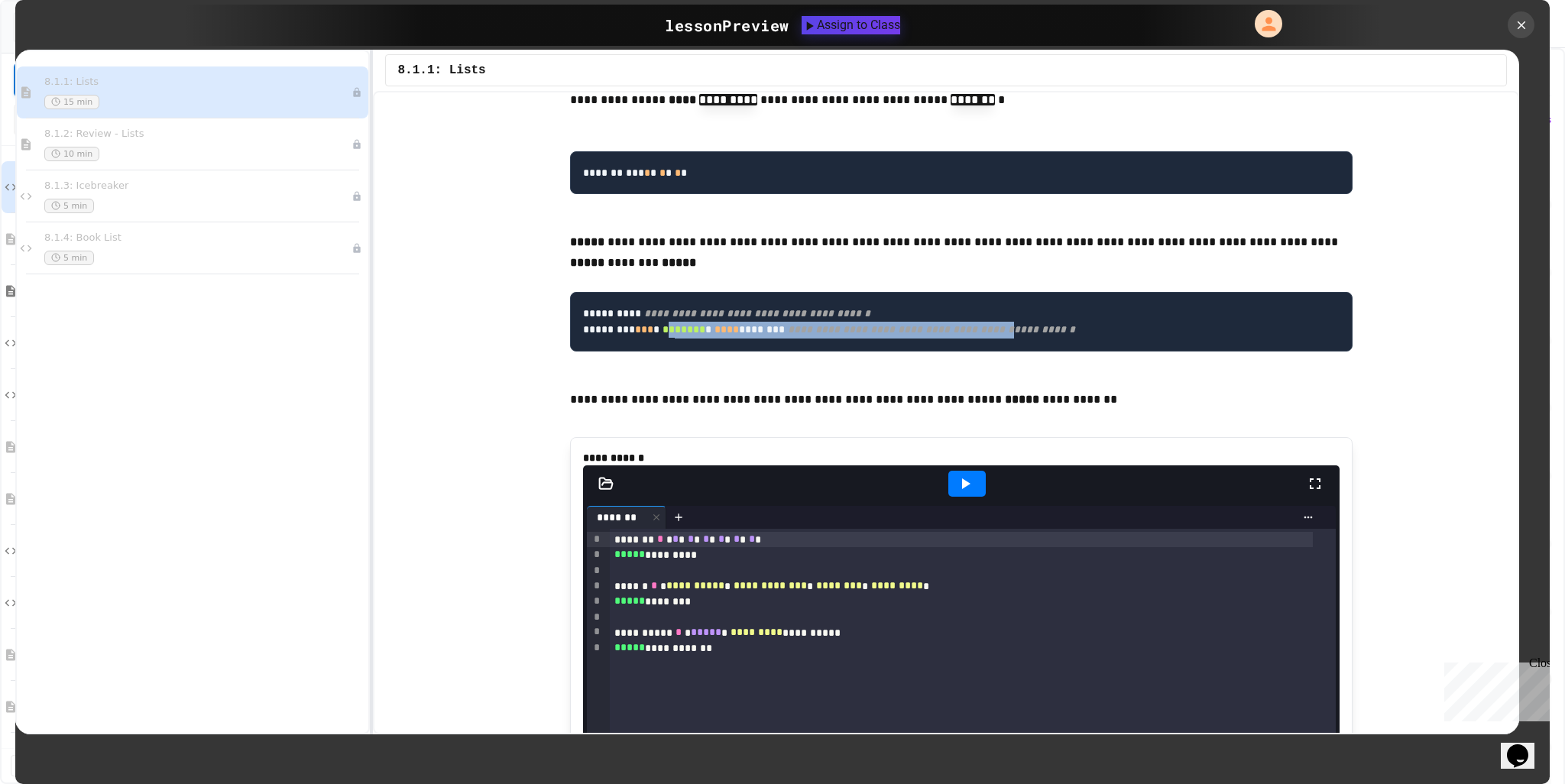
drag, startPoint x: 991, startPoint y: 301, endPoint x: 649, endPoint y: 298, distance: 342.0
click at [577, 292] on pre "**********" at bounding box center [961, 321] width 782 height 60
drag, startPoint x: 581, startPoint y: 278, endPoint x: 847, endPoint y: 306, distance: 267.5
click at [847, 306] on pre "**********" at bounding box center [961, 321] width 782 height 60
drag, startPoint x: 1112, startPoint y: 301, endPoint x: 550, endPoint y: 266, distance: 563.1
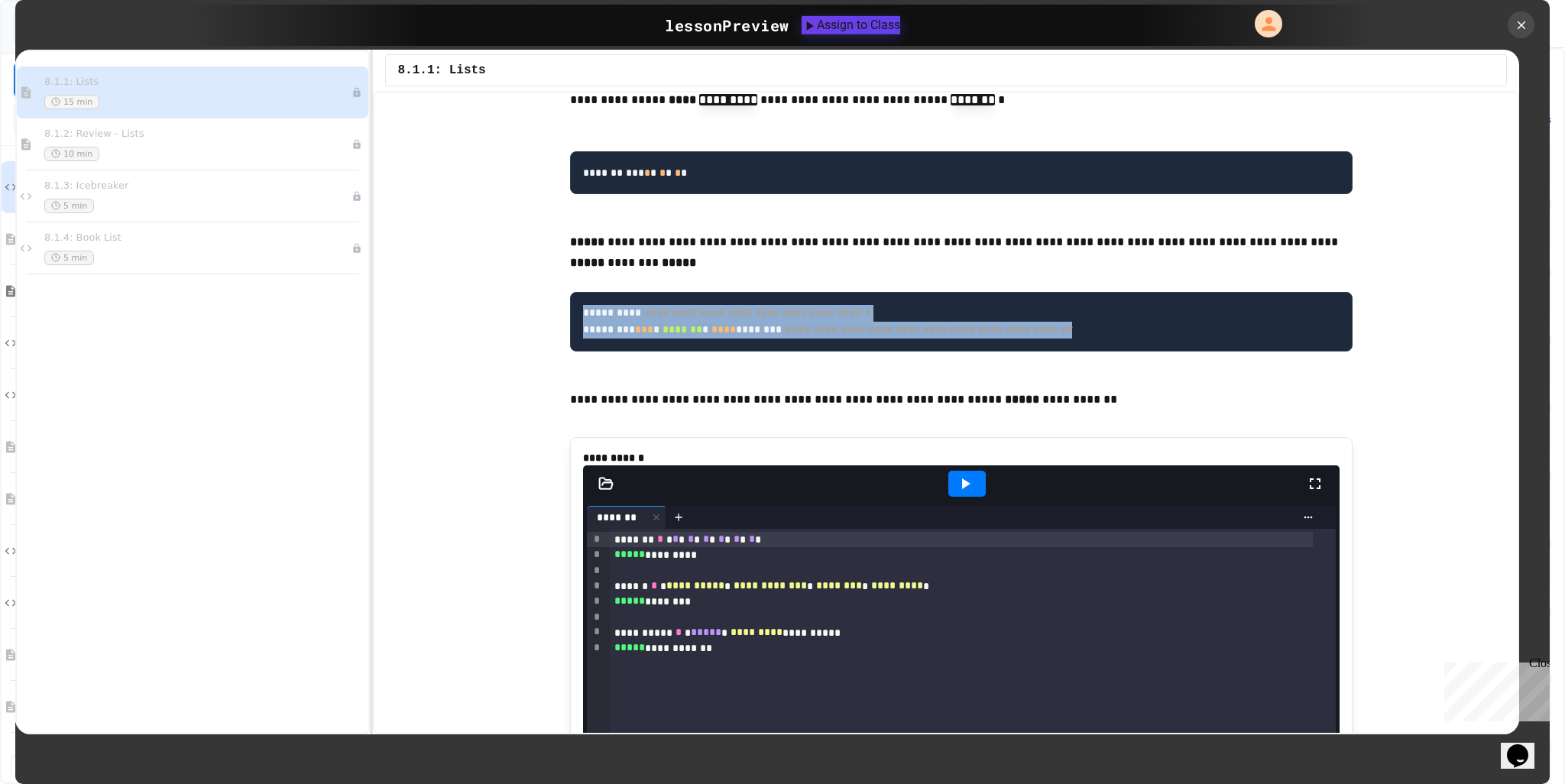
copy code "**********"
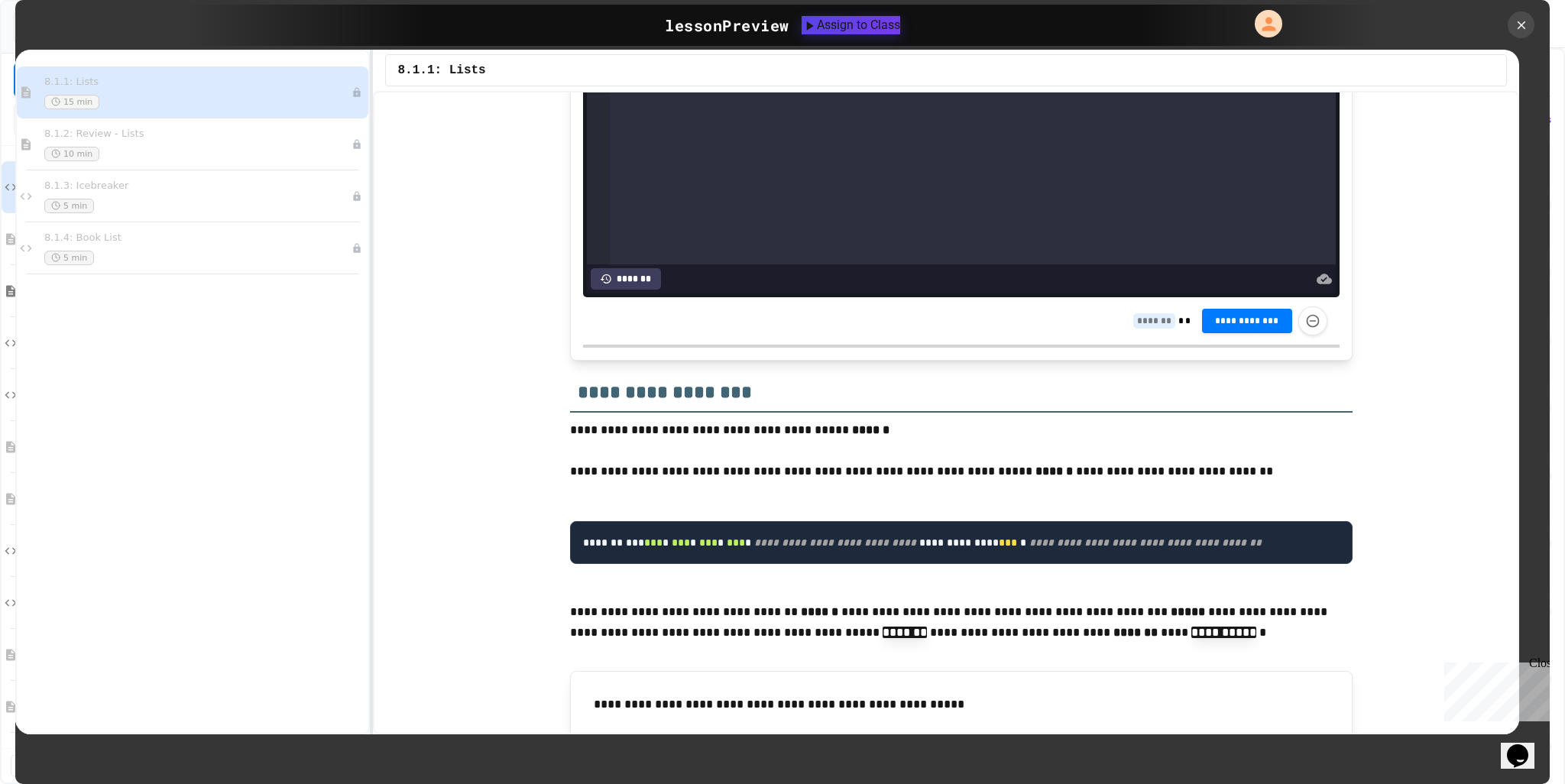
scroll to position [2979, 0]
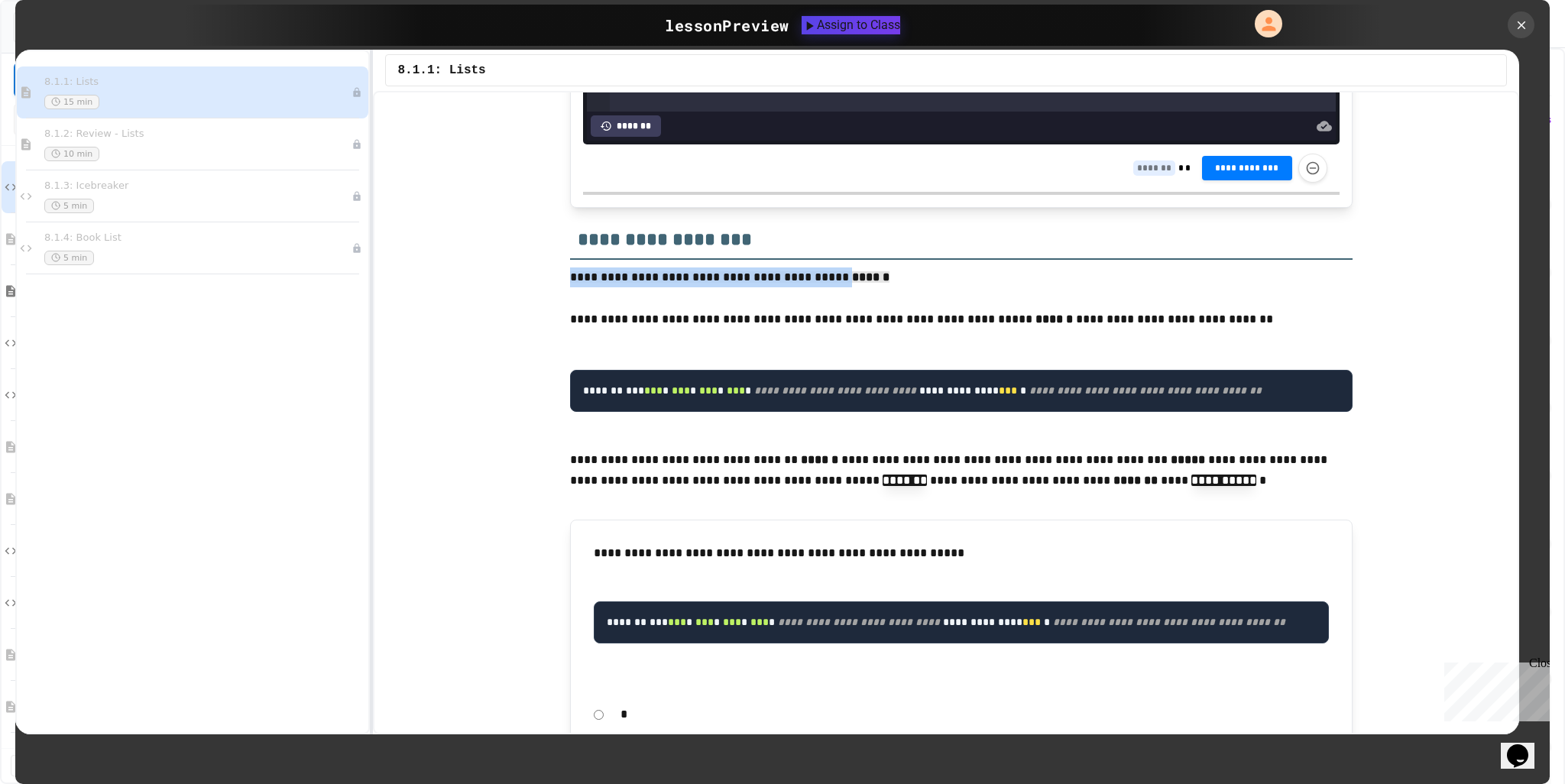
drag, startPoint x: 565, startPoint y: 246, endPoint x: 843, endPoint y: 252, distance: 278.1
click at [843, 267] on p "**********" at bounding box center [961, 278] width 782 height 22
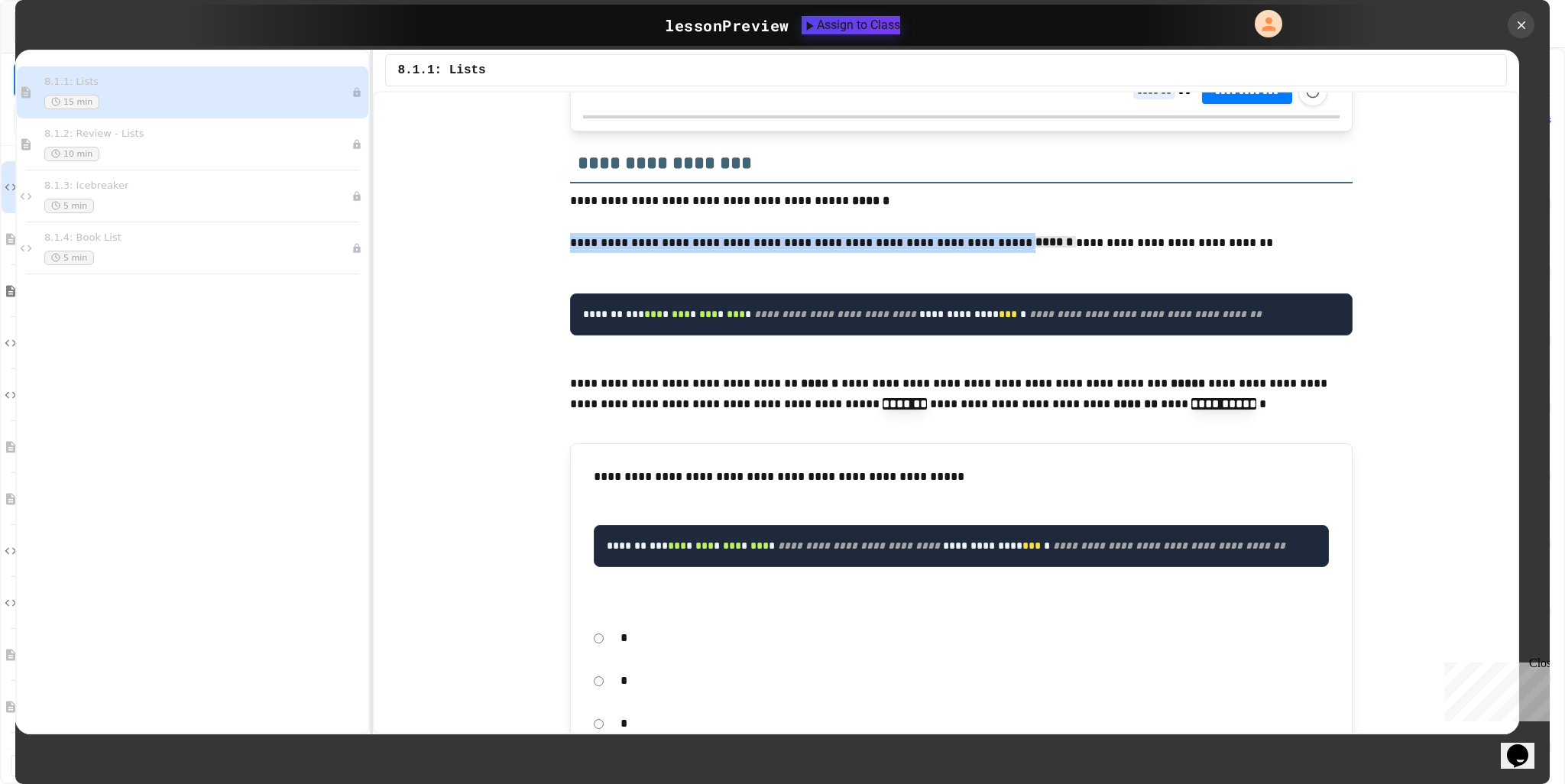
drag, startPoint x: 650, startPoint y: 207, endPoint x: 998, endPoint y: 214, distance: 348.1
click at [998, 232] on p "**********" at bounding box center [961, 243] width 782 height 22
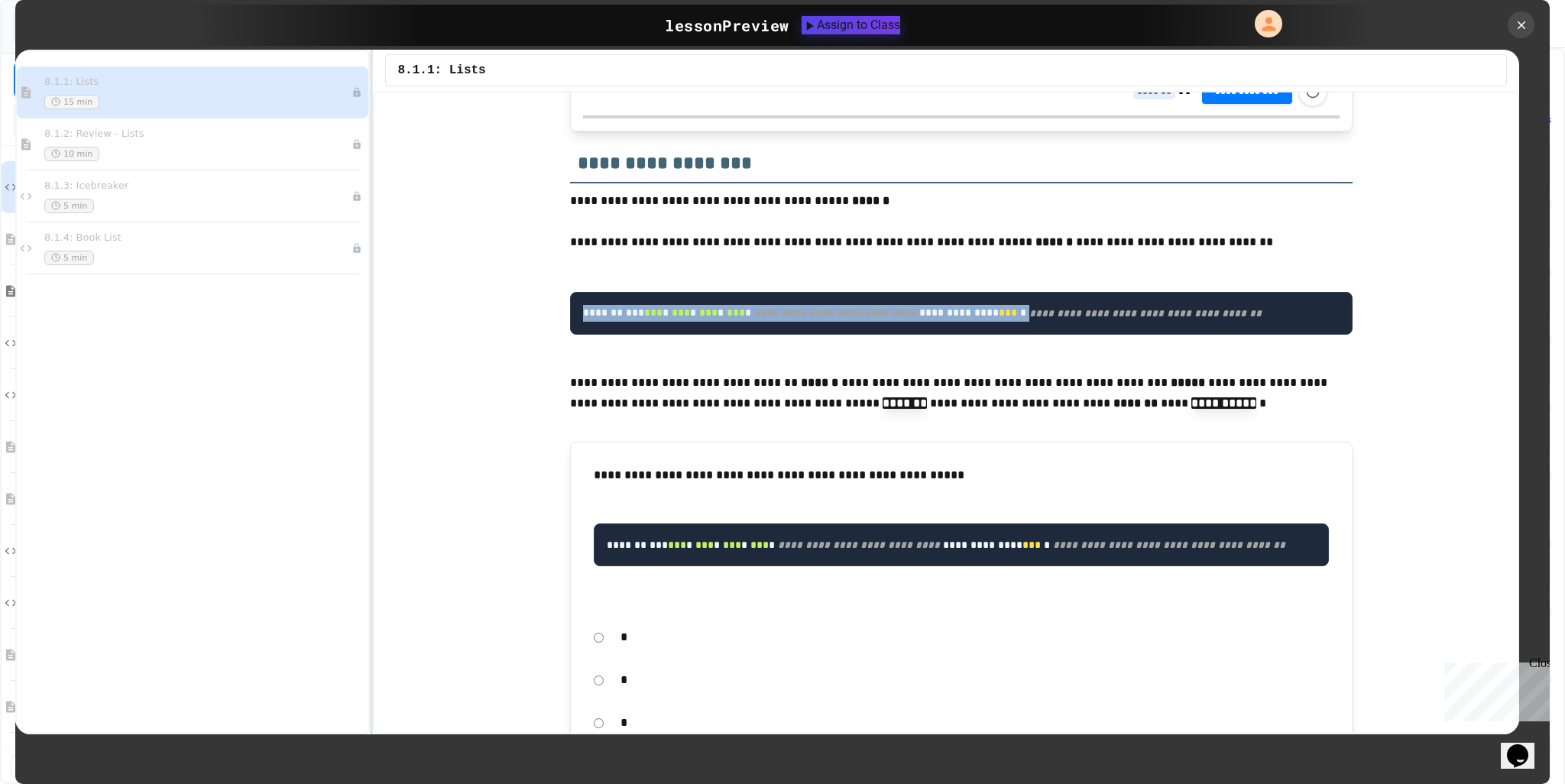
drag, startPoint x: 692, startPoint y: 303, endPoint x: 576, endPoint y: 275, distance: 119.3
click at [576, 292] on pre "**********" at bounding box center [961, 313] width 782 height 42
click at [962, 313] on pre "**********" at bounding box center [961, 313] width 782 height 42
drag, startPoint x: 952, startPoint y: 303, endPoint x: 569, endPoint y: 274, distance: 384.1
click at [570, 292] on pre "**********" at bounding box center [961, 313] width 782 height 42
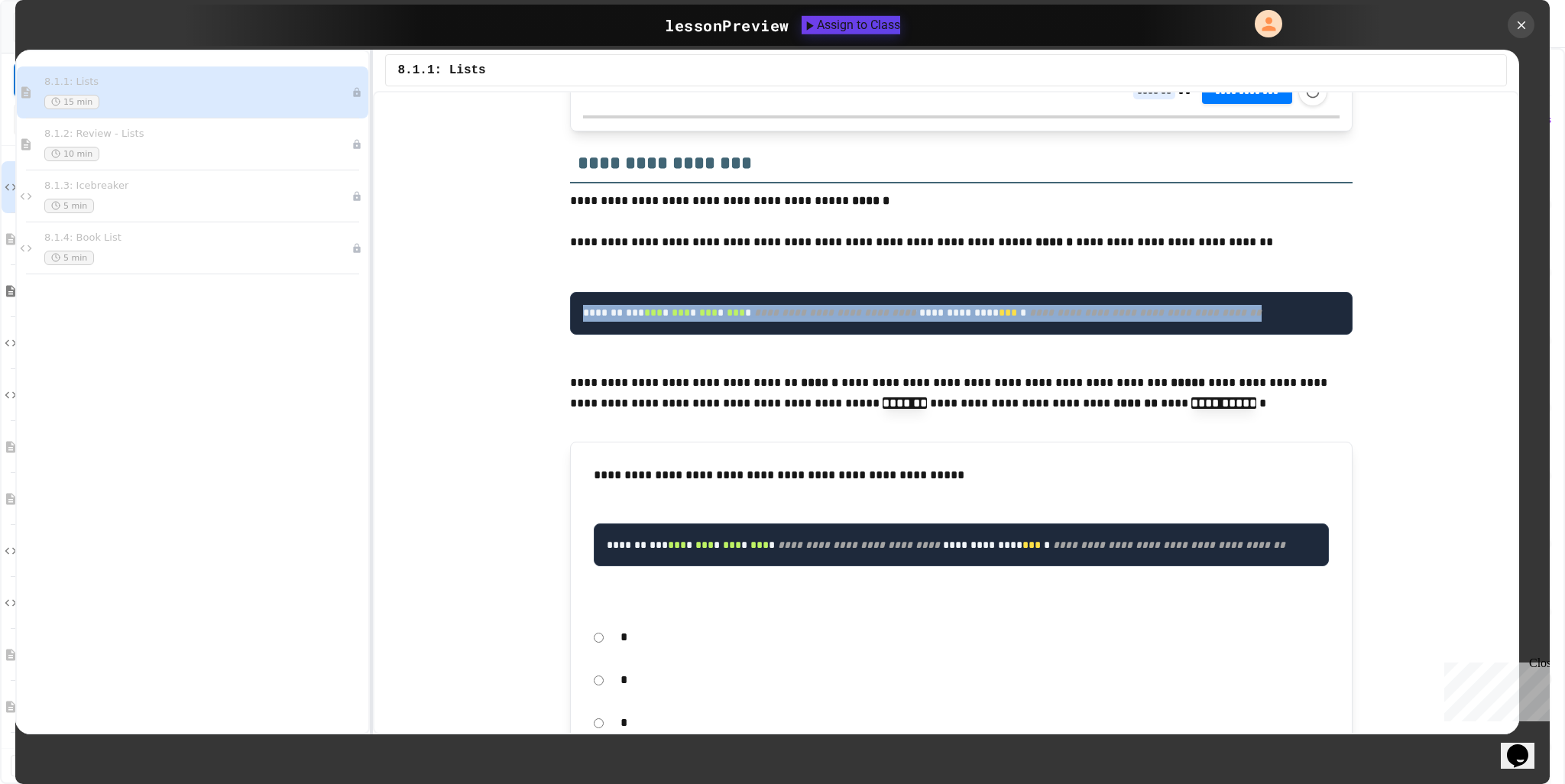
copy code "**********"
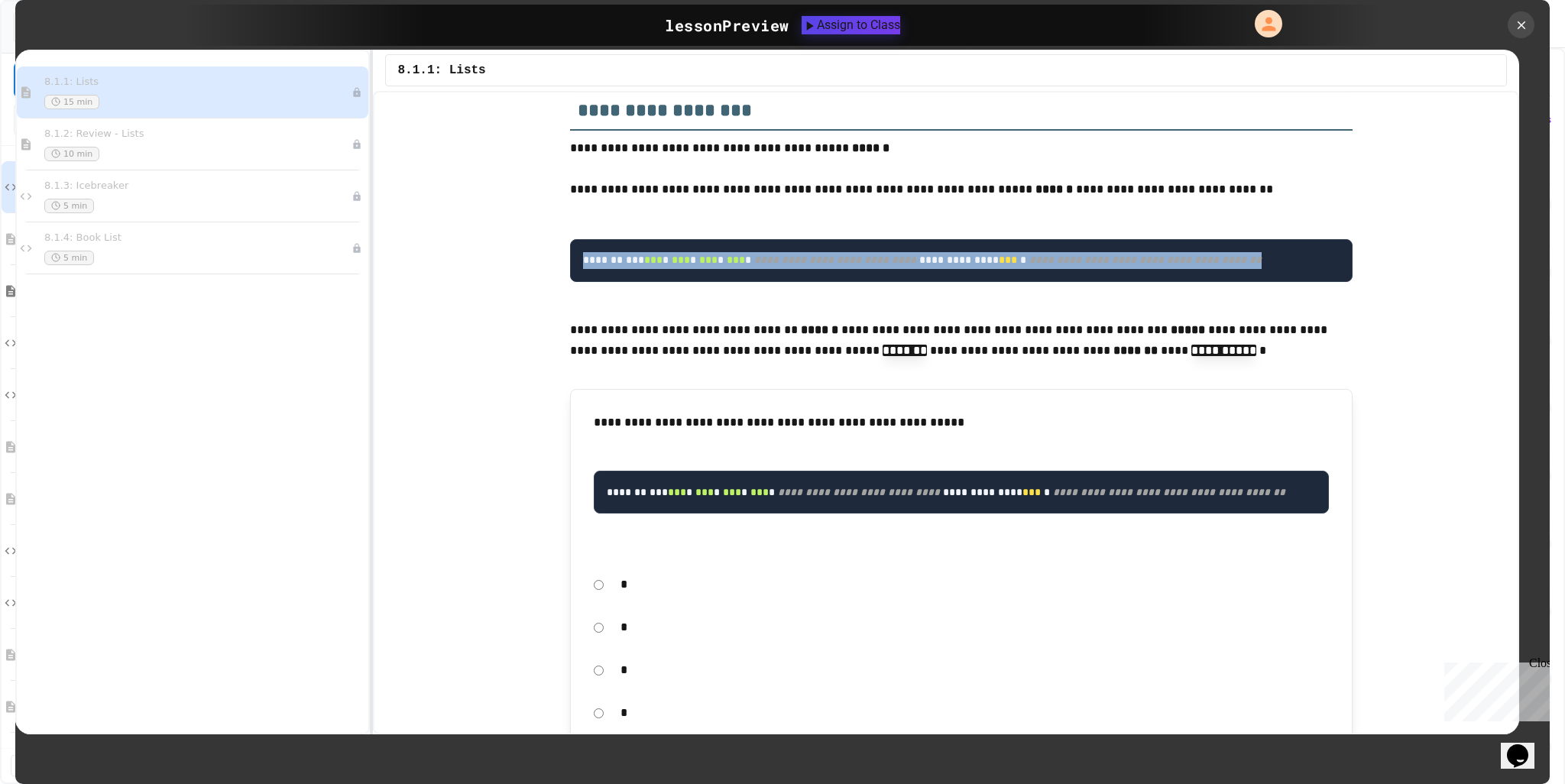
scroll to position [3132, 0]
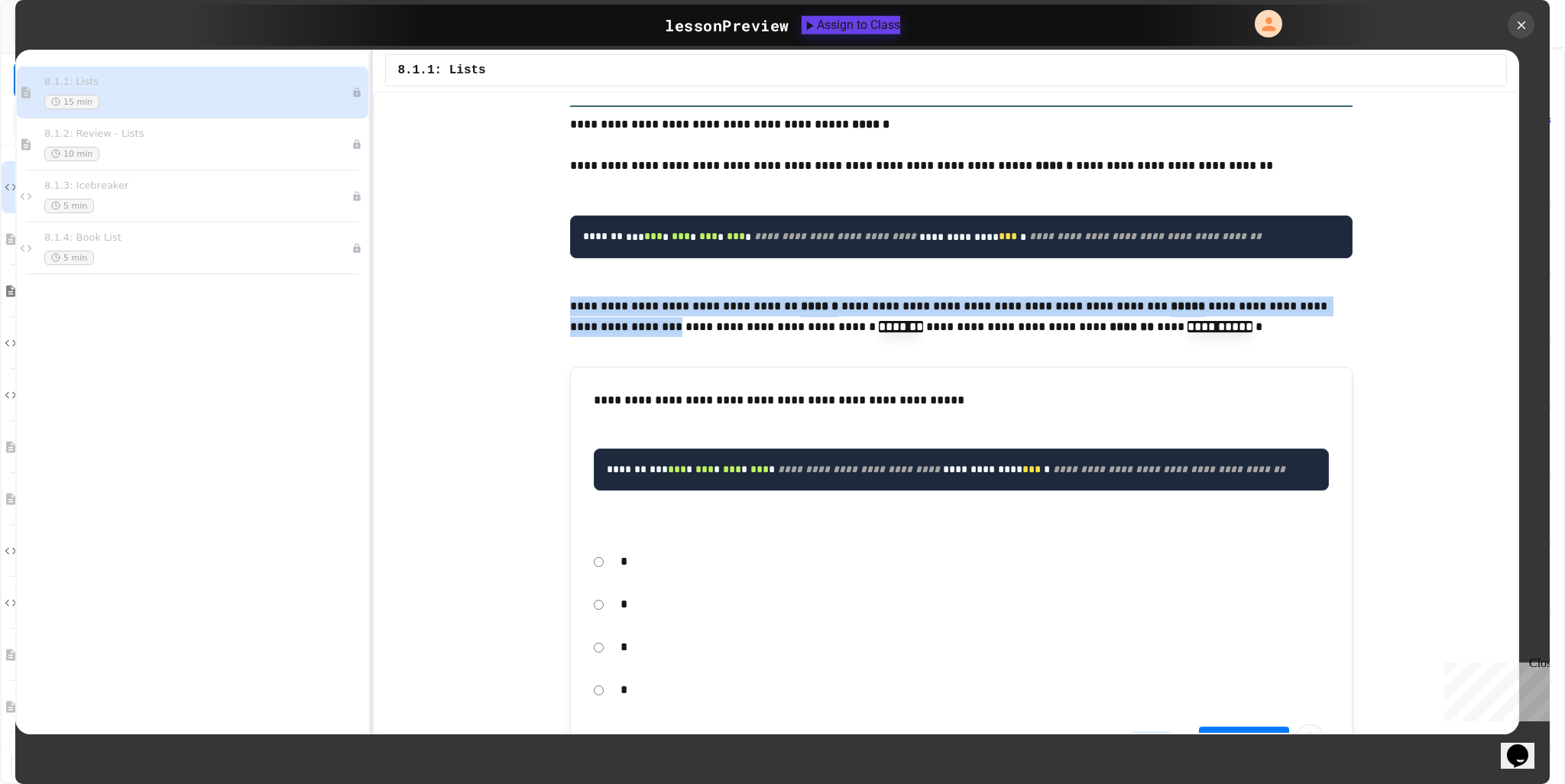
drag, startPoint x: 564, startPoint y: 297, endPoint x: 1326, endPoint y: 293, distance: 762.0
click at [1326, 296] on p "**********" at bounding box center [961, 318] width 782 height 44
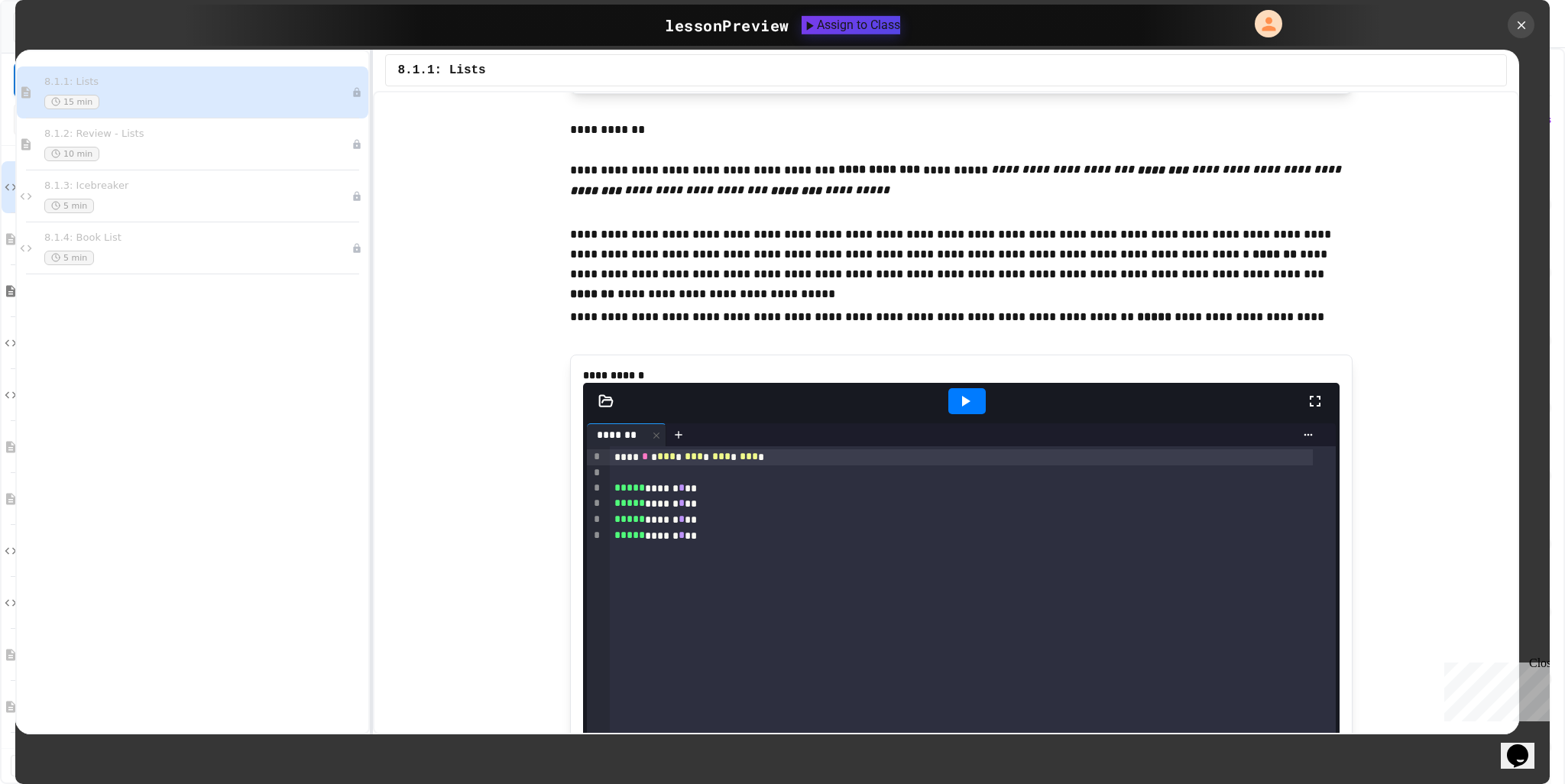
scroll to position [3818, 0]
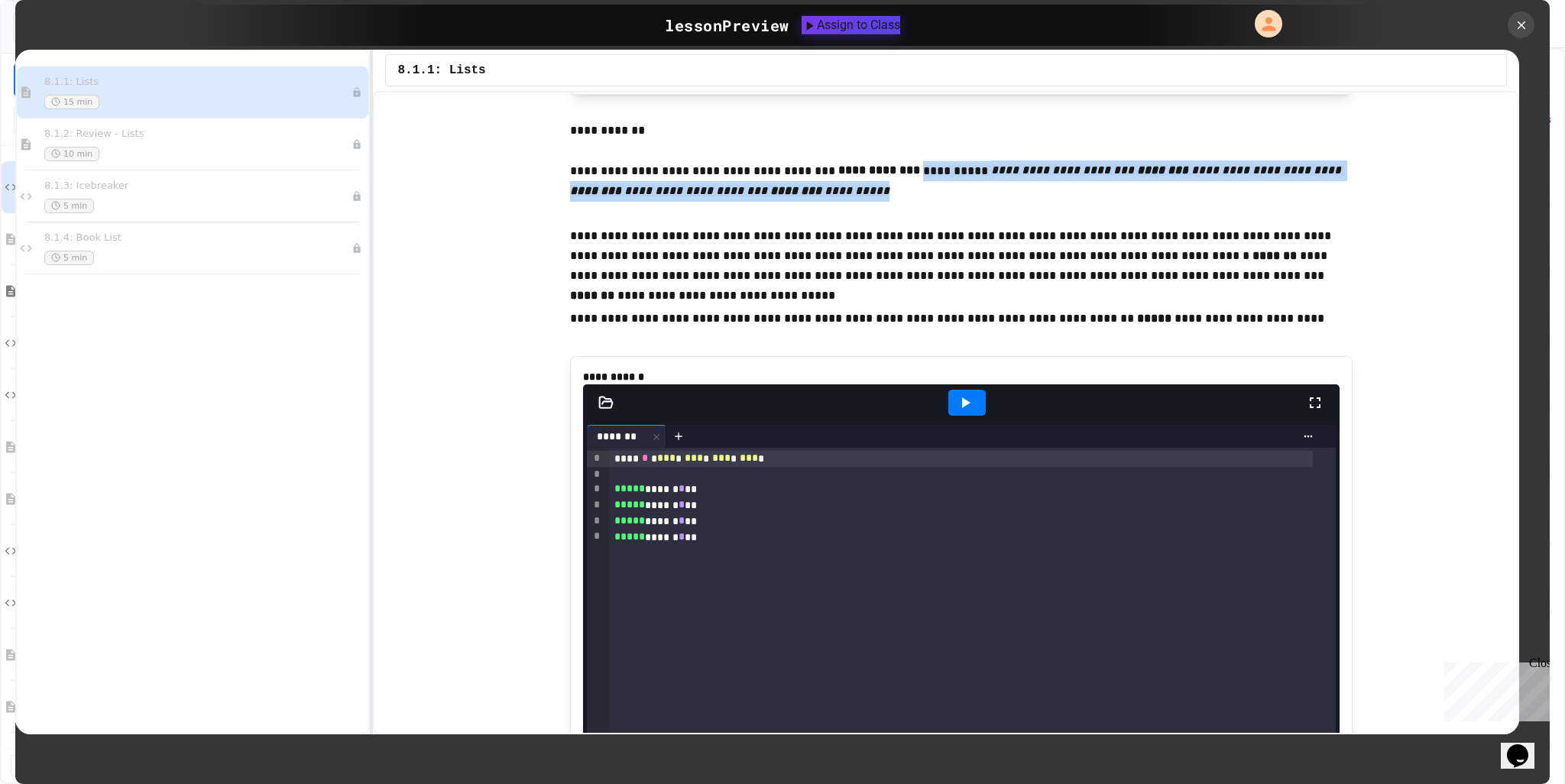
drag, startPoint x: 893, startPoint y: 178, endPoint x: 800, endPoint y: 204, distance: 96.6
click at [800, 204] on p "**********" at bounding box center [961, 183] width 782 height 46
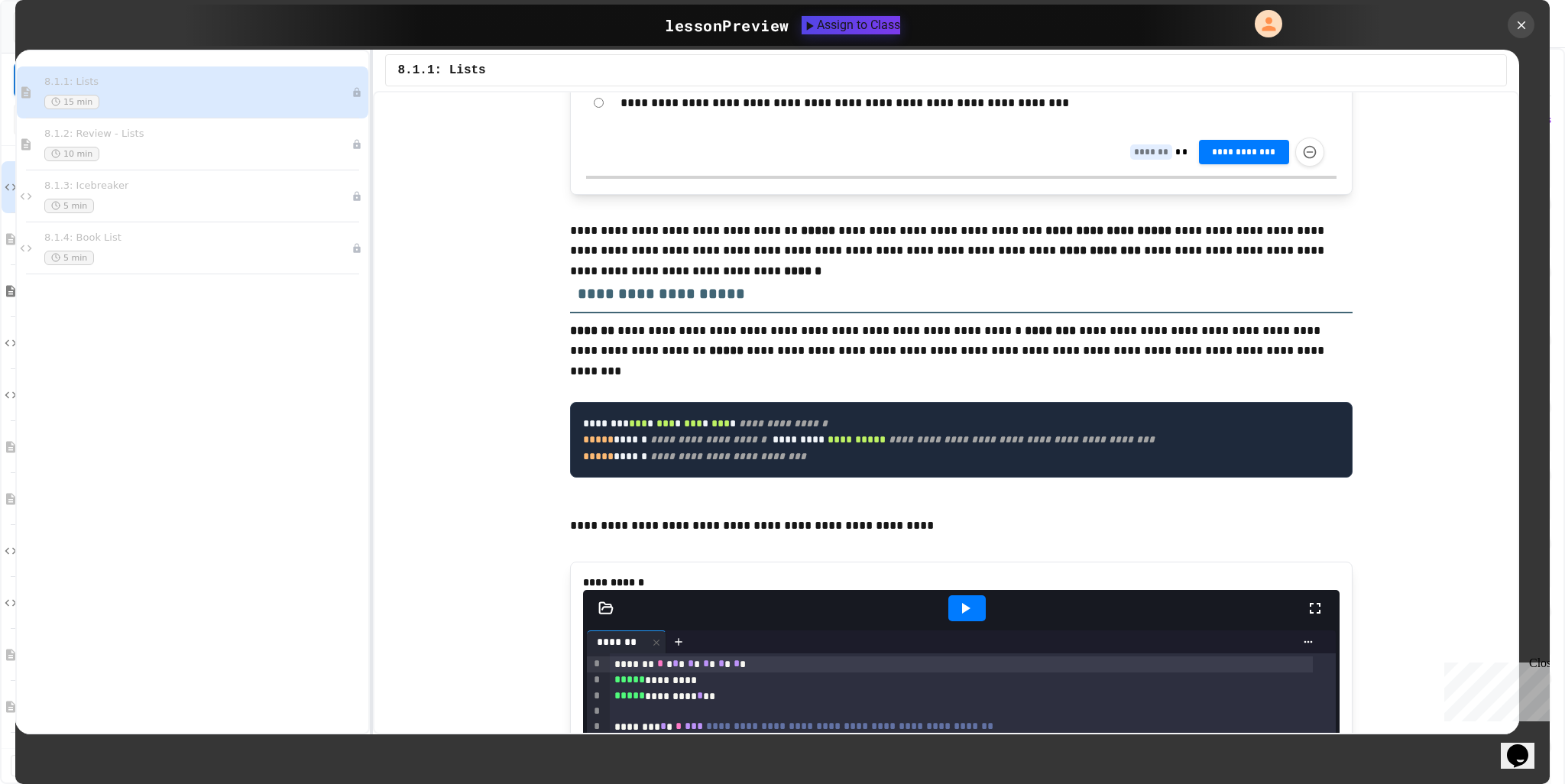
scroll to position [6568, 0]
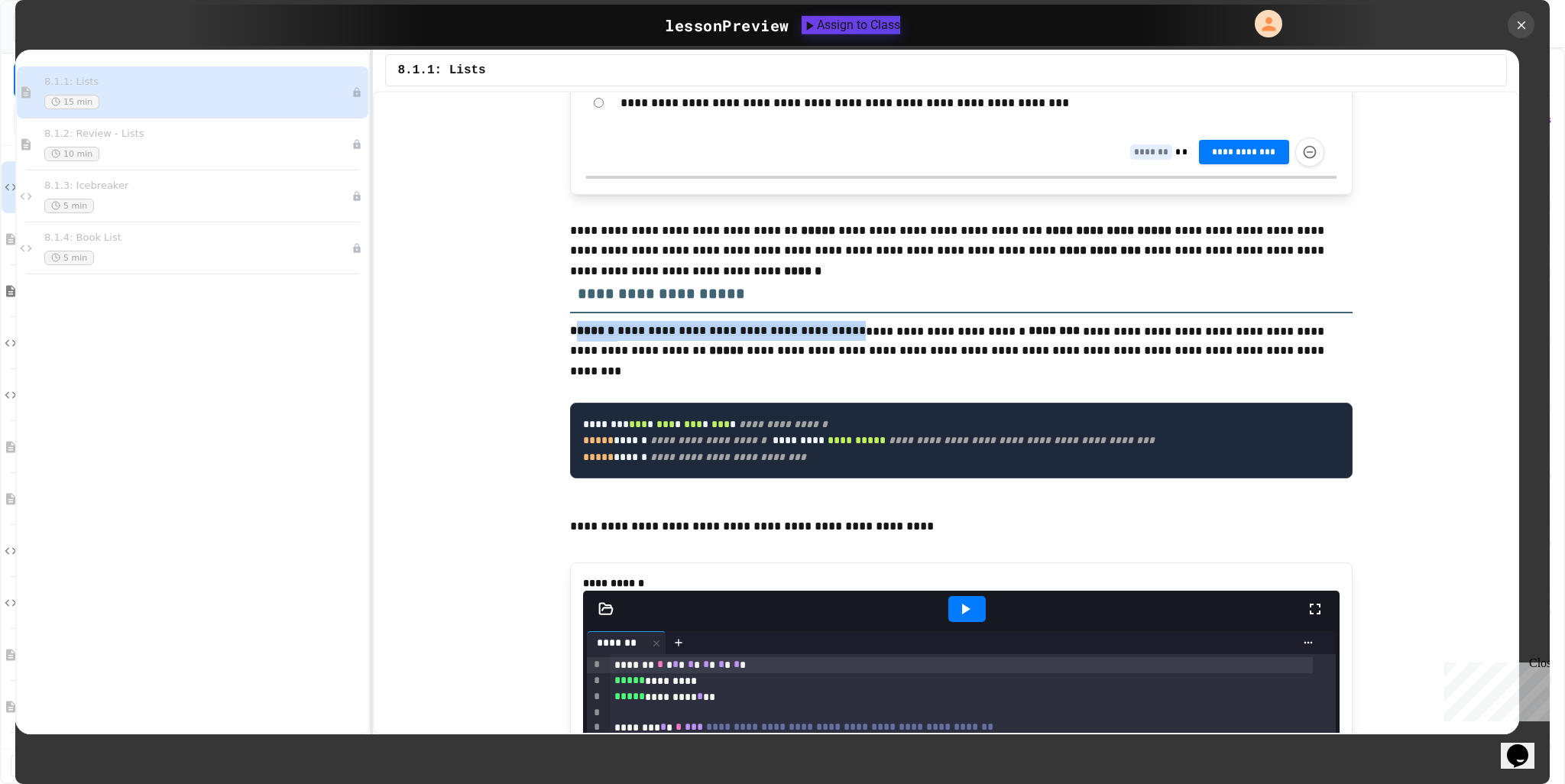
drag, startPoint x: 567, startPoint y: 338, endPoint x: 824, endPoint y: 337, distance: 257.0
click at [824, 337] on p "**********" at bounding box center [961, 343] width 782 height 44
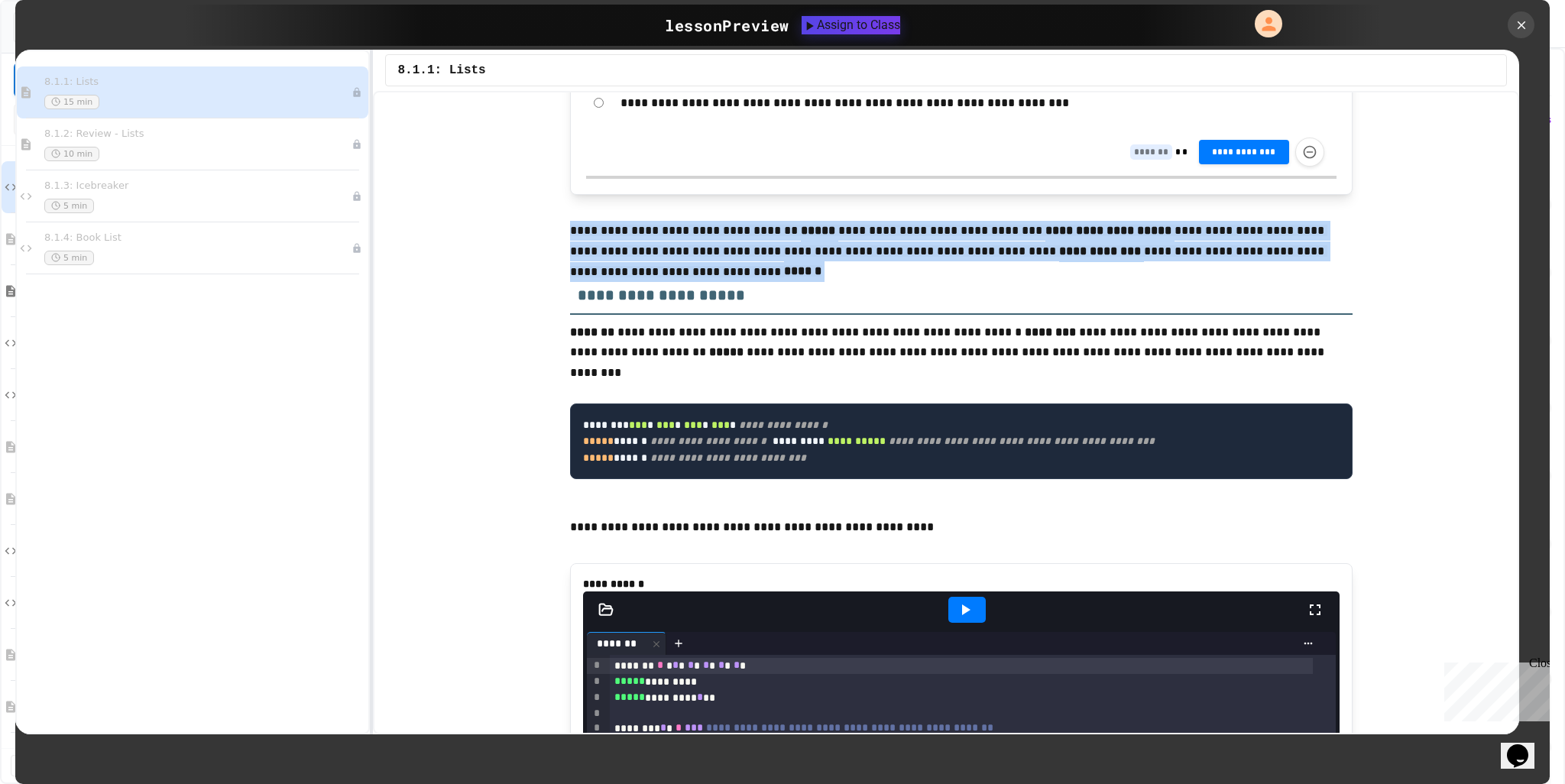
click at [789, 256] on span "**********" at bounding box center [948, 240] width 757 height 32
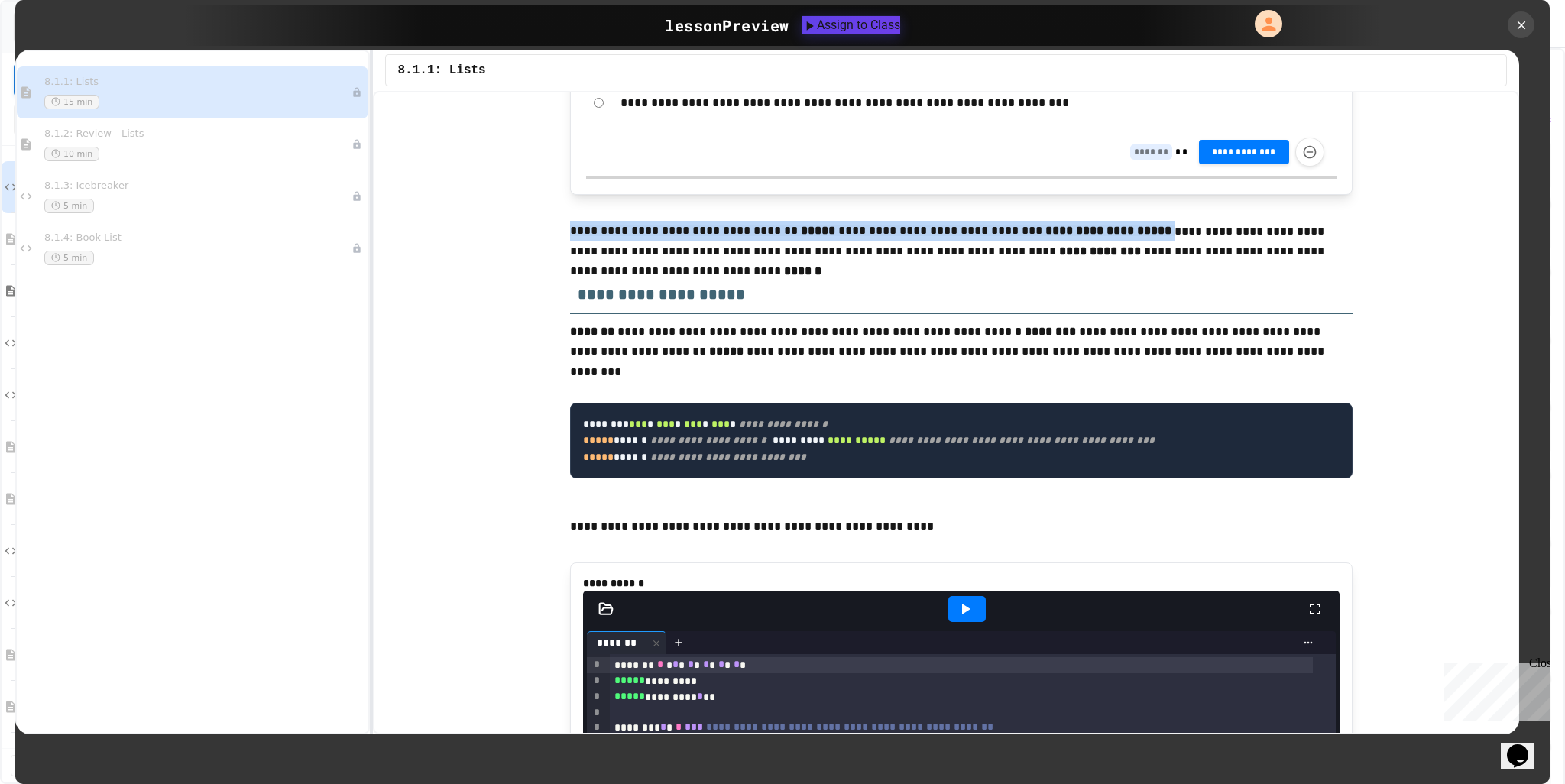
drag, startPoint x: 563, startPoint y: 241, endPoint x: 1082, endPoint y: 240, distance: 519.0
copy p "**********"
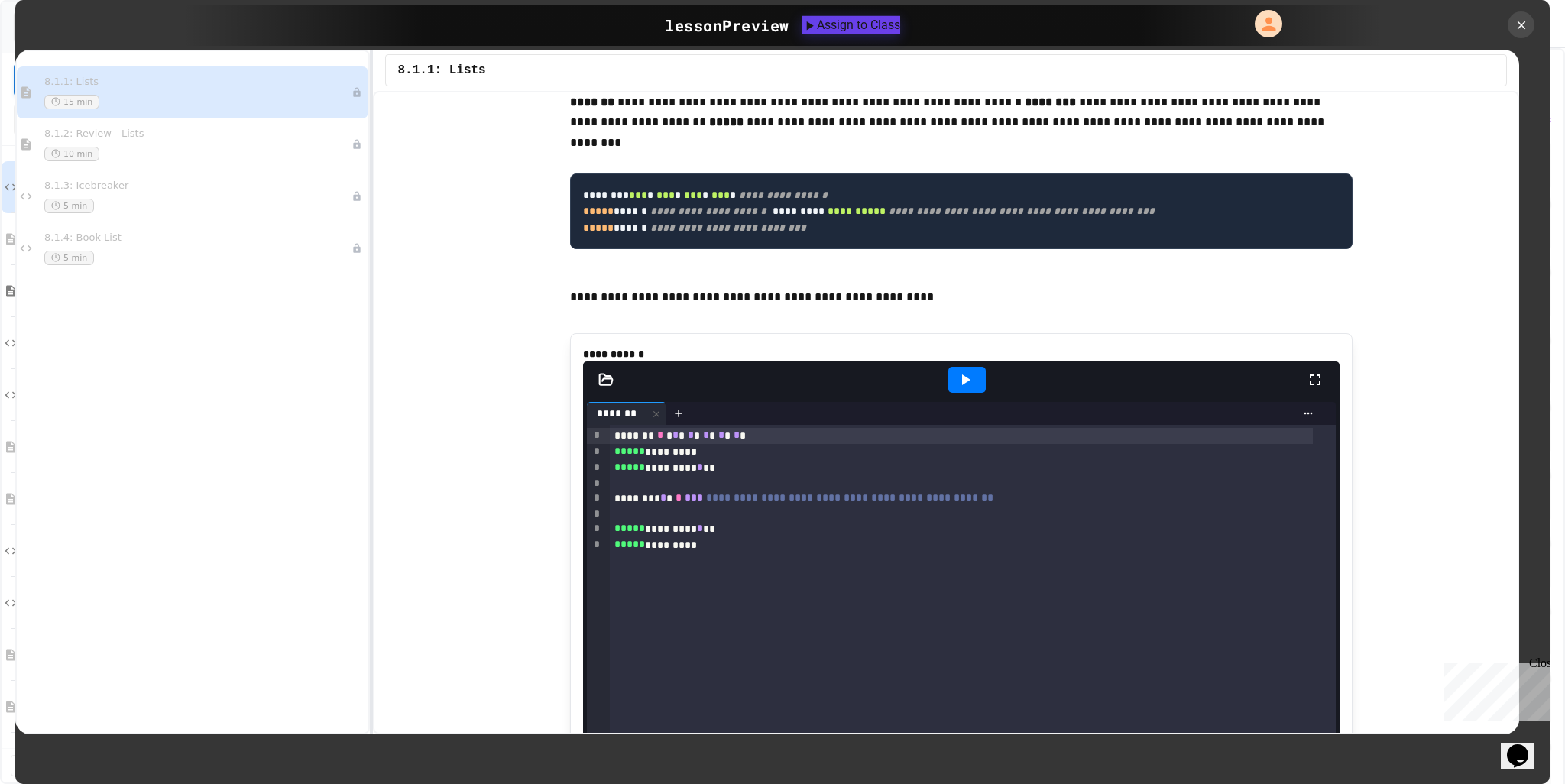
scroll to position [6492, 0]
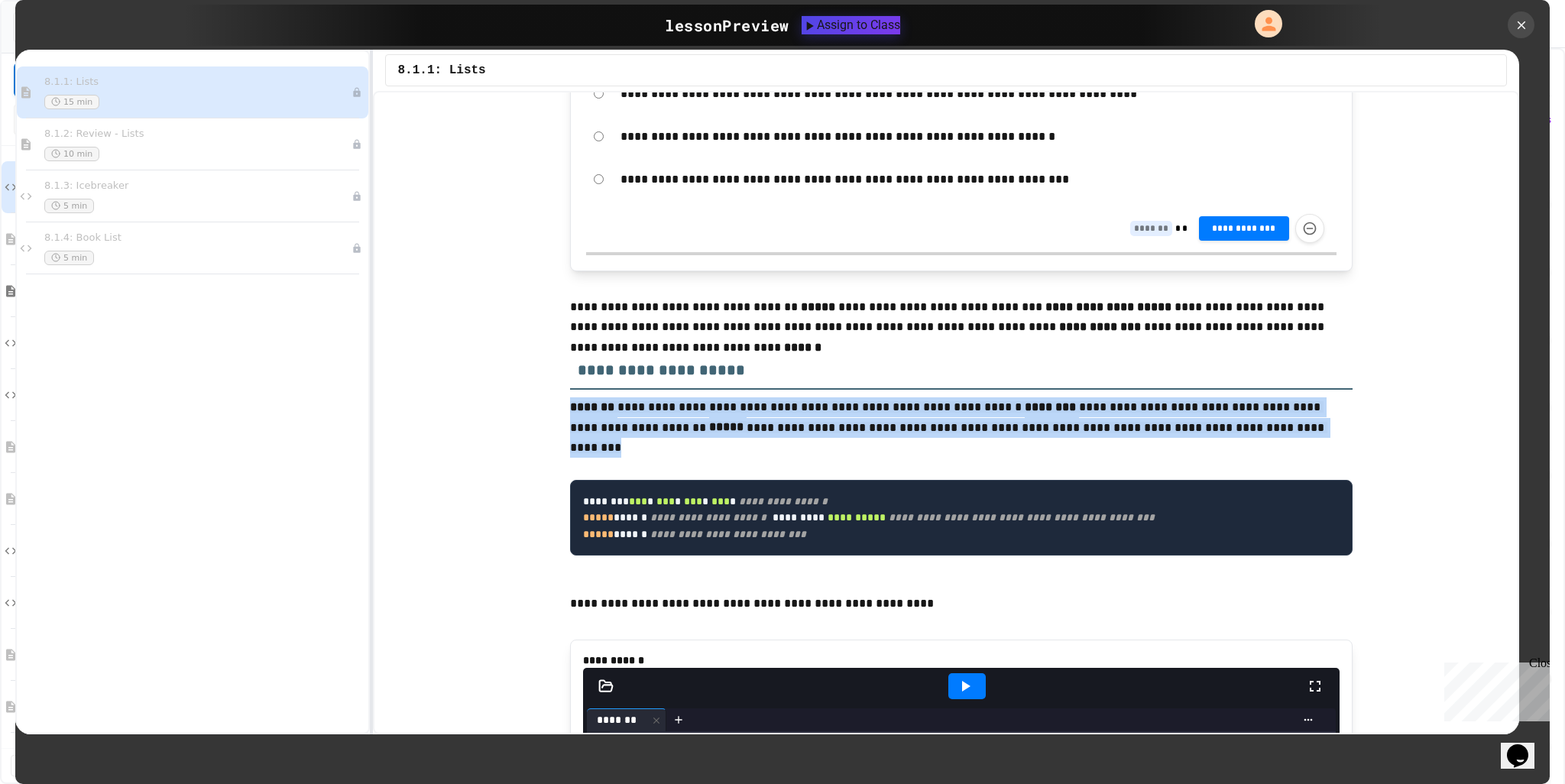
drag, startPoint x: 563, startPoint y: 417, endPoint x: 1301, endPoint y: 430, distance: 738.1
click at [889, 523] on span "**********" at bounding box center [1022, 517] width 266 height 11
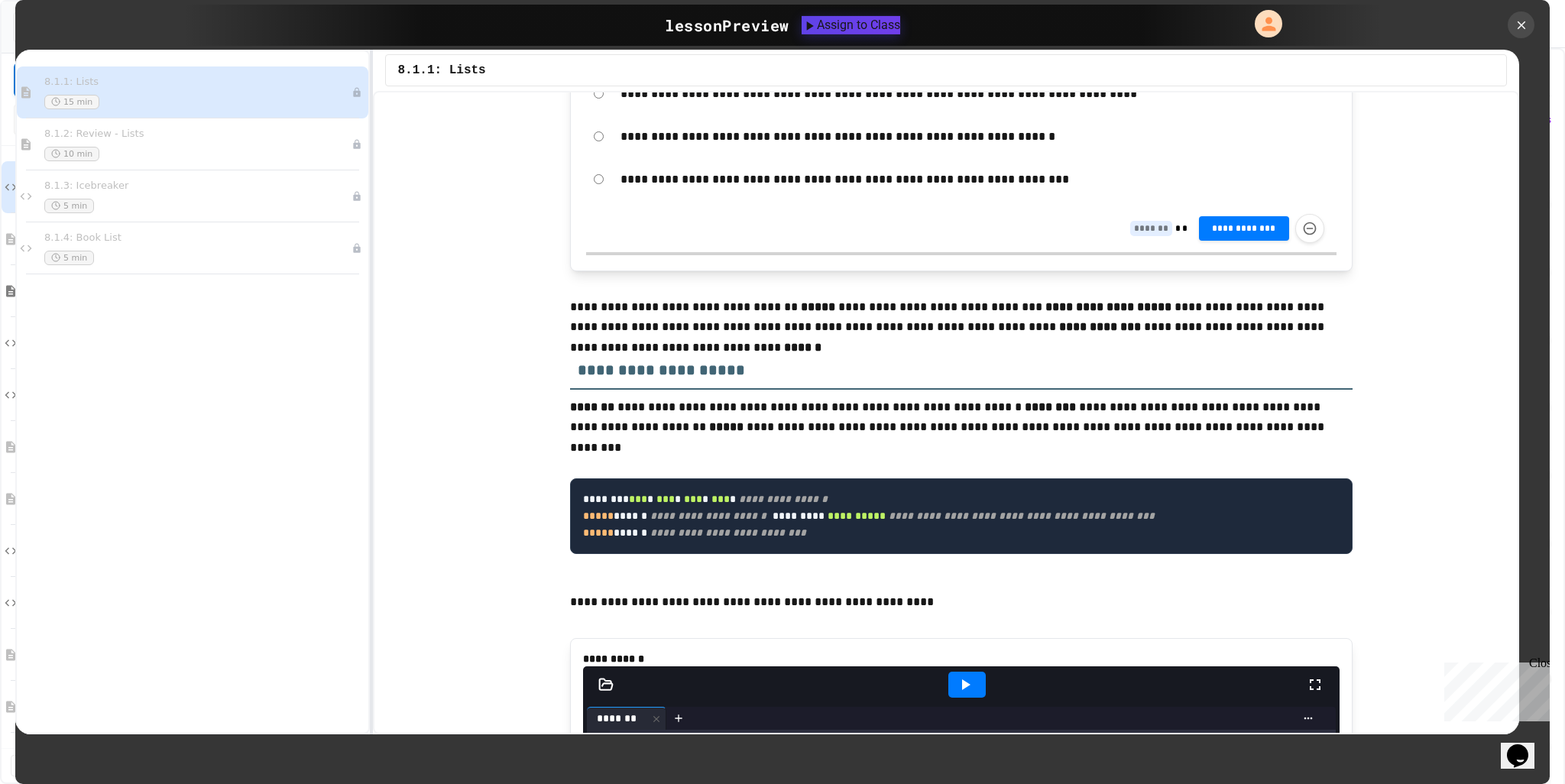
click at [651, 537] on span "**********" at bounding box center [728, 532] width 156 height 11
drag, startPoint x: 832, startPoint y: 583, endPoint x: 569, endPoint y: 507, distance: 273.8
click at [570, 507] on pre "**********" at bounding box center [961, 516] width 782 height 76
copy code "**********"
